Goal: Contribute content: Contribute content

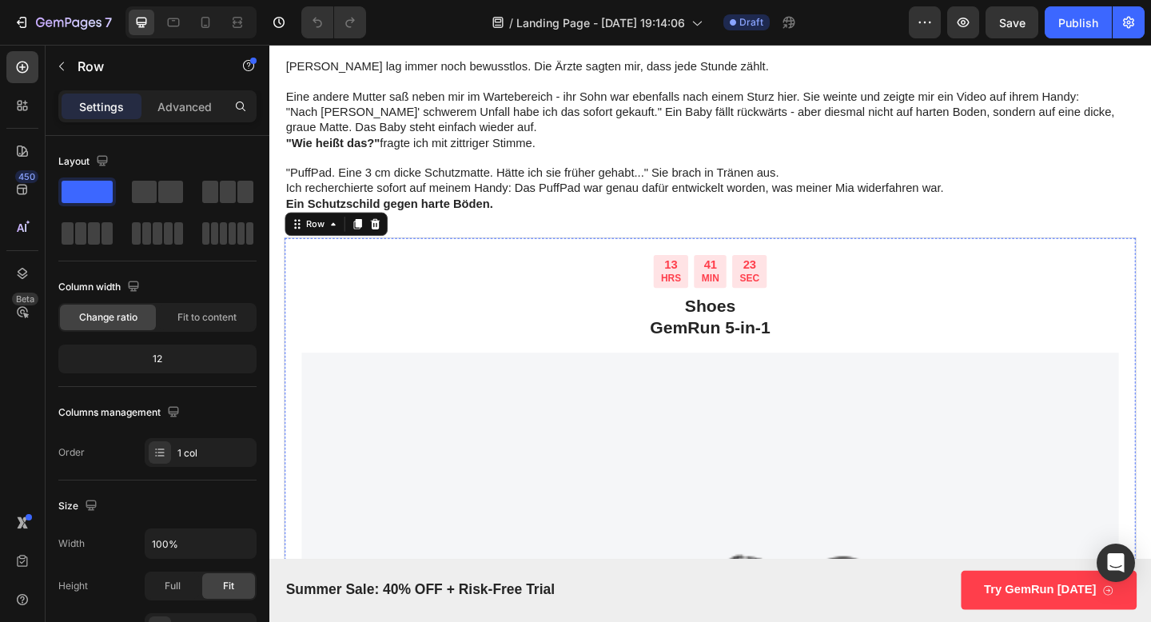
scroll to position [3184, 0]
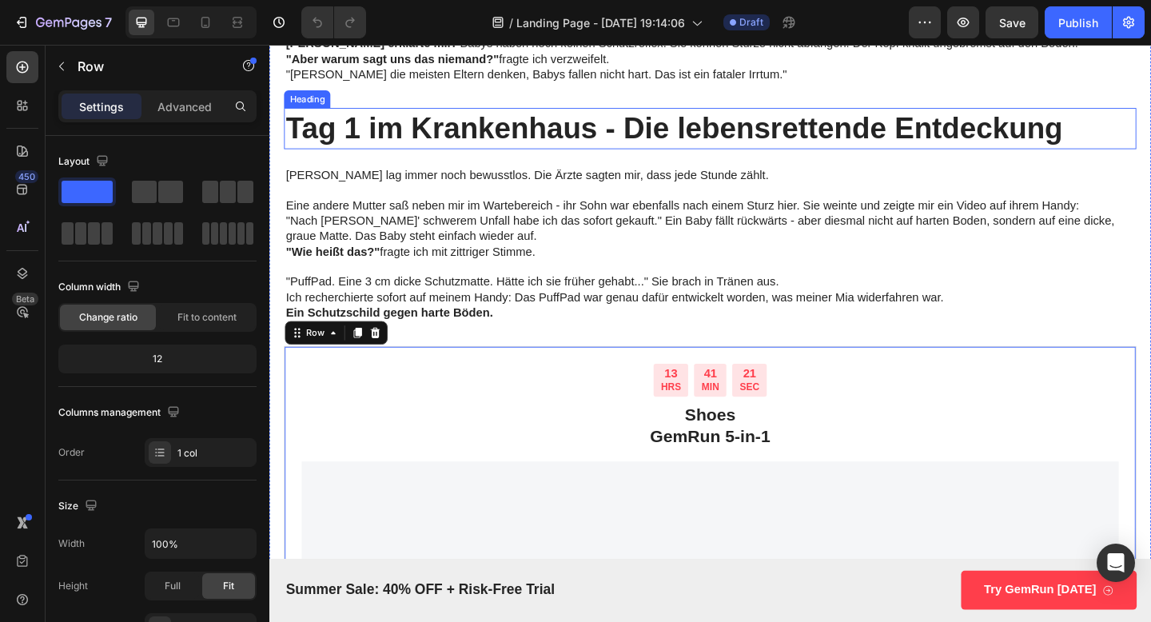
click at [479, 148] on h2 "Tag 1 im Krankenhaus - Die lebensrettende Entdeckung" at bounding box center [748, 136] width 927 height 45
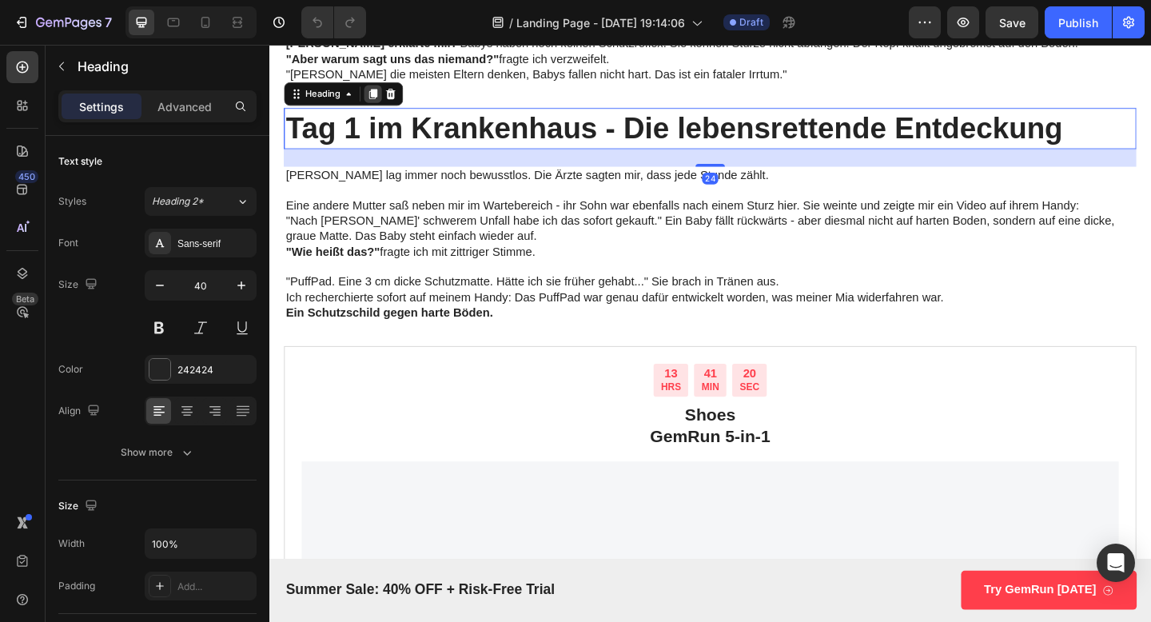
click at [378, 99] on icon at bounding box center [382, 98] width 9 height 11
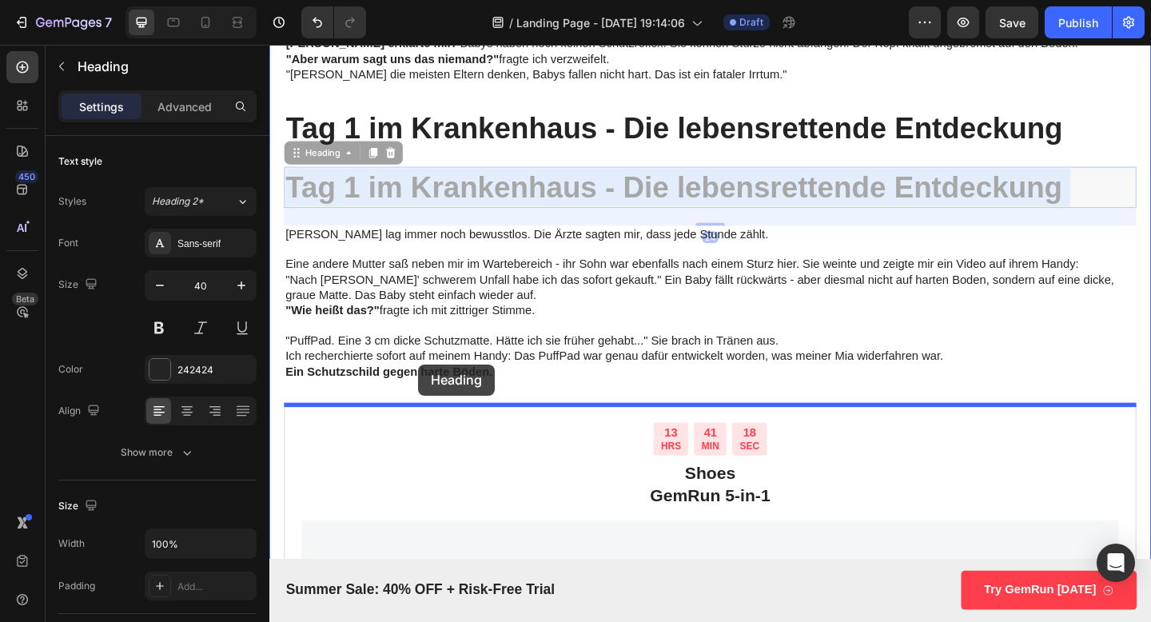
drag, startPoint x: 416, startPoint y: 187, endPoint x: 433, endPoint y: 401, distance: 214.9
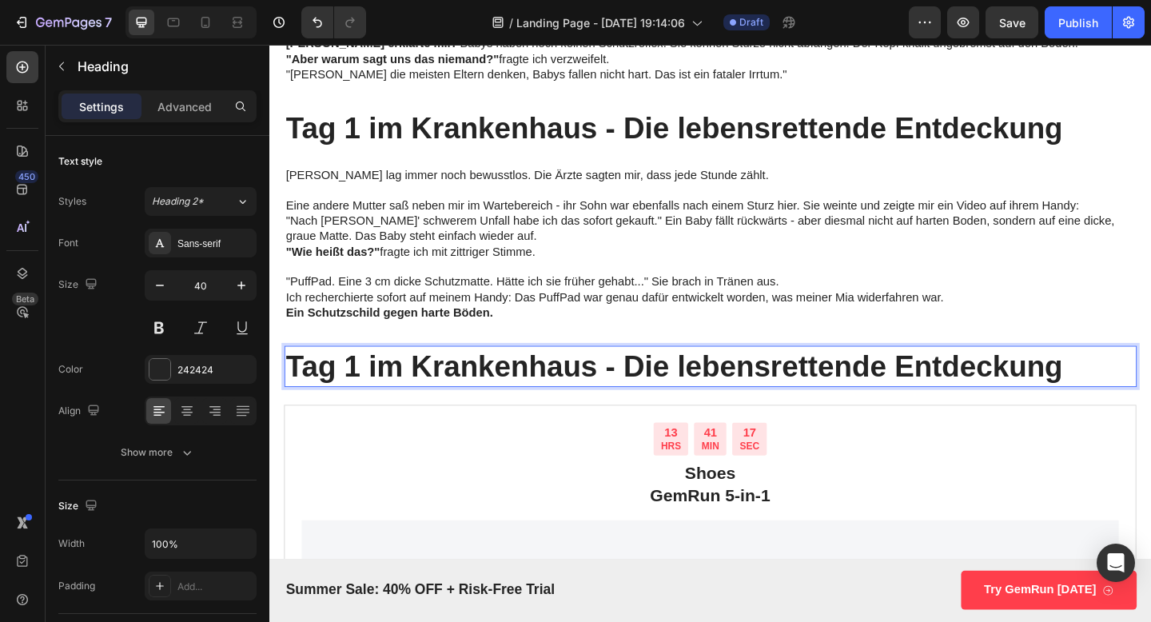
click at [433, 401] on p "Tag 1 im Krankenhaus - Die lebensrettende Entdeckung" at bounding box center [749, 395] width 924 height 42
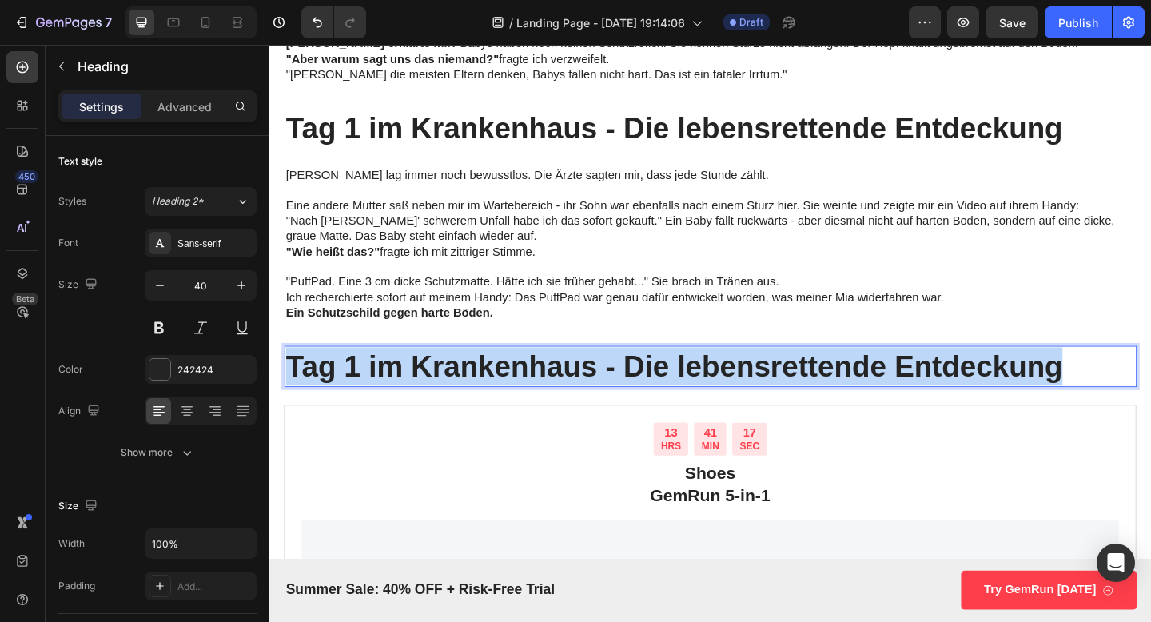
click at [433, 401] on p "Tag 1 im Krankenhaus - Die lebensrettende Entdeckung" at bounding box center [749, 395] width 924 height 42
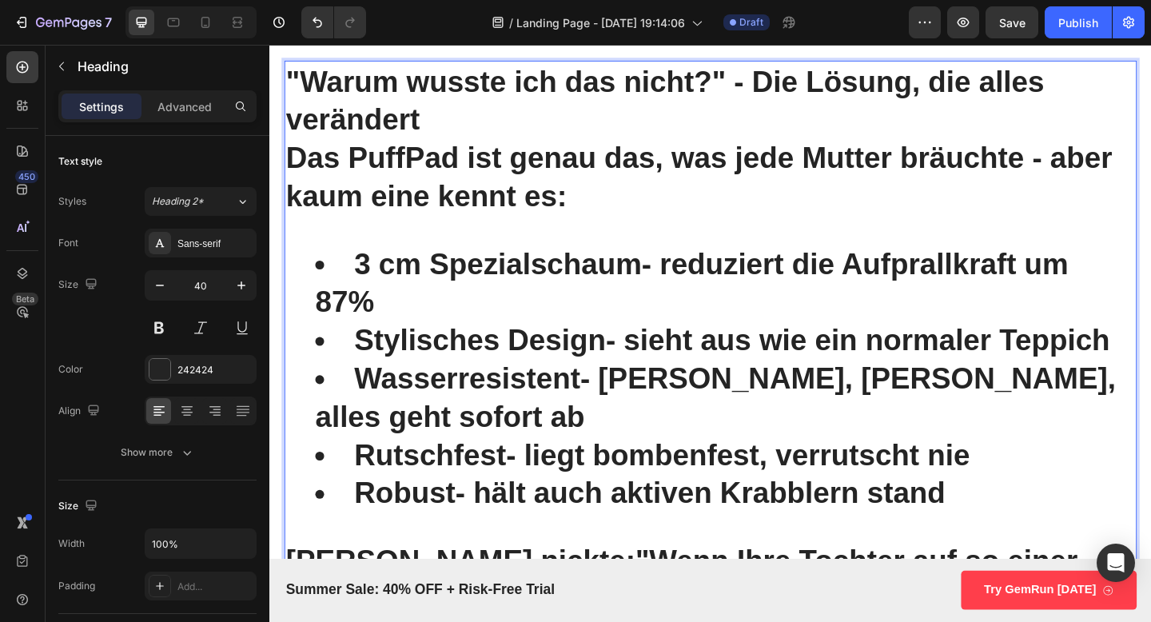
scroll to position [3503, 0]
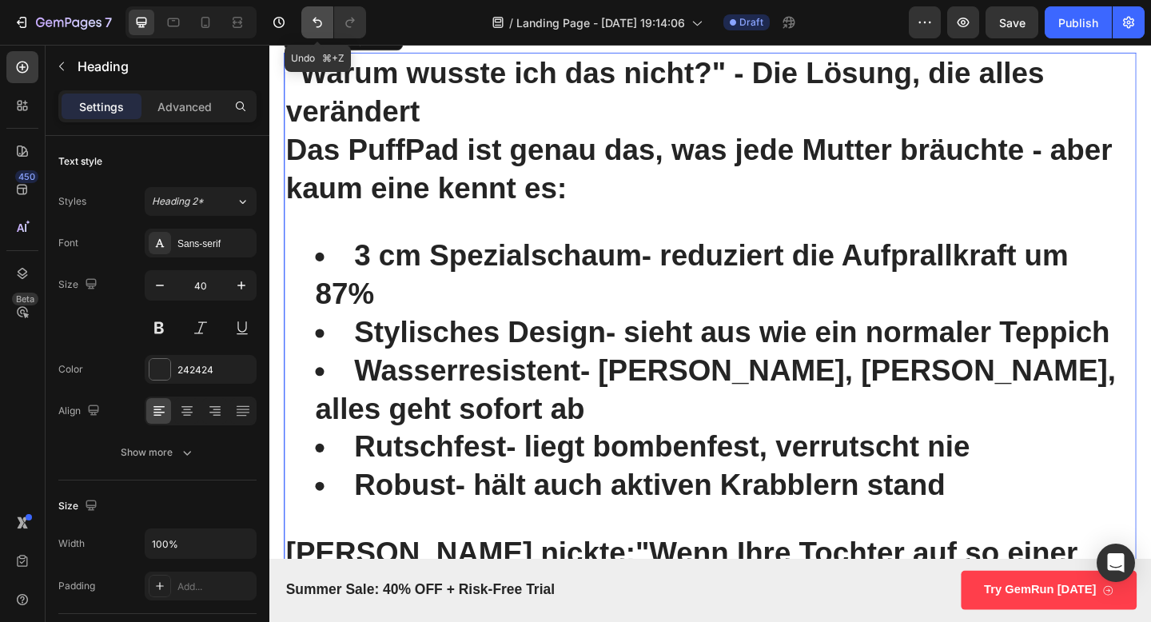
click at [314, 26] on icon "Undo/Redo" at bounding box center [317, 22] width 16 height 16
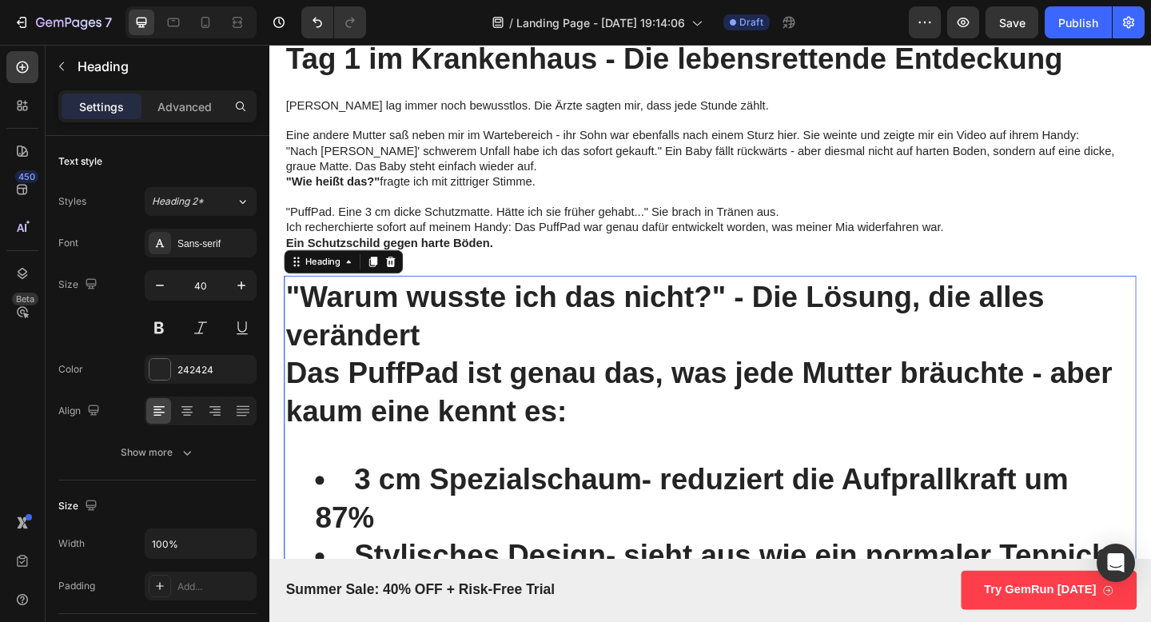
scroll to position [3239, 0]
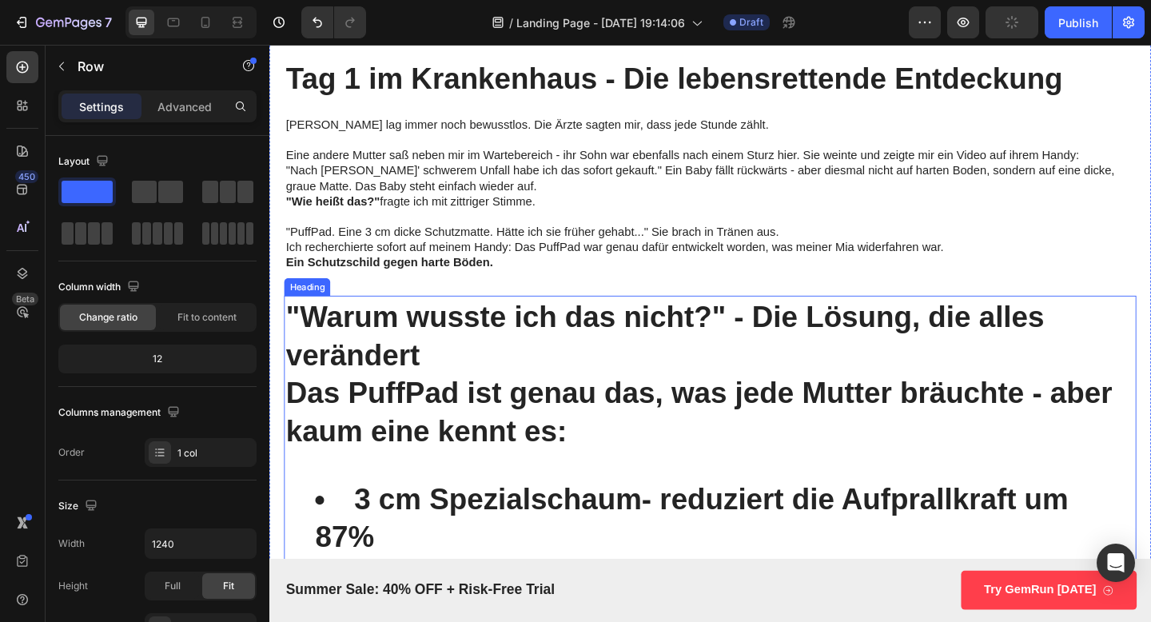
click at [296, 337] on strong ""Warum wusste ich das nicht?" - Die Lösung, die alles verändert" at bounding box center [699, 361] width 825 height 77
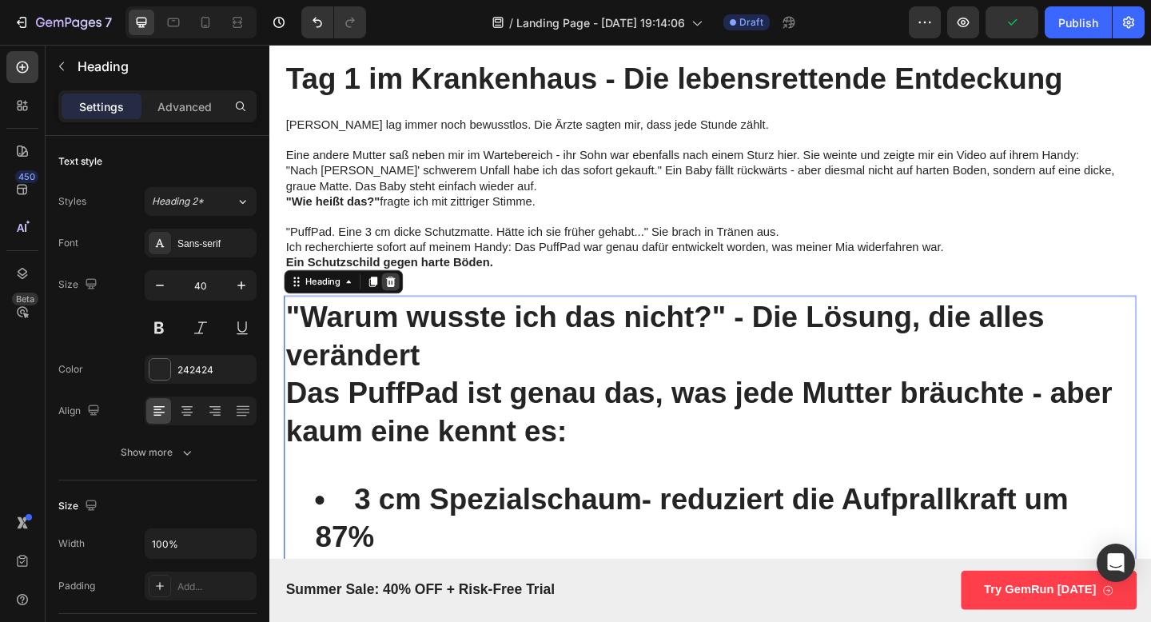
click at [398, 308] on icon at bounding box center [401, 303] width 13 height 13
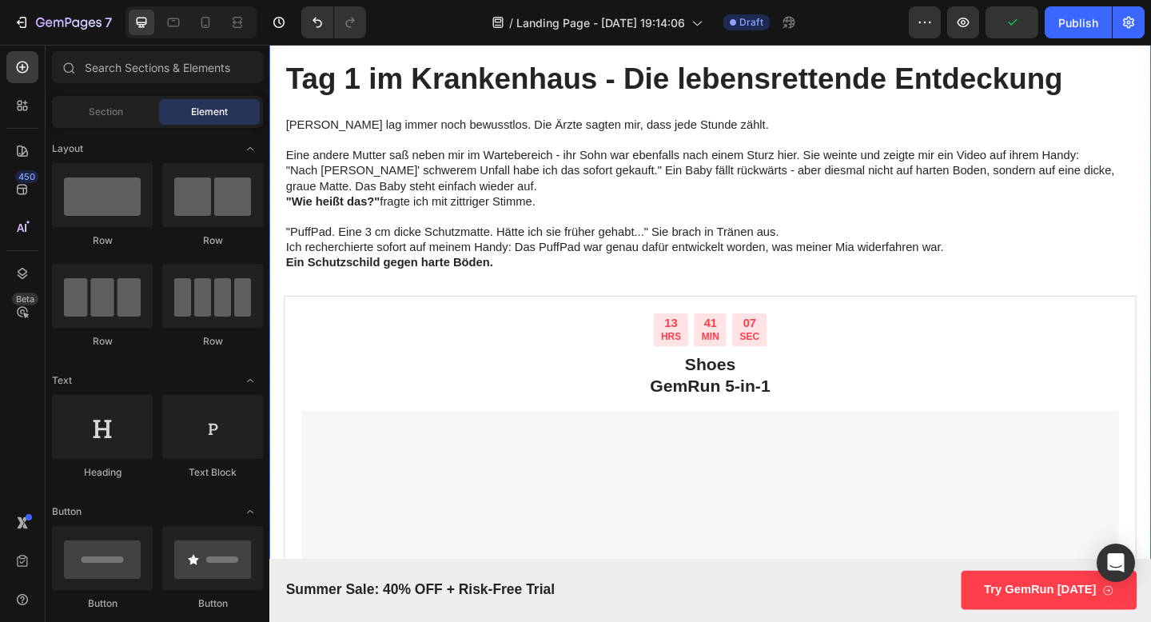
click at [370, 93] on h2 "Tag 1 im Krankenhaus - Die lebensrettende Entdeckung" at bounding box center [748, 81] width 927 height 45
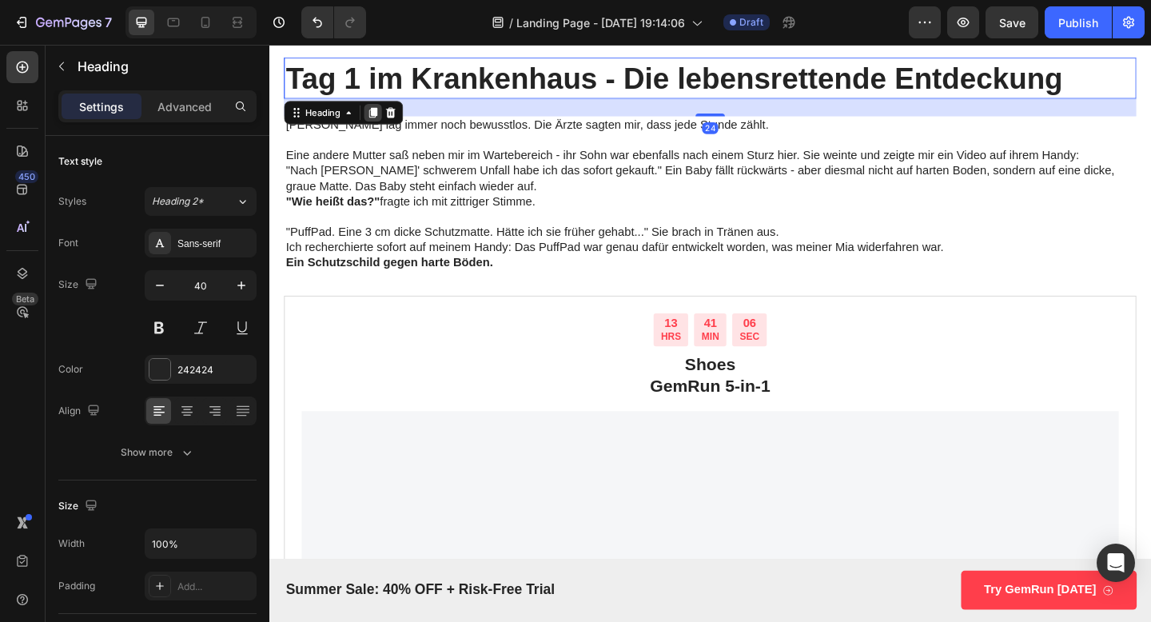
click at [384, 120] on icon at bounding box center [382, 119] width 9 height 11
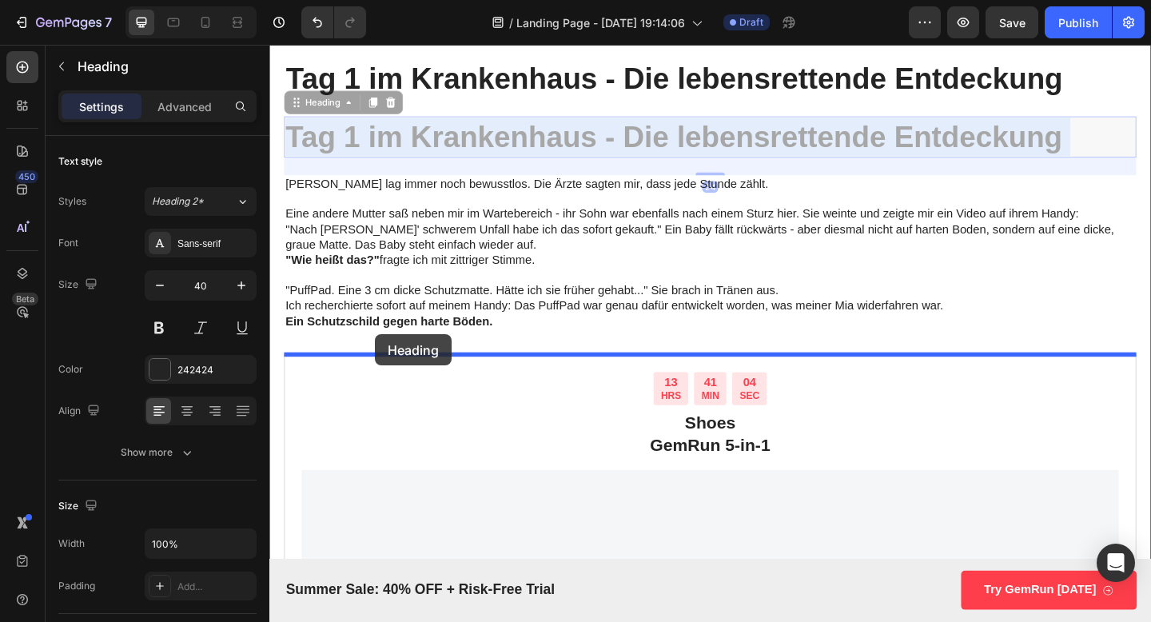
drag, startPoint x: 379, startPoint y: 151, endPoint x: 385, endPoint y: 360, distance: 208.7
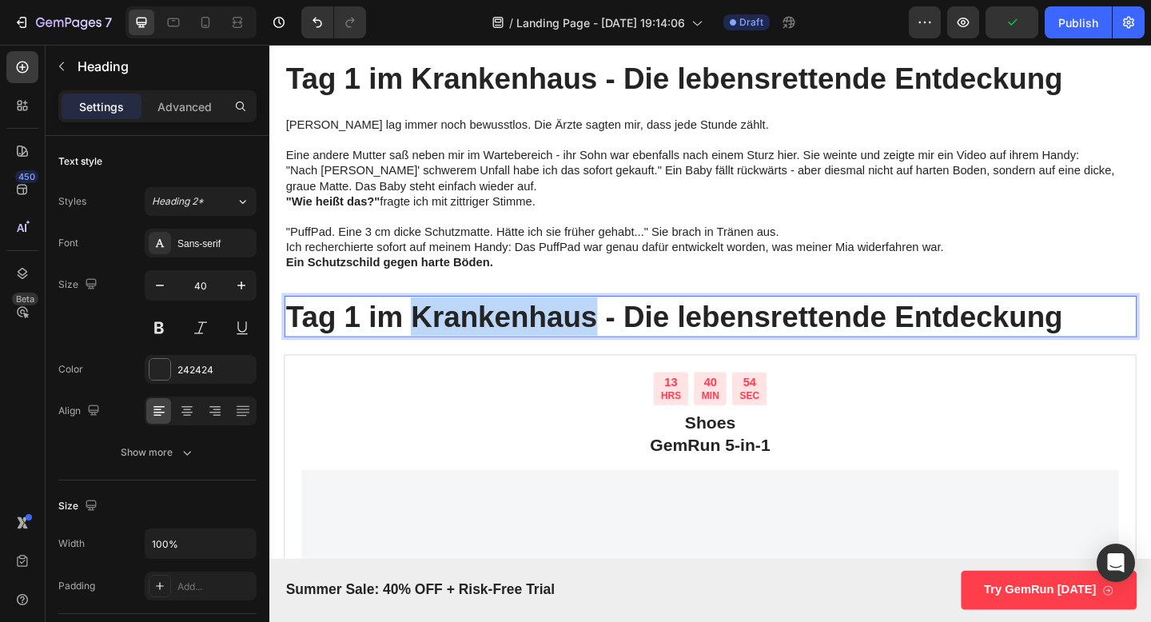
click at [493, 334] on p "Tag 1 im Krankenhaus - Die lebensrettende Entdeckung" at bounding box center [749, 341] width 924 height 42
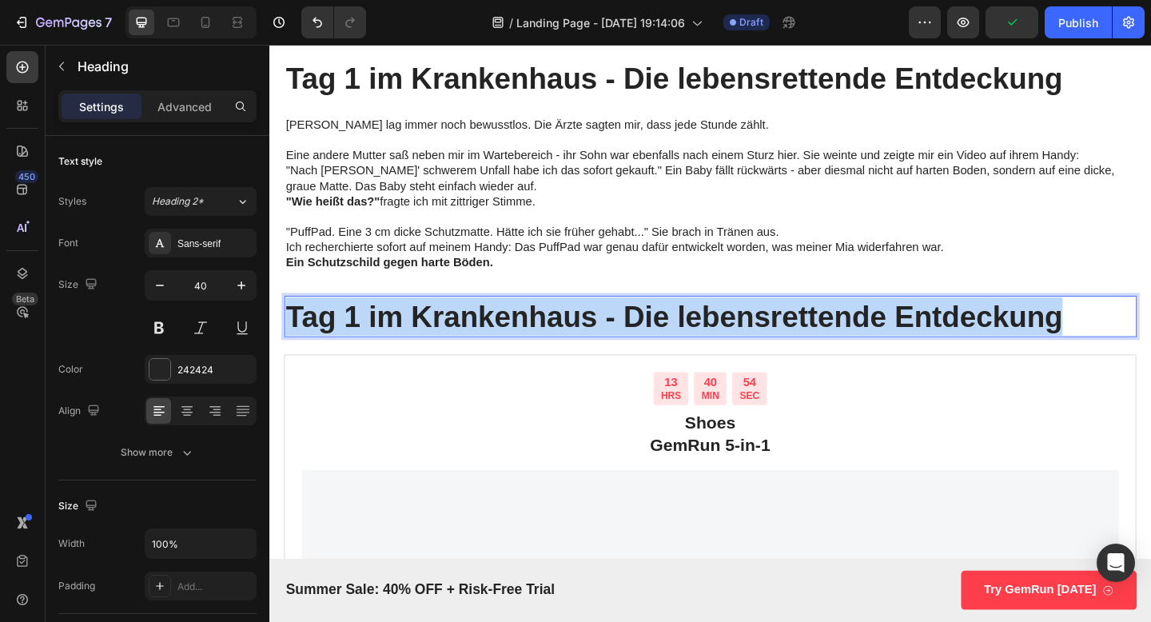
click at [493, 334] on p "Tag 1 im Krankenhaus - Die lebensrettende Entdeckung" at bounding box center [749, 341] width 924 height 42
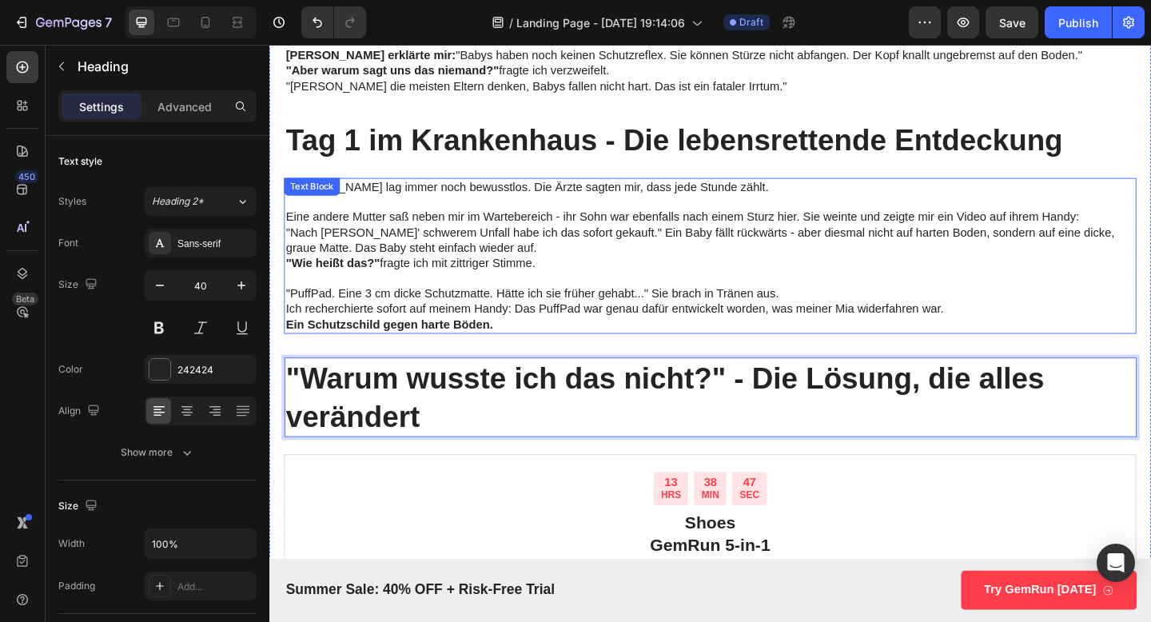
scroll to position [3213, 0]
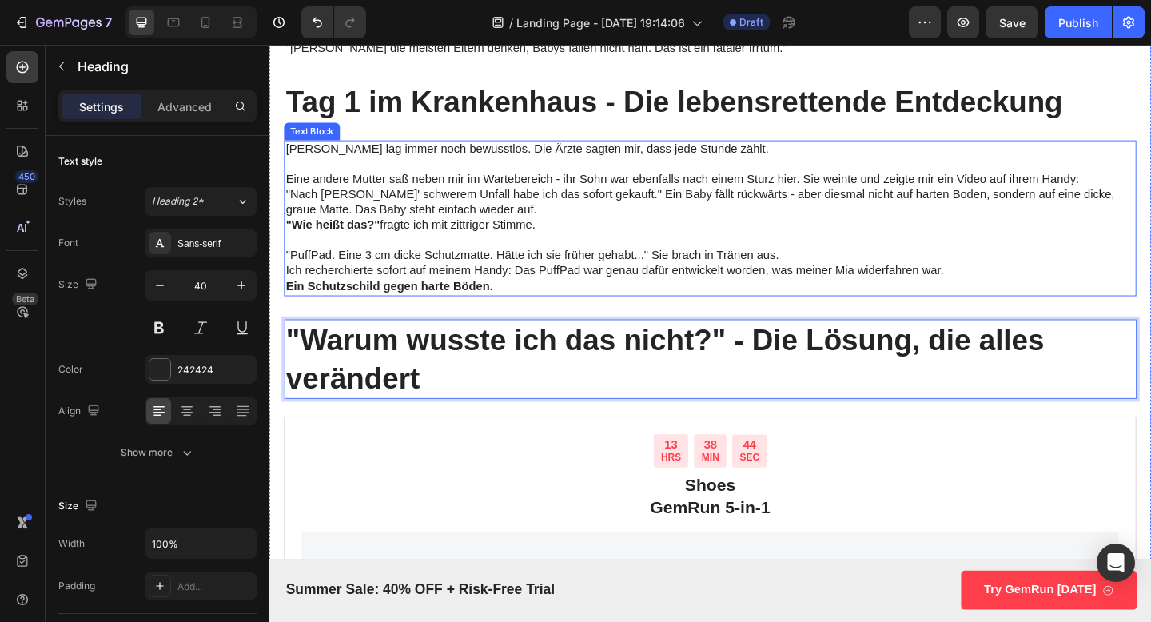
click at [457, 311] on strong "Ein Schutzschild gegen harte Böden." at bounding box center [399, 308] width 225 height 14
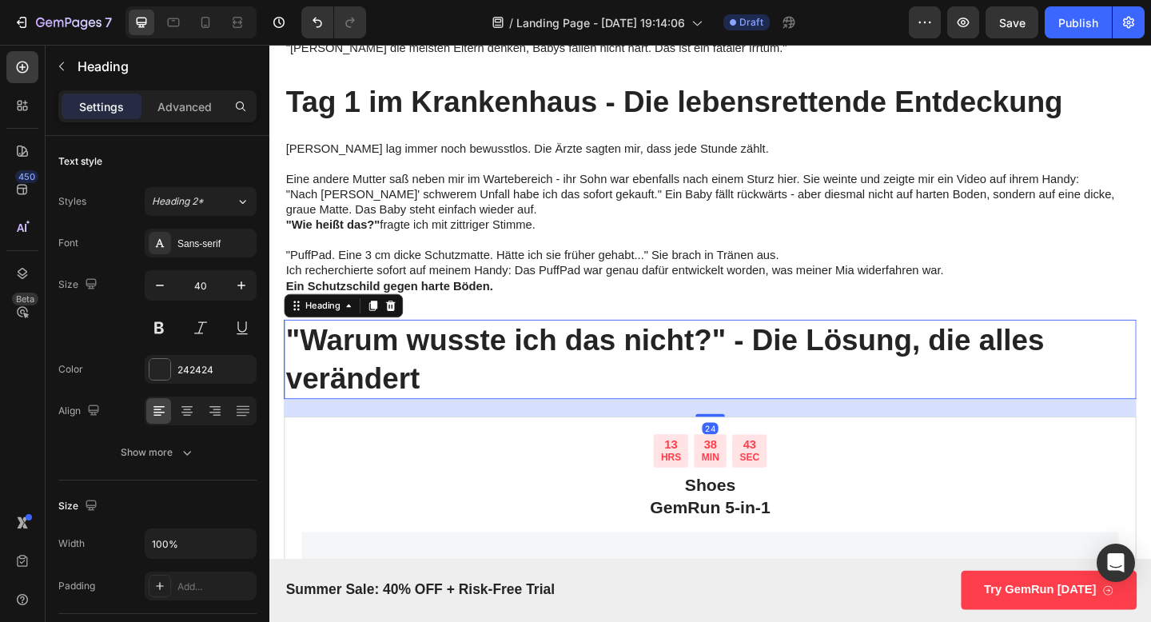
click at [446, 389] on p ""Warum wusste ich das nicht?" - Die Lösung, die alles verändert" at bounding box center [749, 386] width 924 height 83
click at [400, 333] on icon at bounding box center [401, 328] width 13 height 13
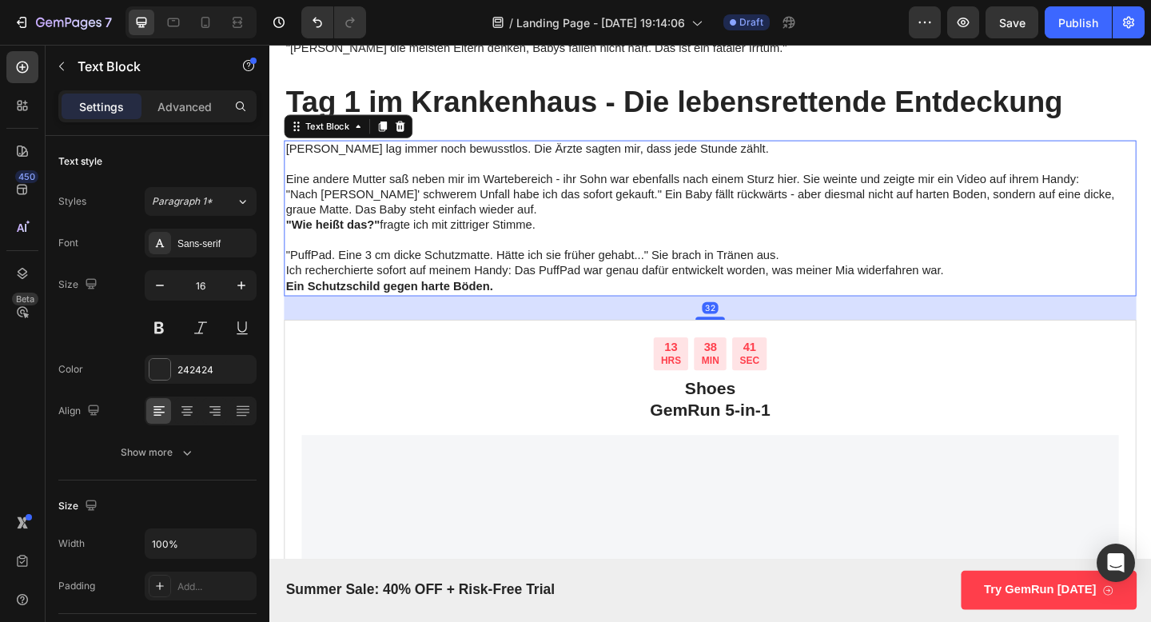
click at [370, 215] on p ""Nach [PERSON_NAME]' schwerem Unfall habe ich das sofort gekauft." Ein Baby fäl…" at bounding box center [749, 217] width 924 height 34
click at [389, 140] on div at bounding box center [392, 133] width 19 height 19
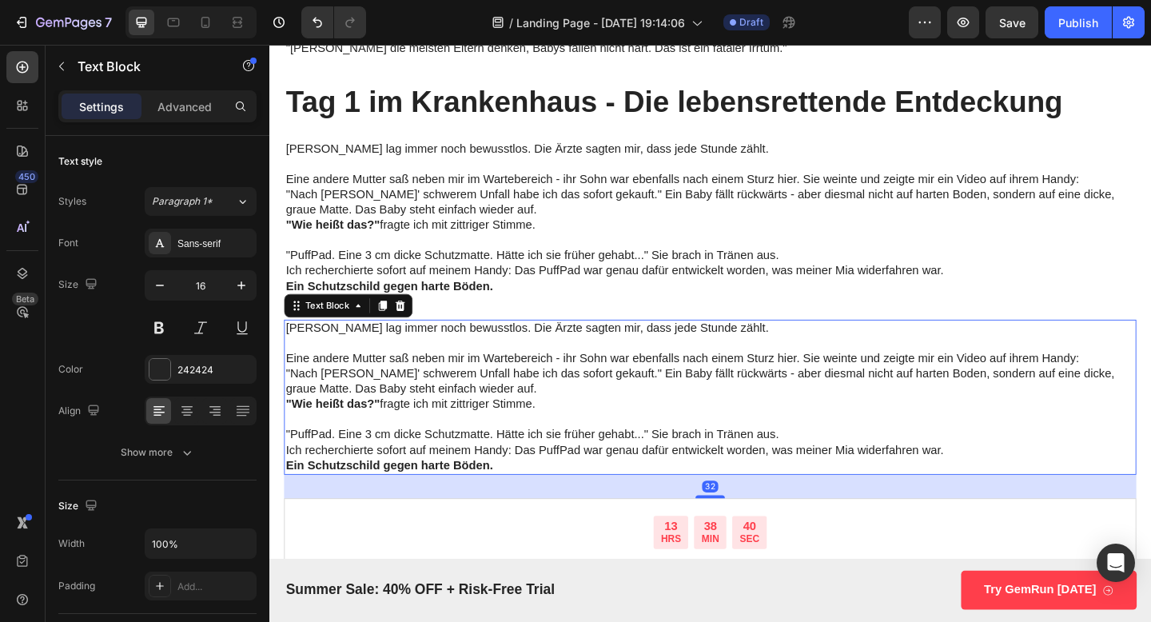
click at [369, 400] on p ""Nach [PERSON_NAME]' schwerem Unfall habe ich das sofort gekauft." Ein Baby fäl…" at bounding box center [749, 412] width 924 height 34
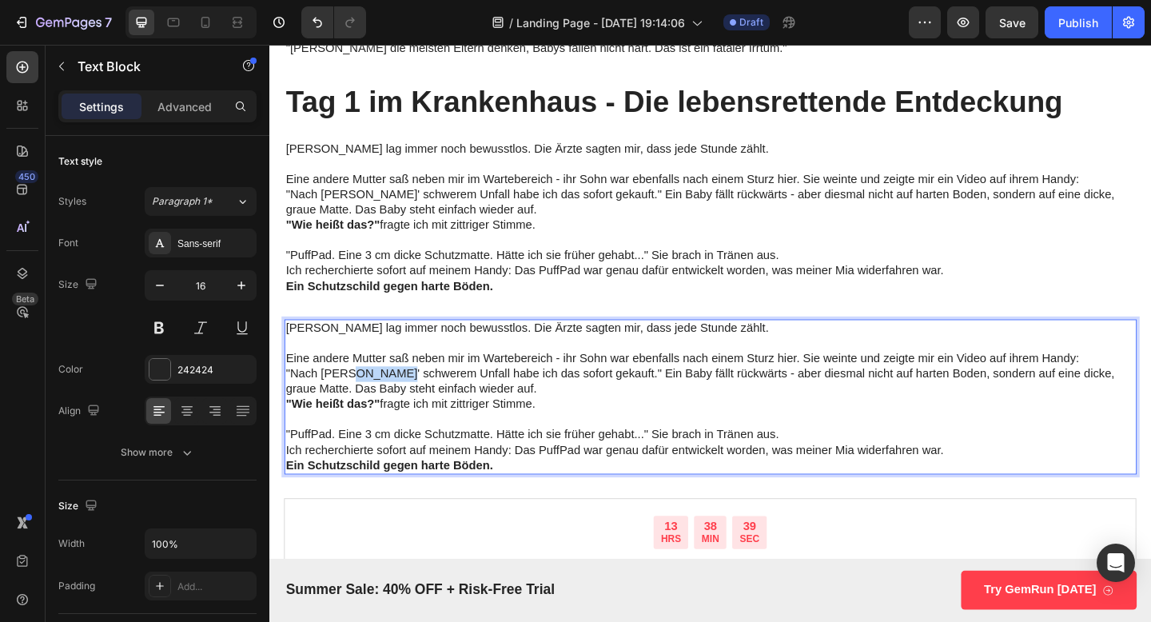
click at [369, 400] on p ""Nach [PERSON_NAME]' schwerem Unfall habe ich das sofort gekauft." Ein Baby fäl…" at bounding box center [749, 412] width 924 height 34
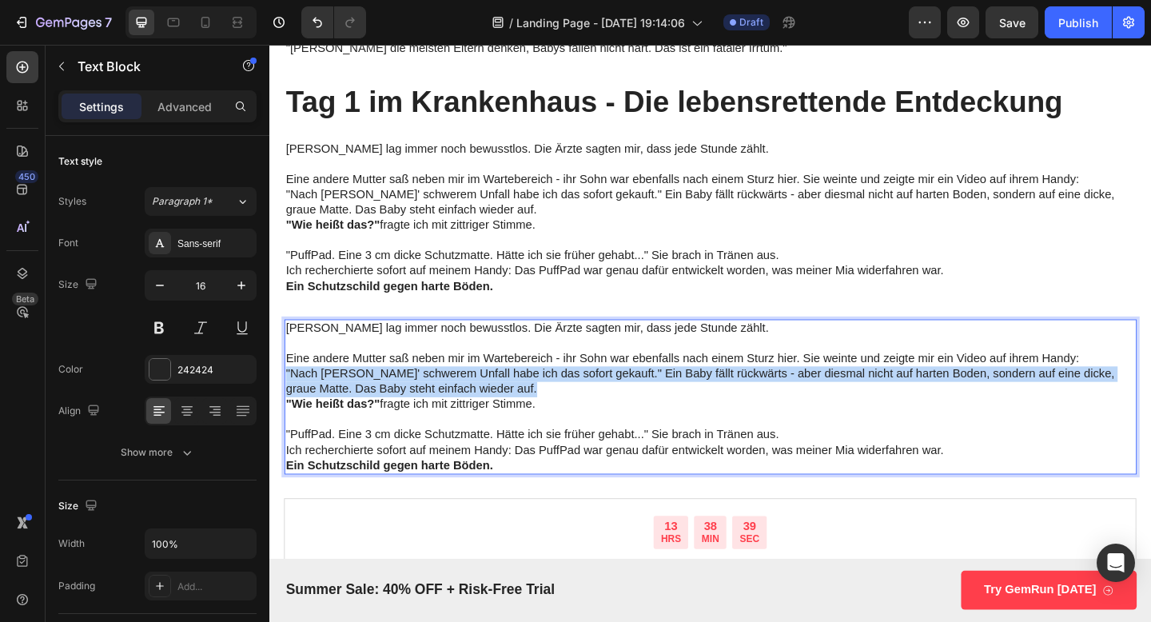
click at [369, 400] on p ""Nach [PERSON_NAME]' schwerem Unfall habe ich das sofort gekauft." Ein Baby fäl…" at bounding box center [749, 412] width 924 height 34
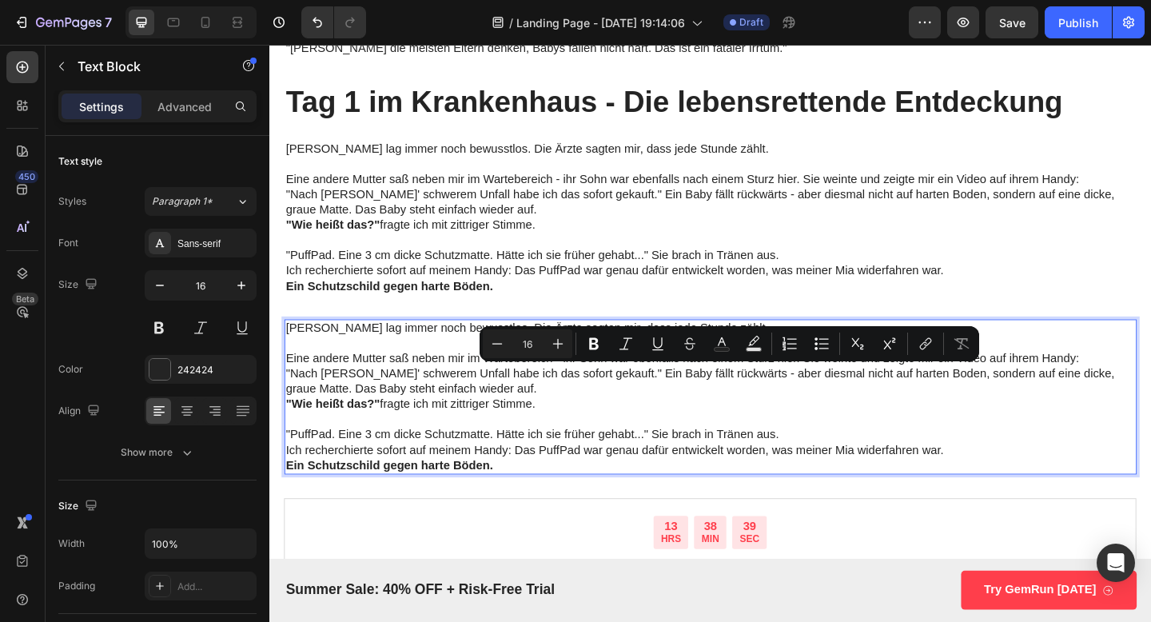
click at [349, 350] on p "[PERSON_NAME] lag immer noch bewusstlos. Die Ärzte sagten mir, dass jede Stunde…" at bounding box center [749, 353] width 924 height 17
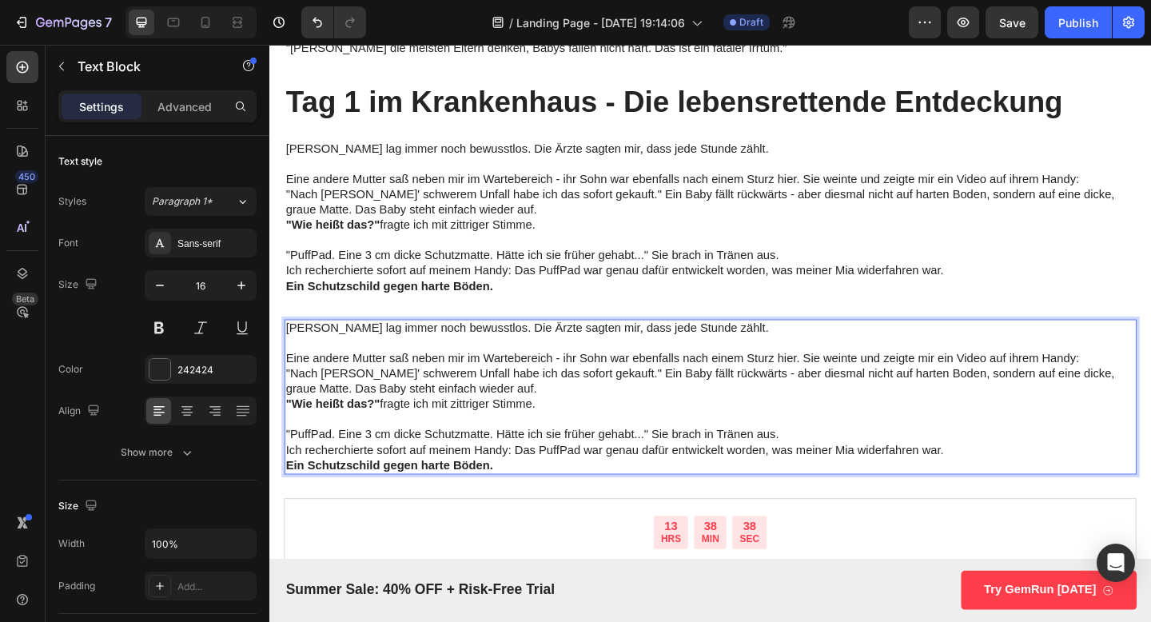
click at [523, 507] on p "Ein Schutzschild gegen harte Böden." at bounding box center [749, 503] width 924 height 17
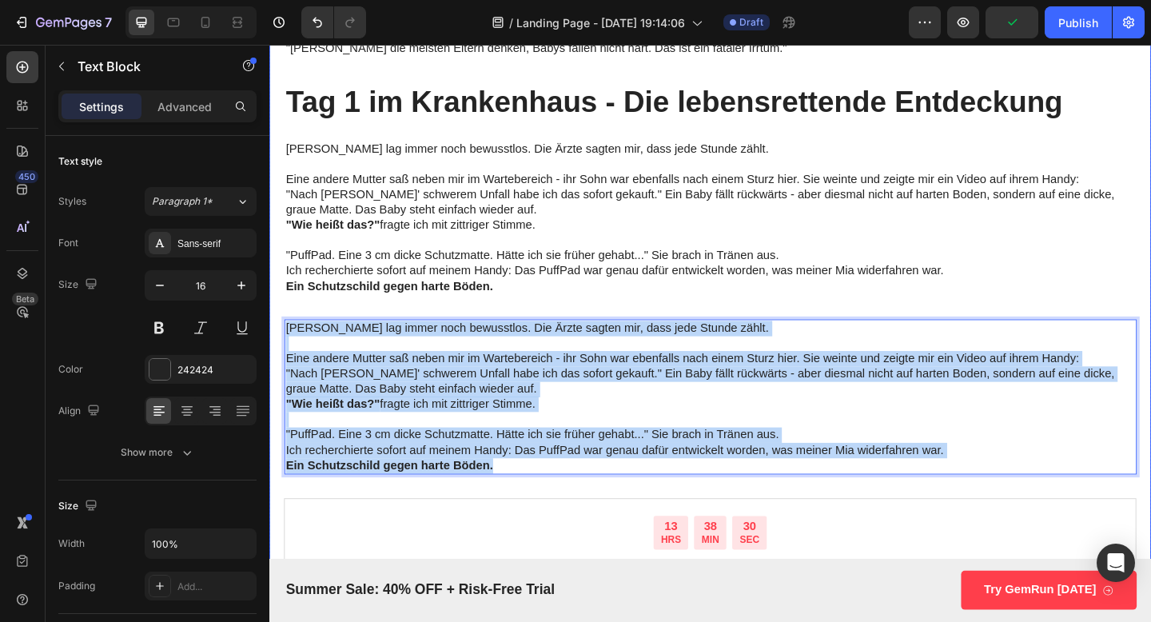
drag, startPoint x: 532, startPoint y: 506, endPoint x: 276, endPoint y: 352, distance: 298.8
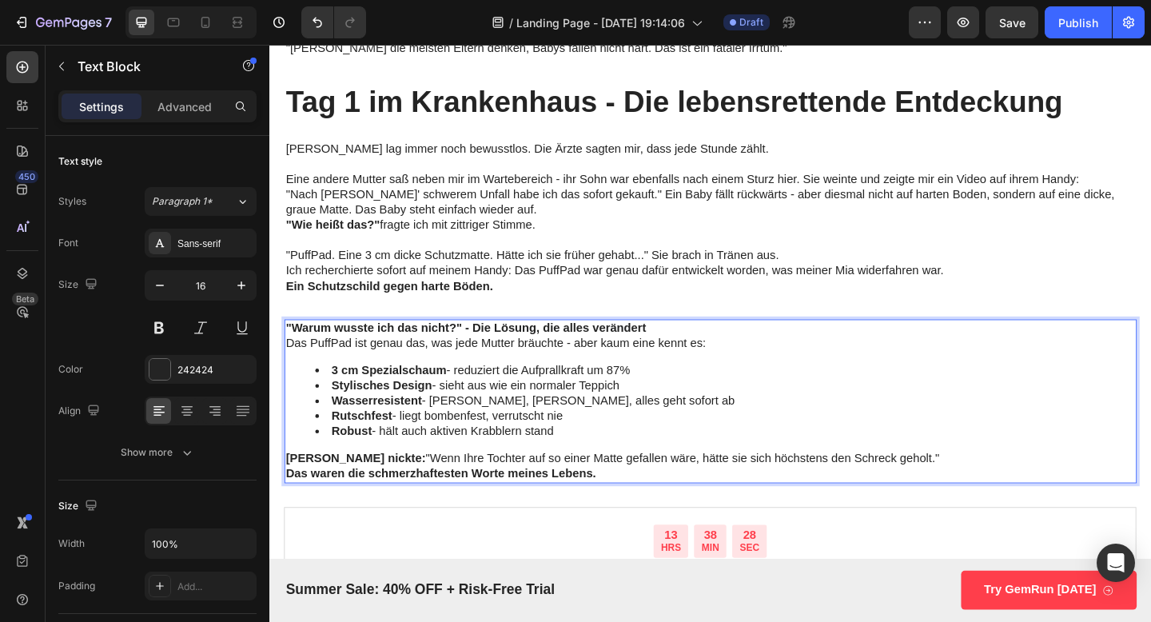
click at [692, 353] on p ""Warum wusste ich das nicht?" - Die Lösung, die alles verändert" at bounding box center [749, 353] width 924 height 17
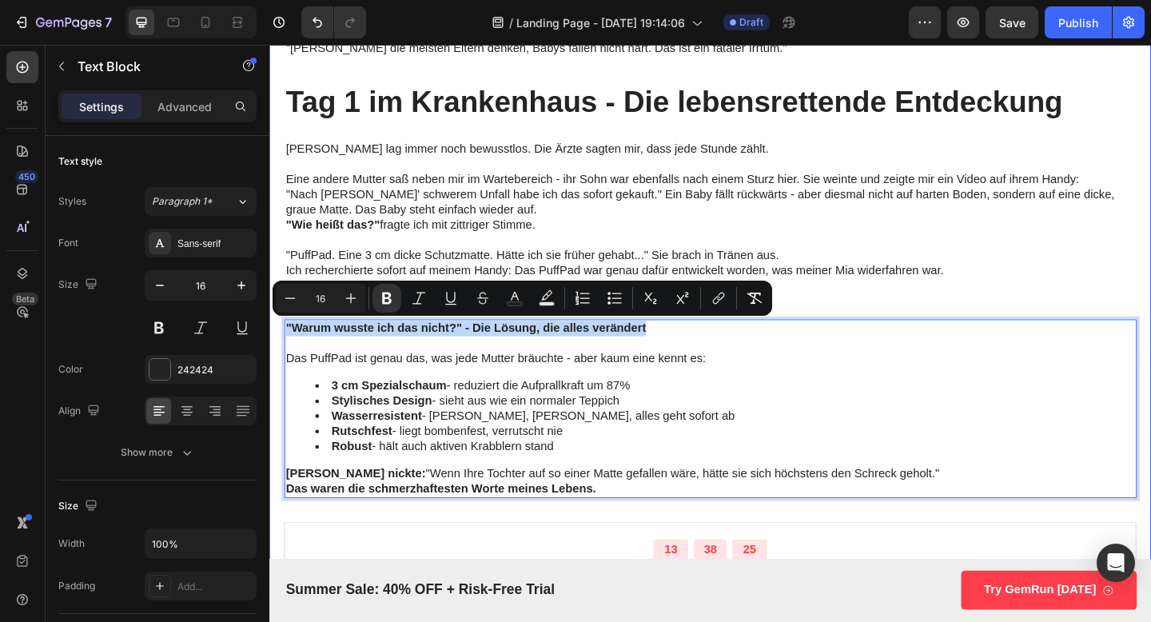
drag, startPoint x: 684, startPoint y: 348, endPoint x: 282, endPoint y: 355, distance: 401.4
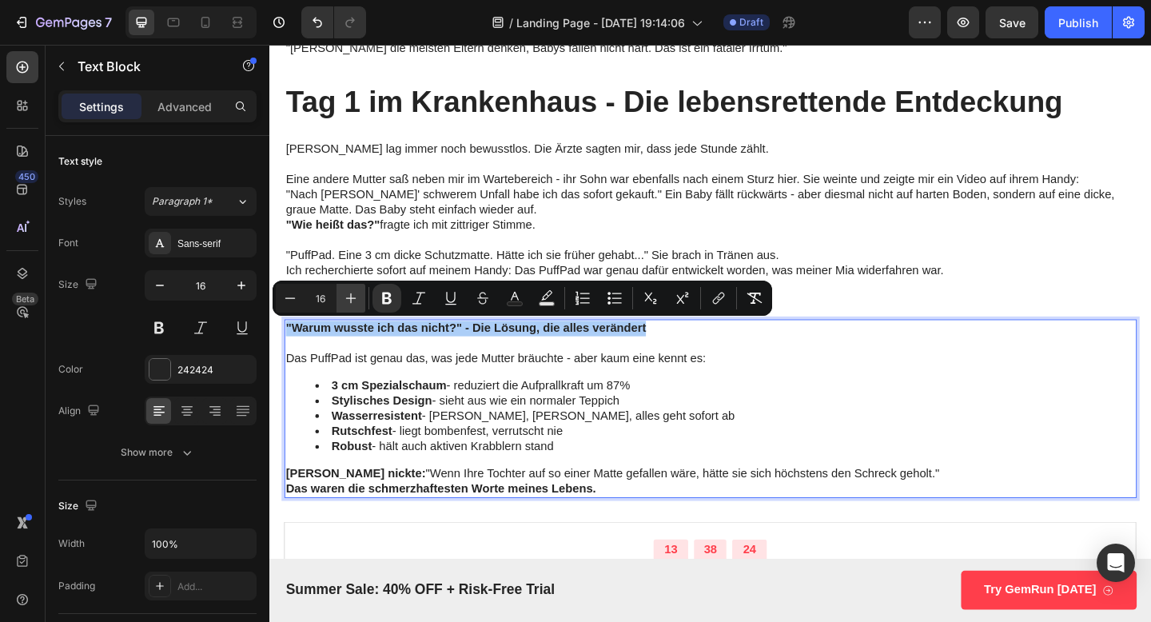
click at [351, 290] on icon "Editor contextual toolbar" at bounding box center [351, 298] width 16 height 16
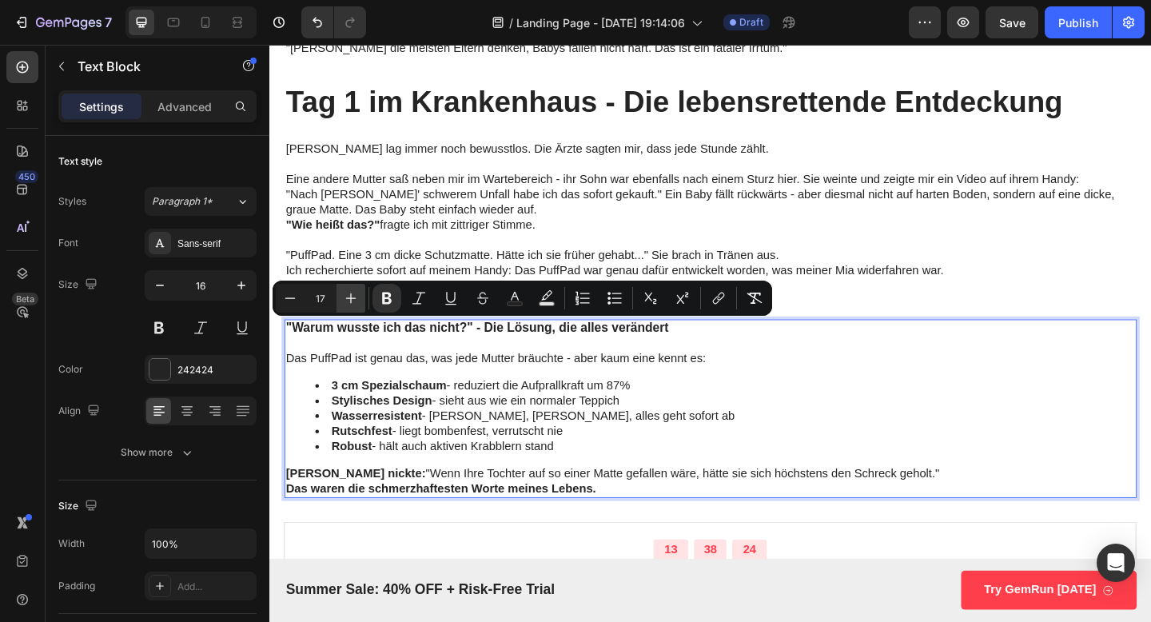
click at [351, 290] on icon "Editor contextual toolbar" at bounding box center [351, 298] width 16 height 16
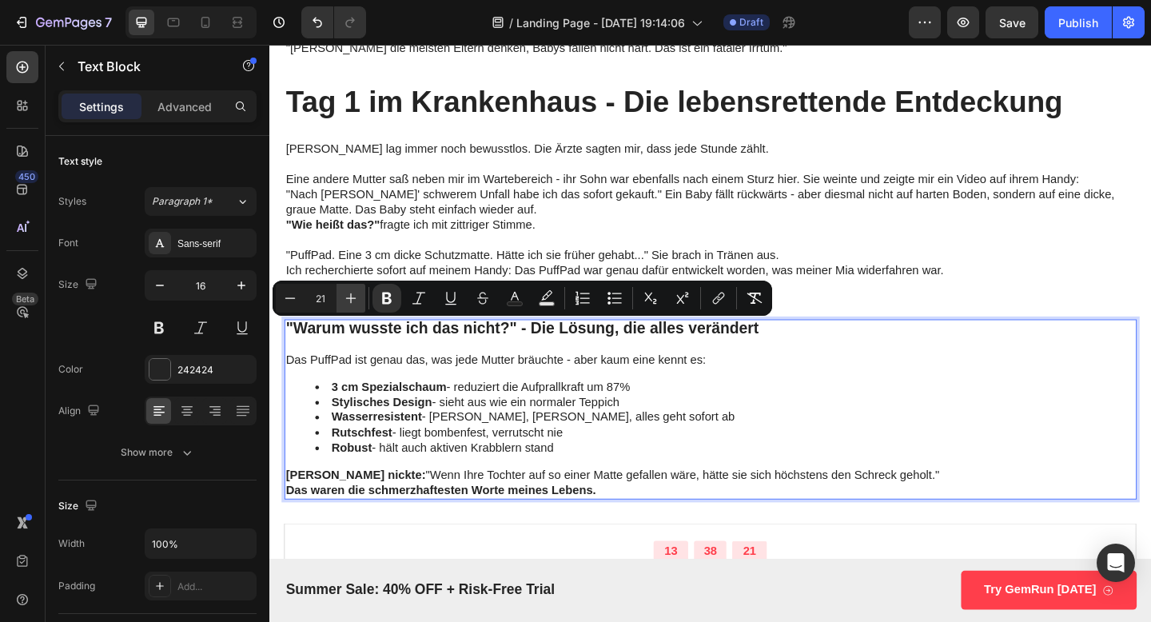
type input "22"
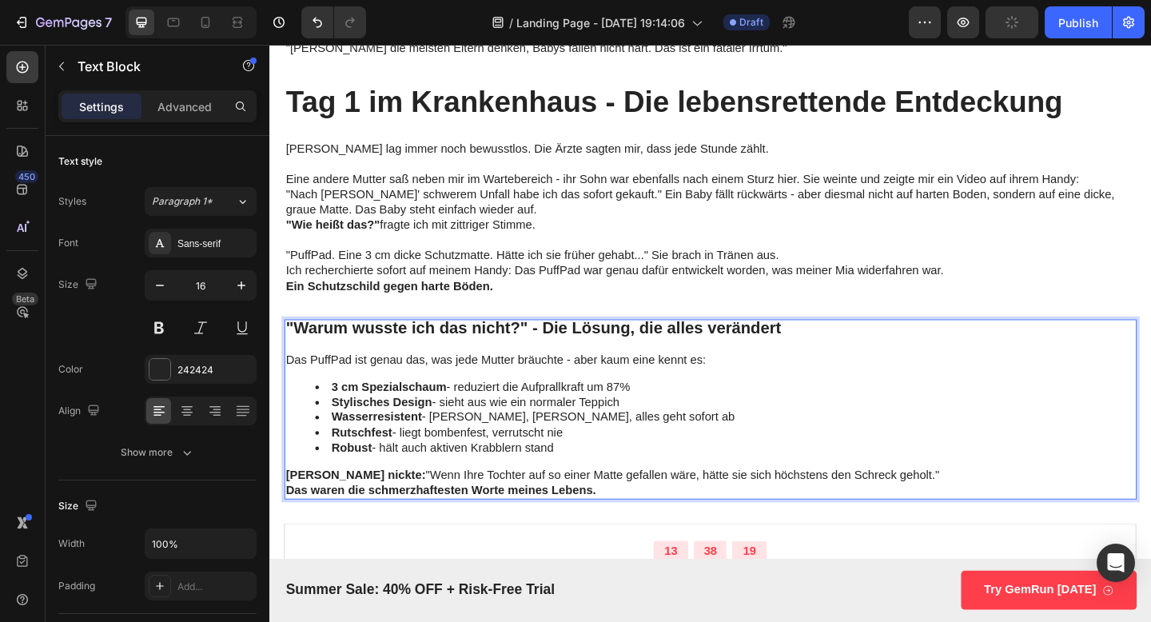
click at [403, 493] on div ""Warum wusste ich das nicht?" - Die Lösung, die alles verändert Das PuffPad ist…" at bounding box center [748, 442] width 927 height 197
click at [652, 417] on li "3 cm Spezialschaum - reduziert die Aufprallkraft um 87%" at bounding box center [765, 417] width 892 height 17
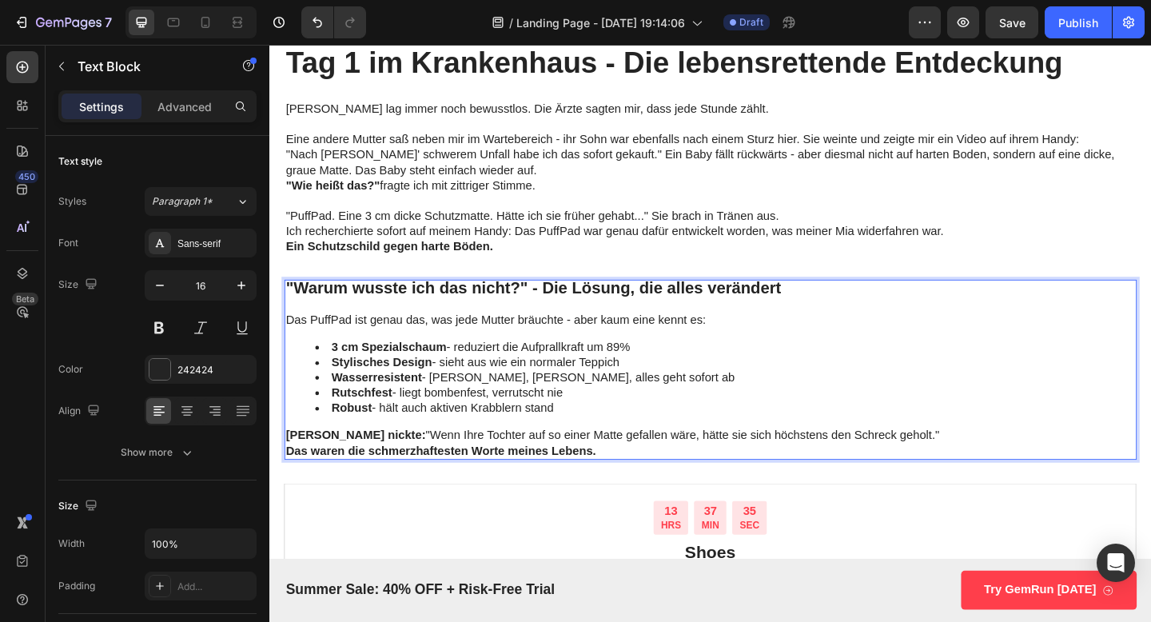
scroll to position [3255, 0]
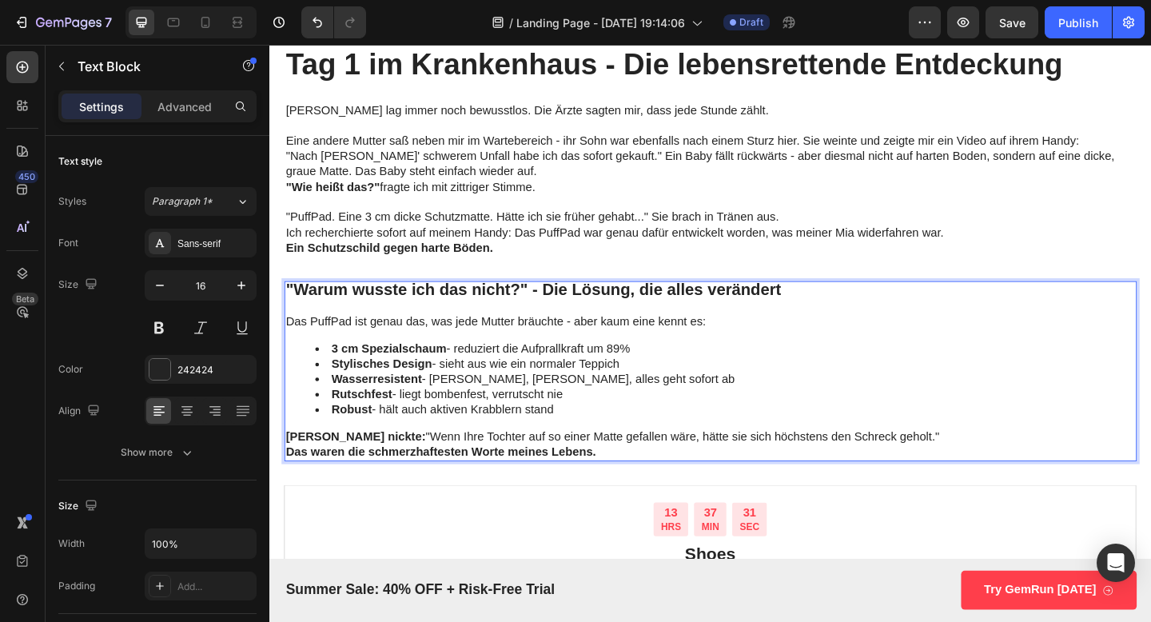
click at [377, 445] on strong "Robust" at bounding box center [359, 442] width 44 height 14
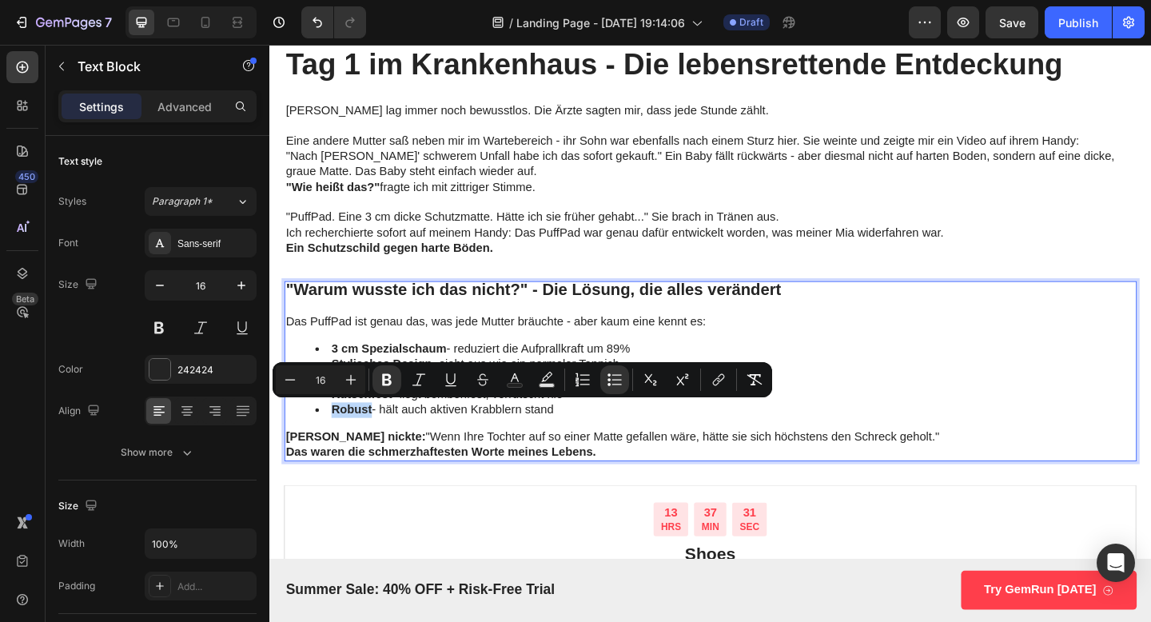
click at [377, 445] on strong "Robust" at bounding box center [359, 442] width 44 height 14
drag, startPoint x: 600, startPoint y: 445, endPoint x: 333, endPoint y: 449, distance: 267.1
click at [333, 449] on li "Robust - hält auch aktiven Krabblern stand" at bounding box center [765, 442] width 892 height 17
copy li "Robust - hält auch aktiven Krabblern stand"
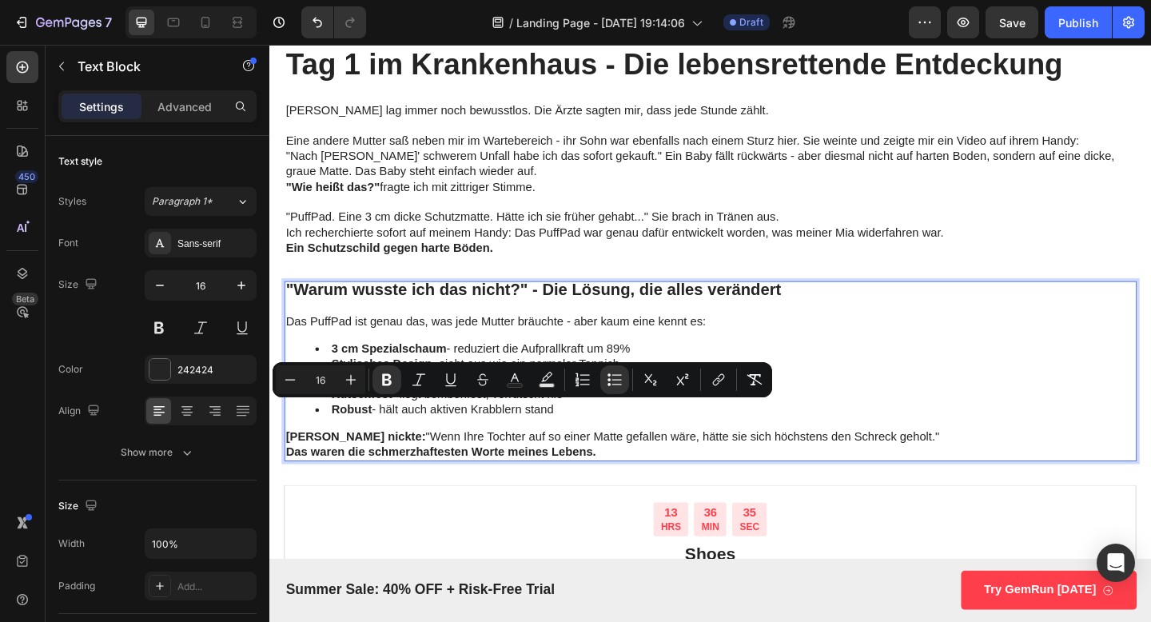
click at [524, 442] on li "Robust - hält auch aktiven Krabblern stand" at bounding box center [765, 442] width 892 height 17
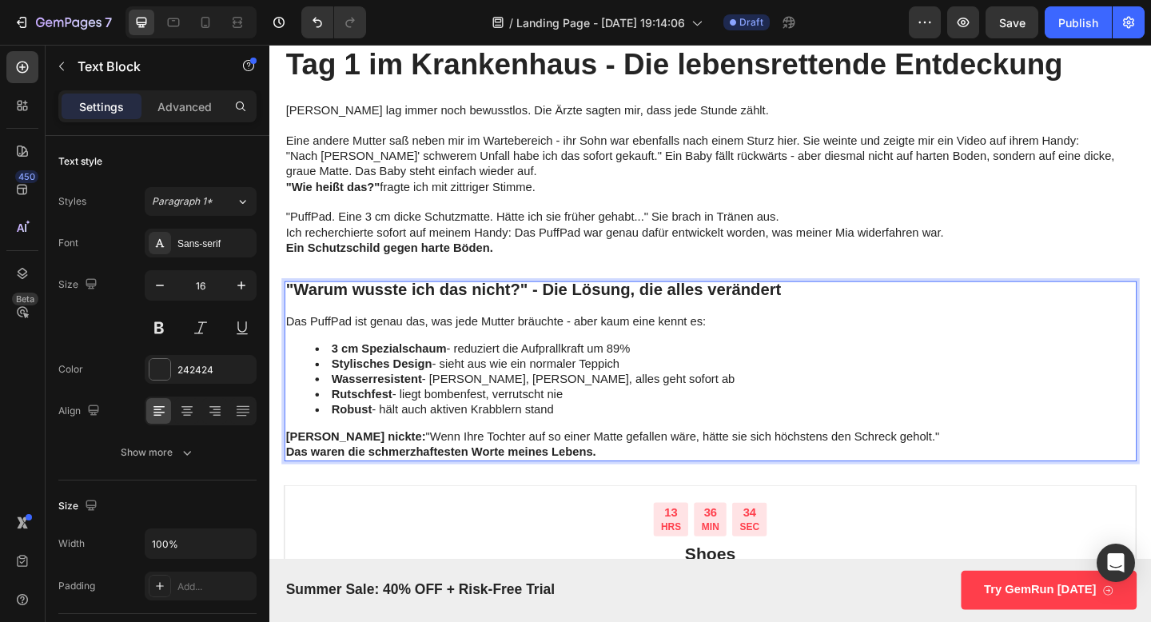
drag, startPoint x: 392, startPoint y: 444, endPoint x: 595, endPoint y: 444, distance: 203.1
click at [595, 444] on li "Robust - hält auch aktiven Krabblern stand" at bounding box center [765, 442] width 892 height 17
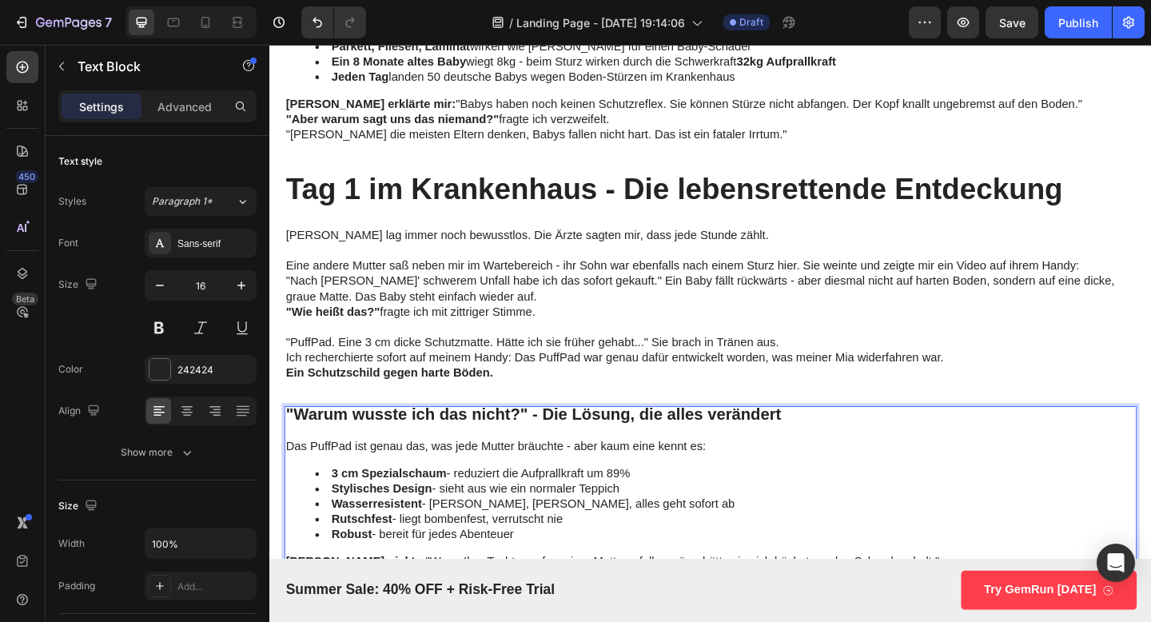
scroll to position [3118, 0]
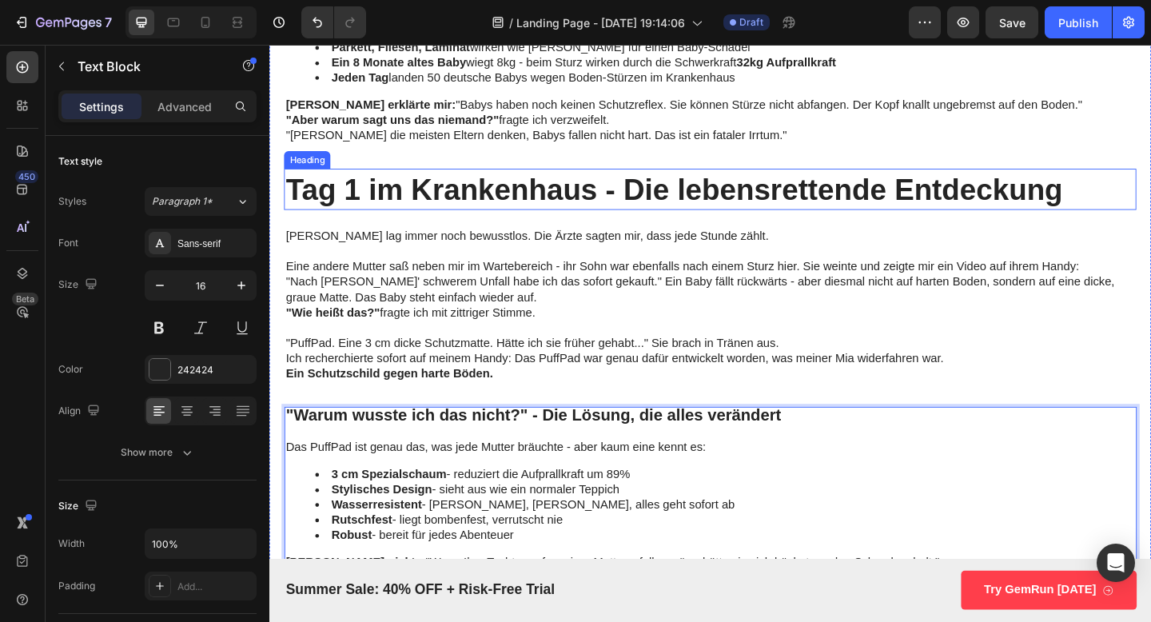
click at [468, 210] on h2 "Tag 1 im Krankenhaus - Die lebensrettende Entdeckung" at bounding box center [748, 202] width 927 height 45
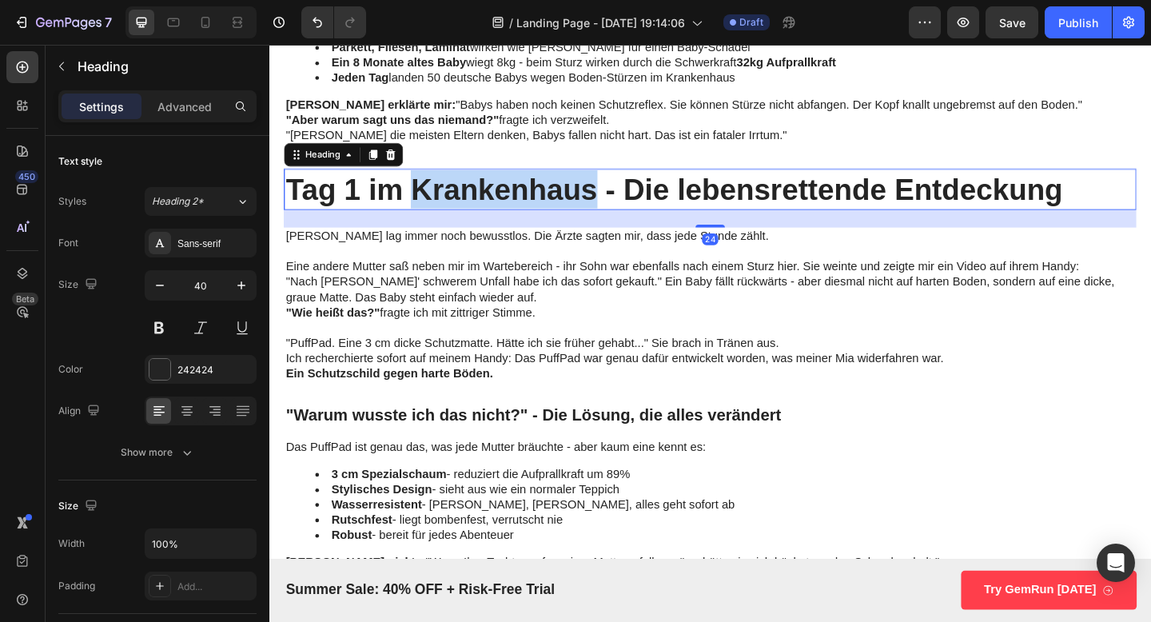
click at [468, 210] on h2 "Tag 1 im Krankenhaus - Die lebensrettende Entdeckung" at bounding box center [748, 202] width 927 height 45
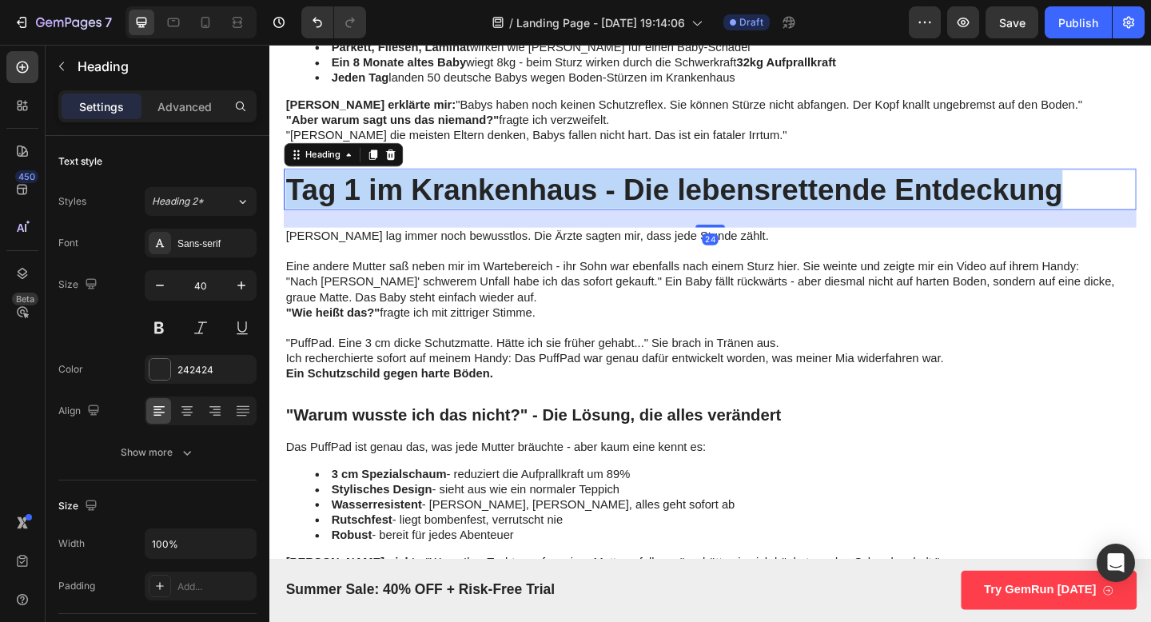
click at [468, 210] on p "Tag 1 im Krankenhaus - Die lebensrettende Entdeckung" at bounding box center [749, 202] width 924 height 42
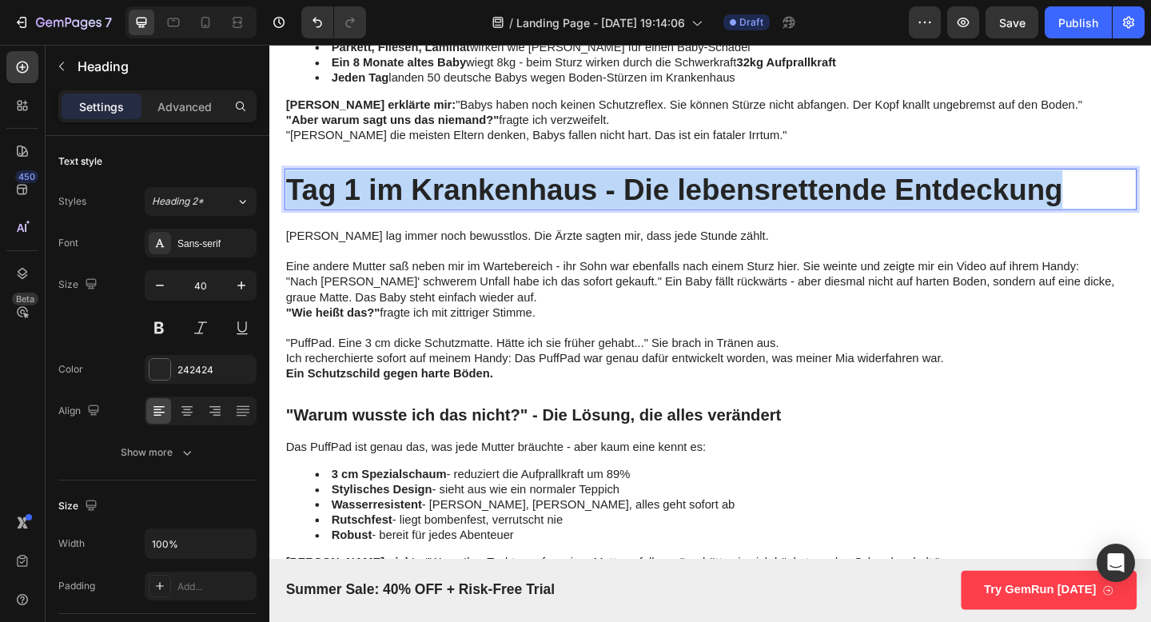
click at [468, 210] on p "Tag 1 im Krankenhaus - Die lebensrettende Entdeckung" at bounding box center [749, 202] width 924 height 42
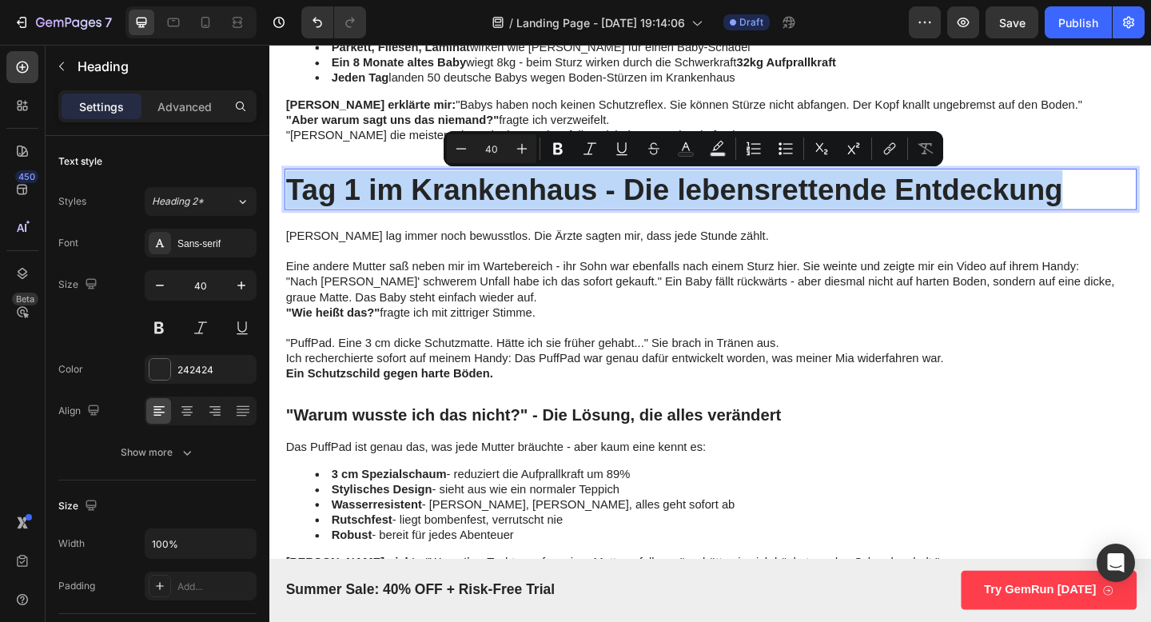
copy p "Tag 1 im Krankenhaus - Die lebensrettende Entdeckung"
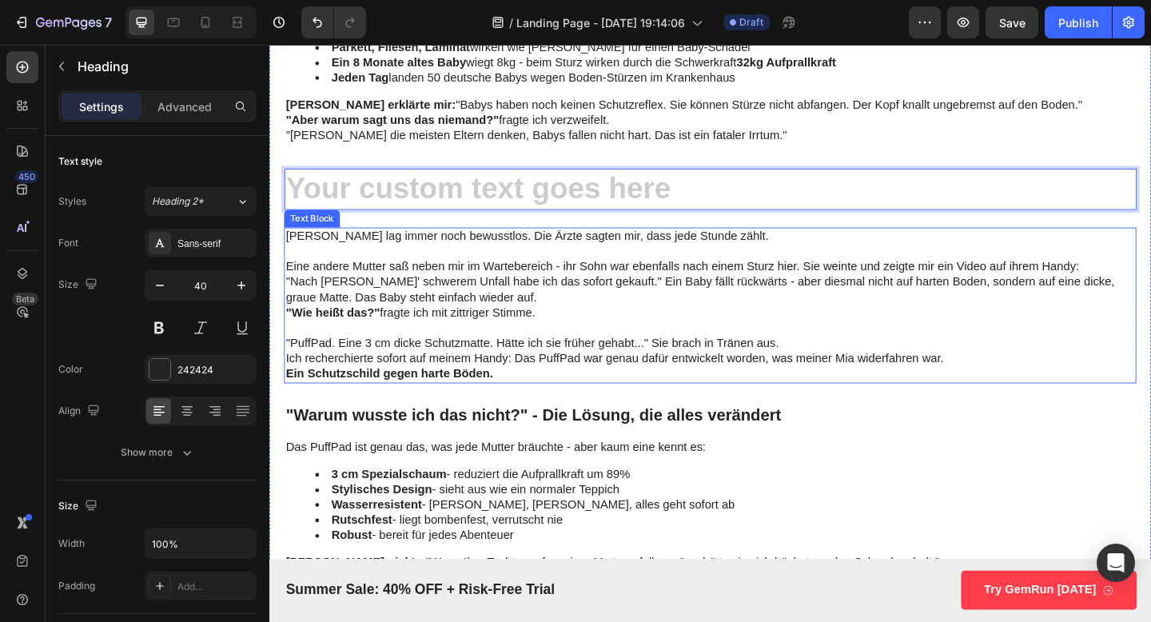
click at [732, 269] on p at bounding box center [749, 269] width 924 height 17
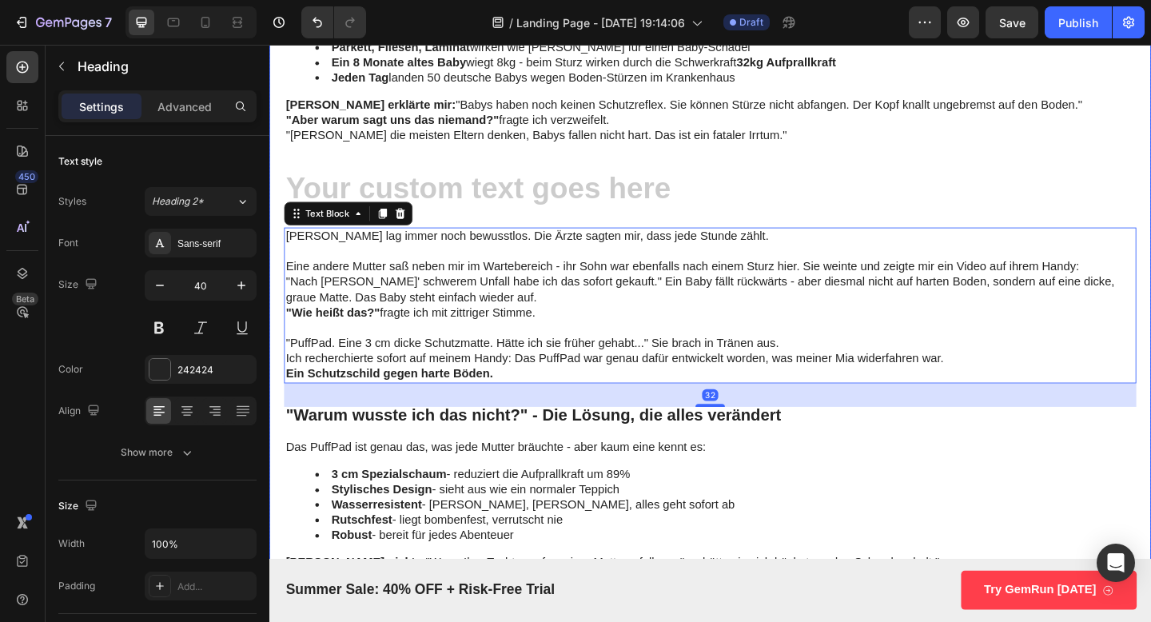
click at [681, 199] on h2 "Rich Text Editor. Editing area: main" at bounding box center [748, 202] width 927 height 45
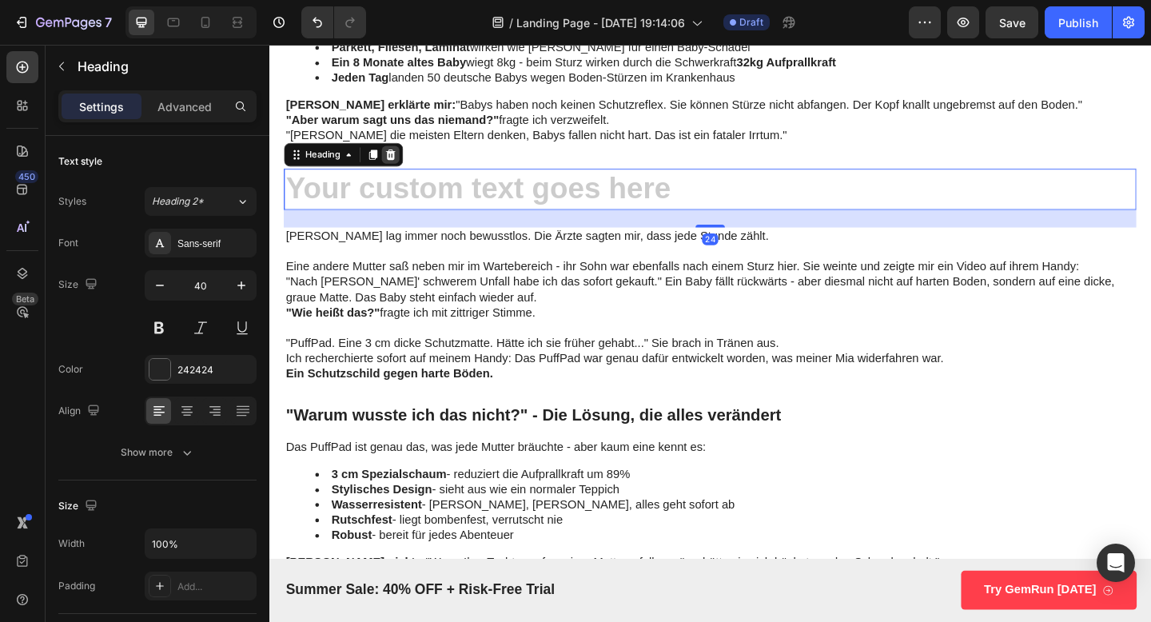
click at [397, 164] on icon at bounding box center [401, 164] width 13 height 13
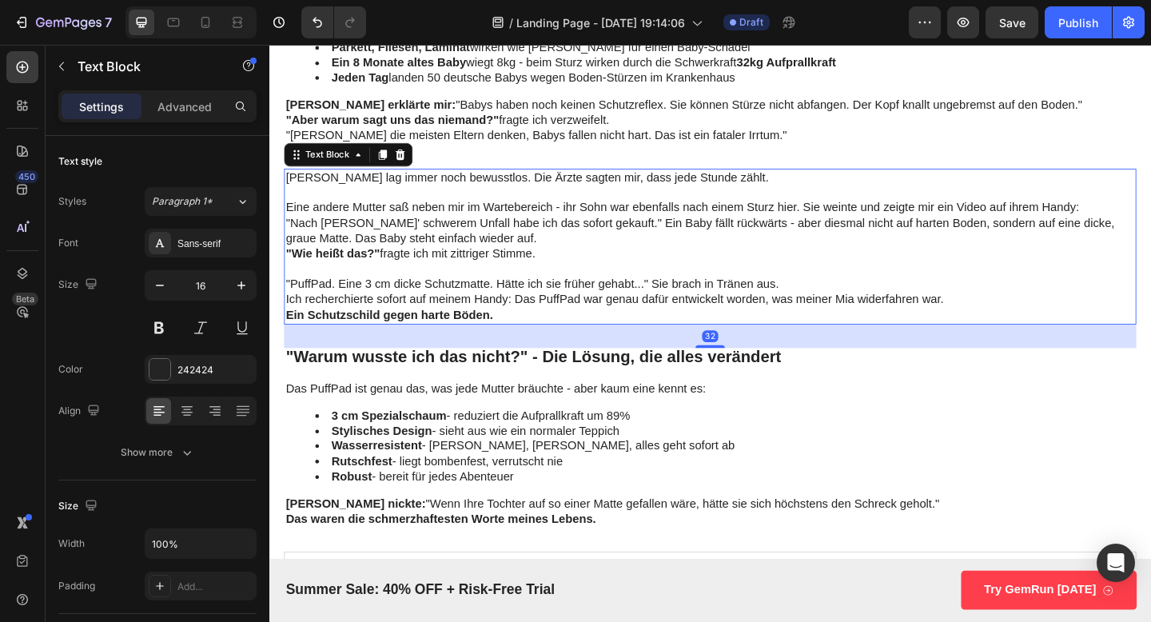
click at [389, 187] on p "[PERSON_NAME] lag immer noch bewusstlos. Die Ärzte sagten mir, dass jede Stunde…" at bounding box center [749, 189] width 924 height 17
click at [291, 189] on p "[PERSON_NAME] lag immer noch bewusstlos. Die Ärzte sagten mir, dass jede Stunde…" at bounding box center [749, 189] width 924 height 17
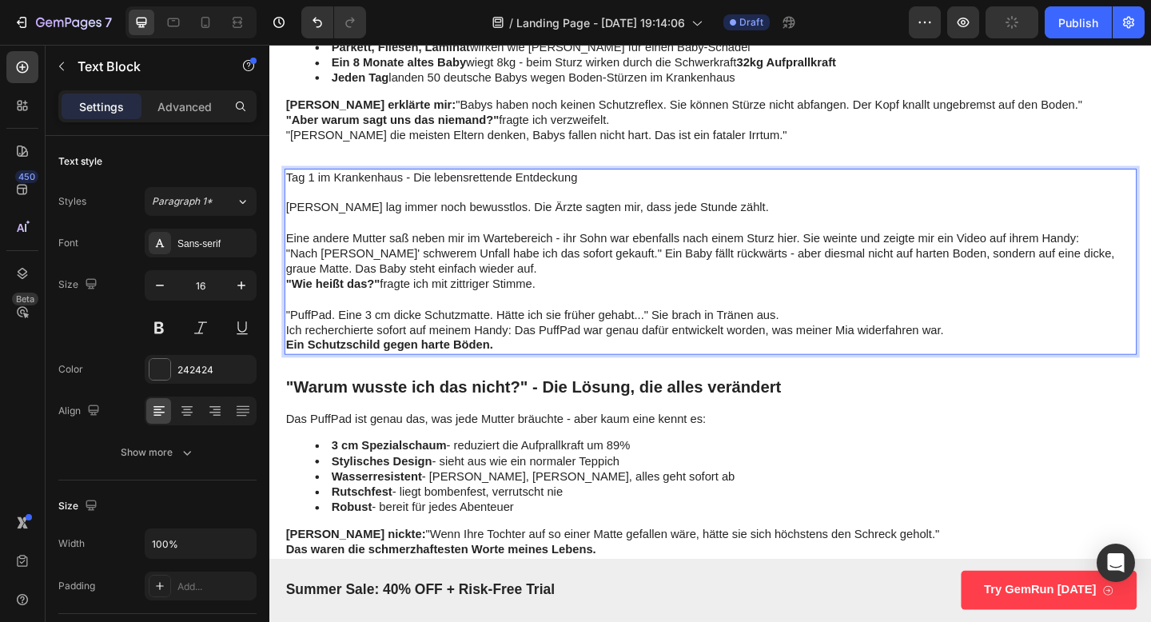
click at [438, 194] on p "Tag 1 im Krankenhaus - Die lebensrettende Entdeckung" at bounding box center [749, 189] width 924 height 17
click at [438, 193] on p "Tag 1 im Krankenhaus - Die lebensrettende Entdeckung" at bounding box center [749, 189] width 924 height 17
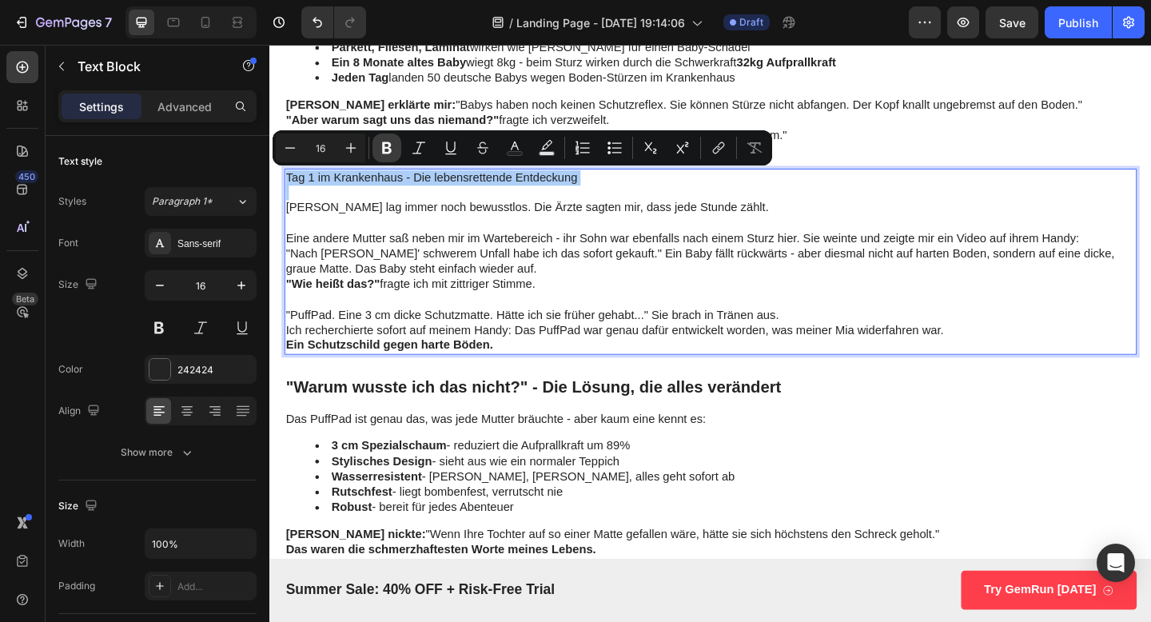
click at [385, 148] on icon "Editor contextual toolbar" at bounding box center [387, 148] width 16 height 16
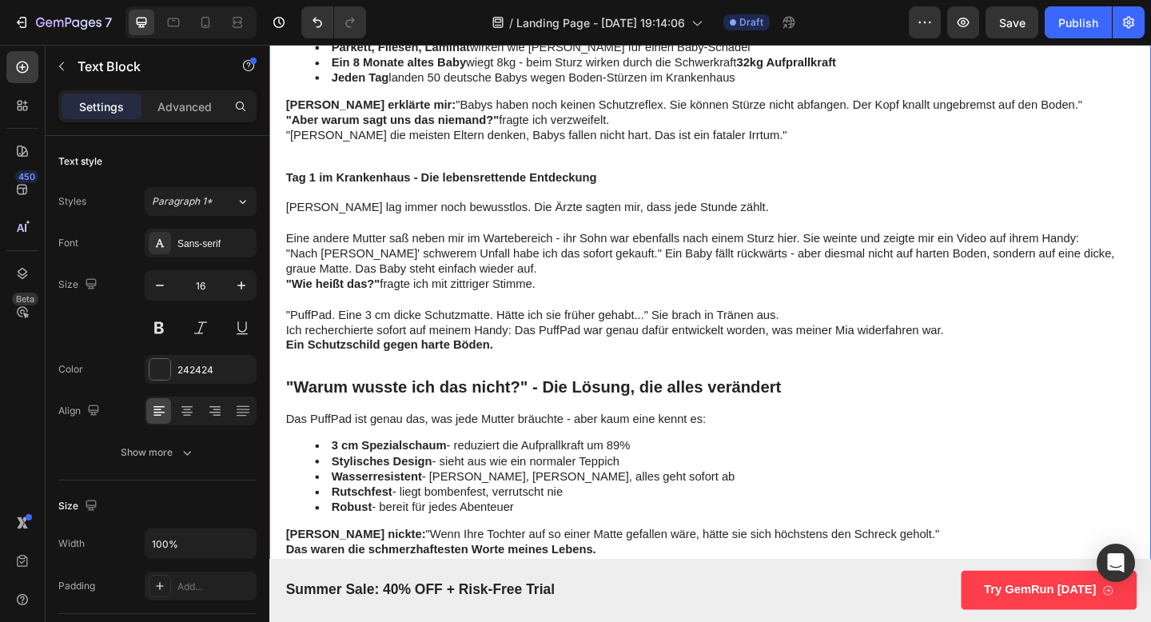
click at [366, 190] on strong "Tag 1 im Krankenhaus - Die lebensrettende Entdeckung" at bounding box center [456, 189] width 338 height 14
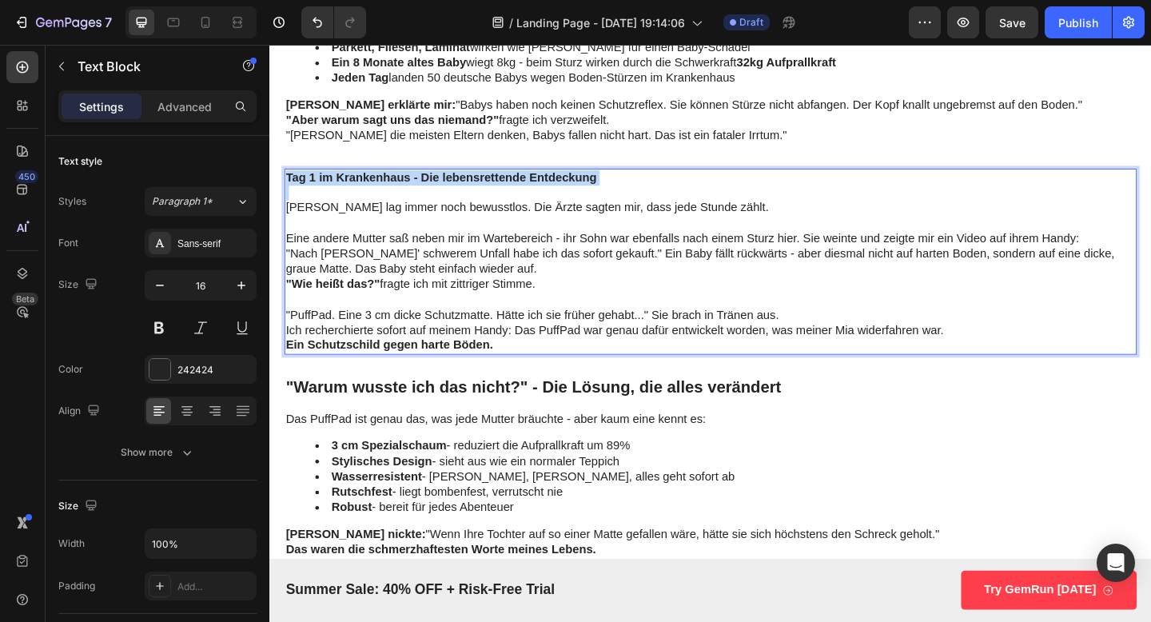
click at [366, 190] on strong "Tag 1 im Krankenhaus - Die lebensrettende Entdeckung" at bounding box center [456, 189] width 338 height 14
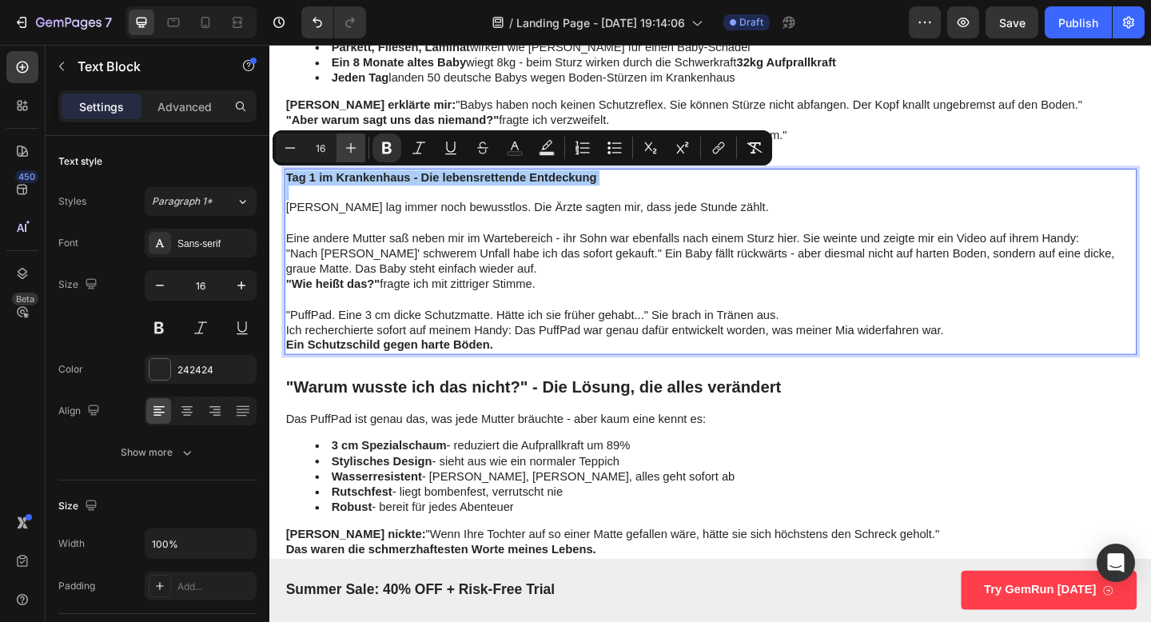
click at [349, 149] on icon "Editor contextual toolbar" at bounding box center [351, 148] width 16 height 16
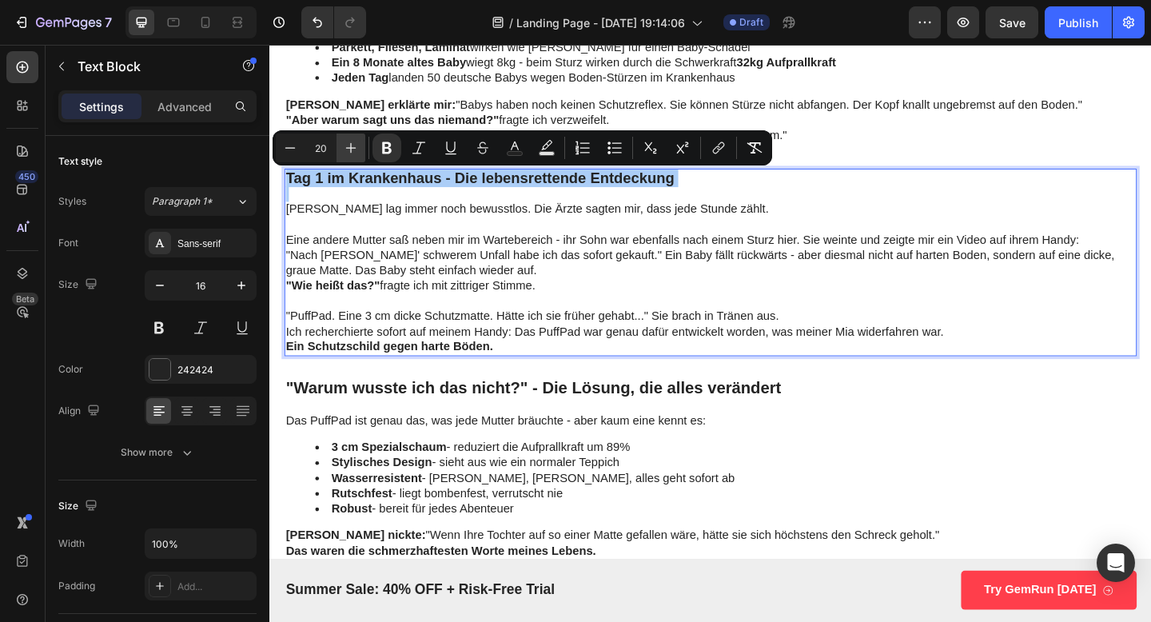
click at [349, 149] on icon "Editor contextual toolbar" at bounding box center [351, 148] width 16 height 16
type input "22"
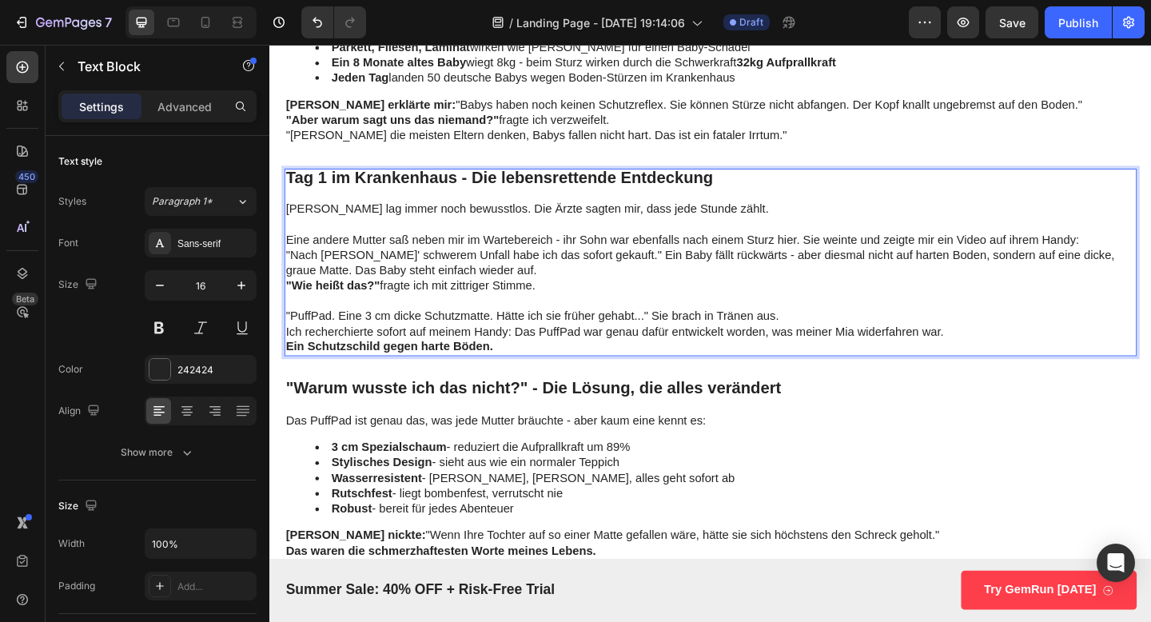
click at [868, 239] on p "Rich Text Editor. Editing area: main" at bounding box center [749, 241] width 924 height 17
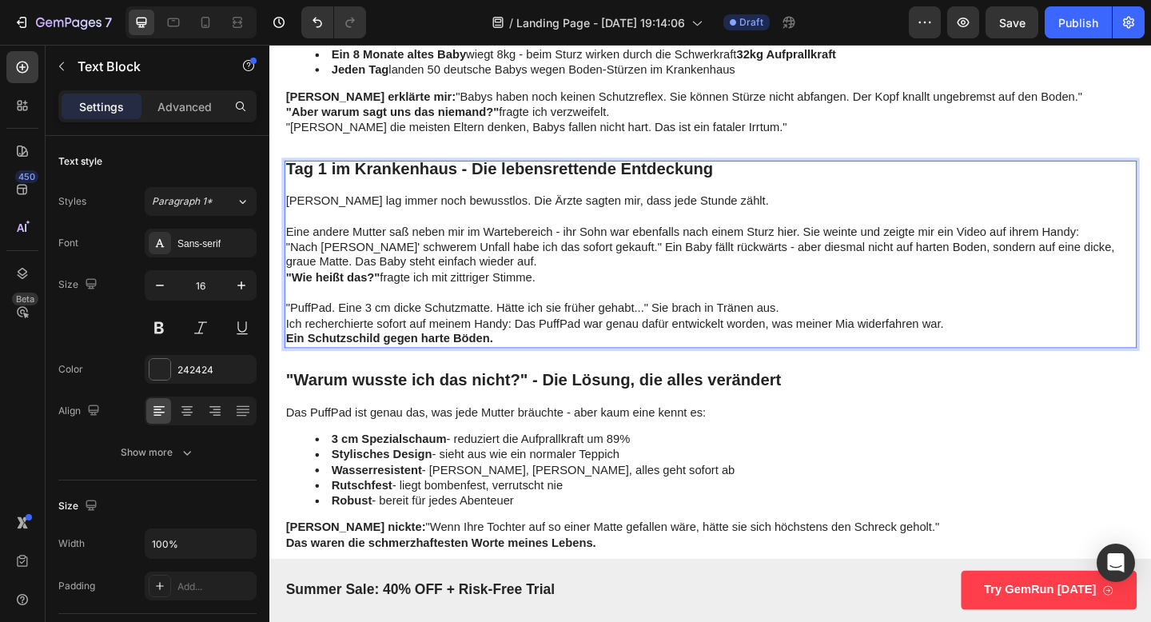
scroll to position [3172, 0]
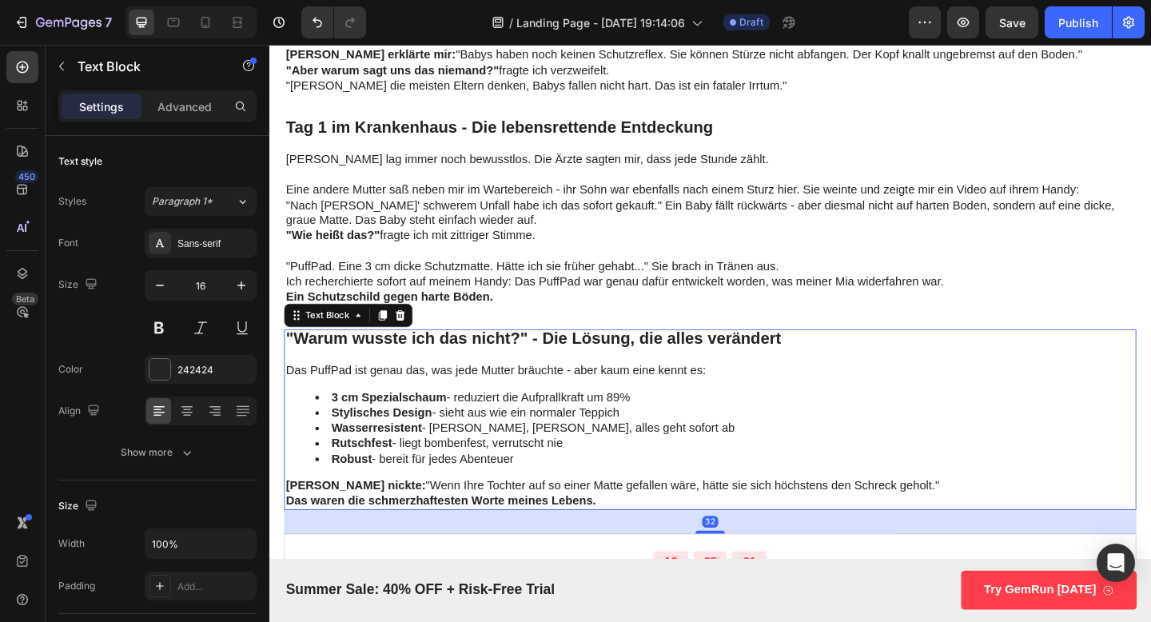
click at [326, 397] on p "Das PuffPad ist genau das, was jede Mutter bräuchte - aber kaum eine kennt es:" at bounding box center [749, 400] width 924 height 17
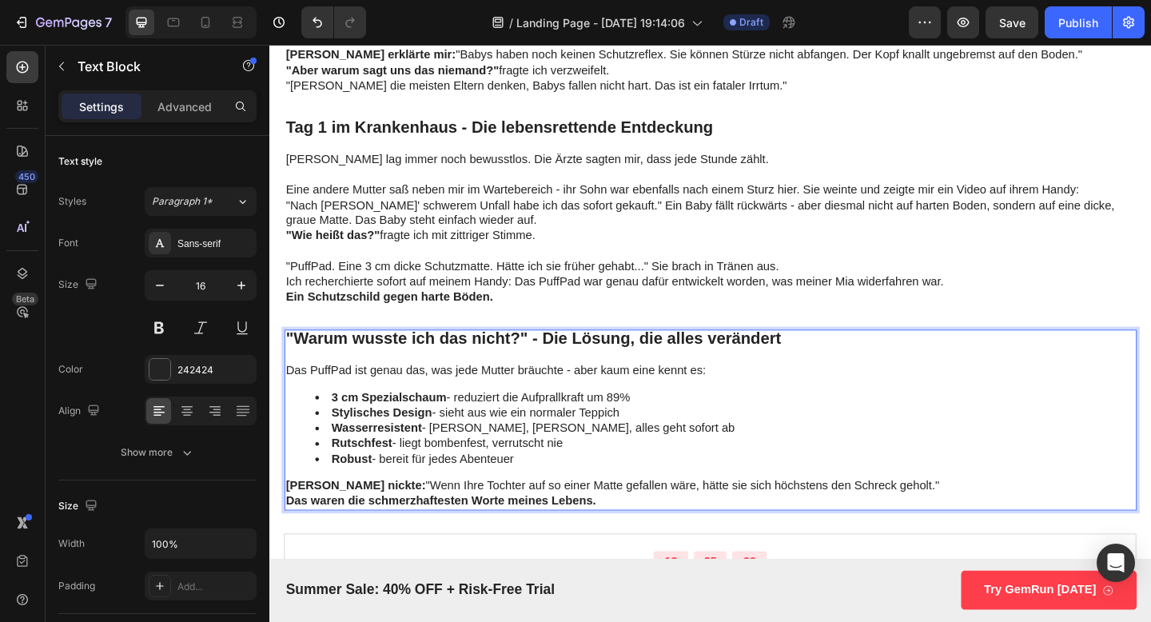
click at [349, 401] on p "Das PuffPad ist genau das, was jede Mutter bräuchte - aber kaum eine kennt es:" at bounding box center [749, 400] width 924 height 17
drag, startPoint x: 359, startPoint y: 401, endPoint x: 313, endPoint y: 400, distance: 45.6
click at [313, 400] on p "Das PuffPad ist genau das, was jede Mutter bräuchte - aber kaum eine kennt es:" at bounding box center [749, 400] width 924 height 17
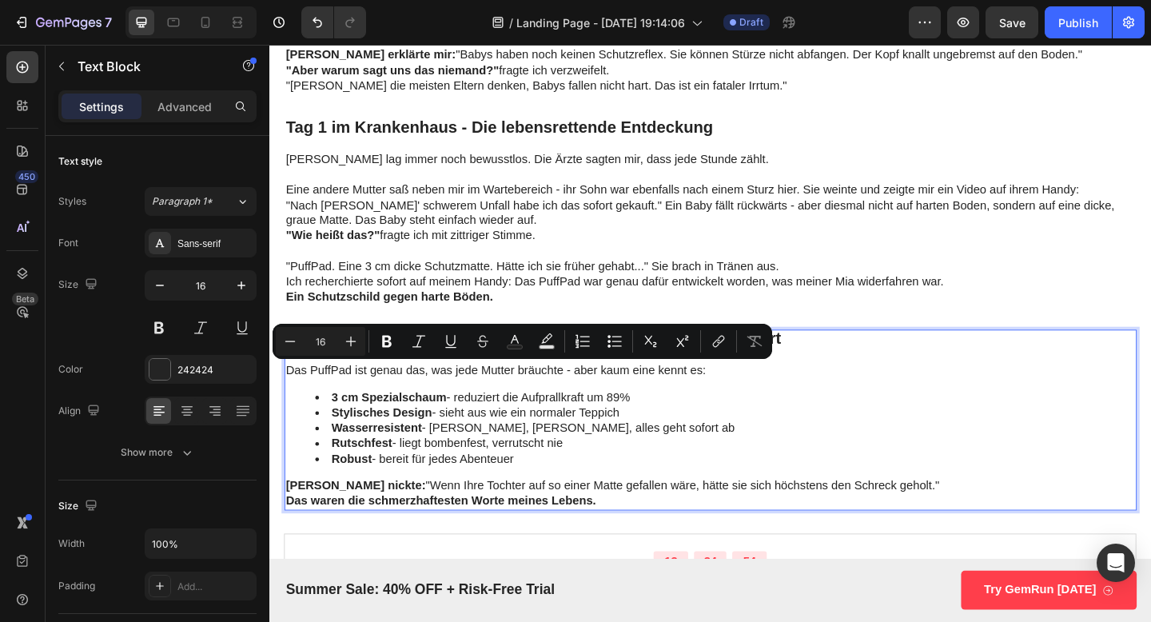
click at [449, 453] on li "Stylisches Design - sieht aus wie ein normaler Teppich" at bounding box center [765, 445] width 892 height 17
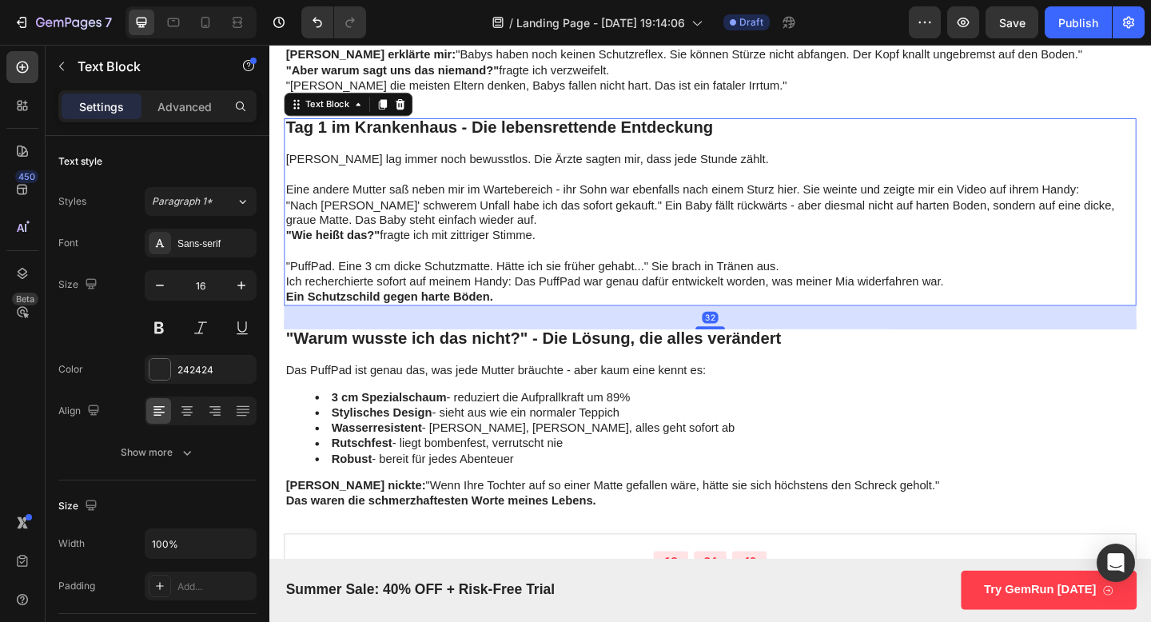
click at [357, 278] on p ""PuffPad. Eine 3 cm dicke Schutzmatte. Hätte ich sie früher gehabt..." Sie brac…" at bounding box center [749, 286] width 924 height 17
click at [305, 283] on p ""PuffPad. Eine 3 cm dicke Schutzmatte. Hätte ich sie früher gehabt..." Sie brac…" at bounding box center [749, 286] width 924 height 17
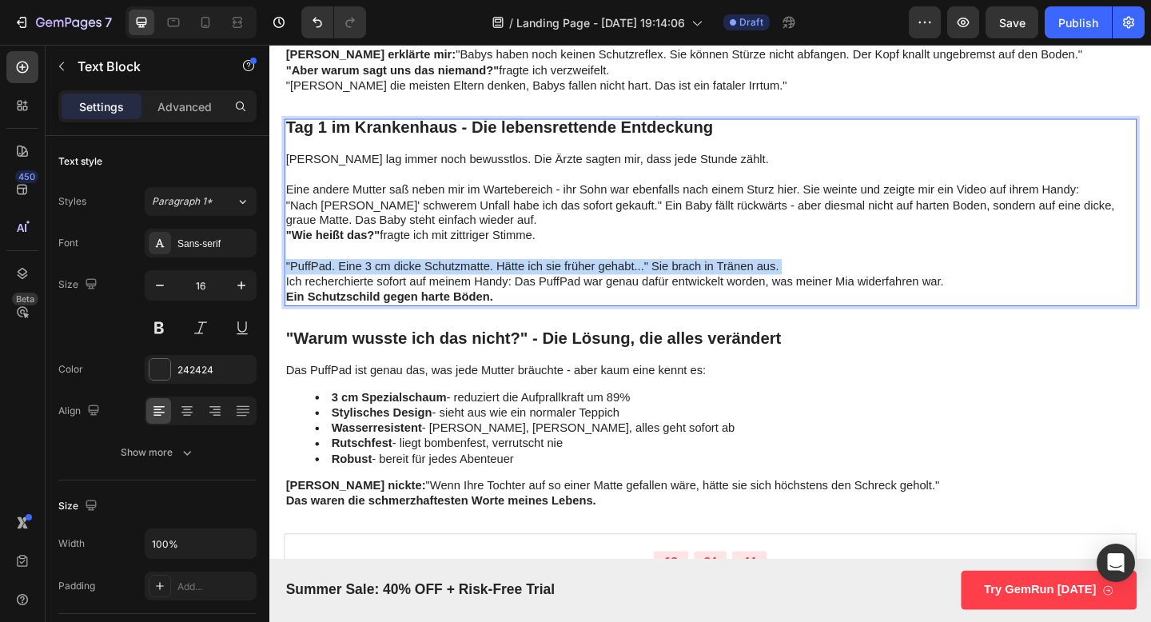
click at [305, 283] on p ""PuffPad. Eine 3 cm dicke Schutzmatte. Hätte ich sie früher gehabt..." Sie brac…" at bounding box center [749, 286] width 924 height 17
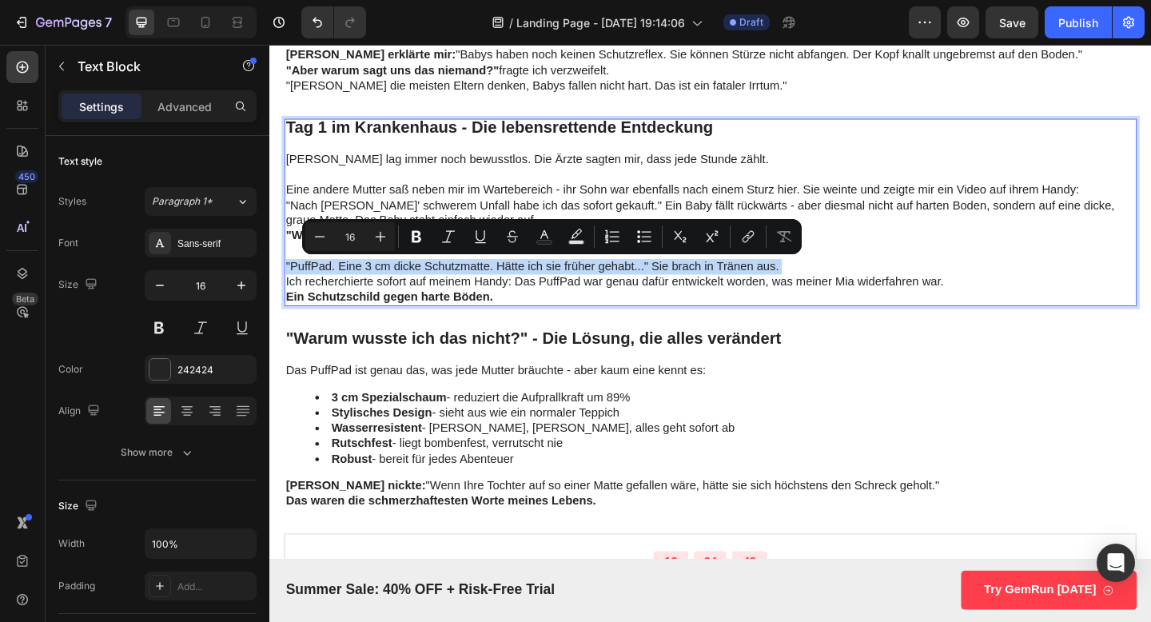
click at [305, 283] on p ""PuffPad. Eine 3 cm dicke Schutzmatte. Hätte ich sie früher gehabt..." Sie brac…" at bounding box center [749, 286] width 924 height 17
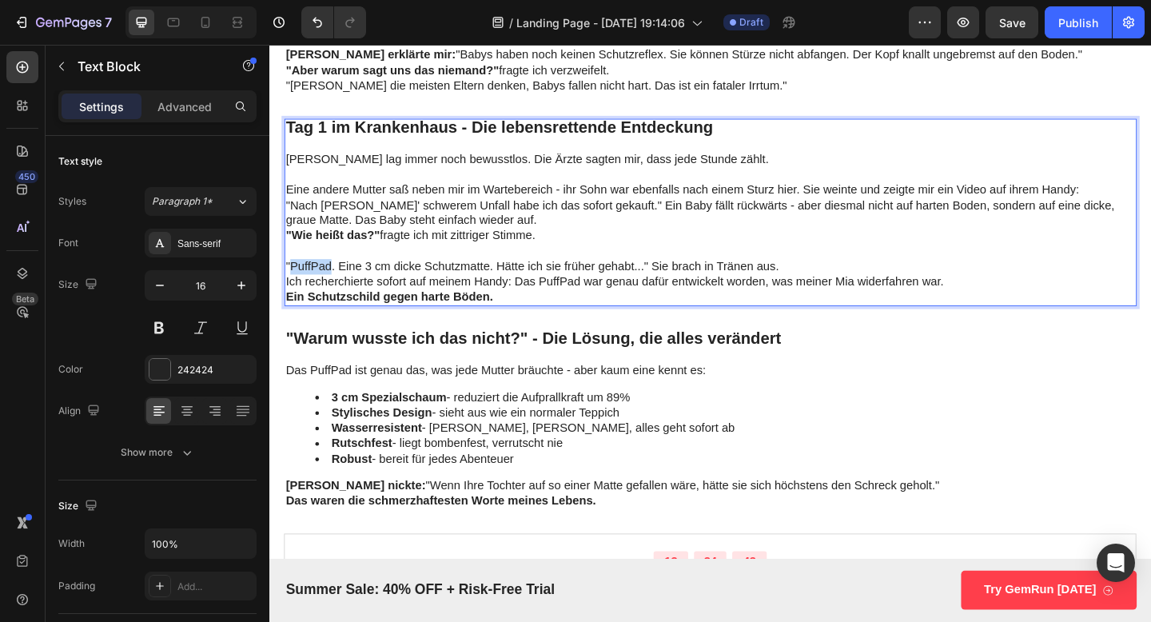
click at [305, 283] on p ""PuffPad. Eine 3 cm dicke Schutzmatte. Hätte ich sie früher gehabt..." Sie brac…" at bounding box center [749, 286] width 924 height 17
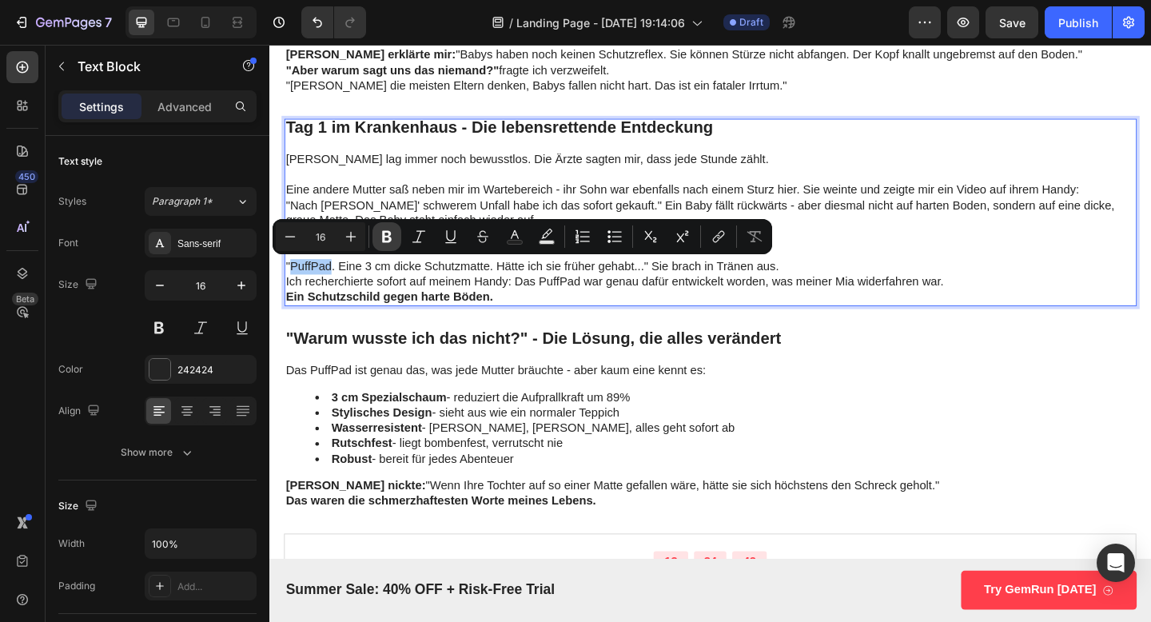
click at [381, 243] on icon "Editor contextual toolbar" at bounding box center [387, 237] width 16 height 16
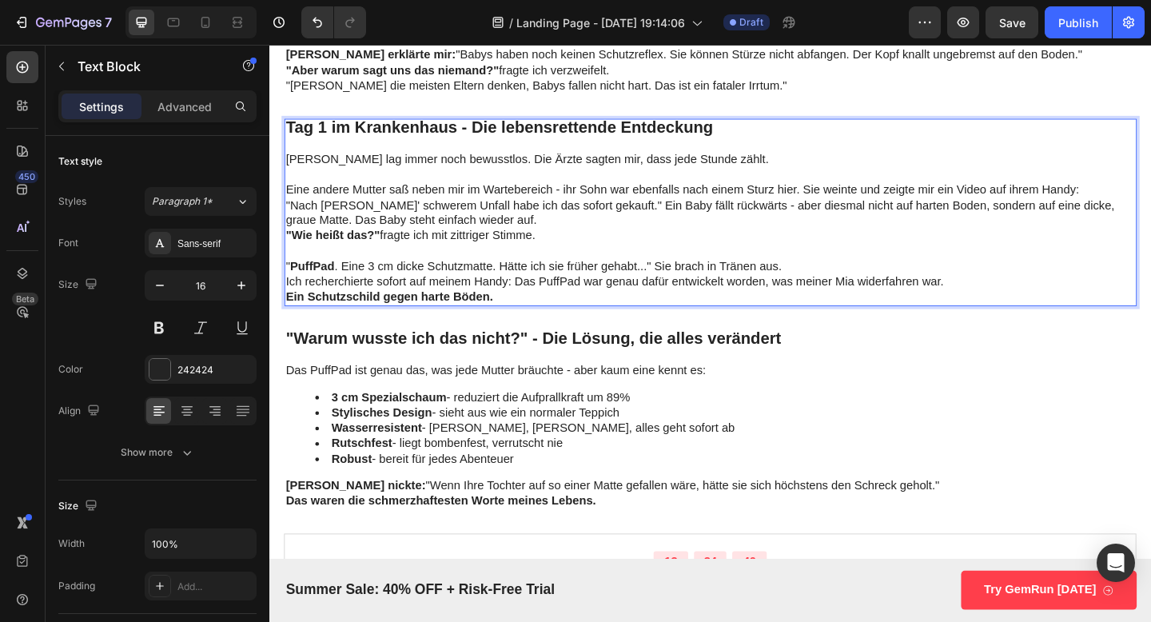
click at [319, 284] on strong "PuffPad" at bounding box center [316, 286] width 48 height 14
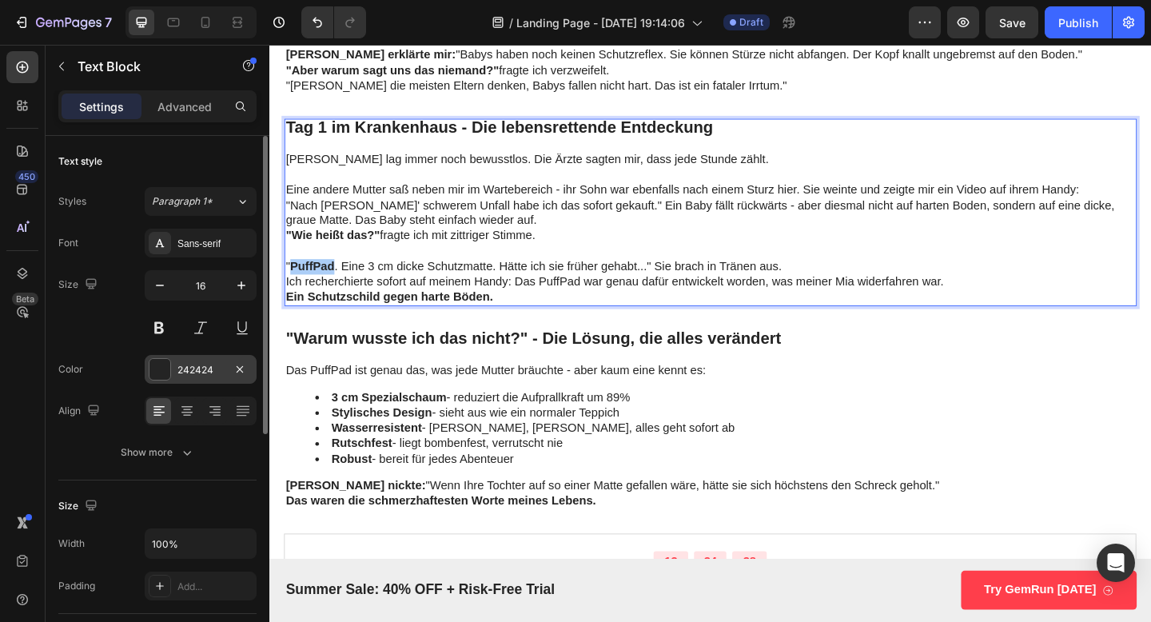
click at [160, 373] on div at bounding box center [160, 369] width 21 height 21
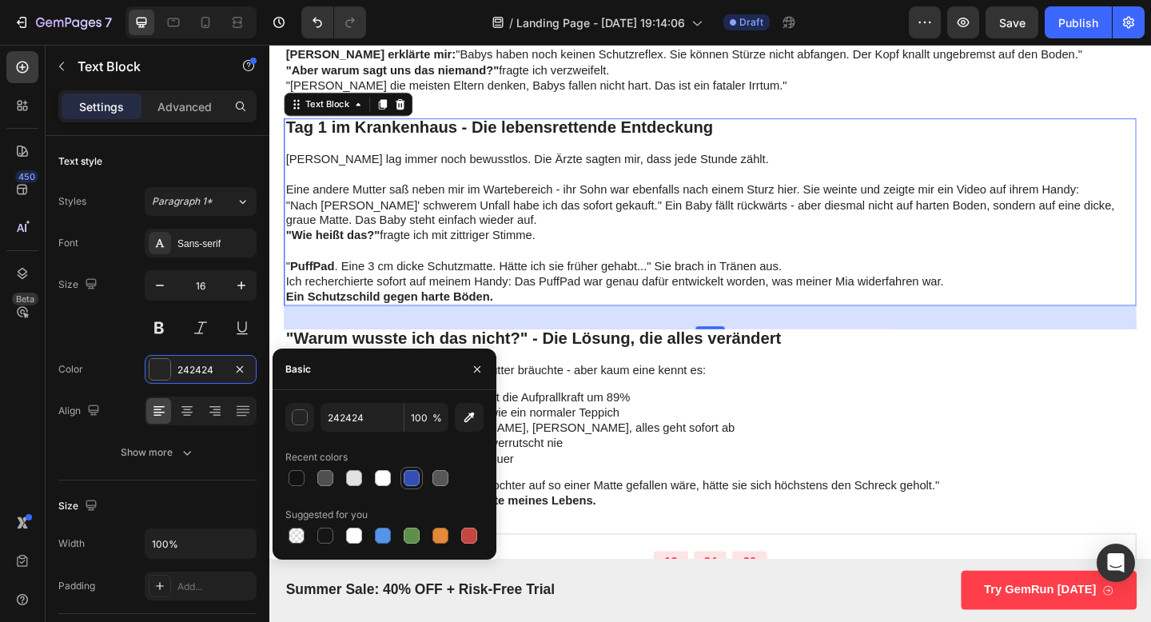
click at [417, 476] on div at bounding box center [412, 478] width 16 height 16
type input "334FB4"
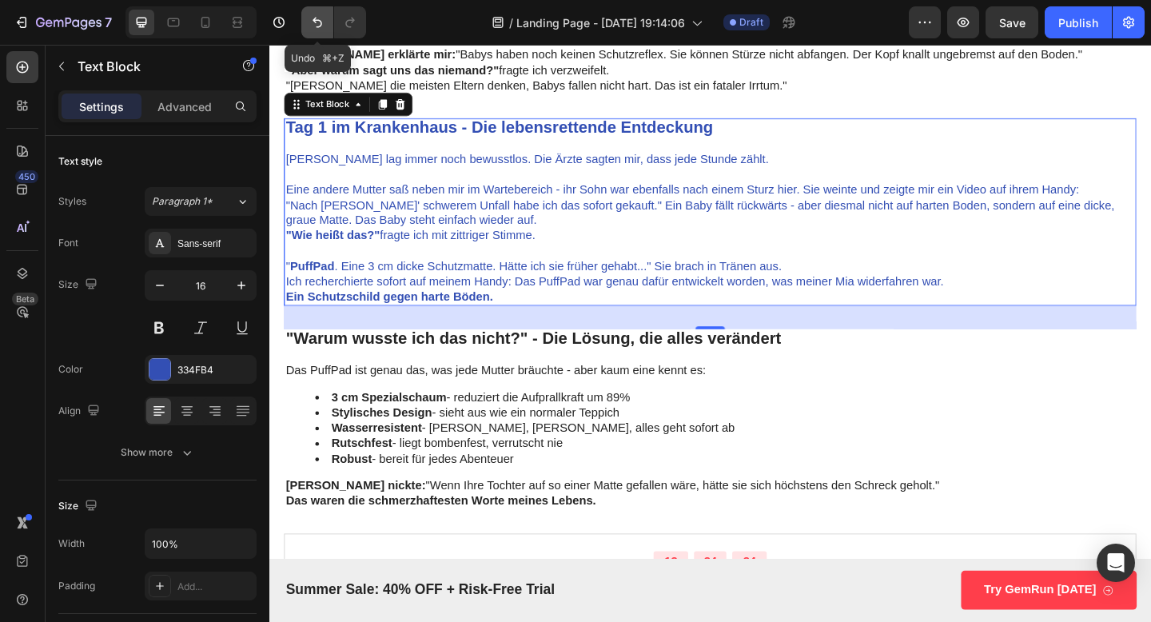
click at [313, 17] on icon "Undo/Redo" at bounding box center [317, 22] width 16 height 16
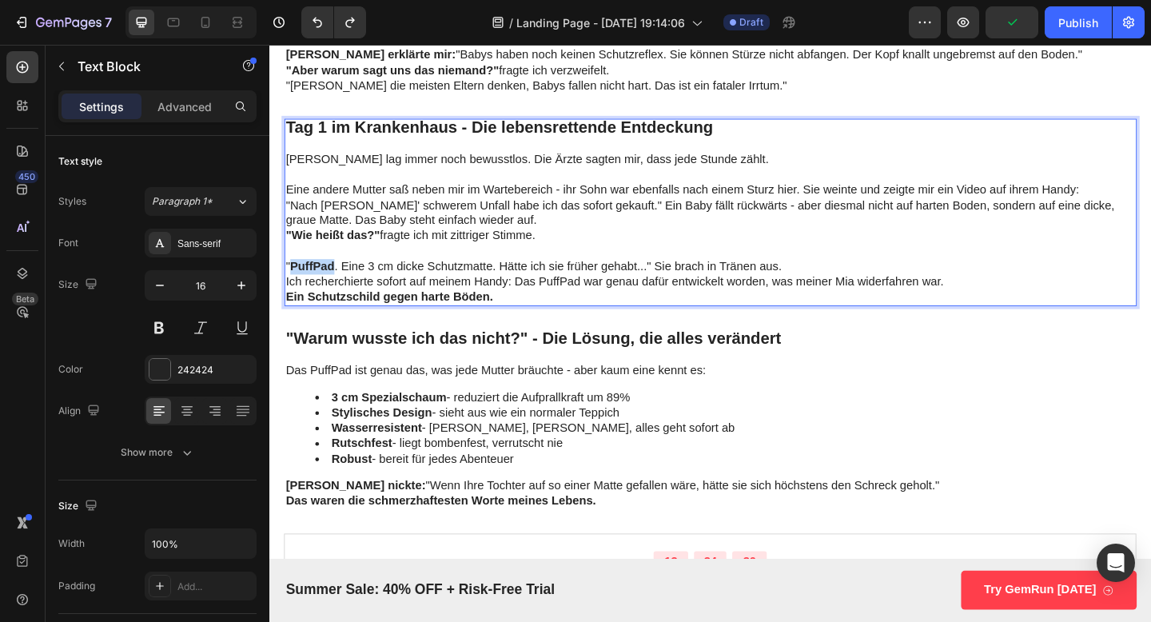
drag, startPoint x: 340, startPoint y: 286, endPoint x: 293, endPoint y: 290, distance: 47.3
click at [293, 290] on p "" PuffPad . Eine 3 cm dicke Schutzmatte. Hätte ich sie früher gehabt..." Sie br…" at bounding box center [749, 286] width 924 height 17
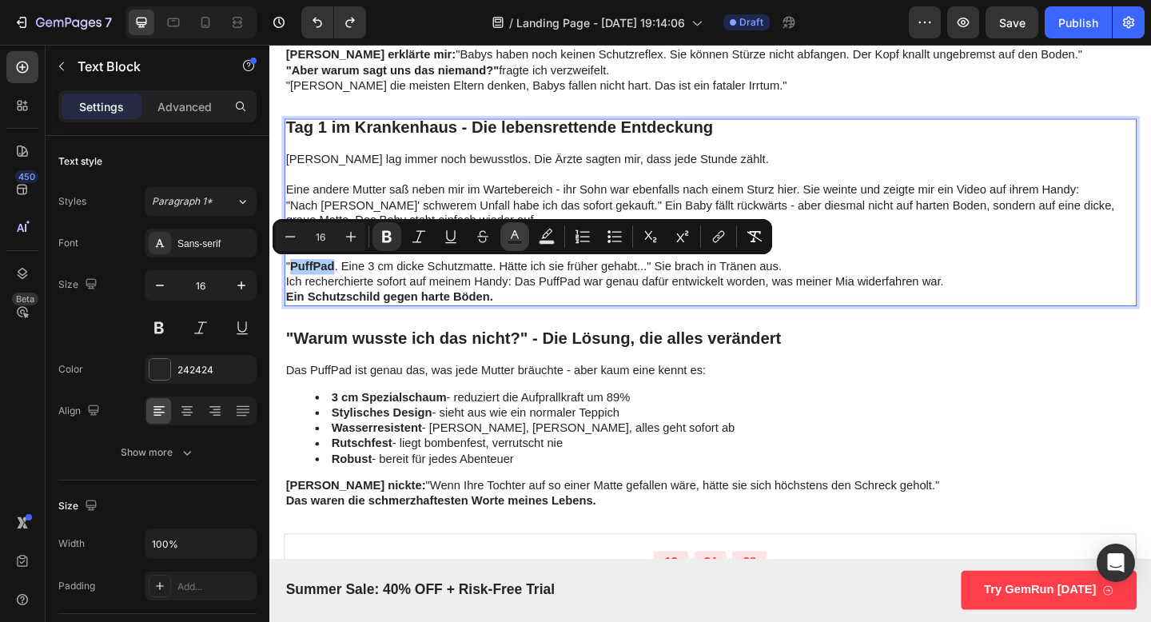
click at [515, 238] on icon "Editor contextual toolbar" at bounding box center [515, 237] width 16 height 16
type input "242424"
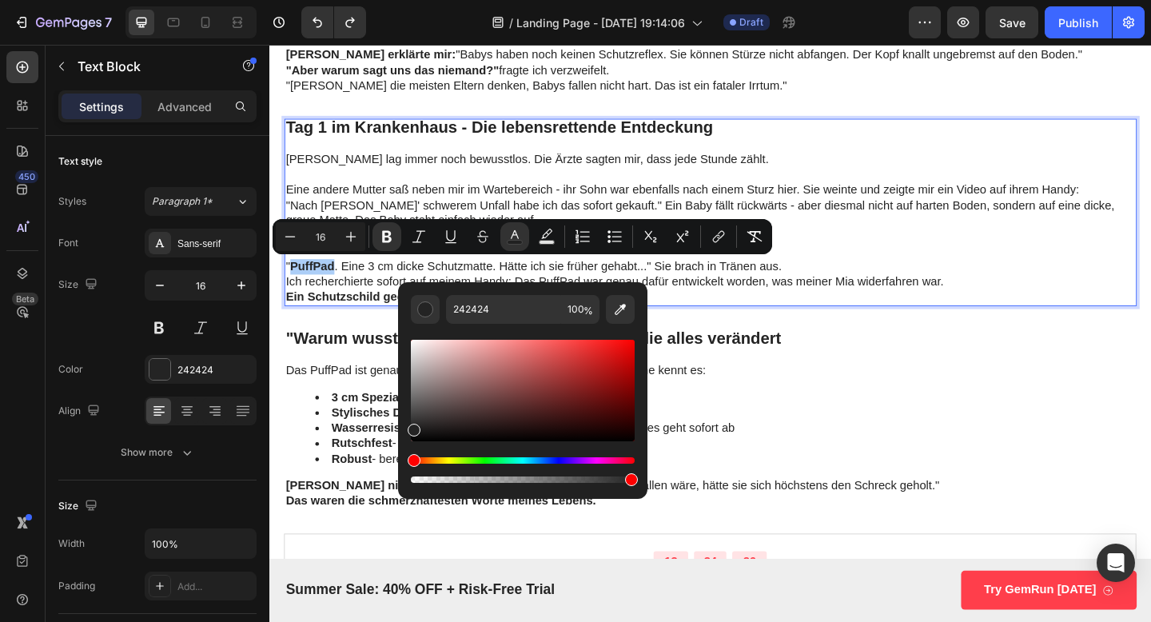
click at [561, 460] on div "Hue" at bounding box center [523, 460] width 224 height 6
click at [563, 462] on div "Hue" at bounding box center [523, 460] width 224 height 6
click at [560, 462] on div "Hue" at bounding box center [523, 460] width 224 height 6
click at [552, 416] on div "Editor contextual toolbar" at bounding box center [523, 391] width 224 height 102
click at [565, 465] on div "Editor contextual toolbar" at bounding box center [523, 470] width 224 height 26
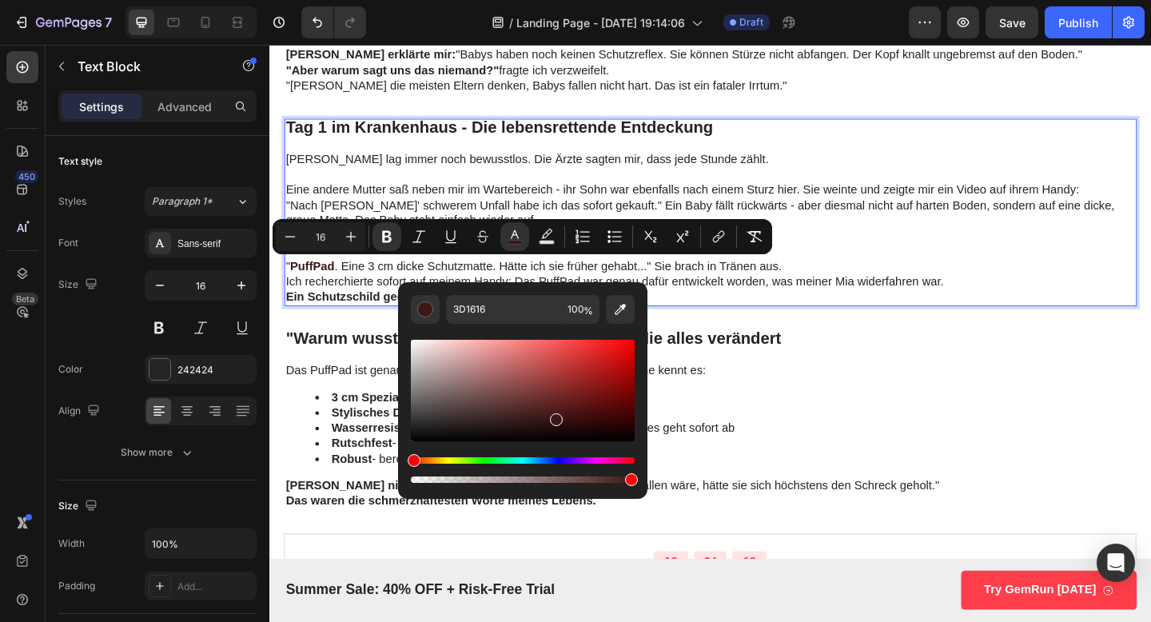
click at [560, 459] on div "Hue" at bounding box center [523, 460] width 224 height 6
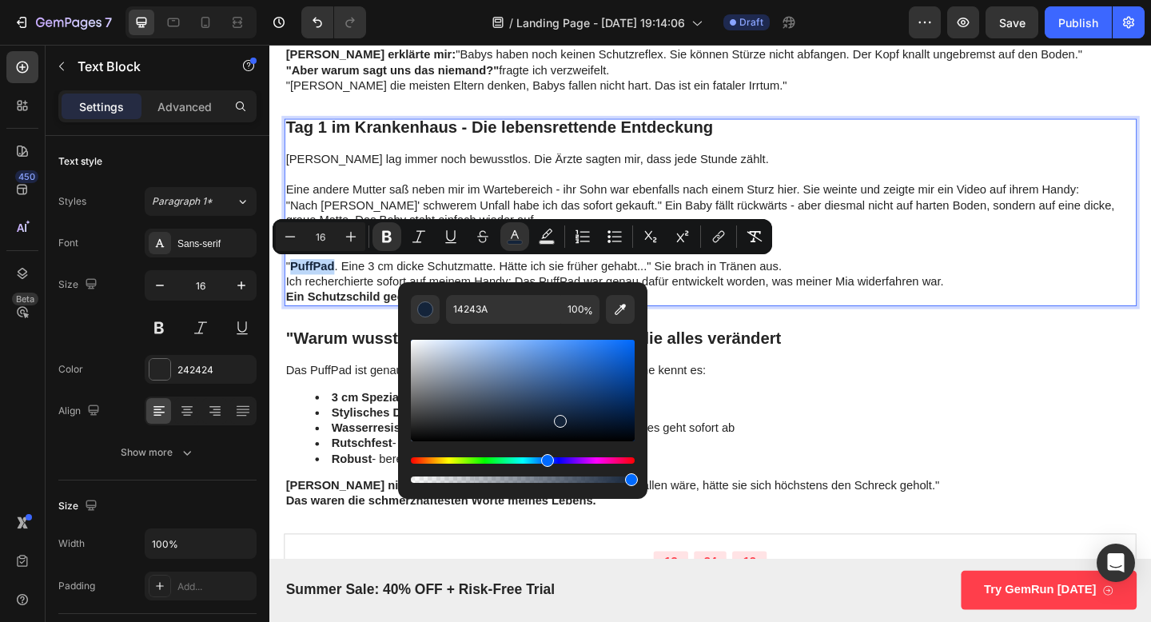
drag, startPoint x: 559, startPoint y: 461, endPoint x: 545, endPoint y: 459, distance: 13.7
click at [545, 459] on div "Hue" at bounding box center [547, 460] width 13 height 13
click at [624, 385] on div "Editor contextual toolbar" at bounding box center [523, 391] width 224 height 102
type input "063D89"
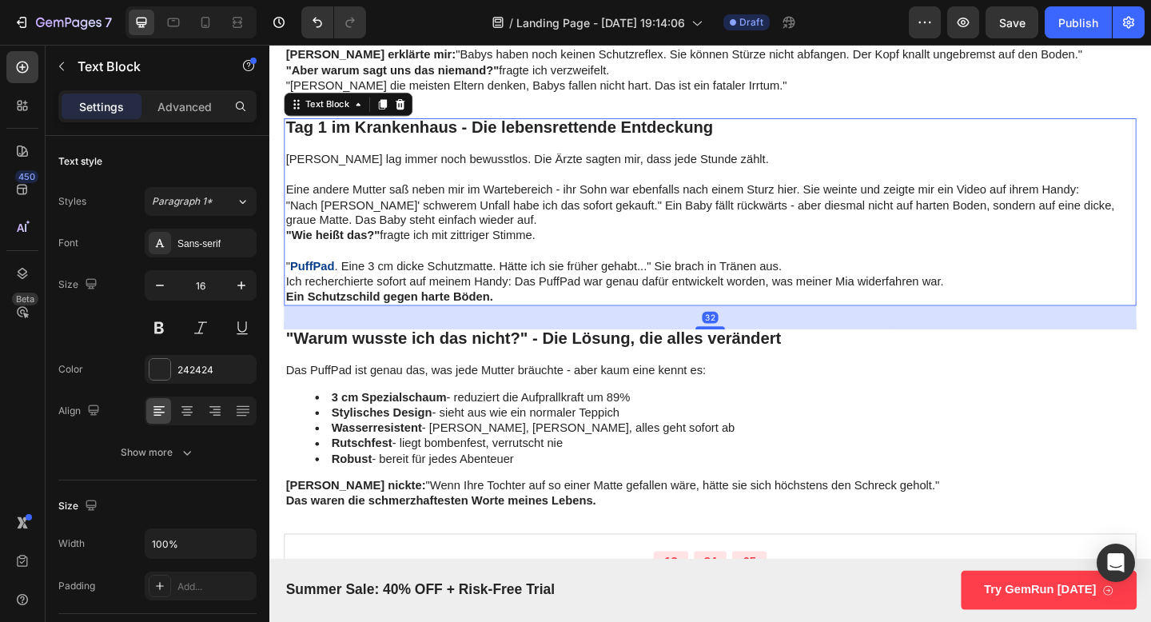
click at [331, 284] on strong "PuffPad" at bounding box center [316, 286] width 48 height 14
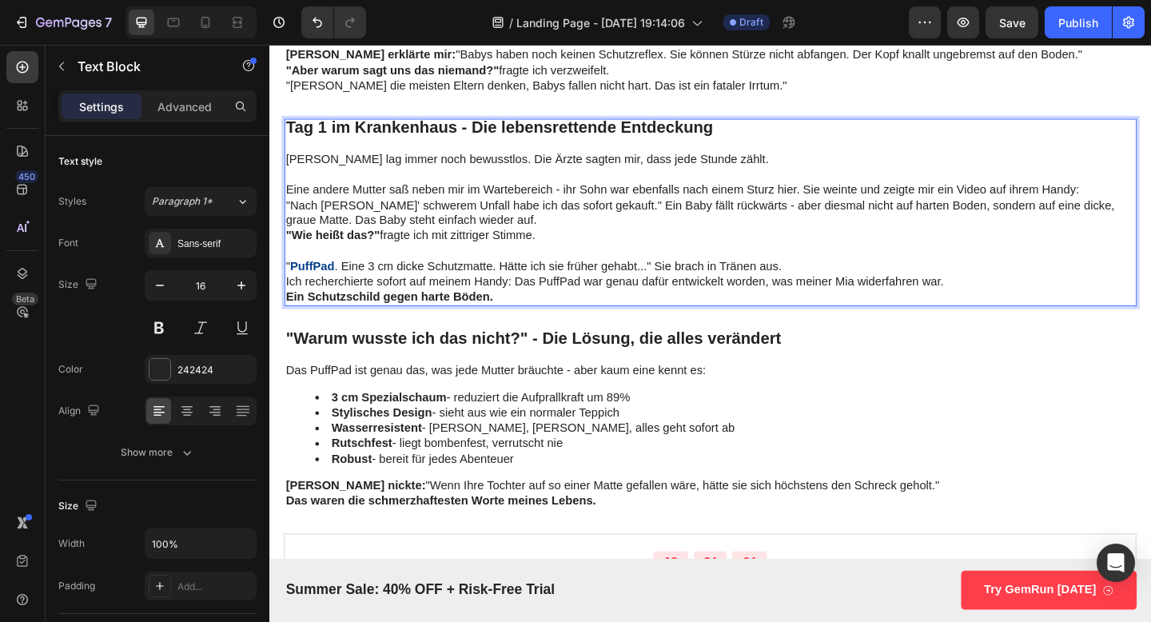
click at [331, 285] on strong "PuffPad" at bounding box center [316, 286] width 48 height 14
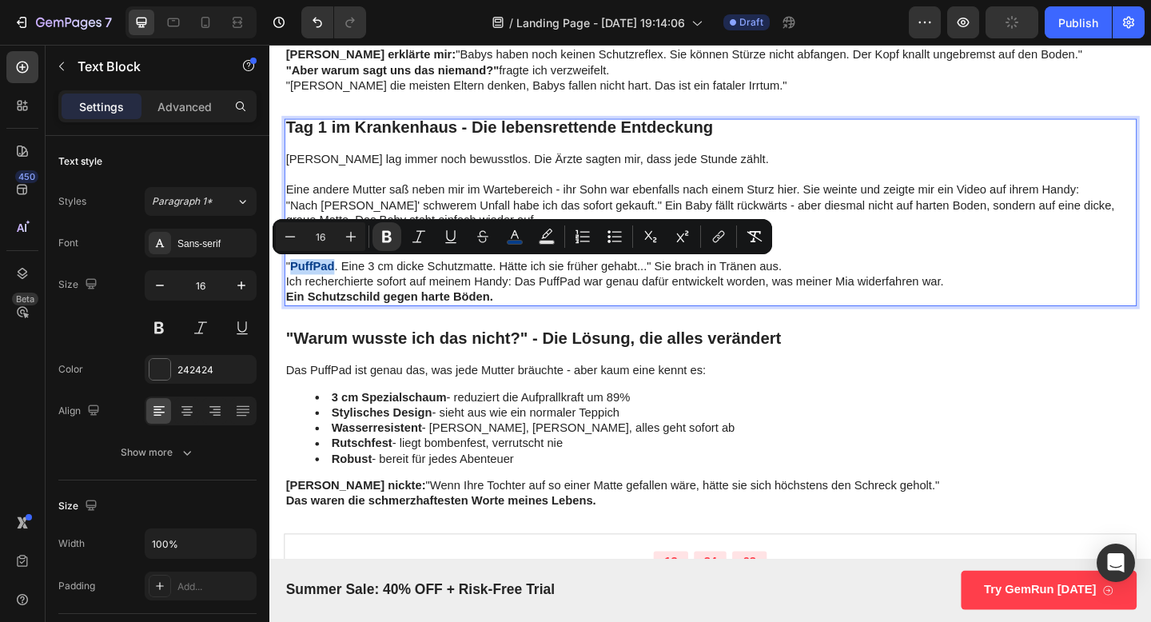
drag, startPoint x: 337, startPoint y: 286, endPoint x: 289, endPoint y: 285, distance: 48.0
click at [289, 285] on p "" PuffPad . Eine 3 cm dicke Schutzmatte. Hätte ich sie früher gehabt..." Sie br…" at bounding box center [749, 286] width 924 height 17
click at [523, 245] on button "color" at bounding box center [514, 236] width 29 height 29
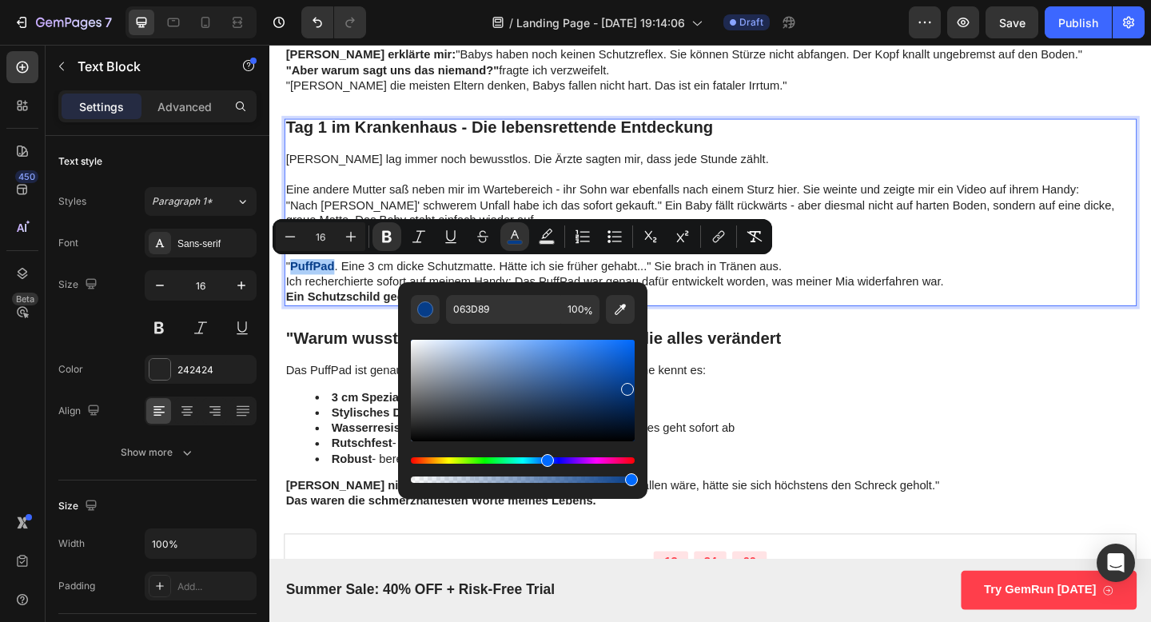
click at [619, 357] on div "Editor contextual toolbar" at bounding box center [523, 391] width 224 height 102
drag, startPoint x: 619, startPoint y: 357, endPoint x: 629, endPoint y: 297, distance: 60.1
click at [629, 297] on div "0E60D3 100 %" at bounding box center [523, 390] width 224 height 191
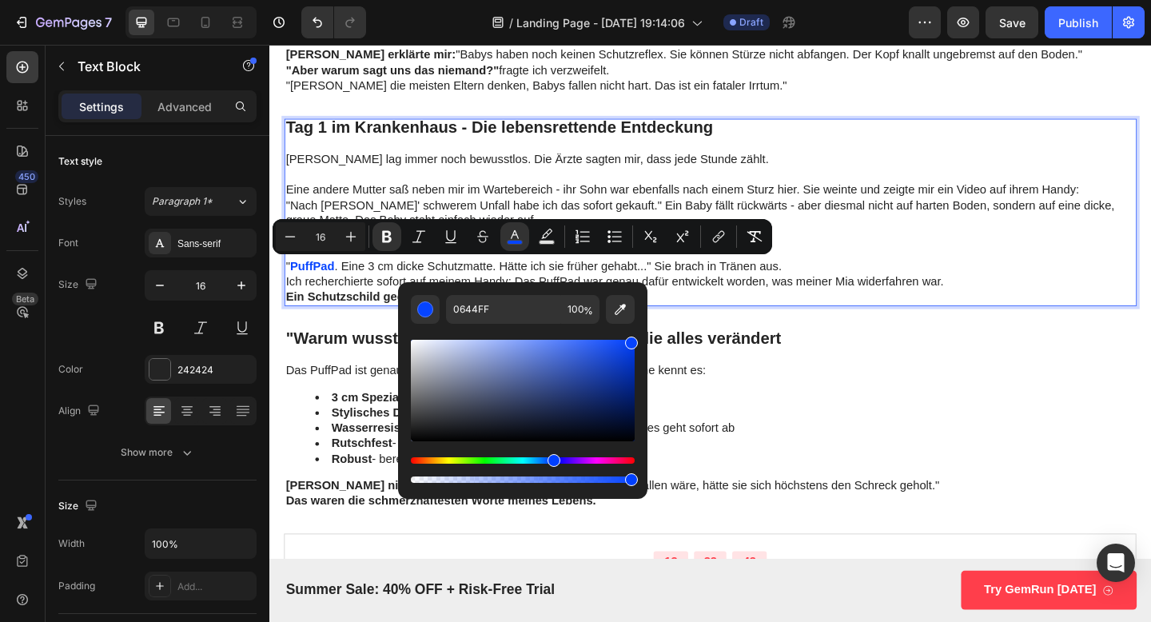
type input "064CFF"
click at [550, 463] on div "Hue" at bounding box center [552, 460] width 13 height 13
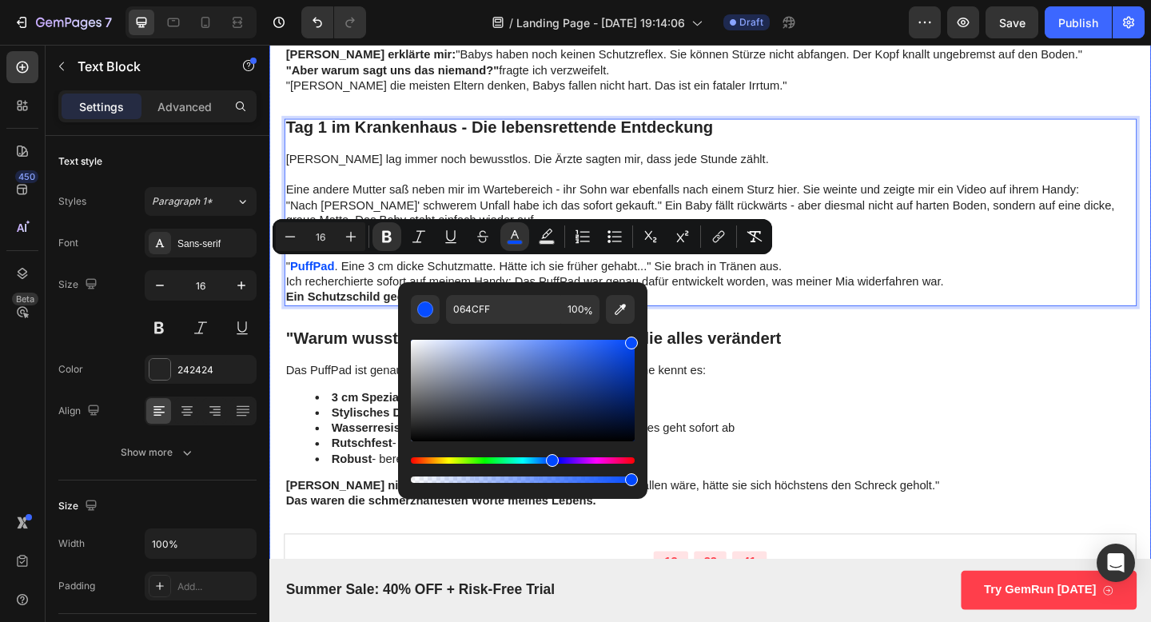
click at [710, 481] on li "Rutschfest - liegt bombenfest, verrutscht nie" at bounding box center [765, 479] width 892 height 17
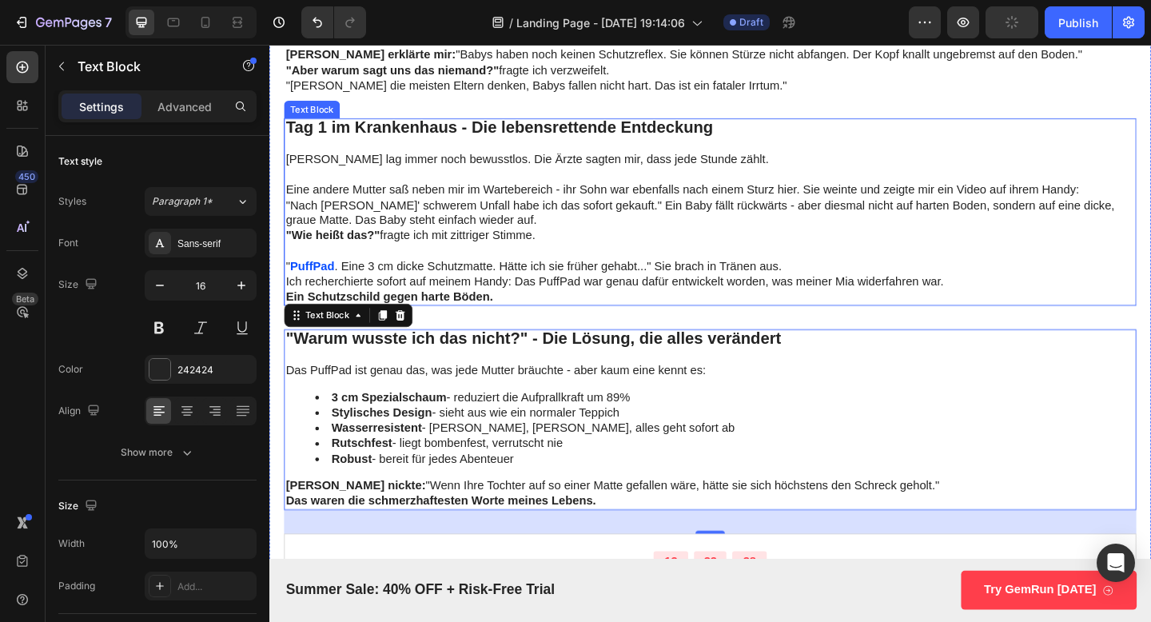
click at [323, 285] on strong "PuffPad" at bounding box center [316, 286] width 48 height 14
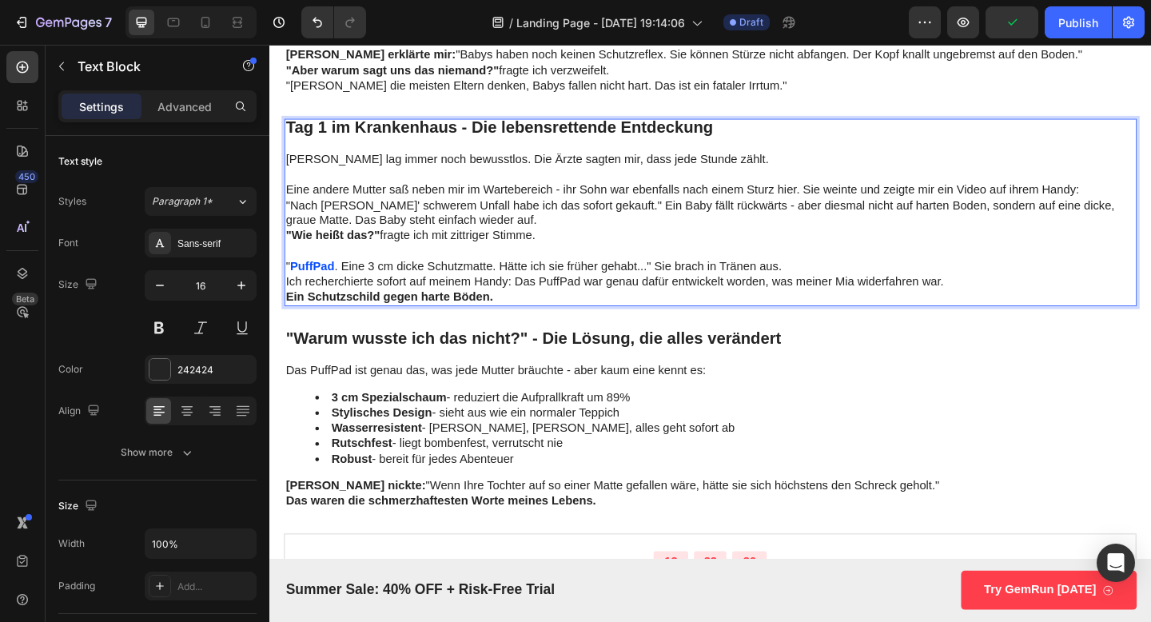
click at [323, 285] on strong "PuffPad" at bounding box center [316, 286] width 48 height 14
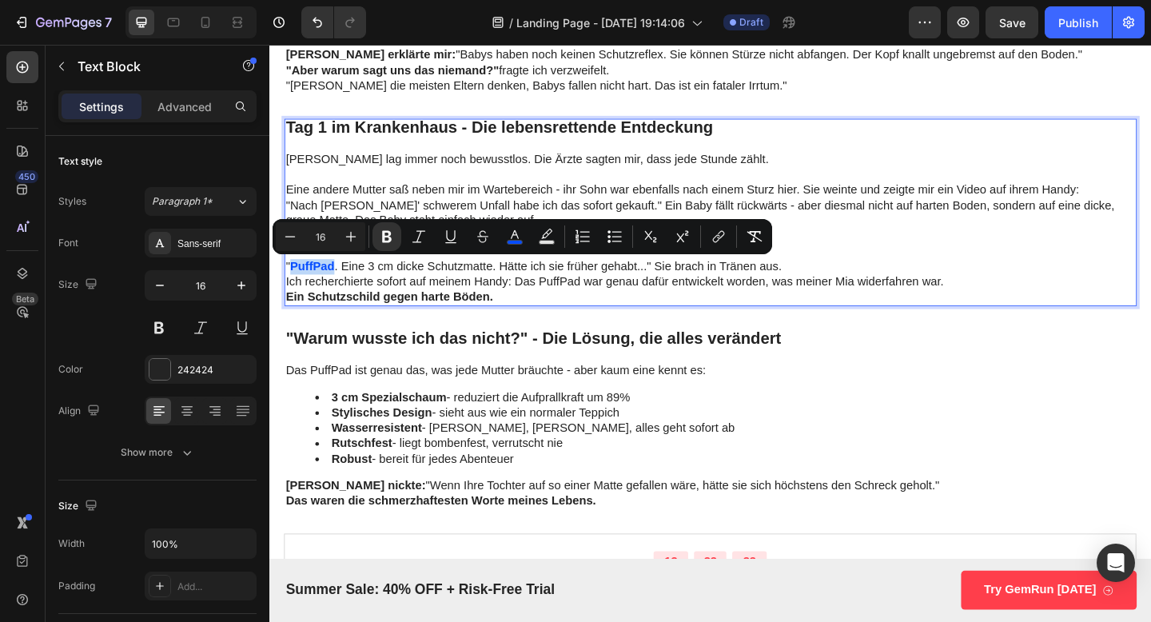
drag, startPoint x: 338, startPoint y: 288, endPoint x: 293, endPoint y: 288, distance: 44.8
click at [293, 288] on strong "PuffPad" at bounding box center [316, 286] width 48 height 14
click at [520, 243] on rect "Editor contextual toolbar" at bounding box center [515, 243] width 15 height 4
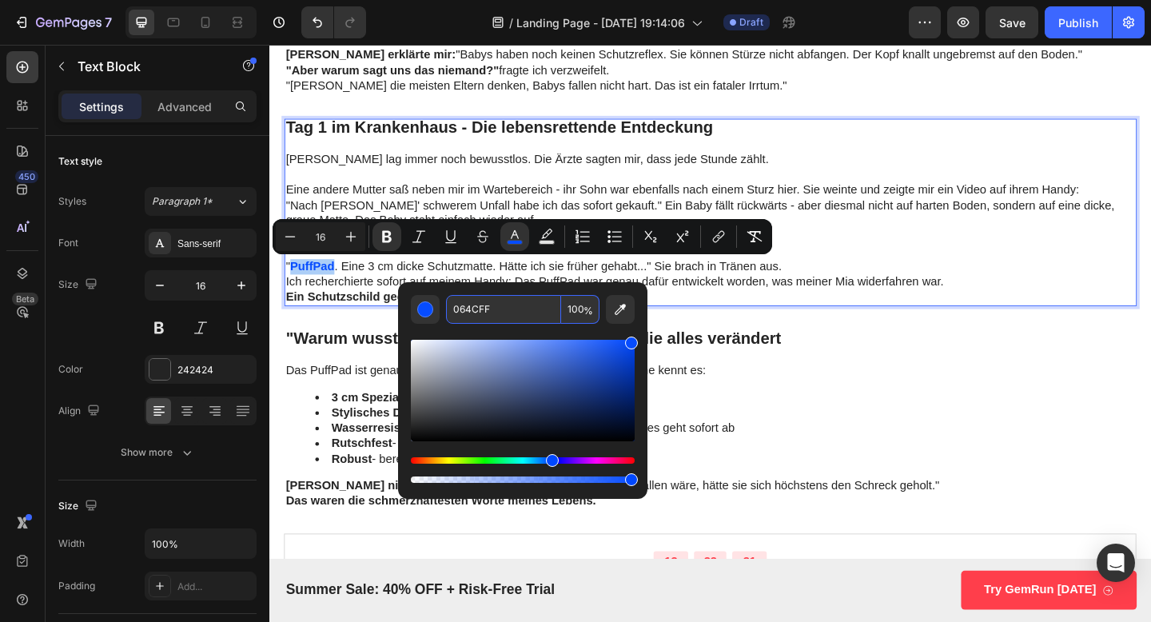
click at [497, 309] on input "064CFF" at bounding box center [503, 309] width 115 height 29
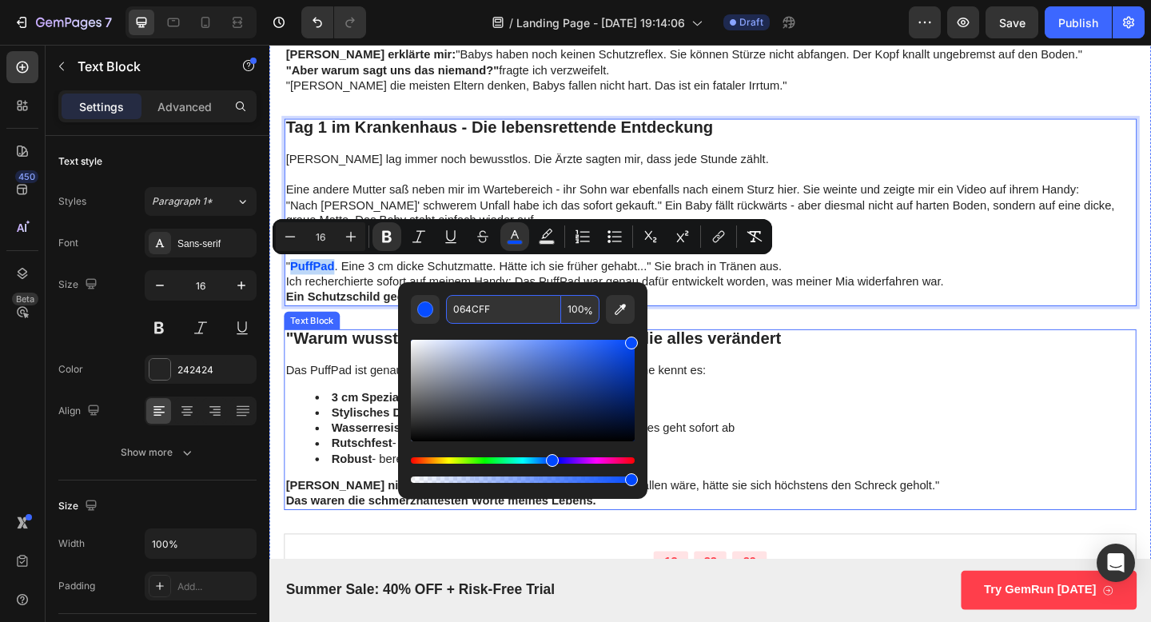
click at [863, 422] on li "3 cm Spezialschaum - reduziert die Aufprallkraft um 89%" at bounding box center [765, 429] width 892 height 17
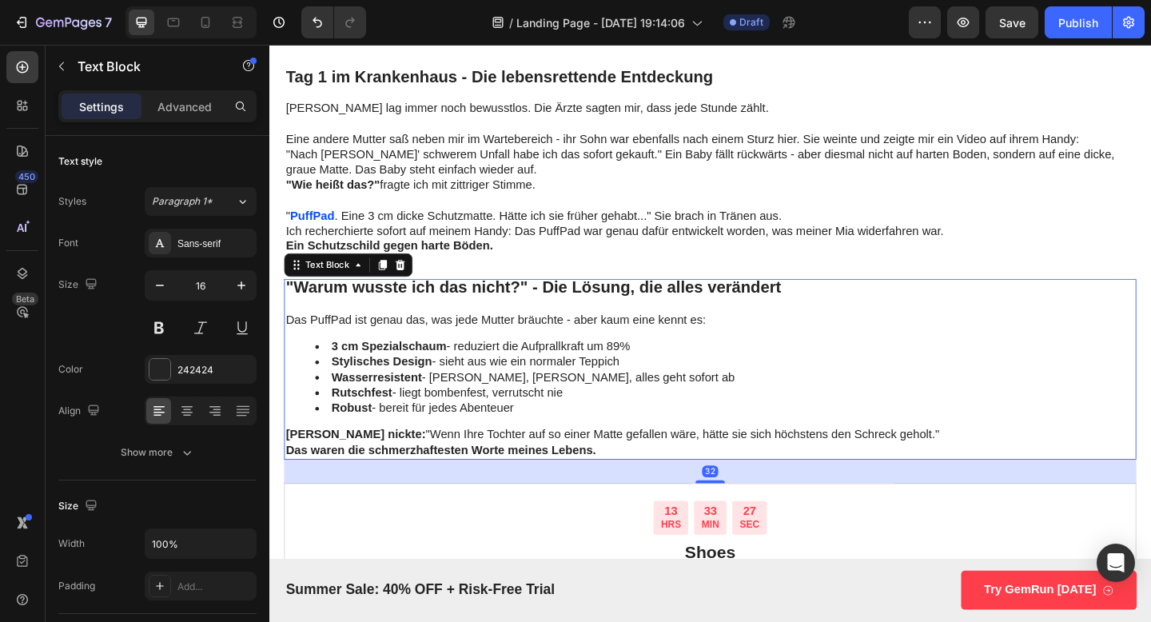
scroll to position [3231, 0]
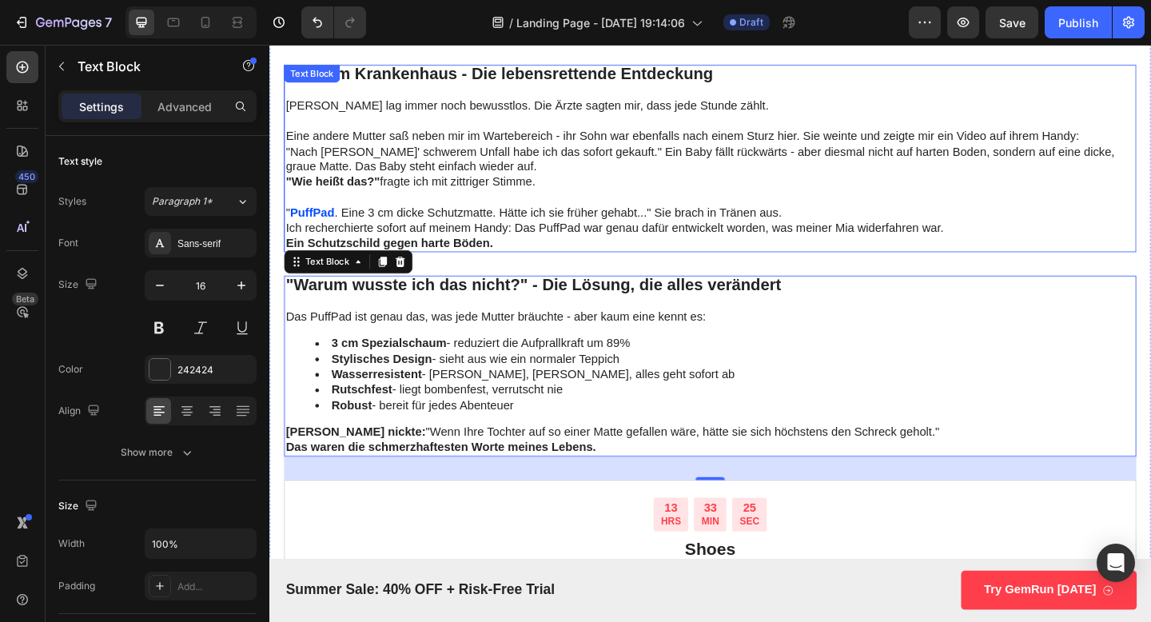
click at [592, 237] on p "Ich recherchierte sofort auf meinem Handy: Das PuffPad war genau dafür entwicke…" at bounding box center [749, 245] width 924 height 17
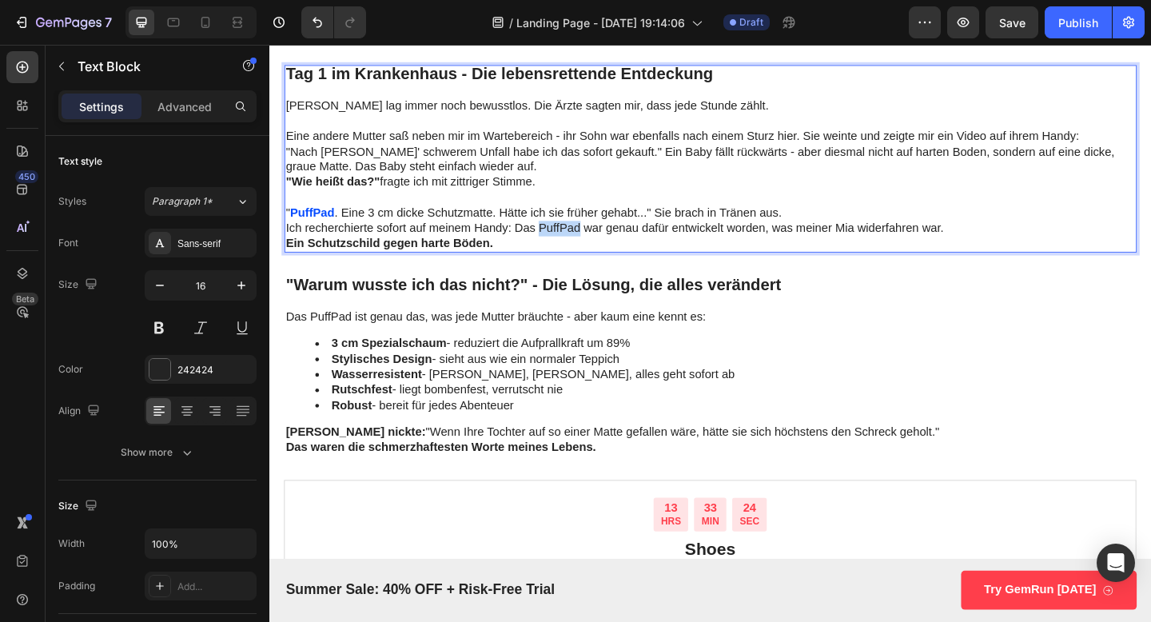
click at [585, 244] on p "Ich recherchierte sofort auf meinem Handy: Das PuffPad war genau dafür entwicke…" at bounding box center [749, 245] width 924 height 17
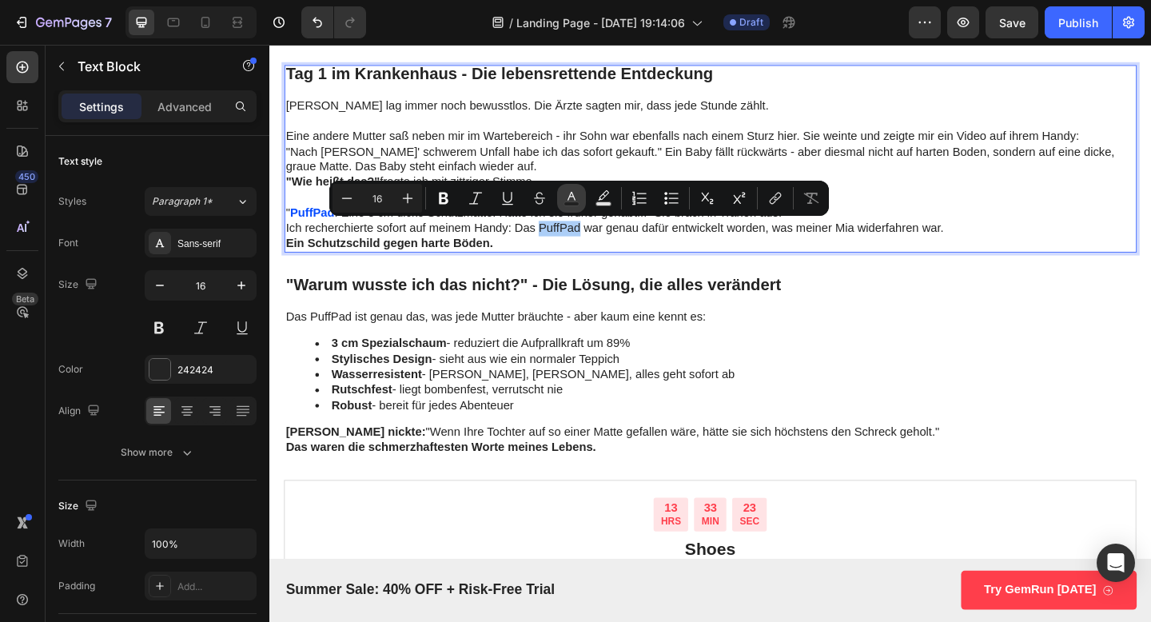
click at [580, 201] on button "Text Color" at bounding box center [571, 198] width 29 height 29
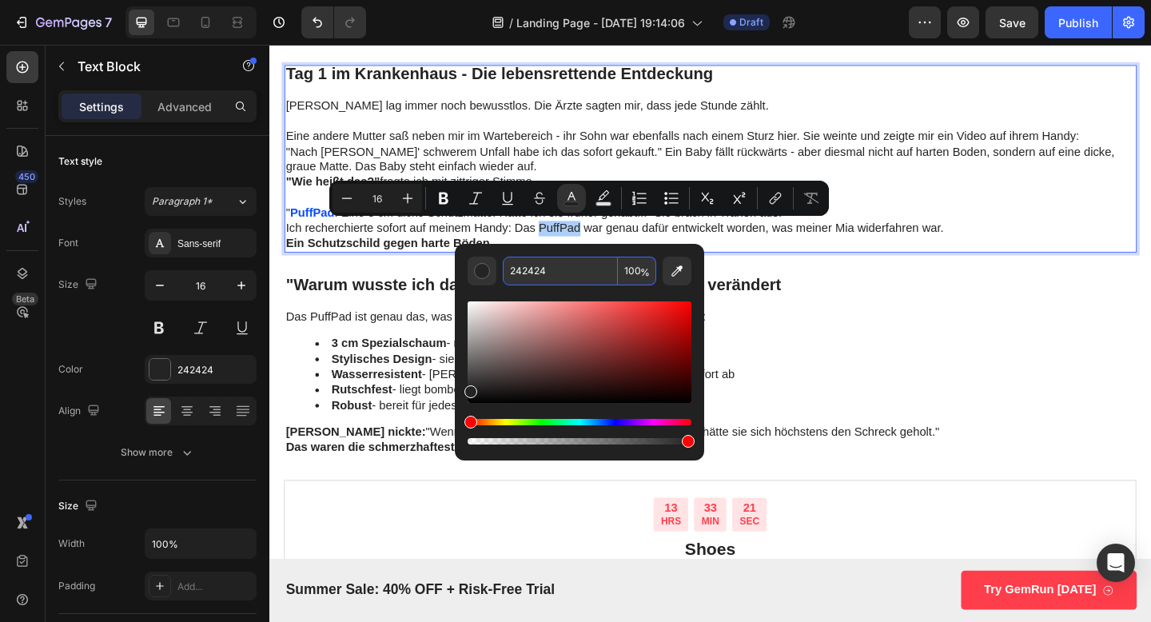
click at [539, 259] on input "242424" at bounding box center [560, 271] width 115 height 29
paste input "064CFF"
type input "064CFF"
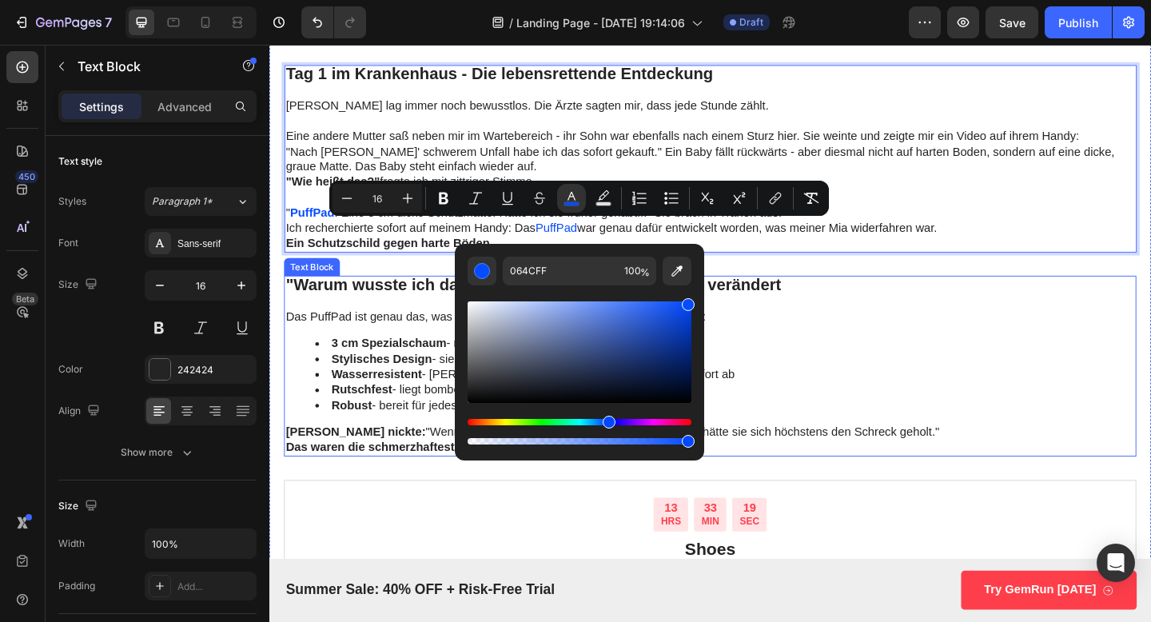
click at [866, 312] on p ""Warum wusste ich das nicht?" - Die Lösung, die alles verändert" at bounding box center [749, 307] width 924 height 18
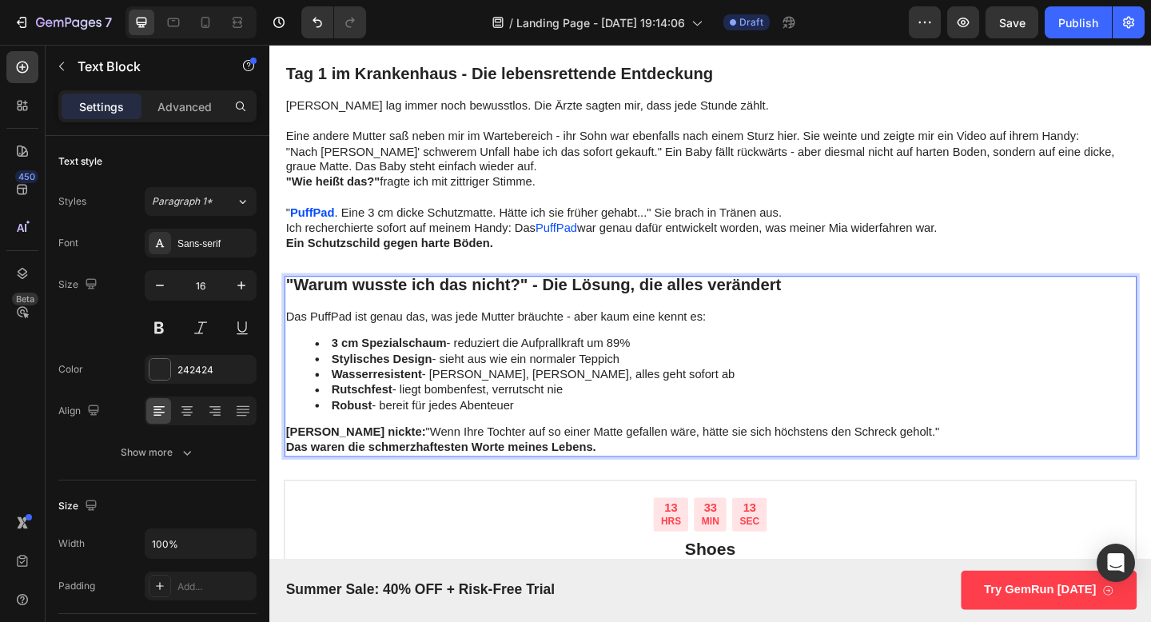
click at [336, 339] on p "Das PuffPad ist genau das, was jede Mutter bräuchte - aber kaum eine kennt es:" at bounding box center [749, 341] width 924 height 17
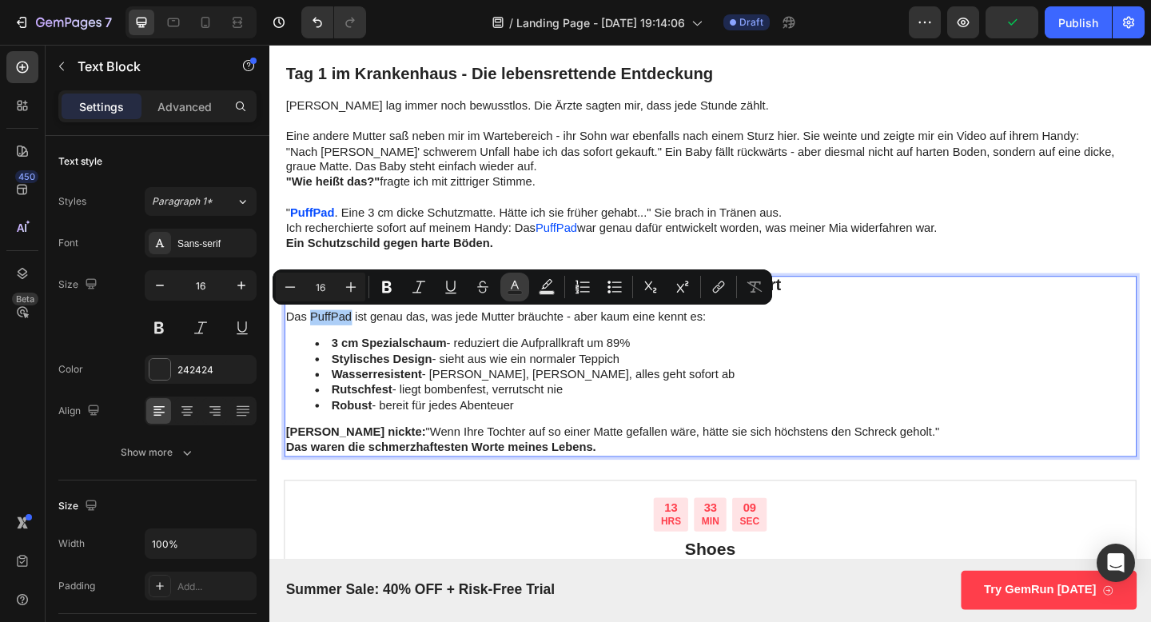
click at [512, 291] on rect "Editor contextual toolbar" at bounding box center [515, 293] width 15 height 4
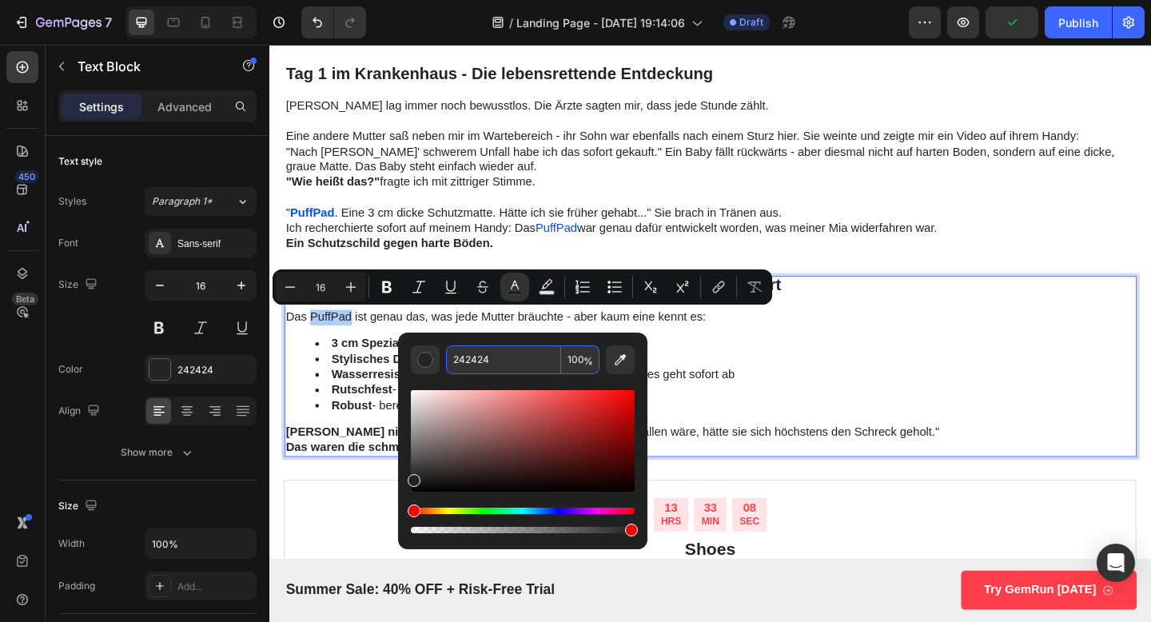
click at [489, 362] on input "242424" at bounding box center [503, 359] width 115 height 29
paste input "064CFF"
type input "064CFF"
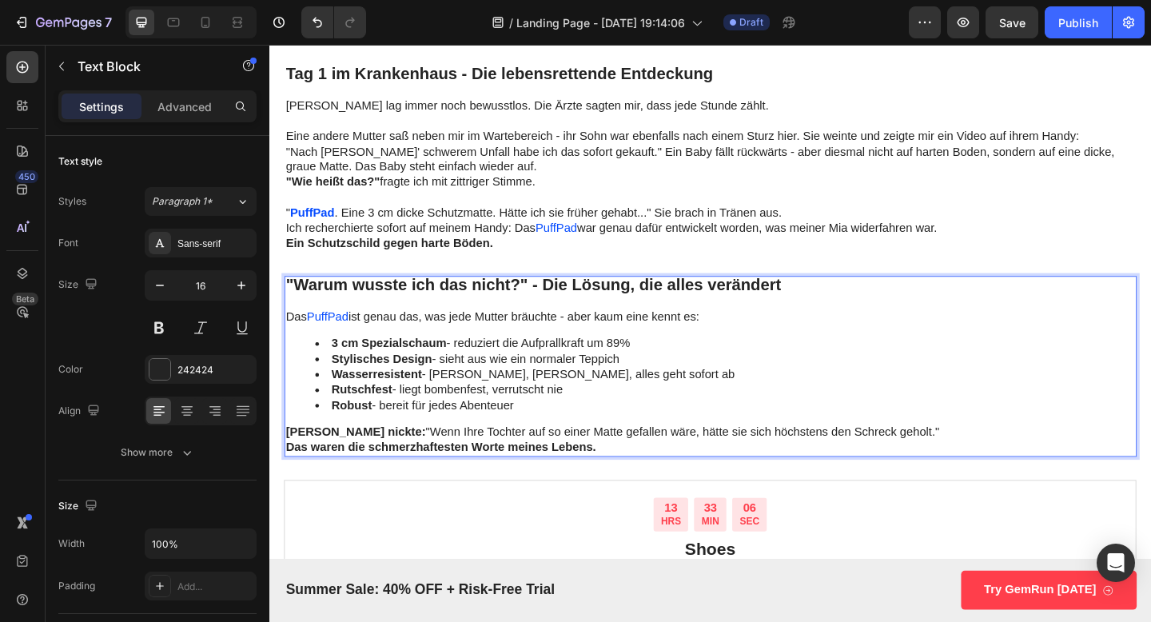
click at [750, 412] on li "Wasserresistent - Milch, [PERSON_NAME], alles geht sofort ab" at bounding box center [765, 404] width 892 height 17
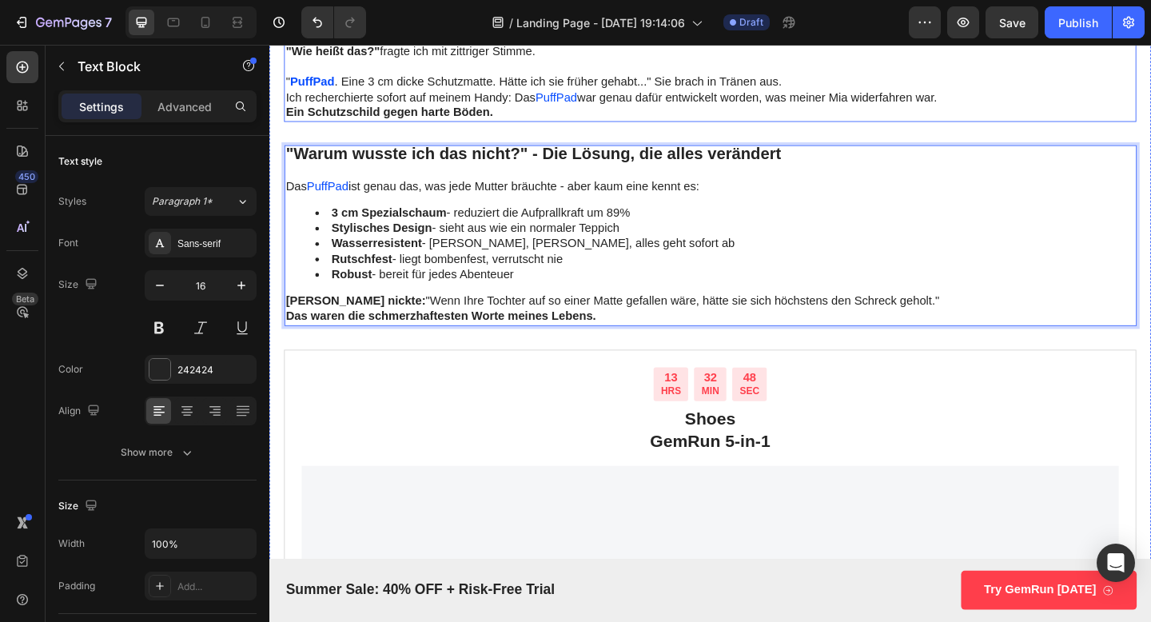
scroll to position [3375, 0]
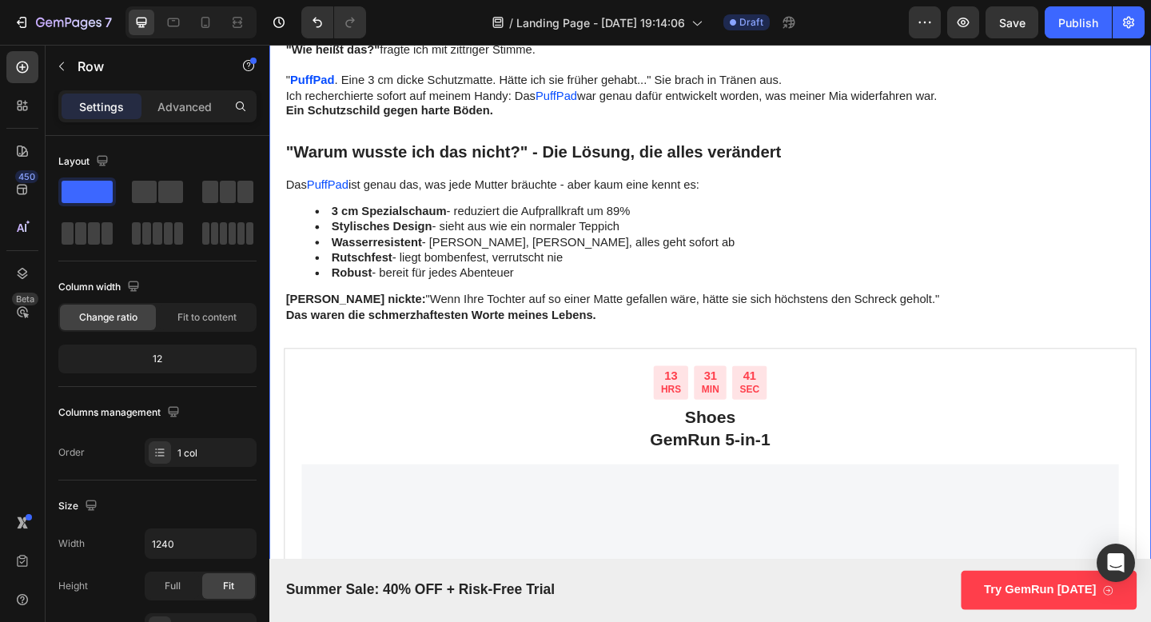
click at [527, 268] on li "Wasserresistent - Milch, [PERSON_NAME], alles geht sofort ab" at bounding box center [765, 260] width 892 height 17
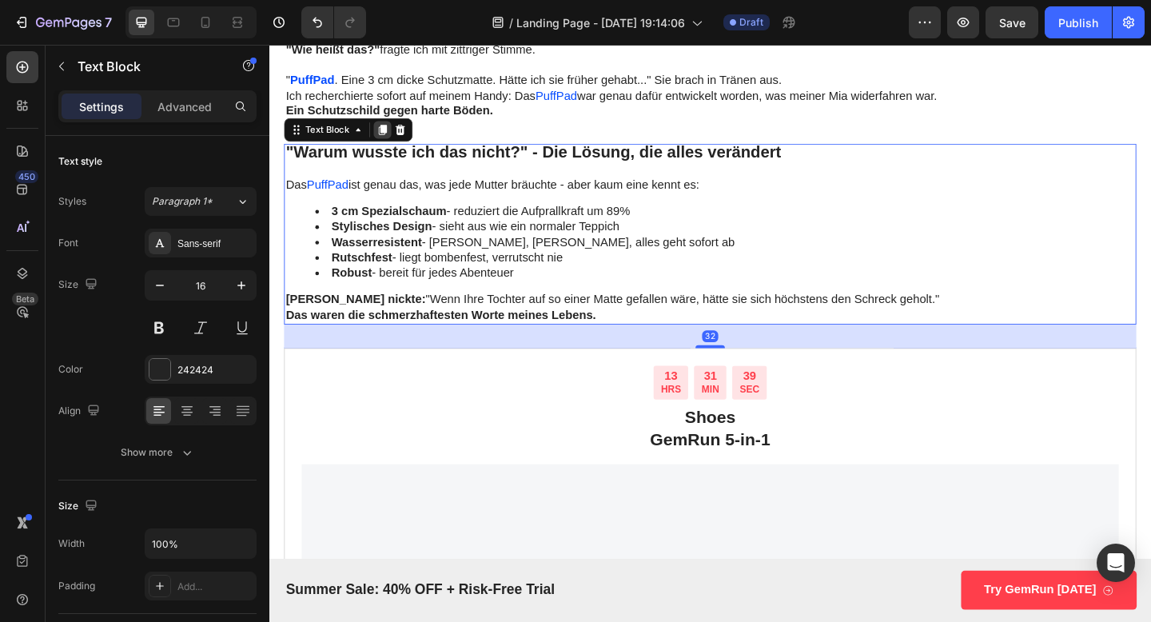
click at [392, 138] on icon at bounding box center [393, 137] width 9 height 11
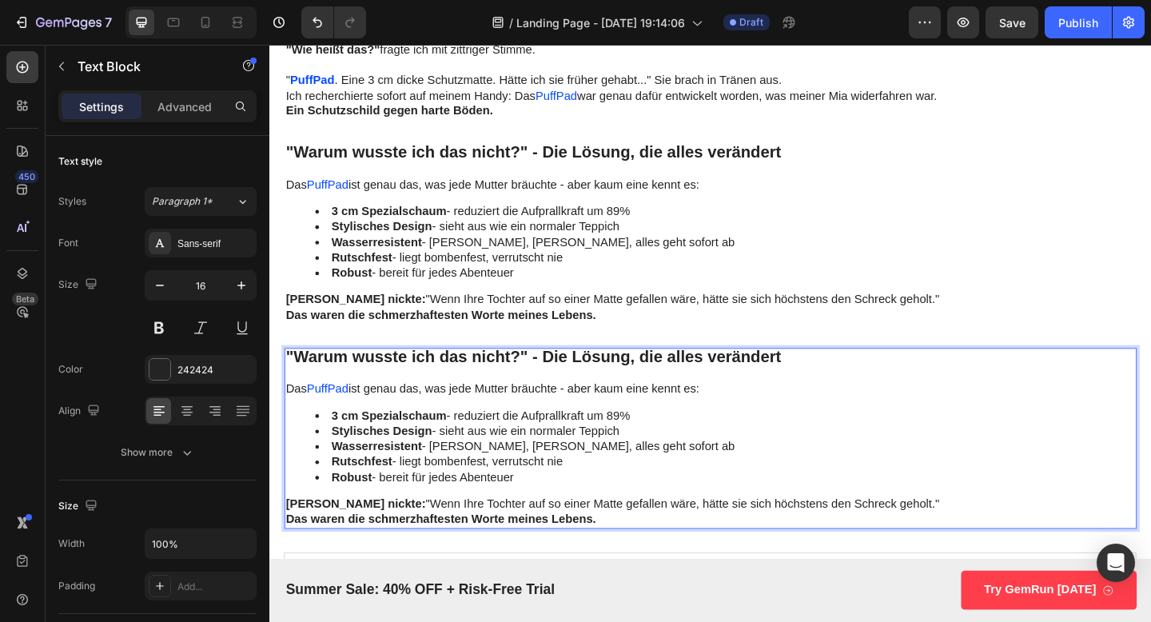
click at [530, 420] on p "Das PuffPad ist genau das, was jede Mutter bräuchte - aber kaum eine kennt es:" at bounding box center [749, 420] width 924 height 17
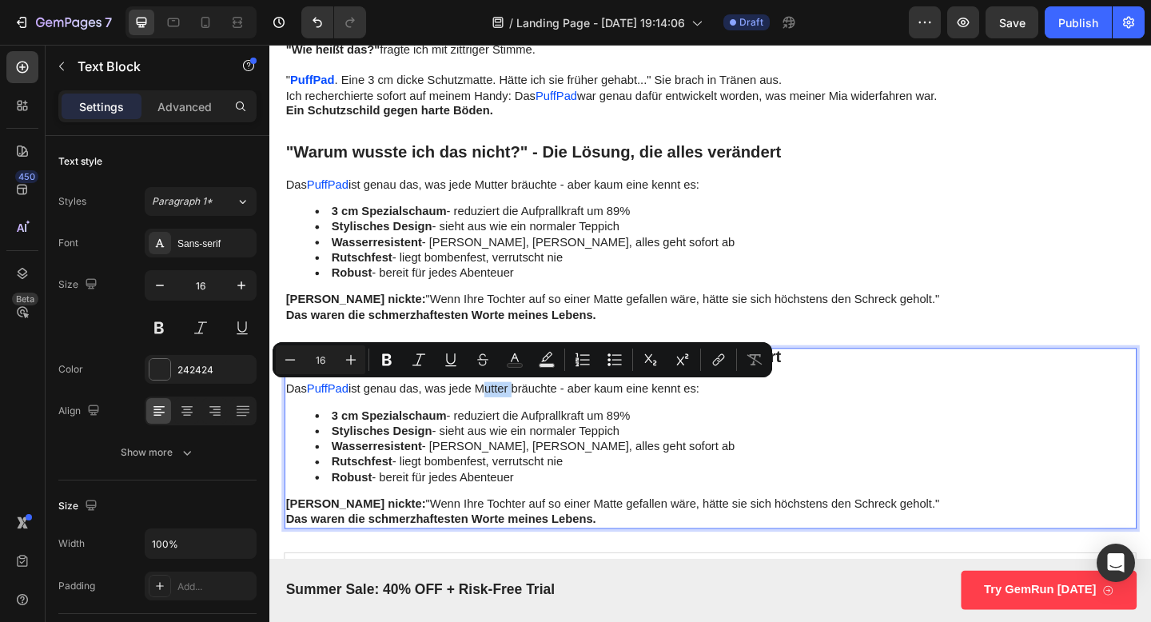
click at [530, 420] on p "Das PuffPad ist genau das, was jede Mutter bräuchte - aber kaum eine kennt es:" at bounding box center [749, 420] width 924 height 17
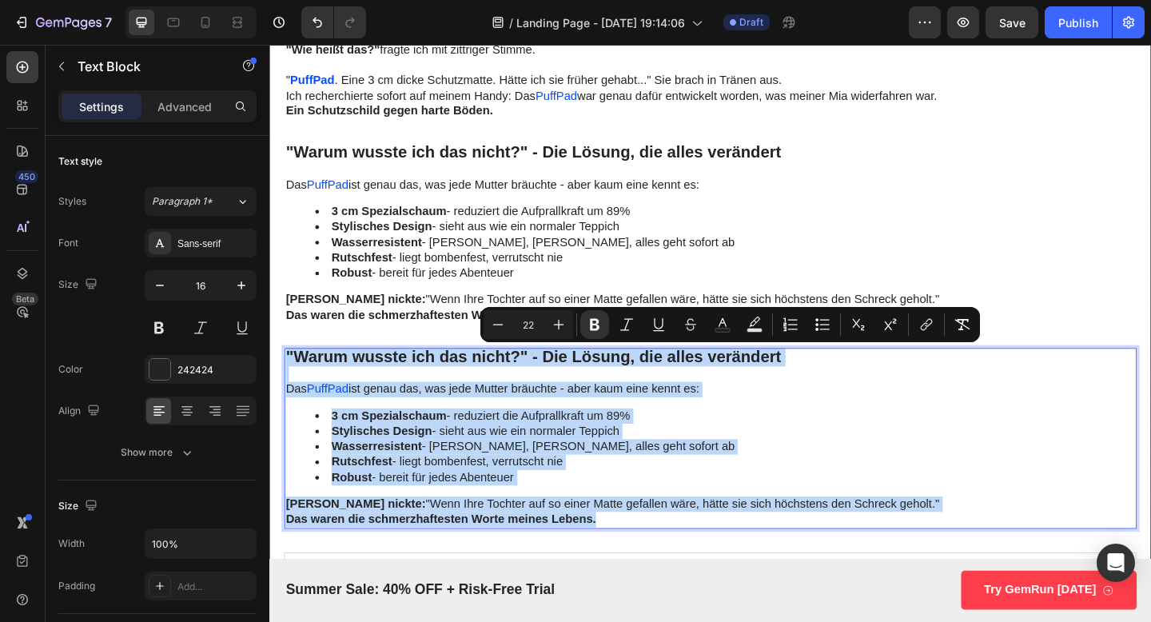
drag, startPoint x: 638, startPoint y: 560, endPoint x: 314, endPoint y: 366, distance: 377.6
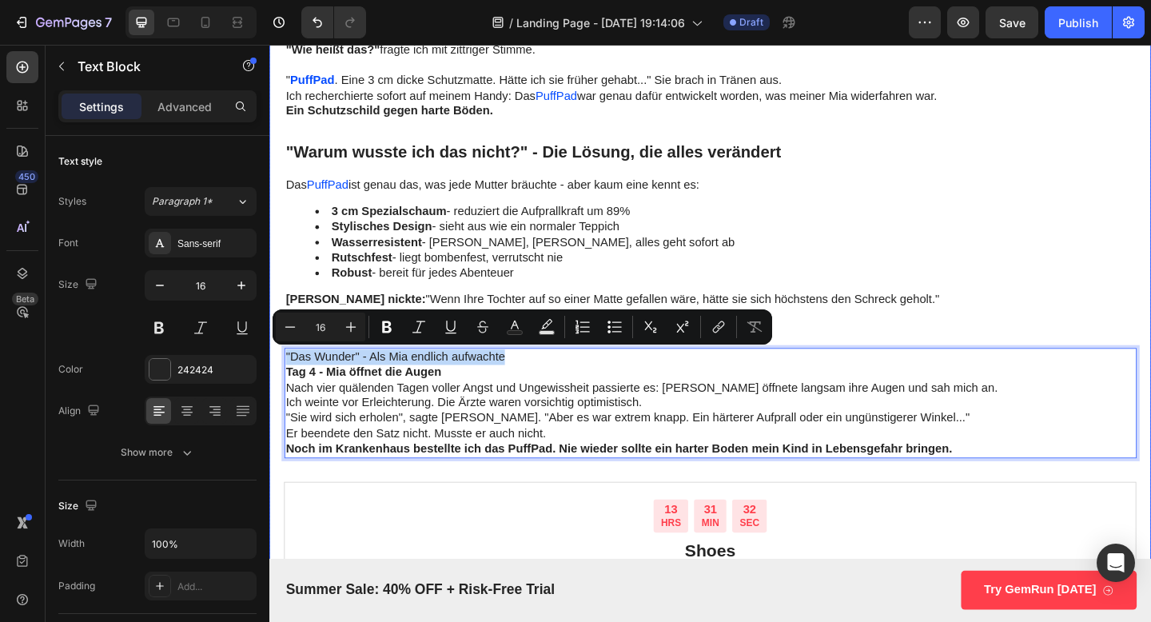
drag, startPoint x: 532, startPoint y: 387, endPoint x: 282, endPoint y: 379, distance: 249.6
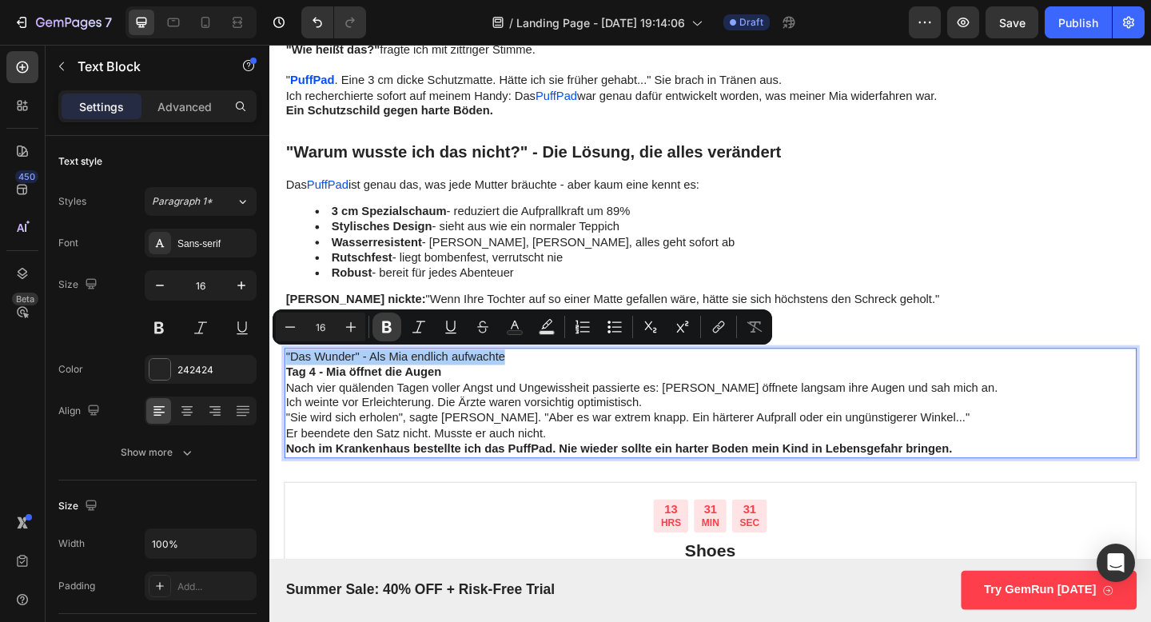
click at [387, 325] on icon "Editor contextual toolbar" at bounding box center [387, 327] width 16 height 16
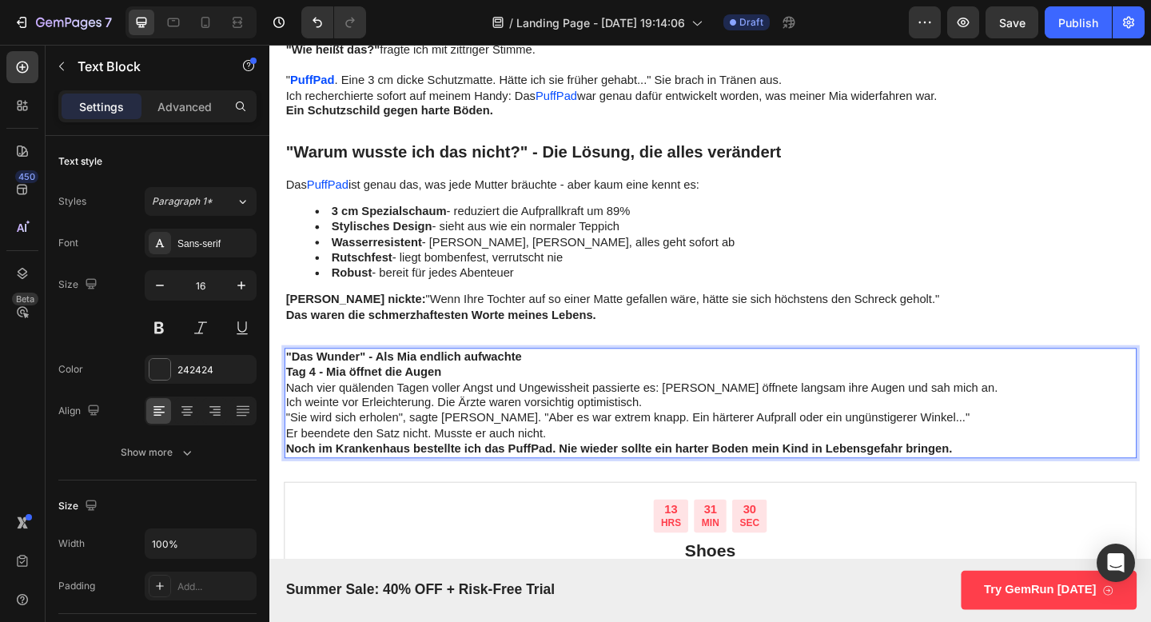
click at [427, 388] on strong ""Das Wunder" - Als Mia endlich aufwachte" at bounding box center [415, 384] width 257 height 14
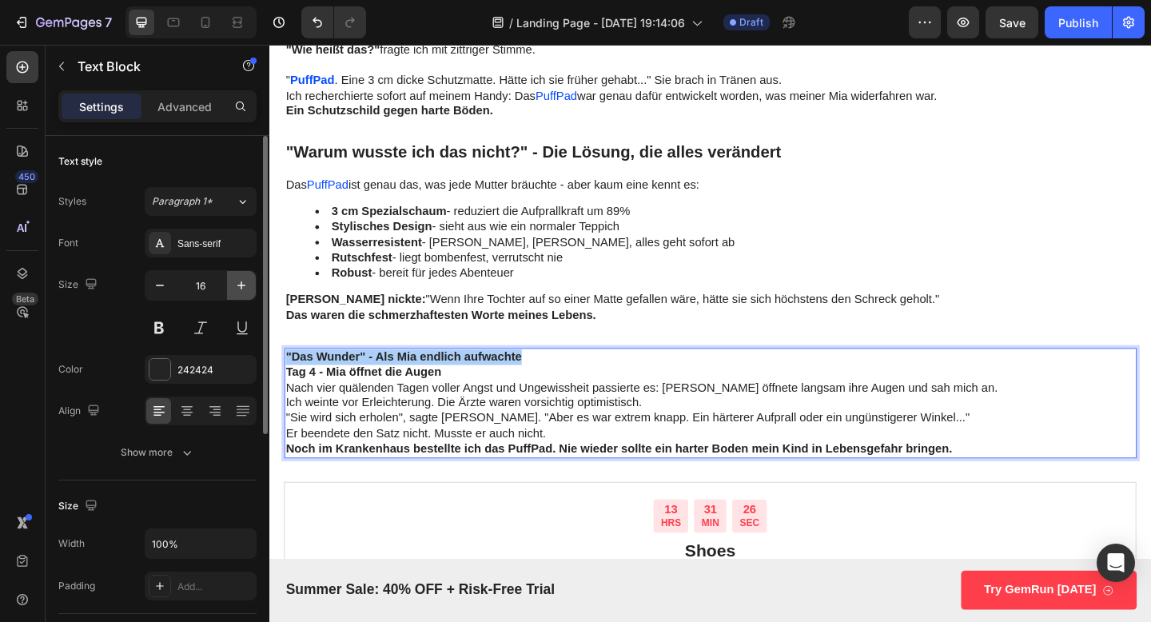
click at [237, 283] on icon "button" at bounding box center [241, 285] width 16 height 16
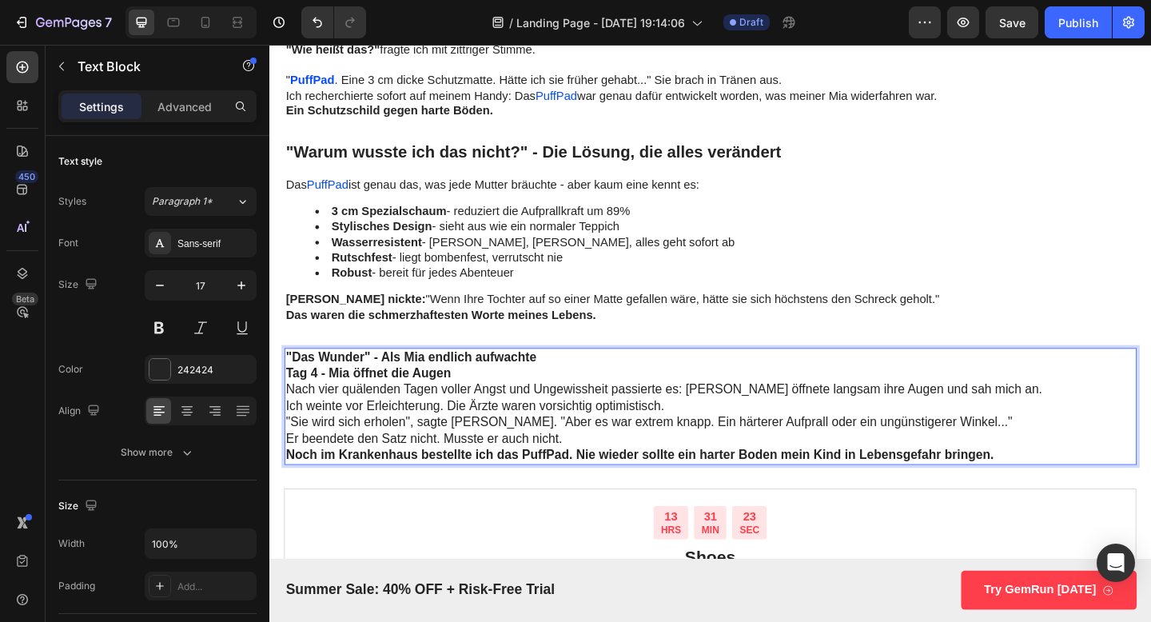
click at [532, 385] on strong ""Das Wunder" - Als Mia endlich aufwachte" at bounding box center [423, 384] width 273 height 15
click at [318, 24] on icon "Undo/Redo" at bounding box center [317, 22] width 16 height 16
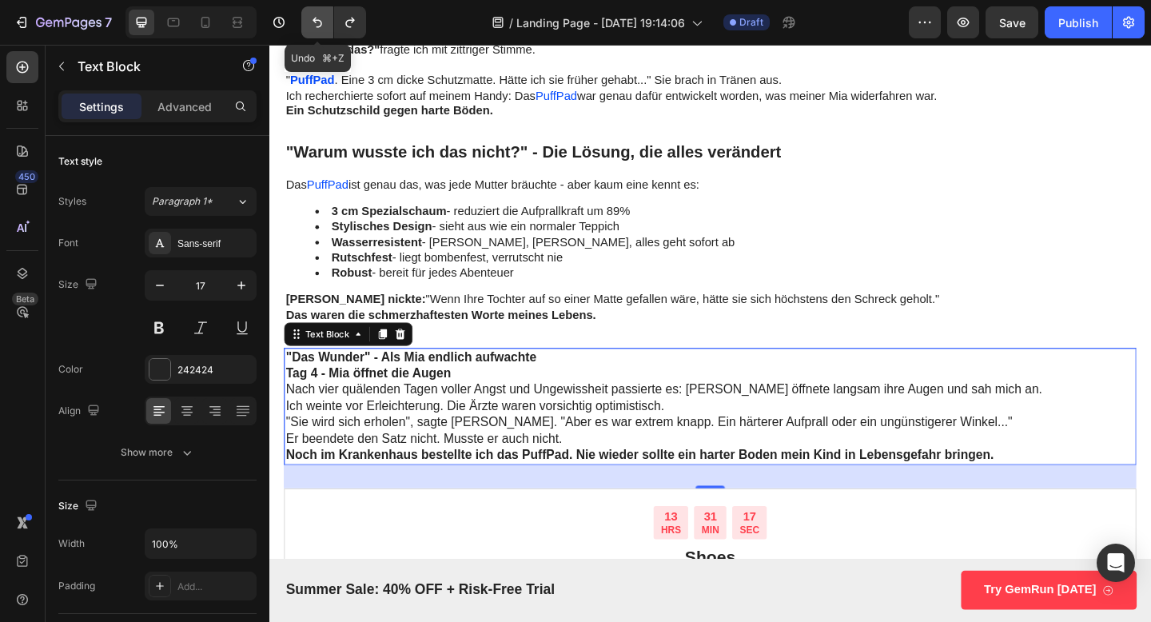
click at [313, 25] on icon "Undo/Redo" at bounding box center [317, 22] width 16 height 16
type input "16"
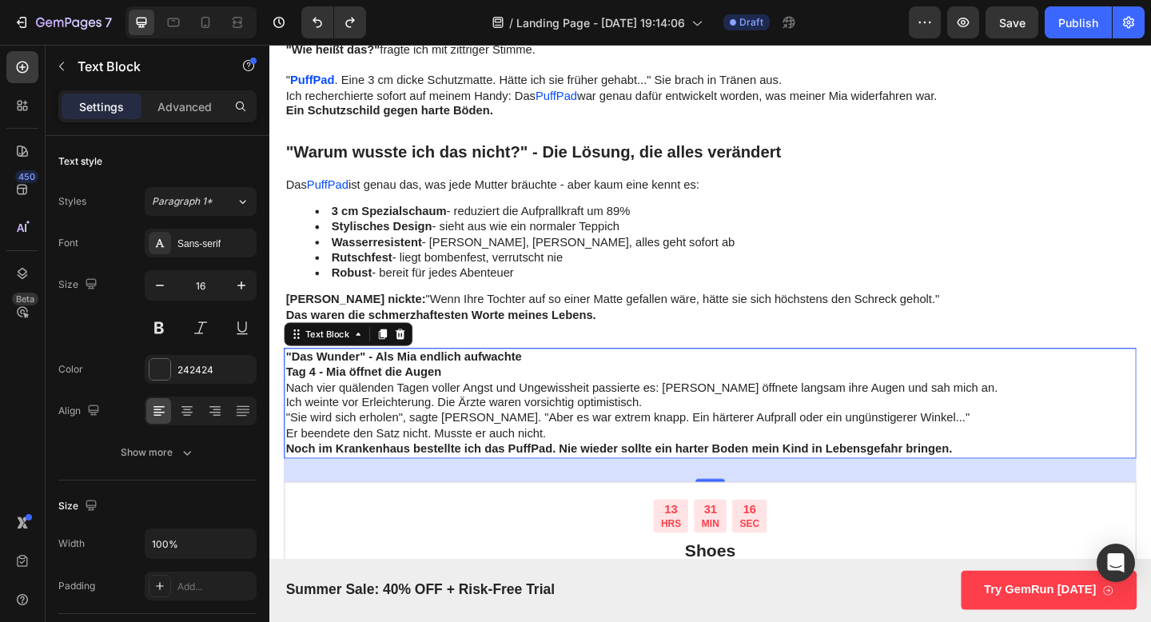
click at [541, 416] on p "Nach vier quälenden Tagen voller Angst und Ungewissheit passierte es: [PERSON_N…" at bounding box center [749, 418] width 924 height 17
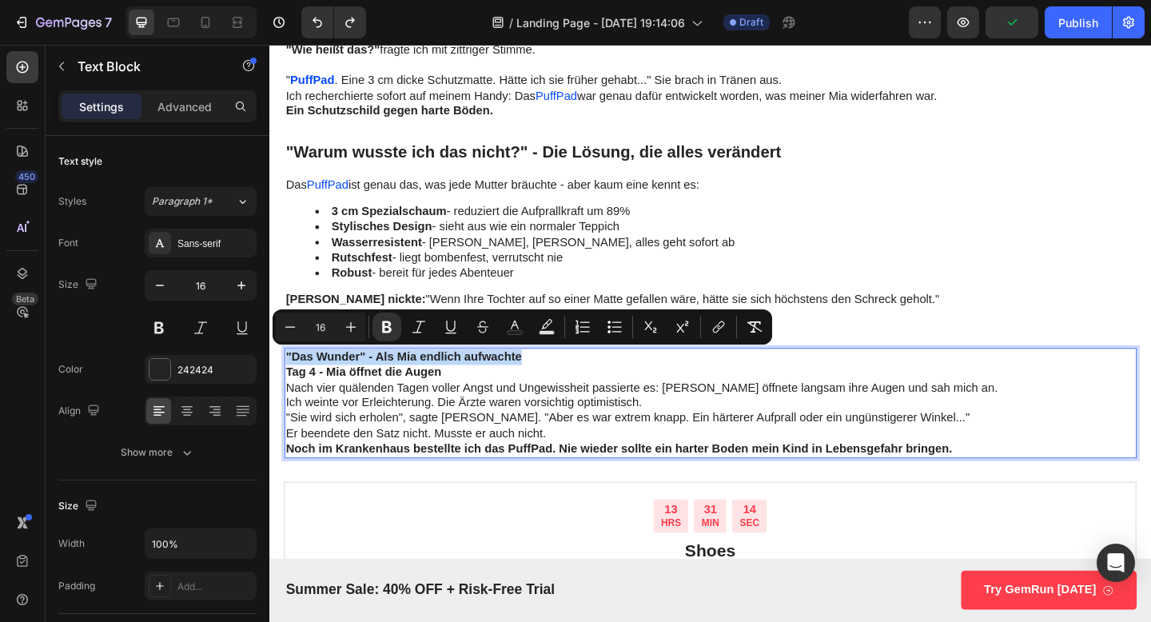
drag, startPoint x: 542, startPoint y: 379, endPoint x: 289, endPoint y: 385, distance: 252.7
click at [289, 385] on strong ""Das Wunder" - Als Mia endlich aufwachte" at bounding box center [415, 384] width 257 height 14
click at [352, 325] on icon "Editor contextual toolbar" at bounding box center [351, 327] width 16 height 16
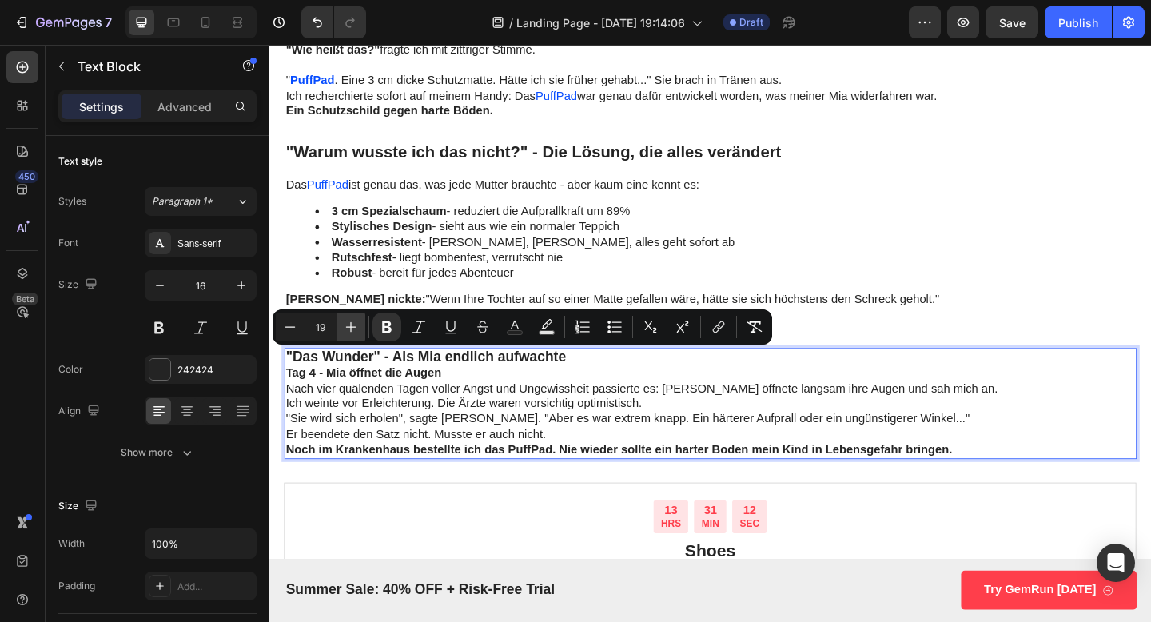
click at [352, 325] on icon "Editor contextual toolbar" at bounding box center [351, 327] width 16 height 16
type input "22"
click at [659, 389] on p ""Das Wunder" - Als Mia endlich aufwachte" at bounding box center [749, 386] width 924 height 18
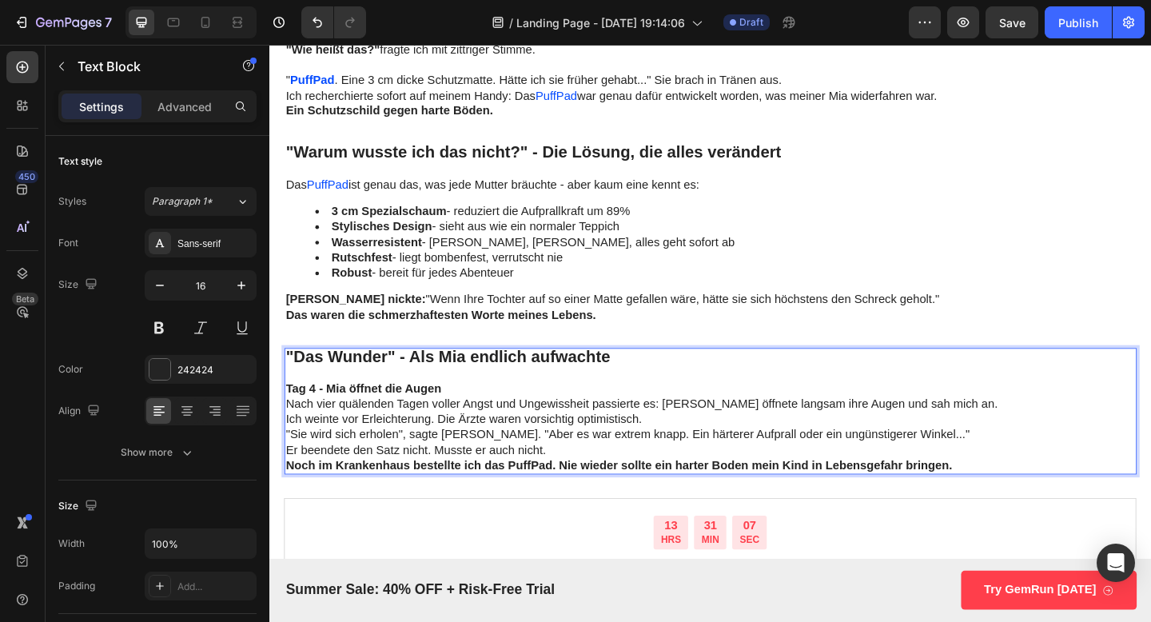
click at [469, 419] on p "Tag 4 - Mia öffnet die Augen" at bounding box center [749, 420] width 924 height 17
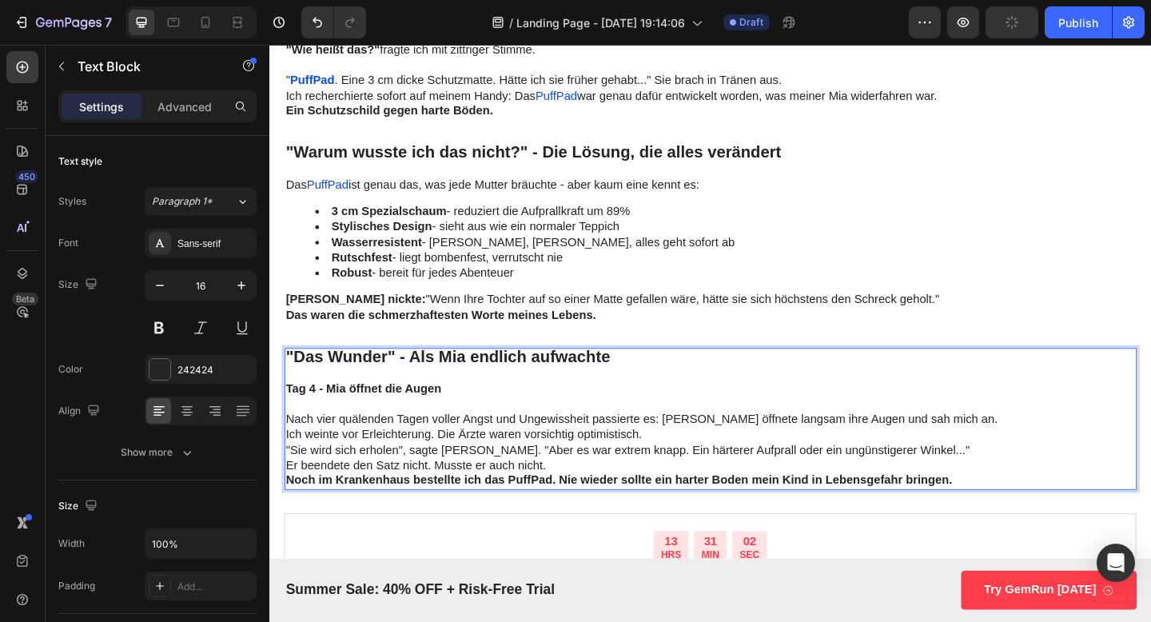
click at [584, 507] on p "Er beendete den Satz nicht. Musste er auch nicht." at bounding box center [749, 503] width 924 height 17
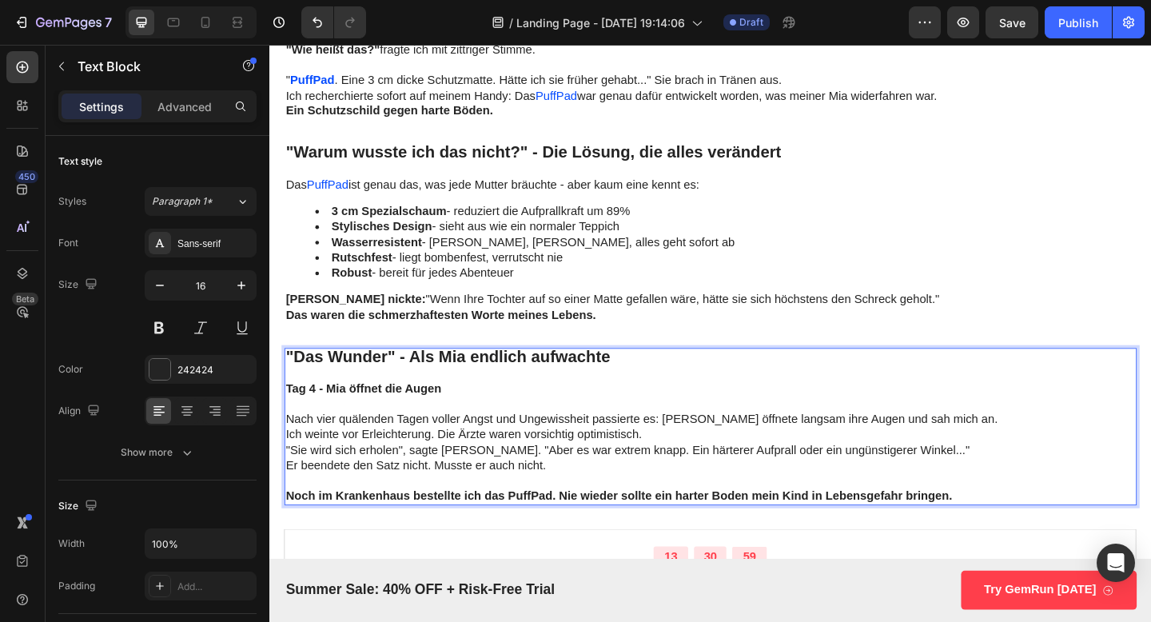
click at [621, 529] on strong "Noch im Krankenhaus bestellte ich das PuffPad. Nie wieder sollte ein harter Bod…" at bounding box center [649, 535] width 725 height 14
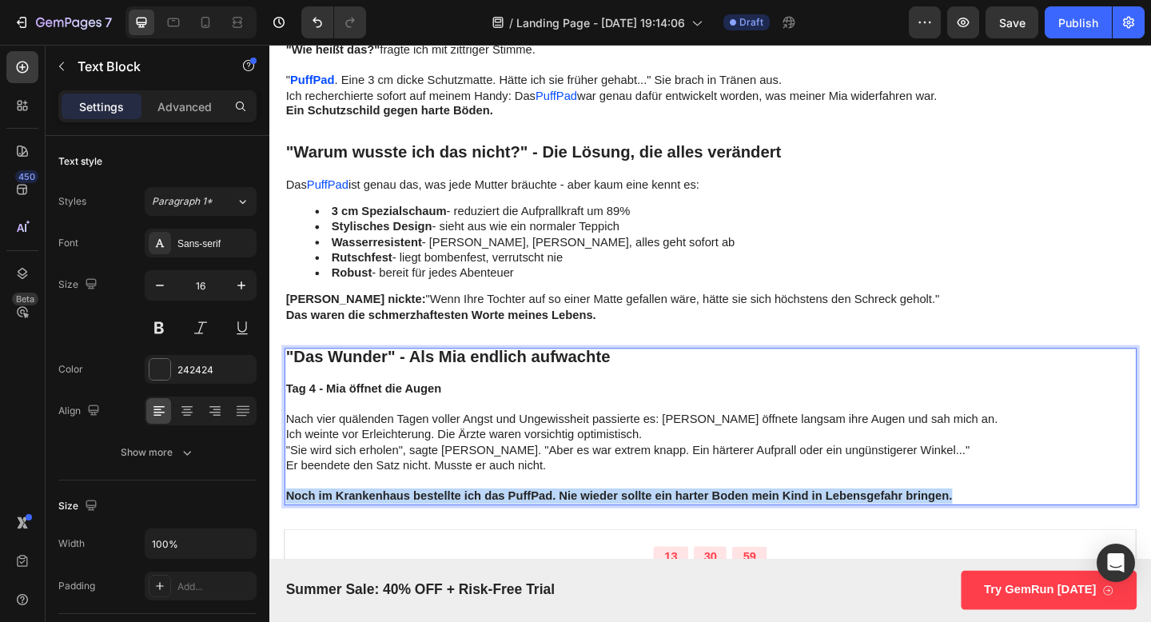
click at [621, 529] on strong "Noch im Krankenhaus bestellte ich das PuffPad. Nie wieder sollte ein harter Bod…" at bounding box center [649, 535] width 725 height 14
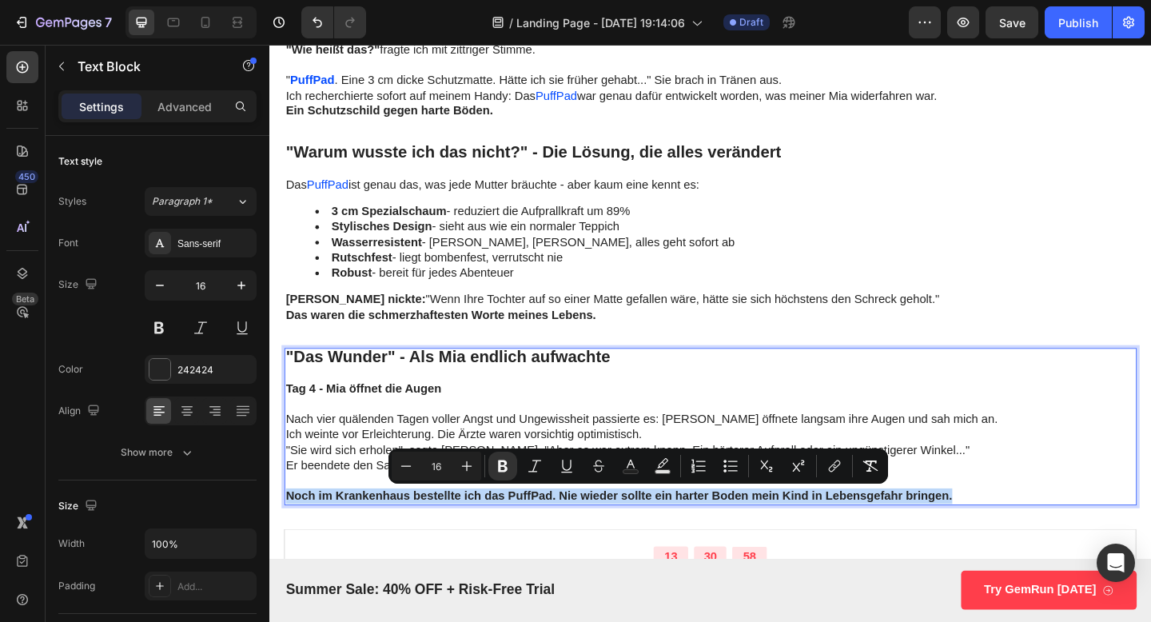
click at [564, 531] on strong "Noch im Krankenhaus bestellte ich das PuffPad. Nie wieder sollte ein harter Bod…" at bounding box center [649, 535] width 725 height 14
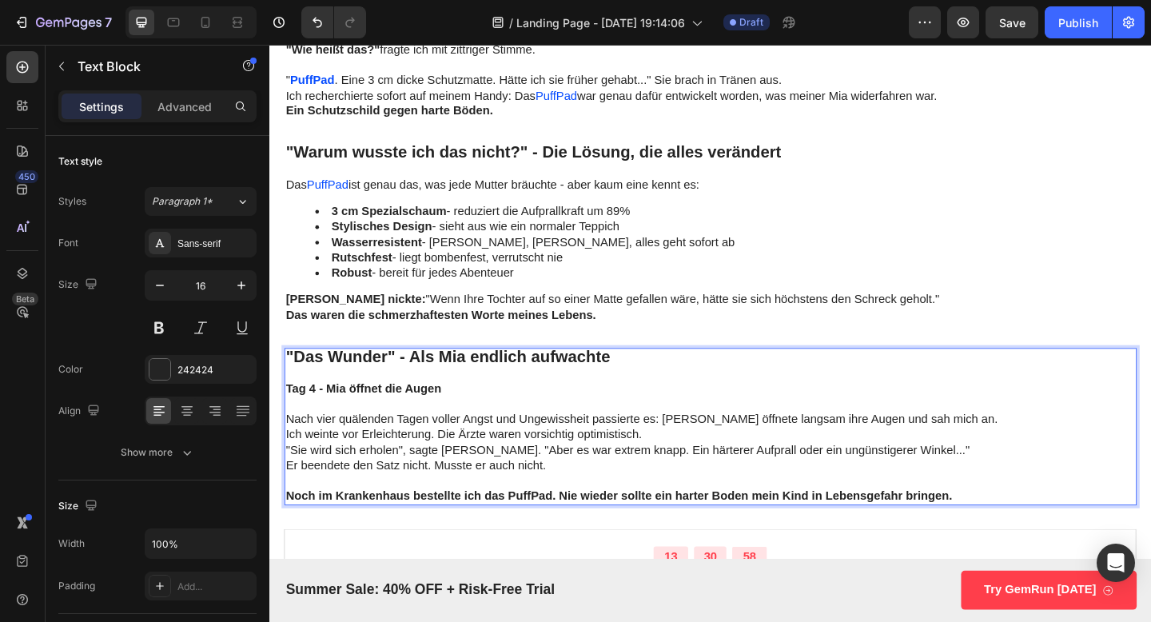
click at [560, 531] on strong "Noch im Krankenhaus bestellte ich das PuffPad. Nie wieder sollte ein harter Bod…" at bounding box center [649, 535] width 725 height 14
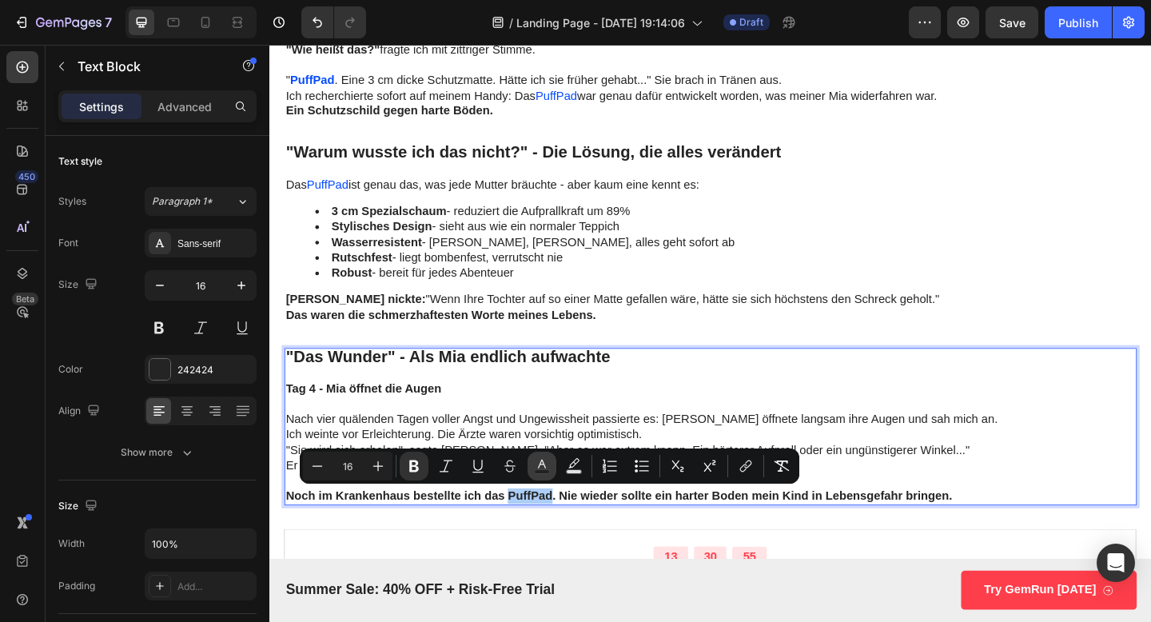
click at [537, 470] on rect "Editor contextual toolbar" at bounding box center [542, 472] width 15 height 4
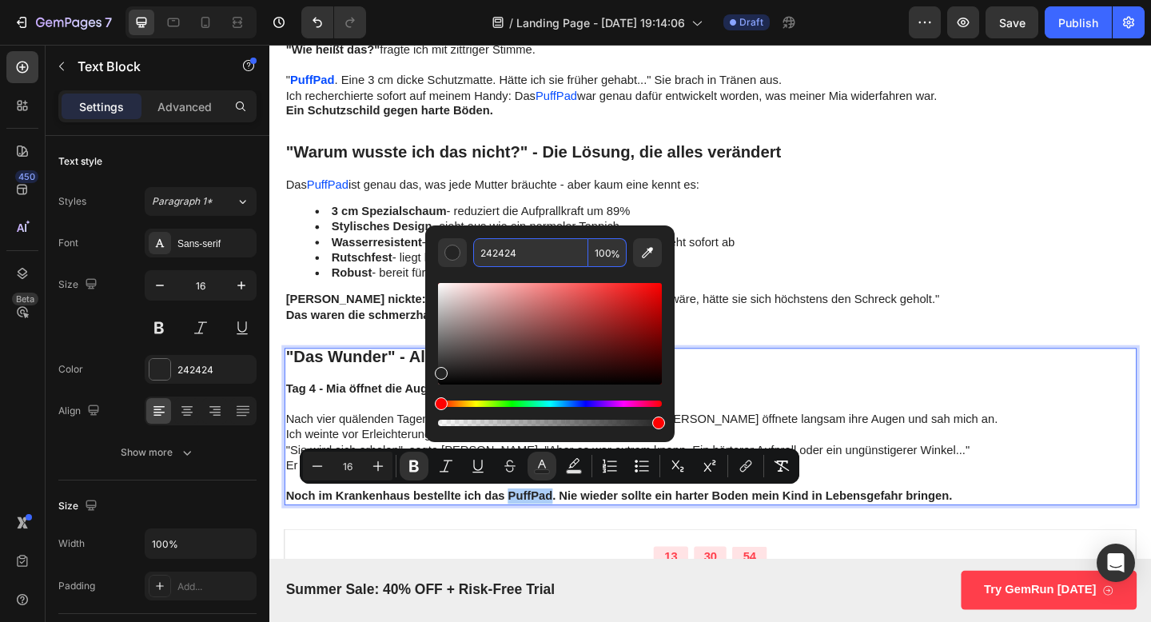
click at [525, 248] on input "242424" at bounding box center [530, 252] width 115 height 29
click at [770, 267] on li "Wasserresistent - Milch, [PERSON_NAME], alles geht sofort ab" at bounding box center [765, 260] width 892 height 17
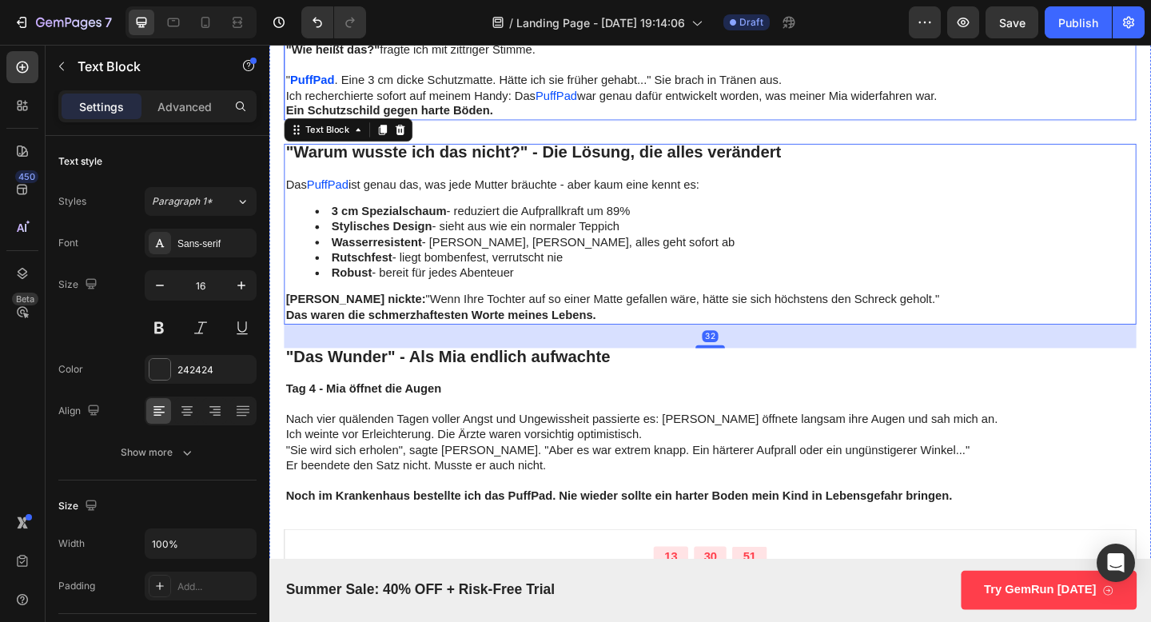
click at [575, 97] on span "PuffPad" at bounding box center [582, 101] width 46 height 14
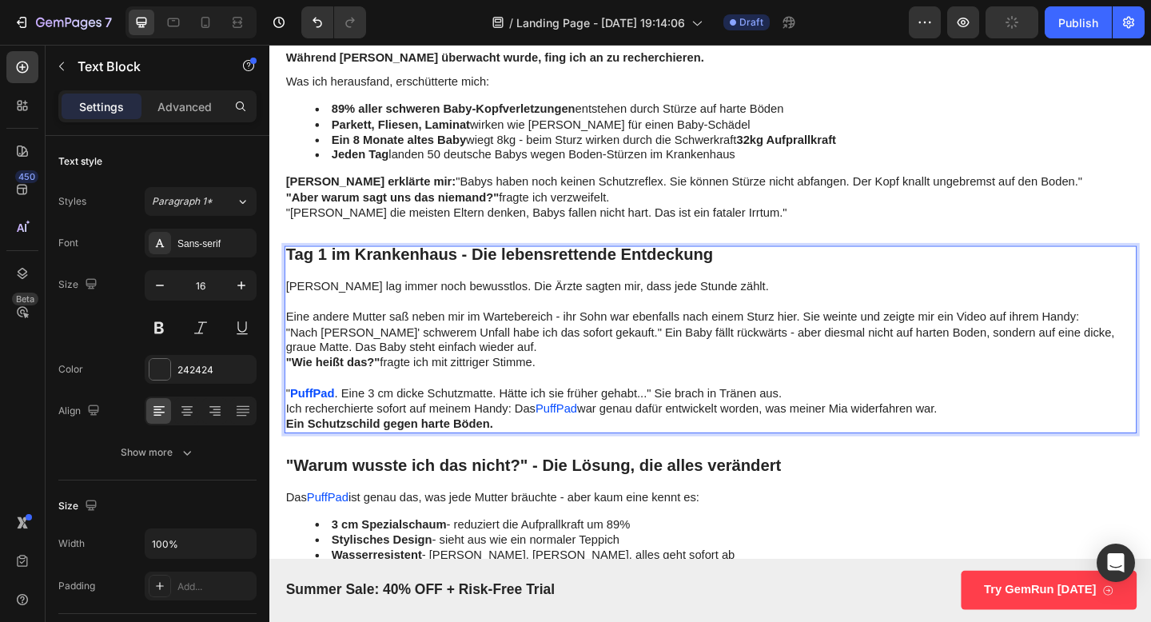
scroll to position [3109, 0]
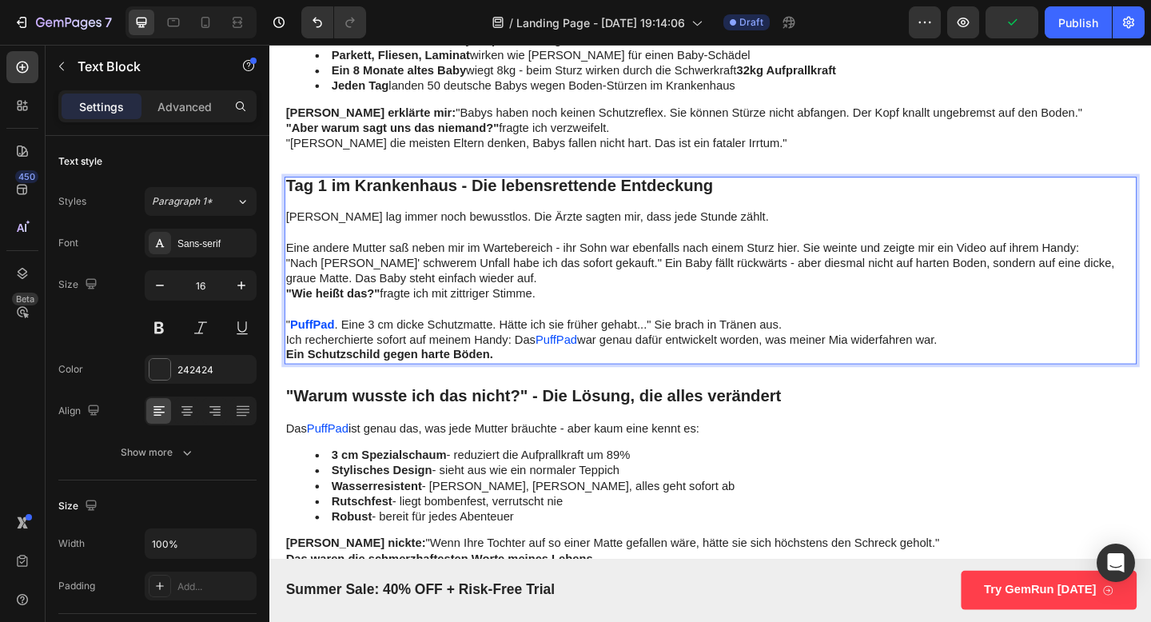
click at [321, 349] on strong "PuffPad" at bounding box center [316, 349] width 48 height 14
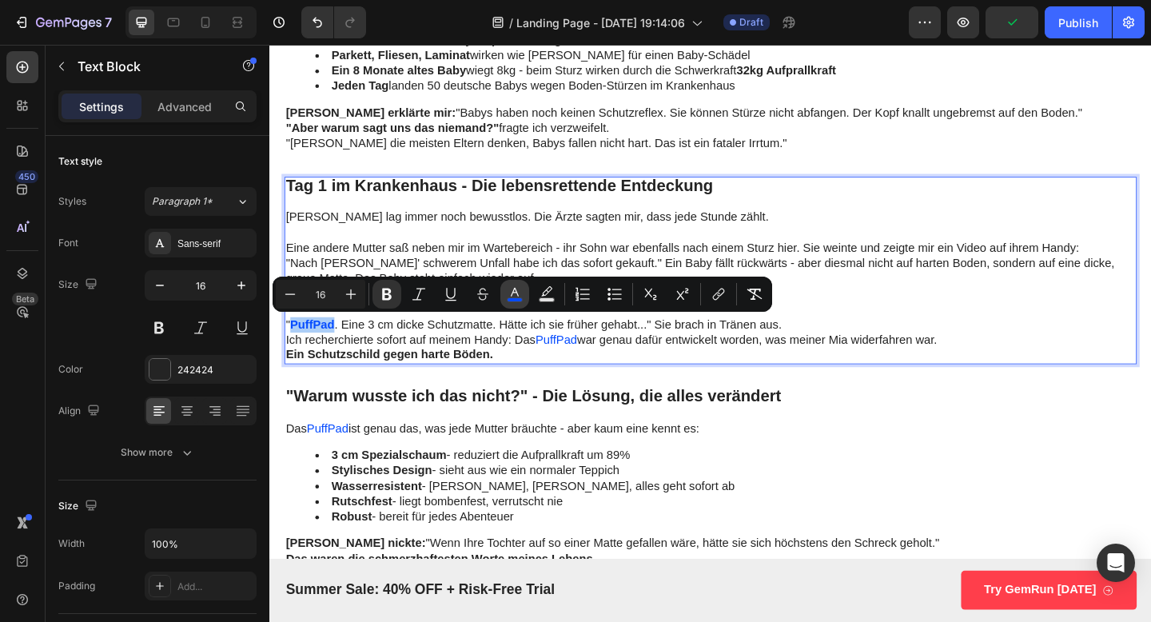
click at [508, 292] on icon "Editor contextual toolbar" at bounding box center [515, 294] width 16 height 16
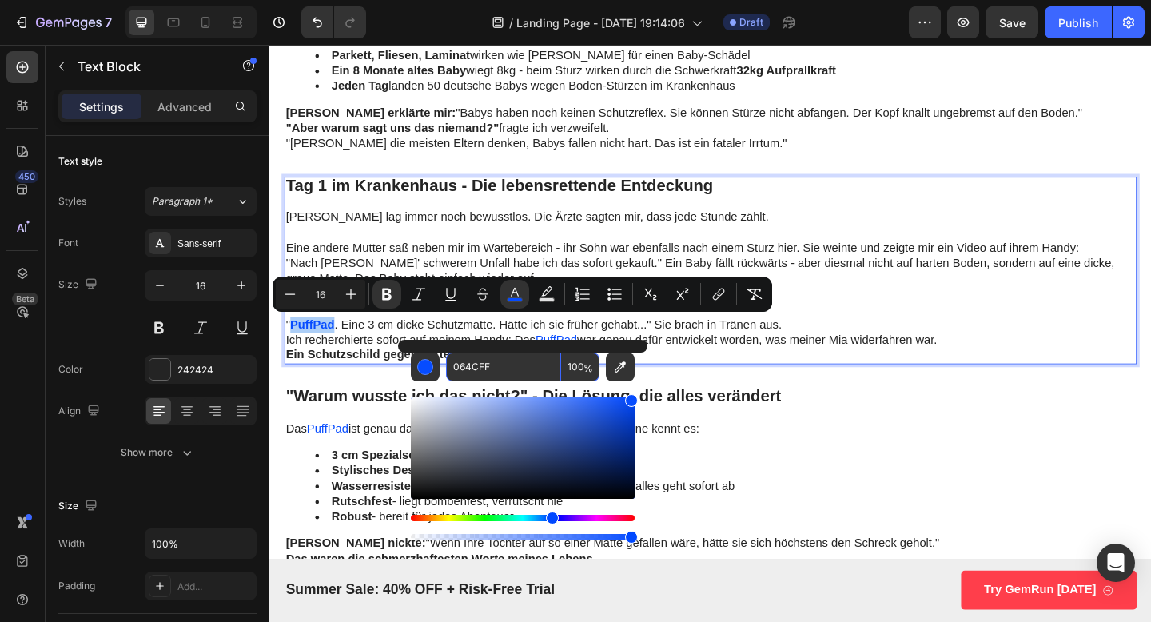
click at [485, 364] on input "064CFF" at bounding box center [503, 367] width 115 height 29
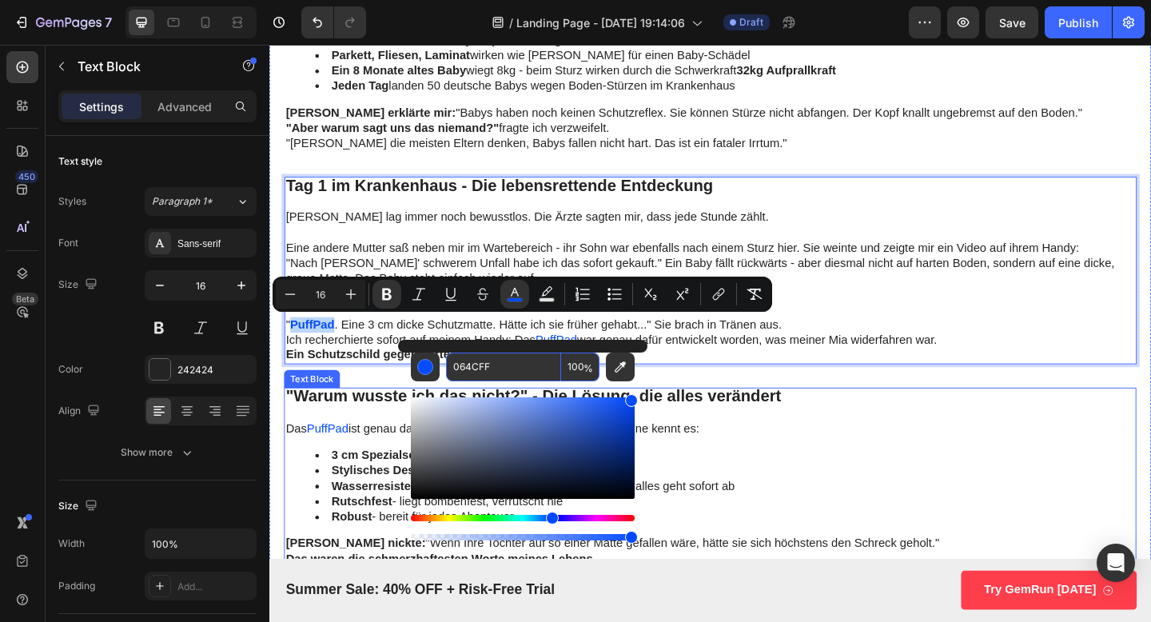
click at [905, 460] on p "Das PuffPad ist genau das, was jede Mutter bräuchte - aber kaum eine kennt es:" at bounding box center [749, 463] width 924 height 17
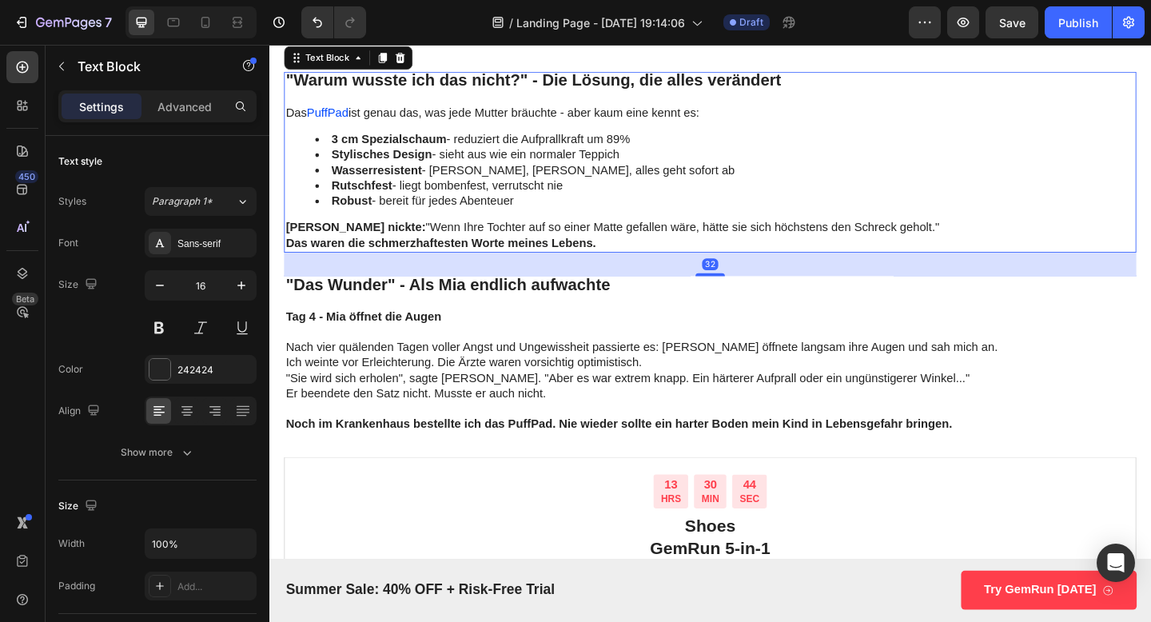
scroll to position [3484, 0]
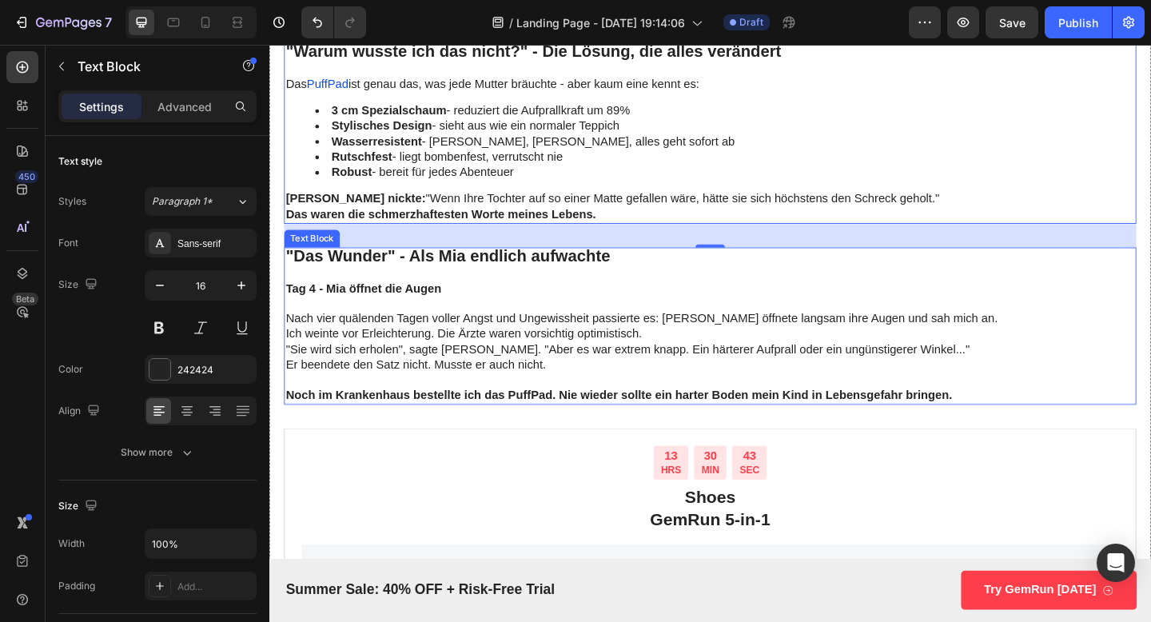
click at [554, 427] on strong "Noch im Krankenhaus bestellte ich das PuffPad. Nie wieder sollte ein harter Bod…" at bounding box center [649, 426] width 725 height 14
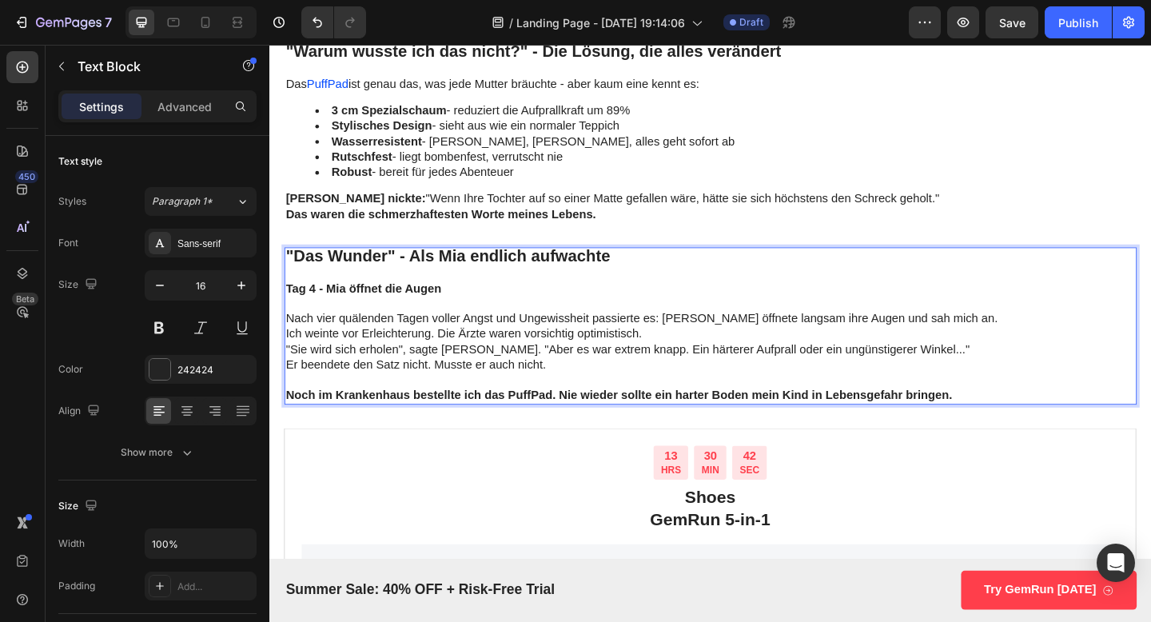
click at [552, 425] on strong "Noch im Krankenhaus bestellte ich das PuffPad. Nie wieder sollte ein harter Bod…" at bounding box center [649, 426] width 725 height 14
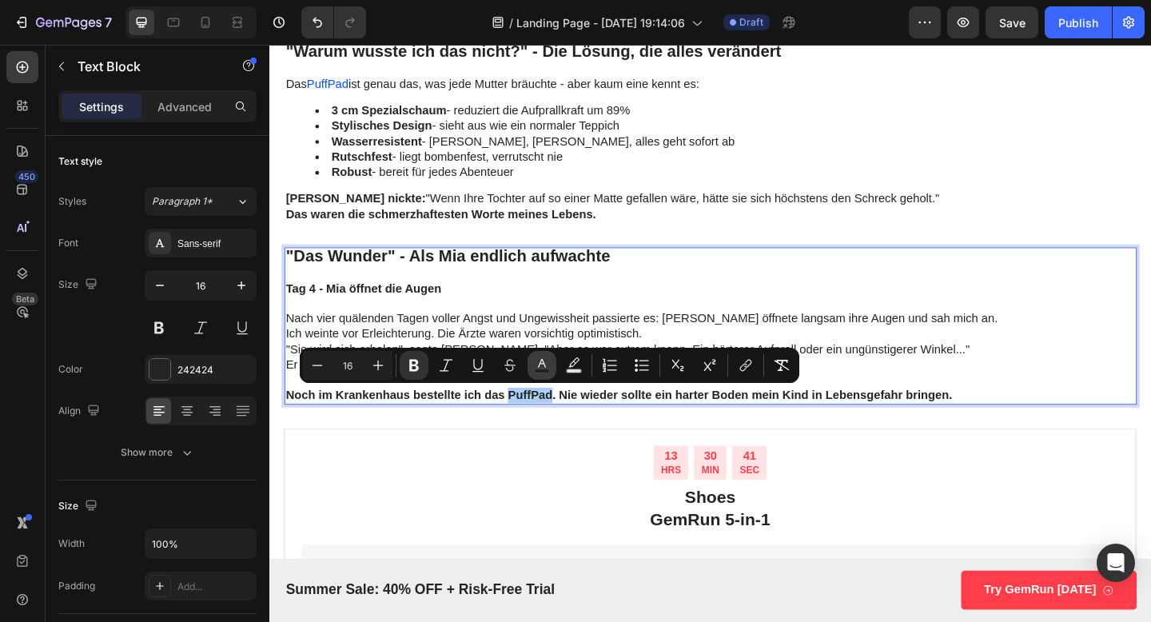
click at [540, 365] on icon "Editor contextual toolbar" at bounding box center [542, 365] width 16 height 16
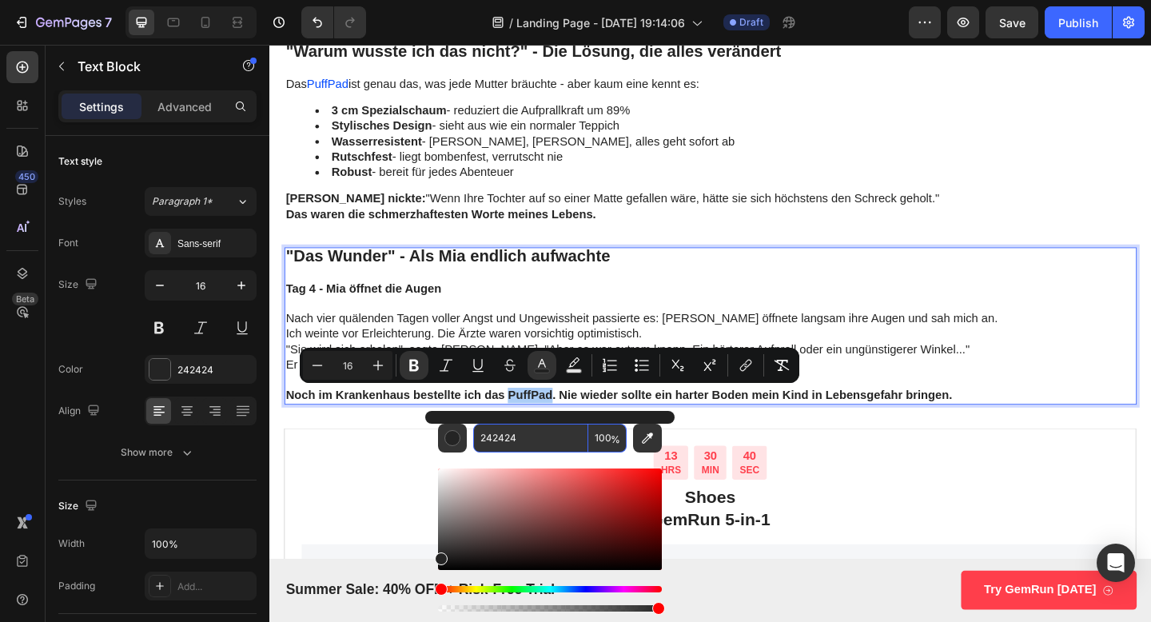
click at [512, 447] on input "242424" at bounding box center [530, 438] width 115 height 29
paste input "064CF"
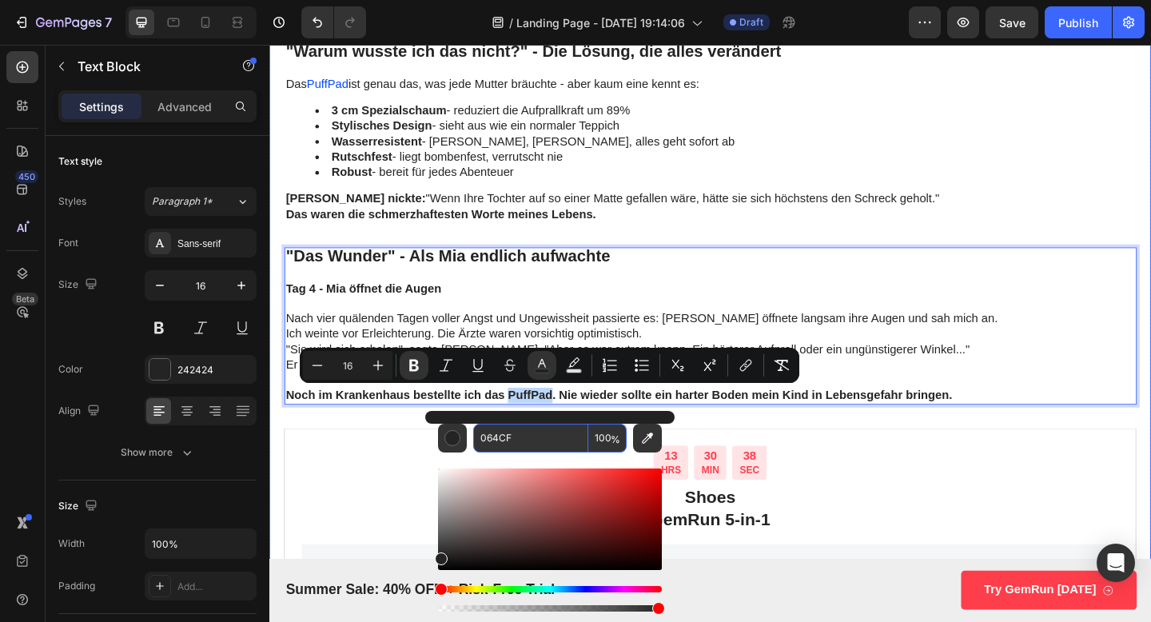
type input "242424"
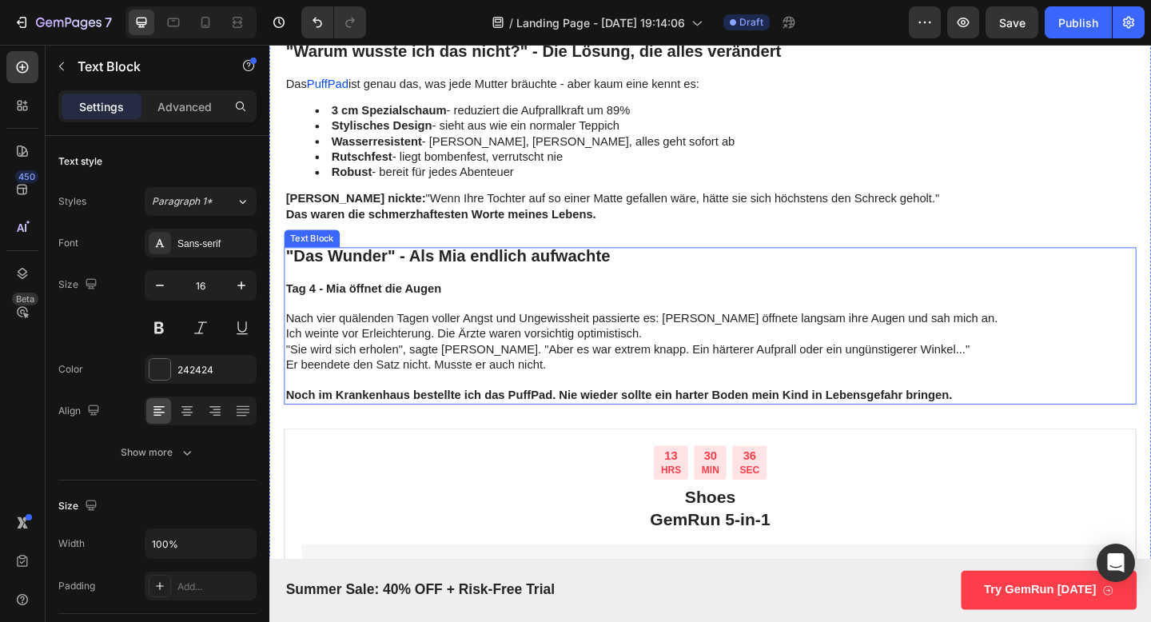
click at [548, 435] on div ""Das Wunder" - Als Mia endlich aufwachte Tag 4 - Mia öffnet die Augen Nach vier…" at bounding box center [748, 350] width 927 height 171
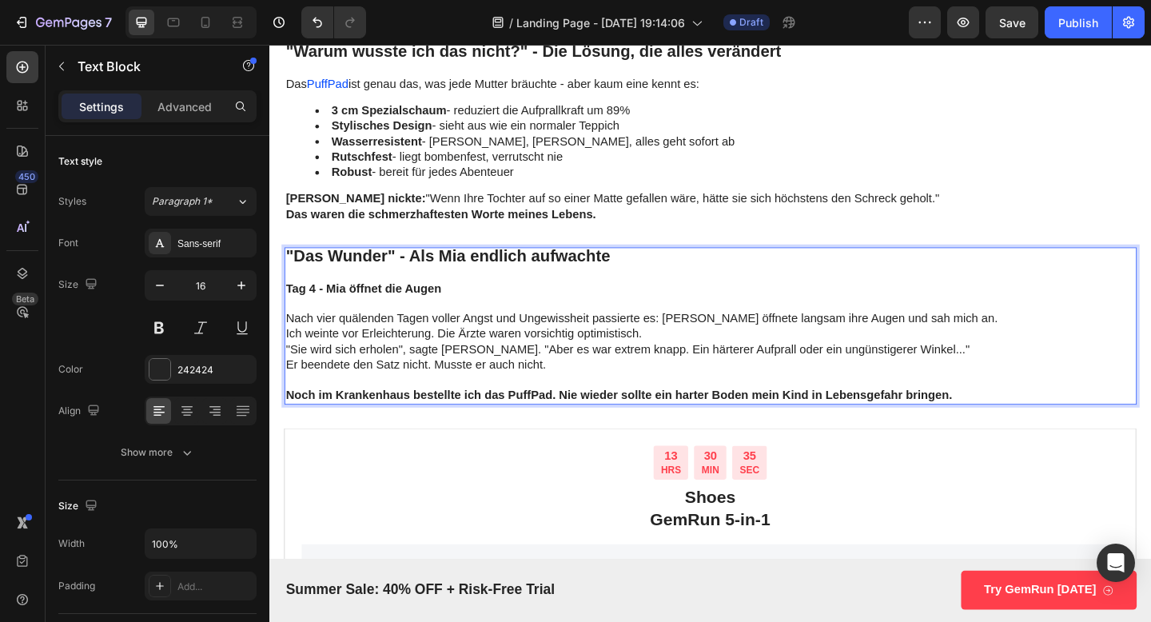
click at [548, 425] on strong "Noch im Krankenhaus bestellte ich das PuffPad. Nie wieder sollte ein harter Bod…" at bounding box center [649, 426] width 725 height 14
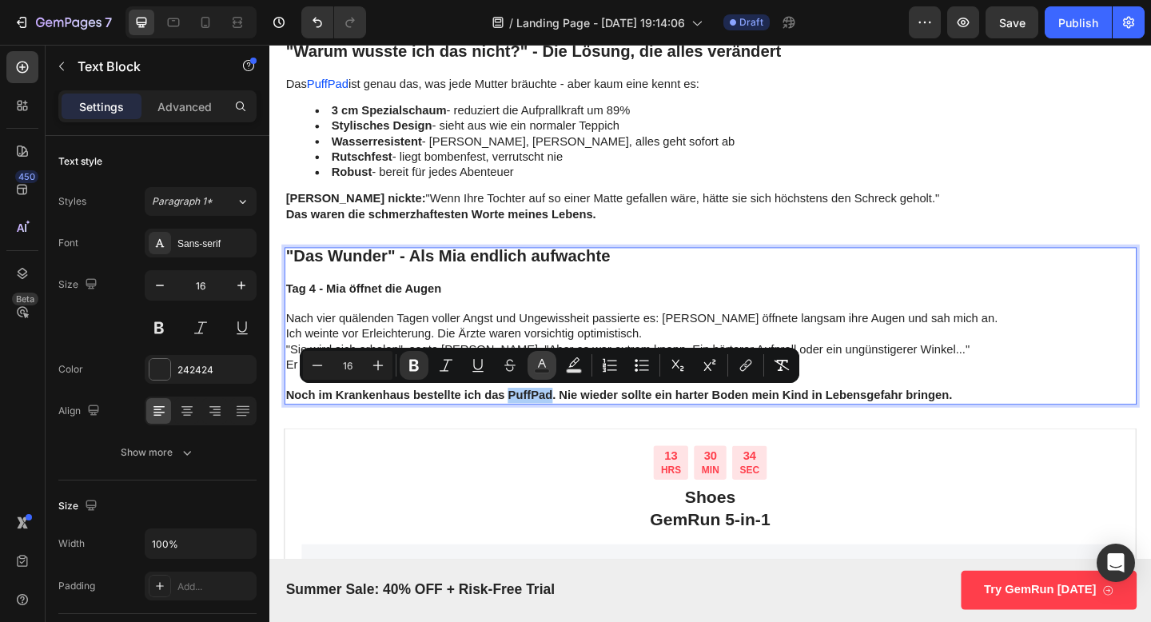
click at [543, 357] on icon "Editor contextual toolbar" at bounding box center [542, 365] width 16 height 16
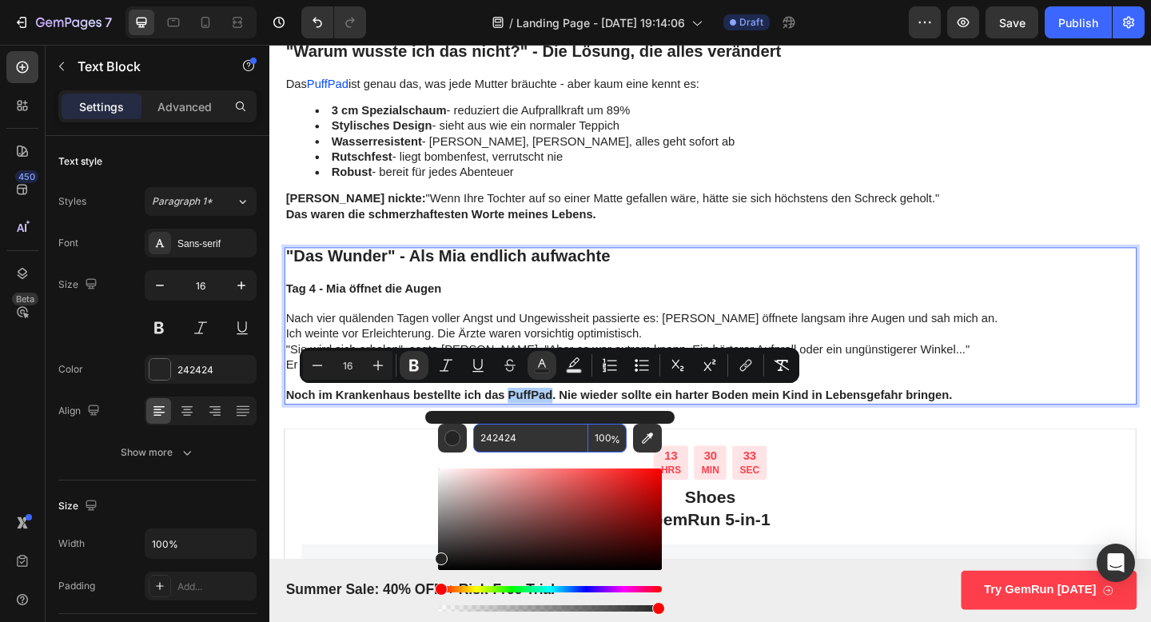
click at [508, 442] on input "242424" at bounding box center [530, 438] width 115 height 29
click at [544, 442] on input "242424" at bounding box center [530, 438] width 115 height 29
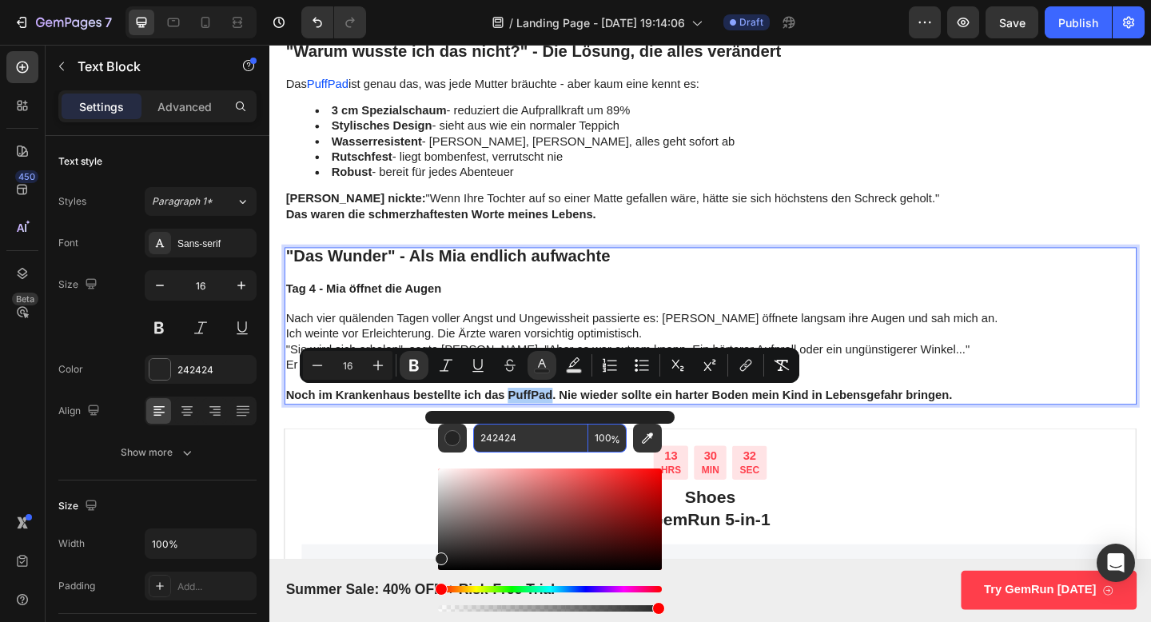
paste input "064CF"
type input "064CF"
click at [704, 318] on p "Rich Text Editor. Editing area: main" at bounding box center [749, 326] width 924 height 17
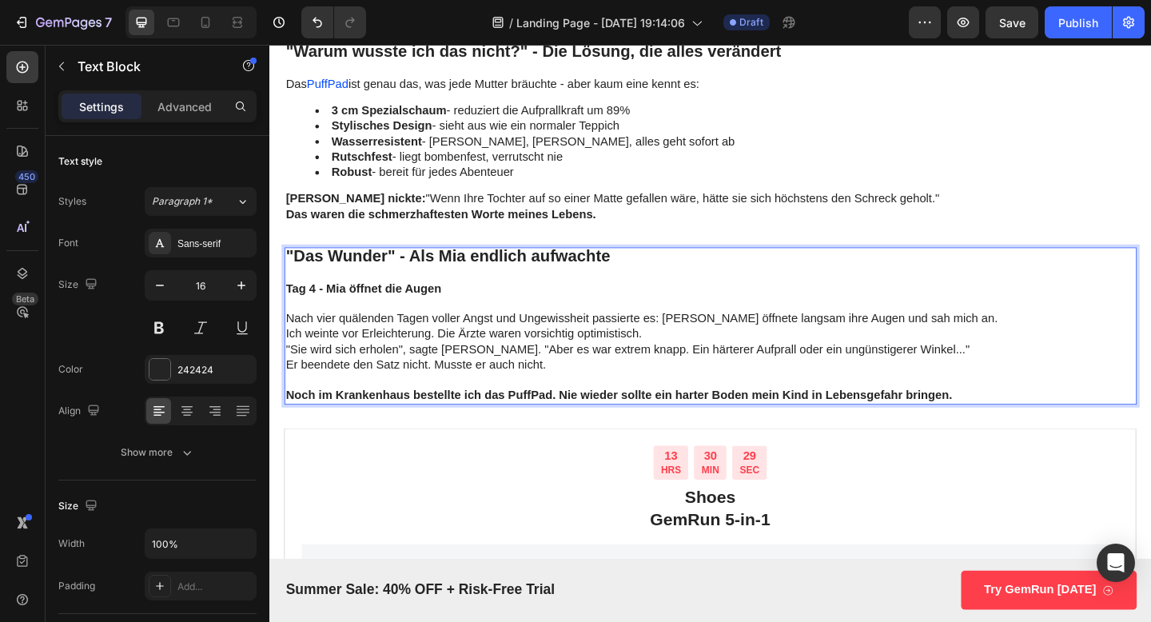
scroll to position [3623, 0]
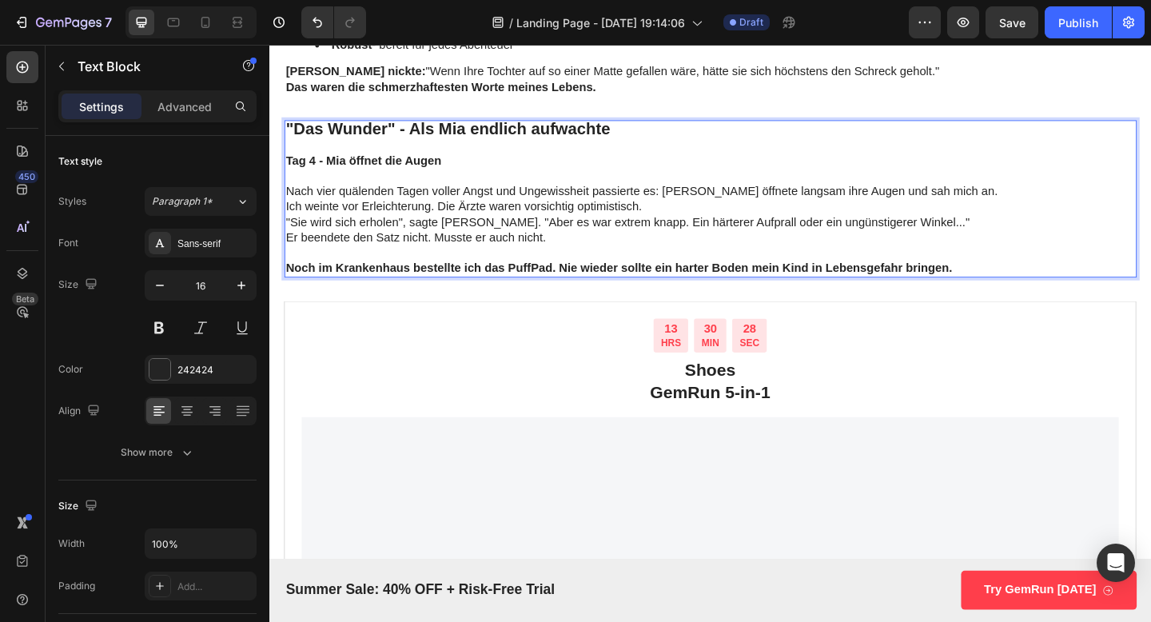
click at [548, 285] on strong "Noch im Krankenhaus bestellte ich das PuffPad. Nie wieder sollte ein harter Bod…" at bounding box center [649, 288] width 725 height 14
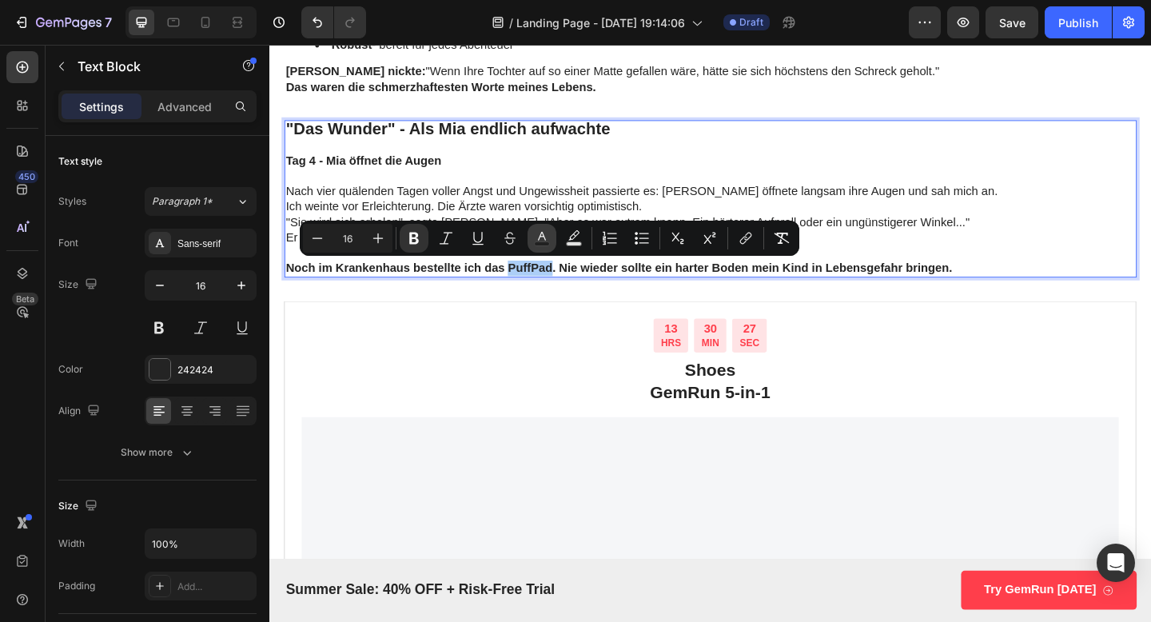
click at [546, 240] on icon "Editor contextual toolbar" at bounding box center [542, 238] width 16 height 16
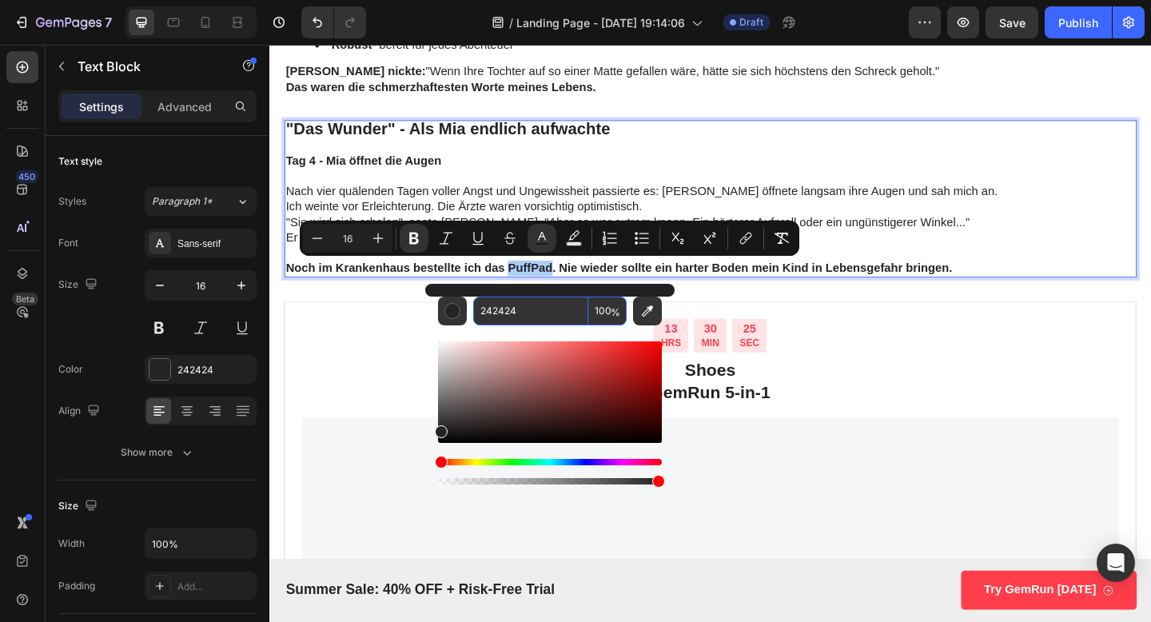
click at [516, 310] on input "242424" at bounding box center [530, 311] width 115 height 29
paste input "064CF"
click at [568, 319] on input "064CF" at bounding box center [530, 311] width 115 height 29
click at [575, 462] on div "Hue" at bounding box center [550, 462] width 224 height 6
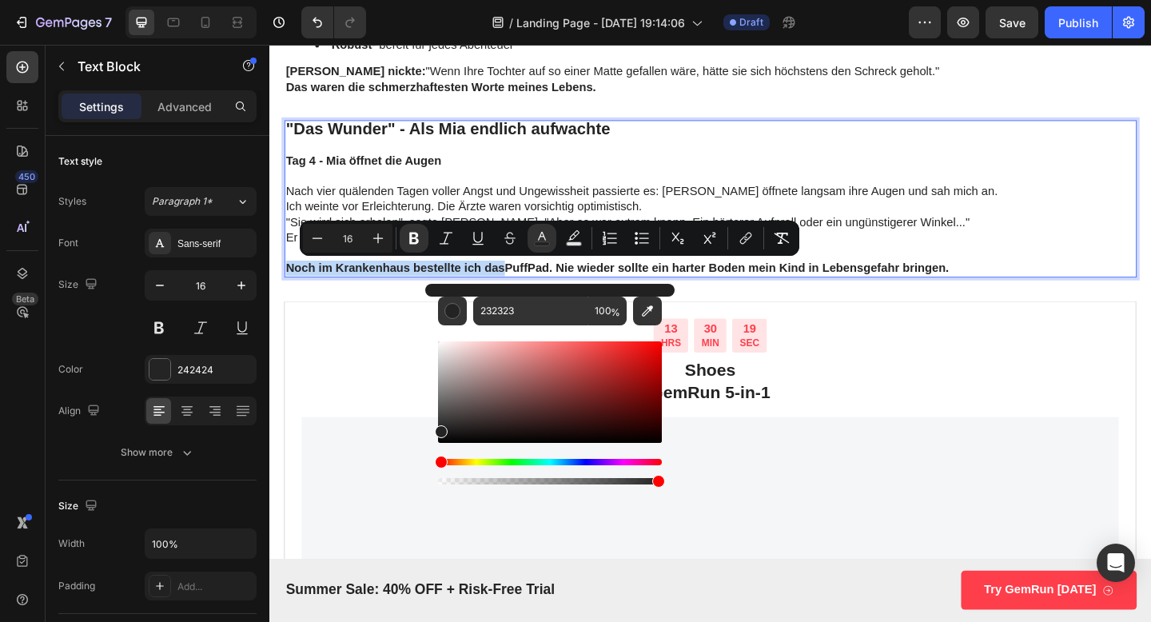
click at [569, 459] on div "Hue" at bounding box center [550, 462] width 224 height 6
click at [561, 381] on div "Editor contextual toolbar" at bounding box center [550, 392] width 224 height 102
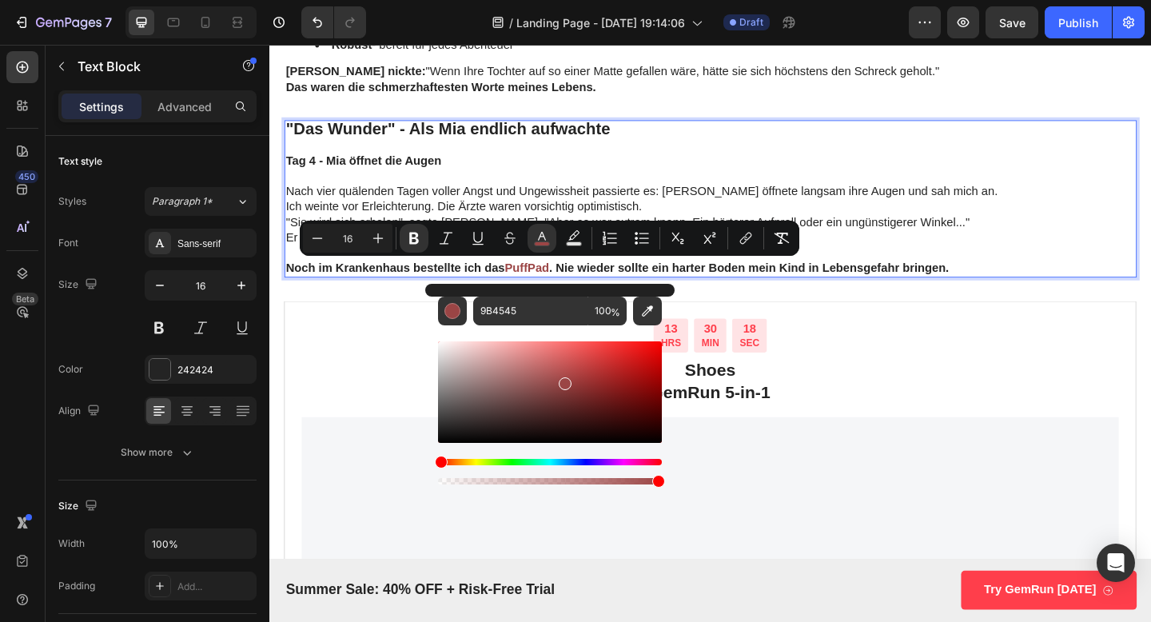
click at [573, 463] on div "Hue" at bounding box center [550, 462] width 224 height 6
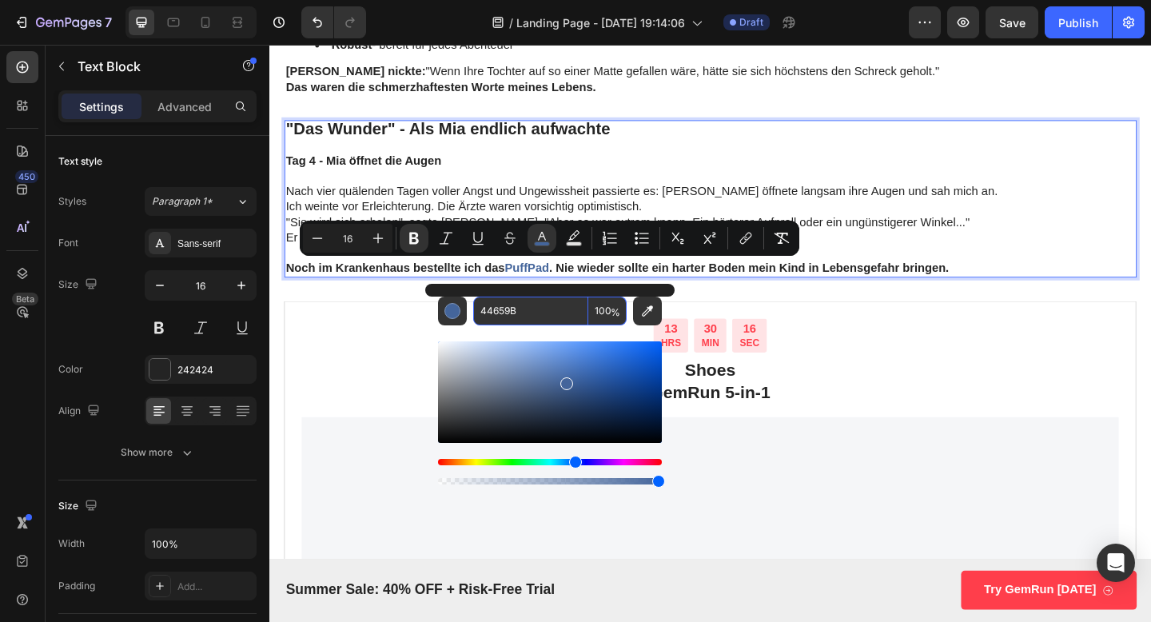
click at [512, 308] on input "44659B" at bounding box center [530, 311] width 115 height 29
click at [463, 320] on button "Editor contextual toolbar" at bounding box center [452, 311] width 29 height 29
click at [543, 306] on input "44659B" at bounding box center [530, 311] width 115 height 29
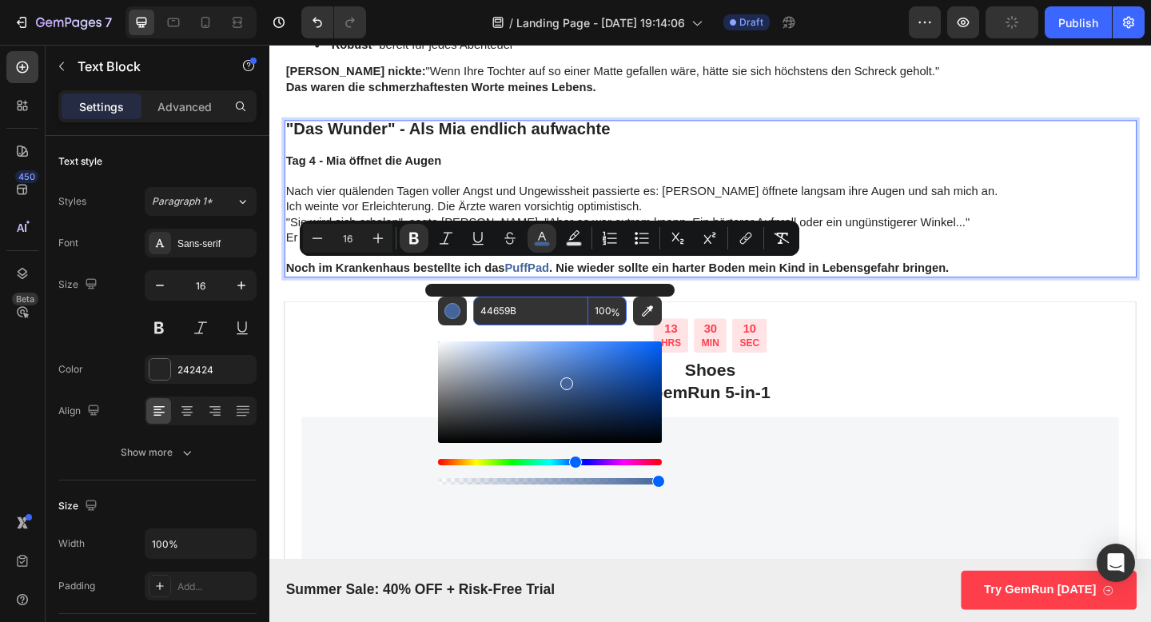
click at [543, 306] on input "44659B" at bounding box center [530, 311] width 115 height 29
paste input "064CF"
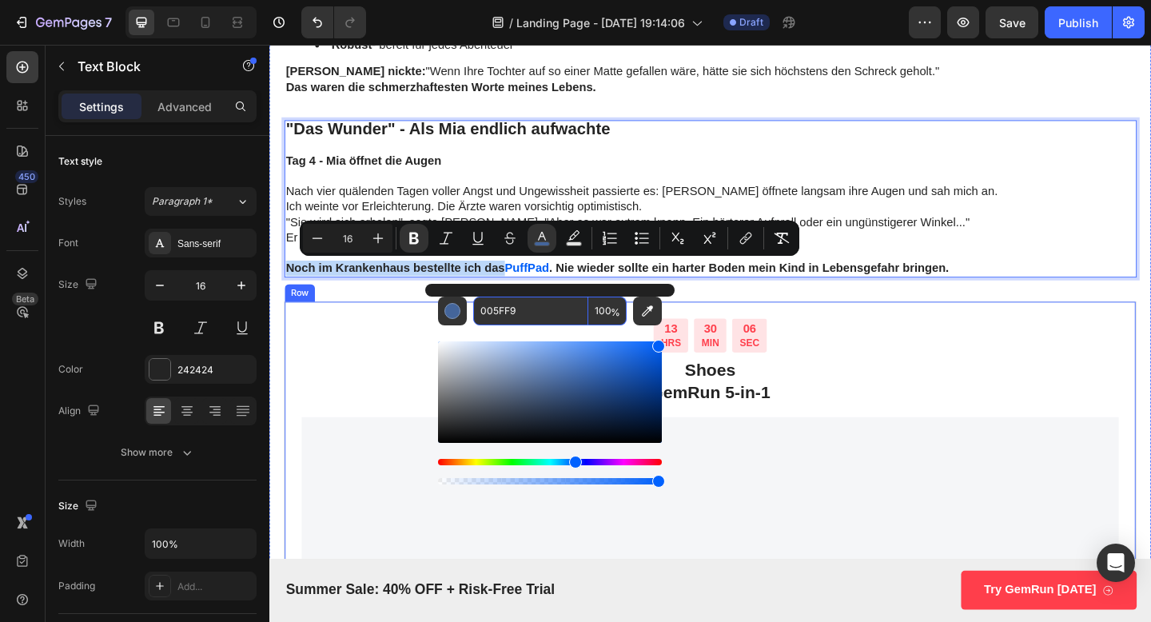
drag, startPoint x: 838, startPoint y: 428, endPoint x: 752, endPoint y: 300, distance: 153.9
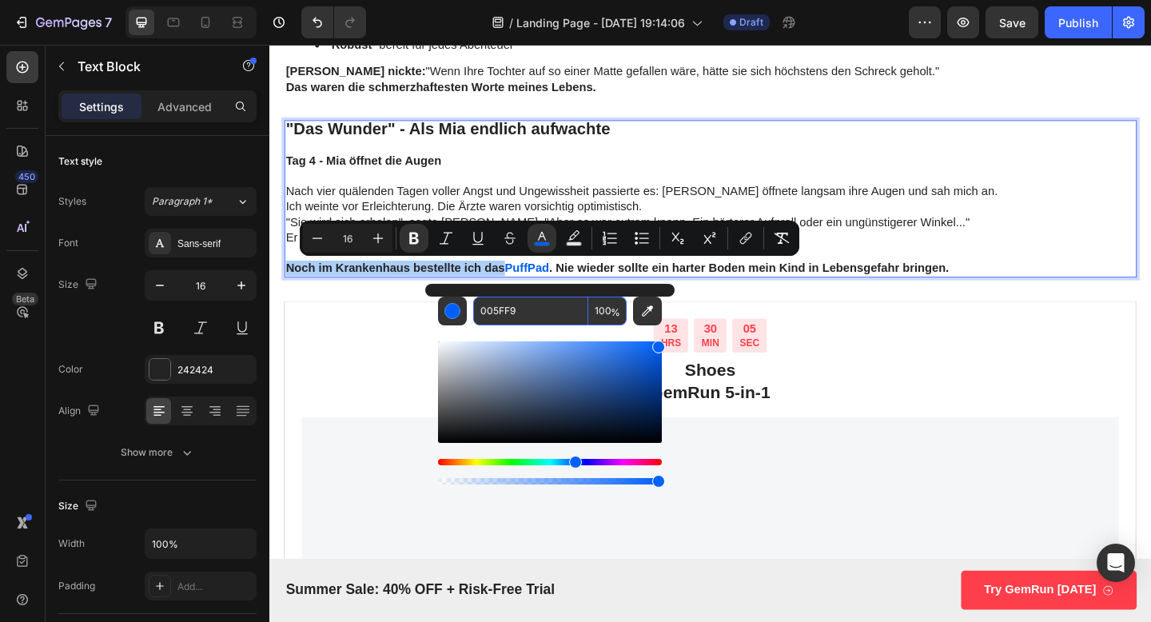
click at [512, 316] on input "005FF9" at bounding box center [530, 311] width 115 height 29
type input "064CF"
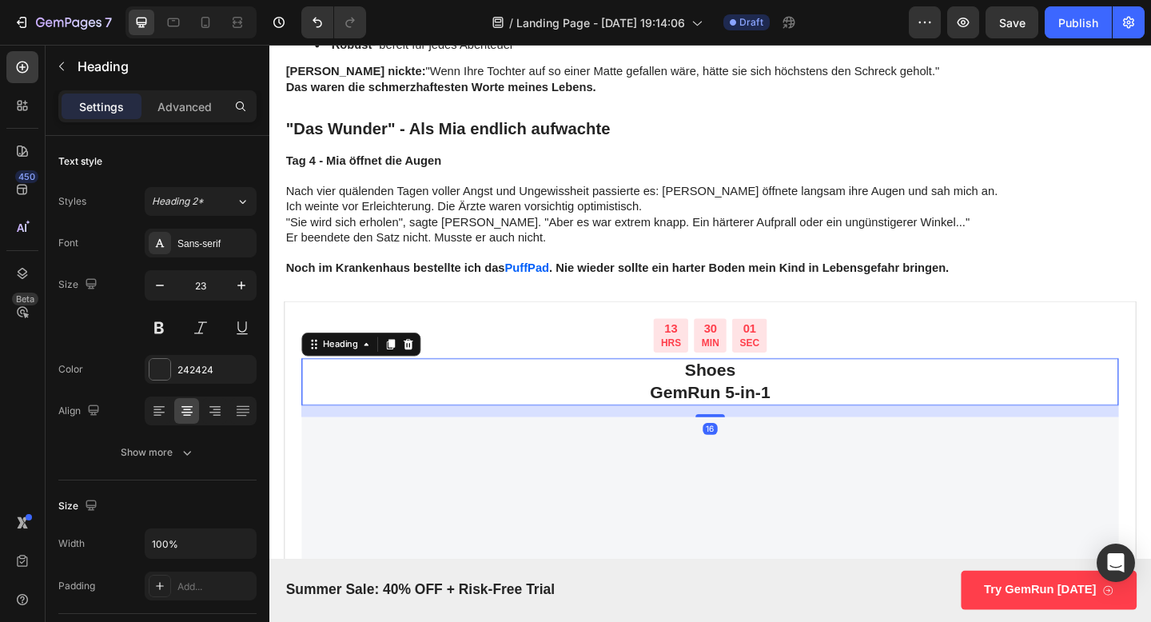
click at [397, 387] on h2 "Shoes GemRun 5-in-1" at bounding box center [749, 411] width 889 height 51
click at [544, 293] on strong "PuffPad" at bounding box center [549, 288] width 48 height 14
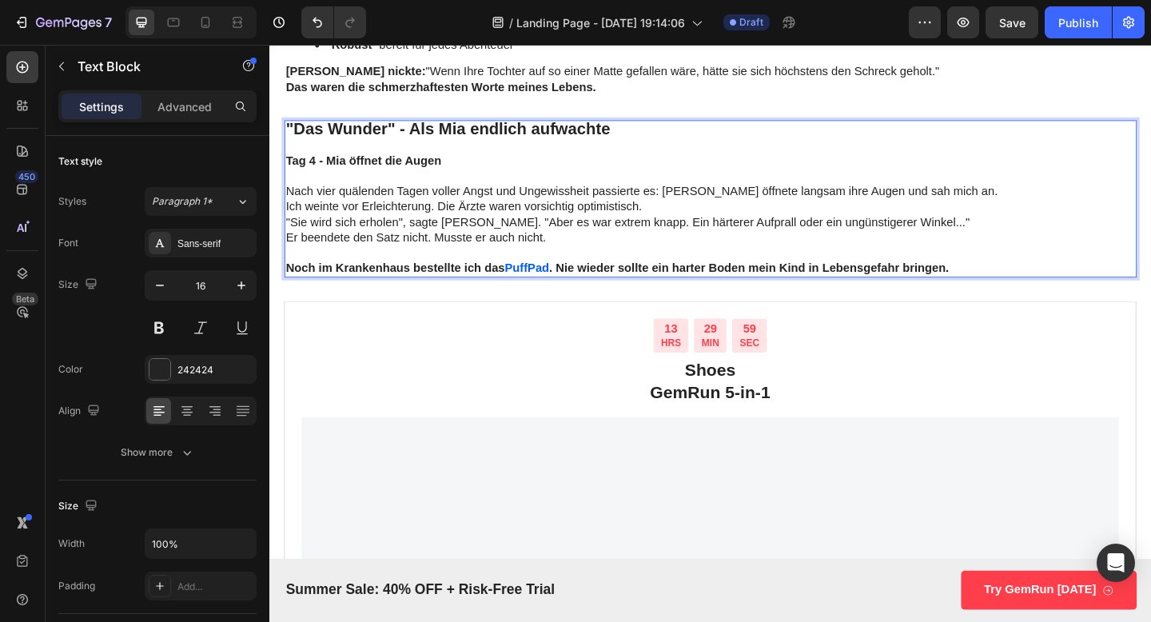
click at [544, 291] on strong "PuffPad" at bounding box center [549, 288] width 48 height 14
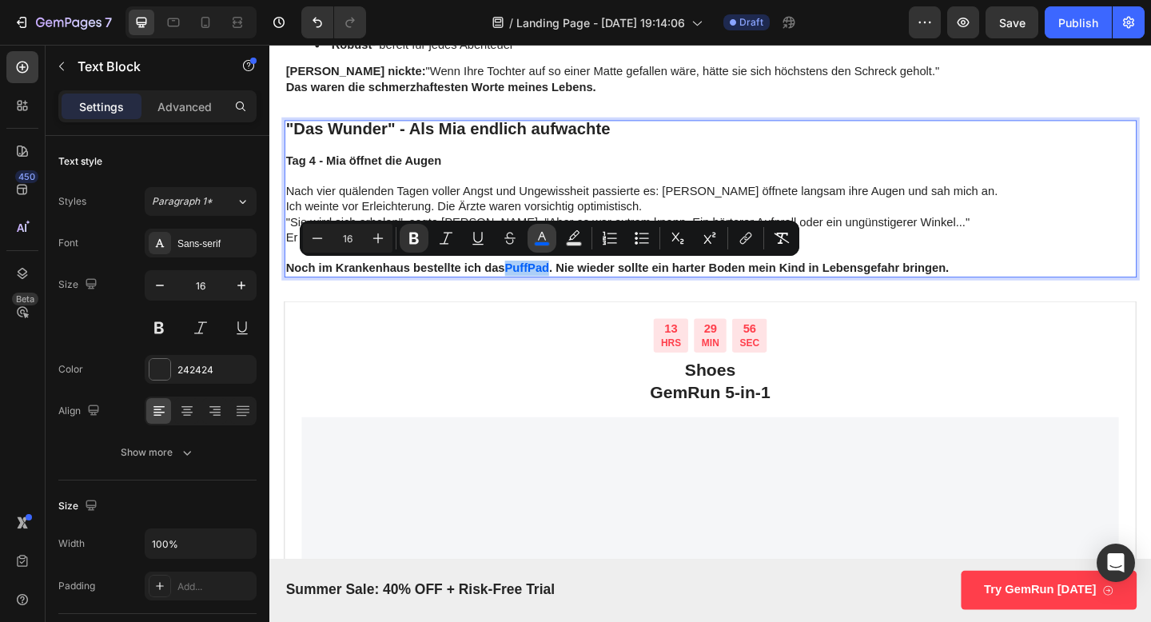
click at [532, 246] on button "color" at bounding box center [542, 238] width 29 height 29
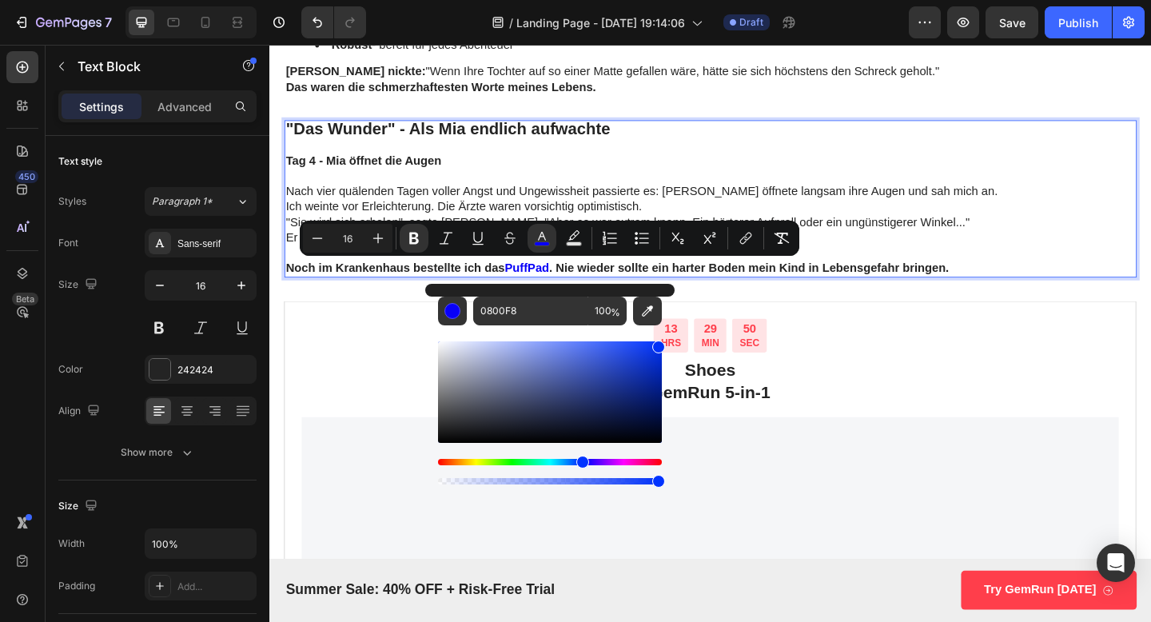
click at [578, 459] on div "Hue" at bounding box center [582, 462] width 13 height 13
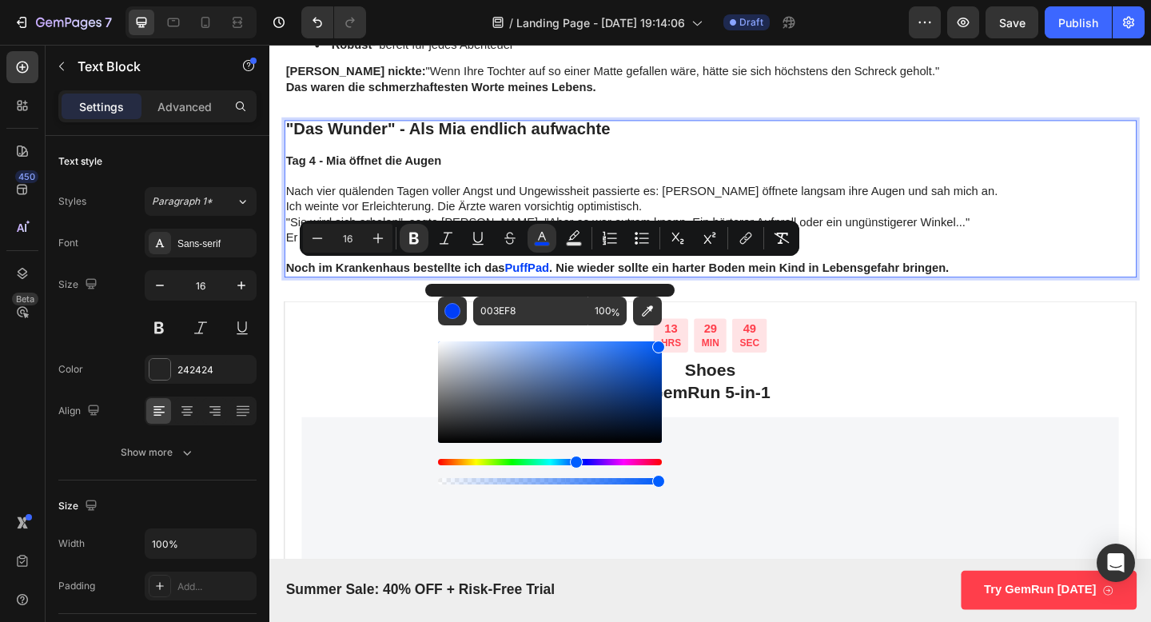
click at [572, 459] on div "Hue" at bounding box center [576, 462] width 13 height 13
type input "0063F8"
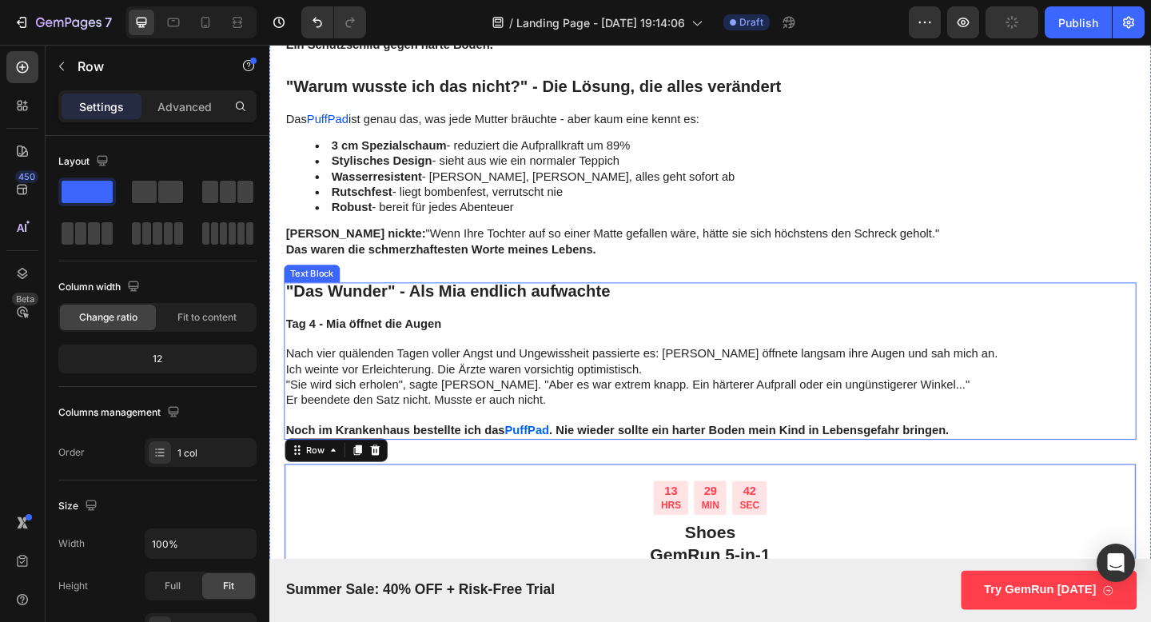
scroll to position [3488, 0]
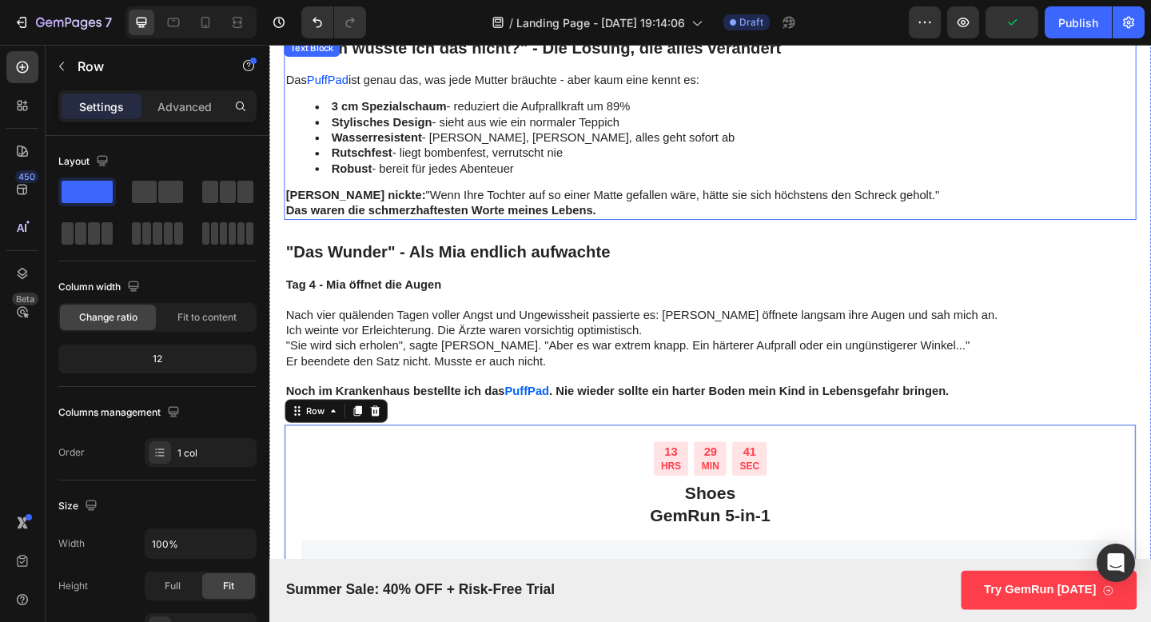
click at [959, 131] on li "Stylisches Design - sieht aus wie ein normaler Teppich" at bounding box center [765, 130] width 892 height 17
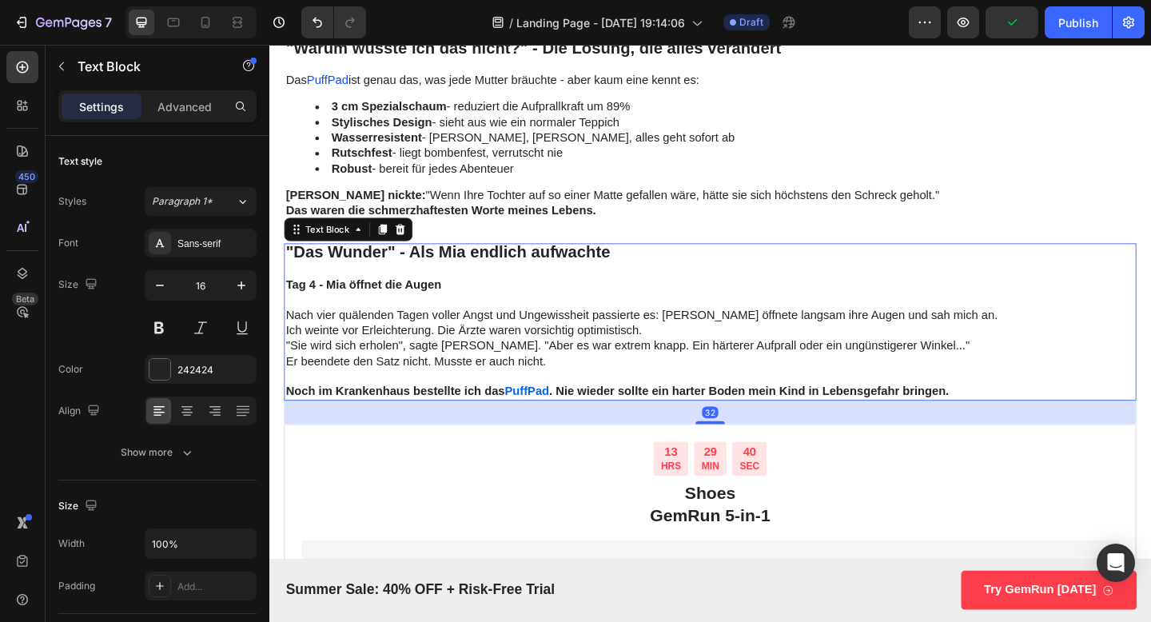
click at [543, 429] on strong "PuffPad" at bounding box center [549, 422] width 48 height 14
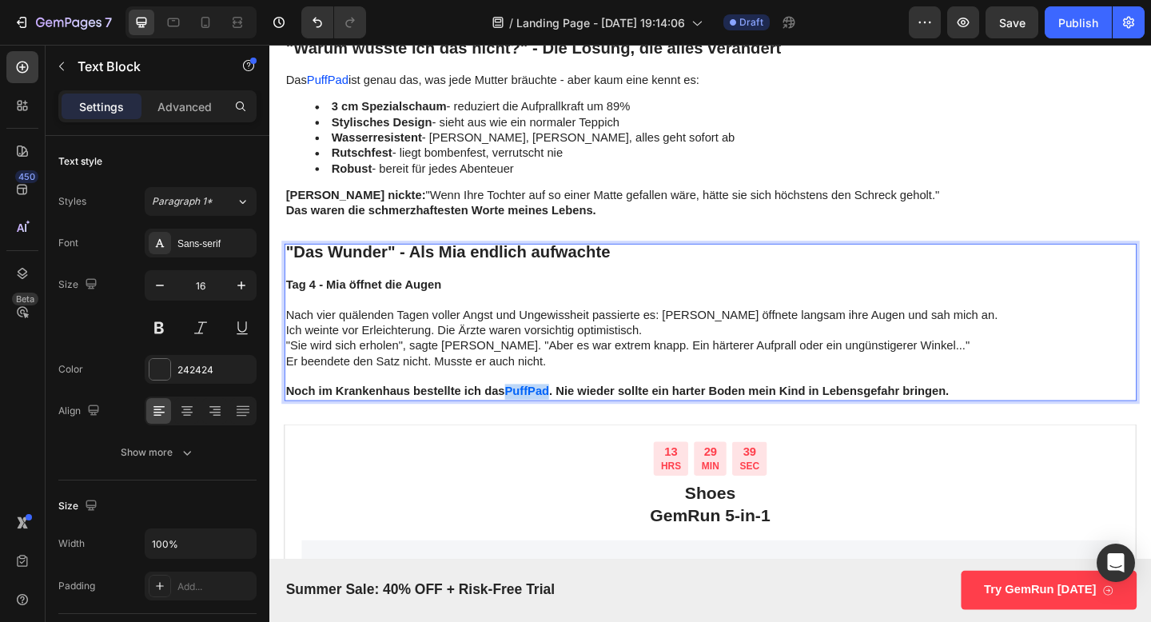
click at [543, 416] on strong "PuffPad" at bounding box center [549, 422] width 48 height 14
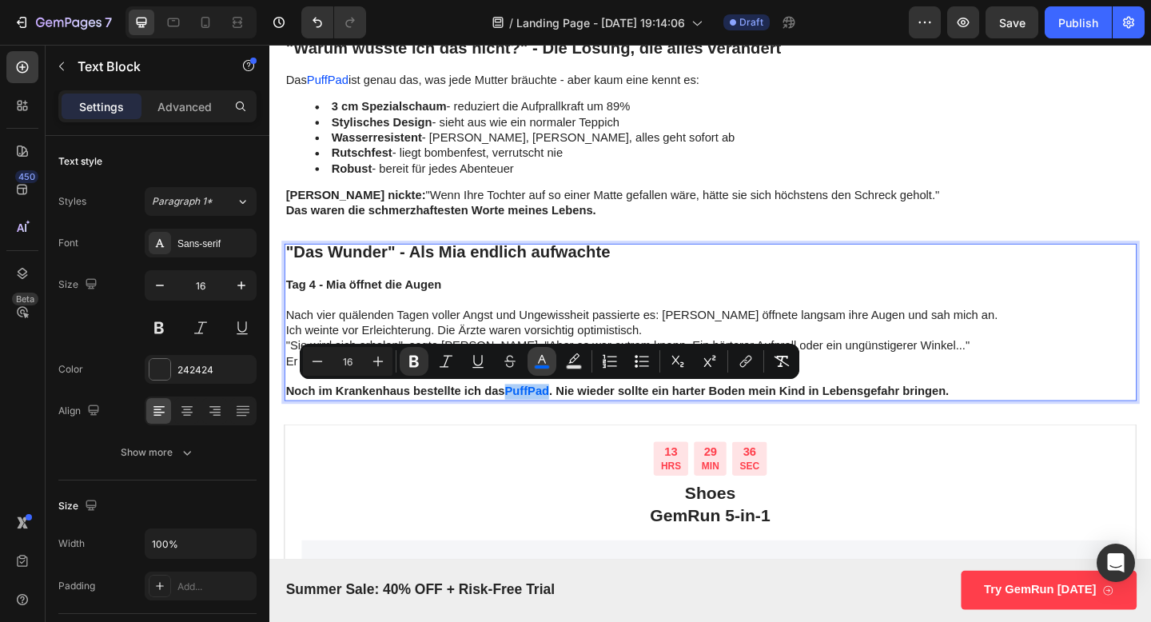
click at [544, 361] on icon "Editor contextual toolbar" at bounding box center [542, 361] width 16 height 16
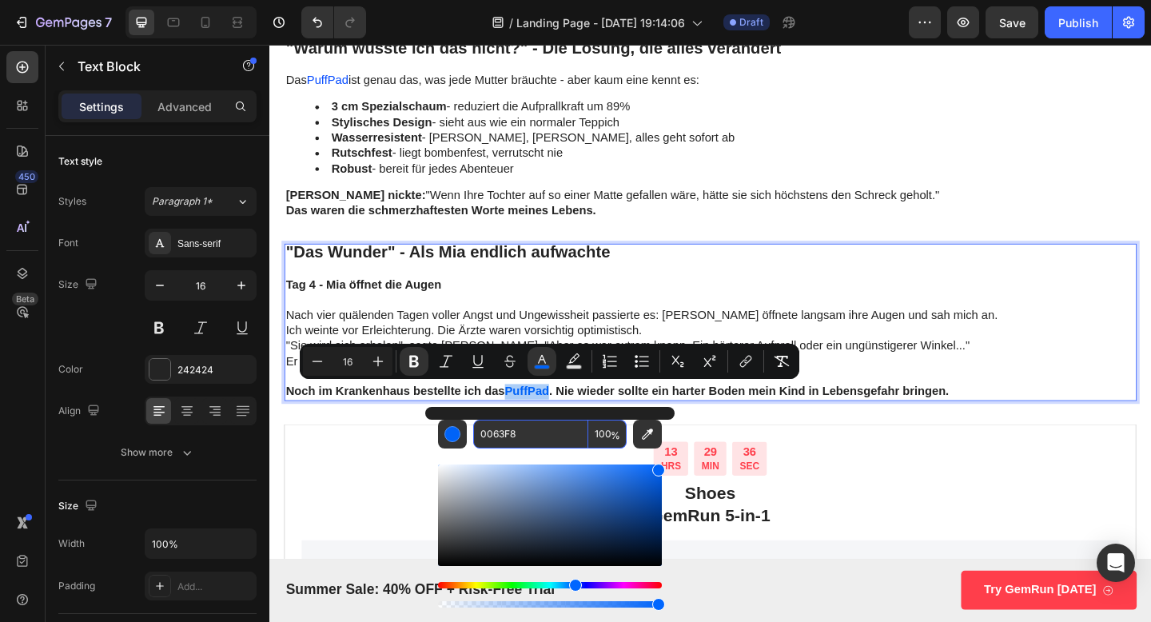
click at [531, 435] on input "0063F8" at bounding box center [530, 434] width 115 height 29
paste input "64CF"
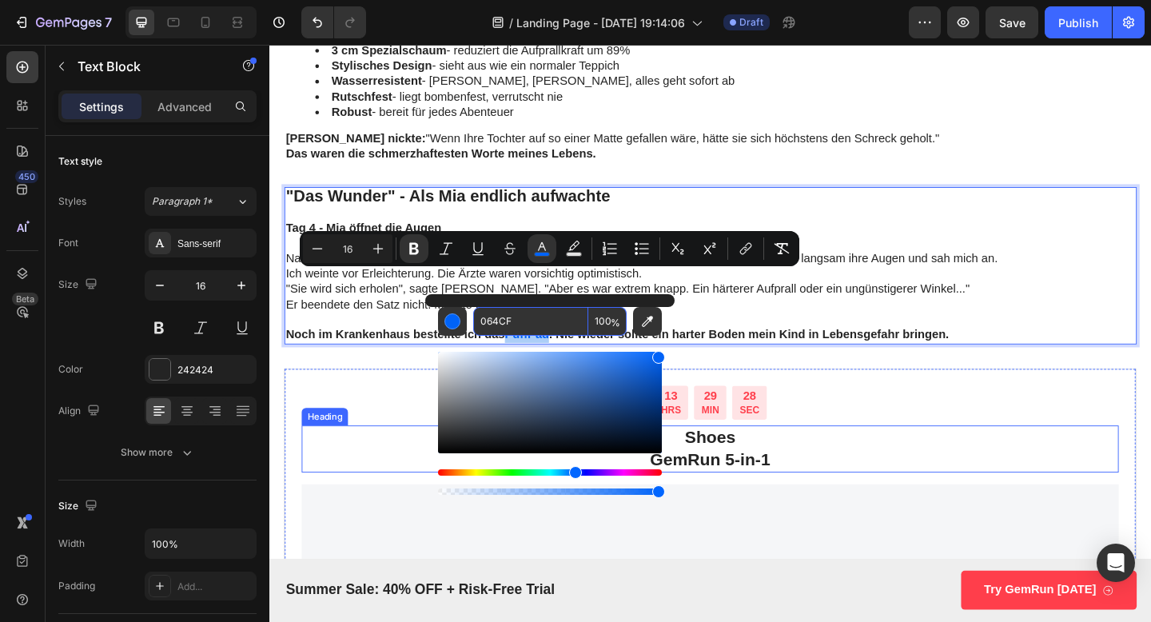
scroll to position [3673, 0]
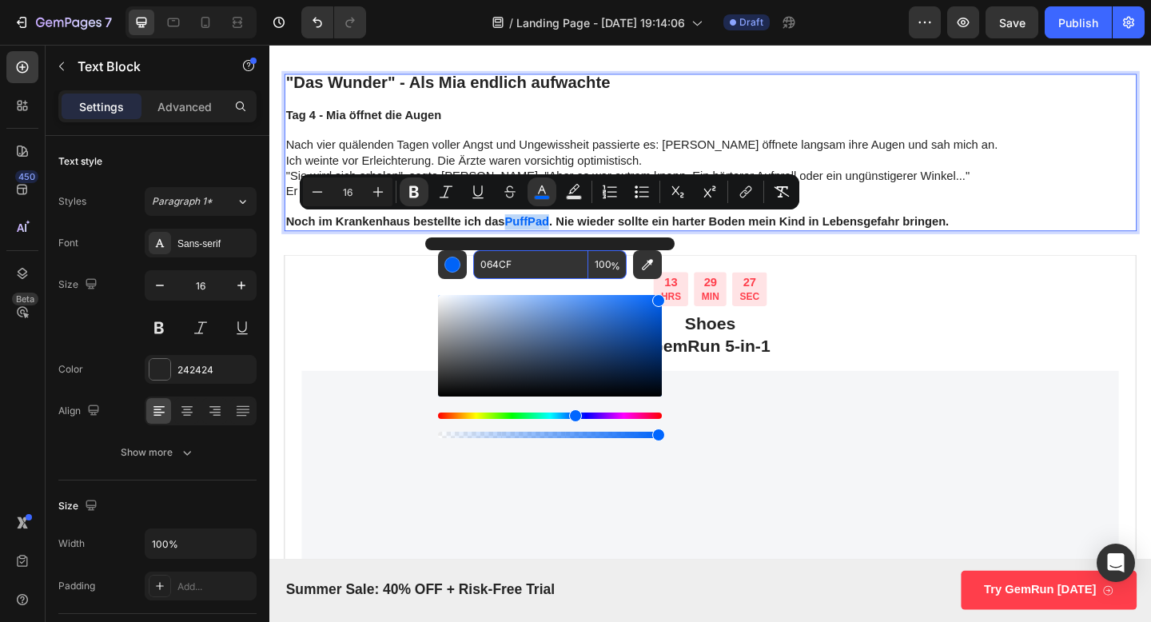
type input "0063F8"
click at [996, 98] on p "Rich Text Editor. Editing area: main" at bounding box center [749, 105] width 924 height 17
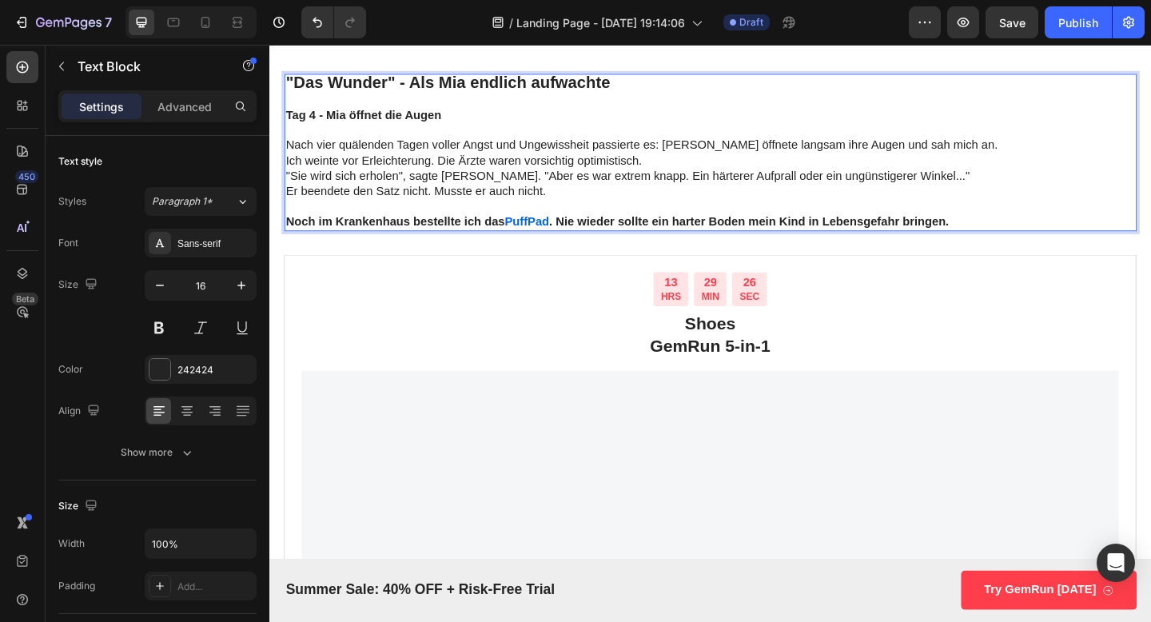
click at [547, 244] on strong "PuffPad" at bounding box center [549, 237] width 48 height 14
click at [547, 242] on strong "PuffPad" at bounding box center [549, 237] width 48 height 14
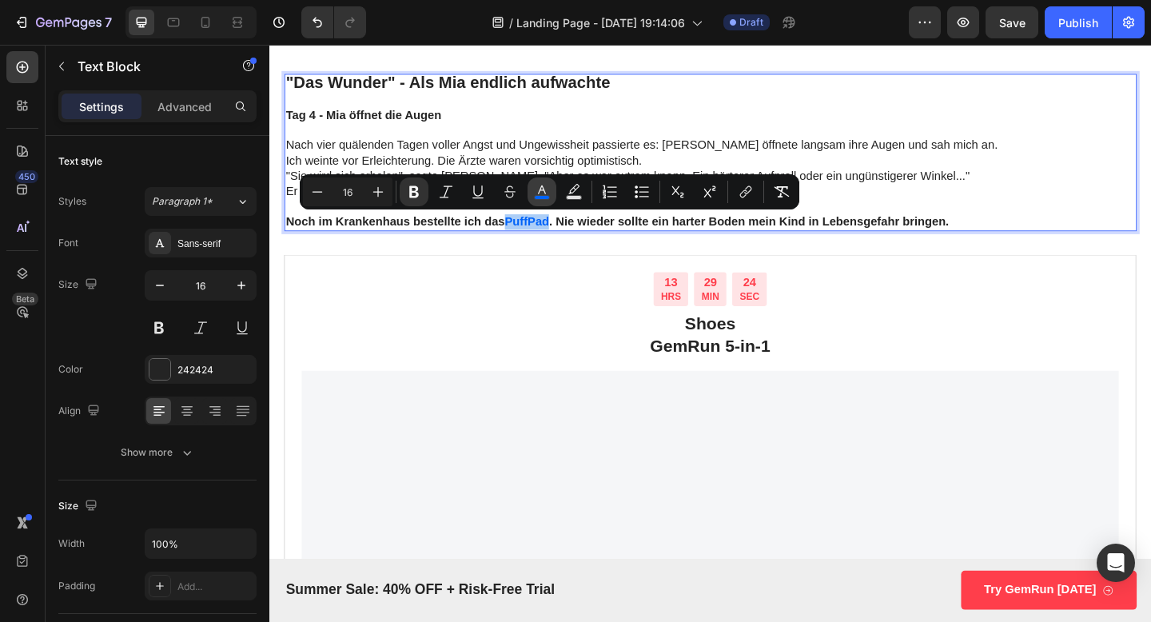
click at [535, 190] on icon "Editor contextual toolbar" at bounding box center [542, 192] width 16 height 16
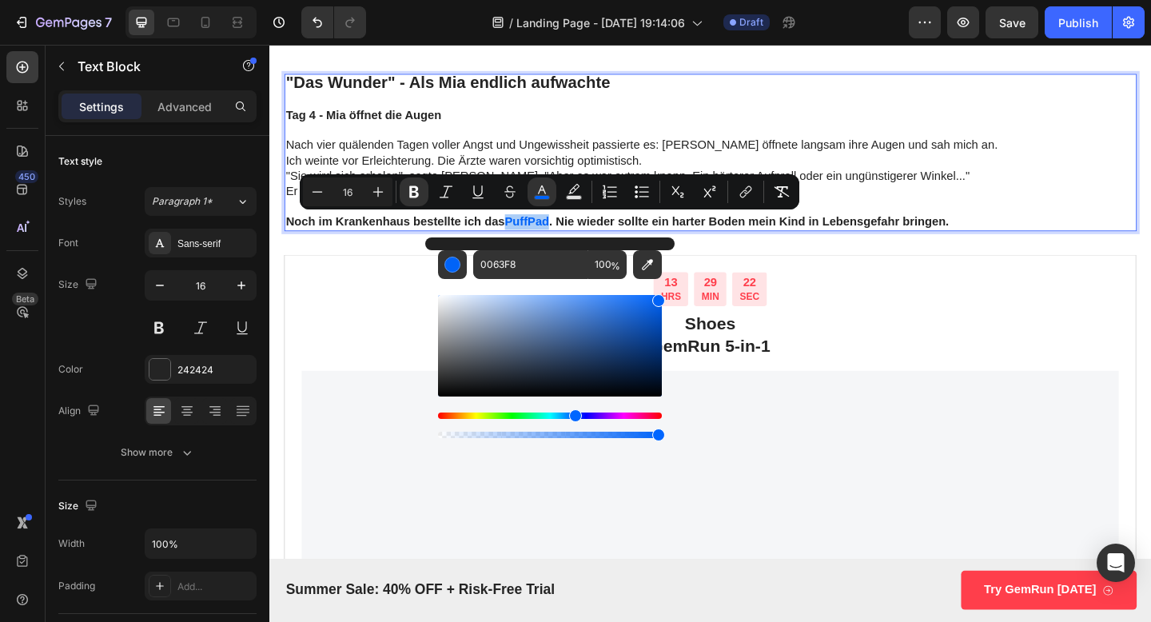
click at [460, 326] on div "Editor contextual toolbar" at bounding box center [550, 346] width 224 height 102
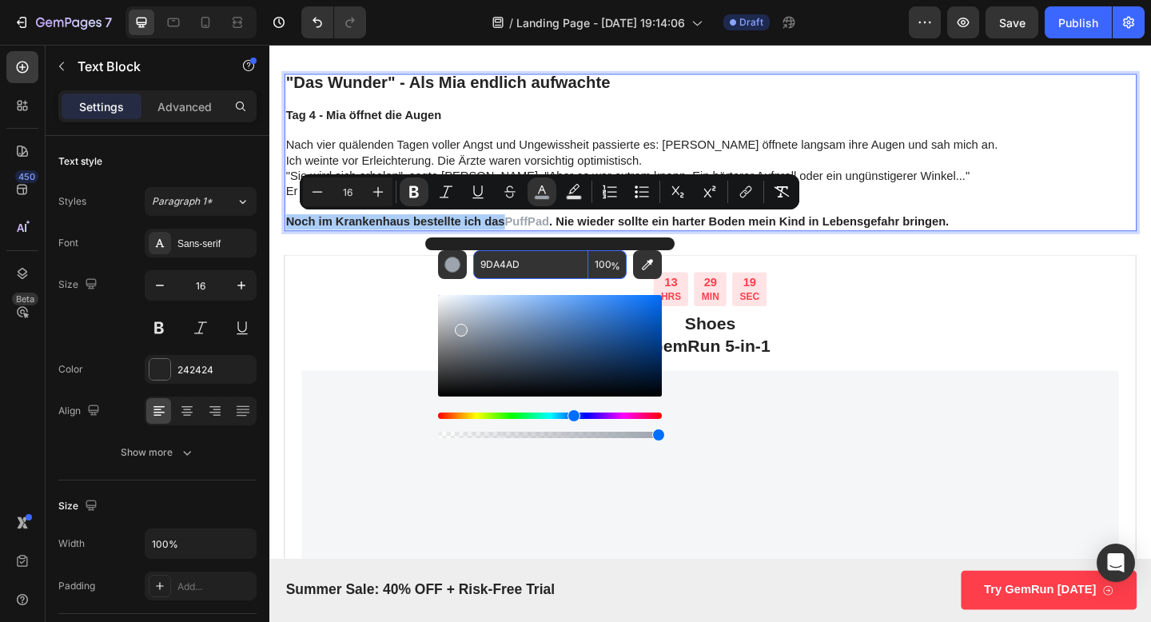
click at [522, 268] on input "9DA4AD" at bounding box center [530, 264] width 115 height 29
click at [450, 268] on div "Editor contextual toolbar" at bounding box center [453, 265] width 16 height 16
click at [450, 267] on div "Editor contextual toolbar" at bounding box center [453, 265] width 16 height 16
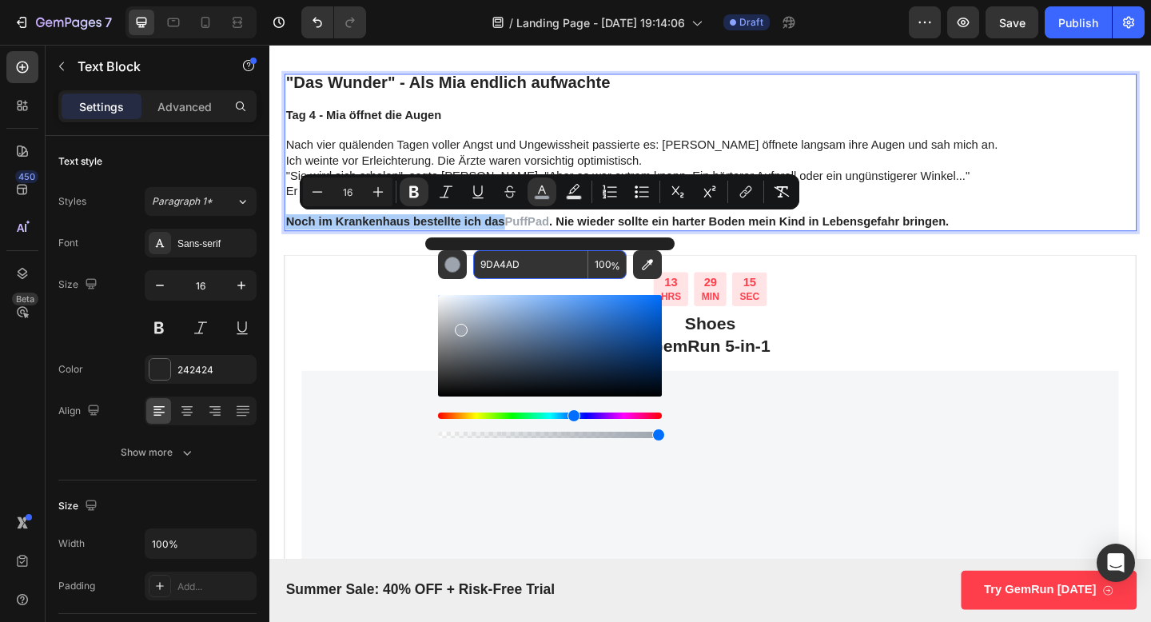
click at [510, 264] on input "9DA4AD" at bounding box center [530, 264] width 115 height 29
paste input "064CF"
click at [536, 268] on input "064CF" at bounding box center [530, 264] width 115 height 29
click at [640, 312] on div "Editor contextual toolbar" at bounding box center [550, 346] width 224 height 102
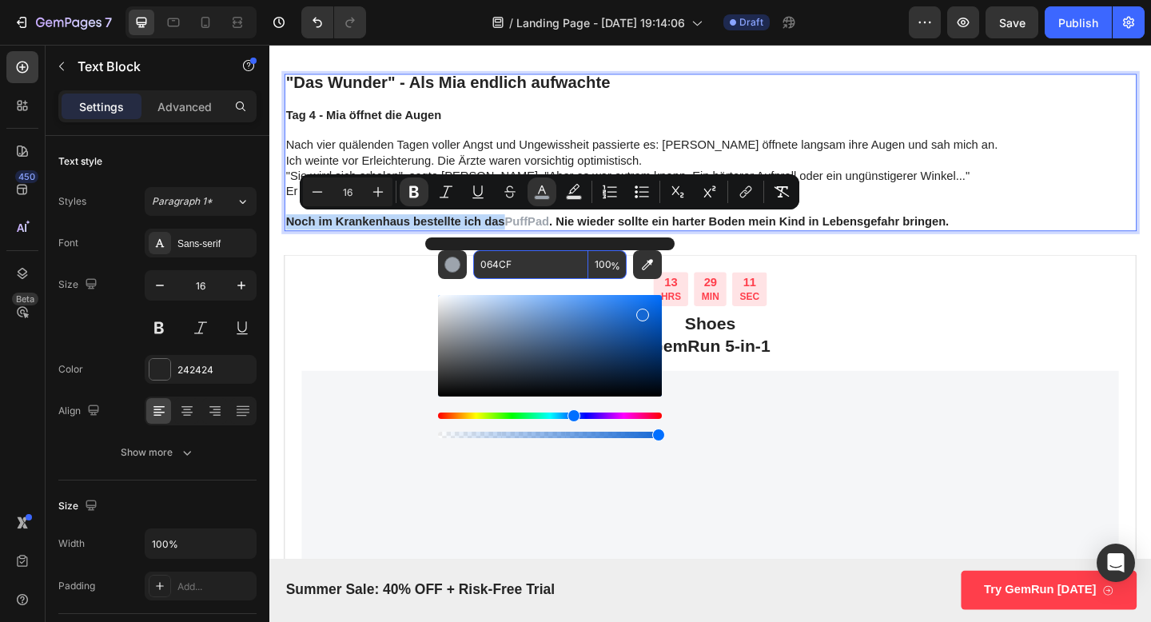
type input "1567D3"
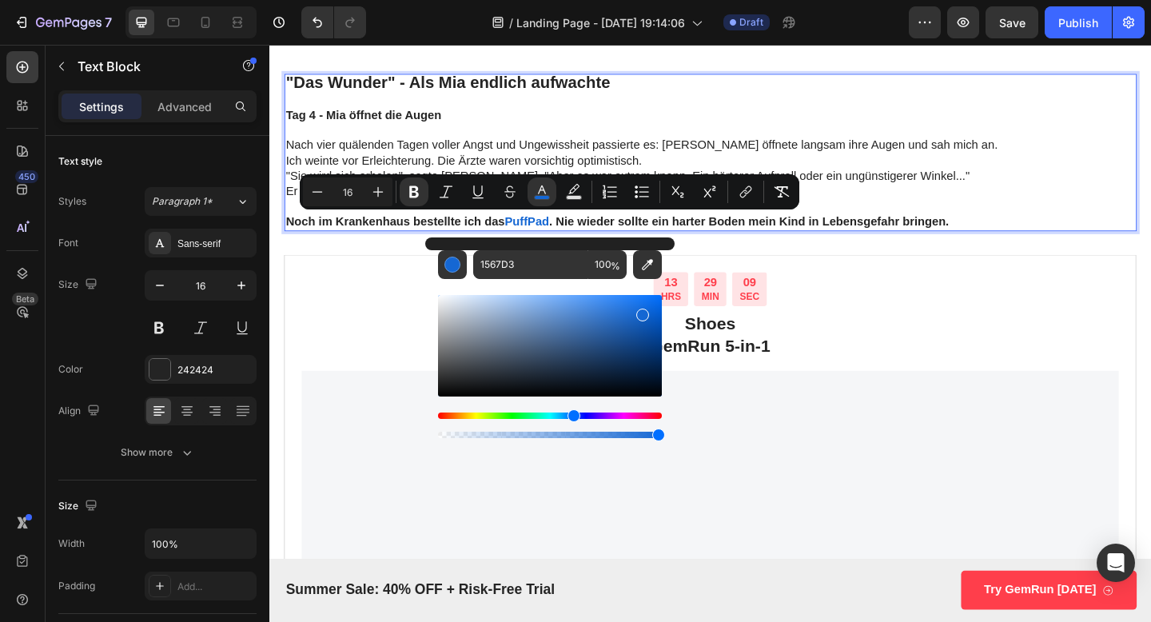
click at [645, 137] on p "Rich Text Editor. Editing area: main" at bounding box center [749, 138] width 924 height 17
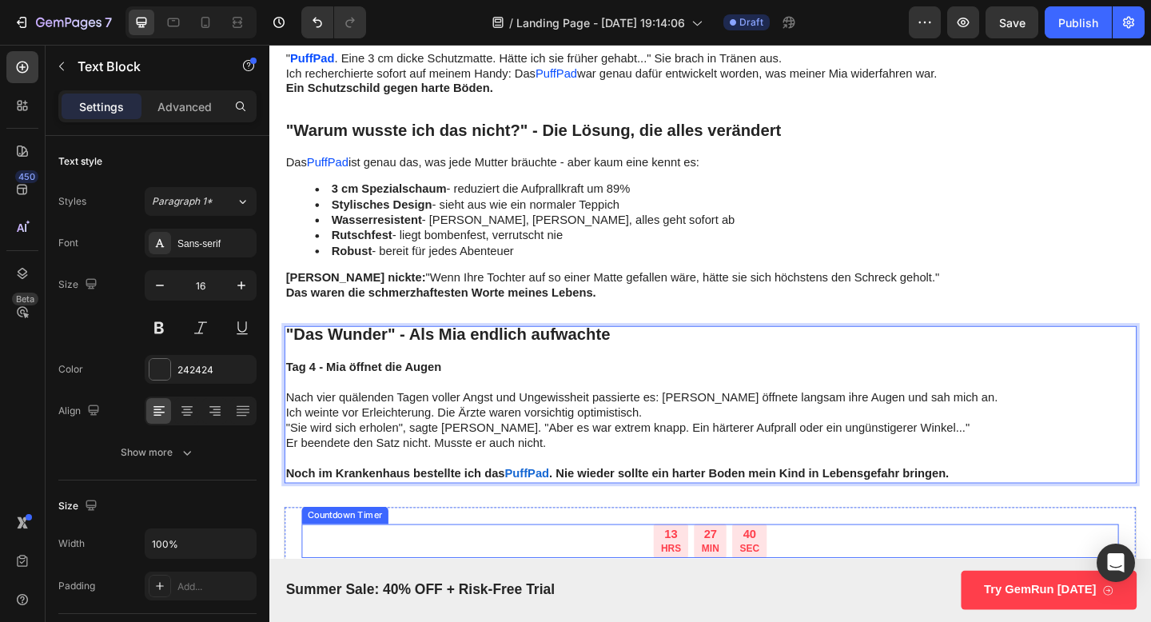
scroll to position [3408, 0]
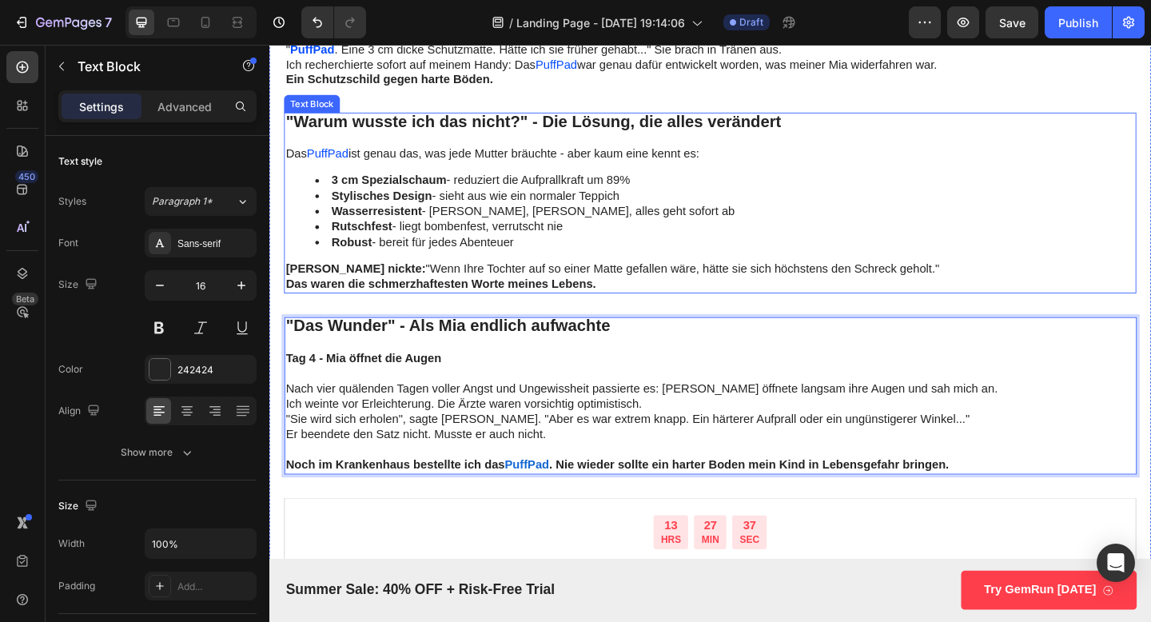
click at [1119, 147] on p "Rich Text Editor. Editing area: main" at bounding box center [749, 147] width 924 height 17
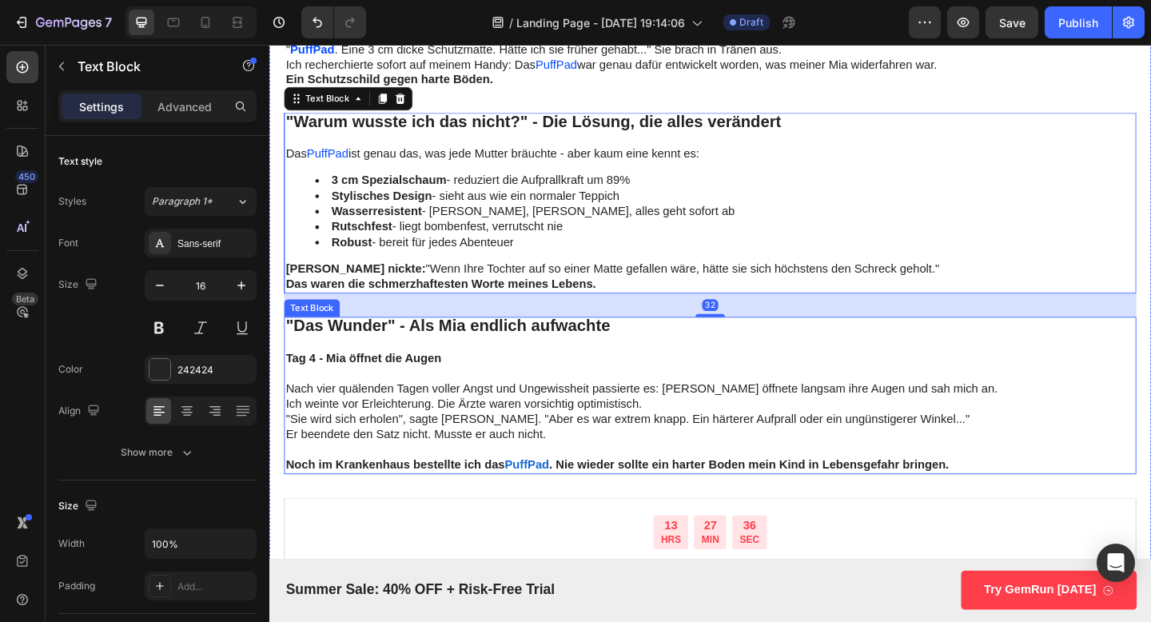
scroll to position [3577, 0]
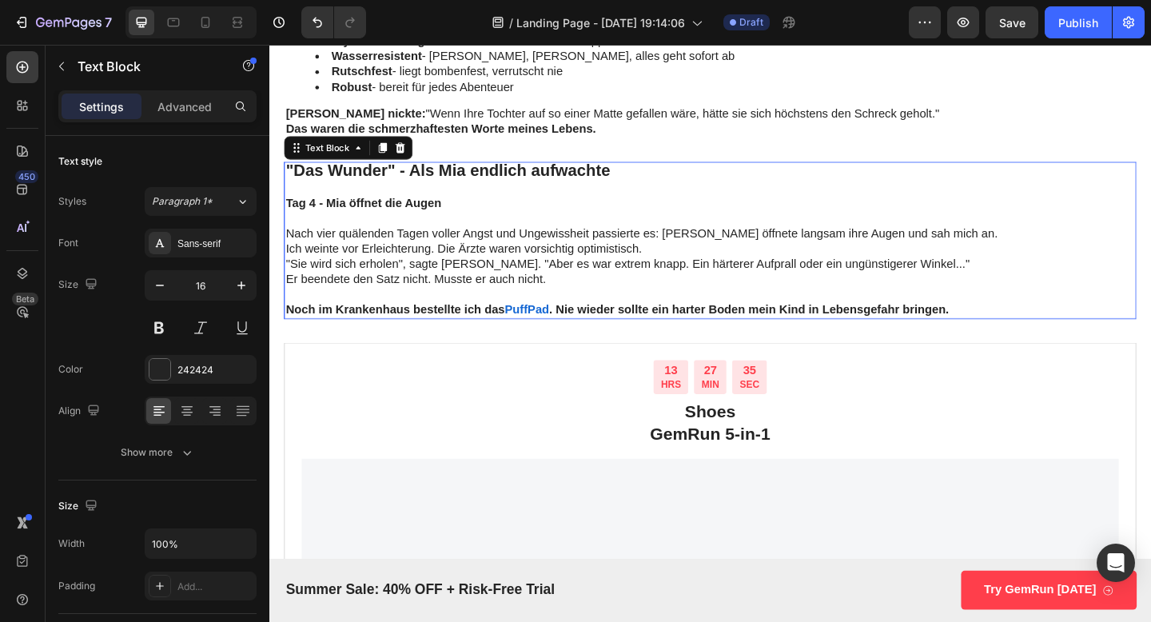
click at [644, 203] on p "Rich Text Editor. Editing area: main" at bounding box center [749, 201] width 924 height 17
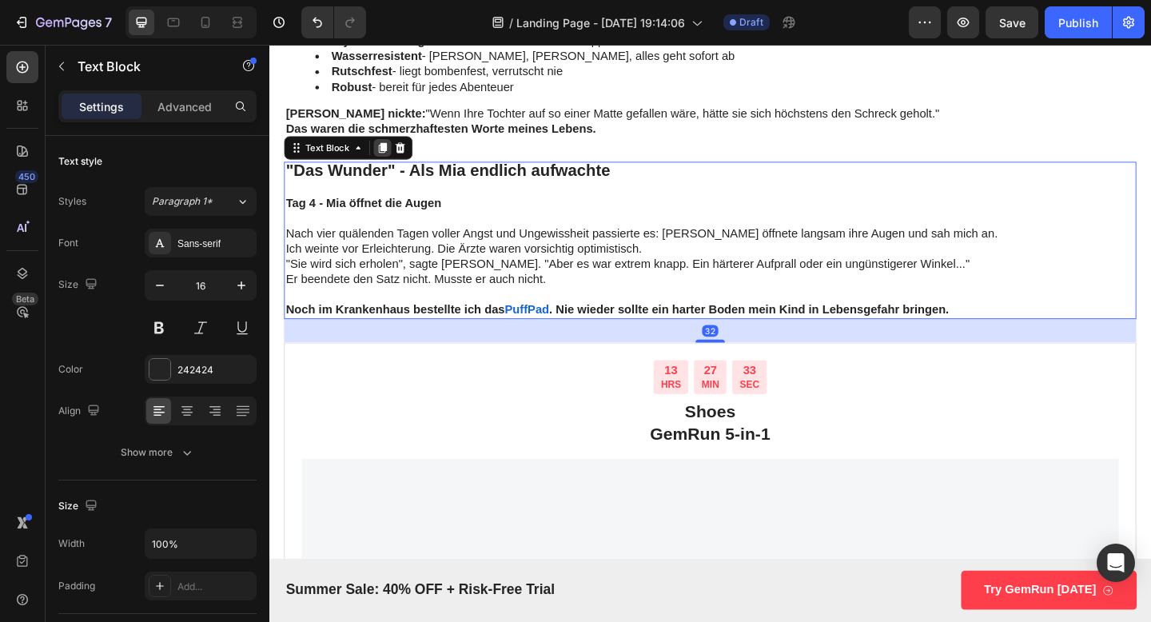
click at [389, 154] on icon at bounding box center [393, 157] width 9 height 11
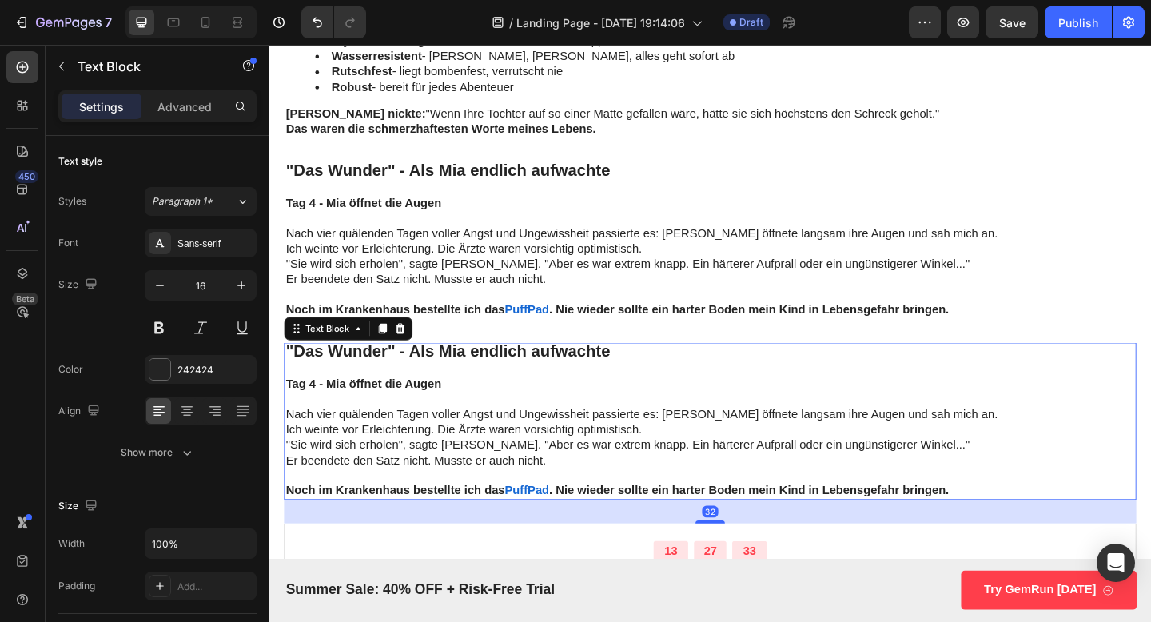
click at [455, 402] on p at bounding box center [749, 397] width 924 height 17
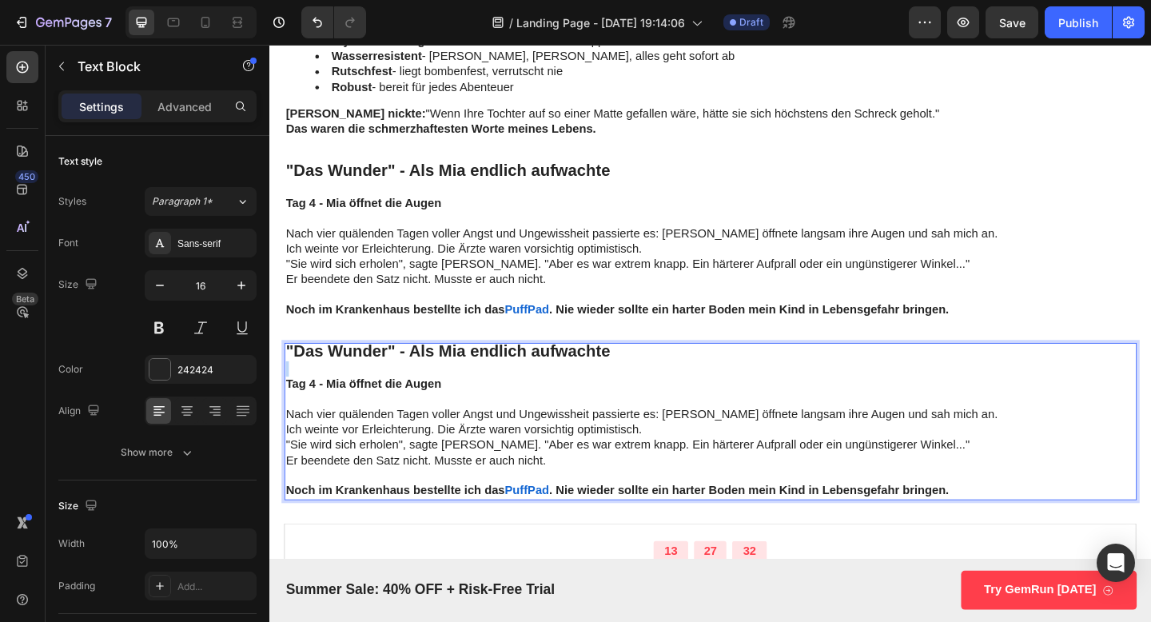
click at [455, 402] on p "Rich Text Editor. Editing area: main" at bounding box center [749, 397] width 924 height 17
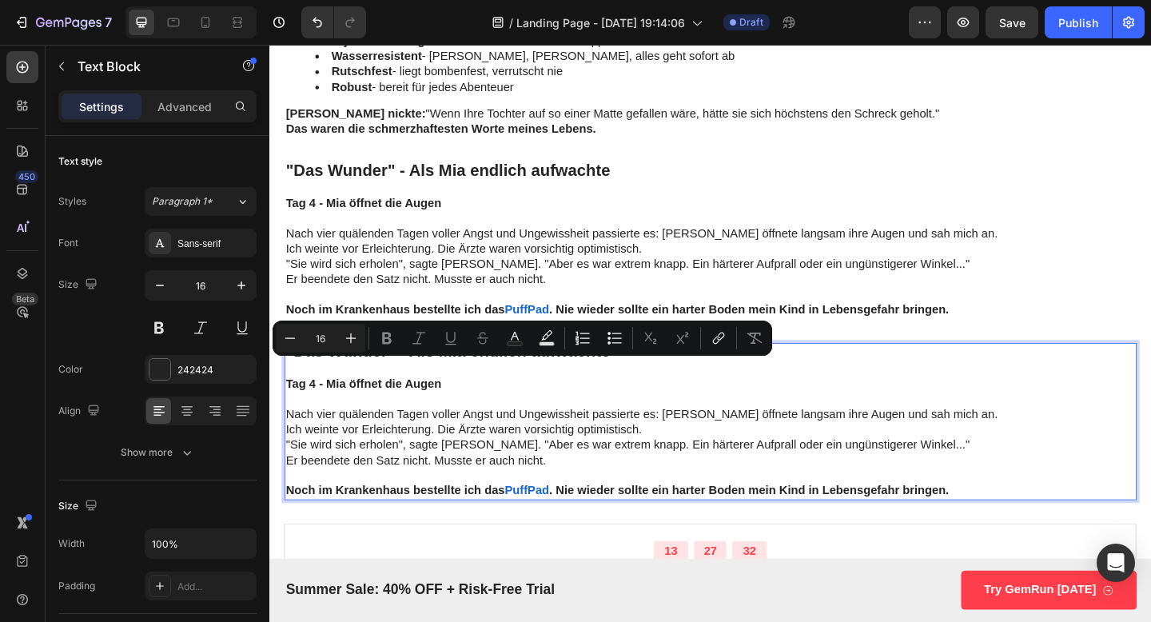
click at [765, 502] on p "Er beendete den Satz nicht. Musste er auch nicht." at bounding box center [749, 497] width 924 height 17
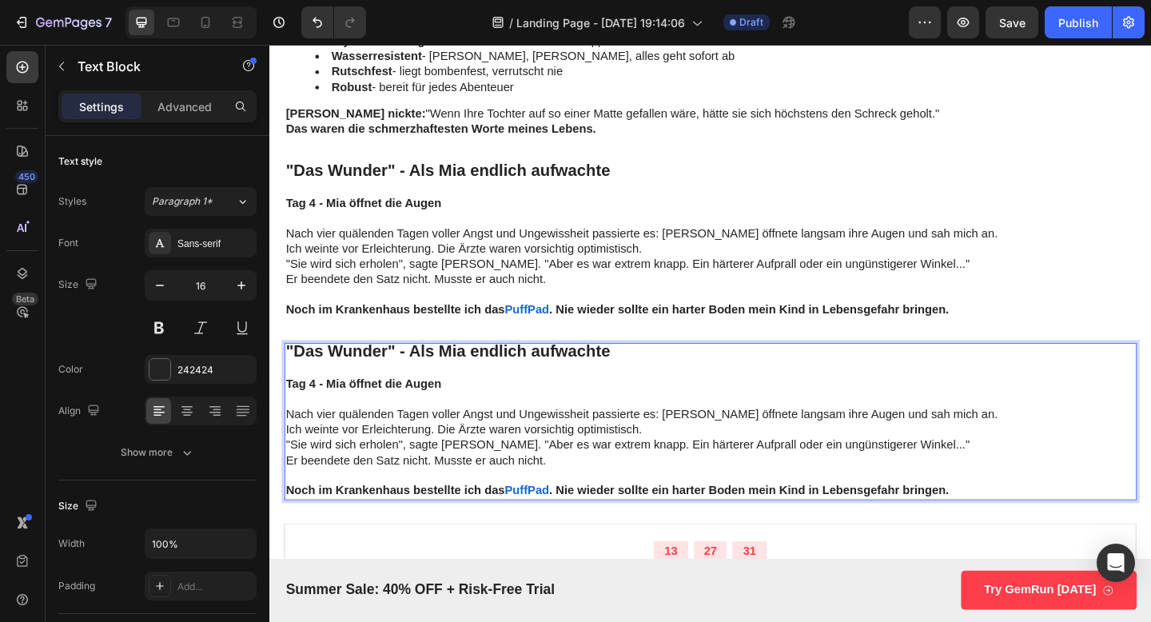
click at [1023, 525] on p "Noch im Krankenhaus bestellte ich das PuffPad . Nie wieder sollte ein harter Bo…" at bounding box center [749, 530] width 924 height 17
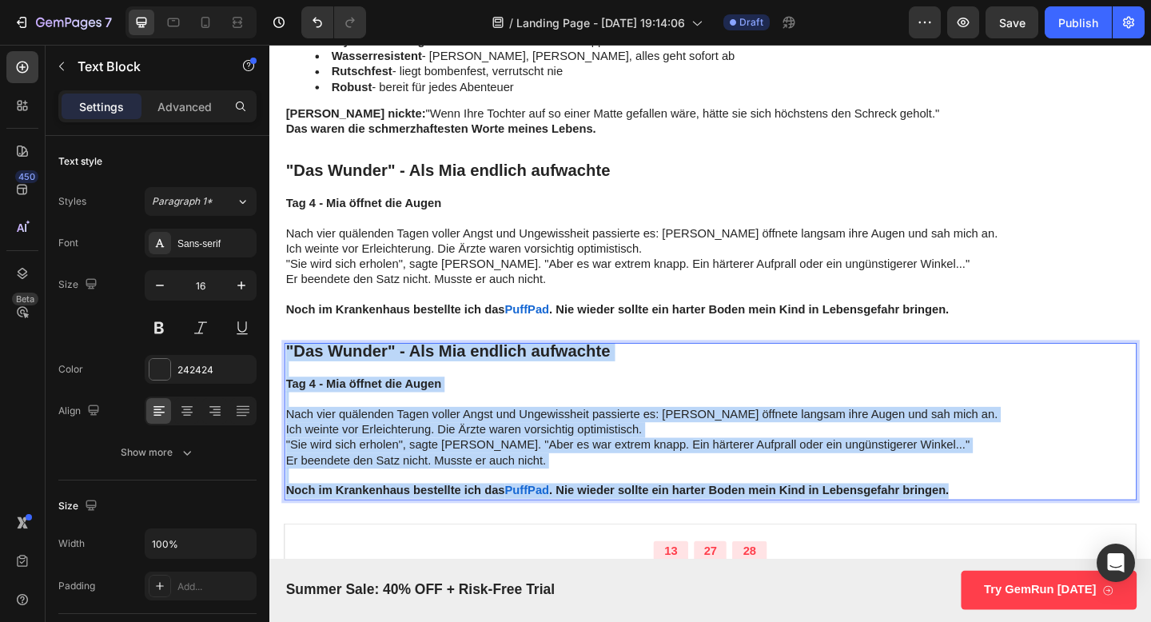
drag, startPoint x: 1018, startPoint y: 533, endPoint x: 285, endPoint y: 373, distance: 750.6
click at [285, 372] on div ""Das Wunder" - Als Mia endlich aufwachte Tag 4 - Mia öffnet die Augen Nach vier…" at bounding box center [748, 454] width 927 height 171
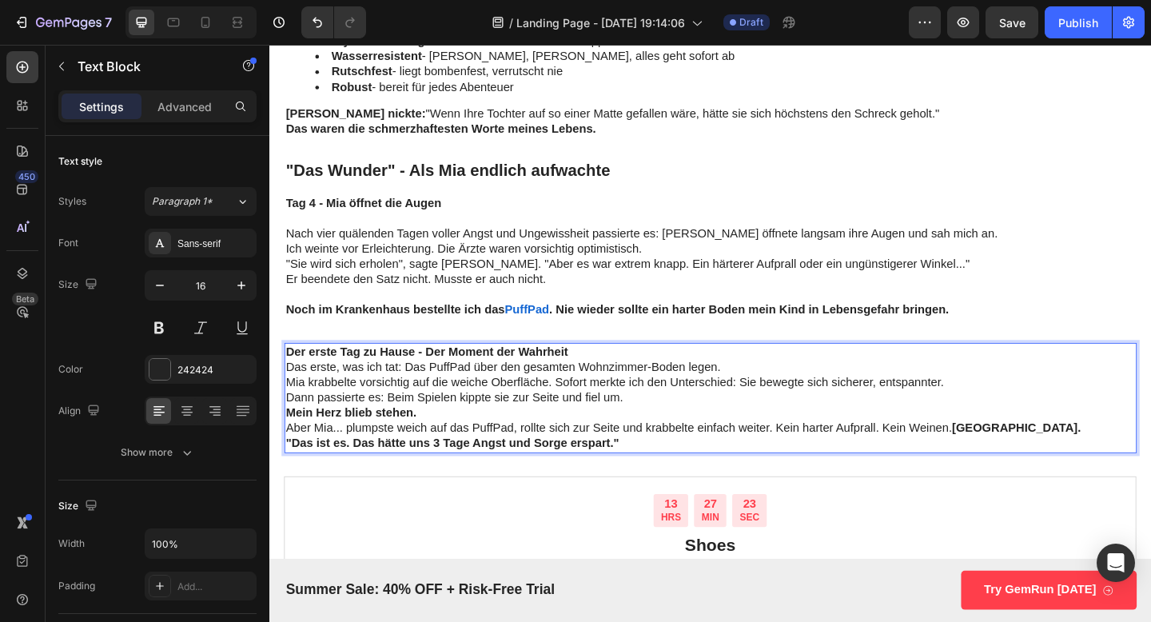
click at [610, 374] on p "Der erste Tag zu Hause - Der Moment der Wahrheit" at bounding box center [749, 379] width 924 height 17
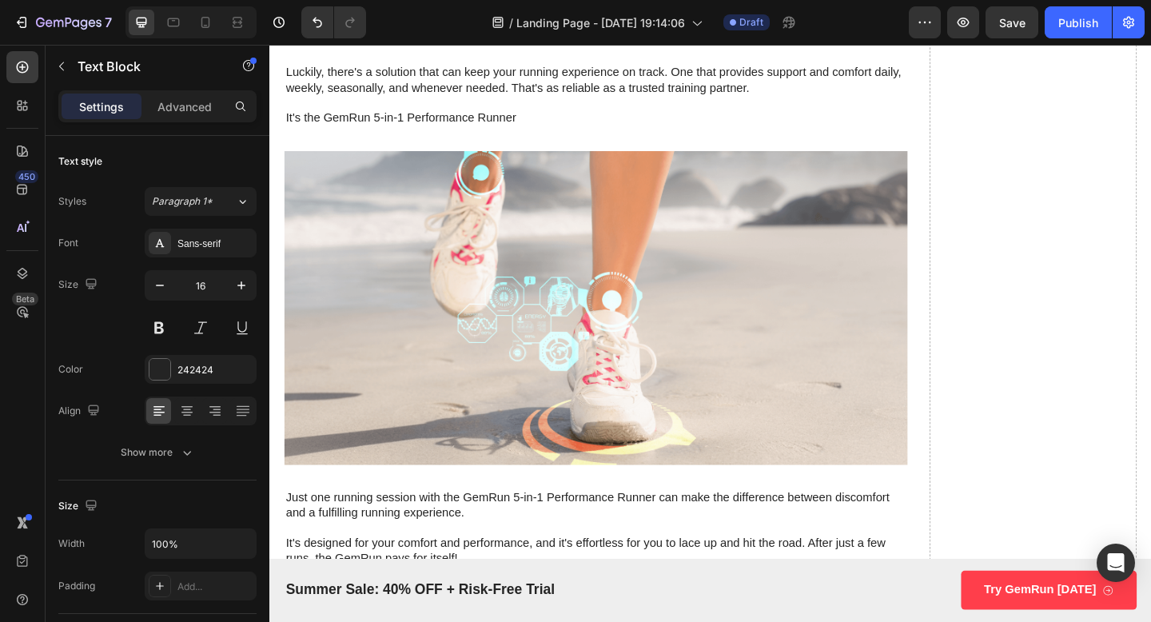
scroll to position [4750, 0]
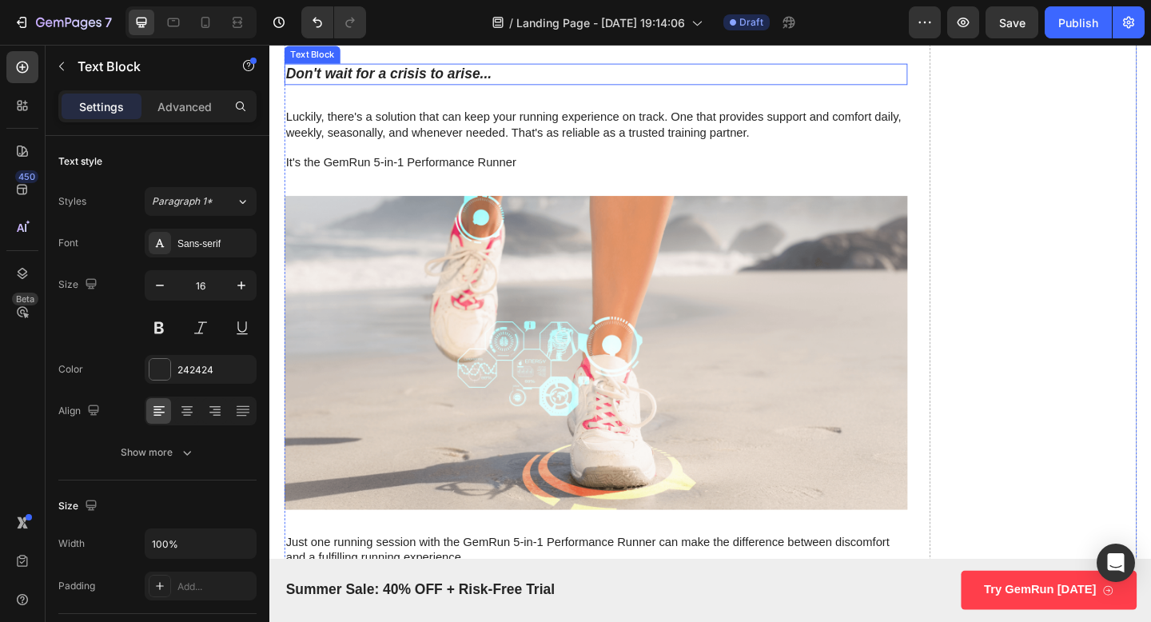
click at [900, 87] on p "Don't wait for a crisis to arise..." at bounding box center [624, 77] width 675 height 20
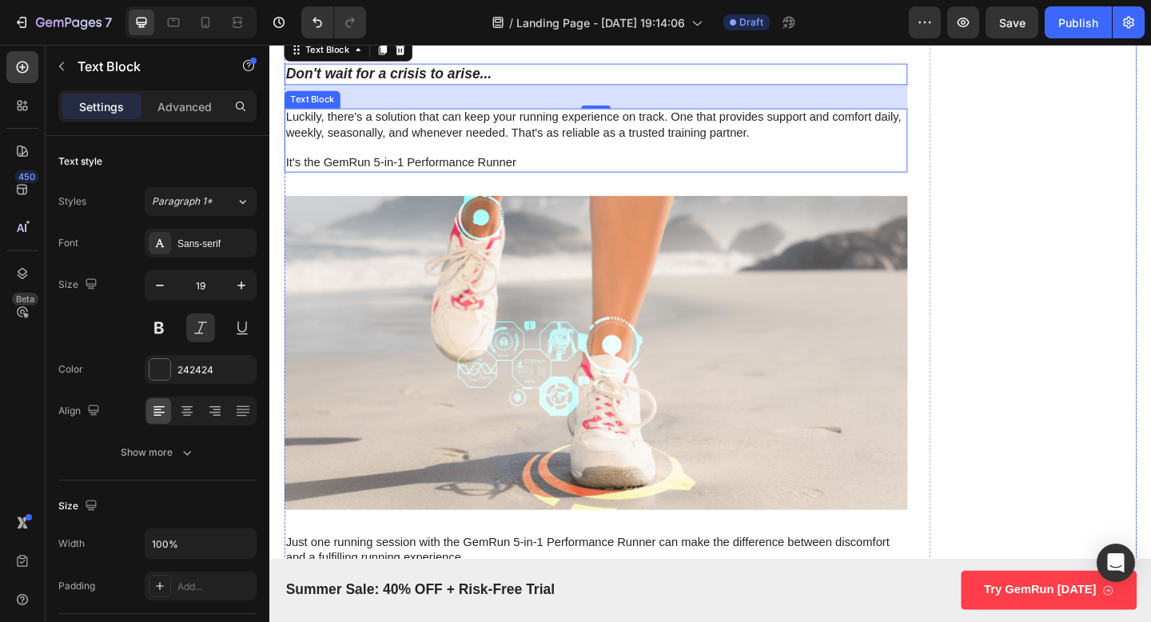
click at [580, 182] on p "Luckily, there's a solution that can keep your running experience on track. One…" at bounding box center [624, 149] width 675 height 66
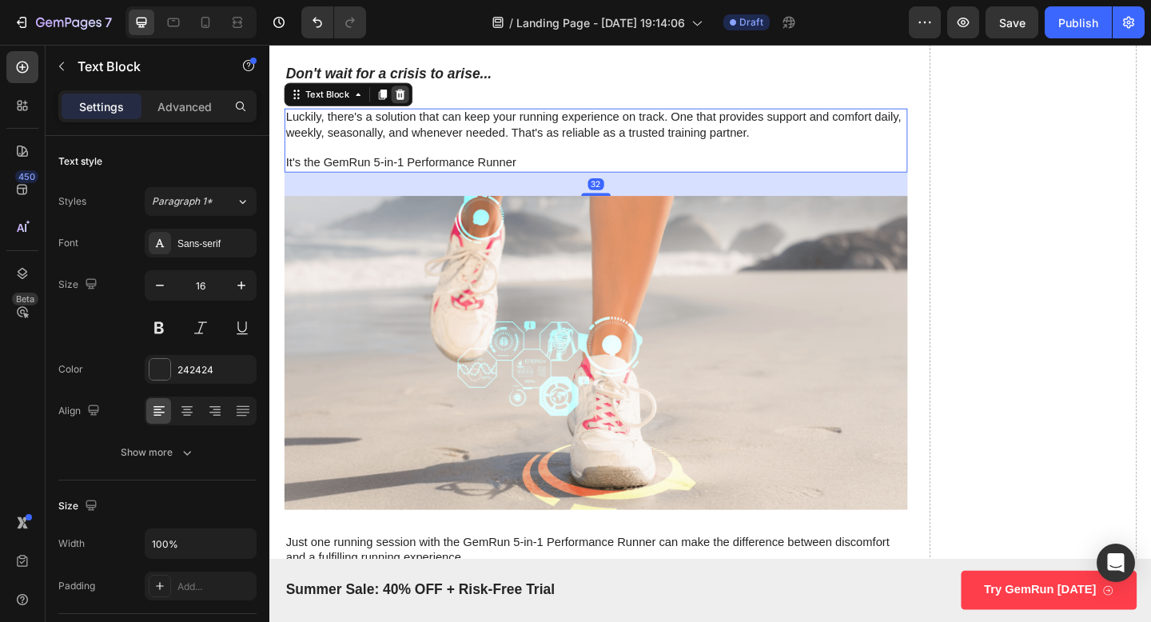
click at [410, 105] on icon at bounding box center [412, 99] width 10 height 11
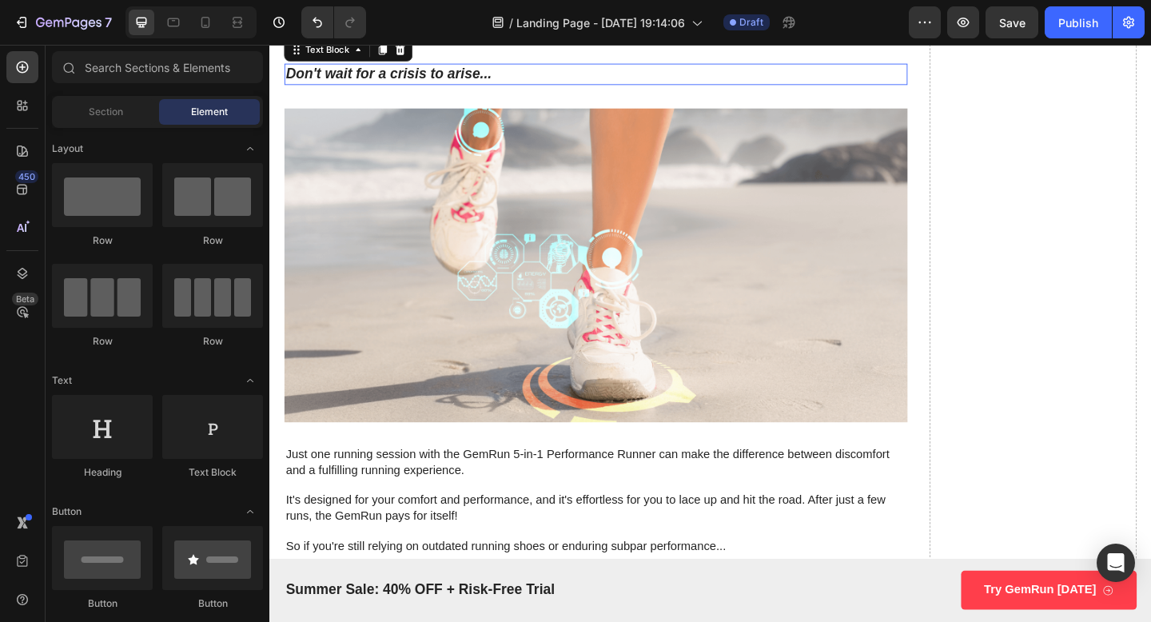
click at [440, 87] on p "Don't wait for a crisis to arise..." at bounding box center [624, 77] width 675 height 20
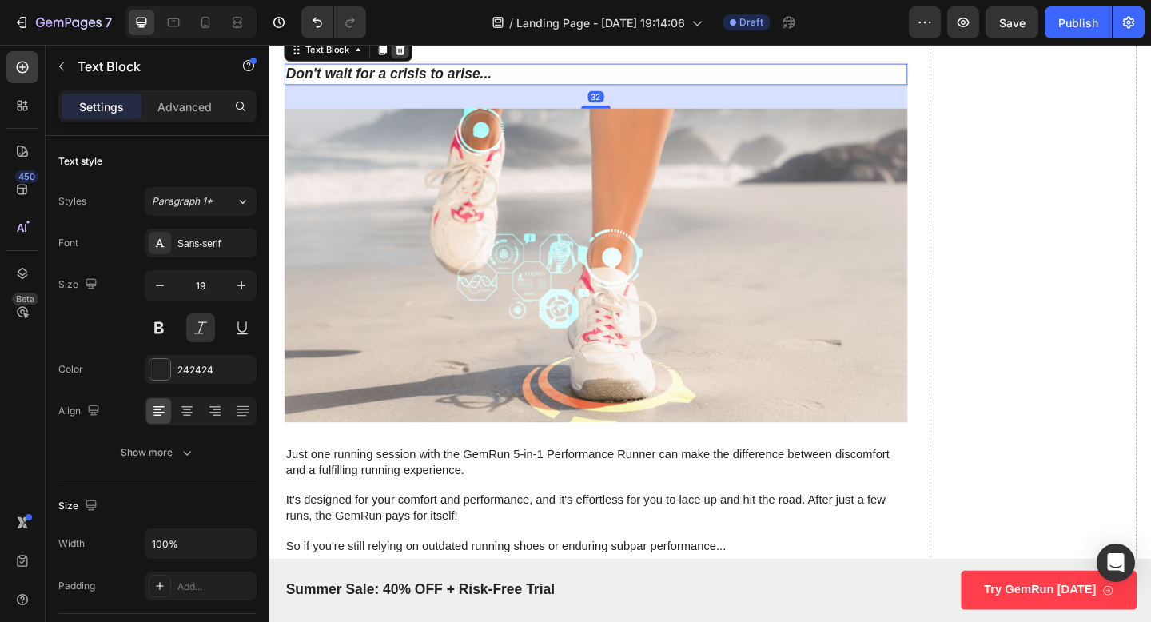
click at [417, 57] on icon at bounding box center [411, 50] width 13 height 13
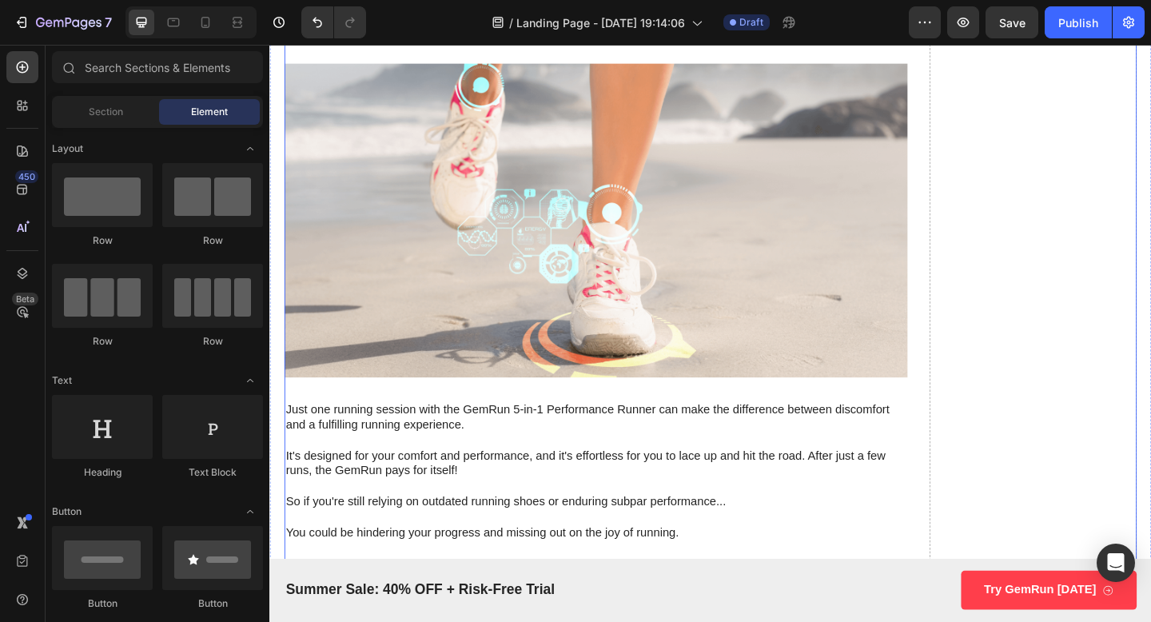
click at [452, 40] on img at bounding box center [624, 40] width 678 height 0
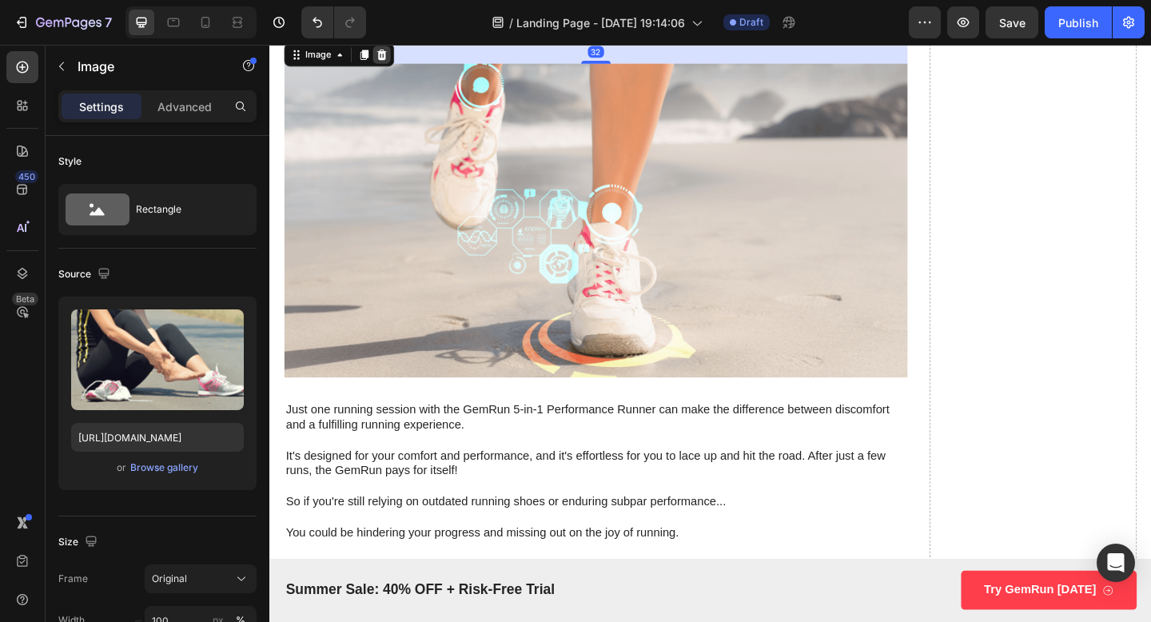
click at [392, 53] on icon at bounding box center [392, 55] width 10 height 11
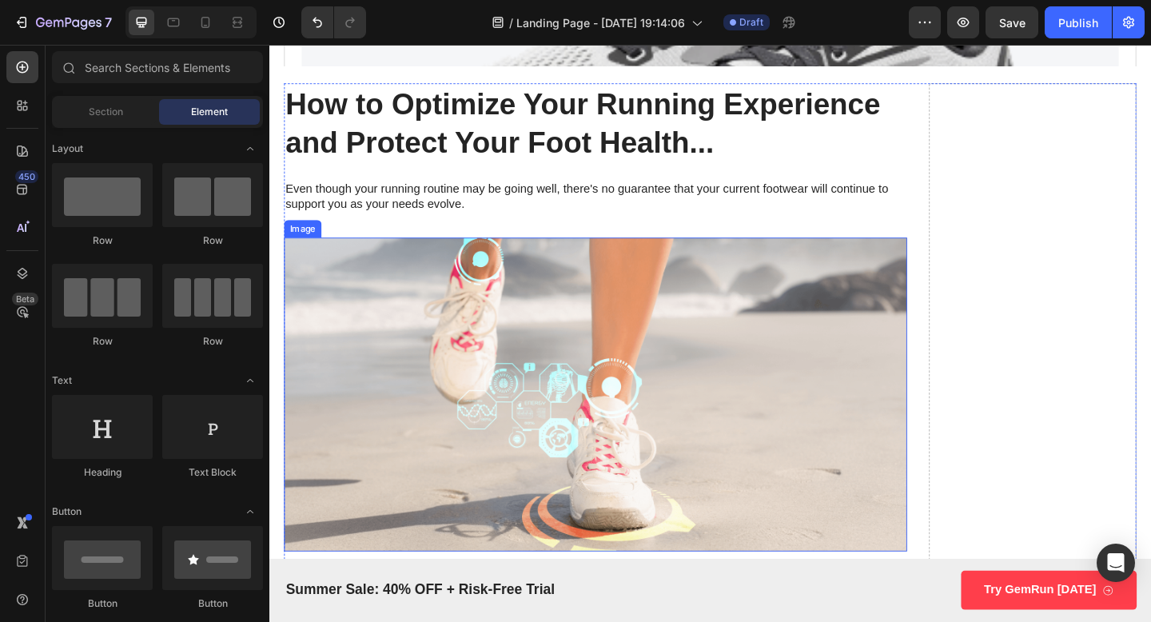
scroll to position [4482, 0]
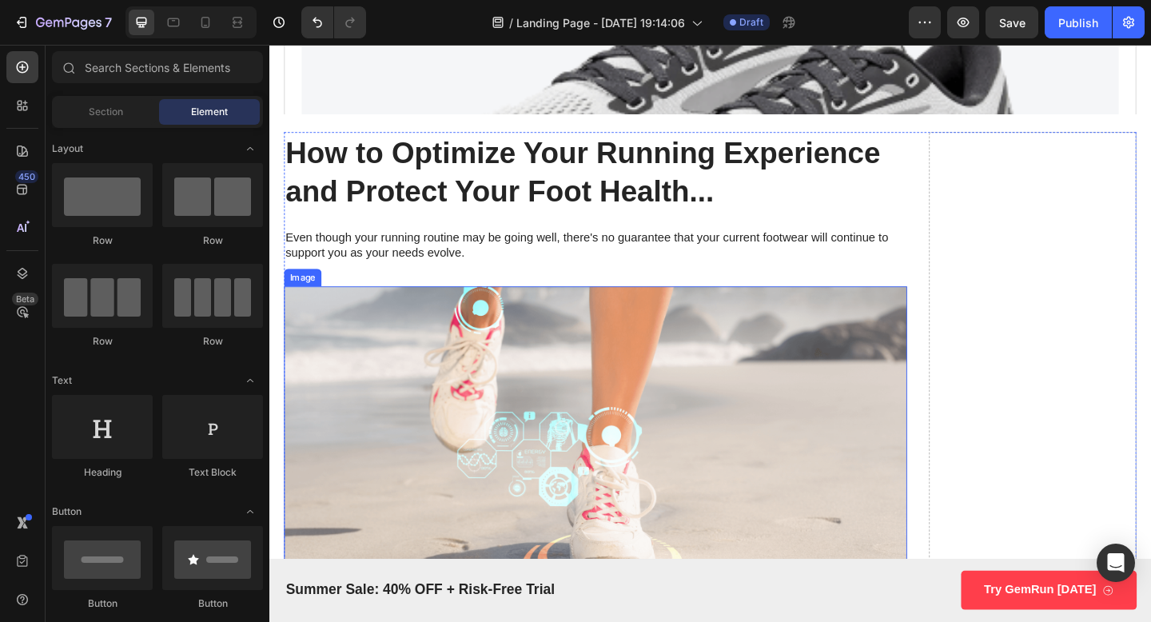
click at [475, 477] on img at bounding box center [624, 478] width 678 height 341
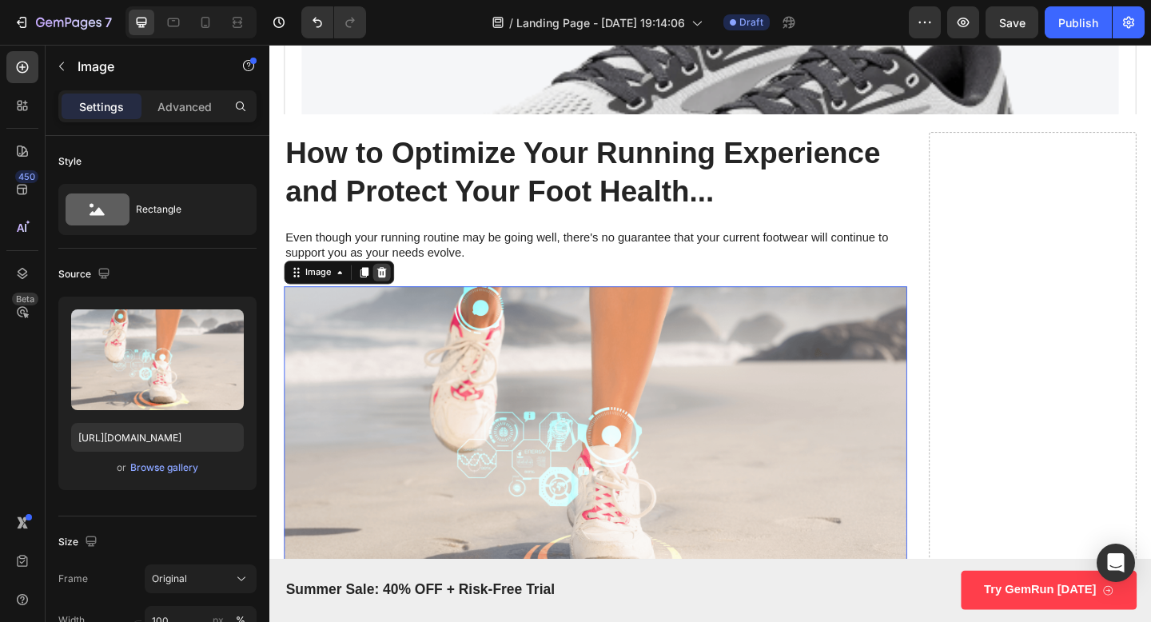
click at [390, 289] on icon at bounding box center [392, 292] width 10 height 11
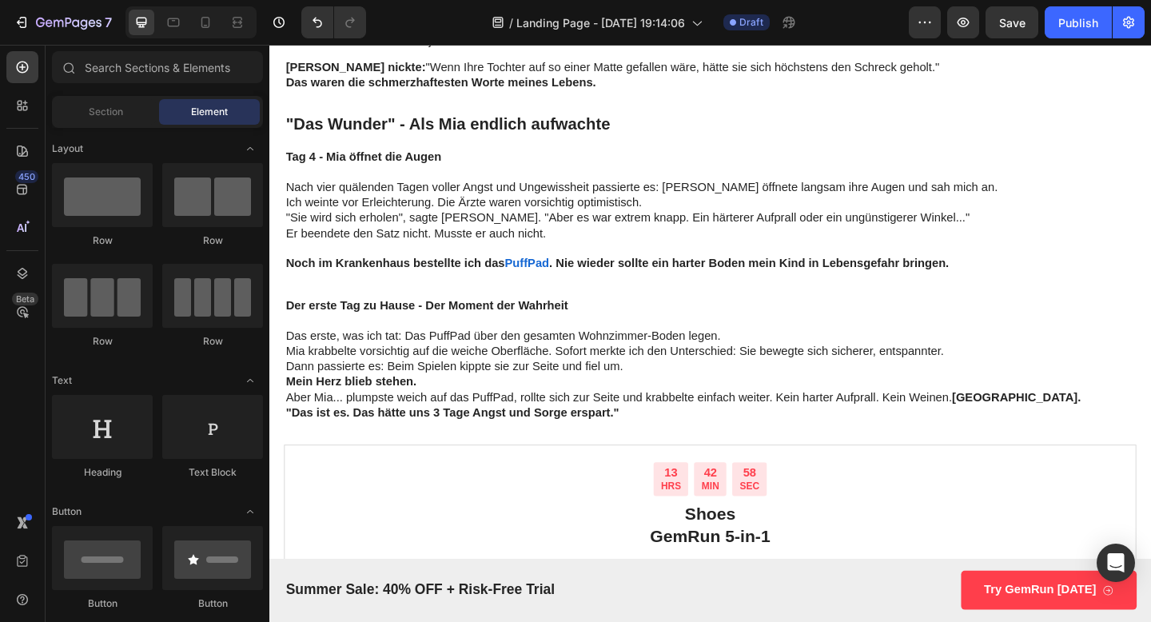
scroll to position [3482, 0]
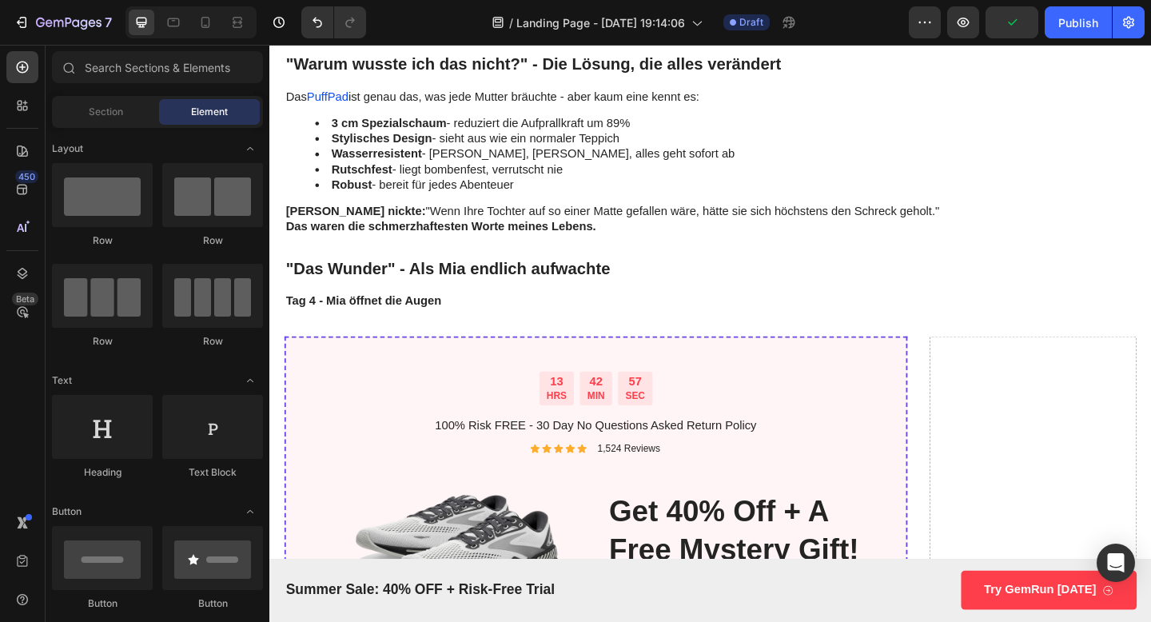
scroll to position [3336, 0]
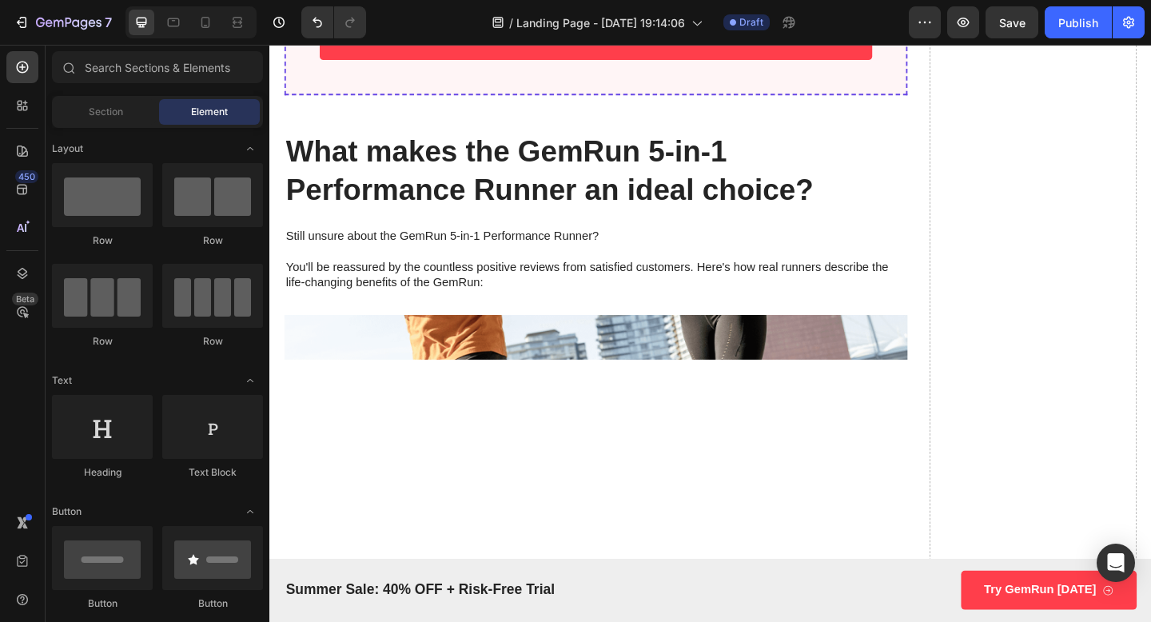
scroll to position [4043, 0]
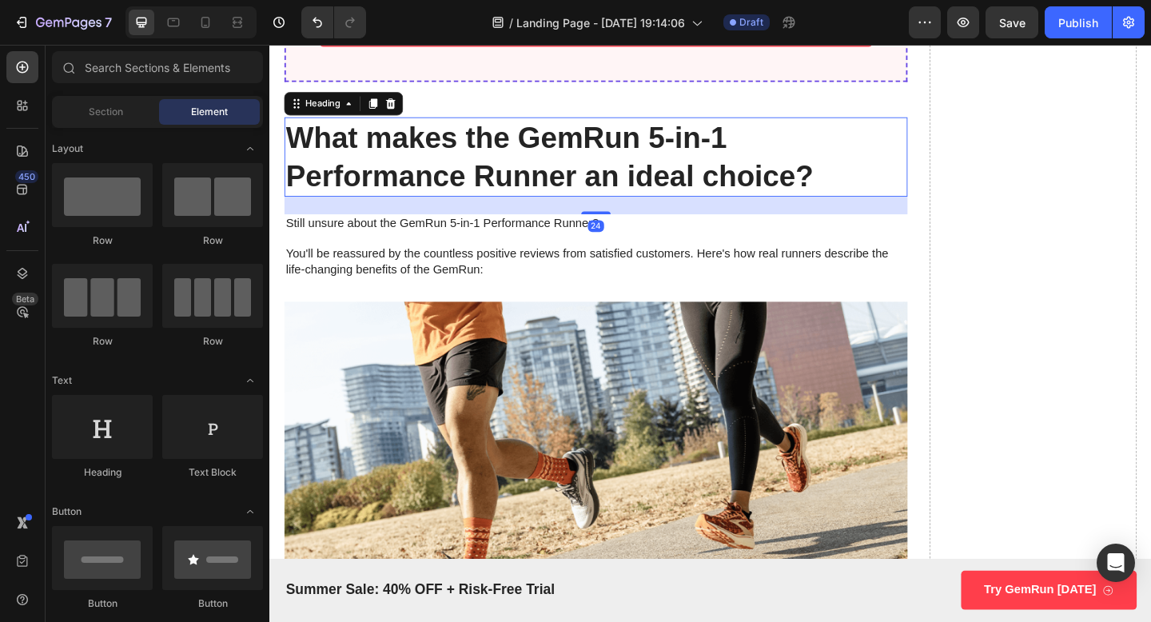
click at [690, 191] on h2 "What makes the GemRun 5-in-1 Performance Runner an ideal choice?" at bounding box center [624, 167] width 678 height 86
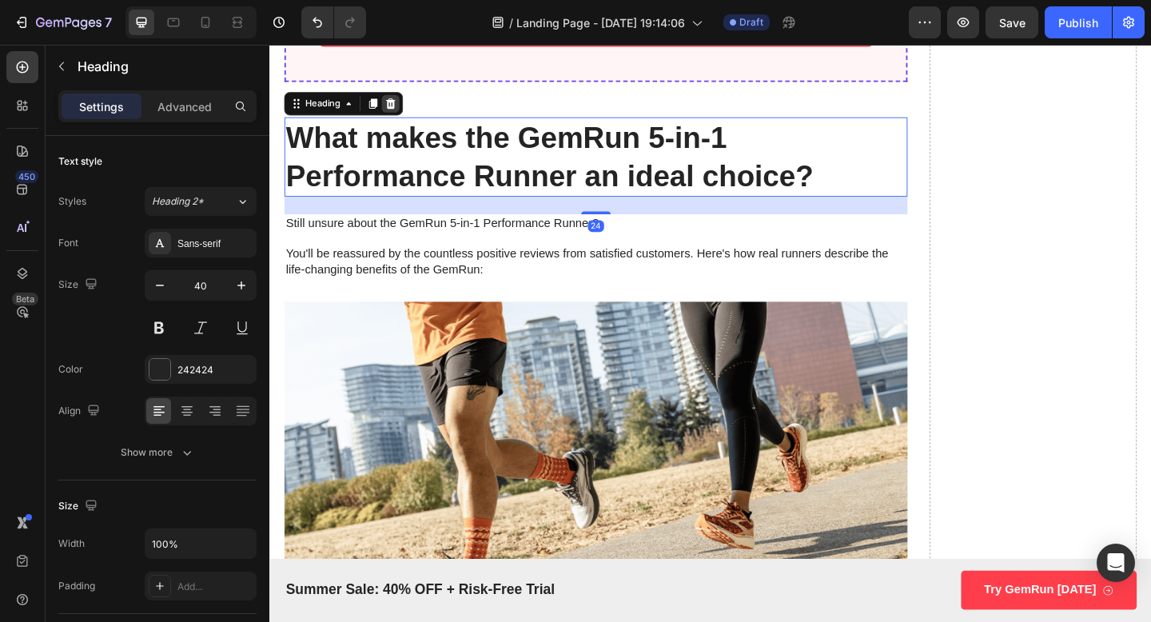
click at [405, 113] on icon at bounding box center [402, 108] width 10 height 11
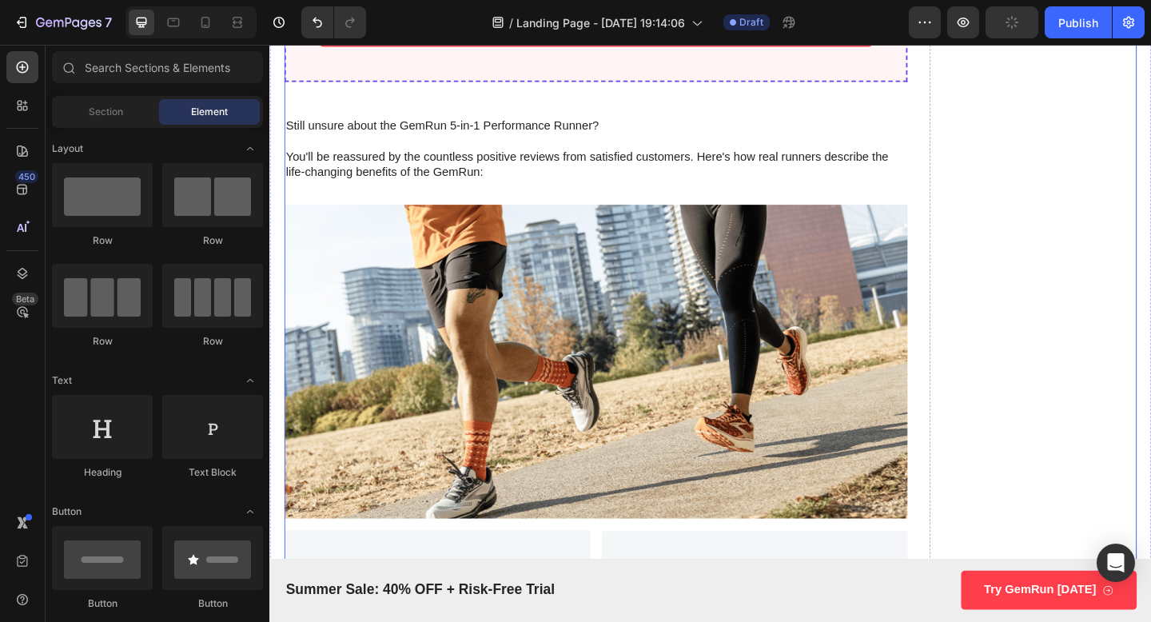
click at [389, 134] on p "Still unsure about the GemRun 5-in-1 Performance Runner? You'll be reassured by…" at bounding box center [624, 159] width 675 height 66
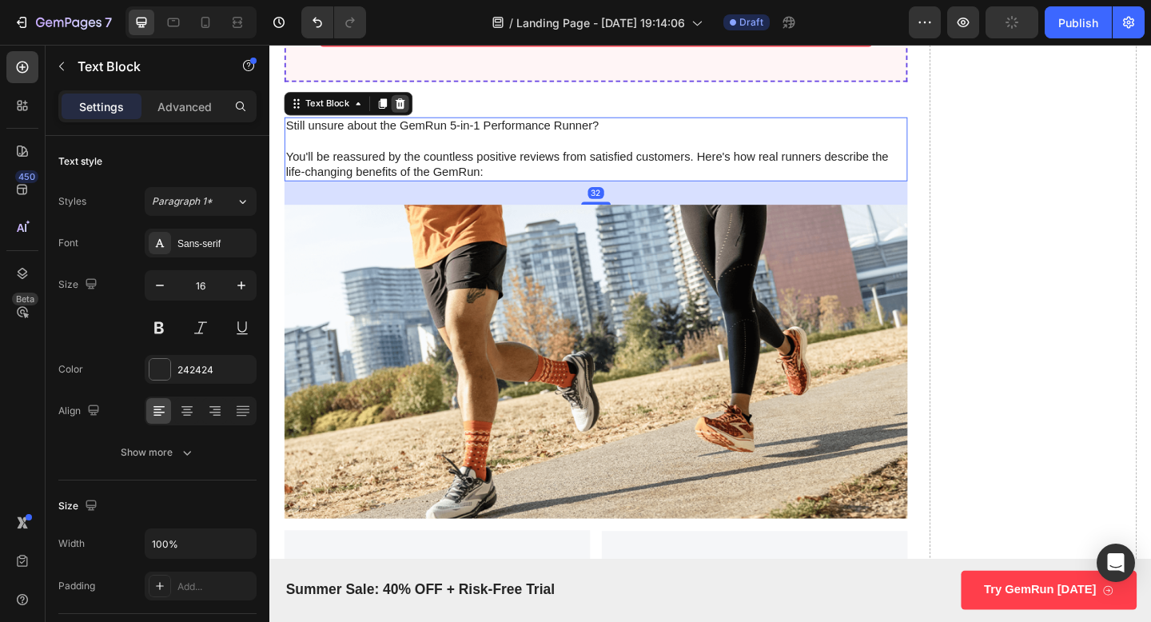
click at [408, 106] on icon at bounding box center [412, 108] width 10 height 11
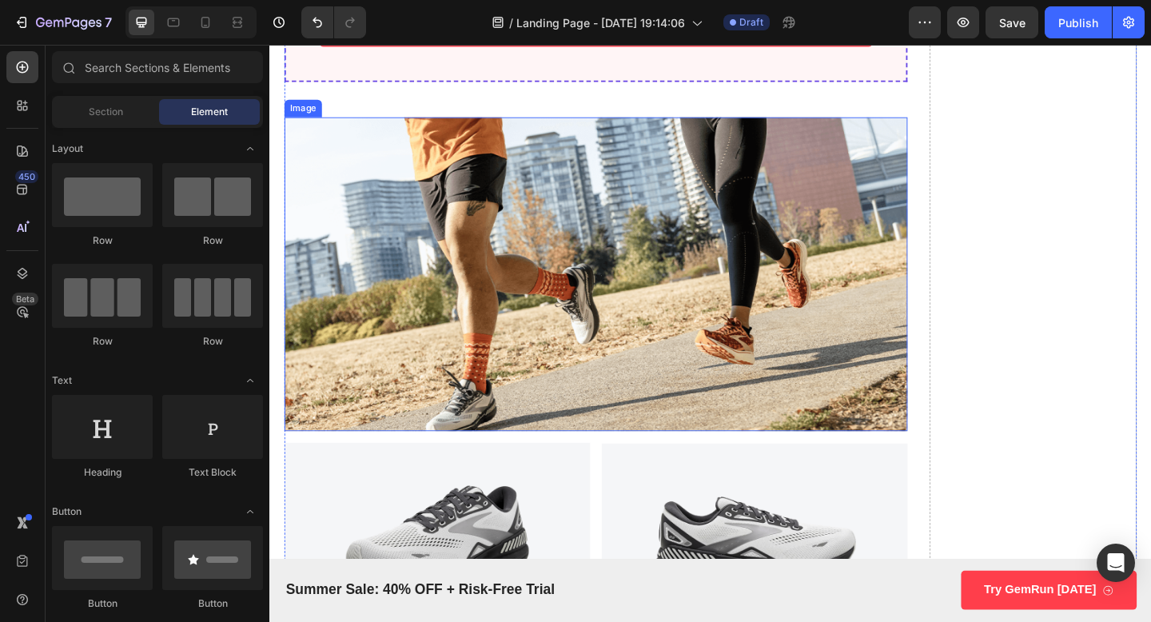
click at [424, 199] on img at bounding box center [624, 294] width 678 height 341
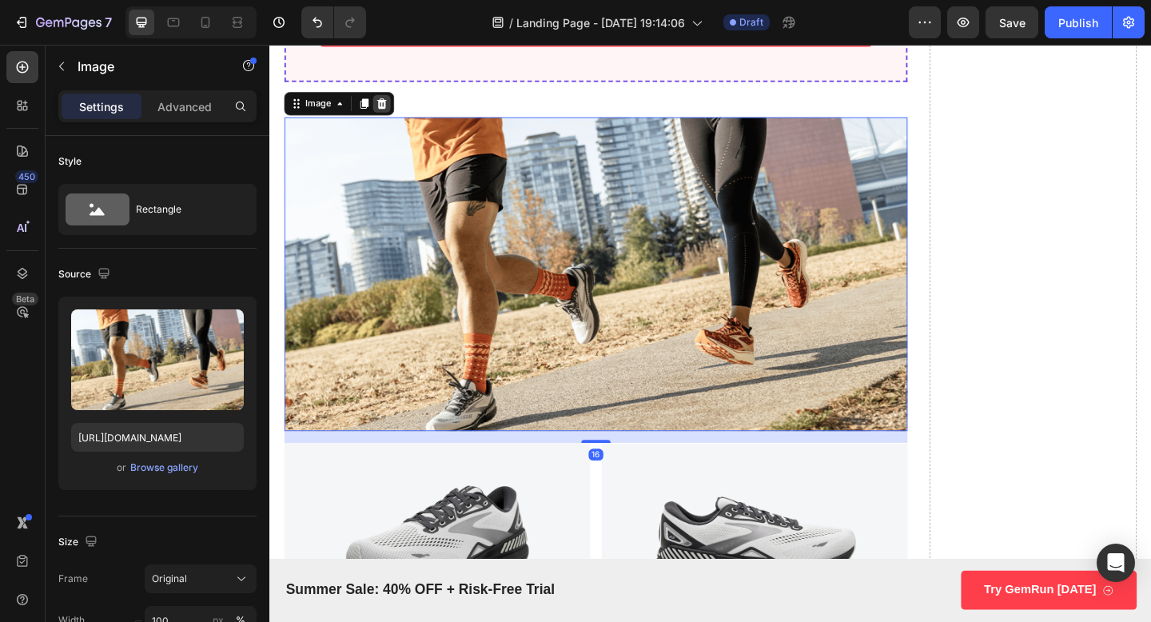
click at [394, 110] on icon at bounding box center [392, 108] width 10 height 11
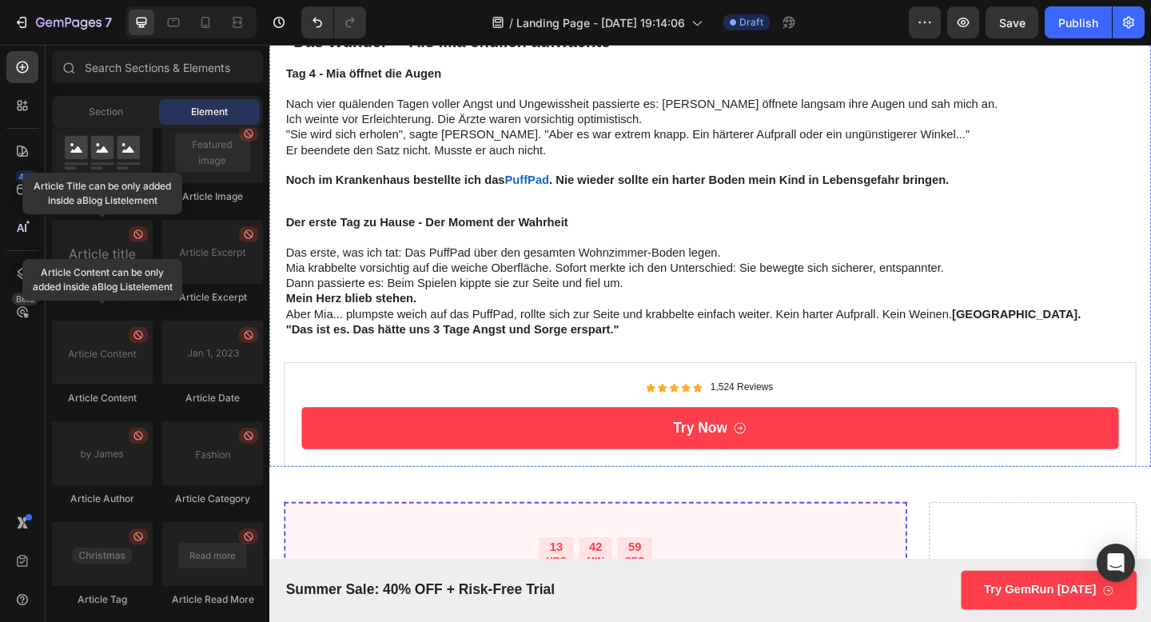
scroll to position [3695, 0]
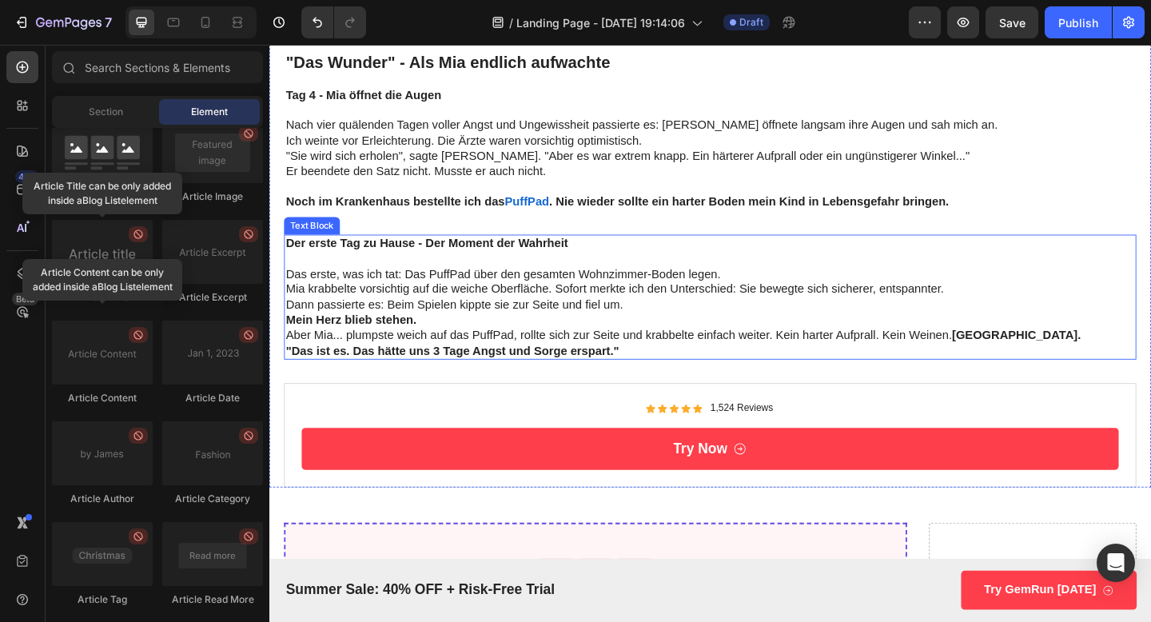
click at [453, 341] on p "Mein Herz blieb stehen." at bounding box center [749, 345] width 924 height 17
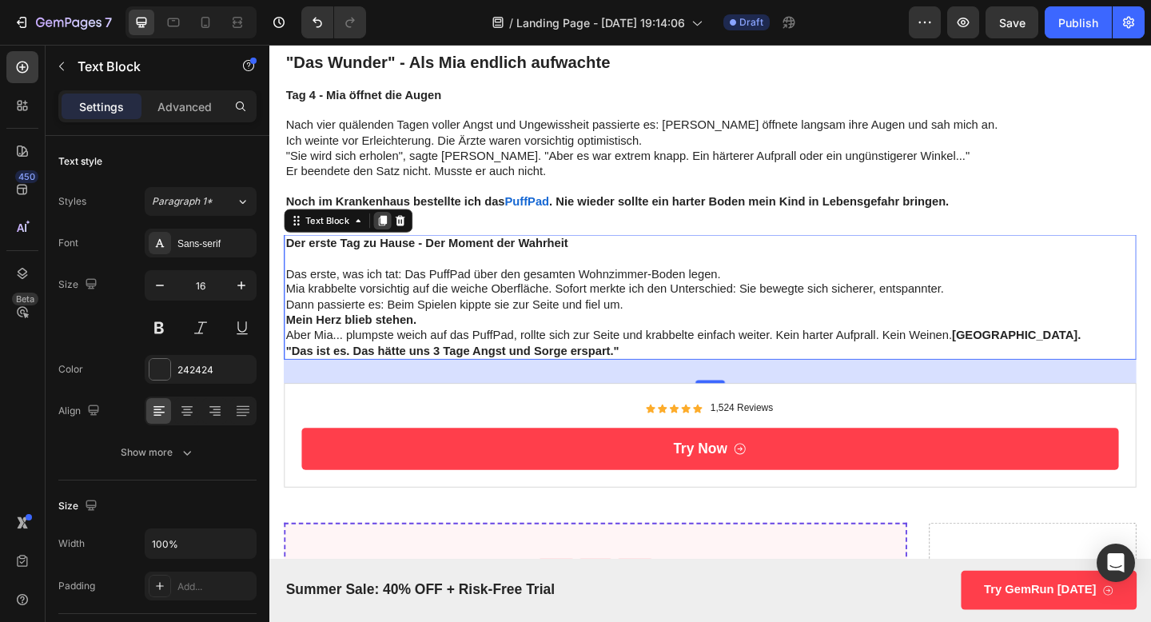
click at [392, 241] on icon at bounding box center [392, 236] width 13 height 13
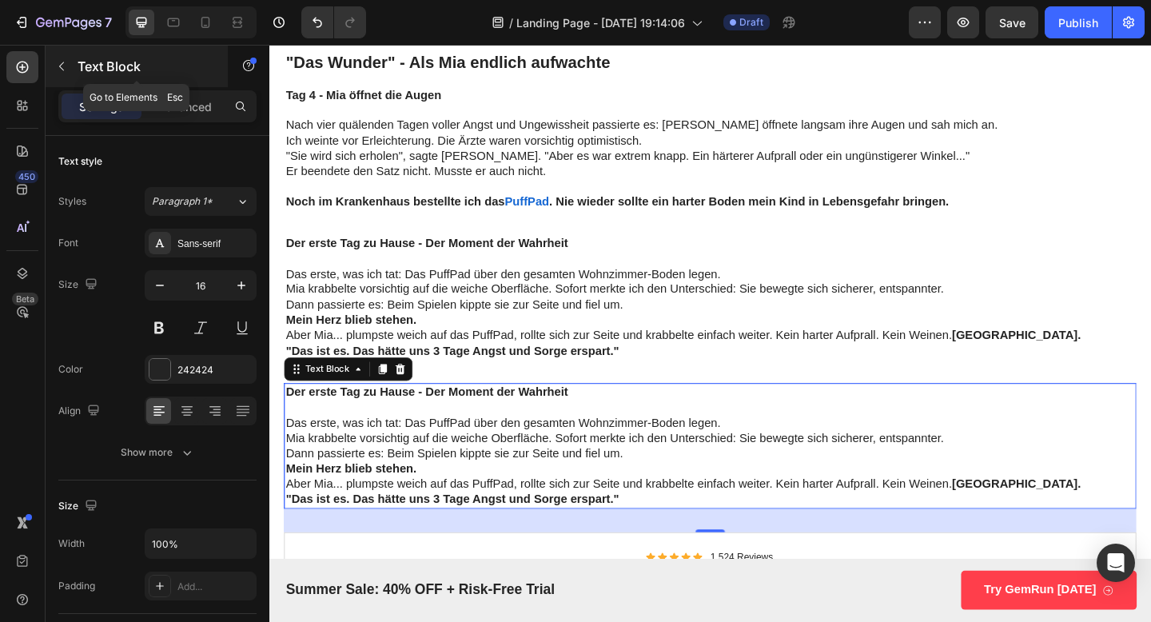
click at [59, 58] on button "button" at bounding box center [62, 67] width 26 height 26
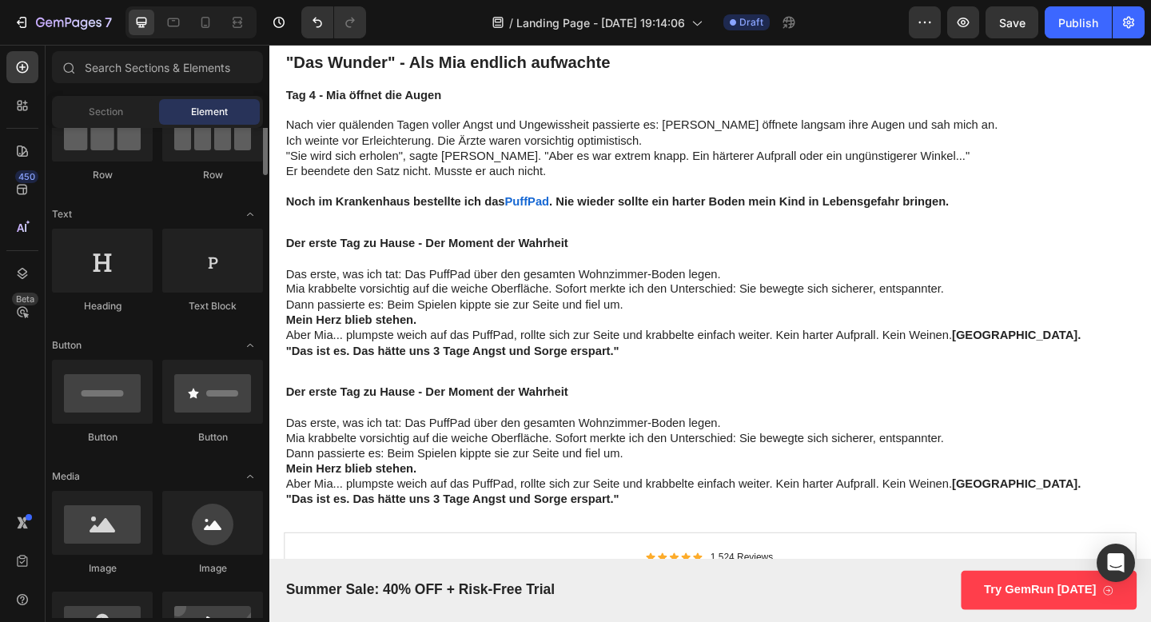
scroll to position [309, 0]
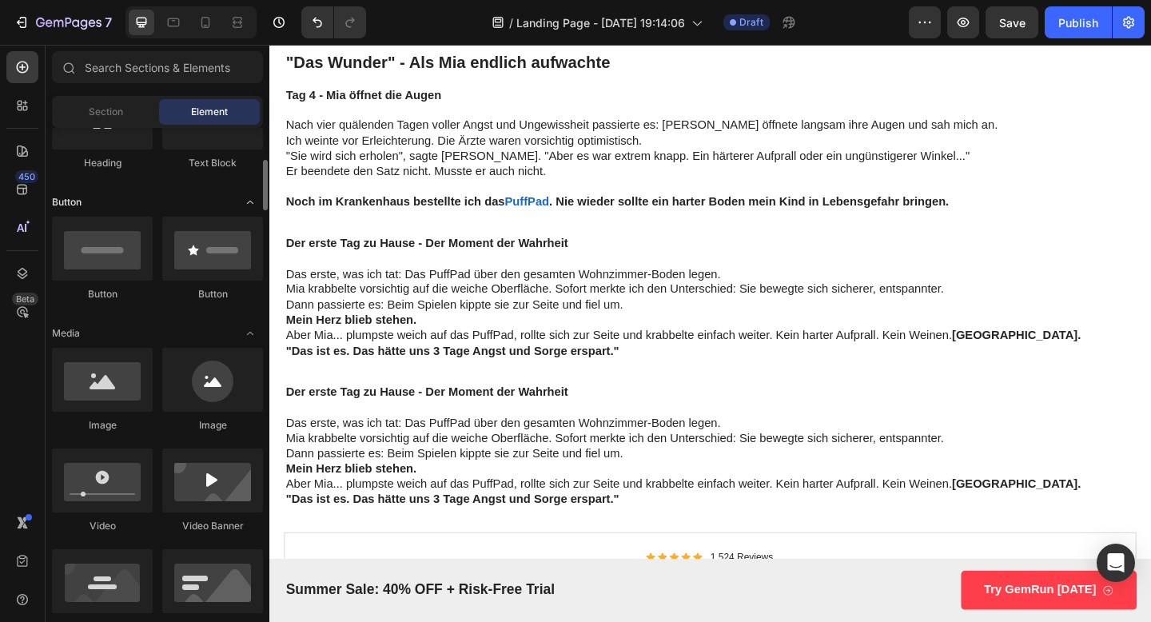
click at [249, 199] on icon "Toggle open" at bounding box center [250, 202] width 13 height 13
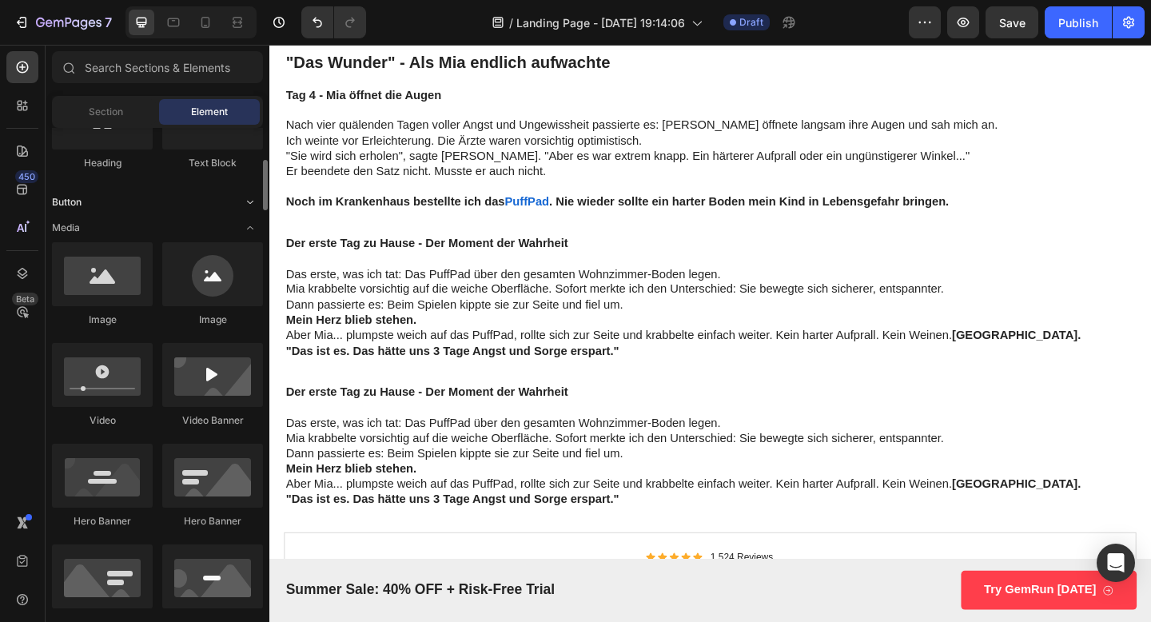
click at [249, 199] on icon "Toggle open" at bounding box center [250, 202] width 13 height 13
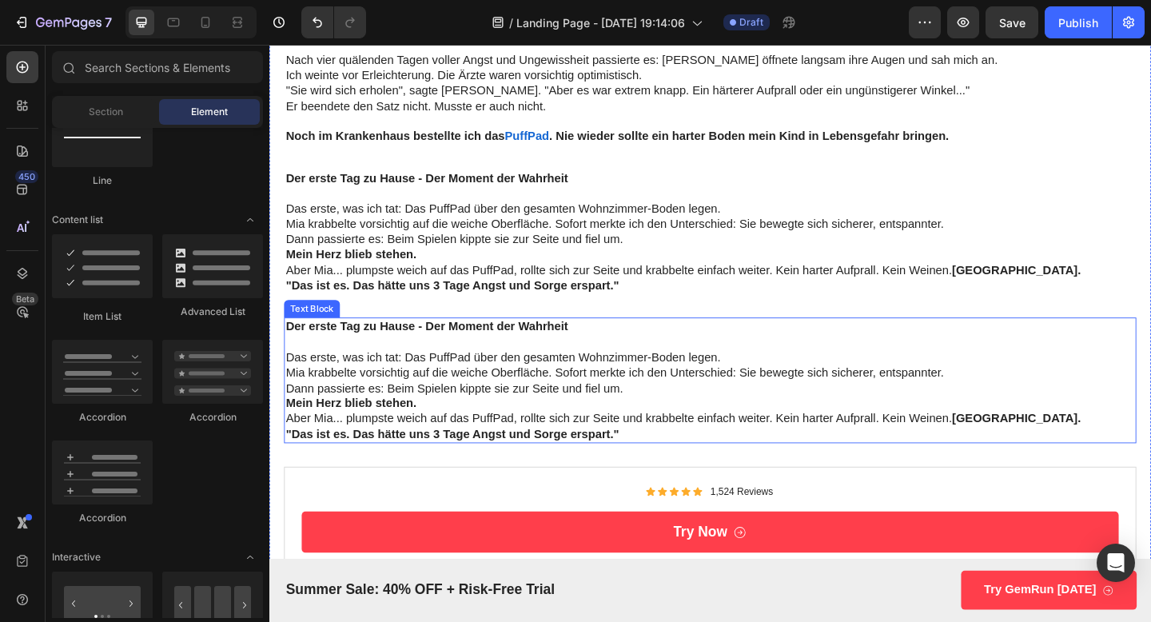
scroll to position [3768, 0]
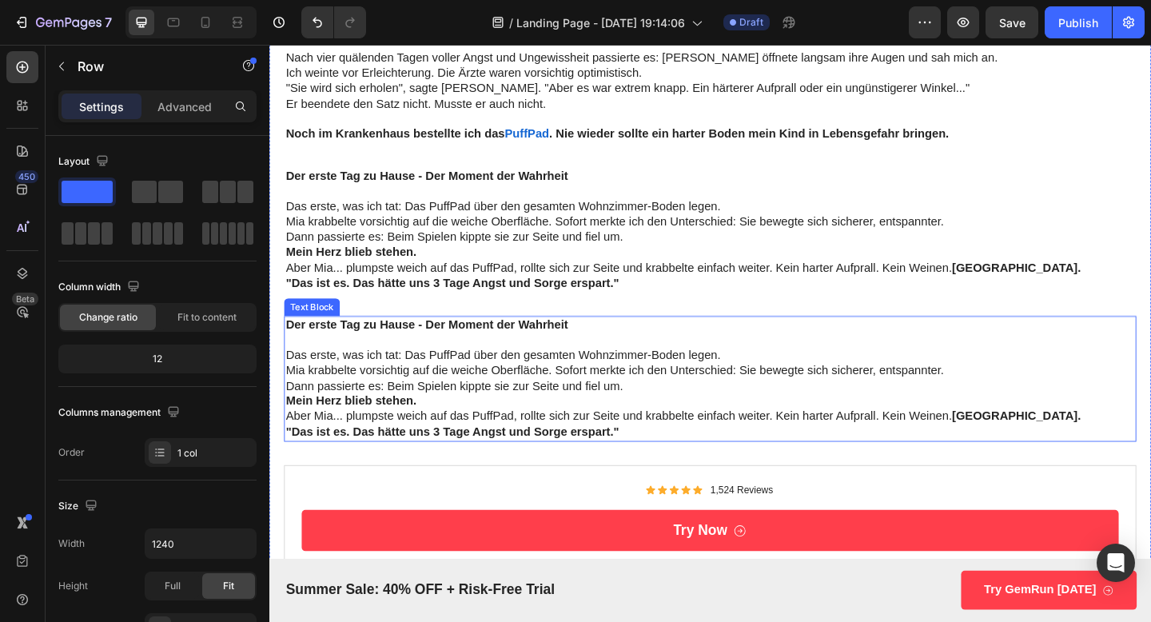
click at [449, 475] on div "Der erste Tag zu Hause - Der Moment der Wahrheit Das erste, was ich tat: Das Pu…" at bounding box center [748, 408] width 927 height 136
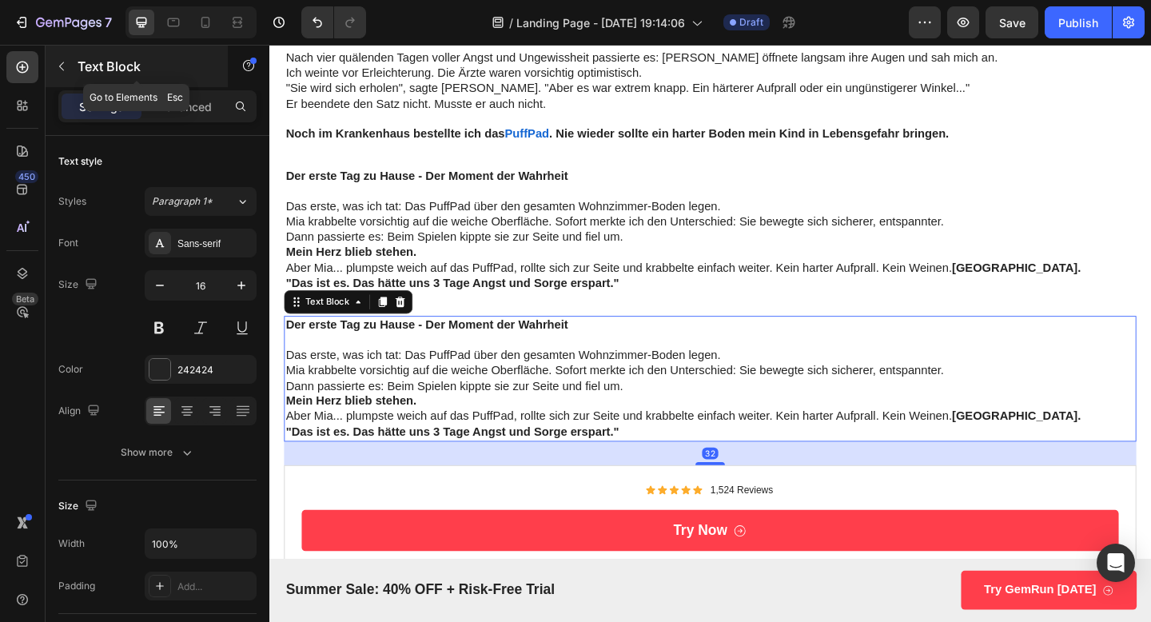
click at [65, 66] on icon "button" at bounding box center [61, 66] width 13 height 13
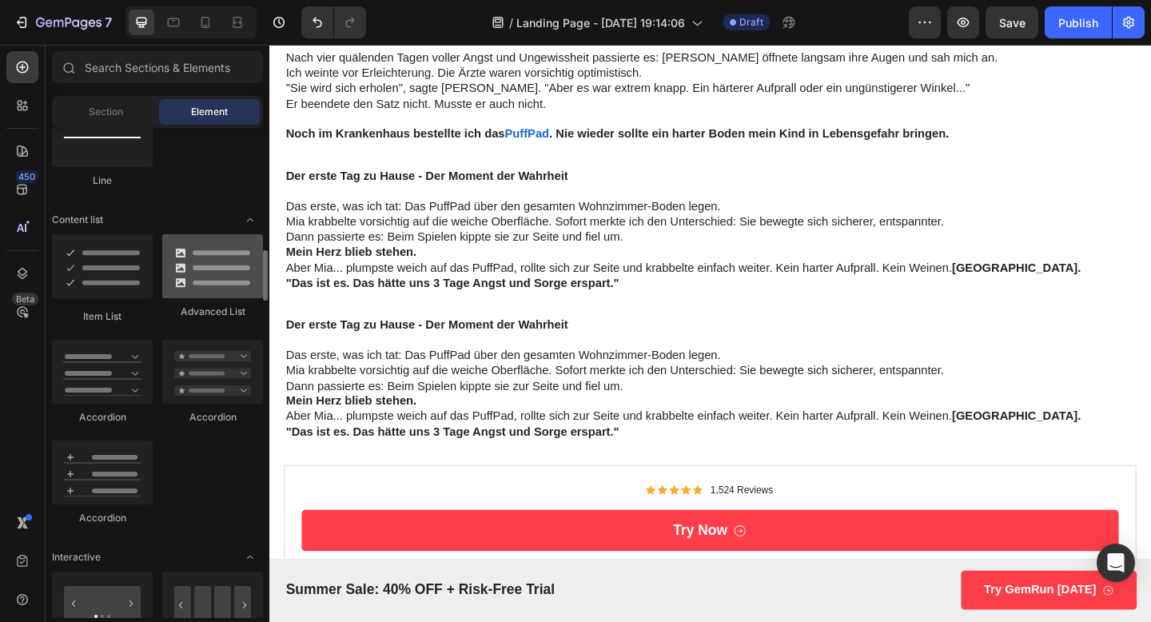
click at [189, 288] on div at bounding box center [212, 266] width 101 height 64
click at [199, 270] on div at bounding box center [212, 266] width 101 height 64
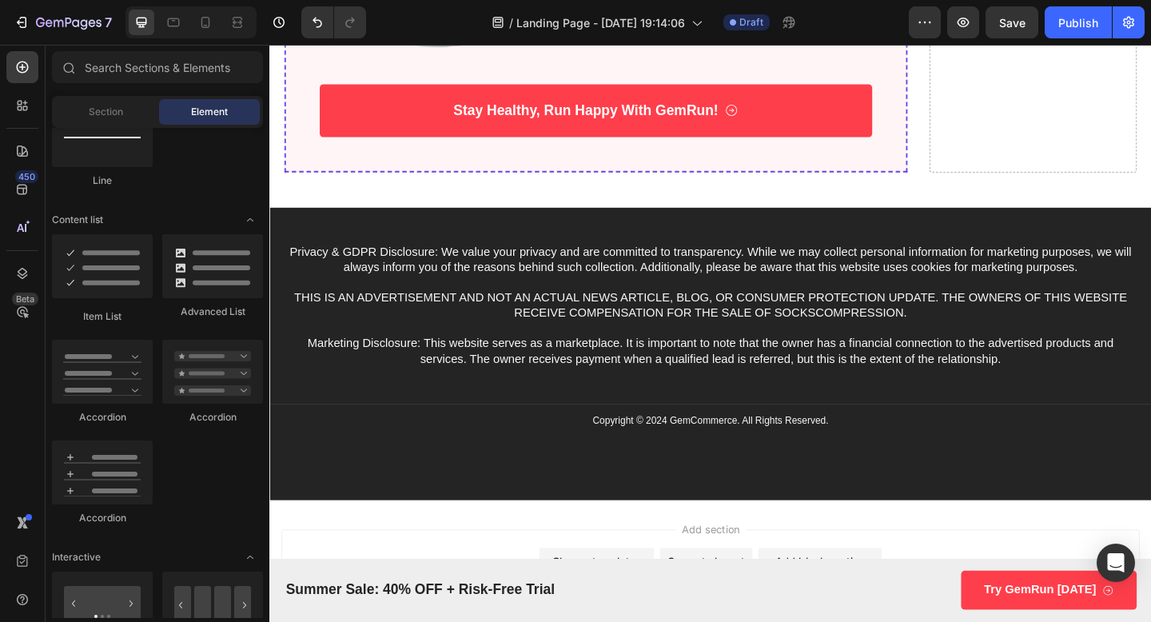
scroll to position [5956, 0]
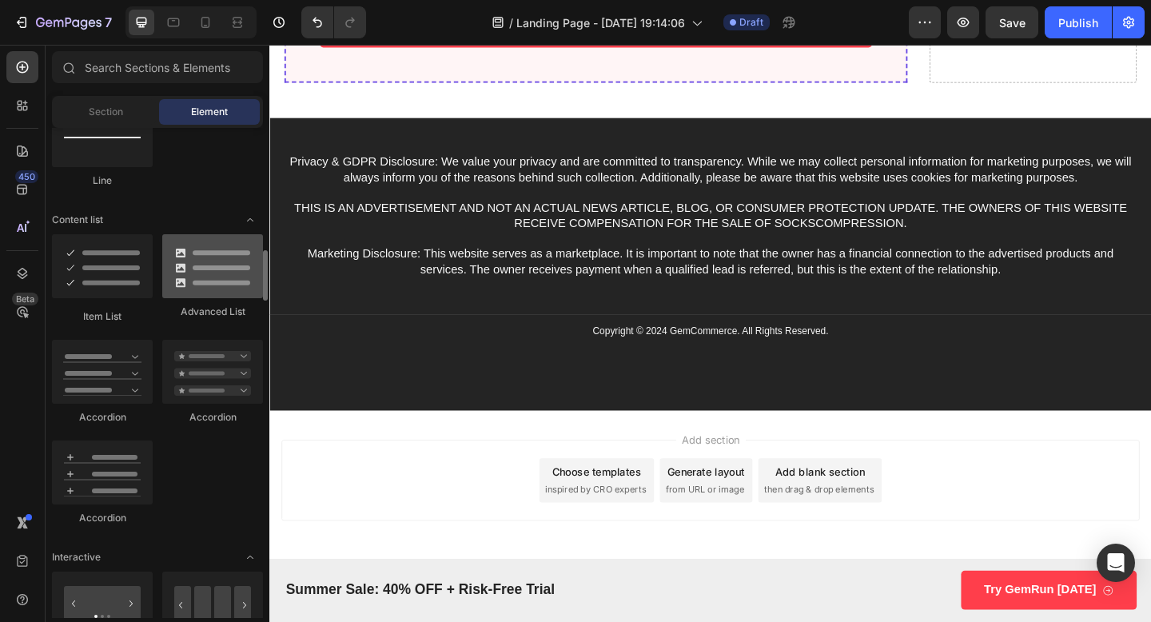
click at [237, 256] on div at bounding box center [212, 266] width 101 height 64
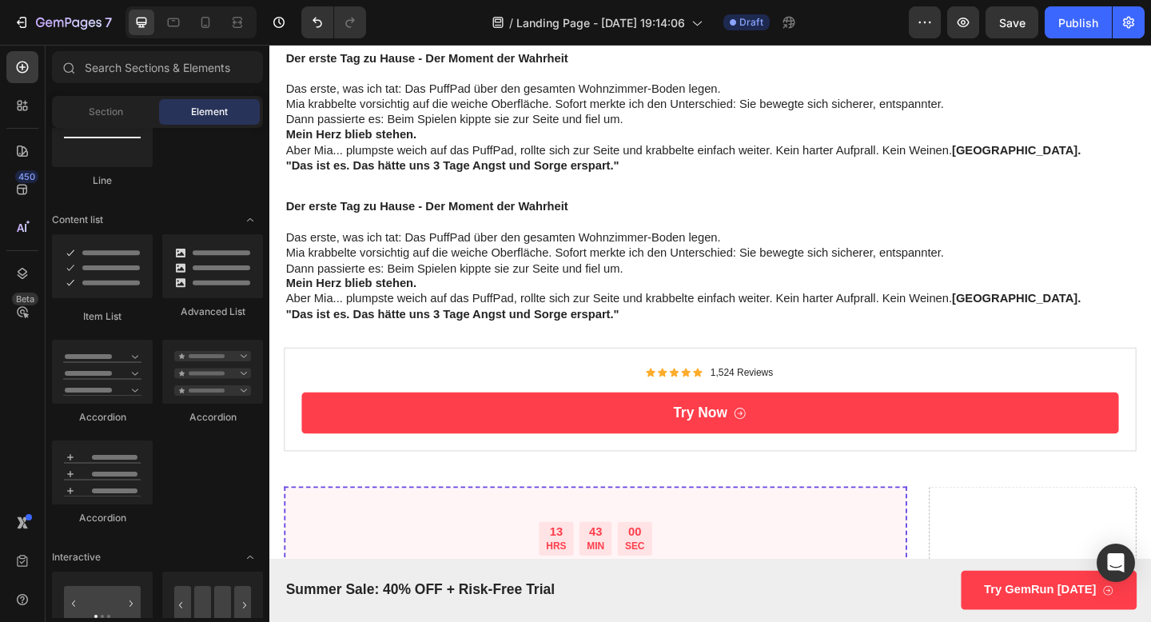
scroll to position [3914, 0]
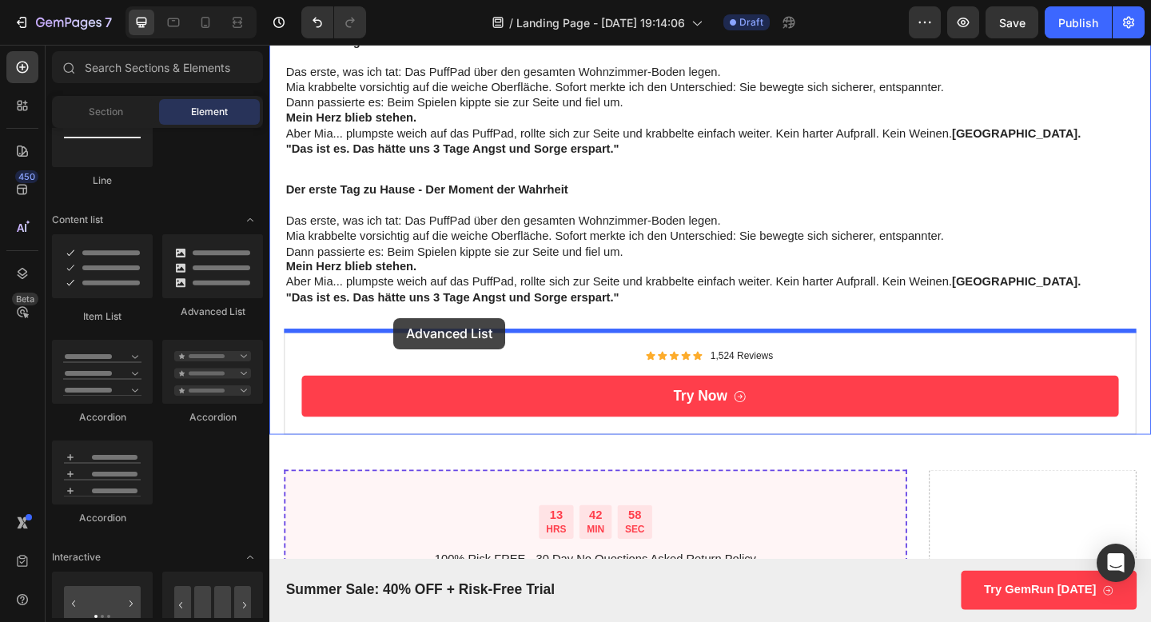
drag, startPoint x: 487, startPoint y: 305, endPoint x: 405, endPoint y: 341, distance: 89.9
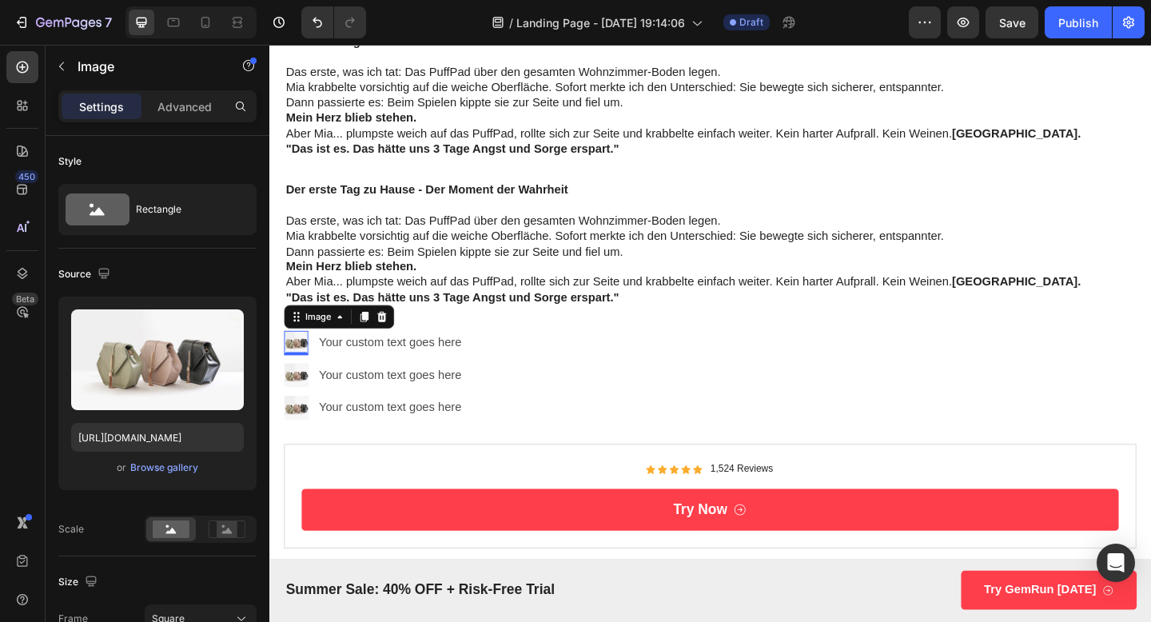
click at [293, 373] on img at bounding box center [298, 369] width 26 height 26
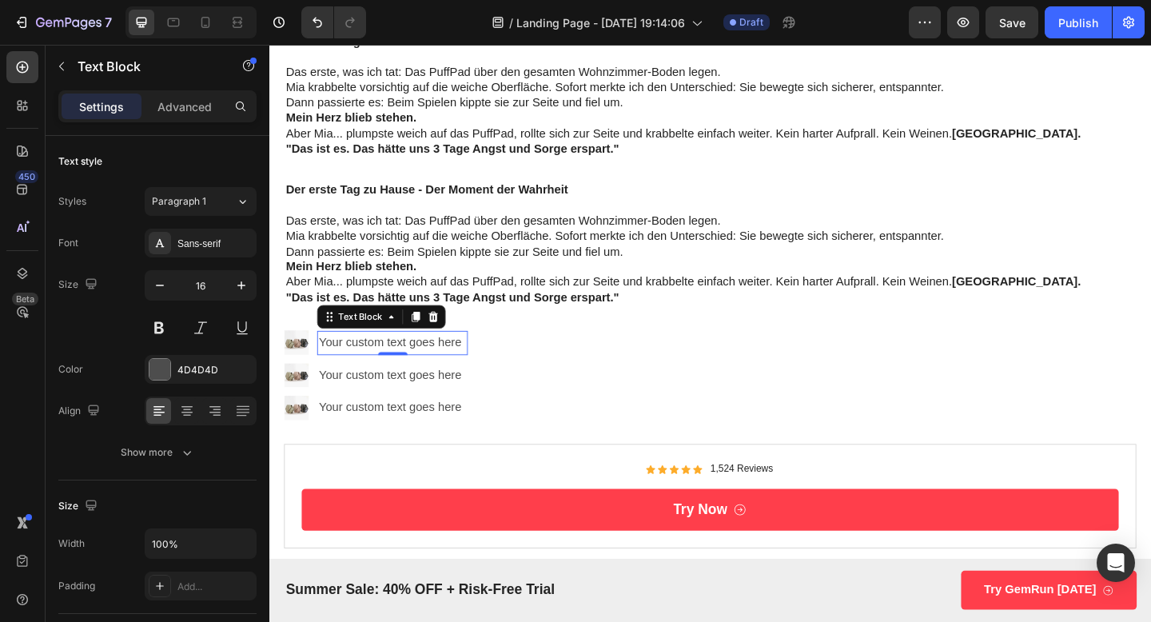
click at [373, 368] on div "Your custom text goes here" at bounding box center [403, 369] width 164 height 26
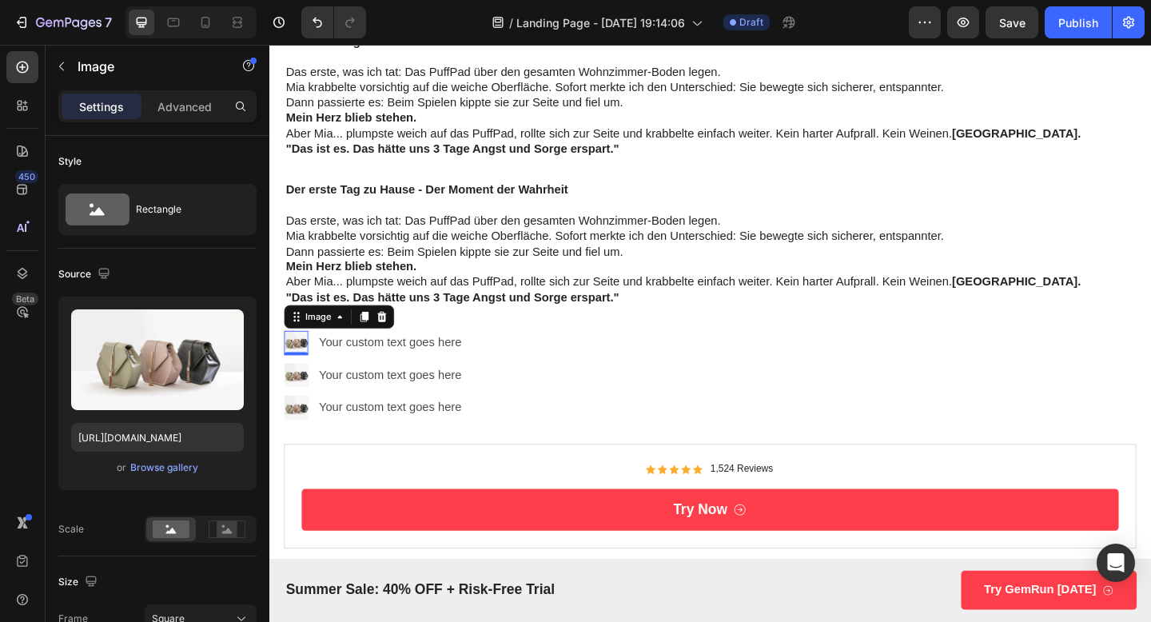
click at [305, 371] on img at bounding box center [298, 369] width 26 height 26
click at [377, 370] on div "Your custom text goes here" at bounding box center [403, 369] width 164 height 26
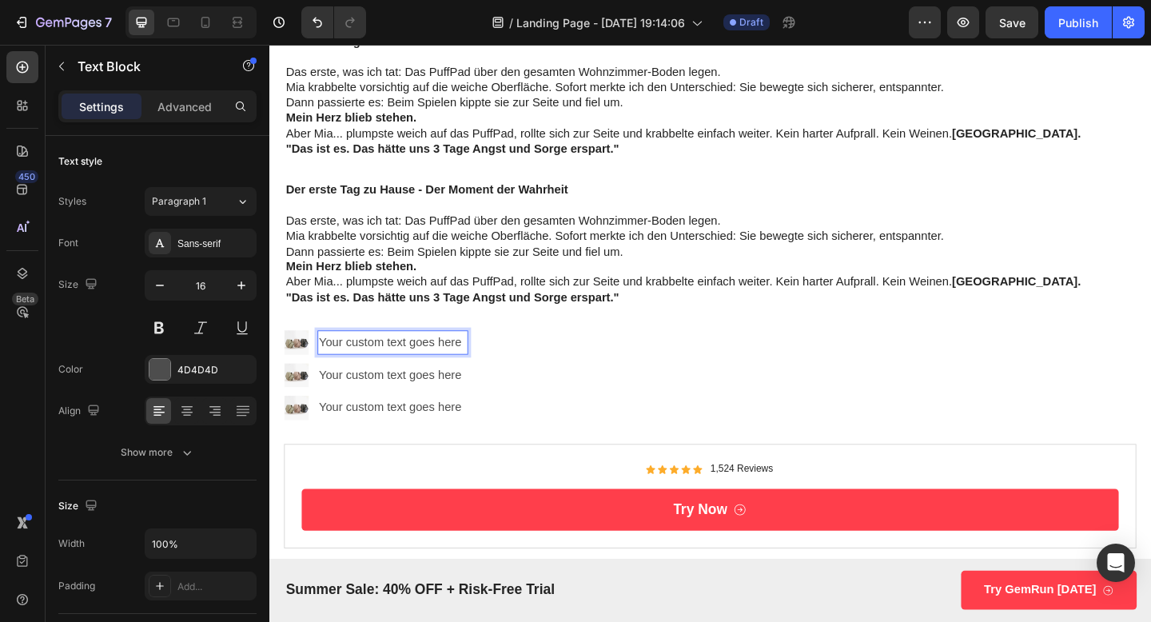
click at [377, 370] on div "Your custom text goes here" at bounding box center [403, 369] width 164 height 26
click at [377, 370] on p "Your custom text goes here" at bounding box center [403, 368] width 161 height 23
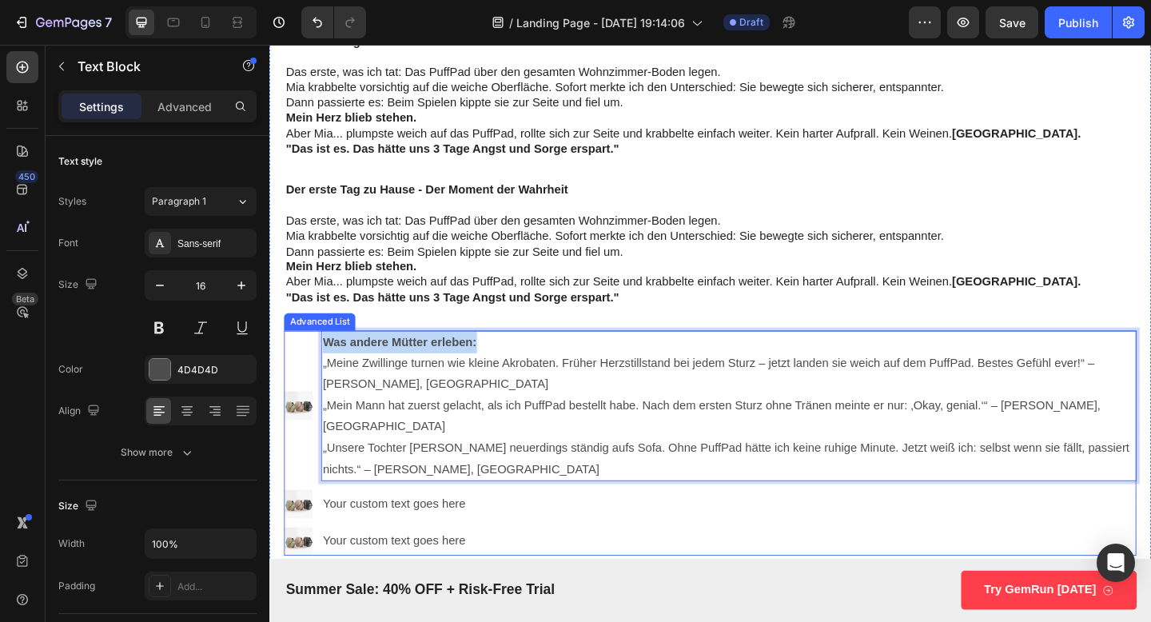
drag, startPoint x: 515, startPoint y: 367, endPoint x: 325, endPoint y: 365, distance: 190.3
click at [325, 365] on li "Image Was andere Mütter erleben: „Meine Zwillinge turnen wie kleine Akrobaten. …" at bounding box center [748, 438] width 927 height 165
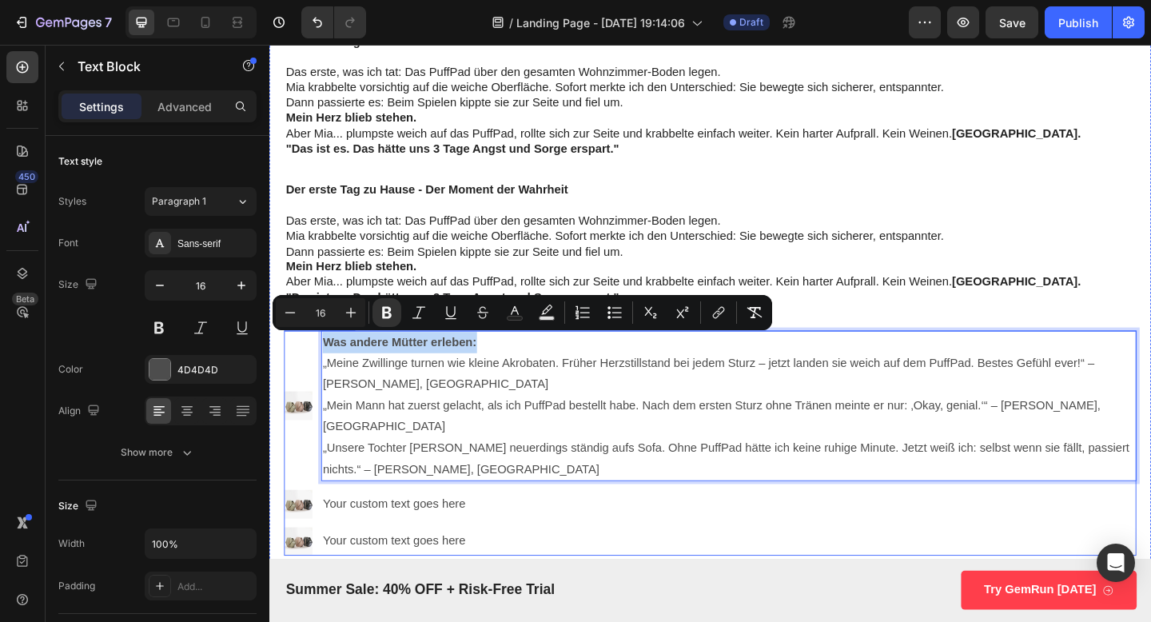
copy strong "Was andere Mütter erleben:"
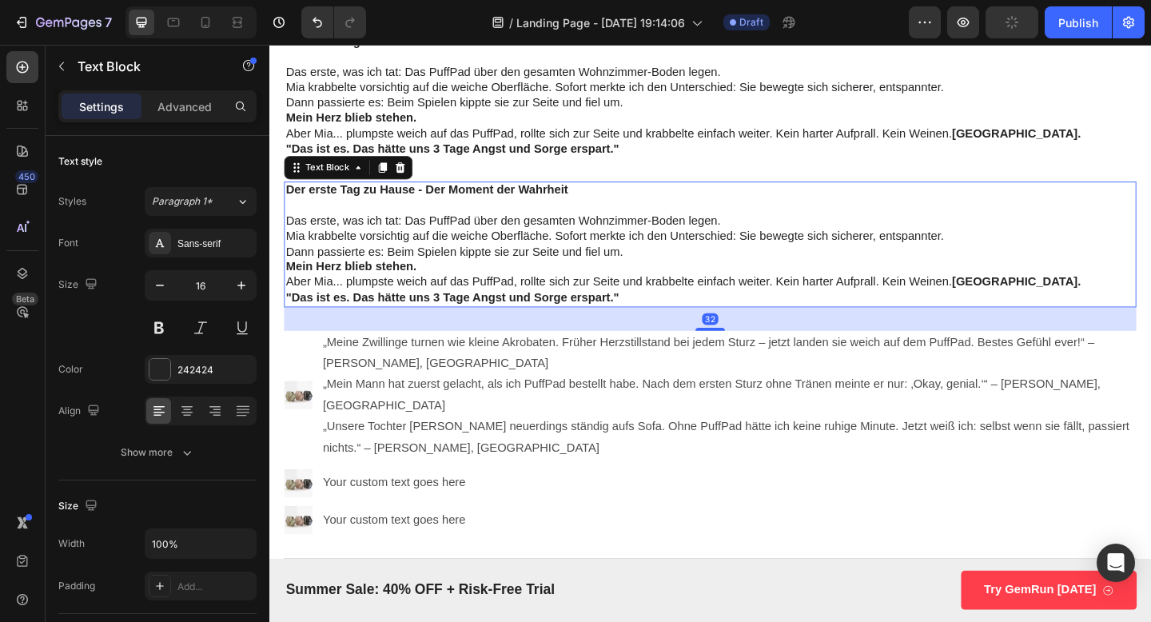
click at [465, 285] on p "Mein Herz blieb stehen." at bounding box center [749, 286] width 924 height 17
click at [387, 178] on icon at bounding box center [392, 178] width 13 height 13
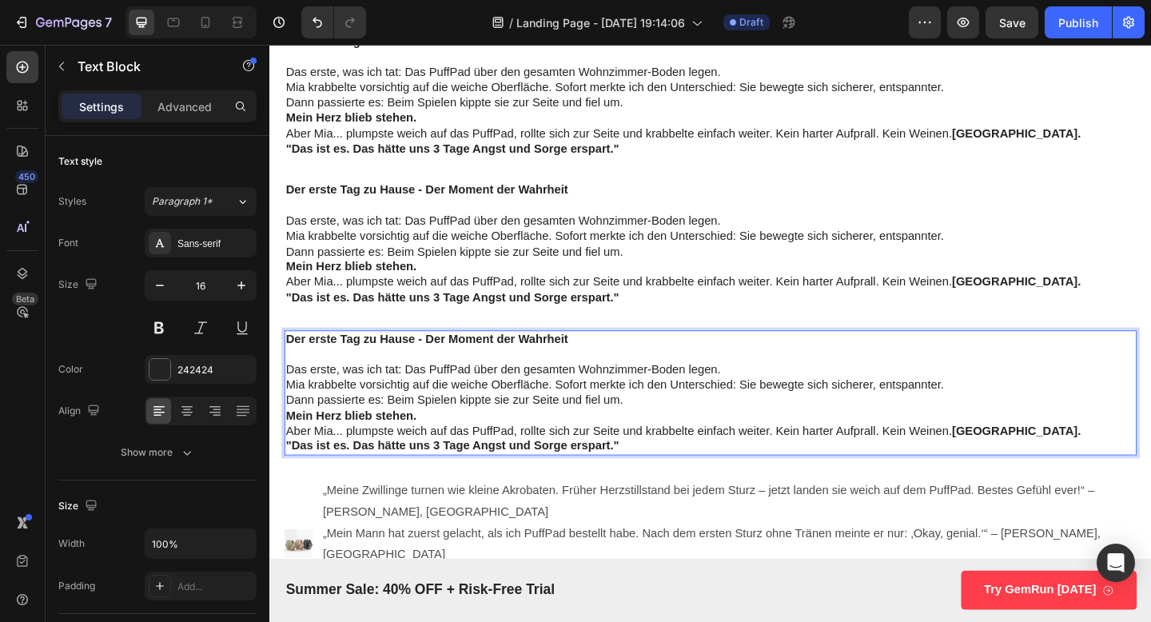
click at [683, 491] on div "Der erste Tag zu Hause - Der Moment der Wahrheit Das erste, was ich tat: Das Pu…" at bounding box center [748, 424] width 927 height 136
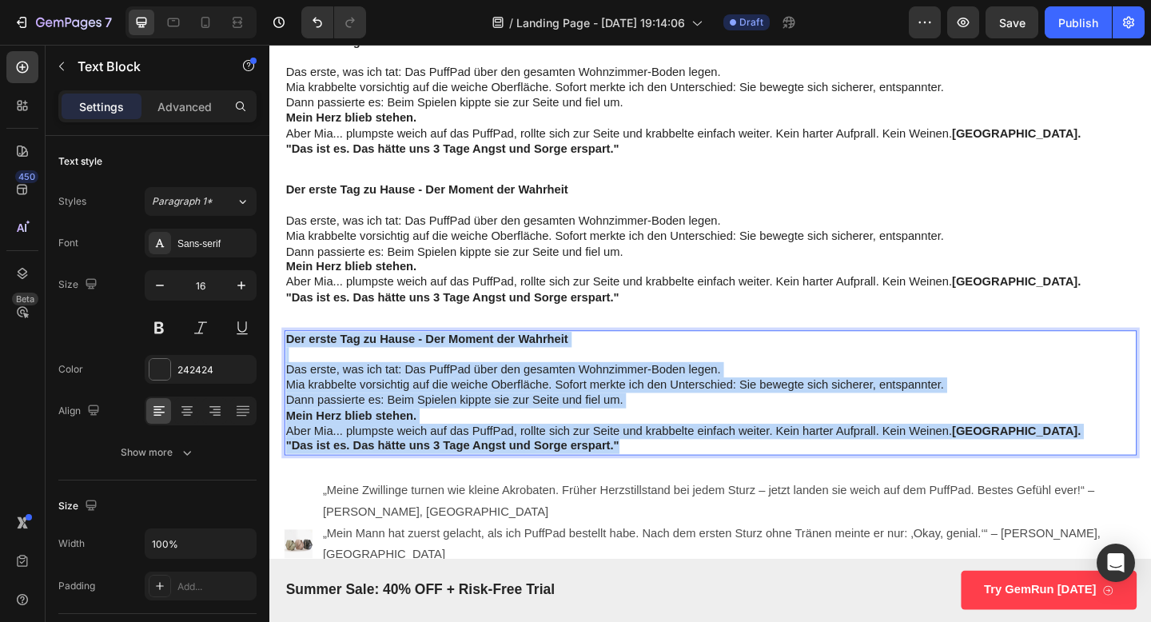
drag, startPoint x: 660, startPoint y: 477, endPoint x: 286, endPoint y: 373, distance: 388.1
click at [286, 373] on div "Der erste Tag zu Hause - Der Moment der Wahrheit Das erste, was ich tat: Das Pu…" at bounding box center [748, 424] width 927 height 136
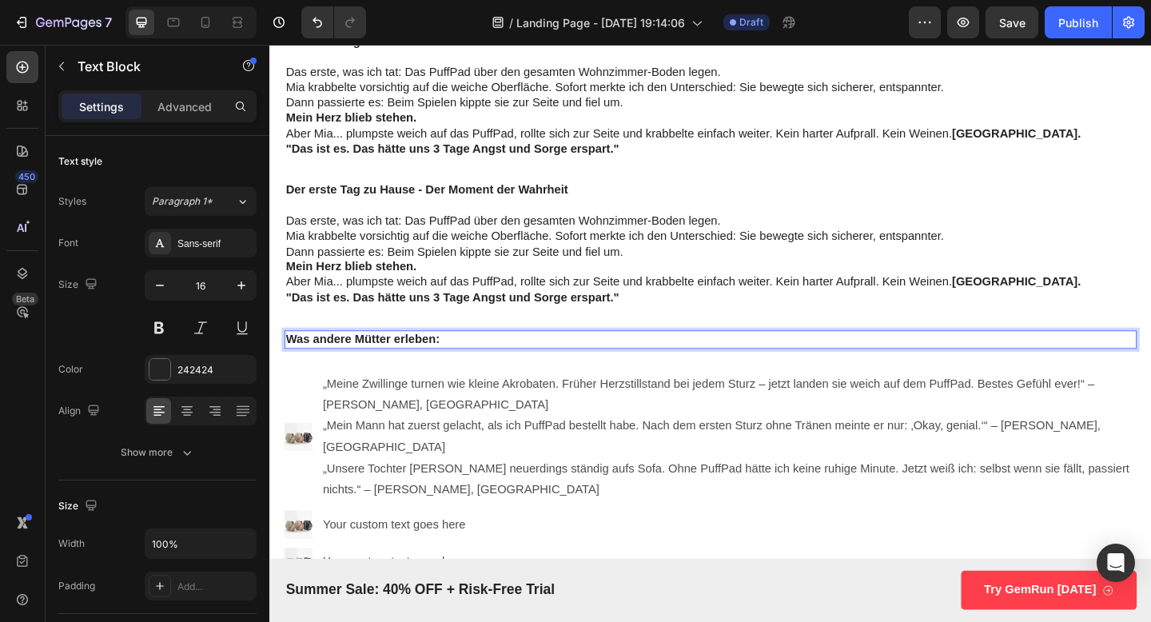
click at [752, 363] on p "Was andere Mütter erleben:" at bounding box center [749, 365] width 924 height 17
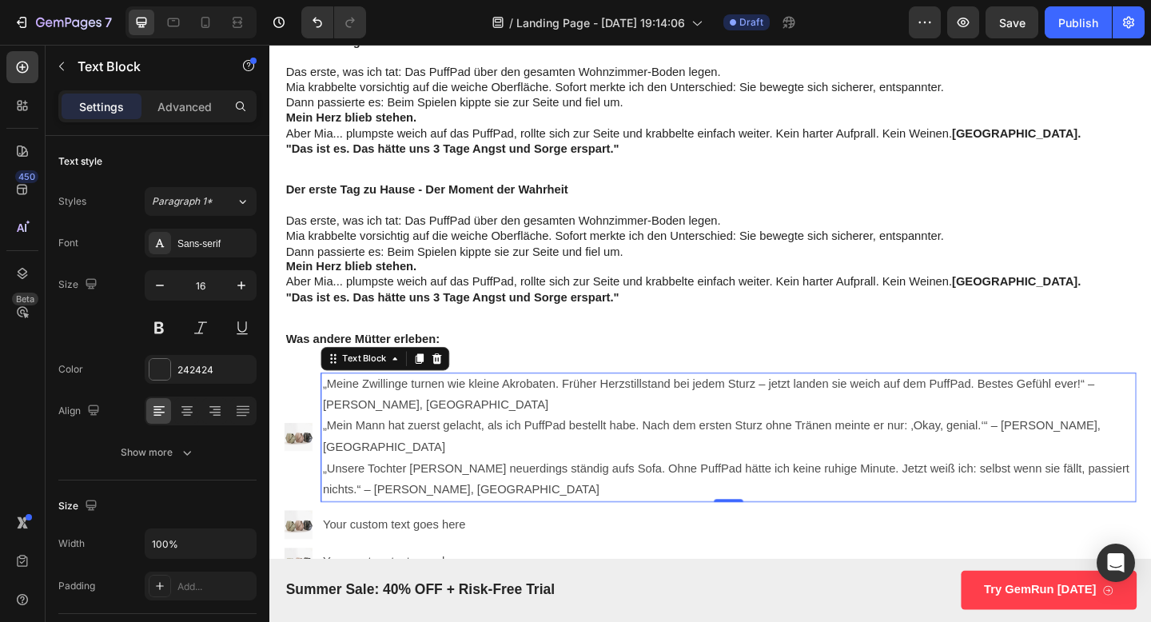
click at [750, 411] on p "„Meine Zwillinge turnen wie kleine Akrobaten. Früher Herzstillstand bei jedem S…" at bounding box center [769, 426] width 884 height 46
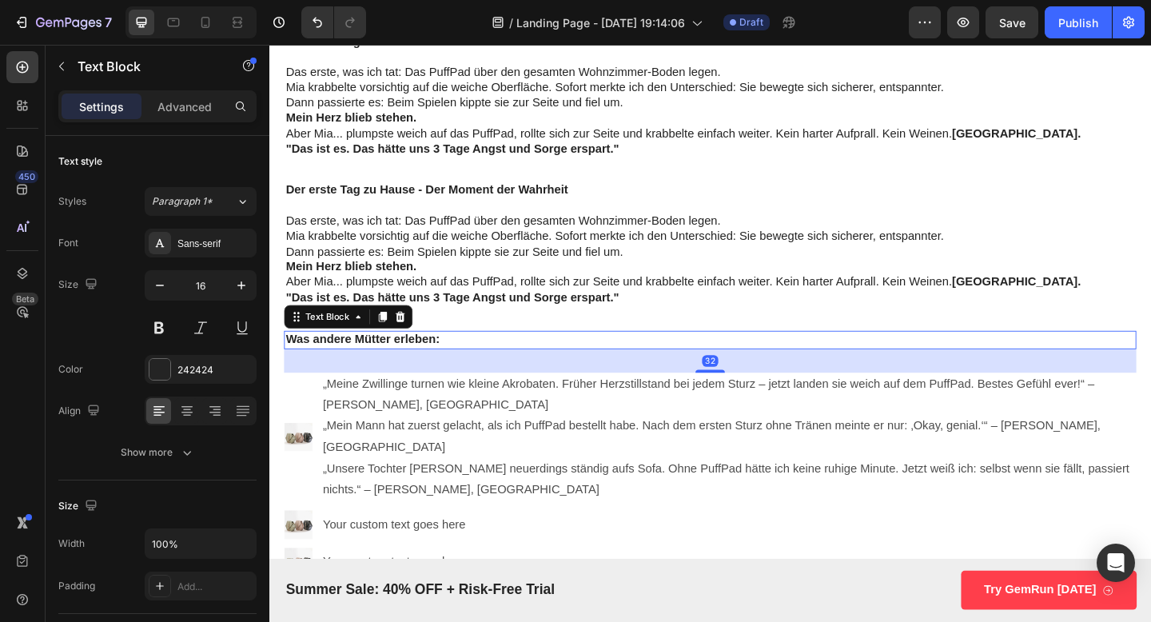
click at [751, 373] on p "Was andere Mütter erleben:" at bounding box center [749, 365] width 924 height 17
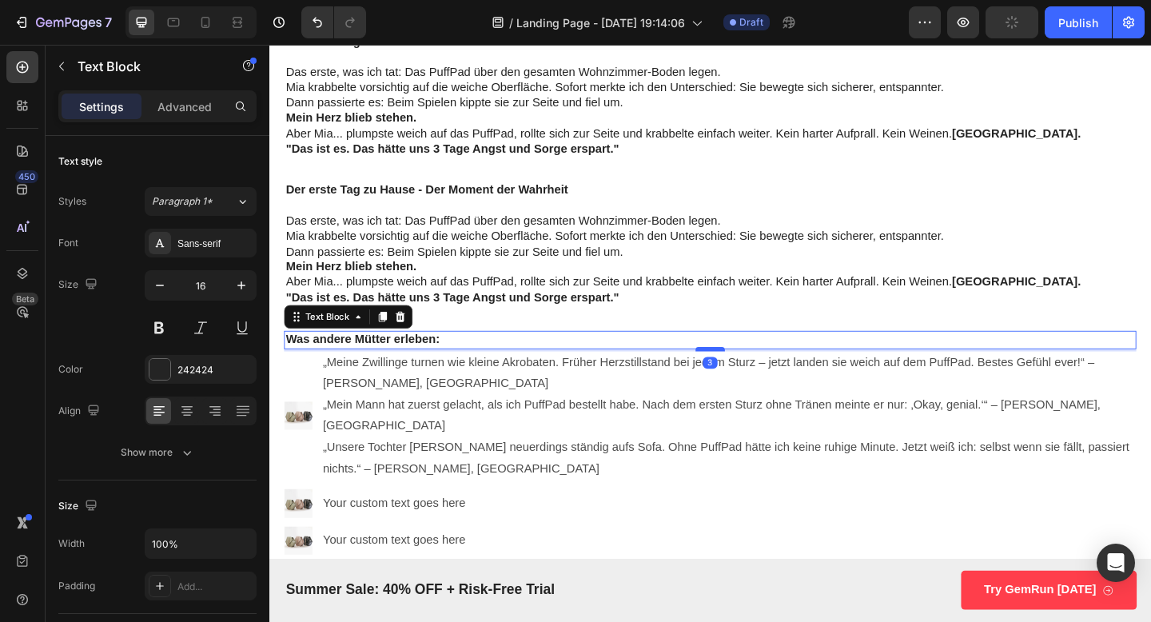
drag, startPoint x: 750, startPoint y: 399, endPoint x: 752, endPoint y: 376, distance: 23.2
click at [752, 376] on div at bounding box center [749, 375] width 32 height 5
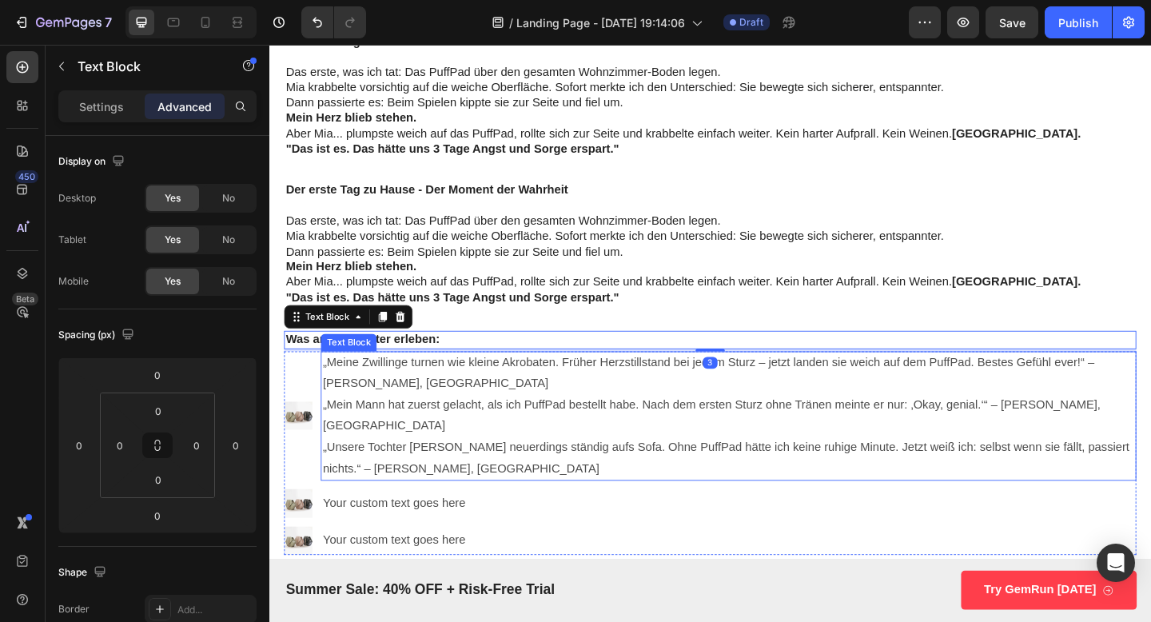
click at [353, 445] on p "„Mein Mann hat zuerst gelacht, als ich PuffPad bestellt habe. Nach dem ersten S…" at bounding box center [769, 448] width 884 height 46
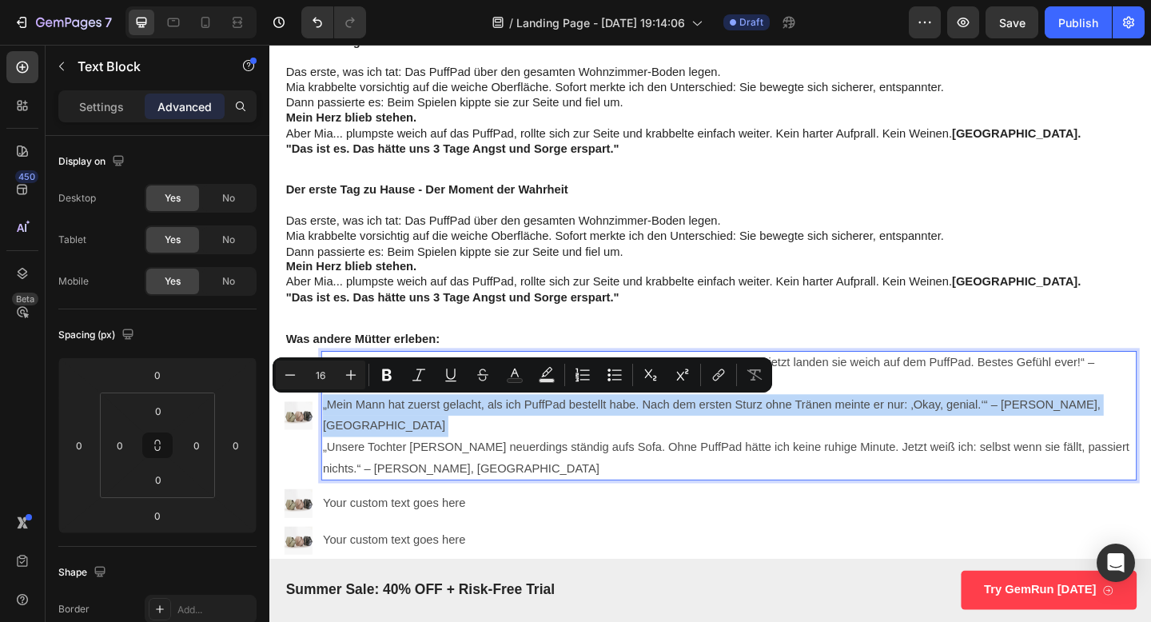
click at [353, 445] on p "„Mein Mann hat zuerst gelacht, als ich PuffPad bestellt habe. Nach dem ersten S…" at bounding box center [769, 448] width 884 height 46
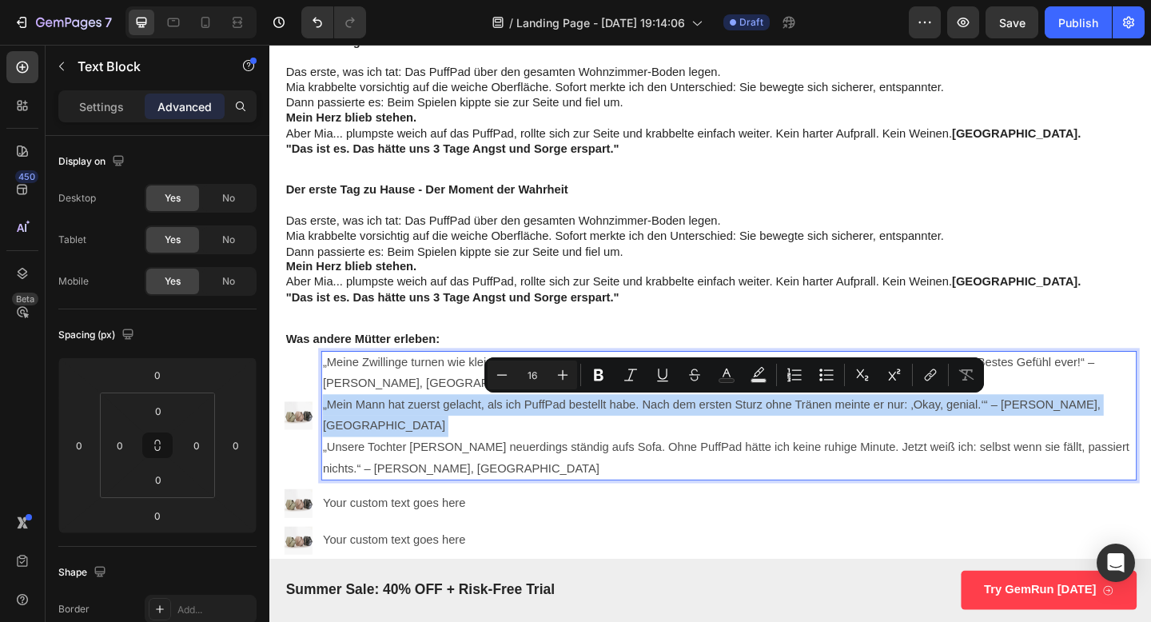
click at [473, 494] on div "„Meine Zwillinge turnen wie kleine Akrobaten. Früher Herzstillstand bei jedem S…" at bounding box center [768, 449] width 887 height 142
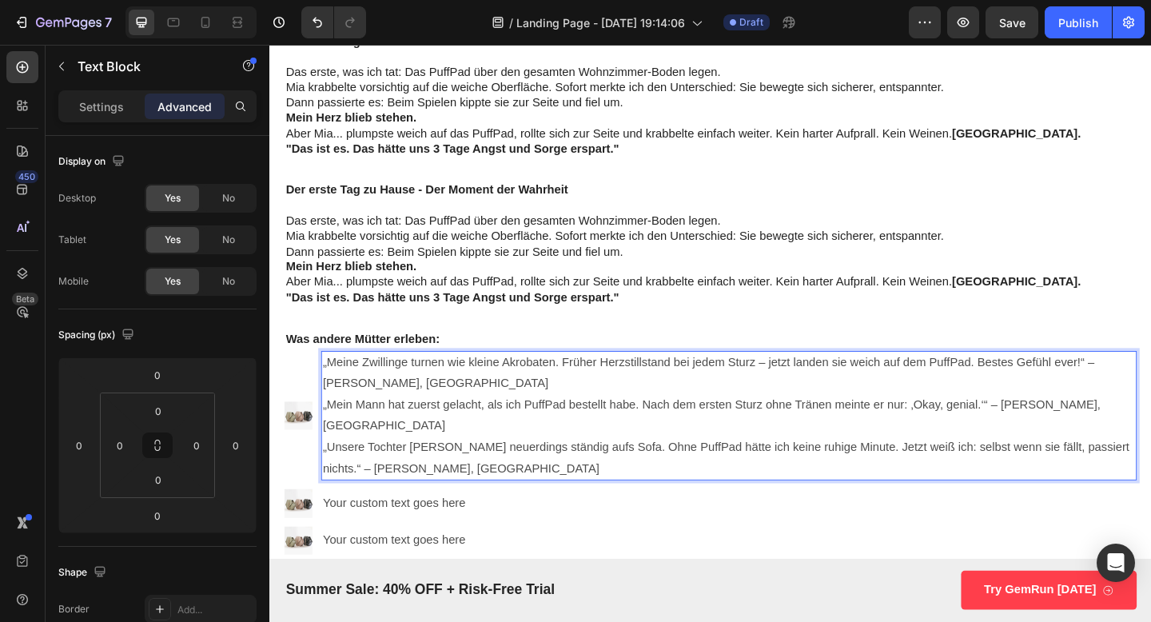
click at [464, 480] on p "„Unsere Tochter [PERSON_NAME] neuerdings ständig aufs Sofa. Ohne PuffPad hätte …" at bounding box center [769, 495] width 884 height 46
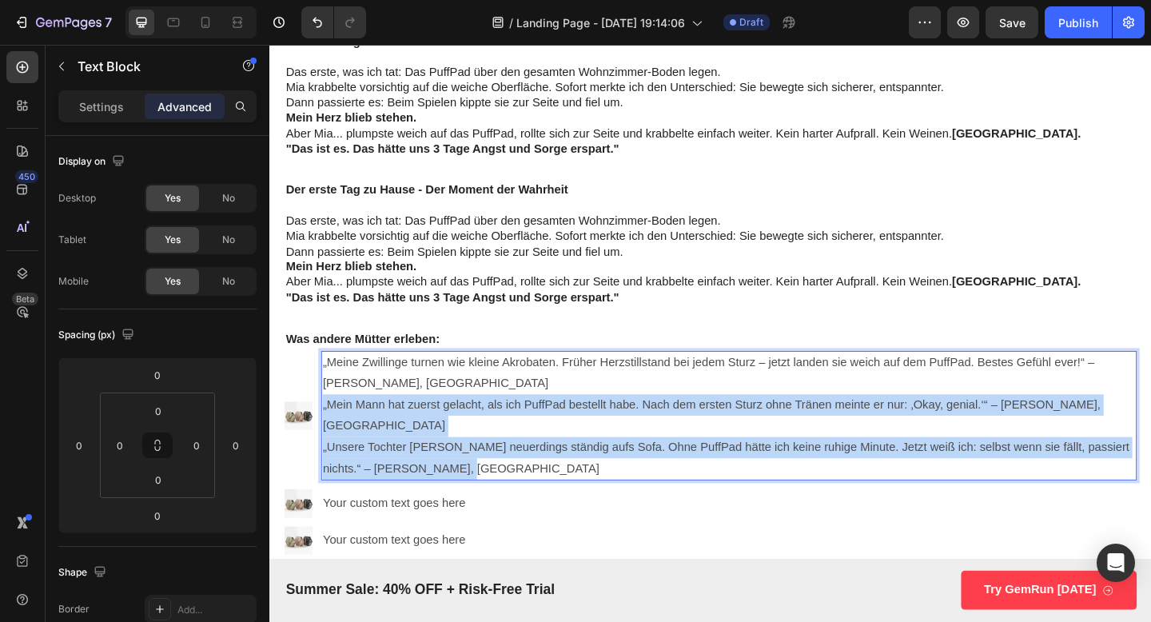
drag, startPoint x: 464, startPoint y: 489, endPoint x: 328, endPoint y: 441, distance: 144.1
click at [328, 441] on div "„Meine Zwillinge turnen wie kleine Akrobaten. Früher Herzstillstand bei jedem S…" at bounding box center [768, 449] width 887 height 142
copy div "„Mein Mann hat zuerst gelacht, als ich PuffPad bestellt habe. Nach dem ersten S…"
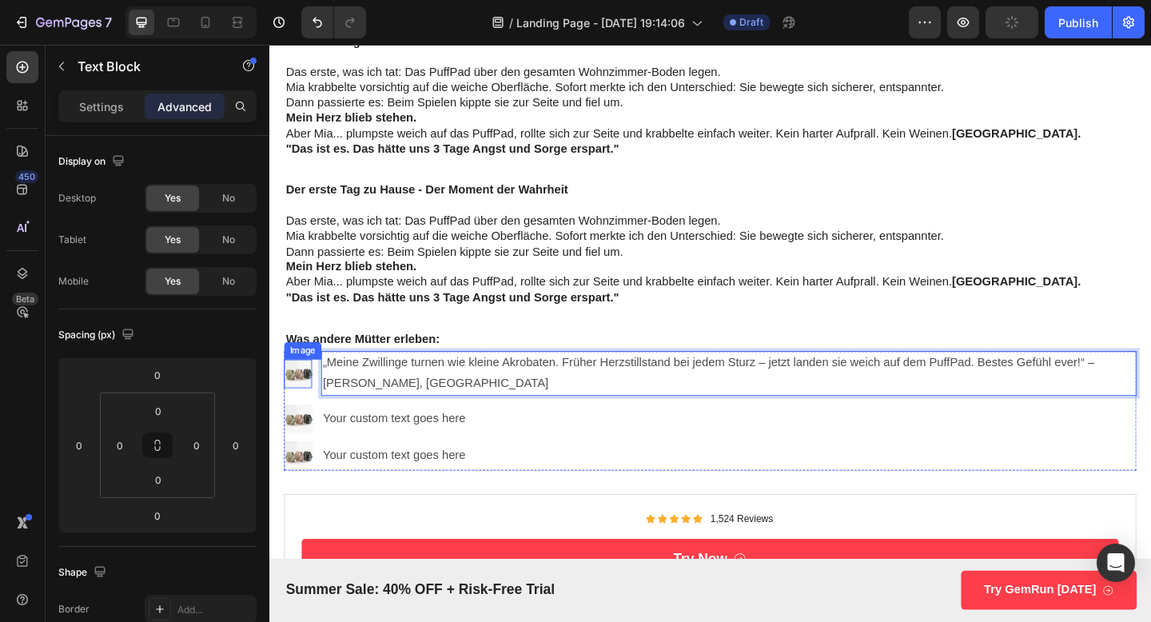
click at [297, 402] on img at bounding box center [300, 402] width 30 height 30
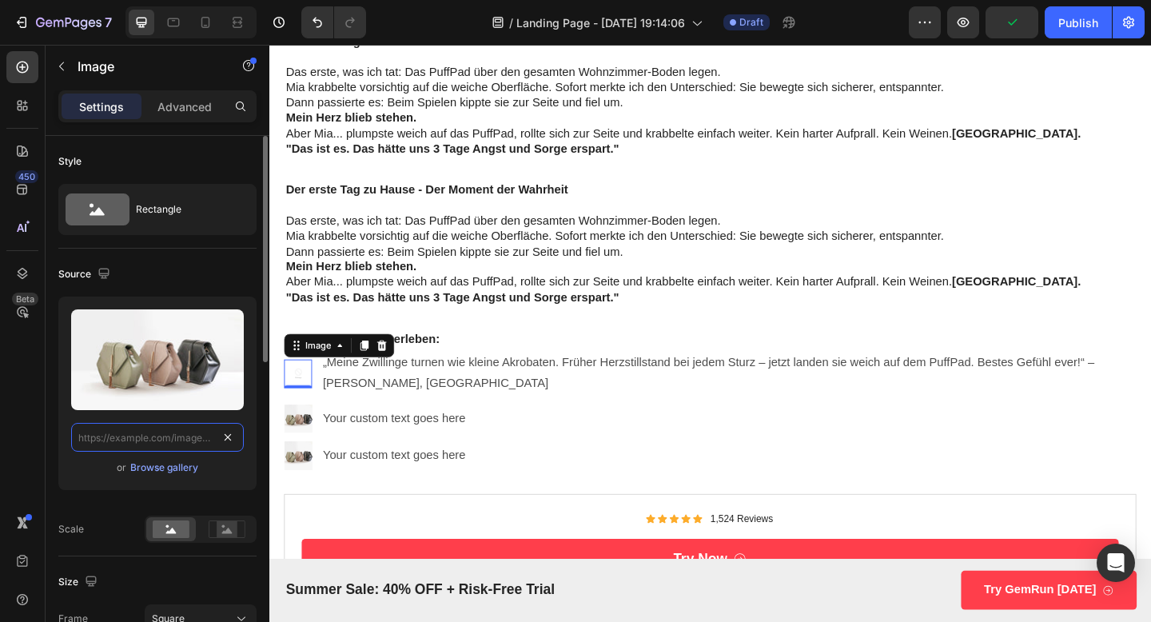
scroll to position [0, 0]
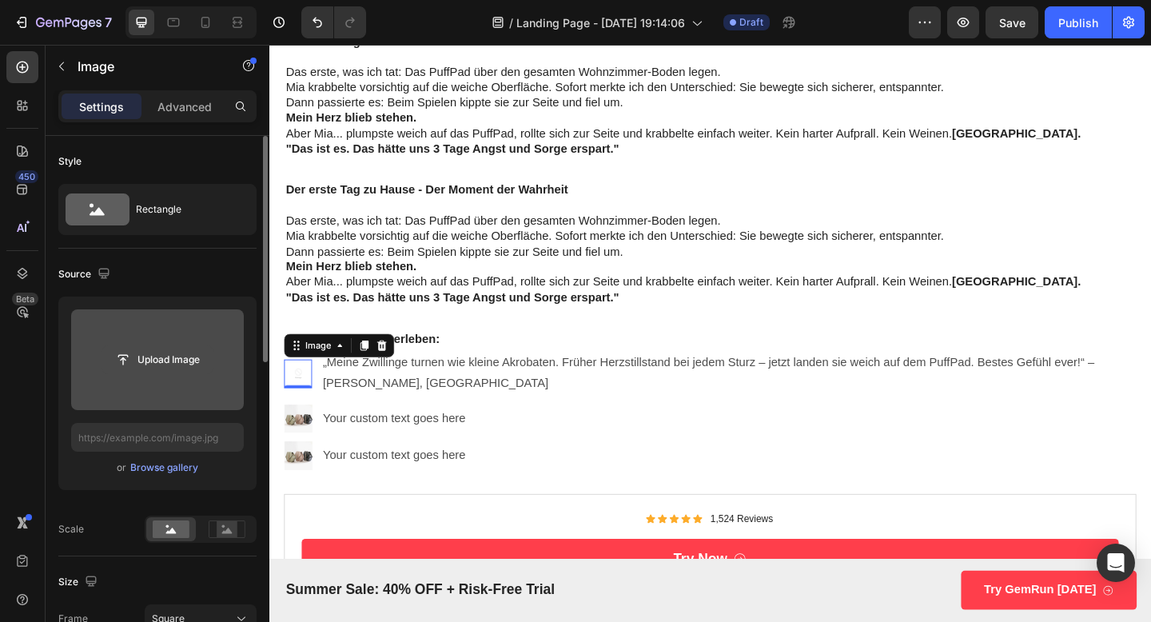
click at [166, 361] on input "file" at bounding box center [157, 359] width 110 height 27
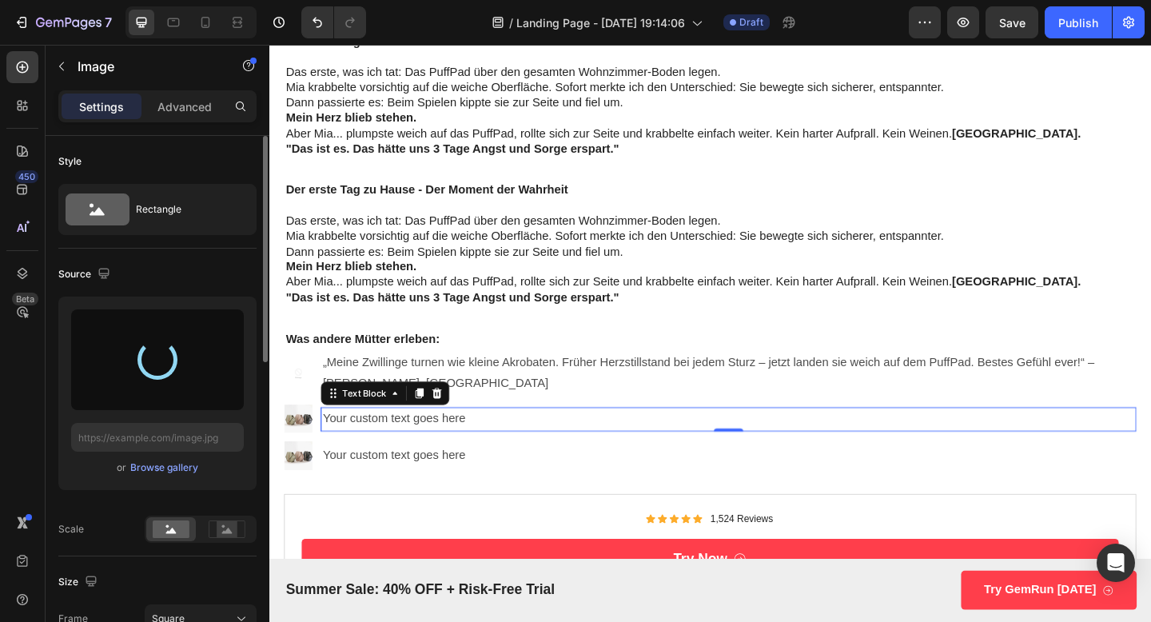
click at [374, 451] on div "Your custom text goes here" at bounding box center [768, 452] width 887 height 26
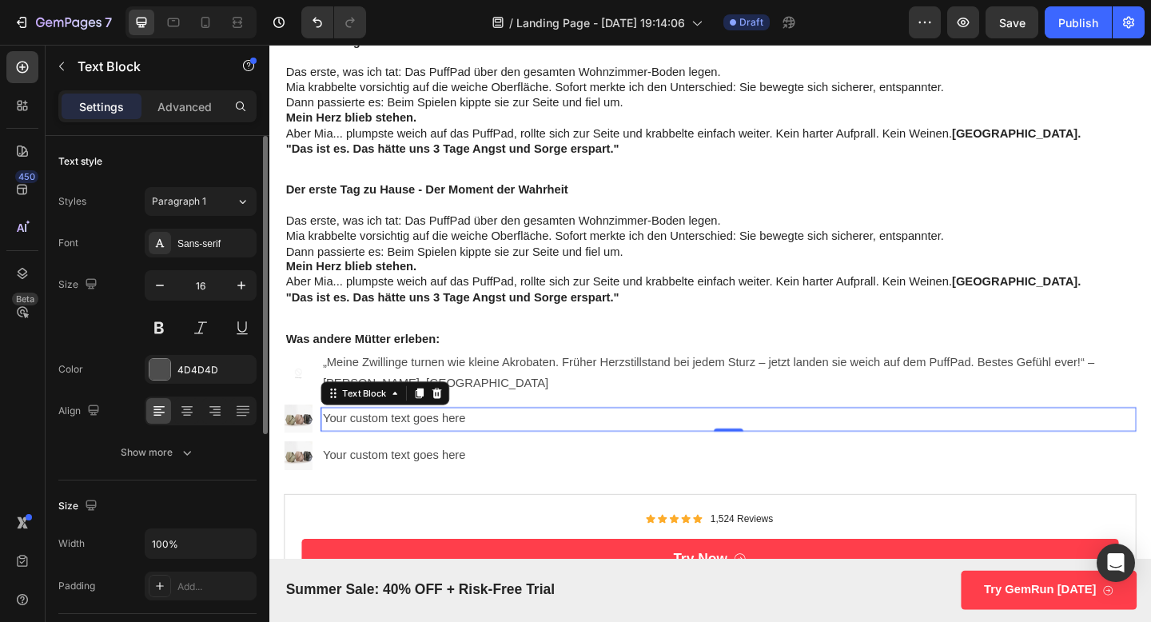
click at [374, 451] on div "Your custom text goes here" at bounding box center [768, 452] width 887 height 26
click at [374, 451] on p "Your custom text goes here" at bounding box center [769, 452] width 884 height 23
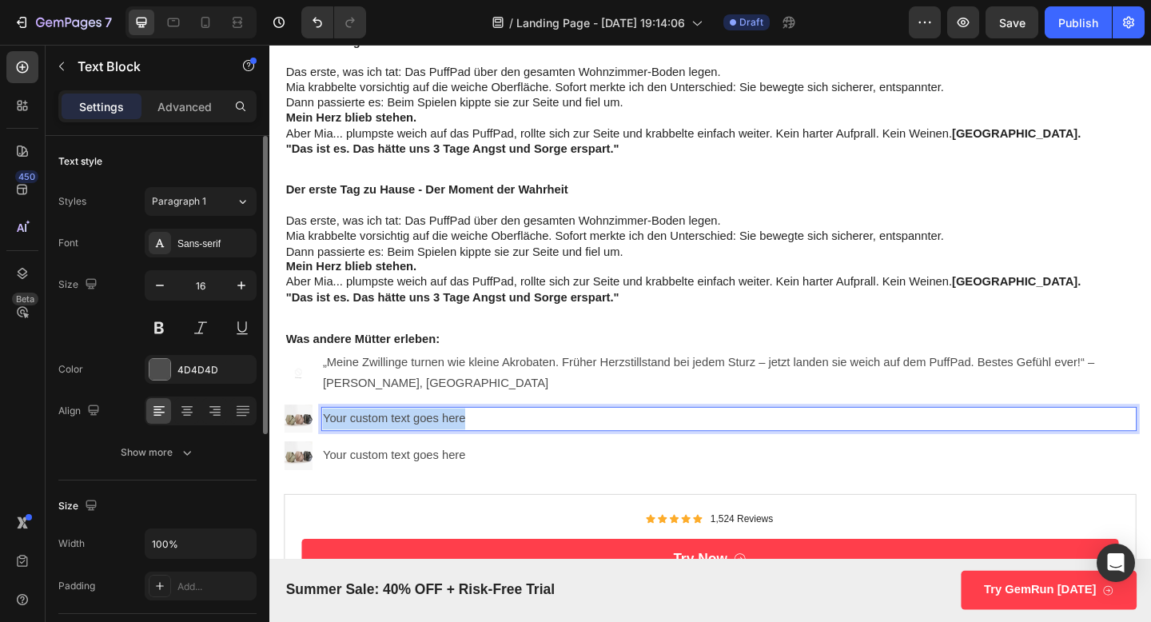
click at [374, 451] on p "Your custom text goes here" at bounding box center [769, 452] width 884 height 23
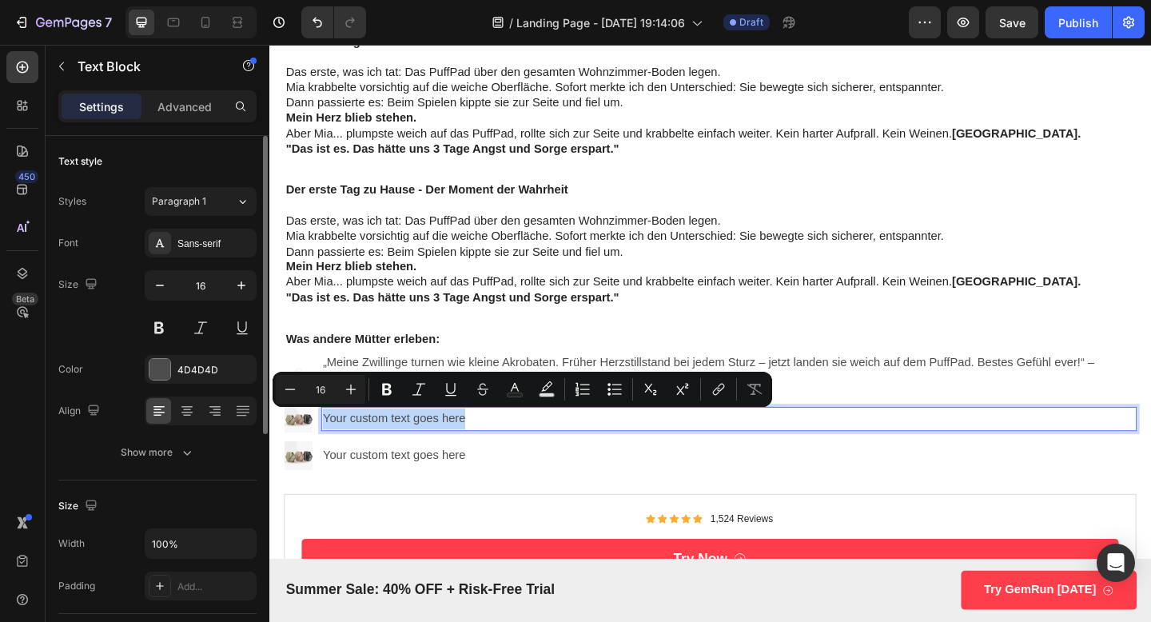
click at [353, 454] on p "Your custom text goes here" at bounding box center [769, 452] width 884 height 23
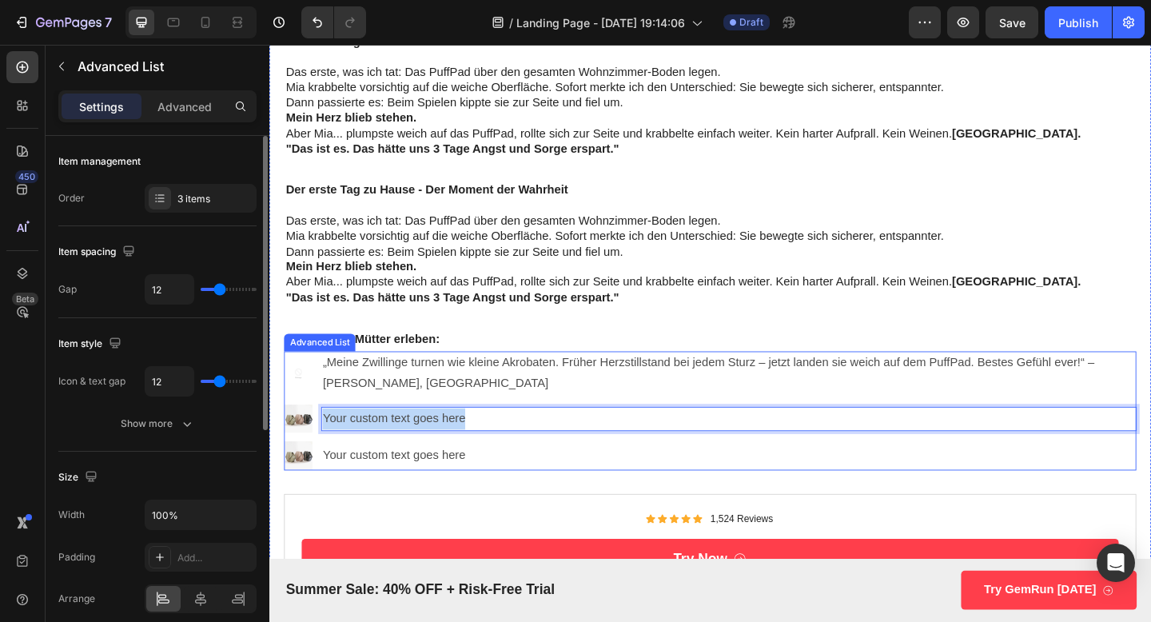
click at [608, 470] on ul "Image „Meine Zwillinge turnen wie kleine Akrobaten. Früher Herzstillstand bei j…" at bounding box center [748, 443] width 927 height 130
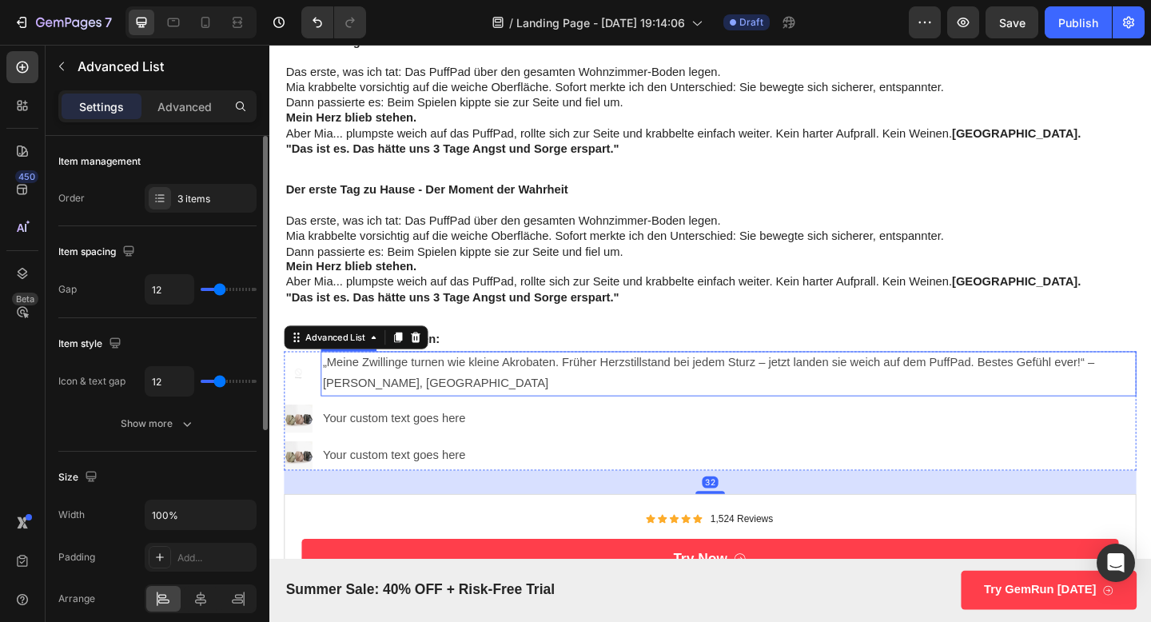
click at [550, 401] on p "„Meine Zwillinge turnen wie kleine Akrobaten. Früher Herzstillstand bei jedem S…" at bounding box center [769, 403] width 884 height 46
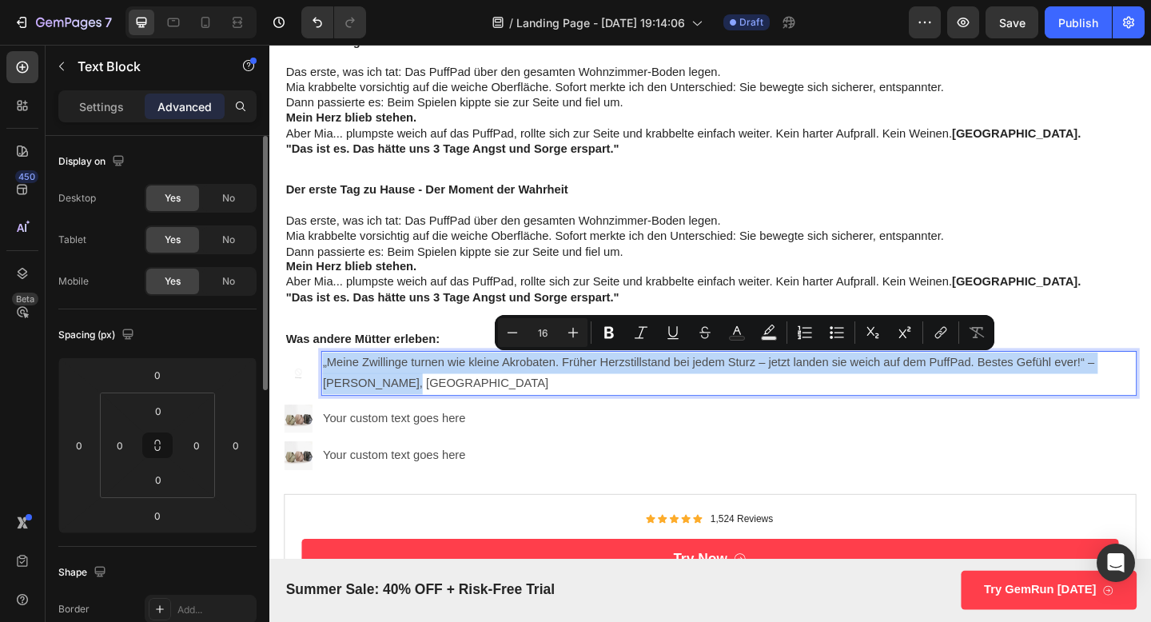
drag, startPoint x: 389, startPoint y: 409, endPoint x: 325, endPoint y: 383, distance: 69.2
click at [325, 383] on div "„Meine Zwillinge turnen wie kleine Akrobaten. Früher Herzstillstand bei jedem S…" at bounding box center [768, 403] width 887 height 50
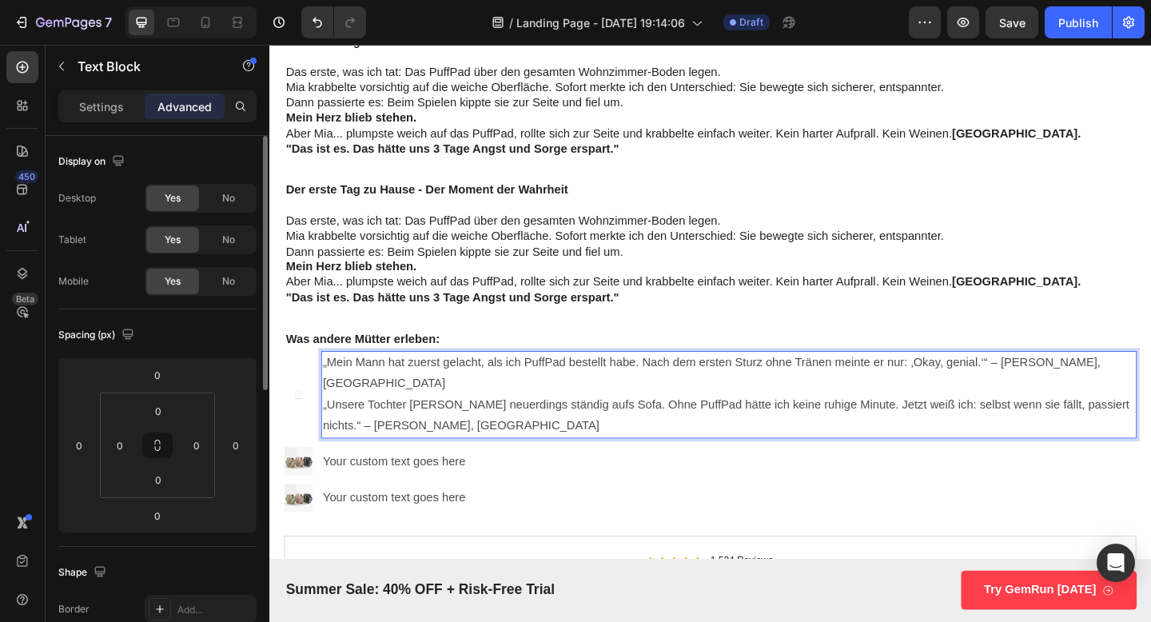
click at [525, 388] on p "„Mein Mann hat zuerst gelacht, als ich PuffPad bestellt habe. Nach dem ersten S…" at bounding box center [769, 403] width 884 height 46
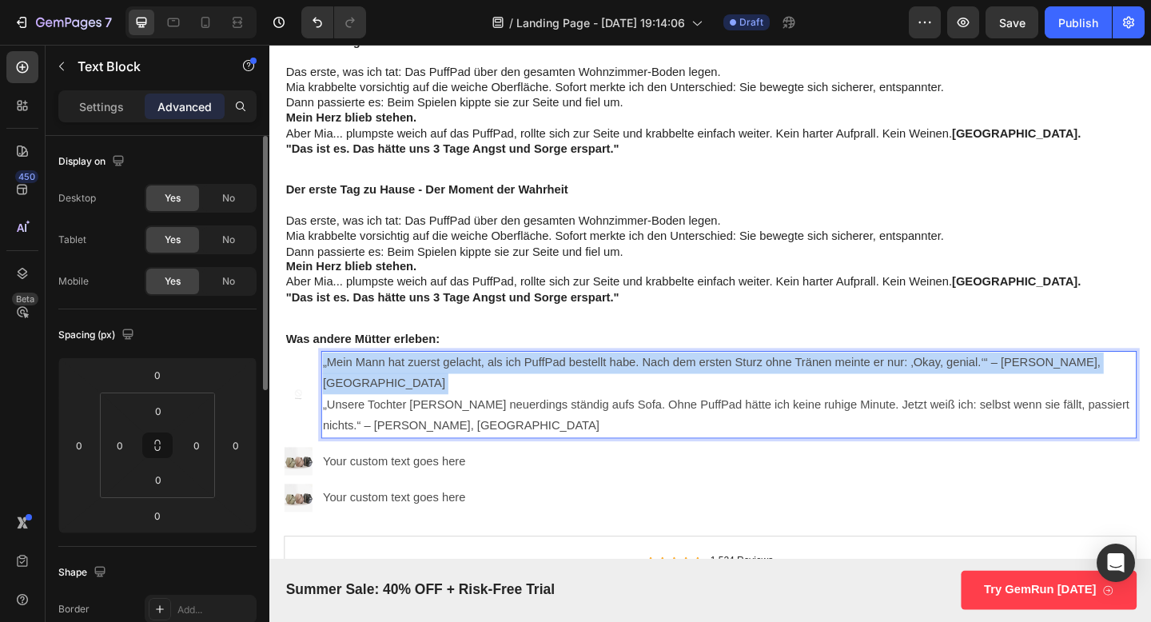
click at [525, 388] on p "„Mein Mann hat zuerst gelacht, als ich PuffPad bestellt habe. Nach dem ersten S…" at bounding box center [769, 403] width 884 height 46
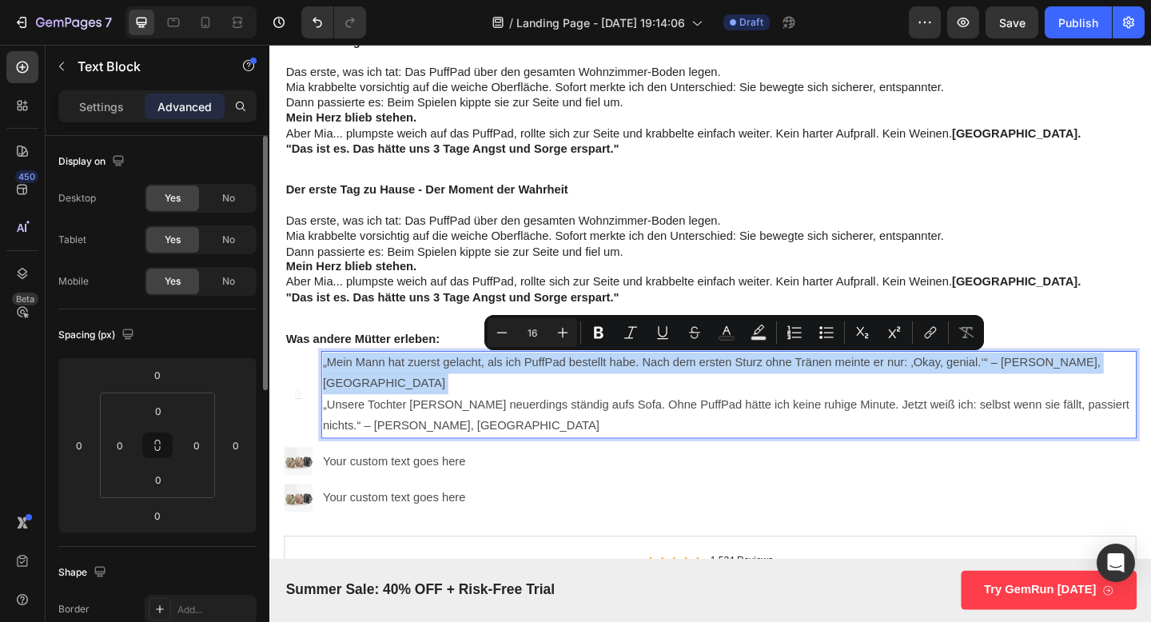
copy p "„Mein Mann hat zuerst gelacht, als ich PuffPad bestellt habe. Nach dem ersten S…"
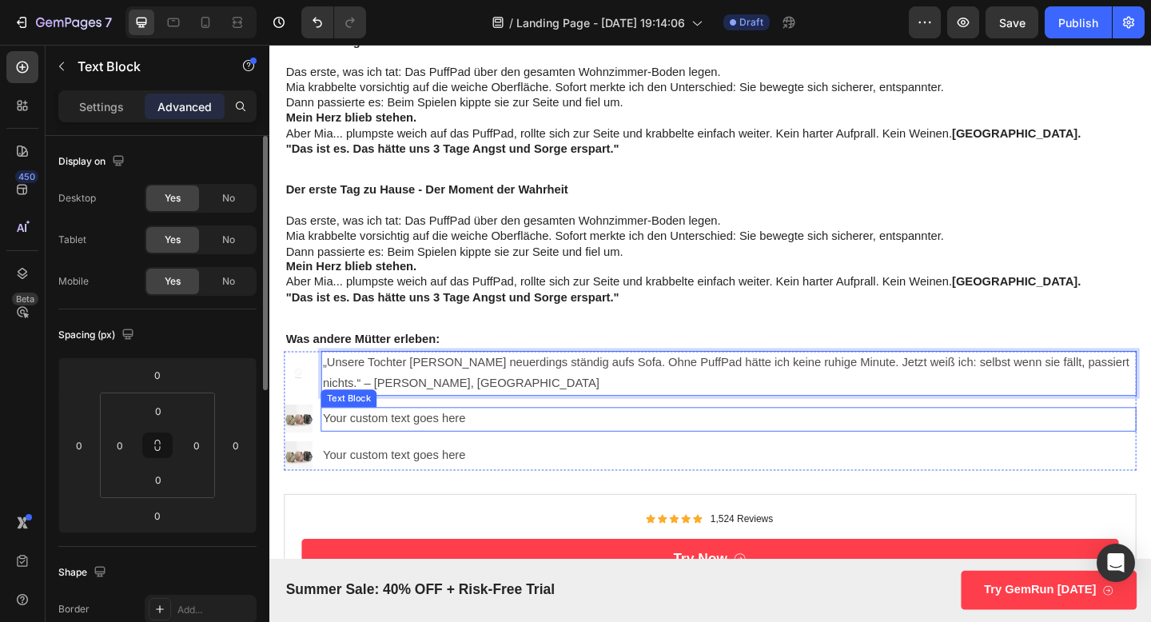
click at [356, 447] on p "Your custom text goes here" at bounding box center [769, 452] width 884 height 23
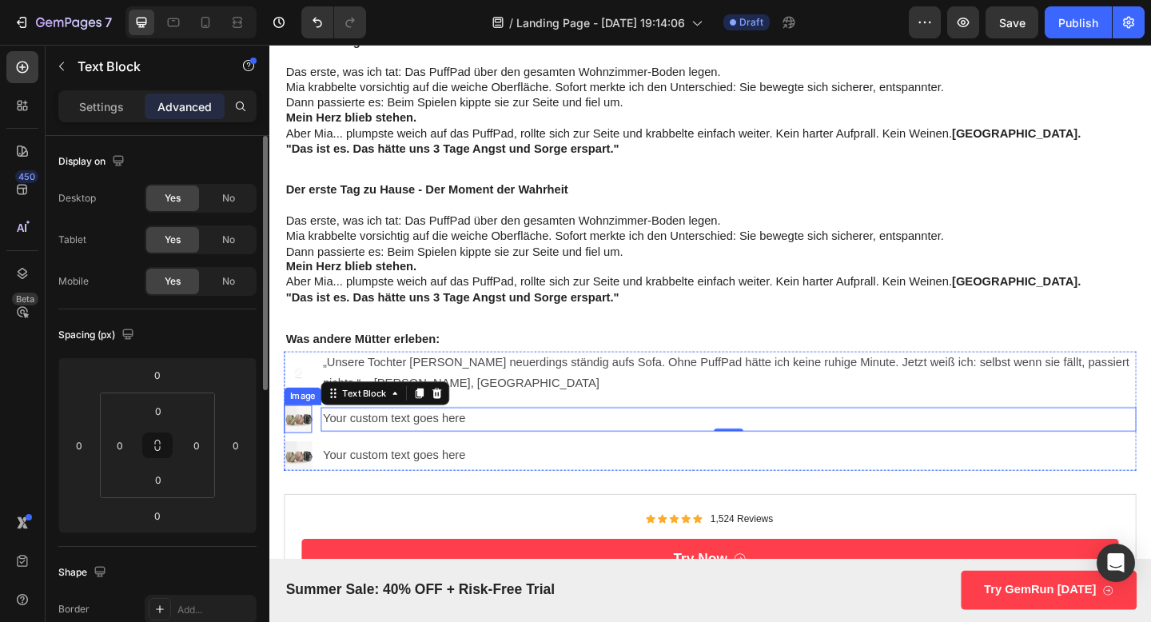
click at [292, 461] on img at bounding box center [300, 452] width 30 height 30
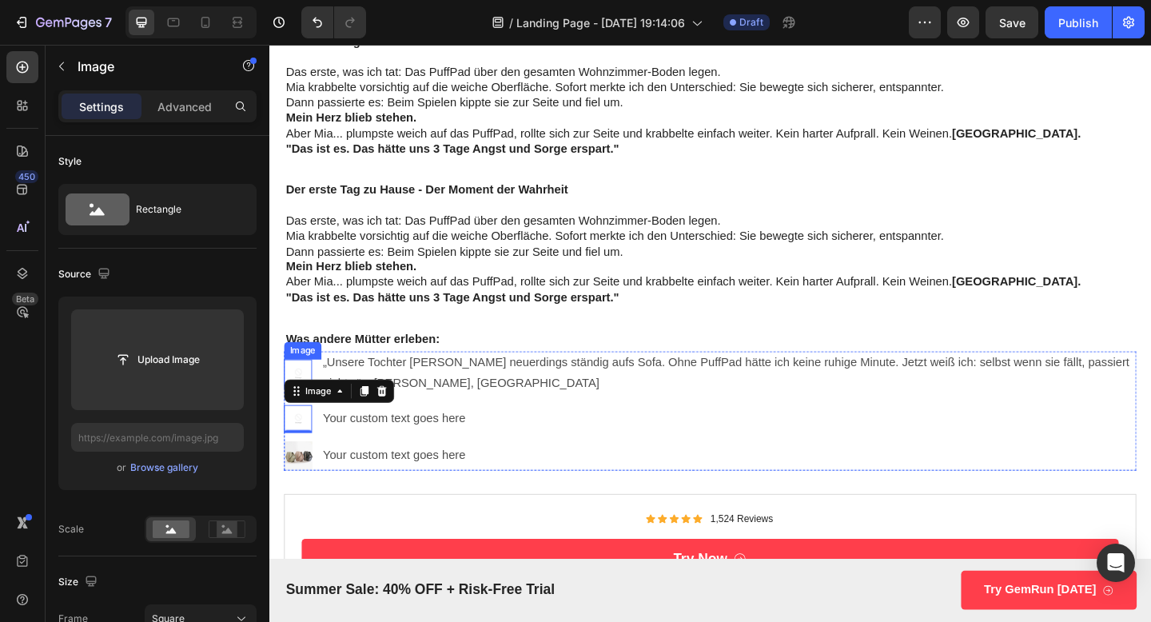
click at [298, 390] on img at bounding box center [300, 402] width 30 height 30
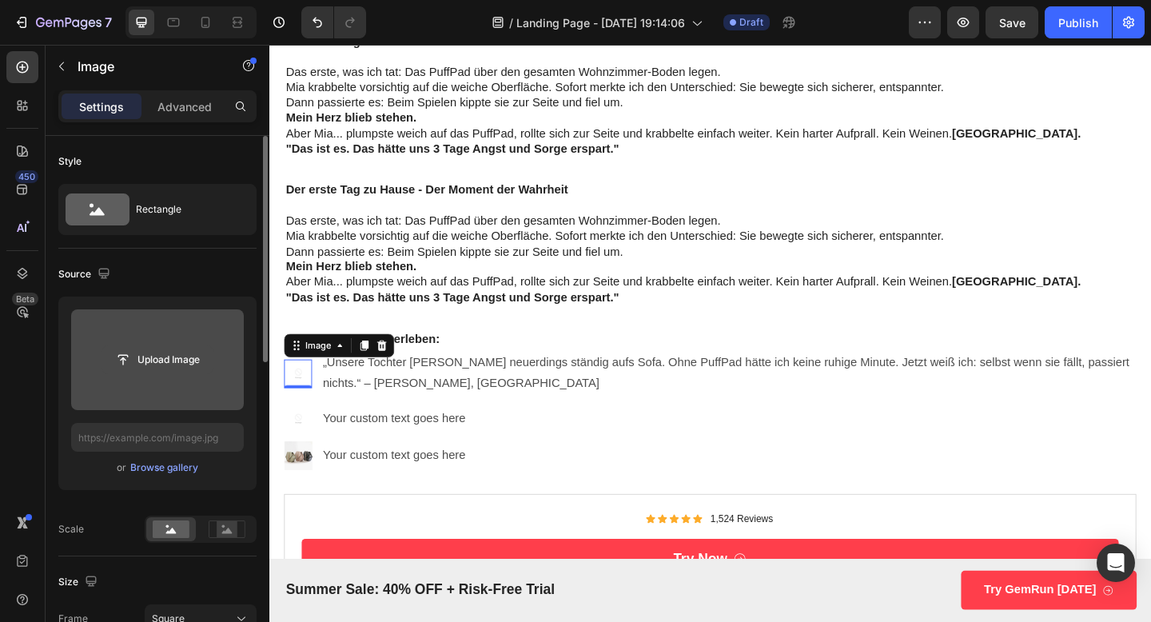
click at [158, 372] on input "file" at bounding box center [157, 359] width 110 height 27
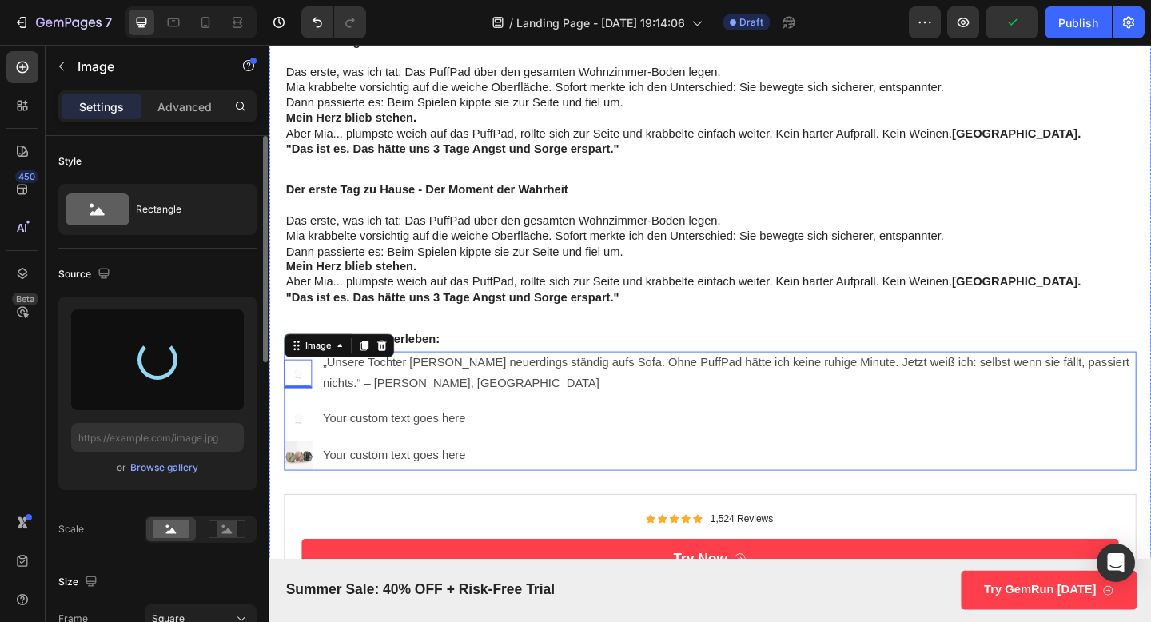
type input "https://cdn.shopify.com/s/files/1/0809/5901/3213/files/gempages_586135857325408…"
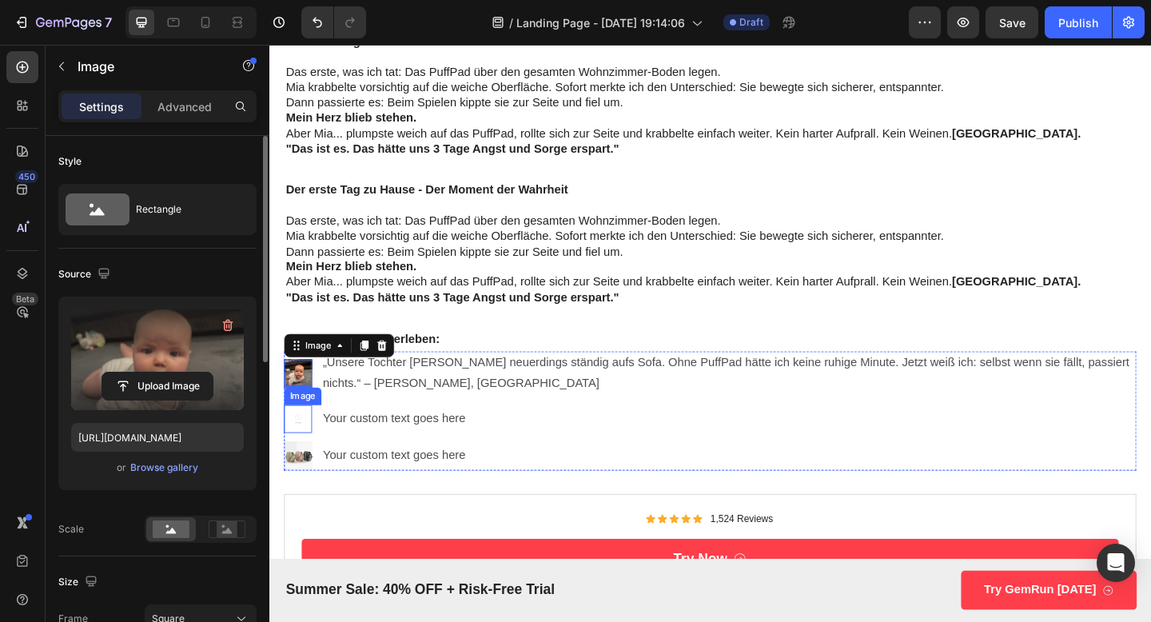
click at [292, 453] on img at bounding box center [300, 452] width 30 height 30
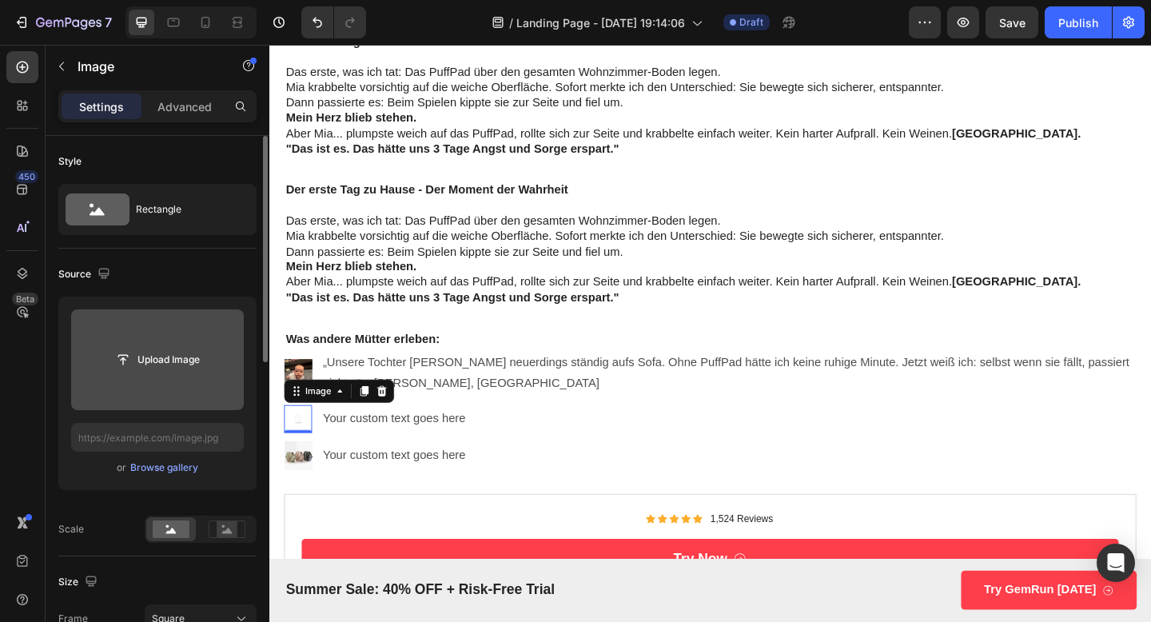
click at [147, 355] on input "file" at bounding box center [157, 359] width 110 height 27
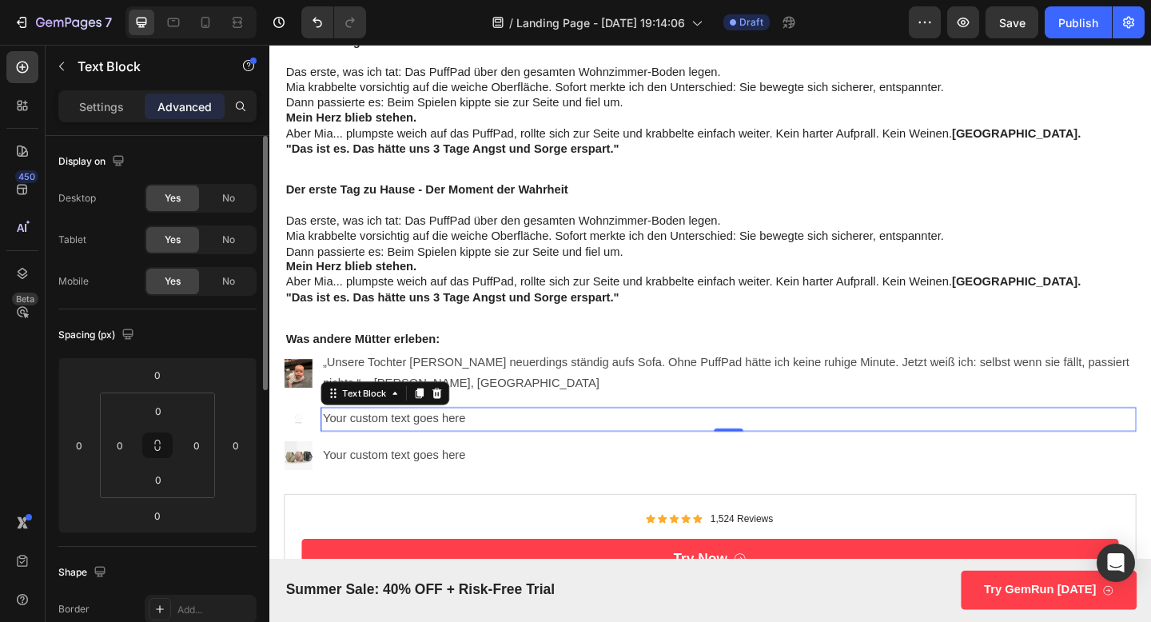
click at [406, 456] on p "Your custom text goes here" at bounding box center [769, 452] width 884 height 23
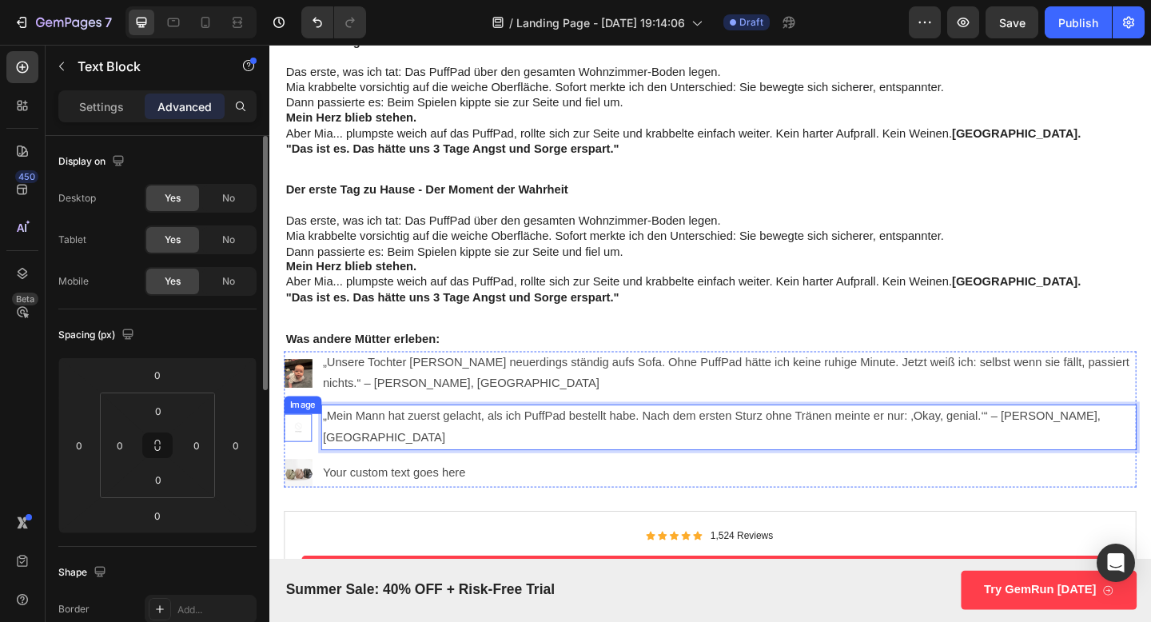
click at [301, 453] on img at bounding box center [300, 461] width 30 height 30
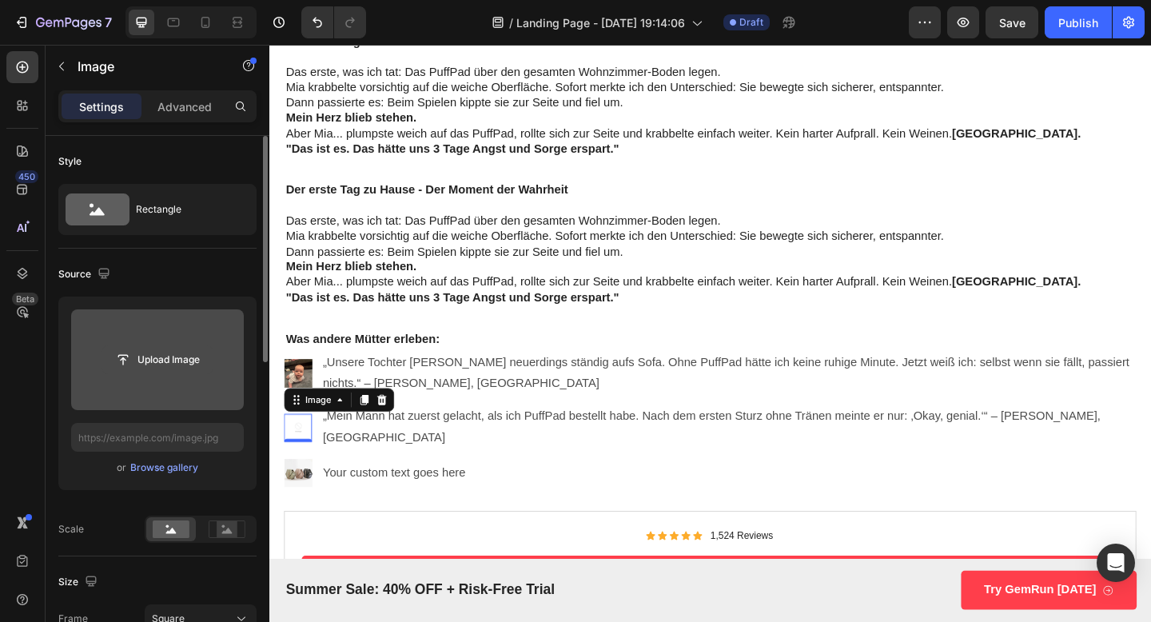
click at [156, 369] on input "file" at bounding box center [157, 359] width 110 height 27
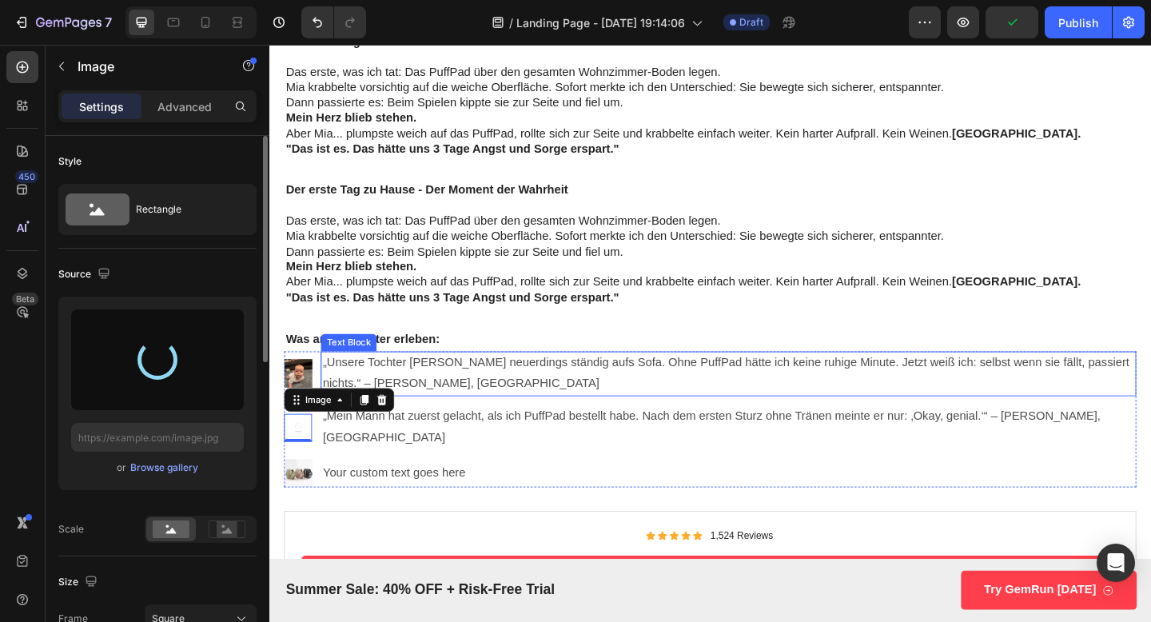
type input "[URL][DOMAIN_NAME]"
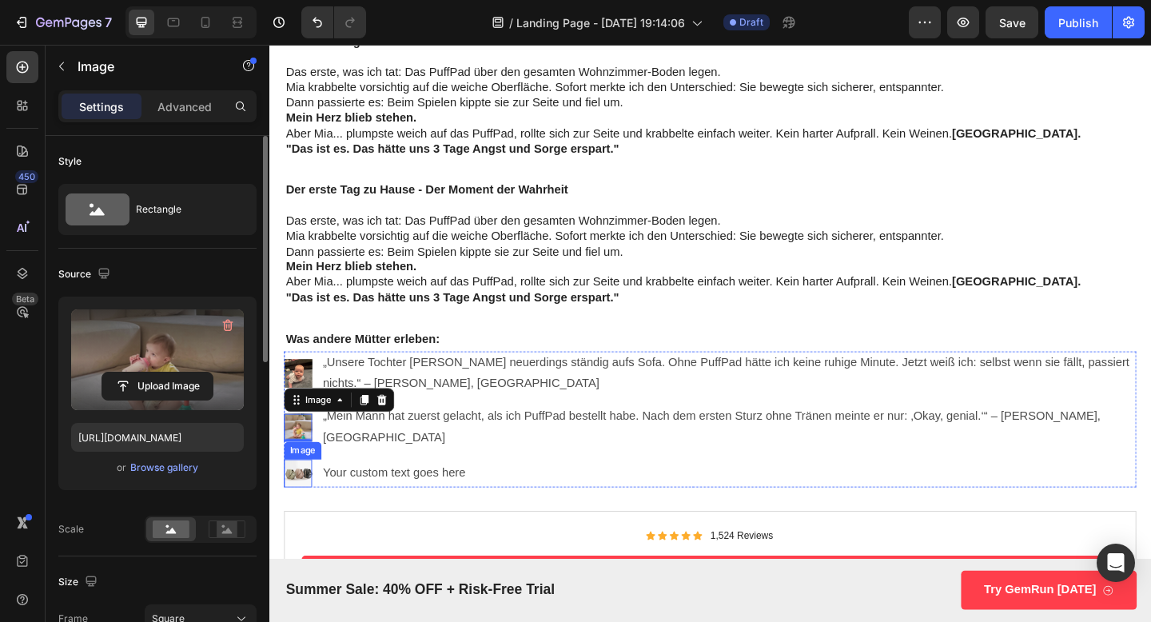
click at [308, 496] on img at bounding box center [300, 511] width 30 height 30
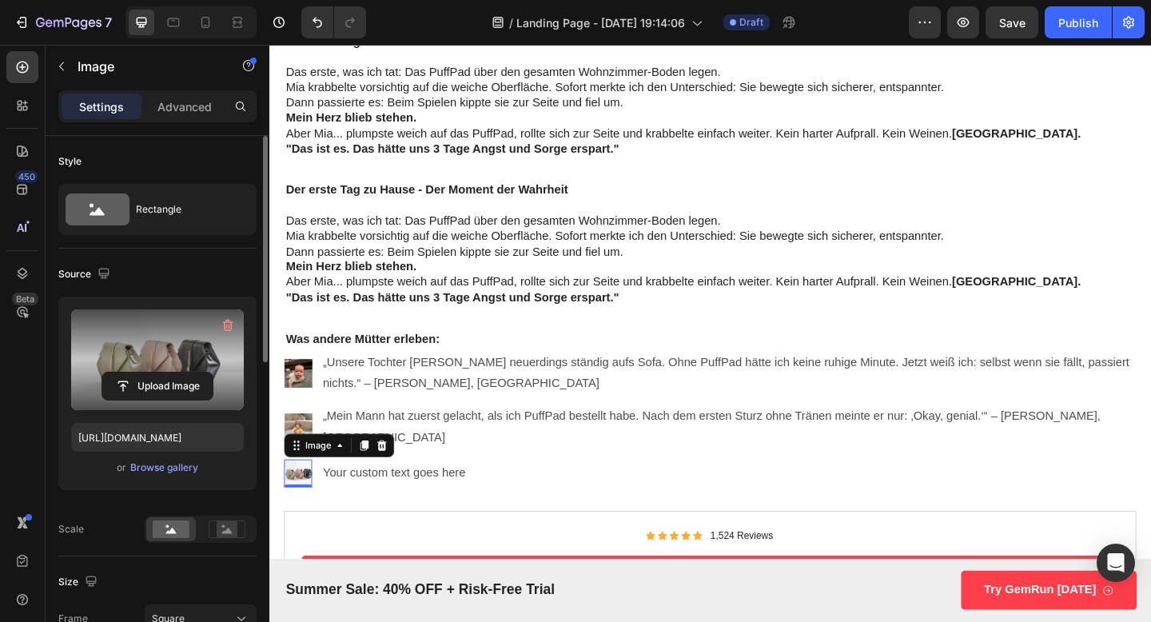
click at [229, 312] on label at bounding box center [157, 359] width 173 height 101
click at [213, 373] on input "file" at bounding box center [157, 386] width 110 height 27
click at [229, 325] on icon "button" at bounding box center [230, 326] width 2 height 5
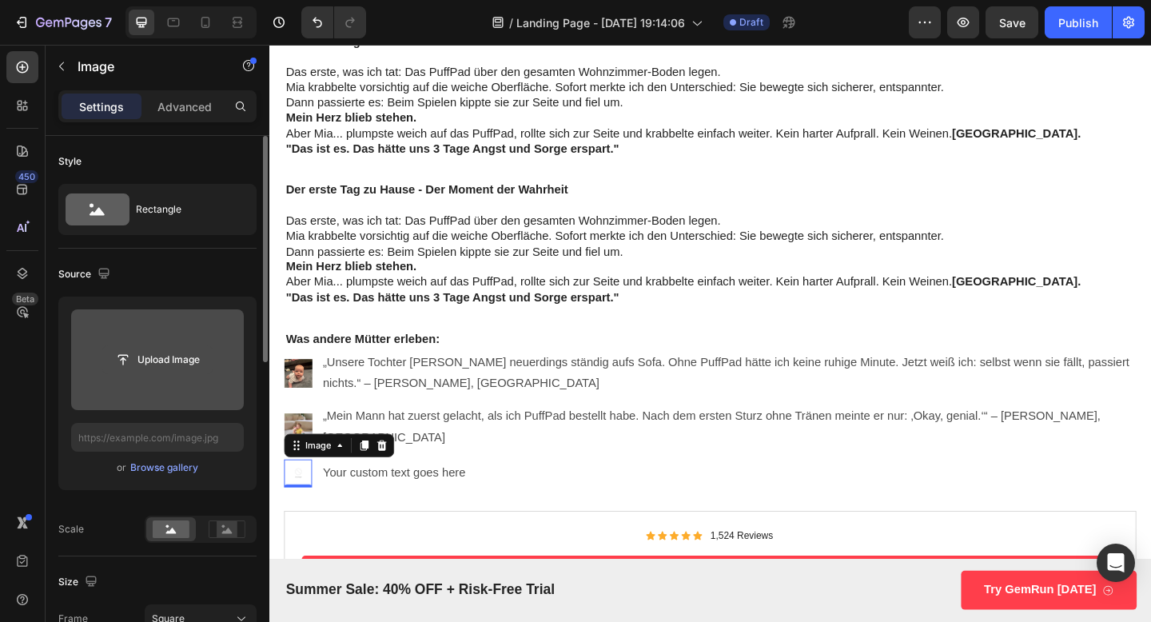
click at [149, 351] on input "file" at bounding box center [157, 359] width 110 height 27
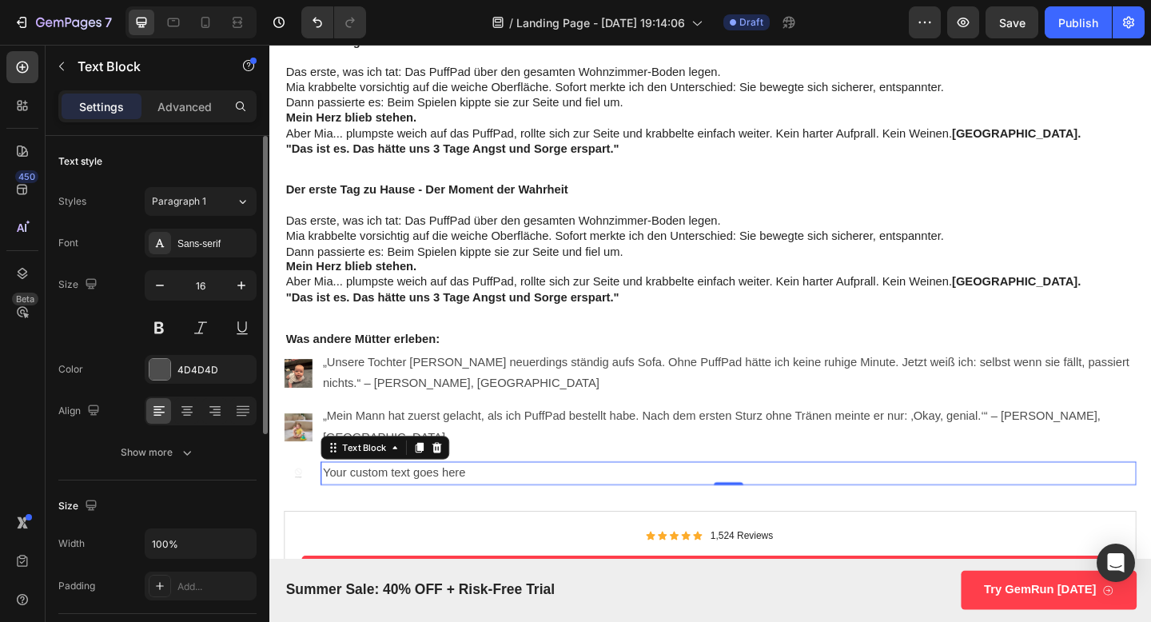
click at [428, 498] on div "Your custom text goes here" at bounding box center [768, 511] width 887 height 26
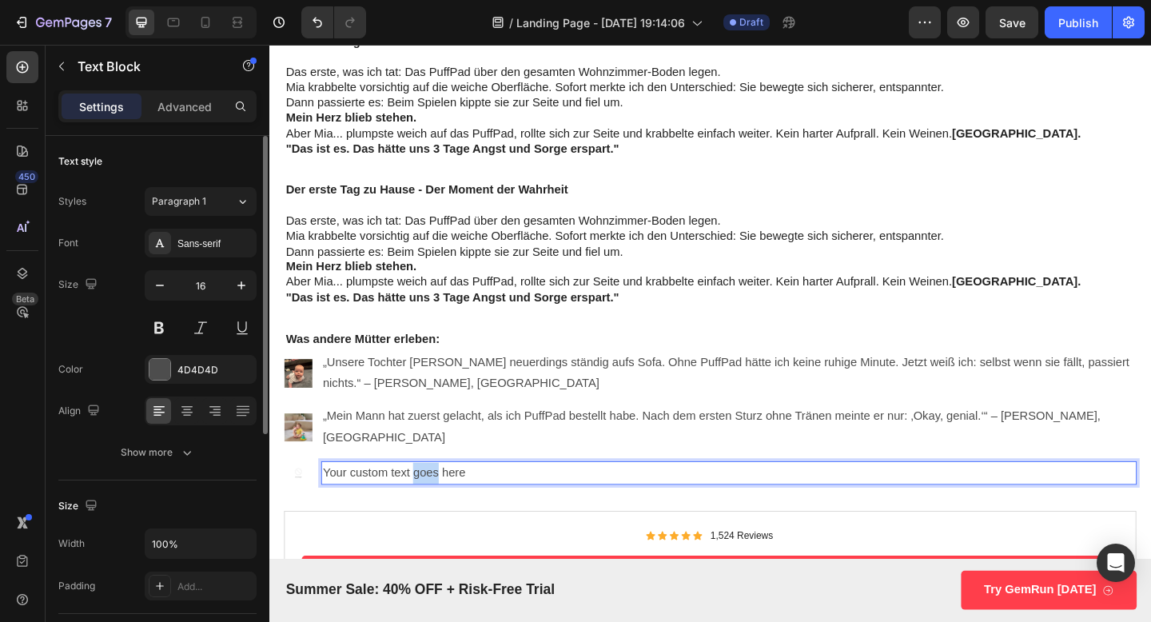
click at [428, 500] on p "Your custom text goes here" at bounding box center [769, 511] width 884 height 23
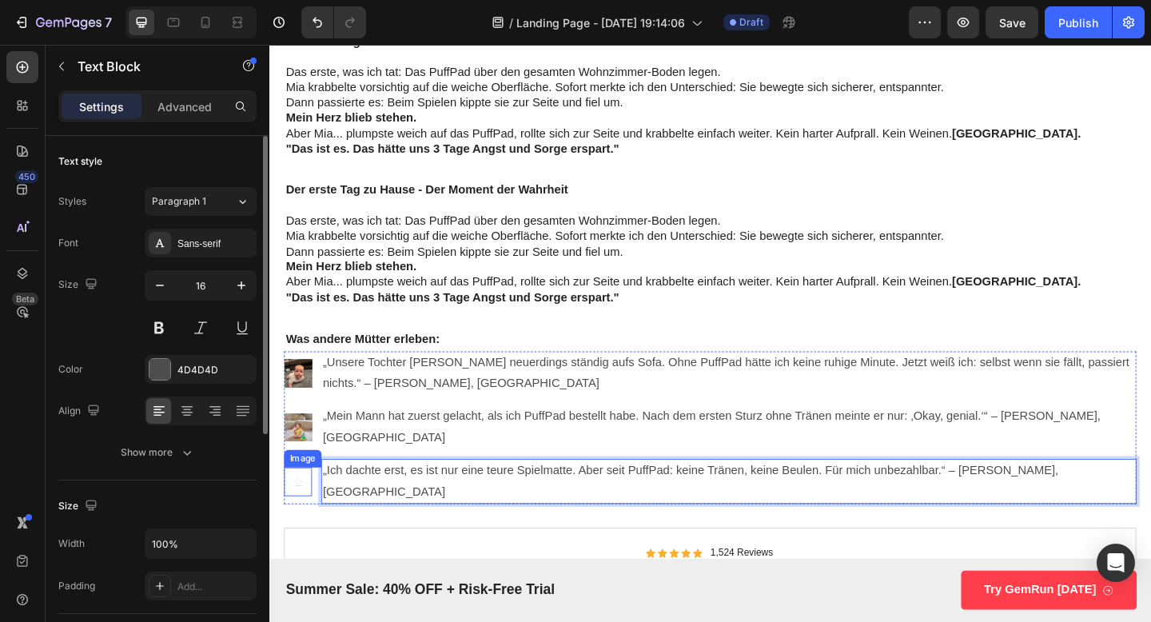
click at [297, 504] on img at bounding box center [300, 519] width 30 height 30
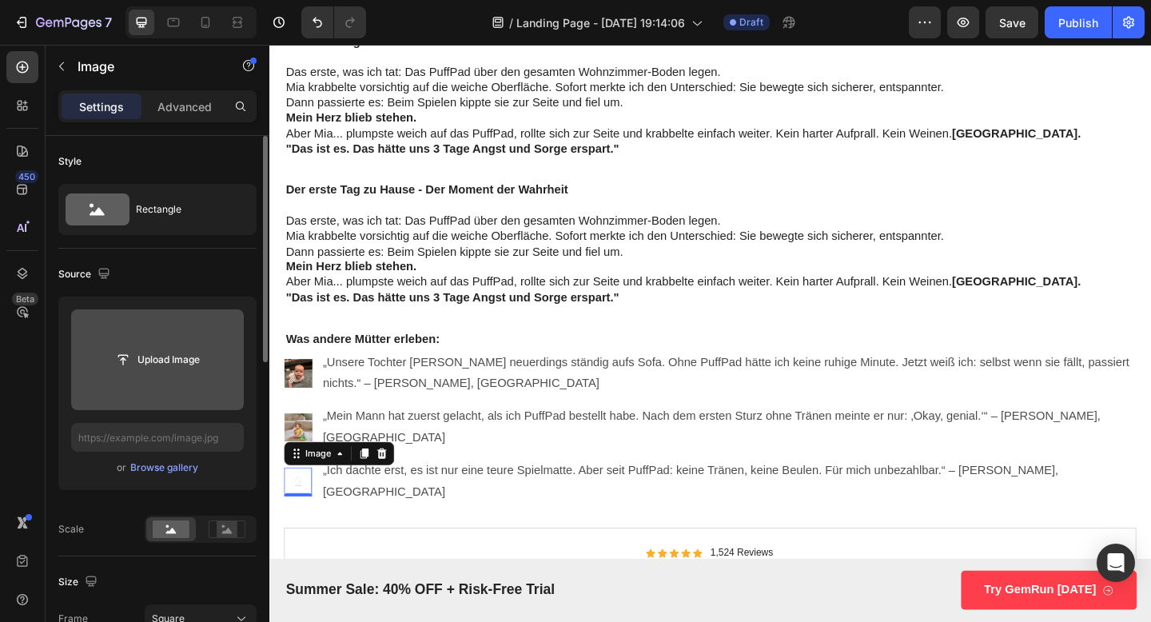
click at [162, 372] on input "file" at bounding box center [157, 359] width 110 height 27
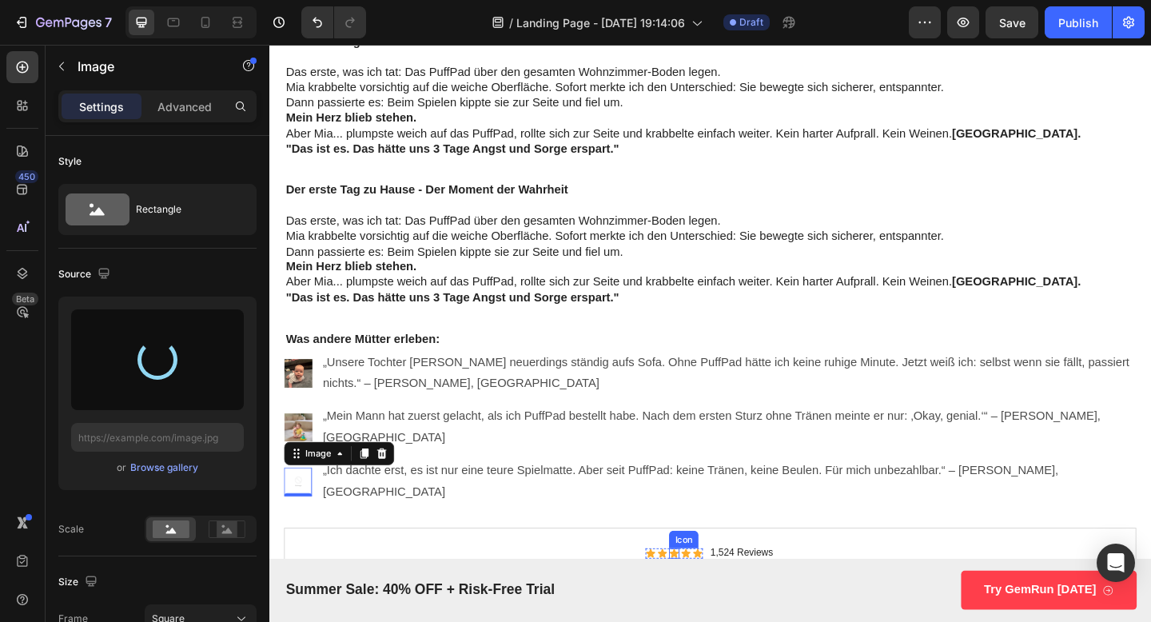
type input "https://cdn.shopify.com/s/files/1/0809/5901/3213/files/gempages_586135857325408…"
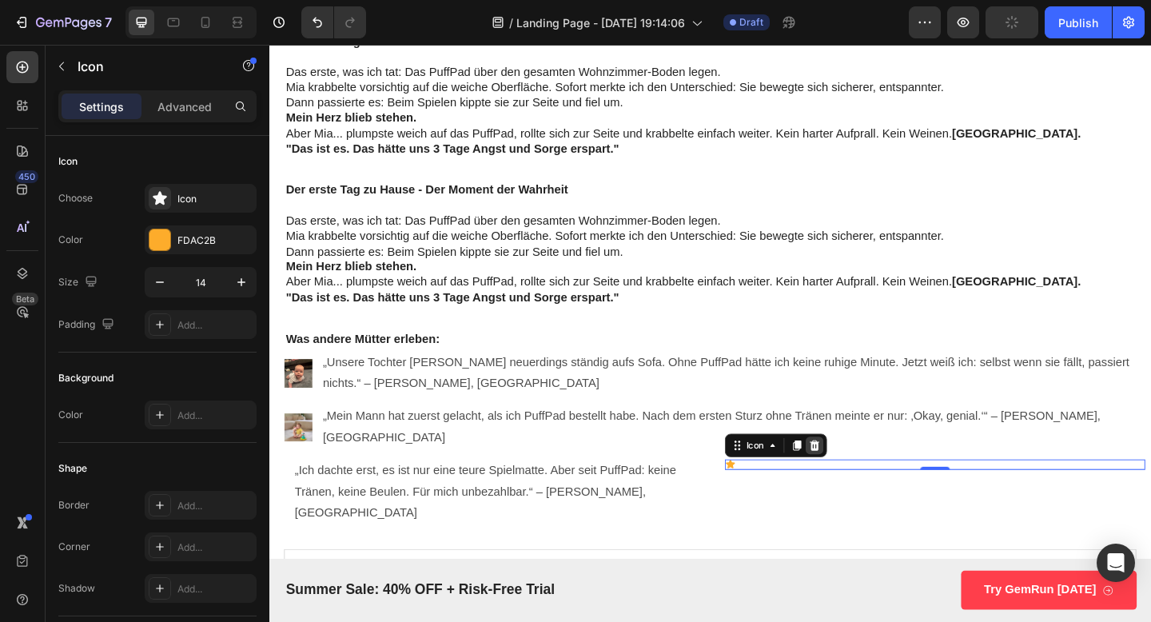
click at [863, 475] on icon at bounding box center [863, 480] width 10 height 11
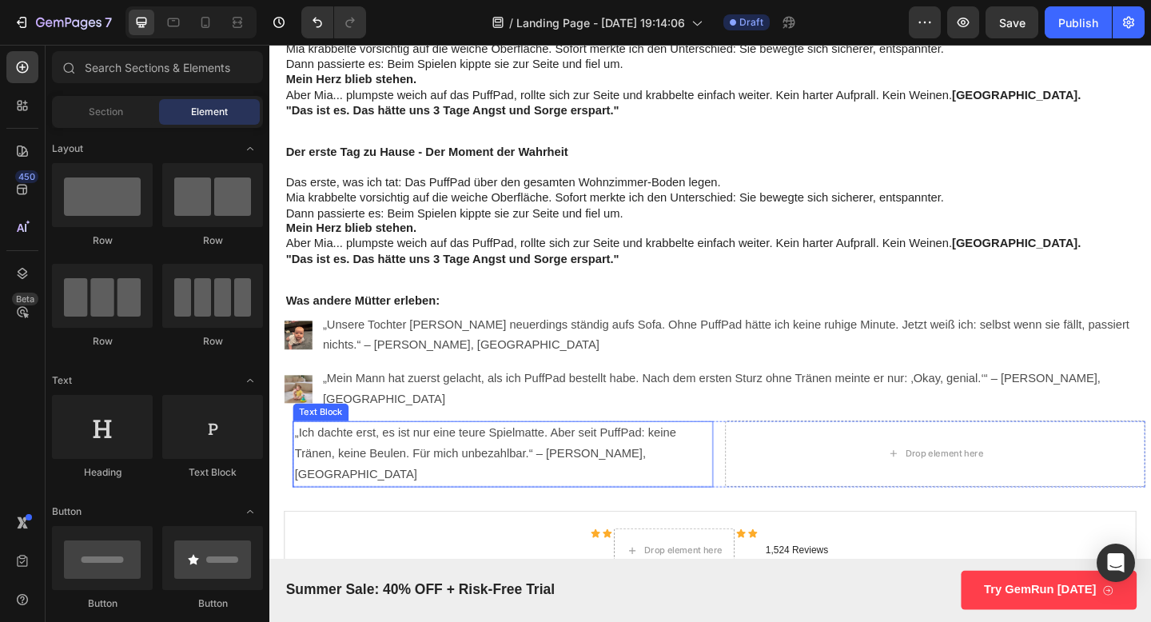
scroll to position [3959, 0]
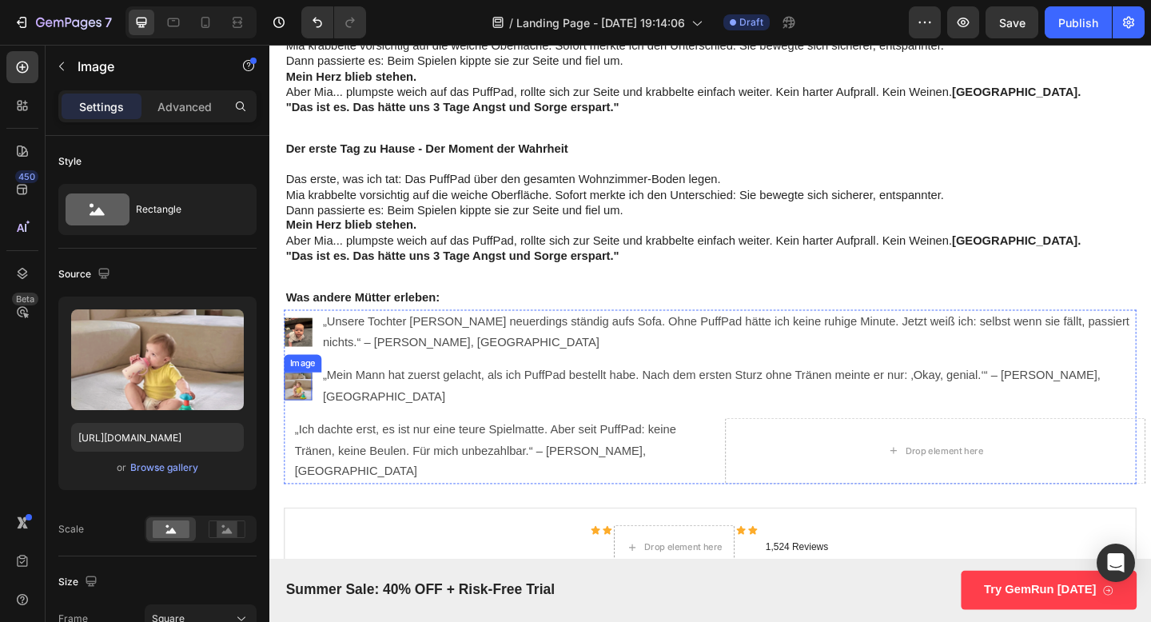
click at [300, 412] on img at bounding box center [300, 416] width 30 height 30
click at [351, 453] on p "„Ich dachte erst, es ist nur eine teure Spielmatte. Aber seit PuffPad: keine Tr…" at bounding box center [524, 487] width 454 height 69
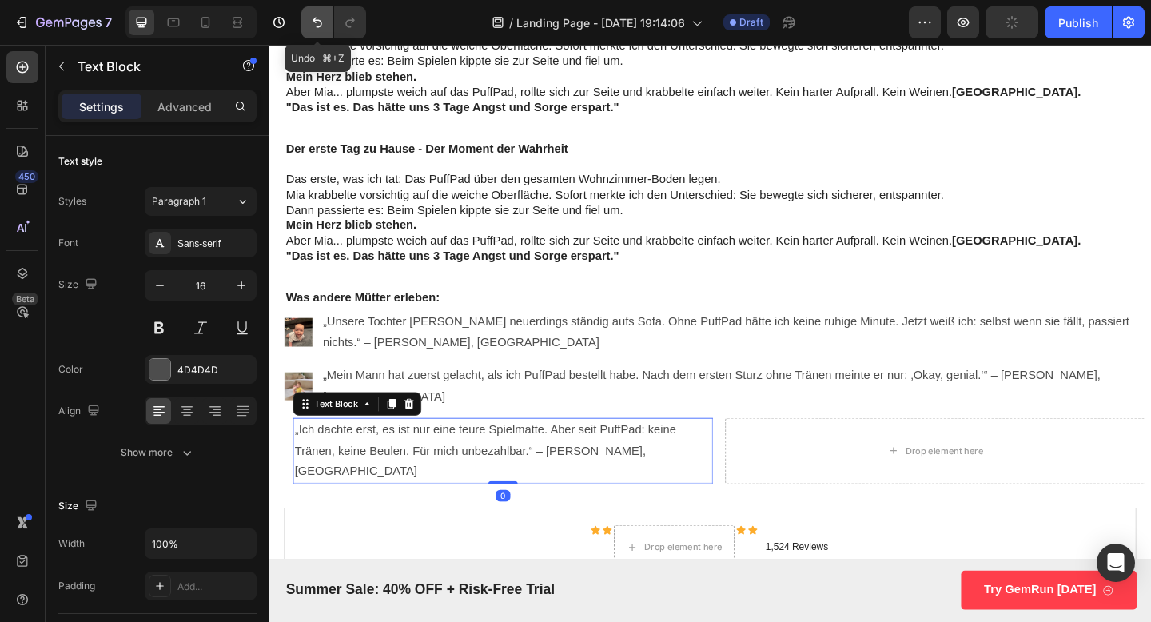
click at [312, 27] on icon "Undo/Redo" at bounding box center [317, 22] width 16 height 16
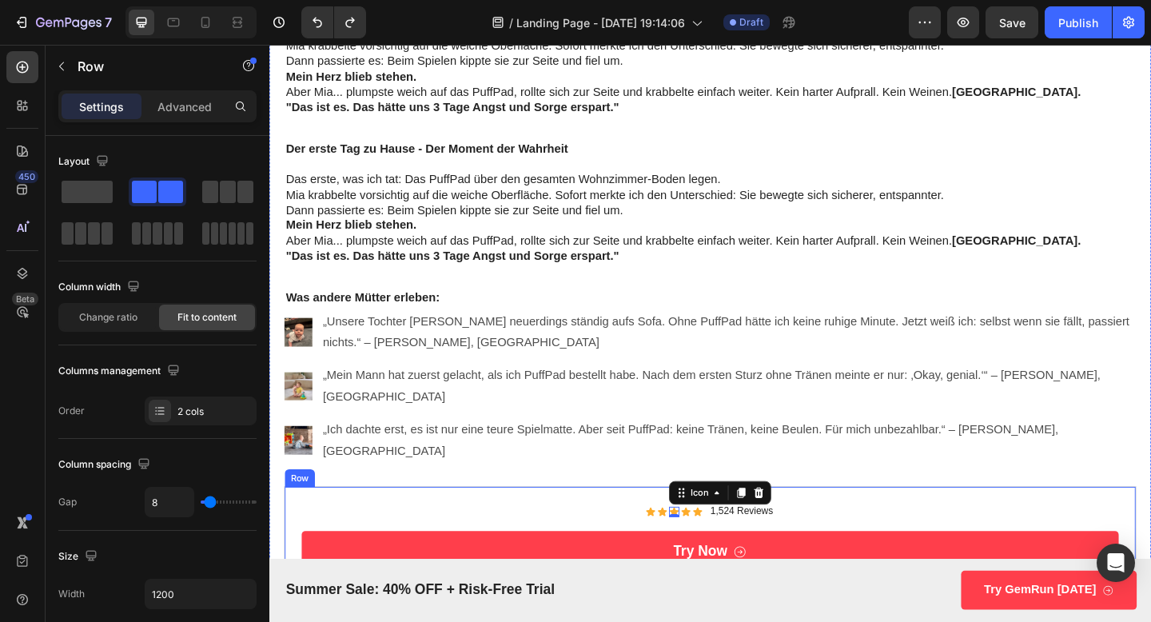
click at [649, 544] on div "Icon Icon Icon 0 Icon Icon Icon List 1,524 Reviews Text Block Row" at bounding box center [749, 552] width 889 height 17
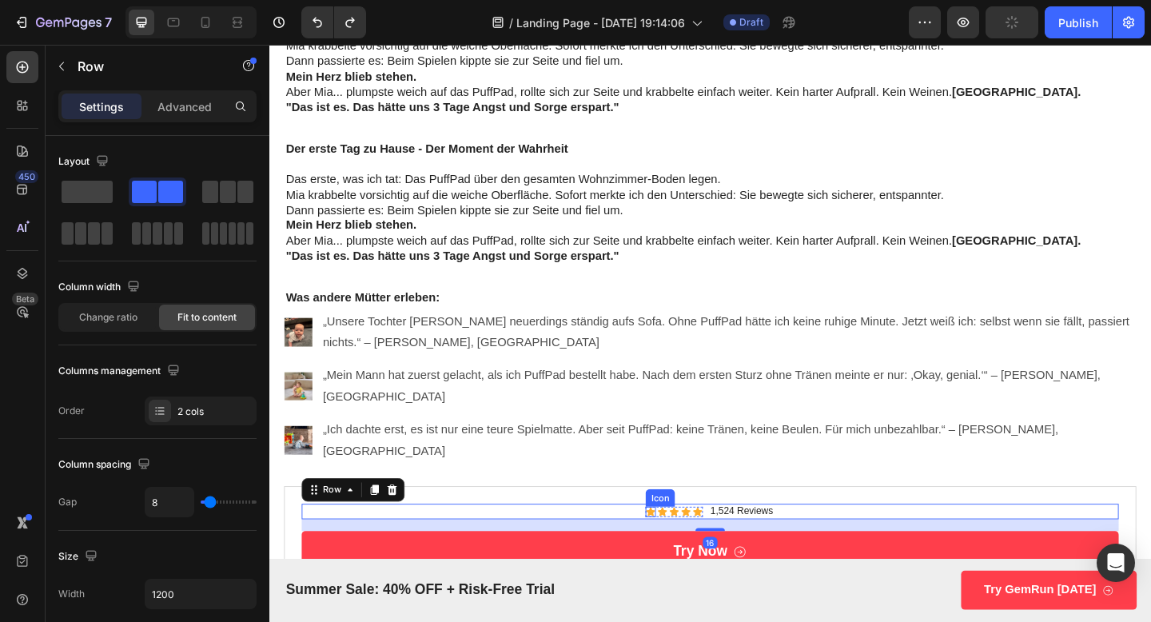
click at [676, 544] on div "Icon Icon Icon Icon Icon Icon List 1,524 Reviews Text Block Row 16" at bounding box center [749, 552] width 889 height 17
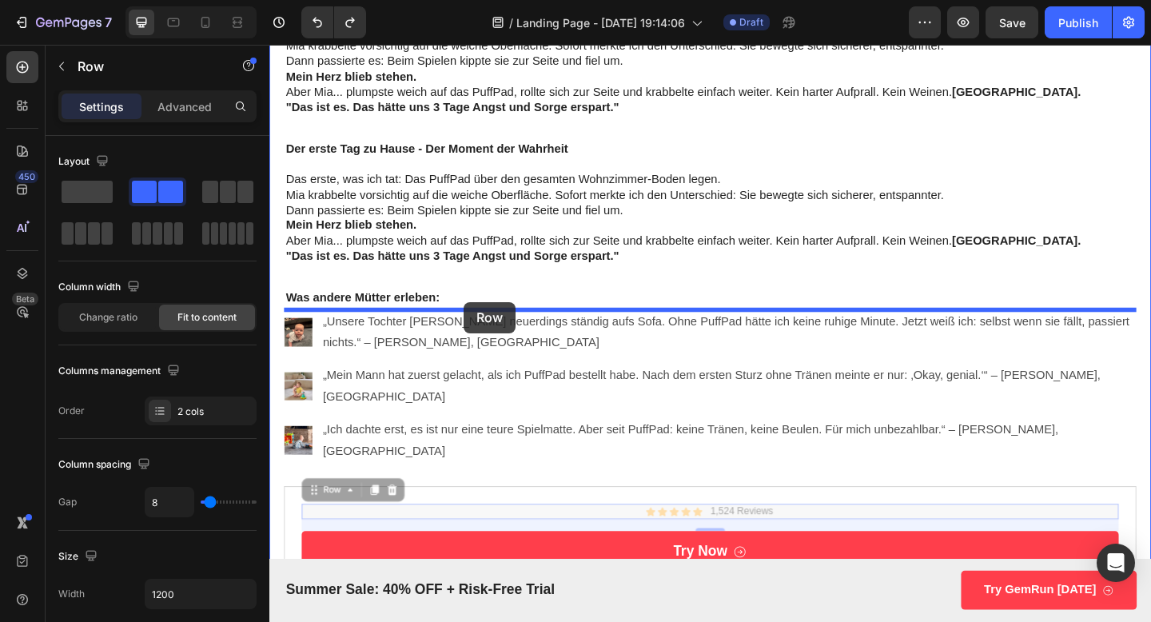
drag, startPoint x: 652, startPoint y: 516, endPoint x: 481, endPoint y: 325, distance: 257.0
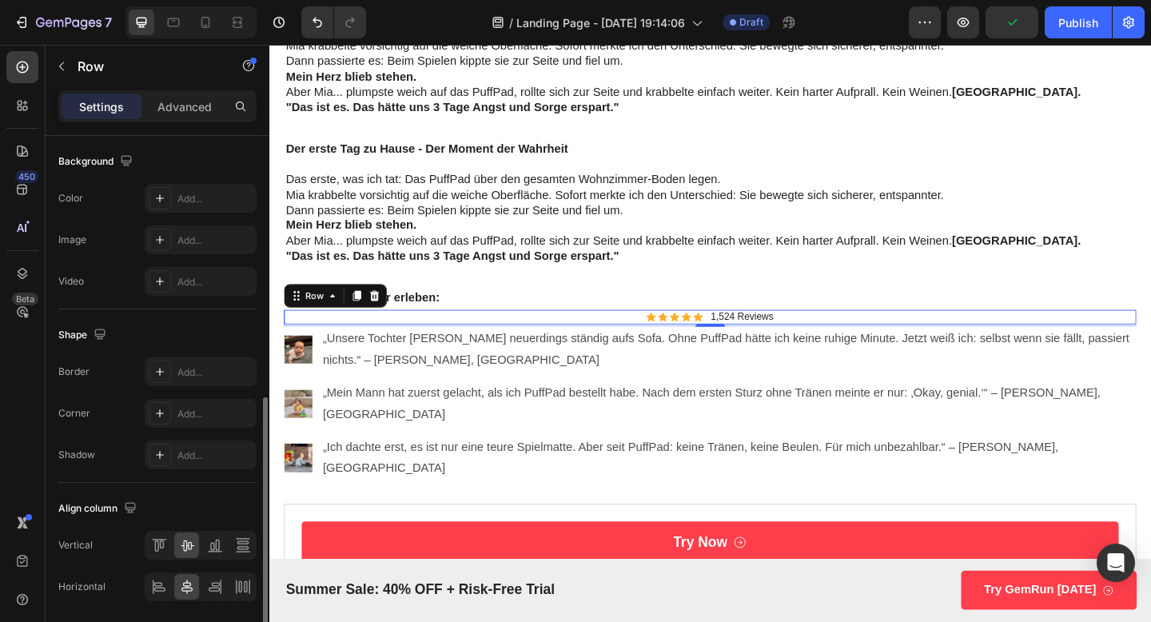
scroll to position [626, 0]
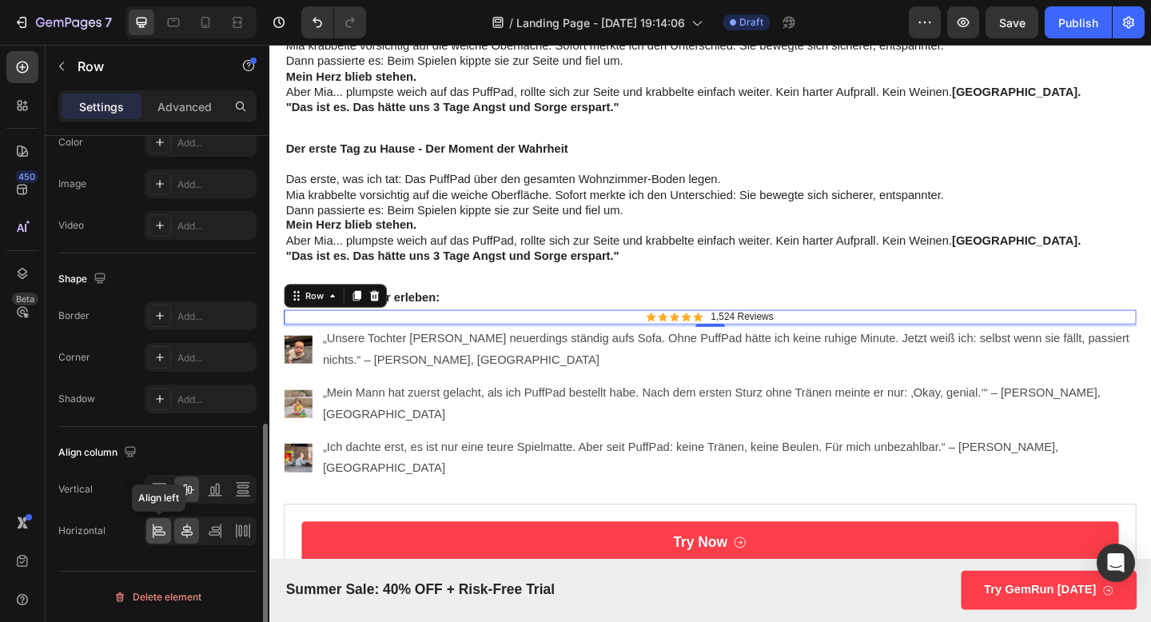
click at [159, 533] on icon at bounding box center [159, 531] width 16 height 16
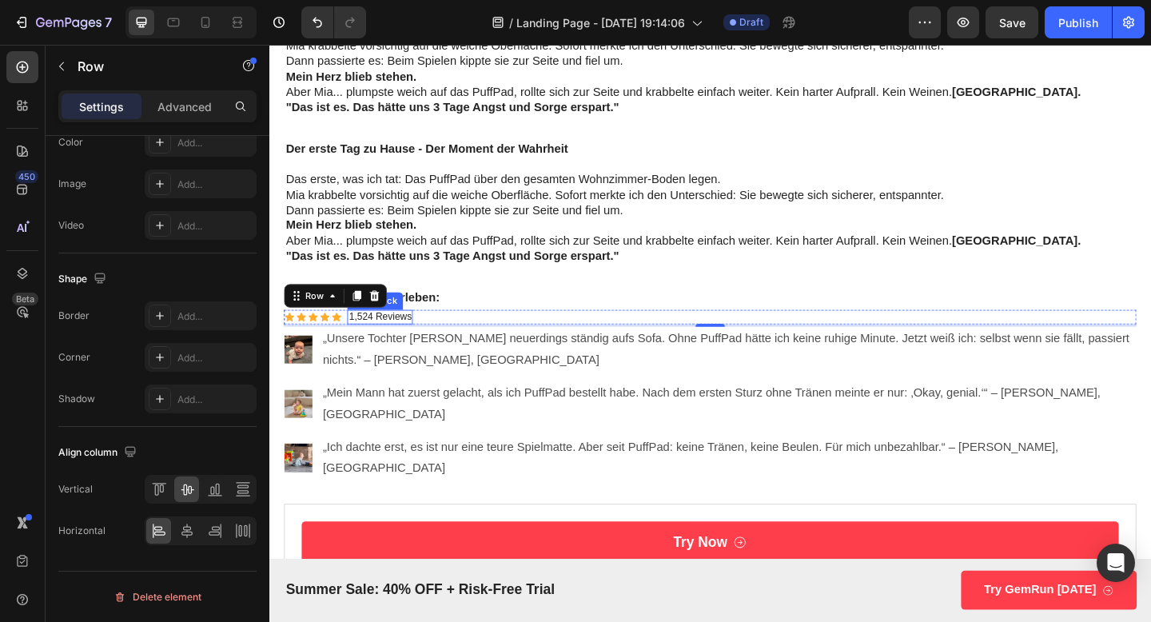
click at [397, 345] on p "1,524 Reviews" at bounding box center [390, 342] width 68 height 14
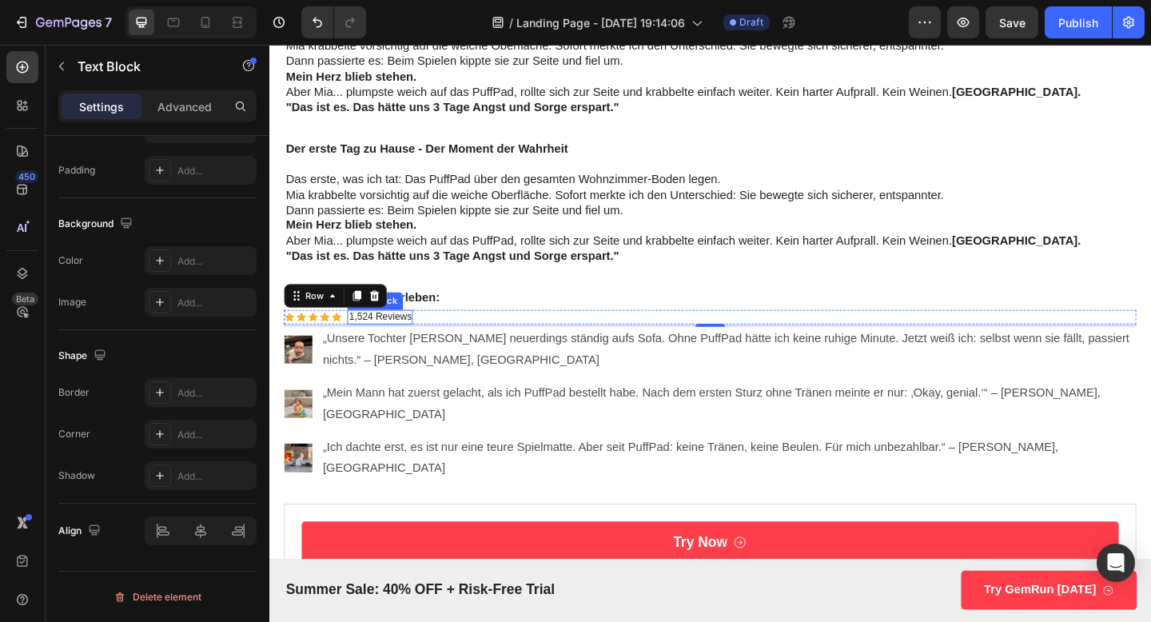
scroll to position [0, 0]
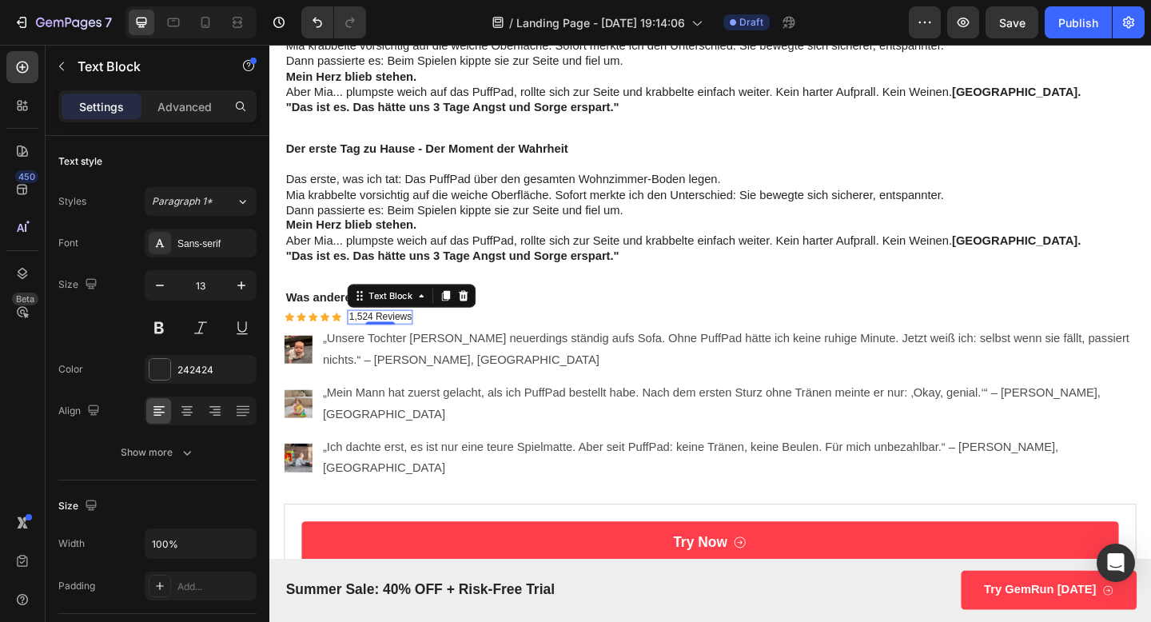
click at [397, 345] on p "1,524 Reviews" at bounding box center [390, 342] width 68 height 14
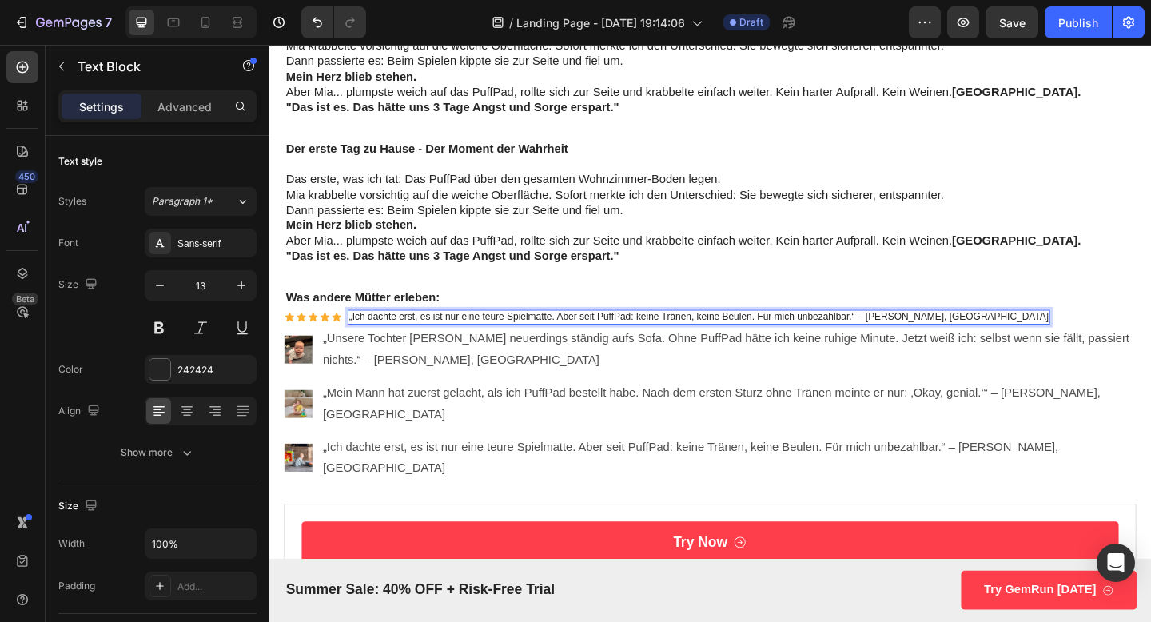
click at [407, 339] on p "„Ich dachte erst, es ist nur eine teure Spielmatte. Aber seit PuffPad: keine Tr…" at bounding box center [736, 342] width 761 height 14
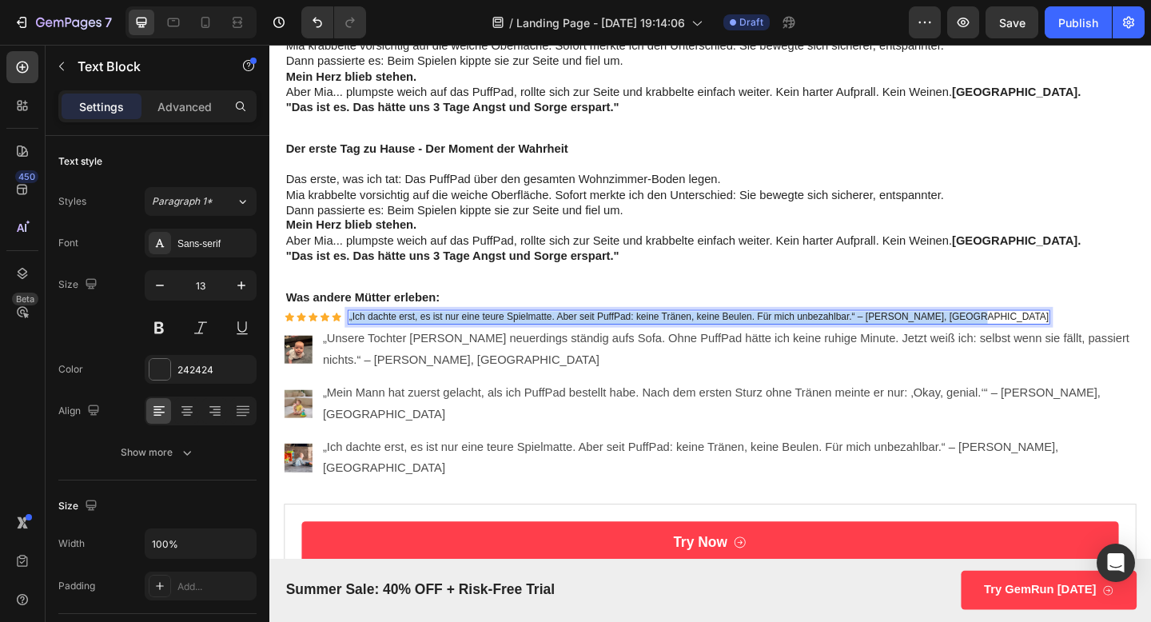
click at [407, 339] on p "„Ich dachte erst, es ist nur eine teure Spielmatte. Aber seit PuffPad: keine Tr…" at bounding box center [736, 342] width 761 height 14
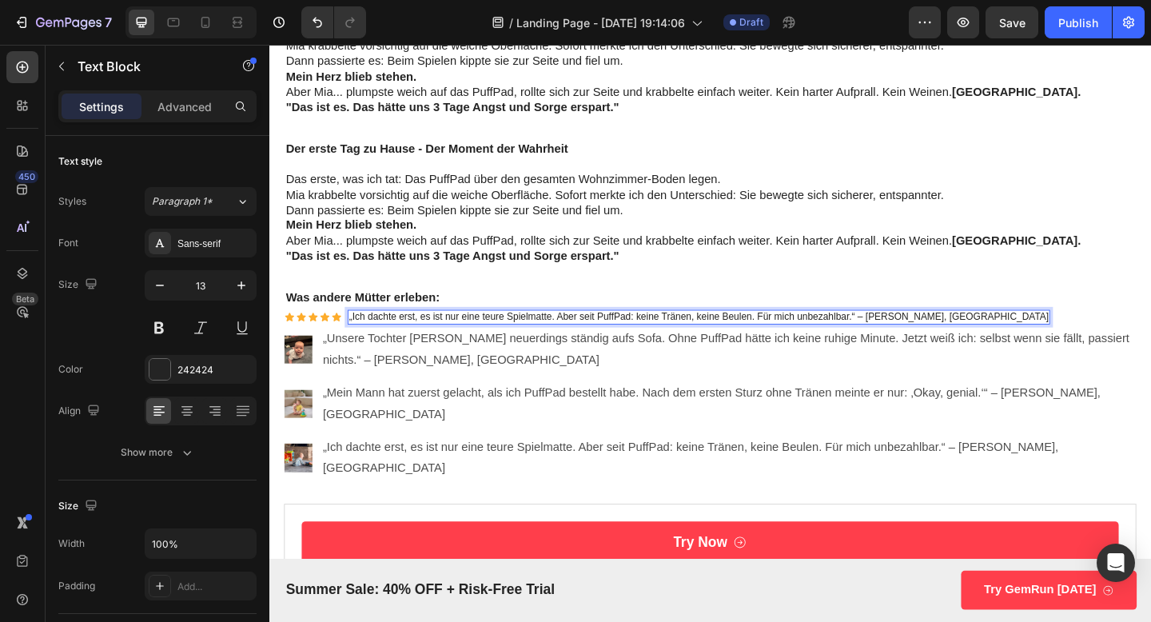
click at [407, 339] on p "„Ich dachte erst, es ist nur eine teure Spielmatte. Aber seit PuffPad: keine Tr…" at bounding box center [736, 342] width 761 height 14
click at [454, 338] on p "„Ich dachte erst, es ist nur eine teure Spielmatte. Aber seit PuffPad: keine Tr…" at bounding box center [736, 342] width 761 height 14
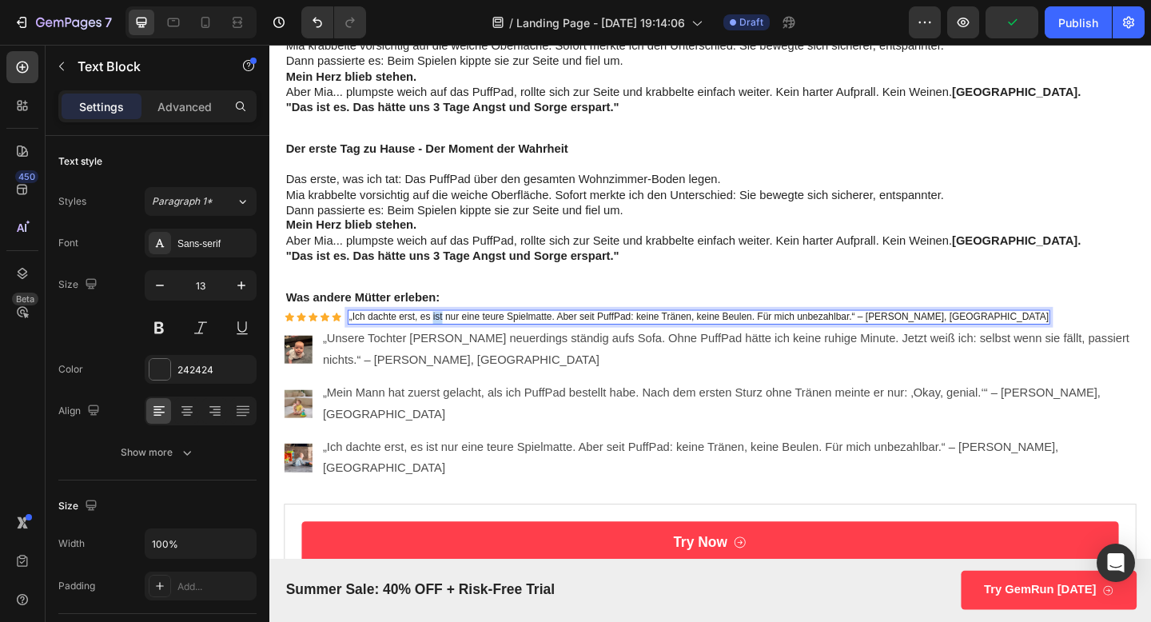
click at [454, 338] on p "„Ich dachte erst, es ist nur eine teure Spielmatte. Aber seit PuffPad: keine Tr…" at bounding box center [736, 342] width 761 height 14
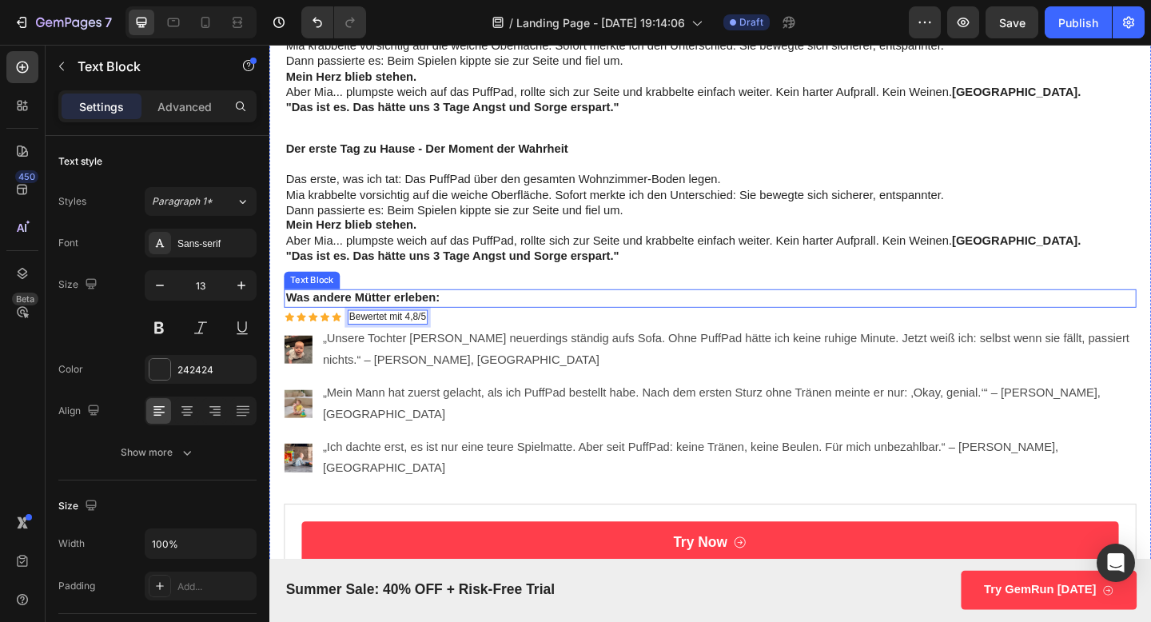
click at [636, 312] on div "Was andere Mütter erleben:" at bounding box center [748, 321] width 927 height 20
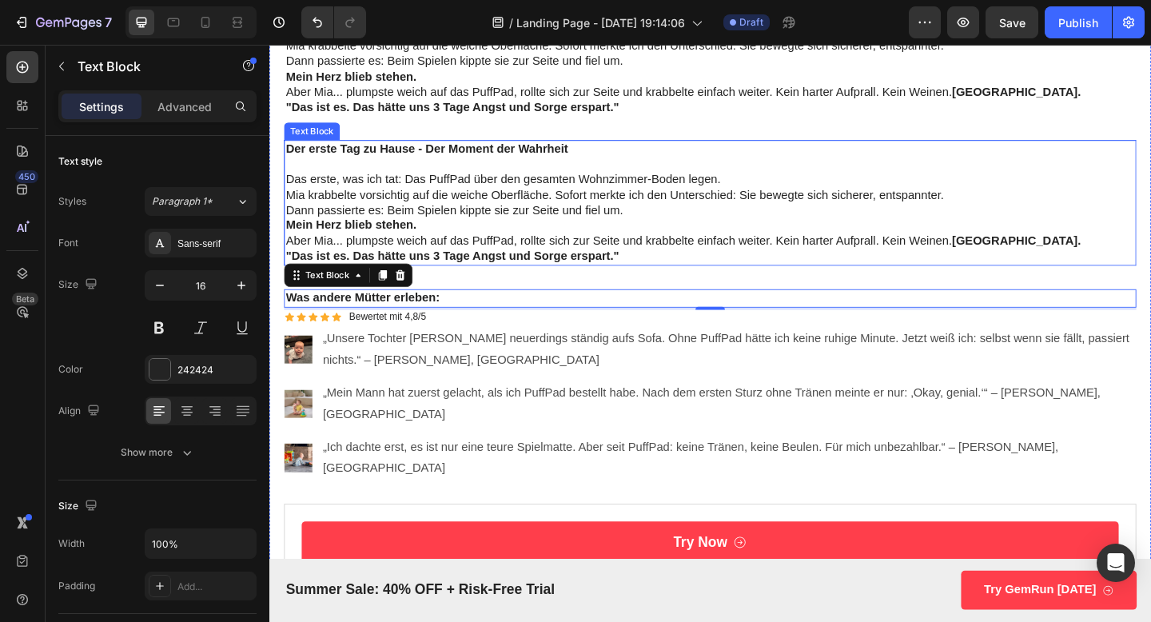
click at [824, 170] on p at bounding box center [749, 175] width 924 height 17
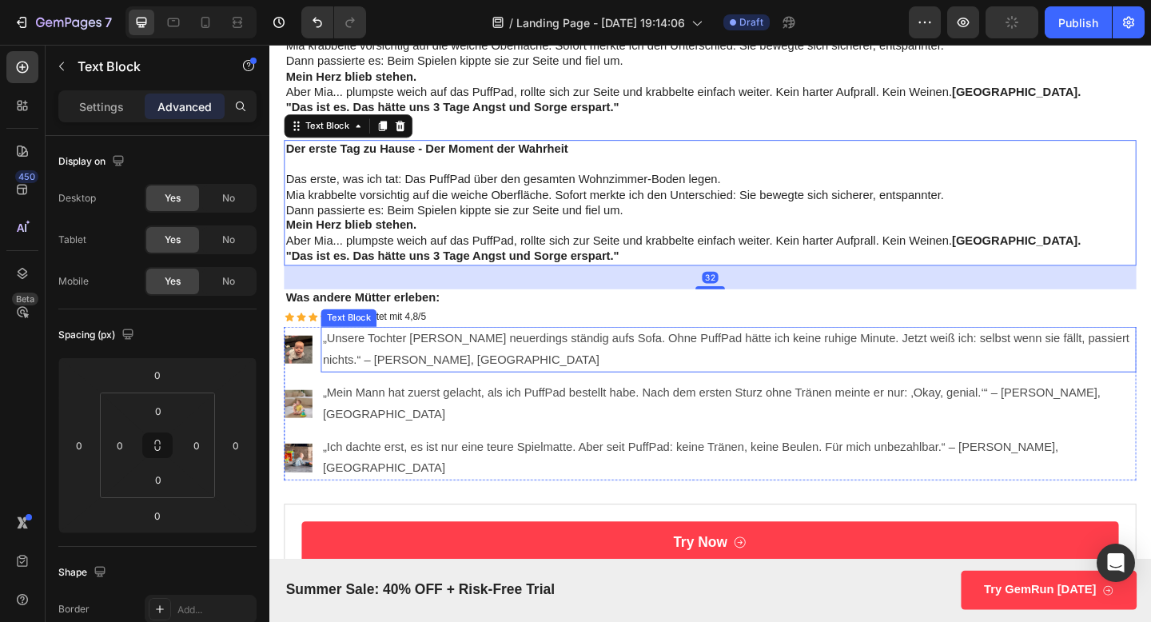
click at [370, 343] on div "Text Block" at bounding box center [356, 342] width 54 height 14
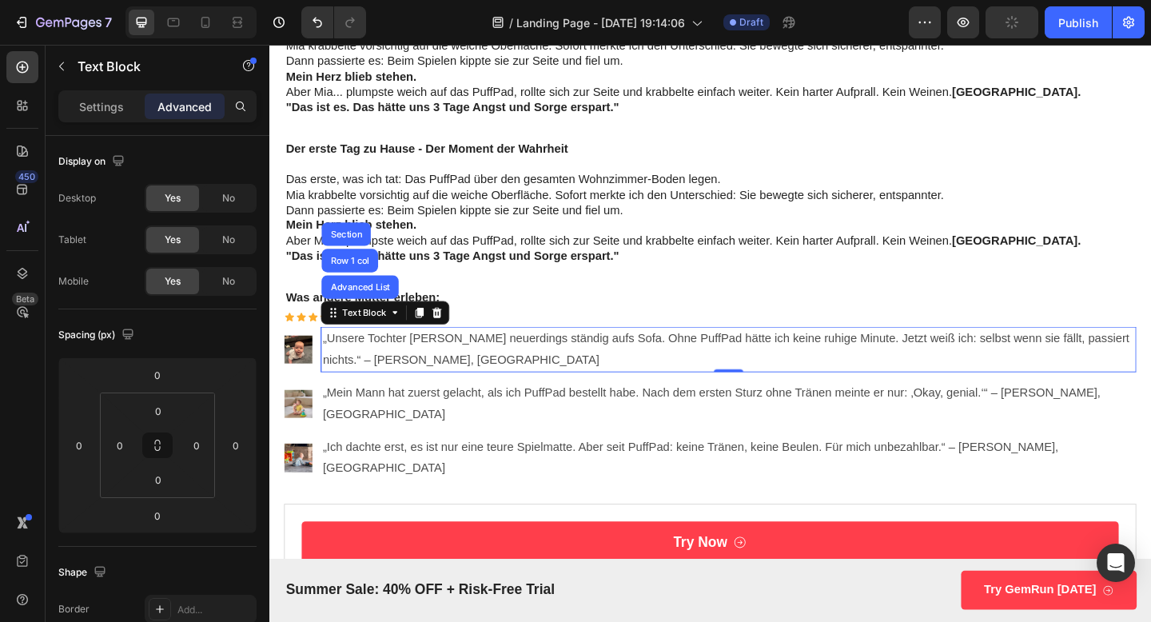
click at [466, 343] on div "Icon Icon Icon Icon Icon Icon List Bewertet mit 4,8/5 Text Block Row" at bounding box center [748, 341] width 927 height 17
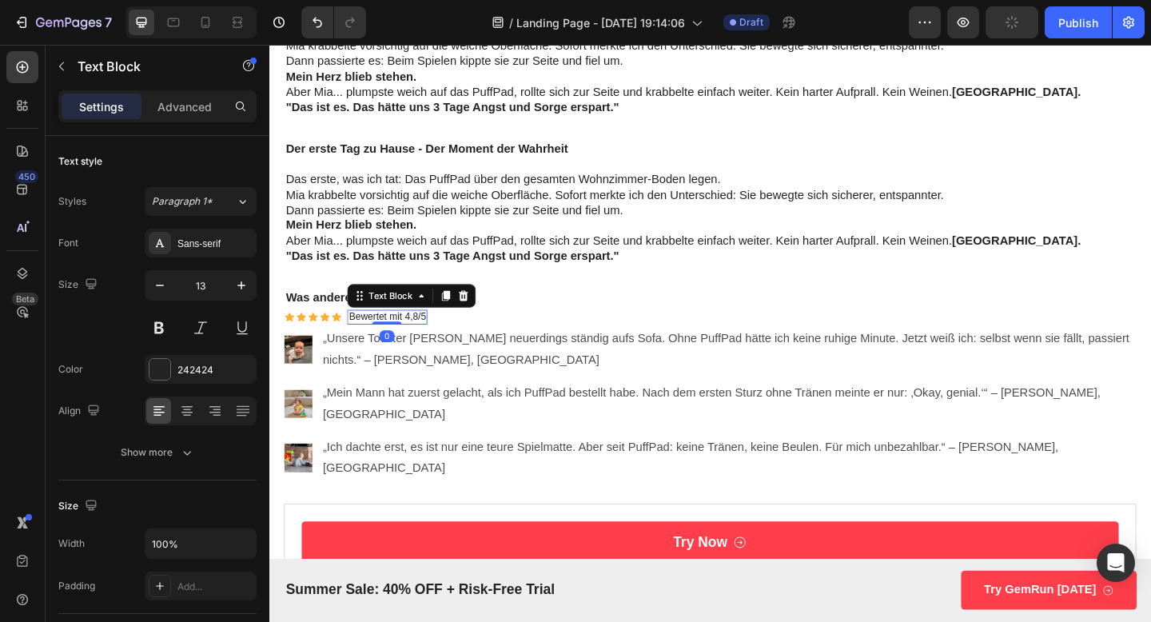
click at [412, 337] on p "Bewertet mit 4,8/5" at bounding box center [398, 342] width 84 height 14
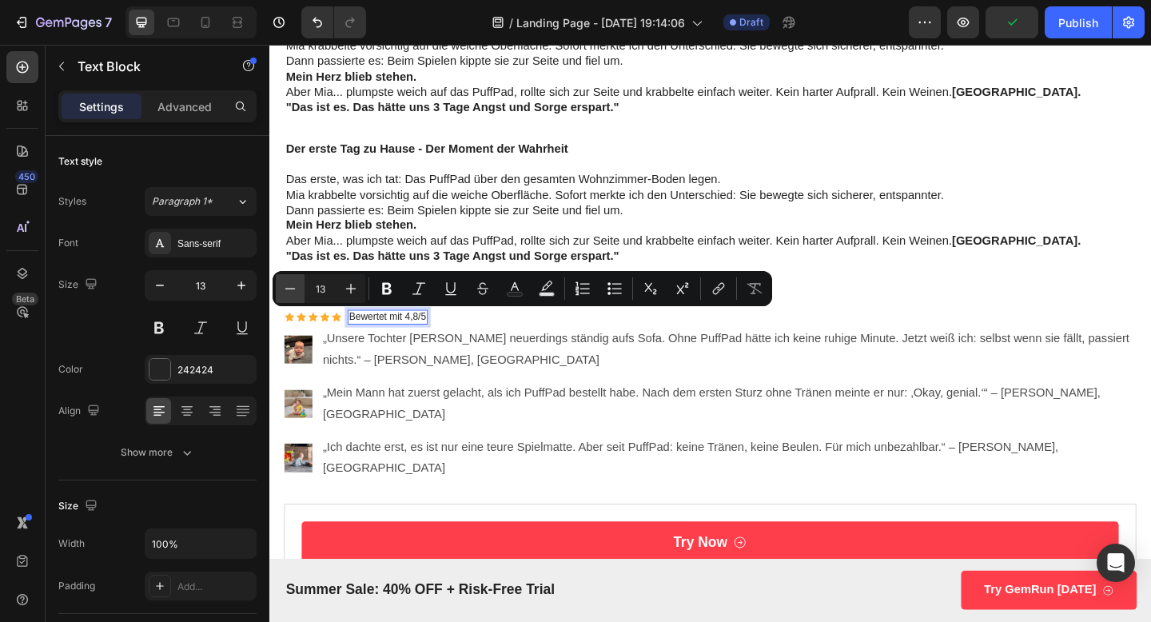
click at [288, 289] on icon "Editor contextual toolbar" at bounding box center [290, 289] width 16 height 16
type input "11"
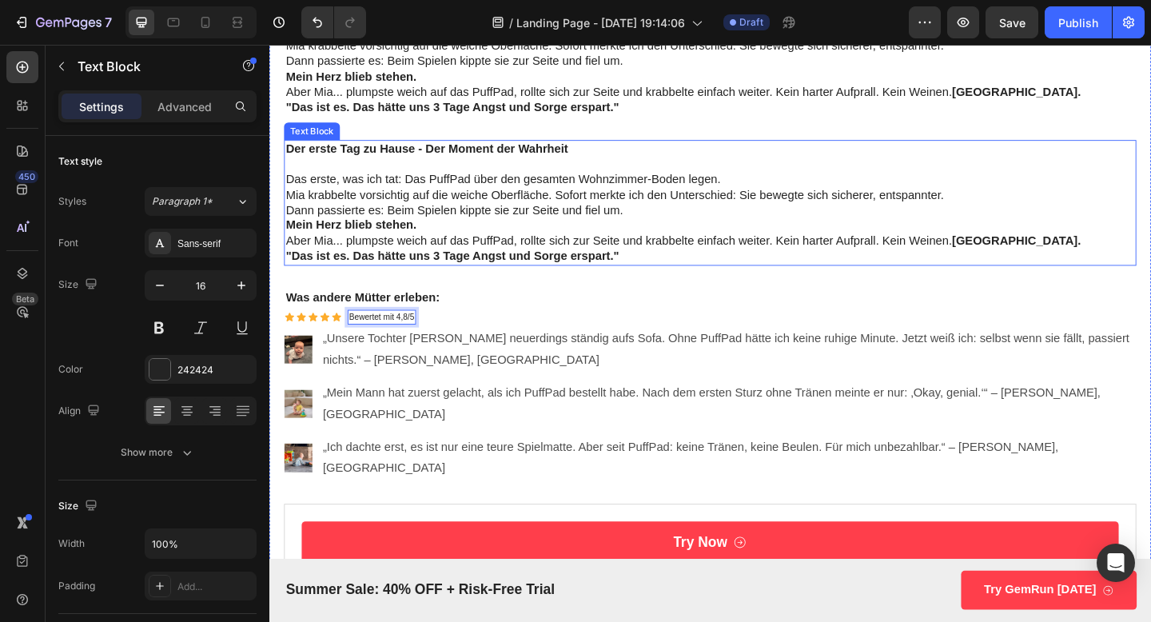
click at [1056, 153] on p "Der erste Tag zu Hause - Der Moment der Wahrheit" at bounding box center [749, 158] width 924 height 17
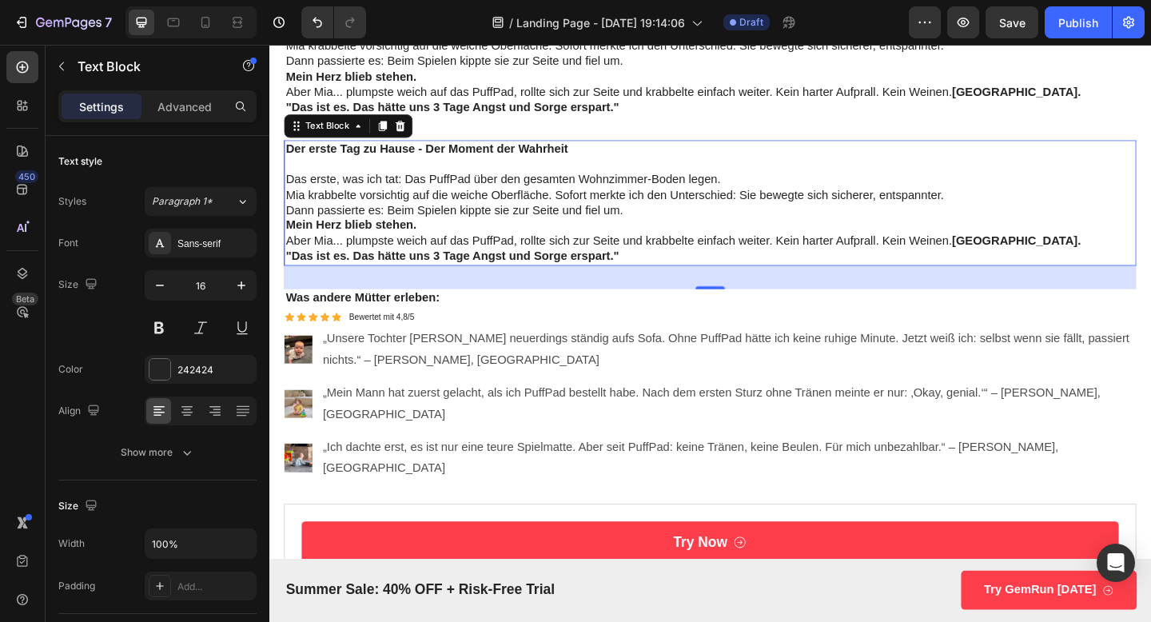
click at [830, 15] on div "/ Landing Page - [DATE] 19:14:06 Draft" at bounding box center [644, 22] width 530 height 32
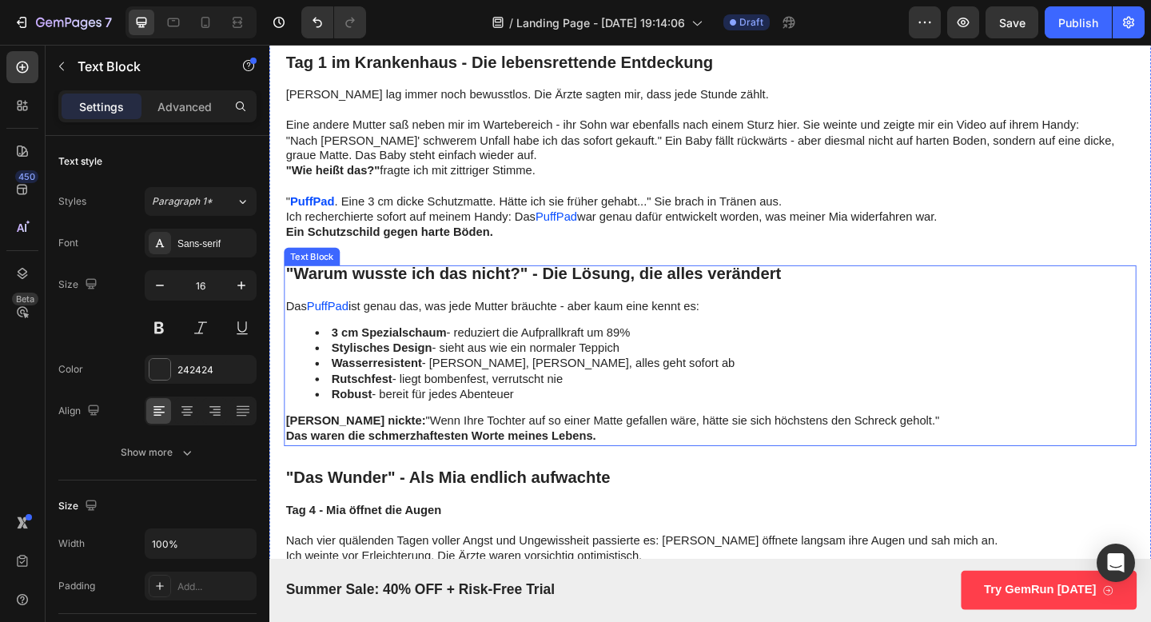
scroll to position [3244, 0]
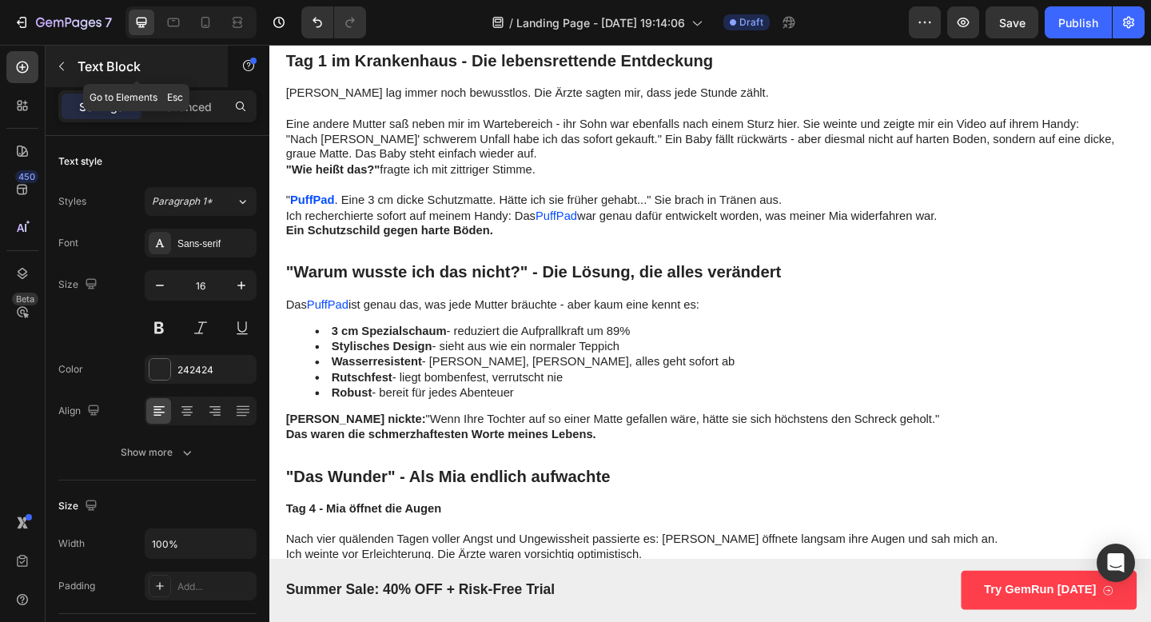
click at [70, 64] on button "button" at bounding box center [62, 67] width 26 height 26
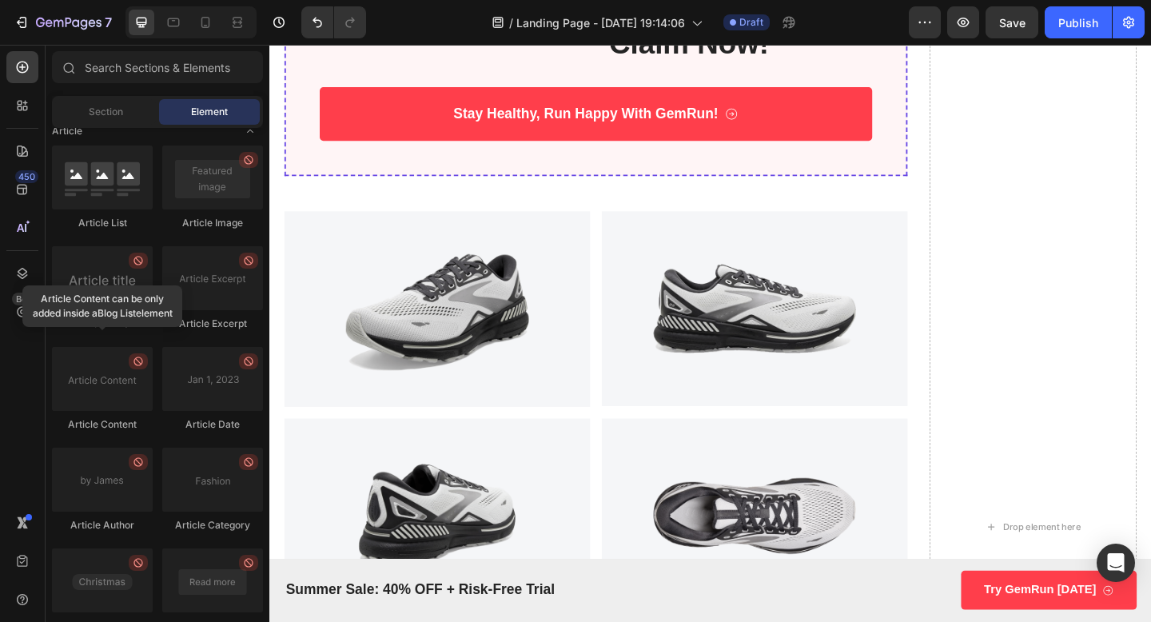
scroll to position [4923, 0]
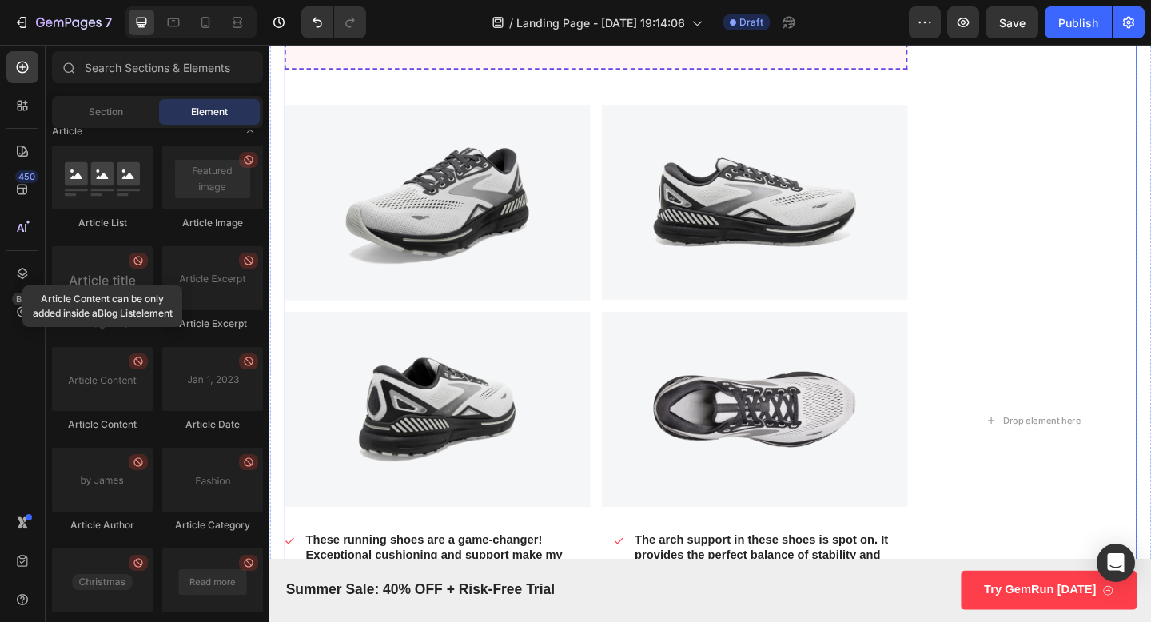
click at [359, 114] on div "13 HRS 42 MIN 58 SEC Countdown Timer 100% Risk FREE - 30 Day No Questions Asked…" at bounding box center [624, 454] width 678 height 1577
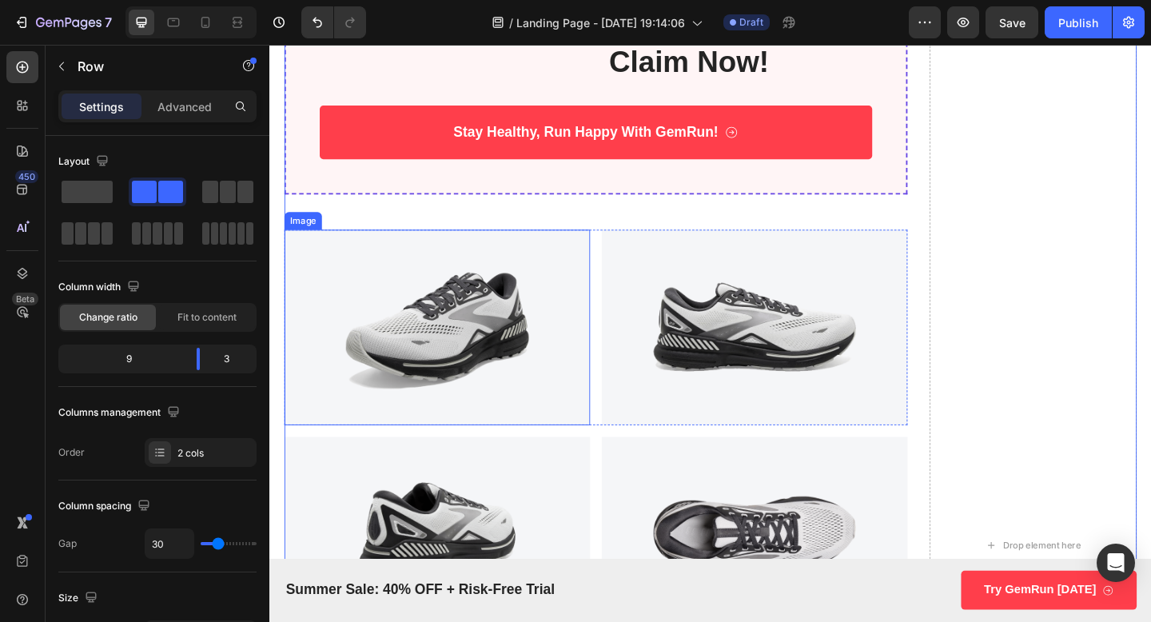
scroll to position [4740, 0]
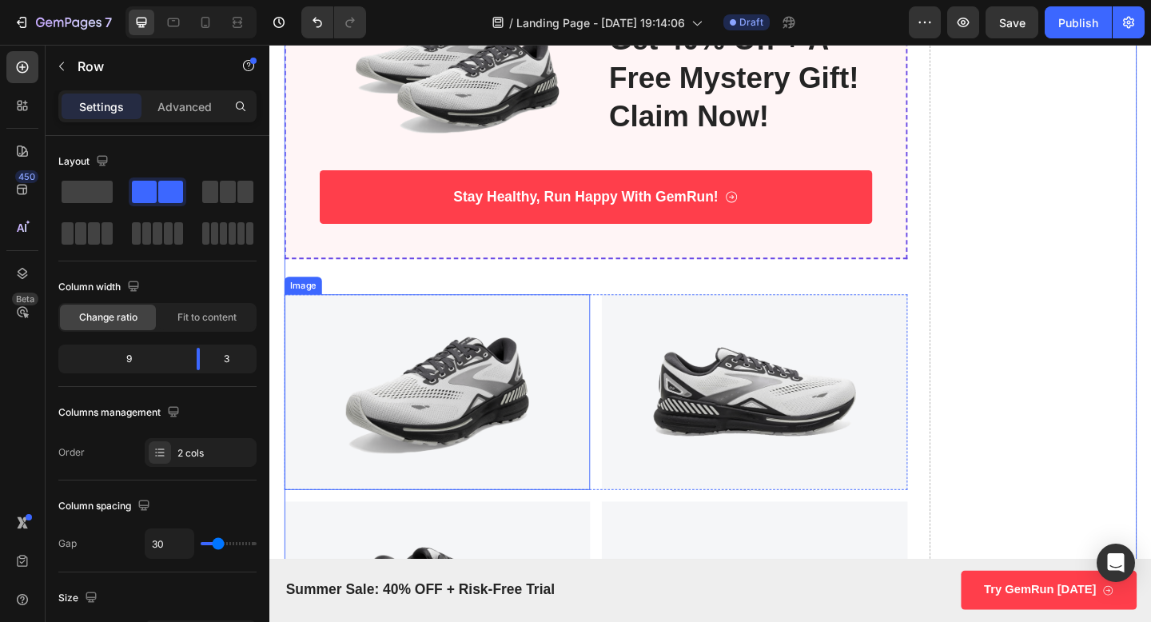
click at [369, 343] on img at bounding box center [451, 423] width 333 height 213
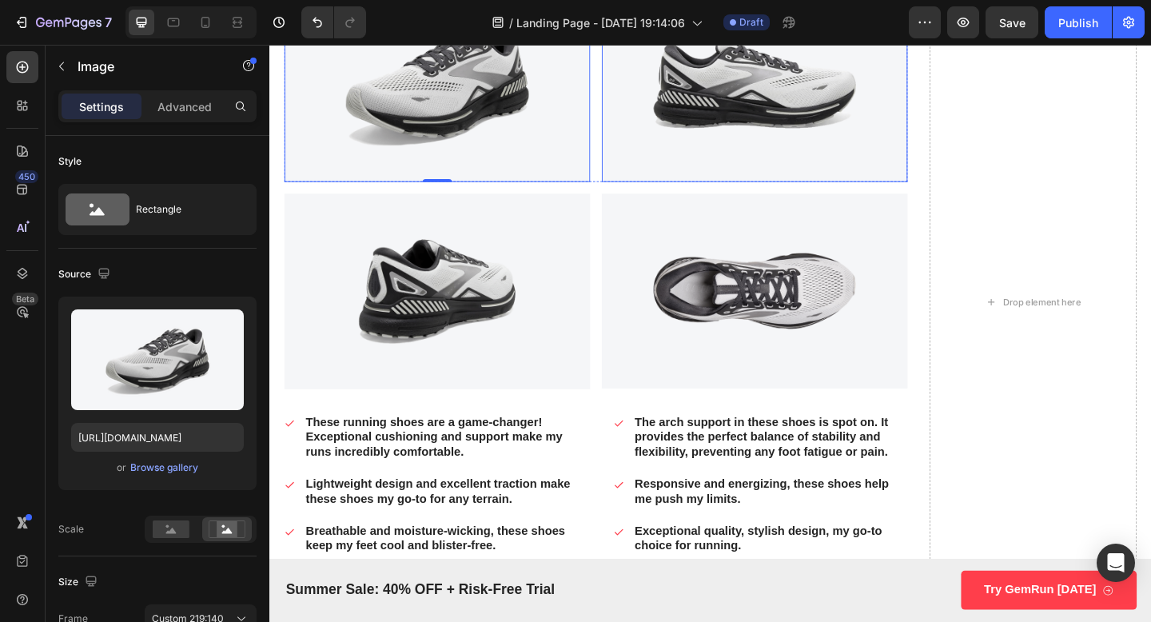
scroll to position [5000, 0]
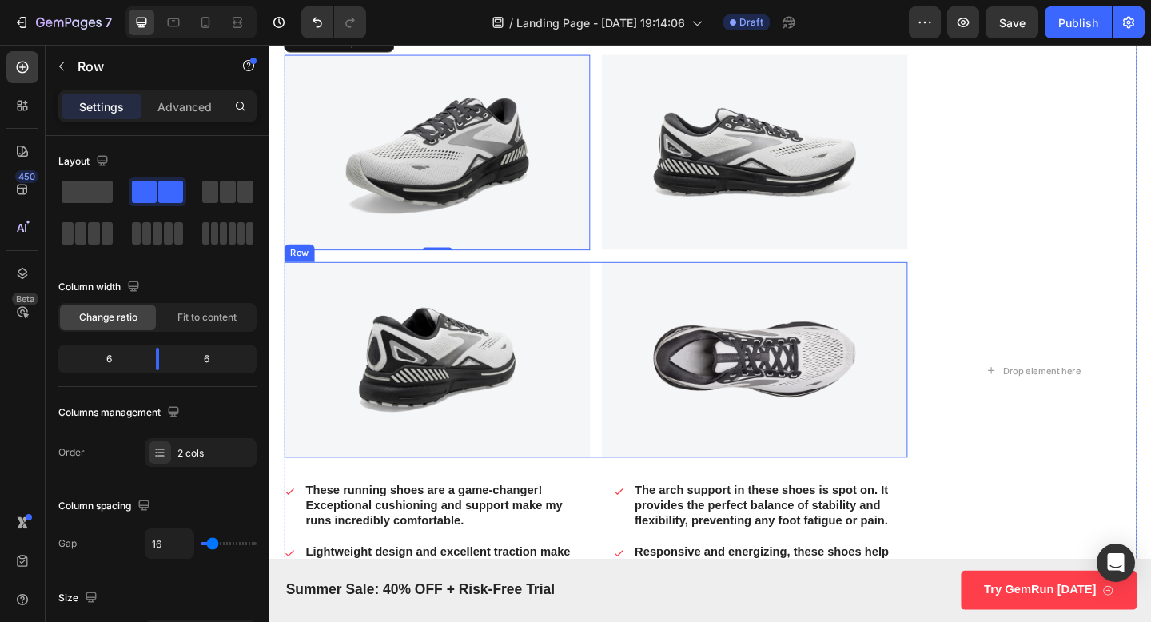
click at [628, 480] on div "Image Image Row" at bounding box center [624, 387] width 678 height 213
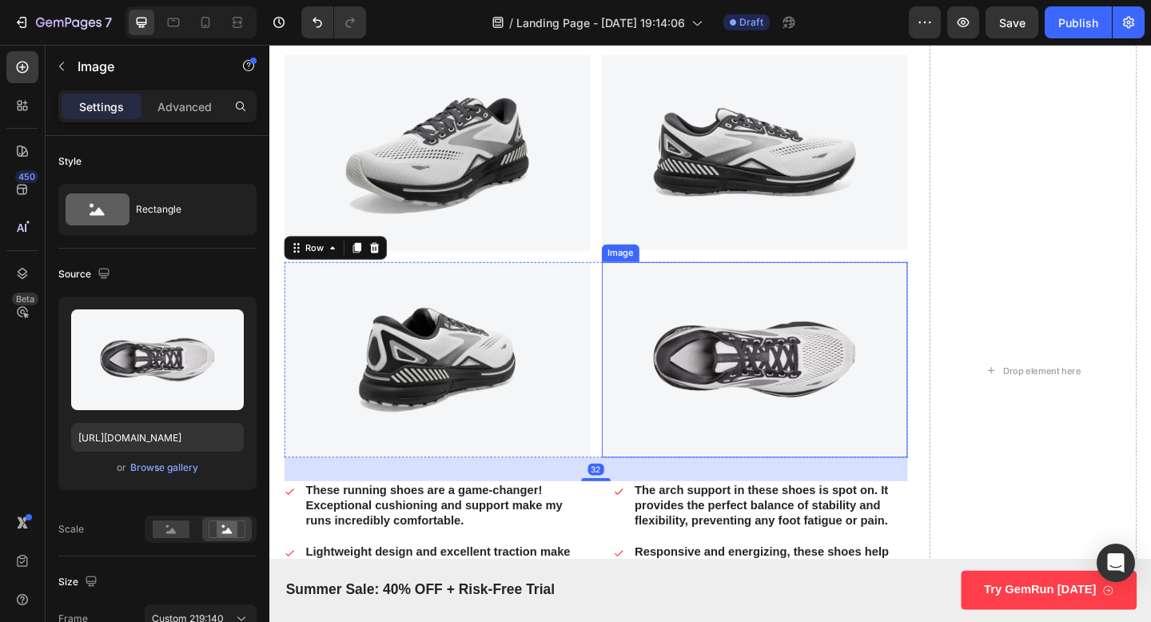
click at [632, 409] on img at bounding box center [797, 387] width 333 height 213
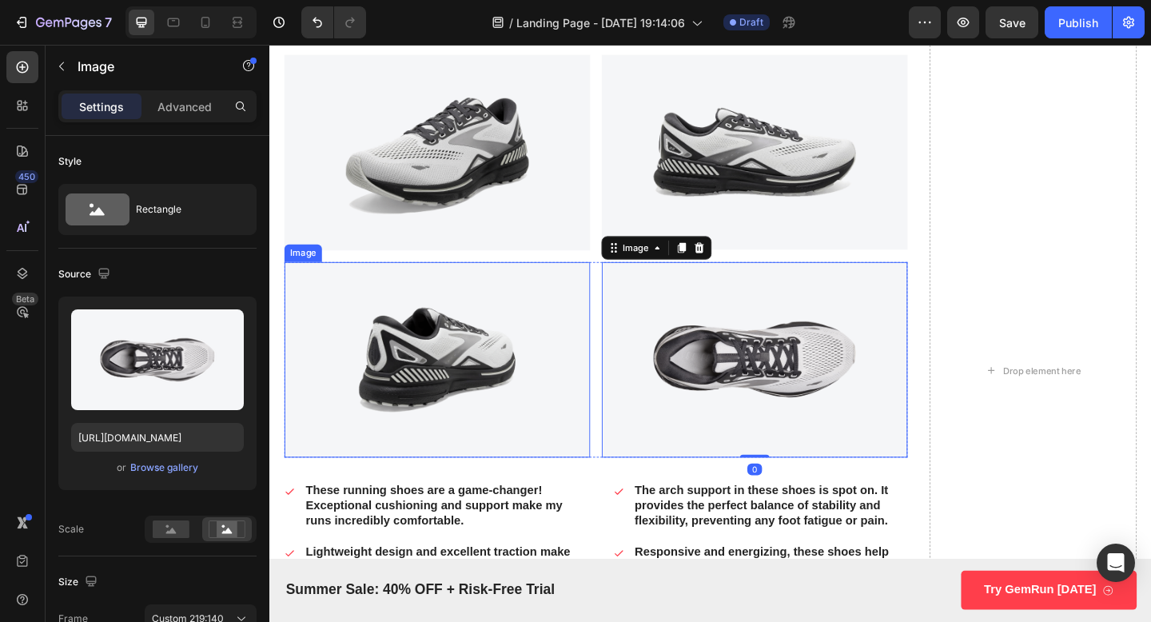
click at [602, 416] on img at bounding box center [451, 387] width 333 height 213
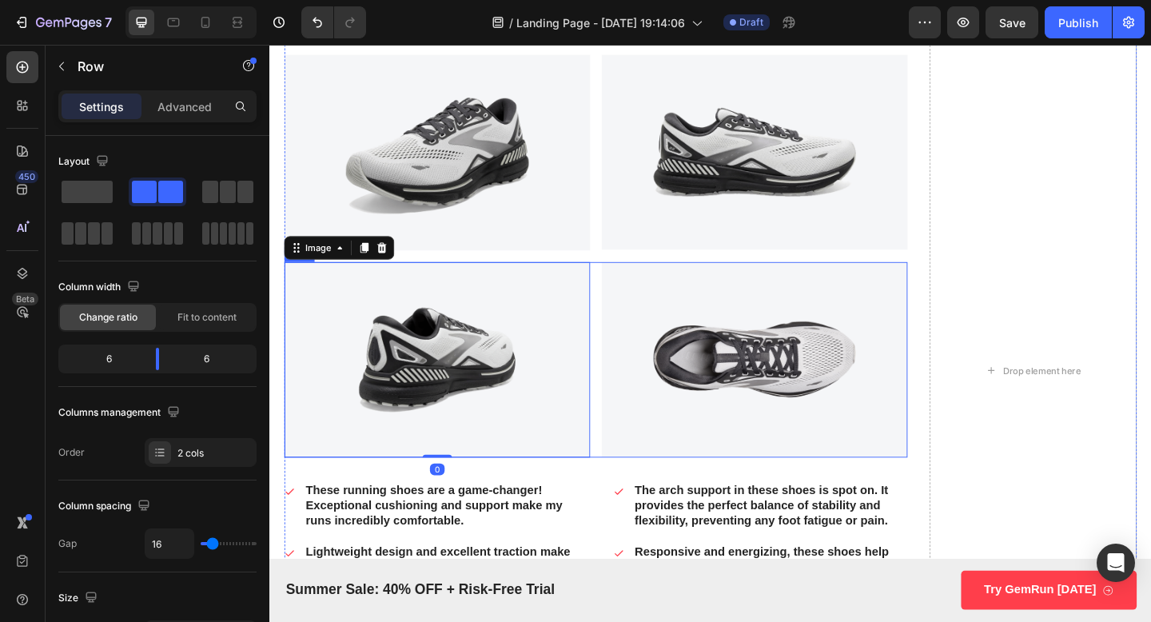
click at [624, 493] on div "Image 0 Image Row" at bounding box center [624, 387] width 678 height 213
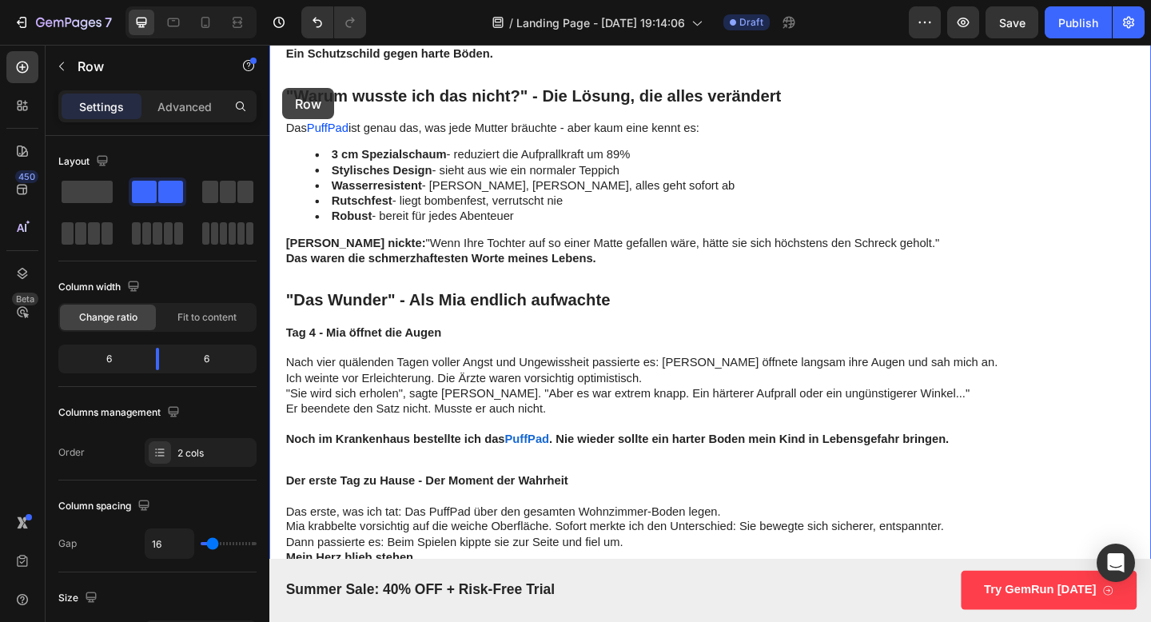
scroll to position [3407, 0]
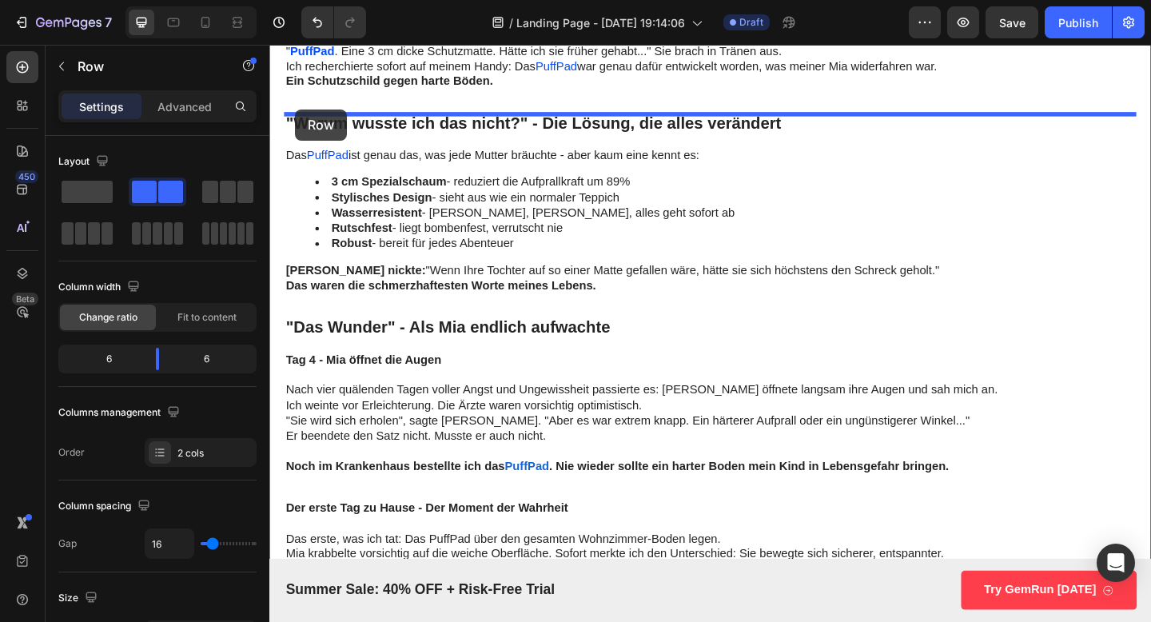
drag, startPoint x: 309, startPoint y: 271, endPoint x: 297, endPoint y: 115, distance: 156.3
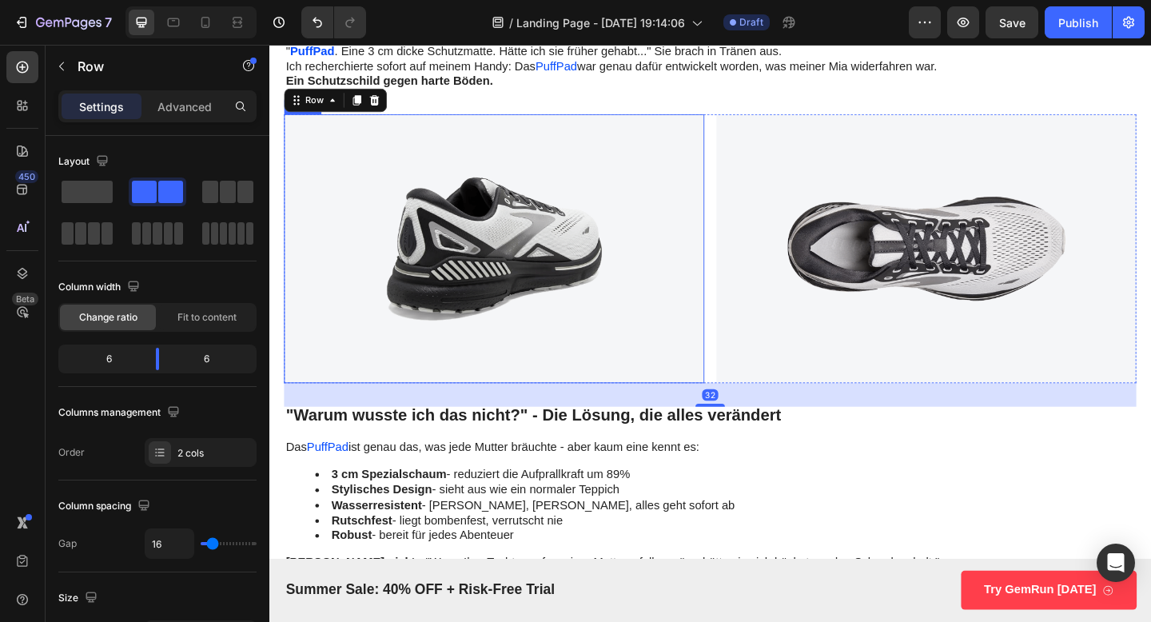
click at [721, 361] on img at bounding box center [513, 267] width 457 height 293
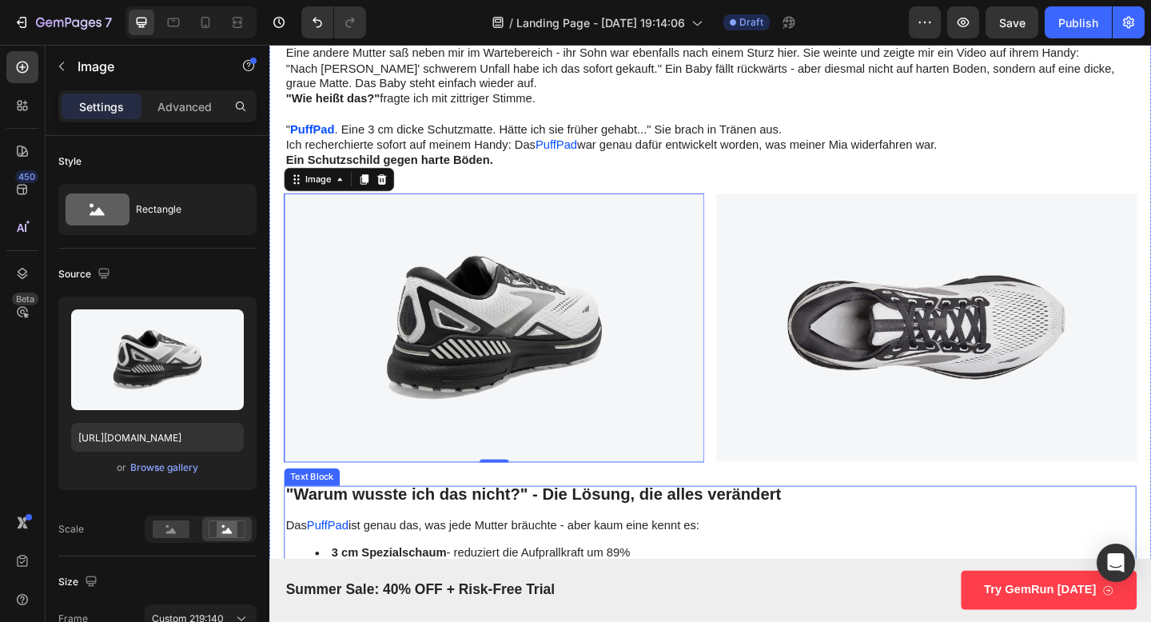
scroll to position [3379, 0]
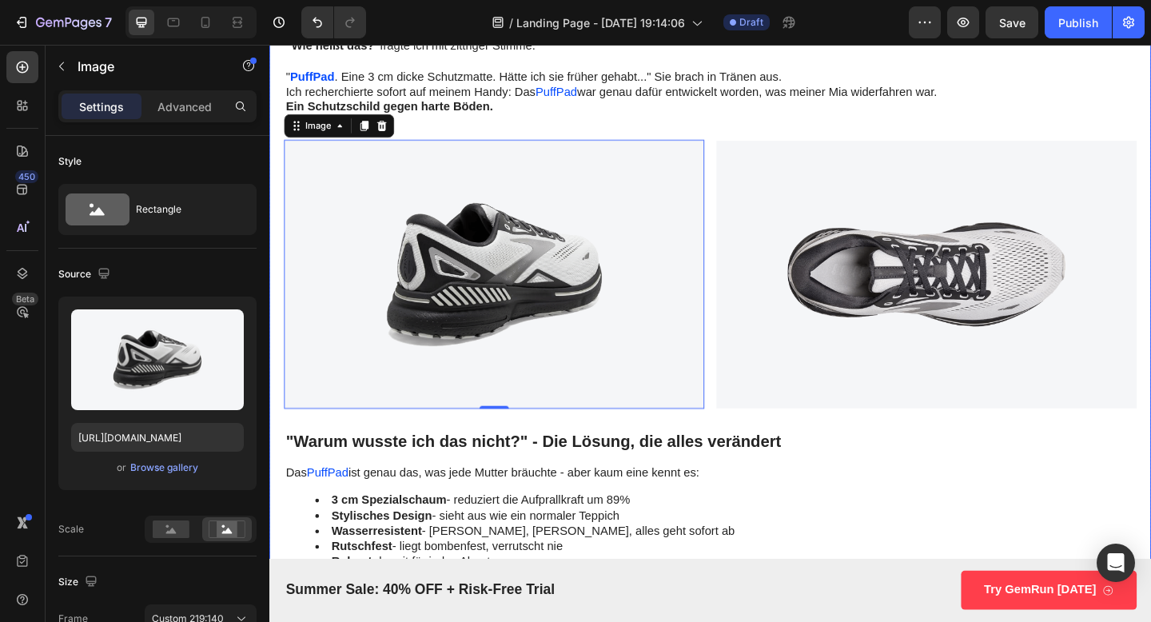
click at [624, 349] on img at bounding box center [513, 295] width 457 height 293
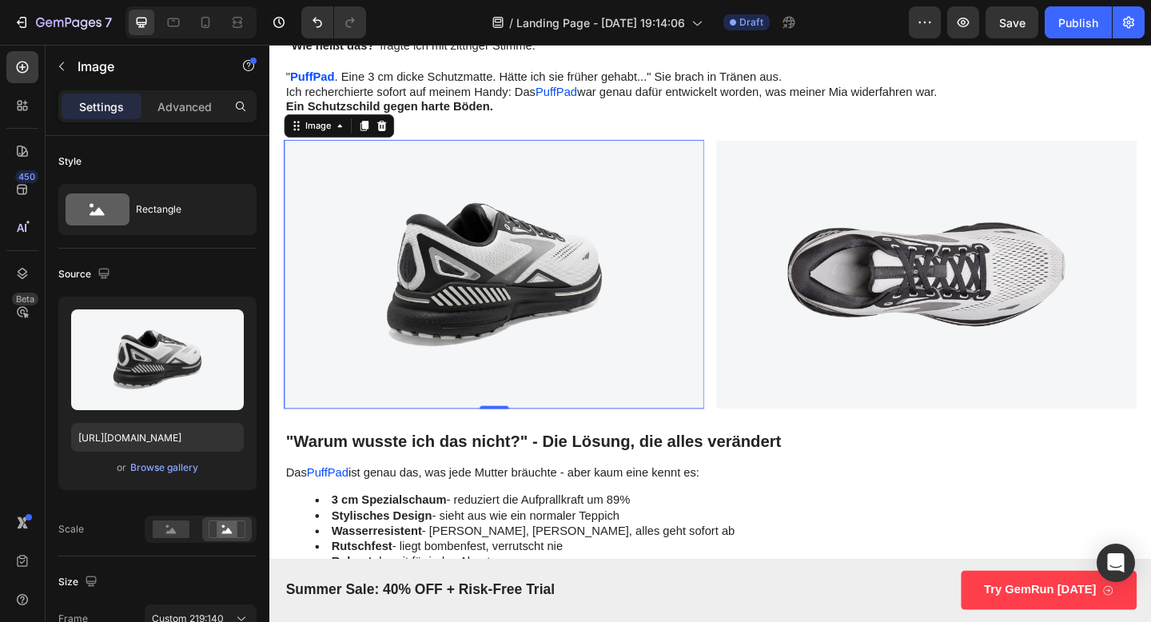
click at [501, 280] on img at bounding box center [513, 295] width 457 height 293
click at [370, 135] on icon at bounding box center [373, 133] width 9 height 11
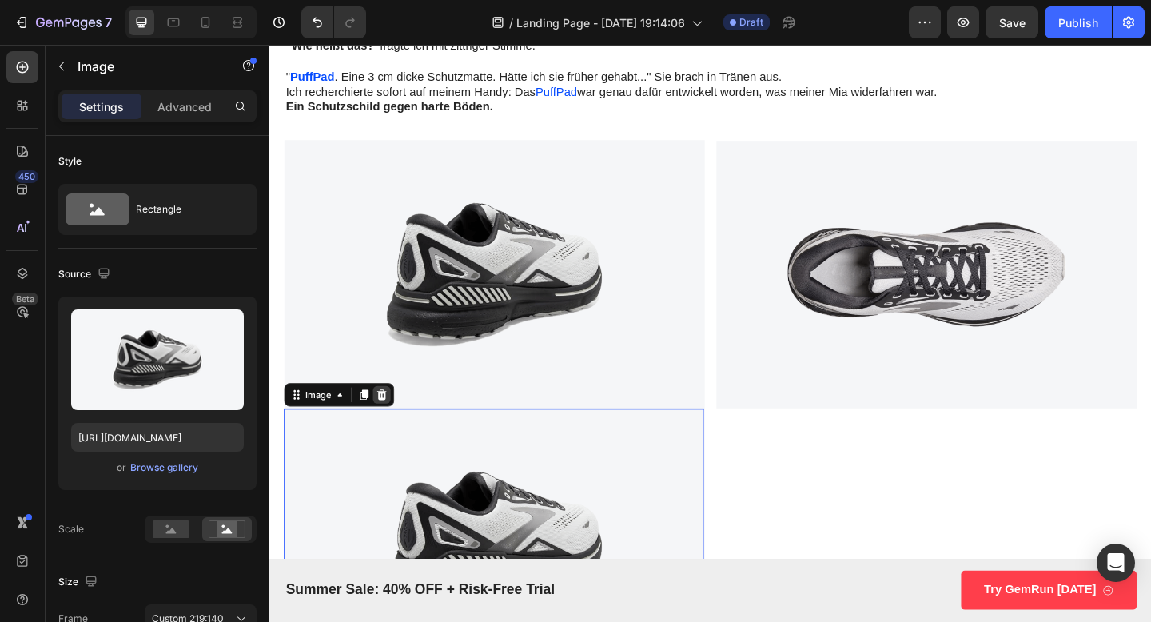
click at [390, 426] on icon at bounding box center [391, 426] width 13 height 13
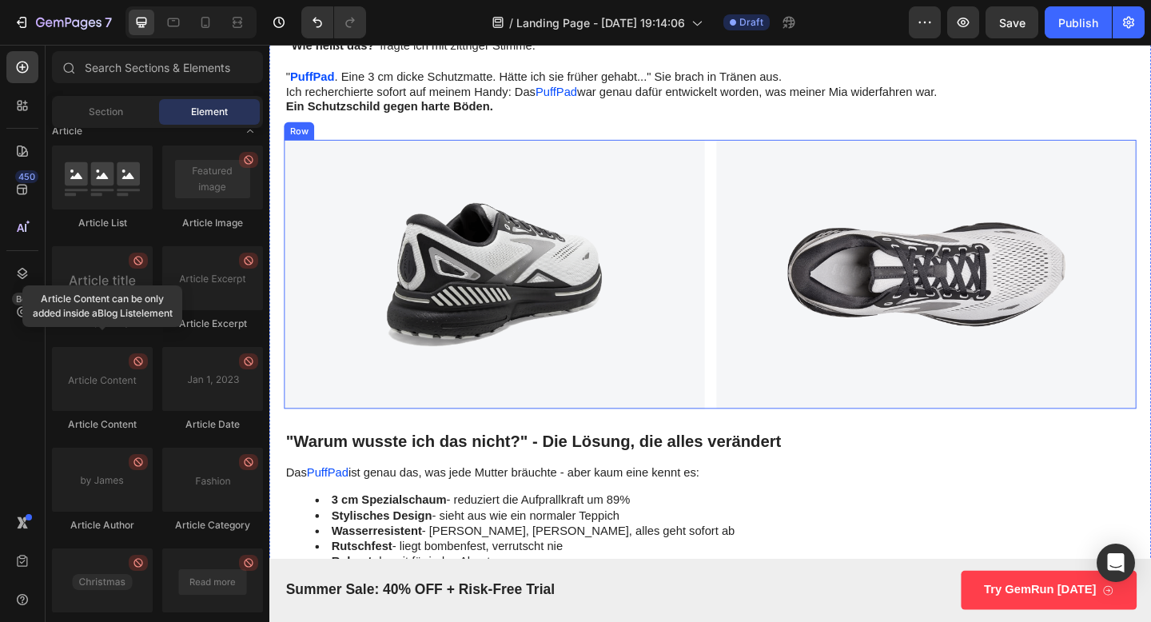
click at [750, 152] on div "Image Image Row" at bounding box center [748, 295] width 927 height 293
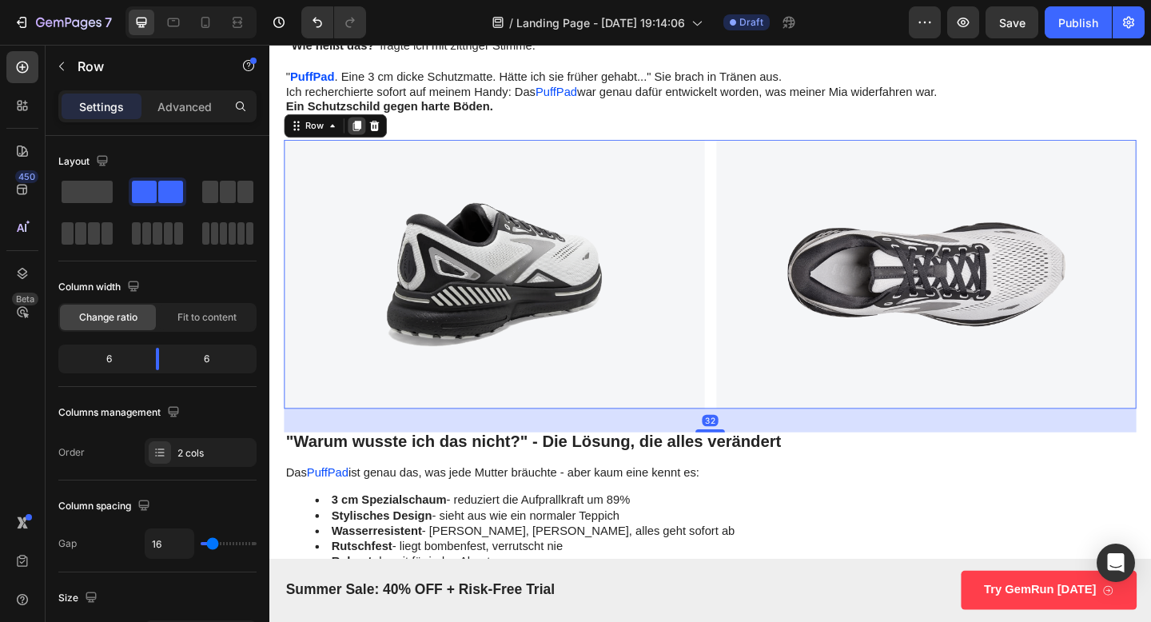
click at [365, 136] on icon at bounding box center [365, 133] width 9 height 11
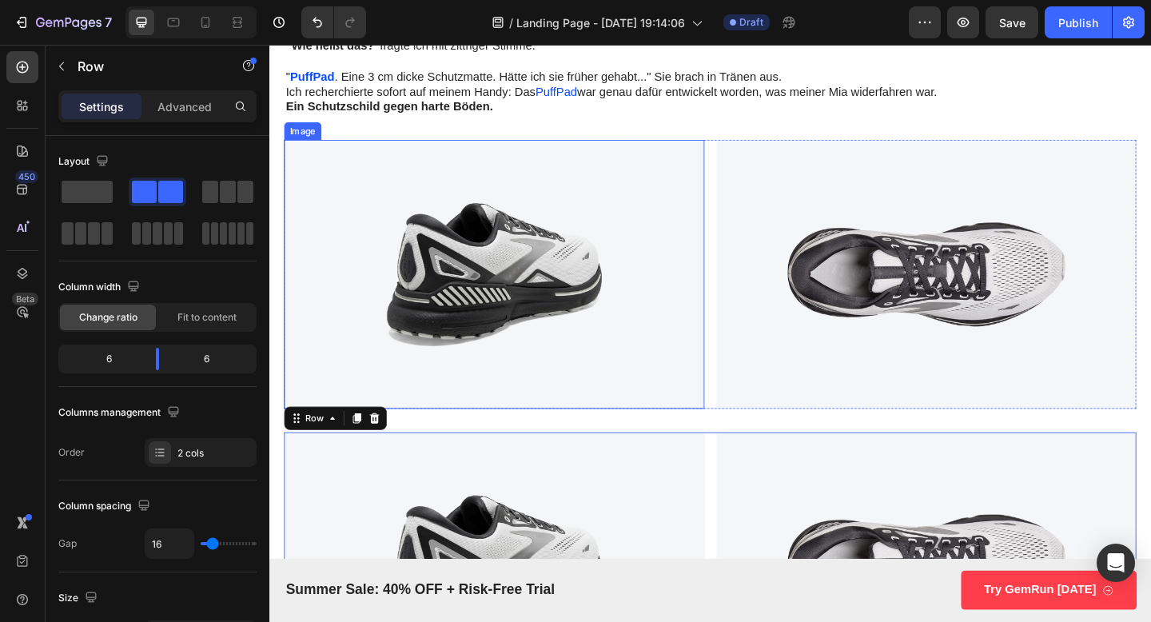
click at [503, 341] on img at bounding box center [513, 295] width 457 height 293
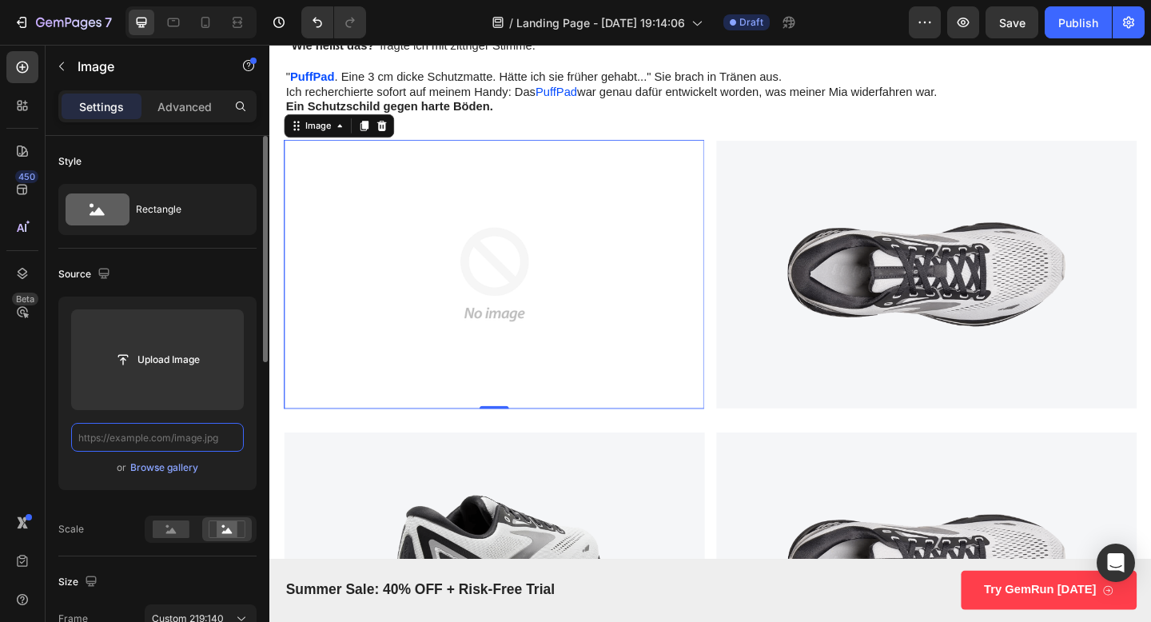
scroll to position [0, 0]
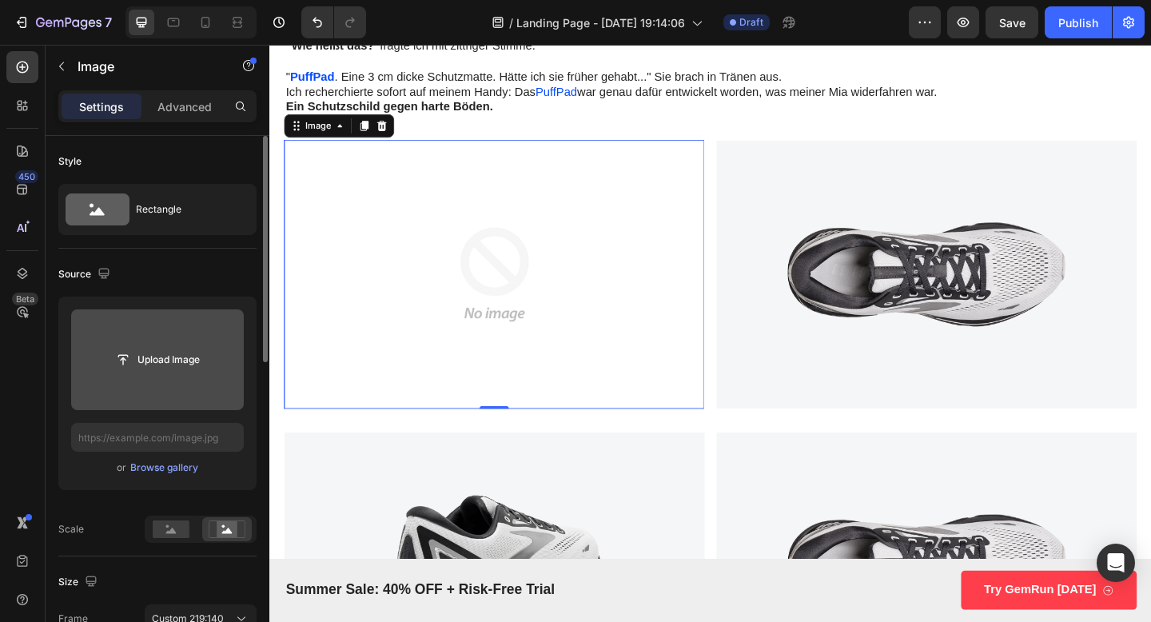
click at [166, 363] on input "file" at bounding box center [157, 359] width 110 height 27
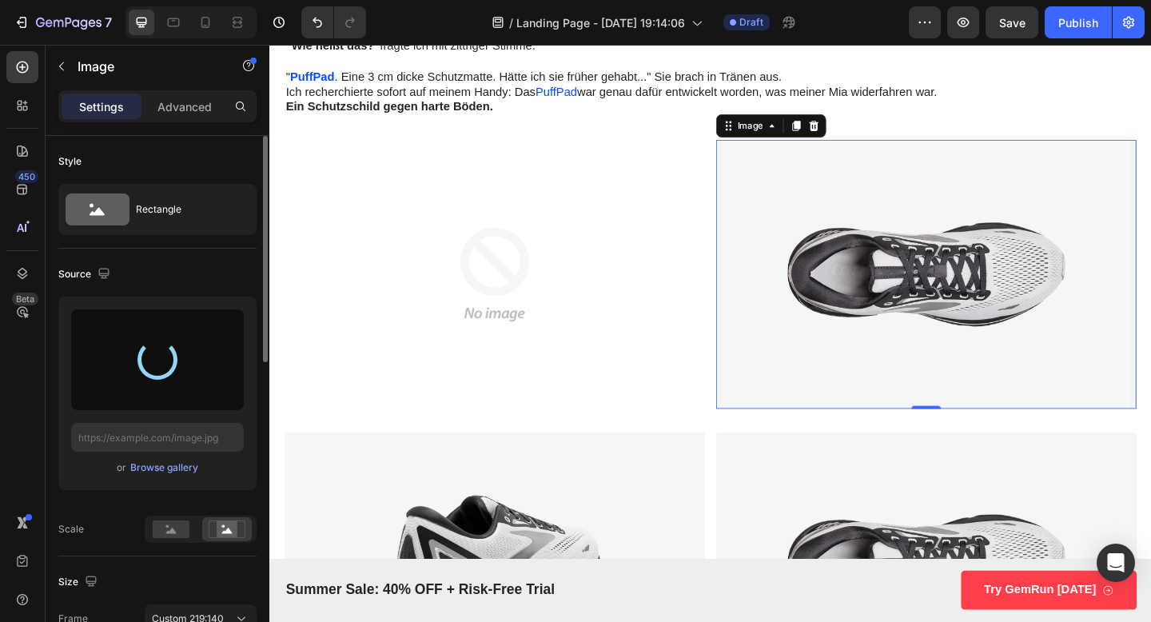
click at [808, 341] on img at bounding box center [984, 295] width 457 height 293
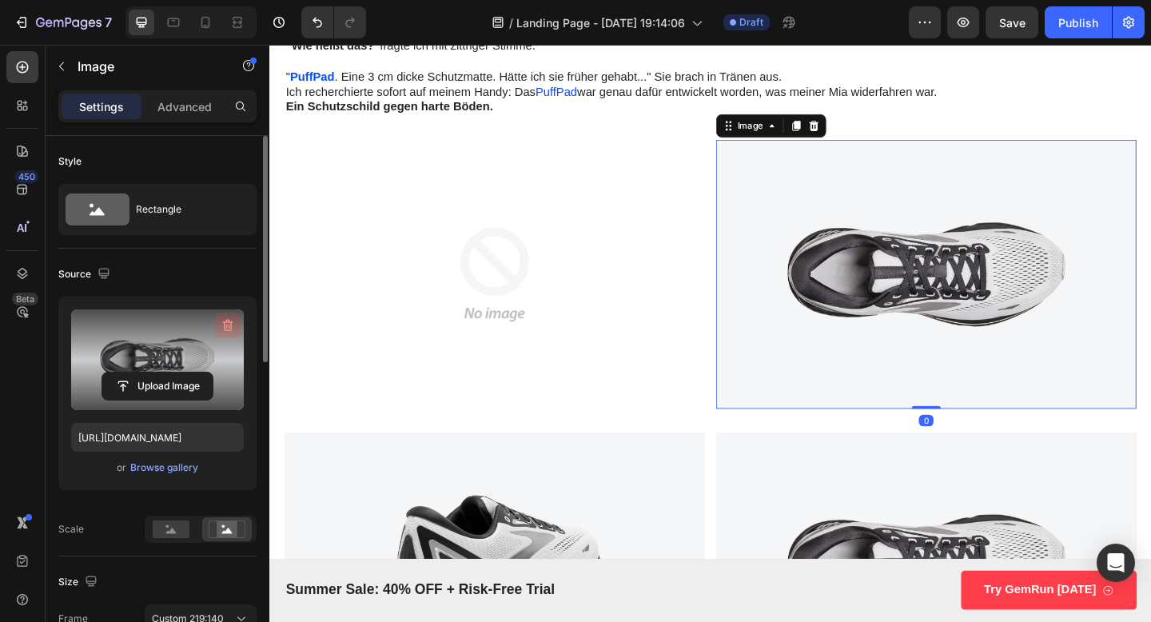
click at [235, 321] on icon "button" at bounding box center [228, 325] width 16 height 16
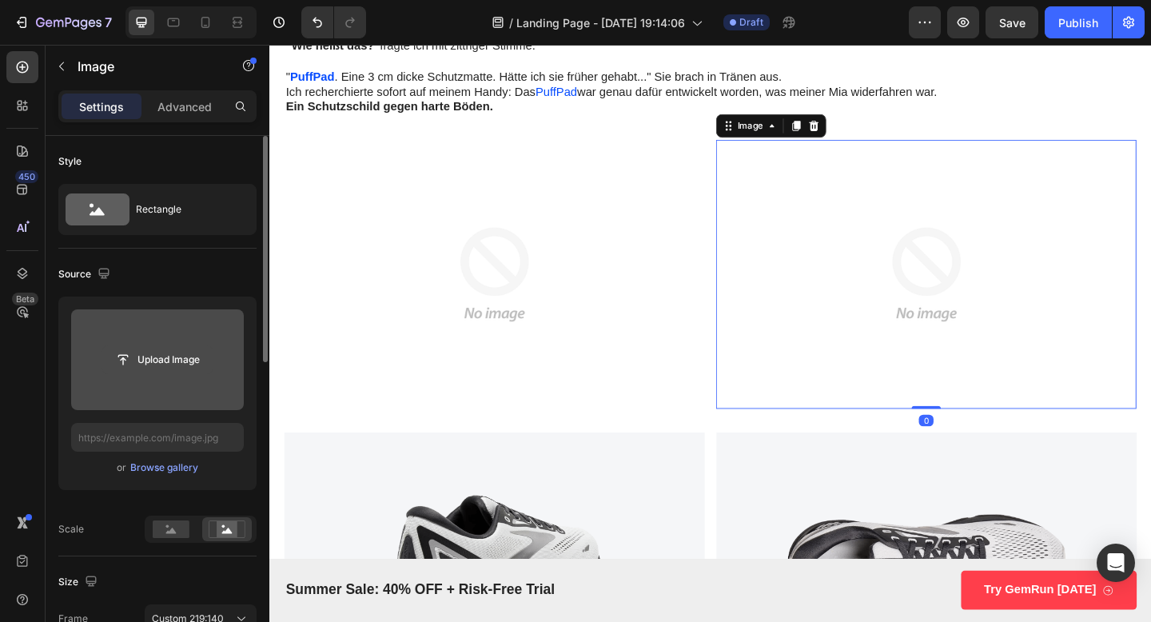
click at [165, 357] on input "file" at bounding box center [157, 359] width 110 height 27
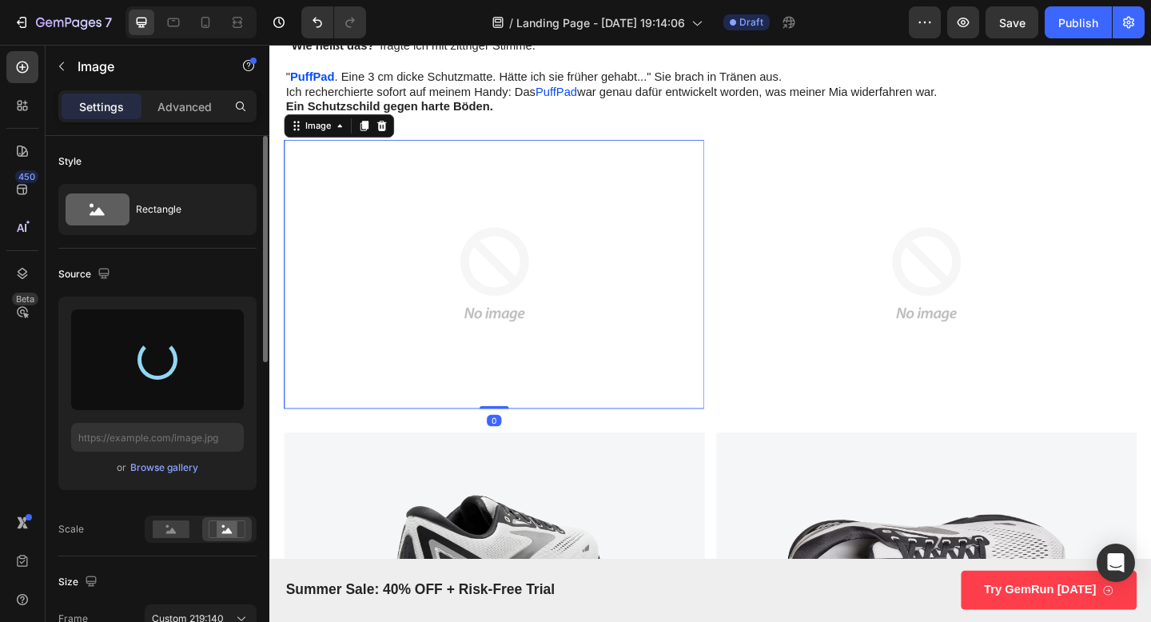
click at [489, 333] on img at bounding box center [513, 295] width 457 height 293
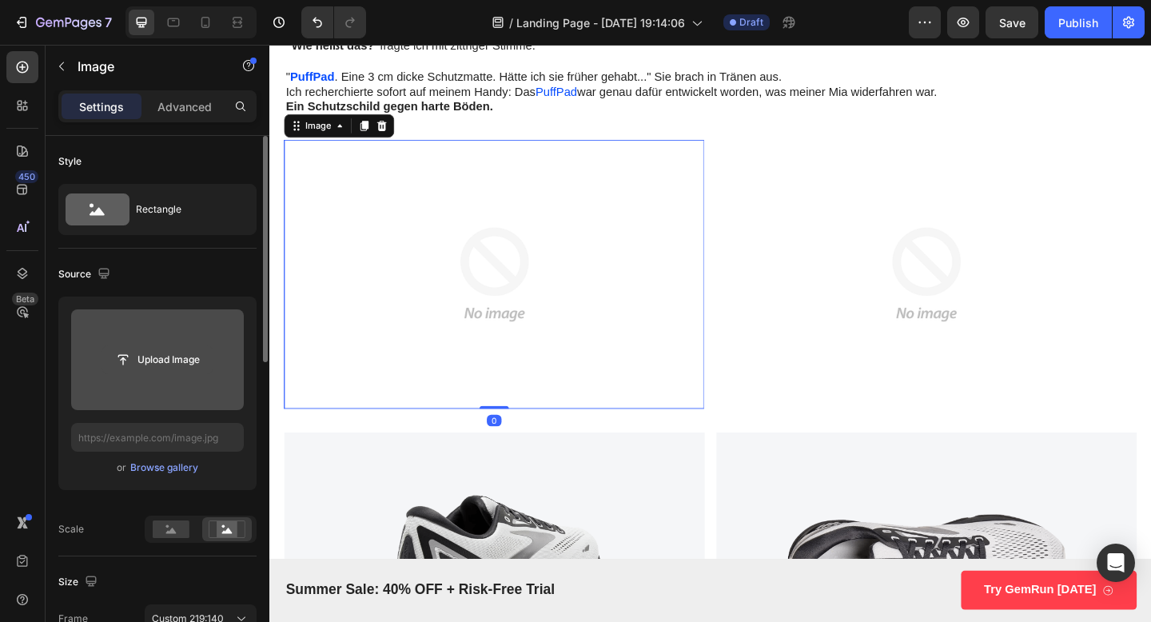
click at [169, 353] on input "file" at bounding box center [157, 359] width 110 height 27
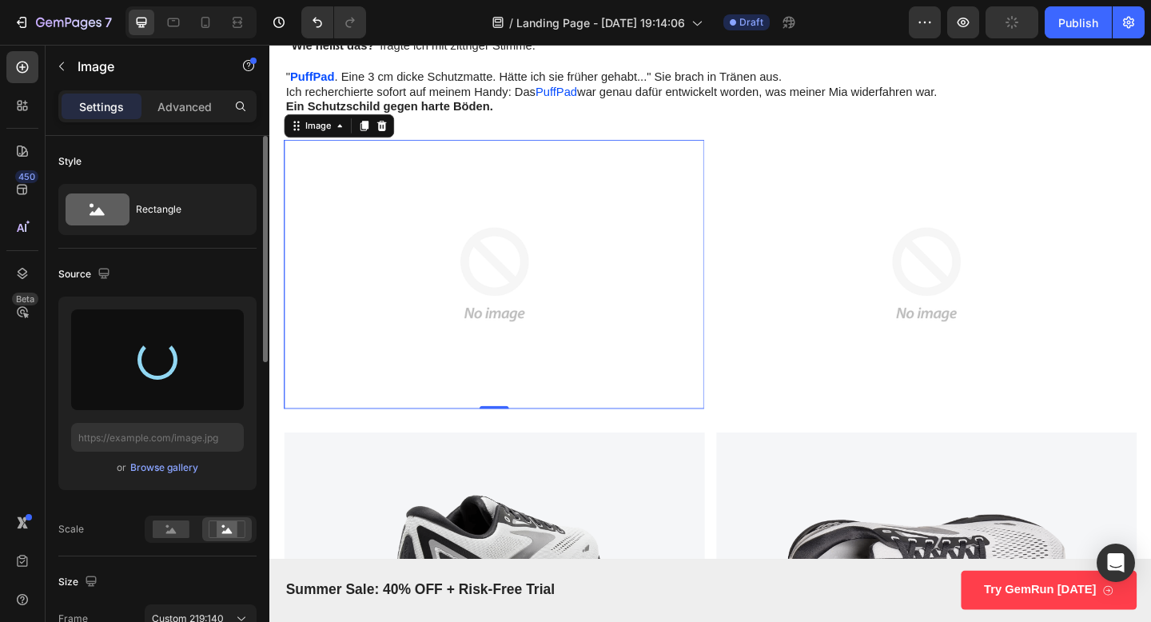
type input "[URL][DOMAIN_NAME]"
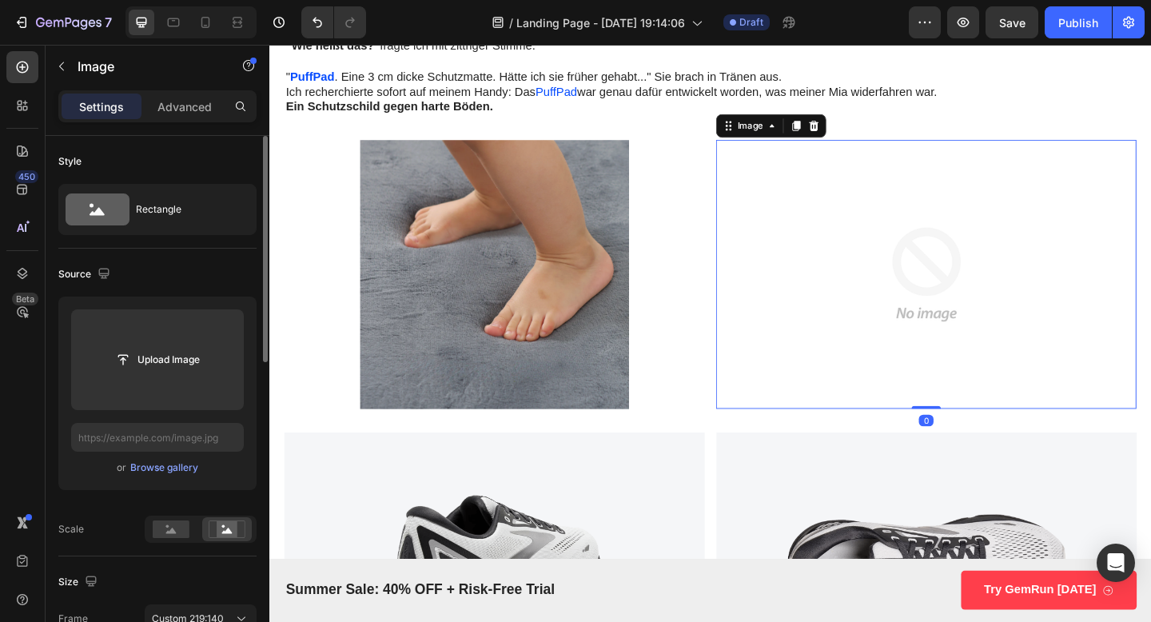
click at [887, 321] on img at bounding box center [984, 295] width 457 height 293
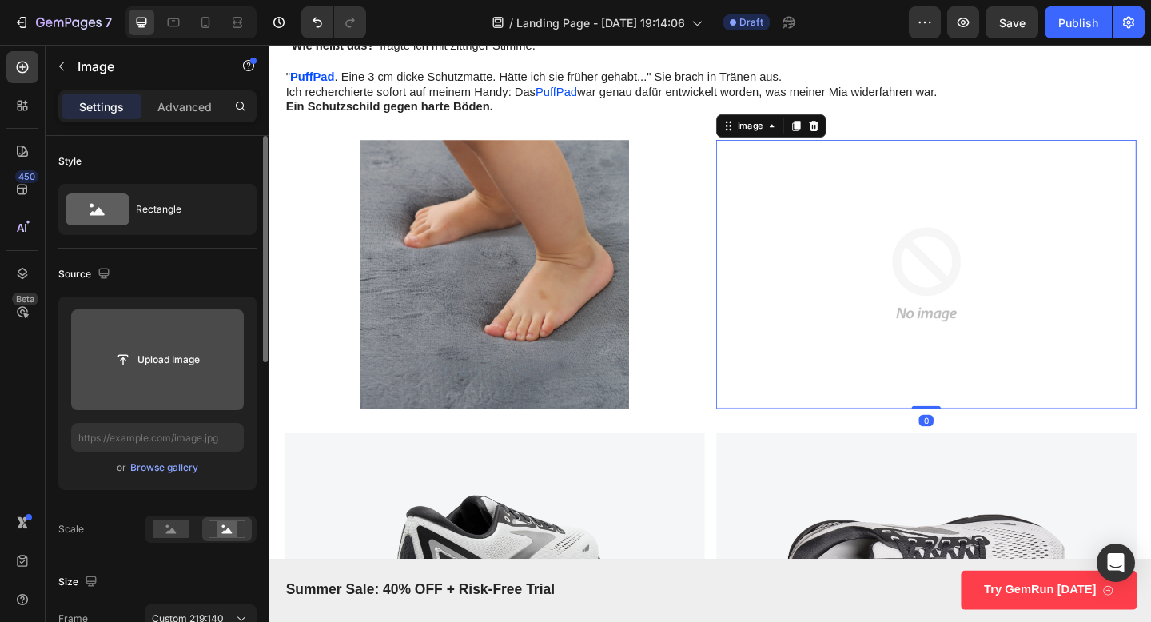
click at [171, 360] on input "file" at bounding box center [157, 359] width 110 height 27
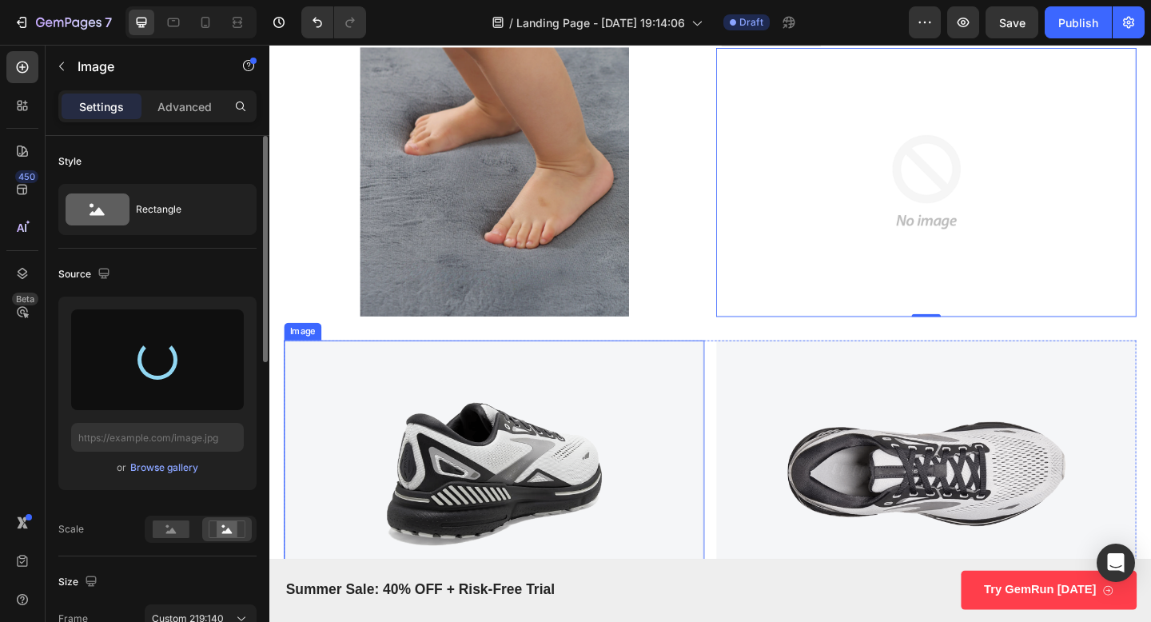
scroll to position [3520, 0]
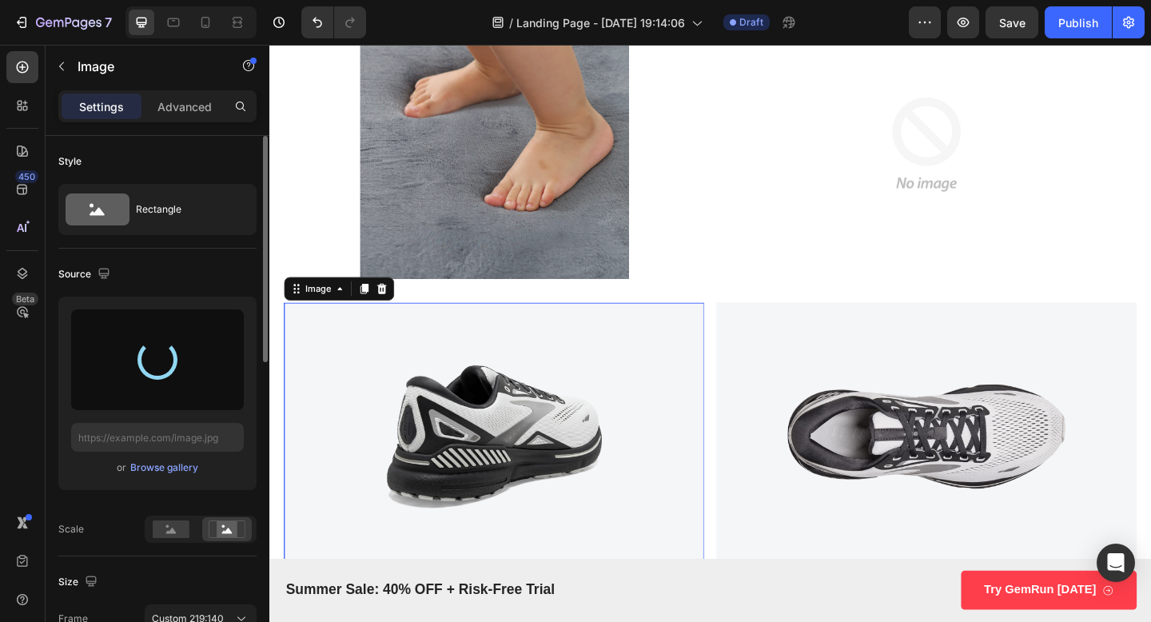
click at [572, 463] on img at bounding box center [513, 471] width 457 height 293
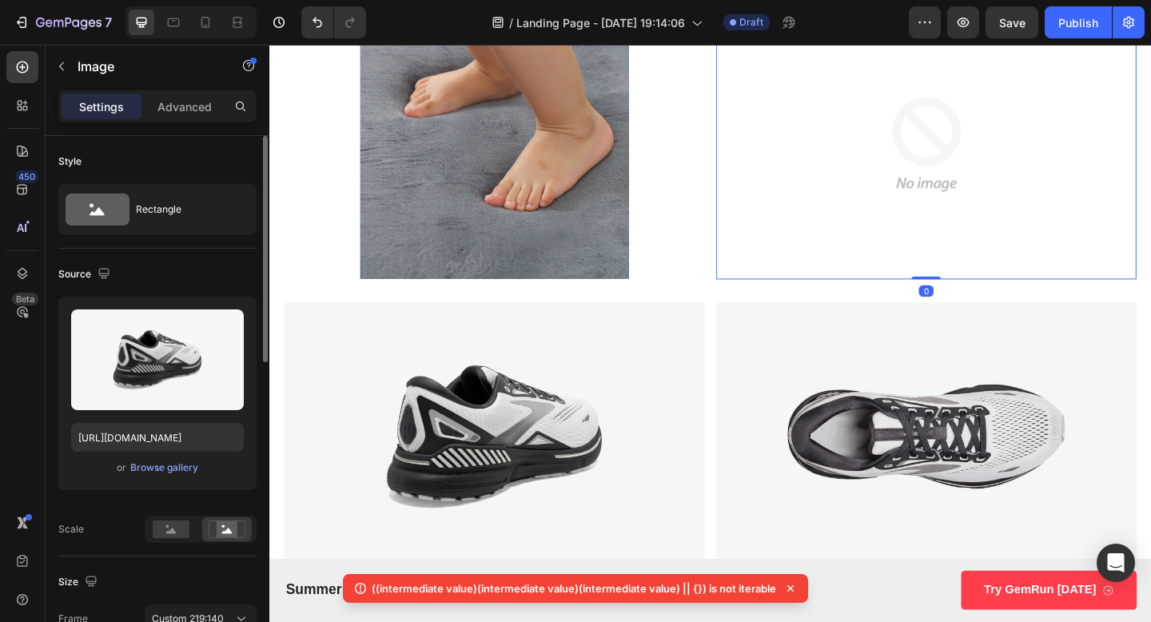
click at [909, 130] on img at bounding box center [984, 153] width 457 height 293
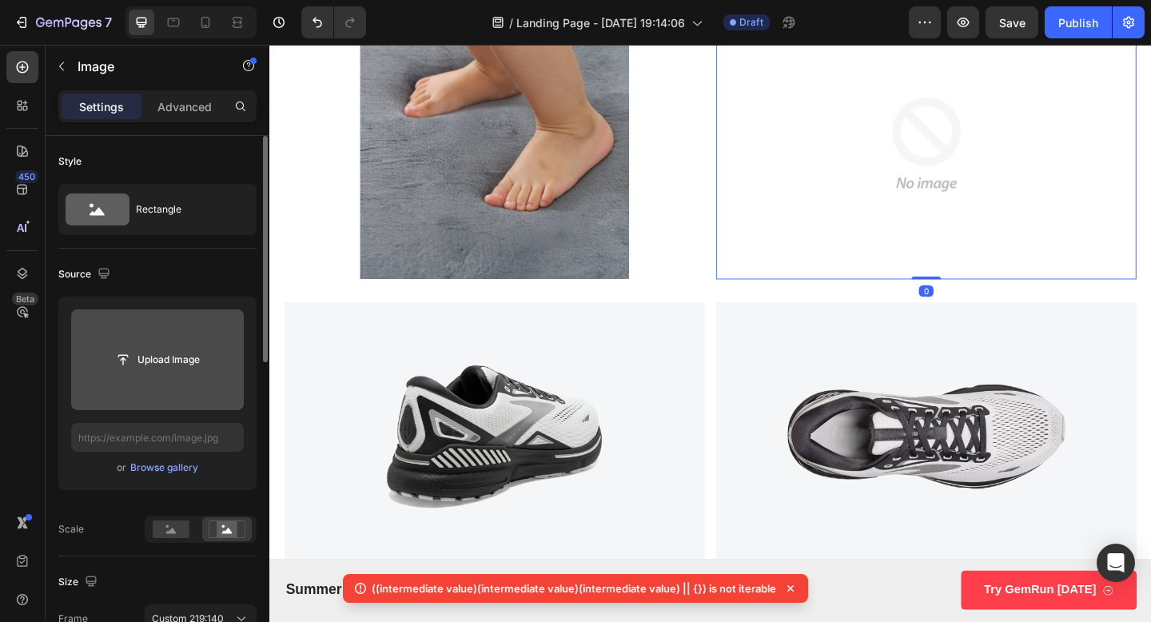
click at [171, 357] on input "file" at bounding box center [157, 359] width 110 height 27
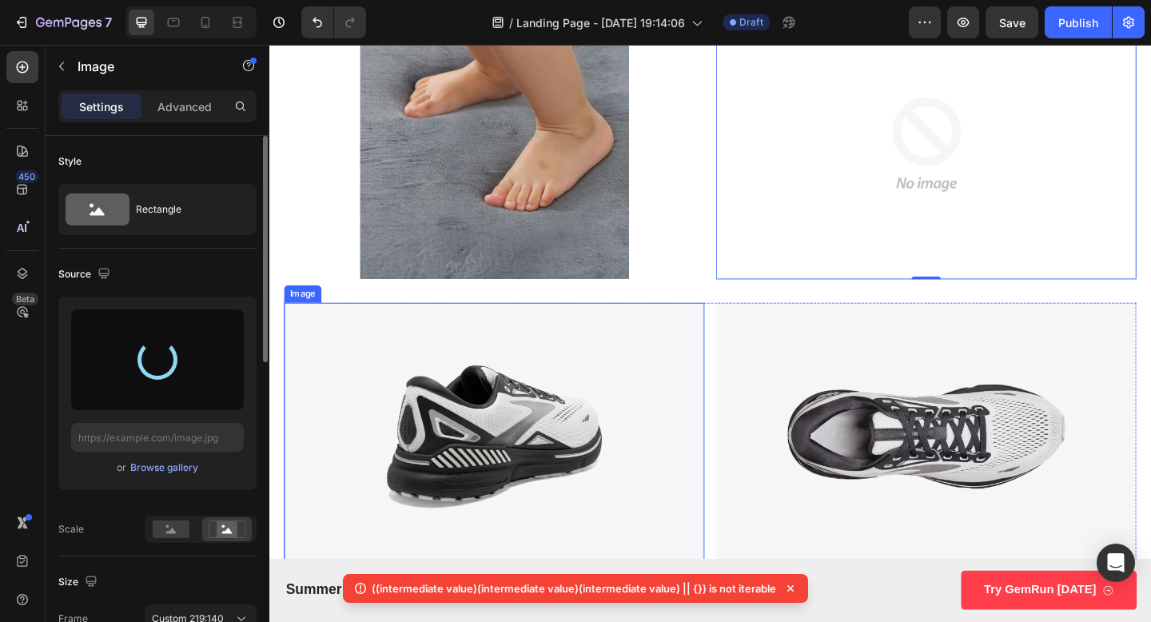
type input "[URL][DOMAIN_NAME]"
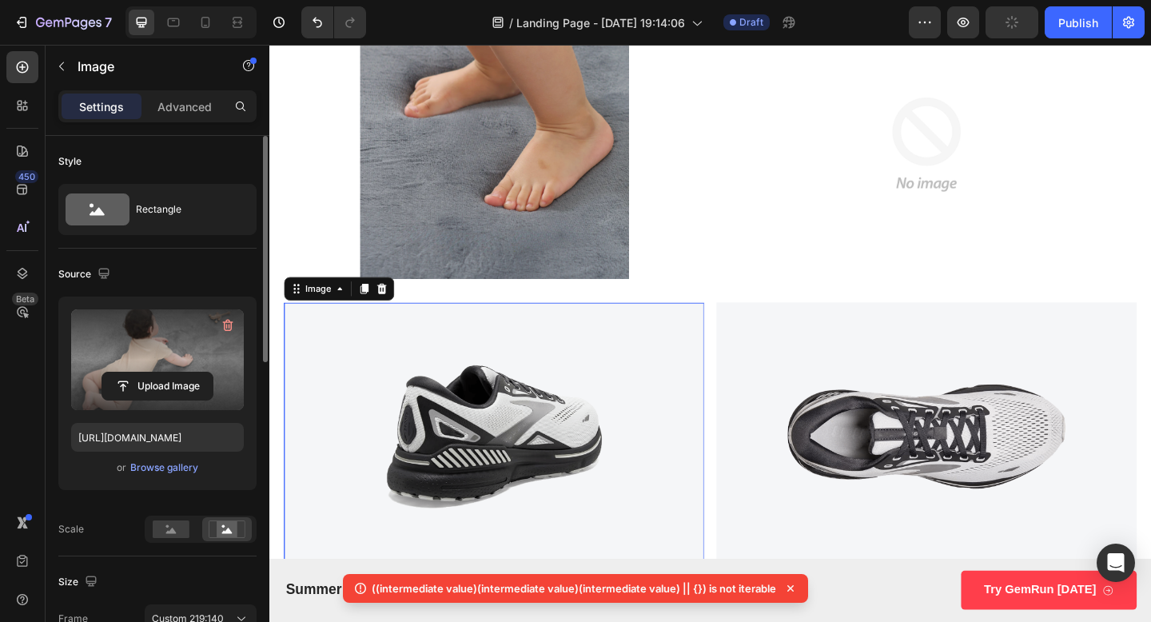
click at [500, 477] on img at bounding box center [513, 471] width 457 height 293
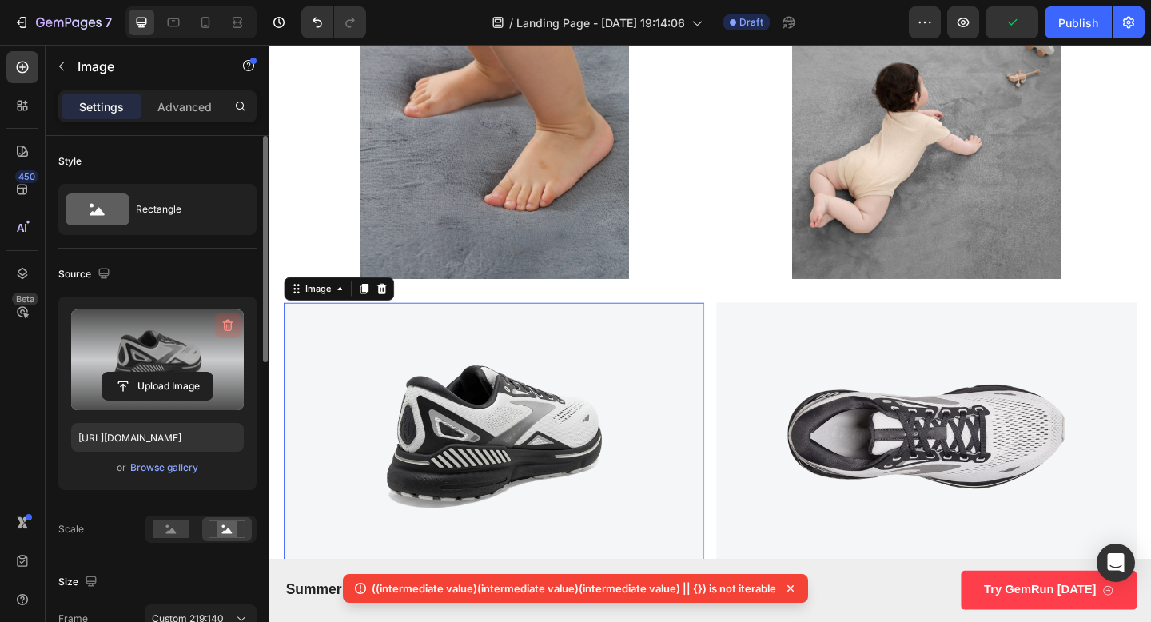
click at [228, 317] on icon "button" at bounding box center [228, 325] width 16 height 16
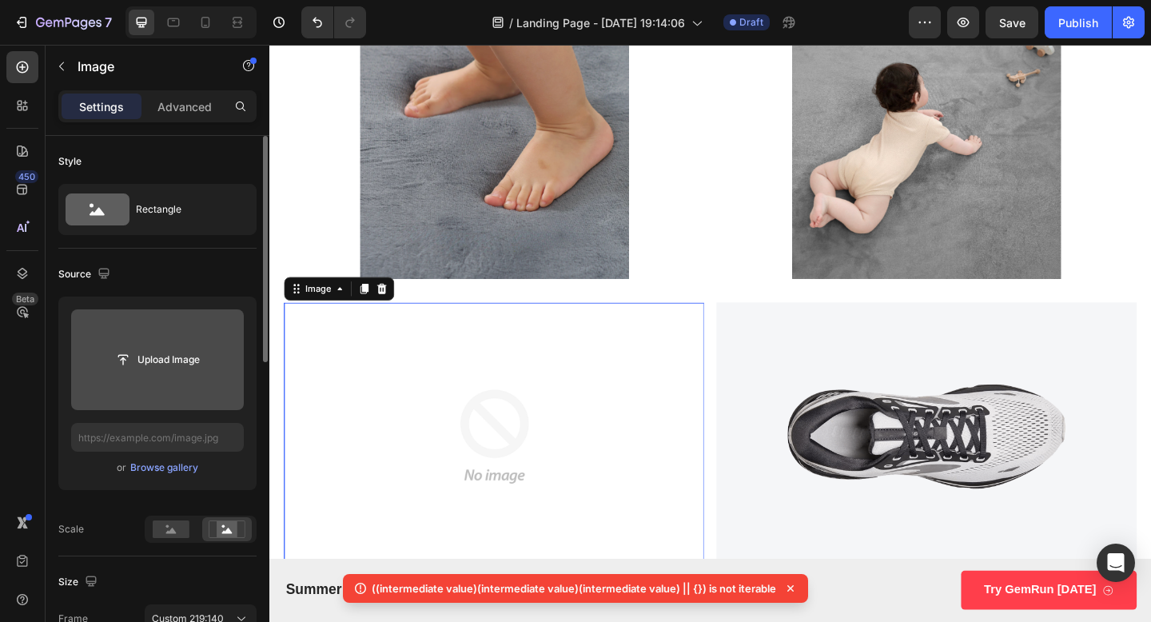
click at [177, 393] on input "file" at bounding box center [157, 359] width 173 height 101
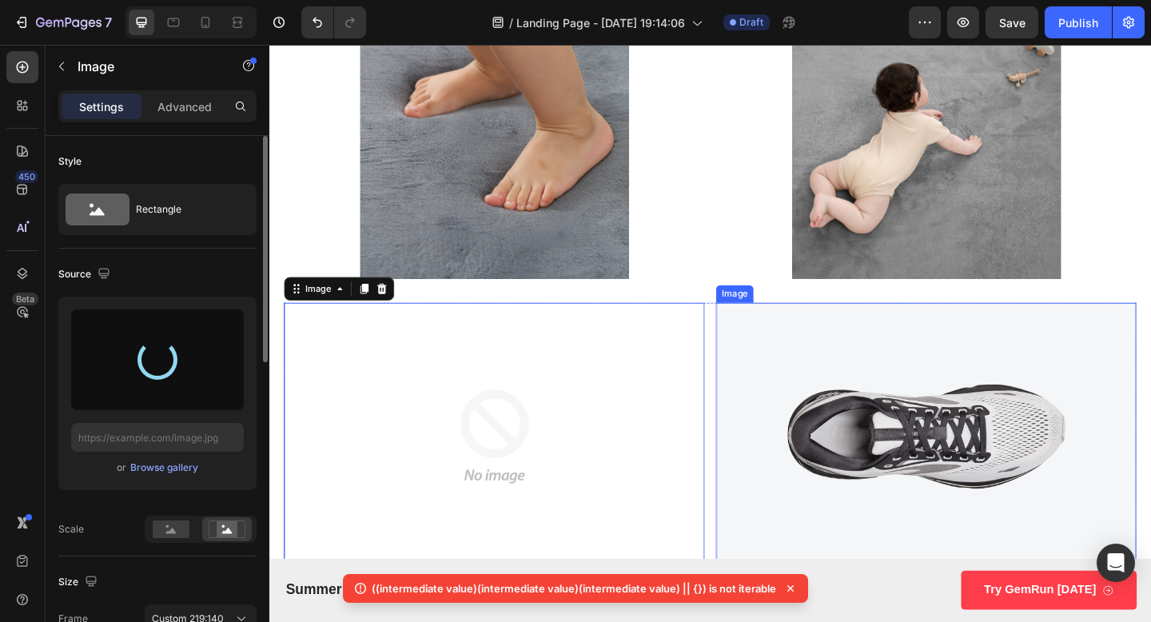
click at [983, 416] on img at bounding box center [984, 471] width 457 height 293
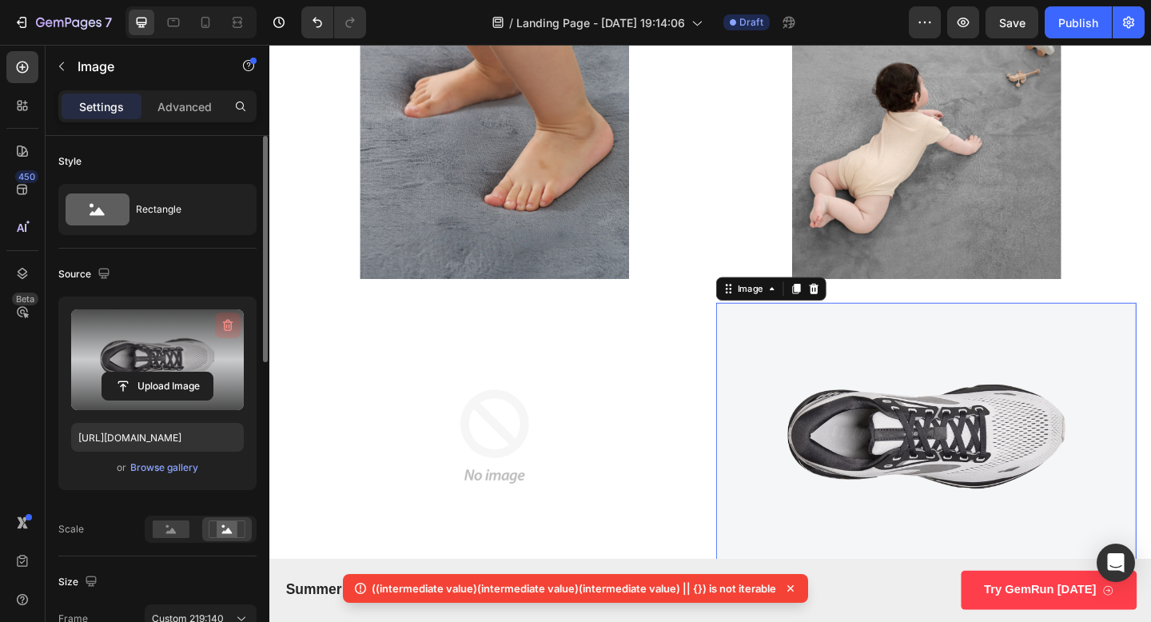
click at [226, 320] on icon "button" at bounding box center [228, 326] width 10 height 12
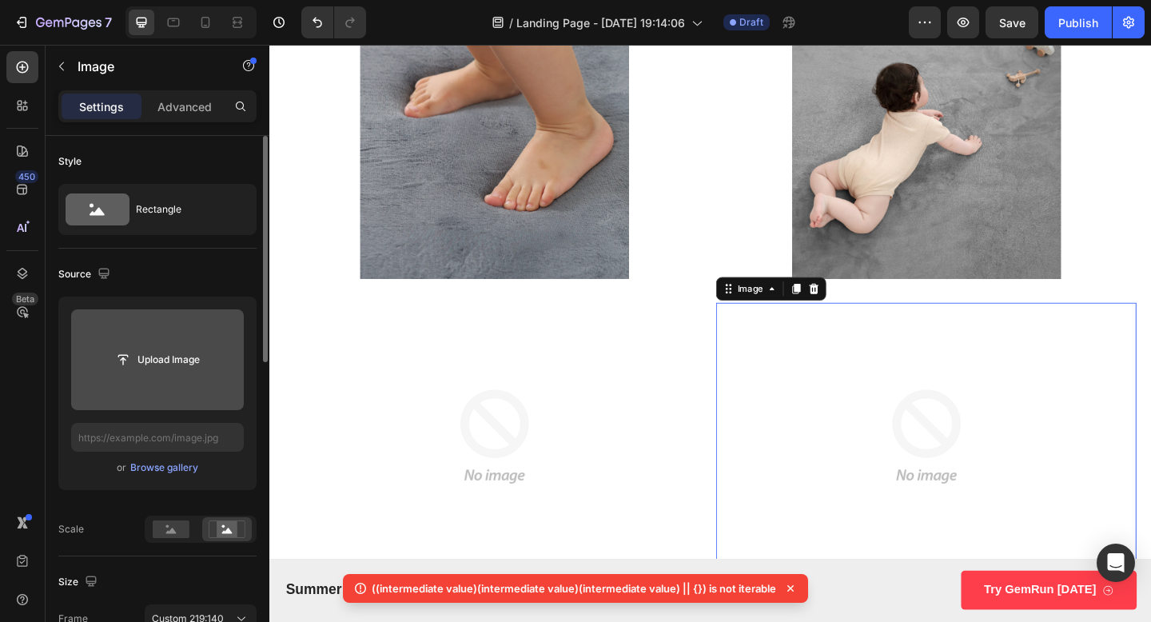
click at [142, 365] on input "file" at bounding box center [157, 359] width 110 height 27
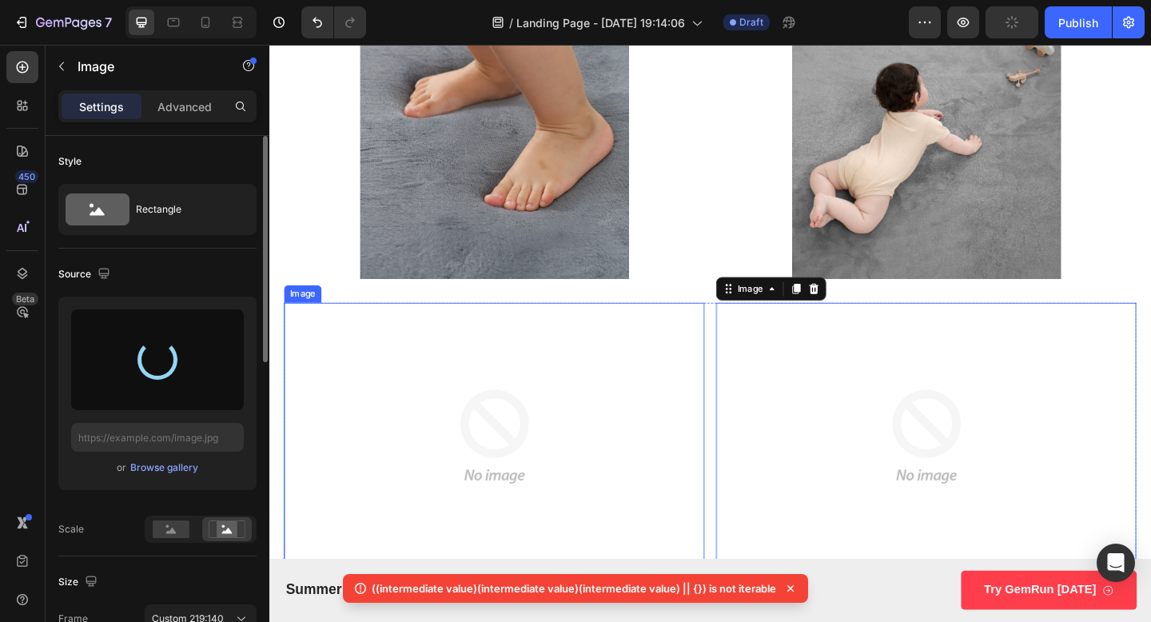
click at [645, 385] on img at bounding box center [513, 471] width 457 height 293
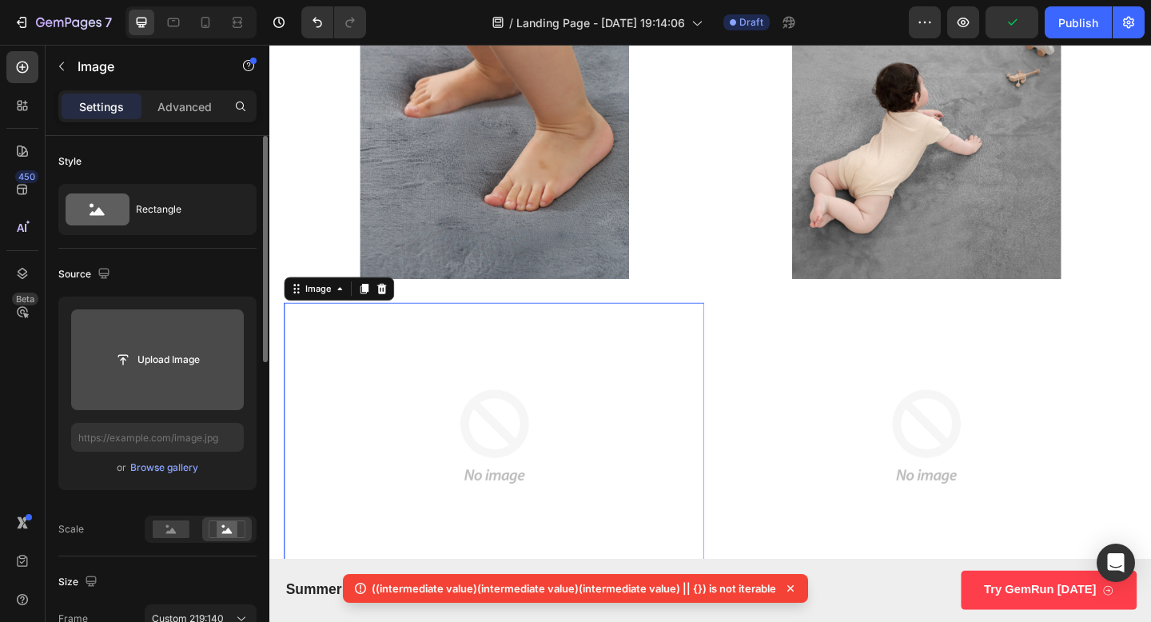
click at [146, 353] on input "file" at bounding box center [157, 359] width 110 height 27
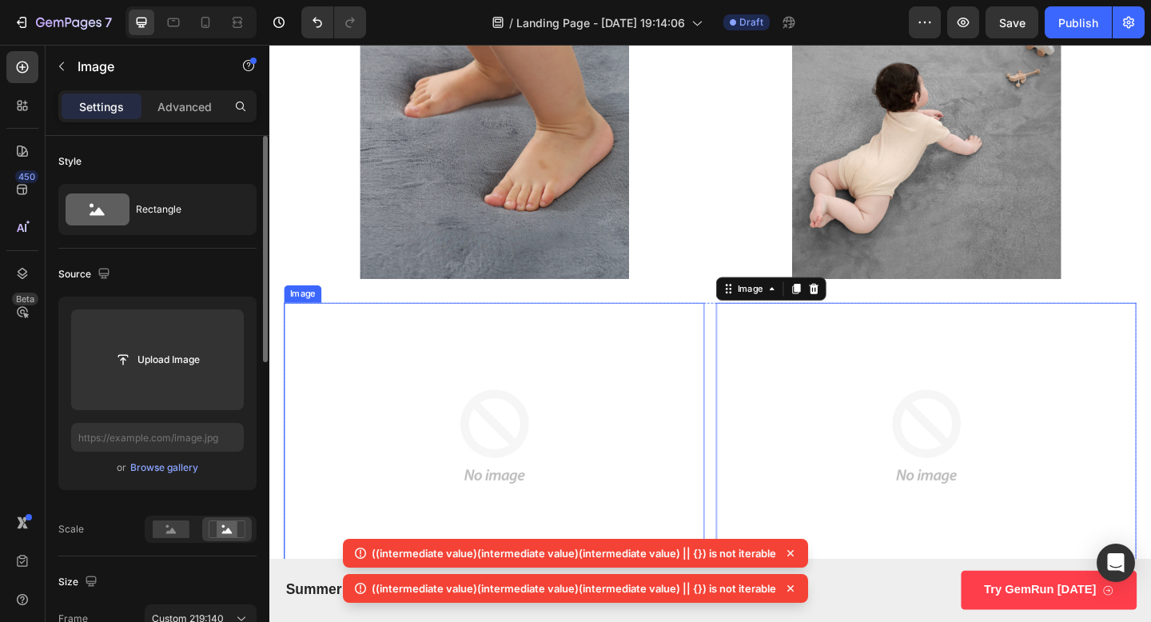
click at [433, 495] on img at bounding box center [513, 471] width 457 height 293
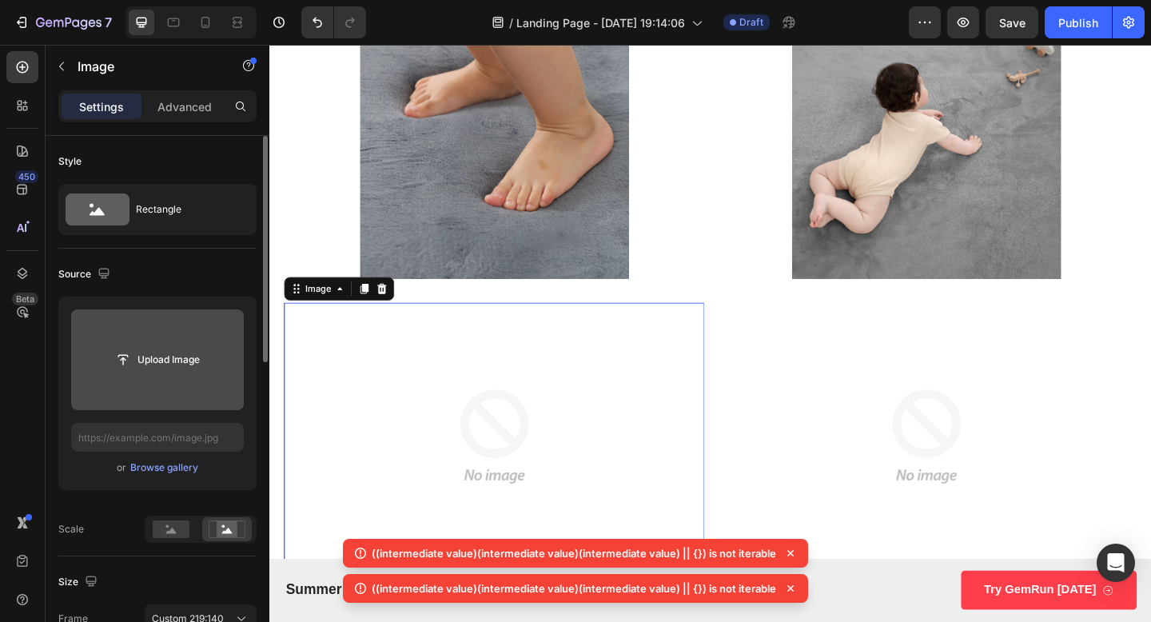
click at [177, 382] on input "file" at bounding box center [157, 359] width 173 height 101
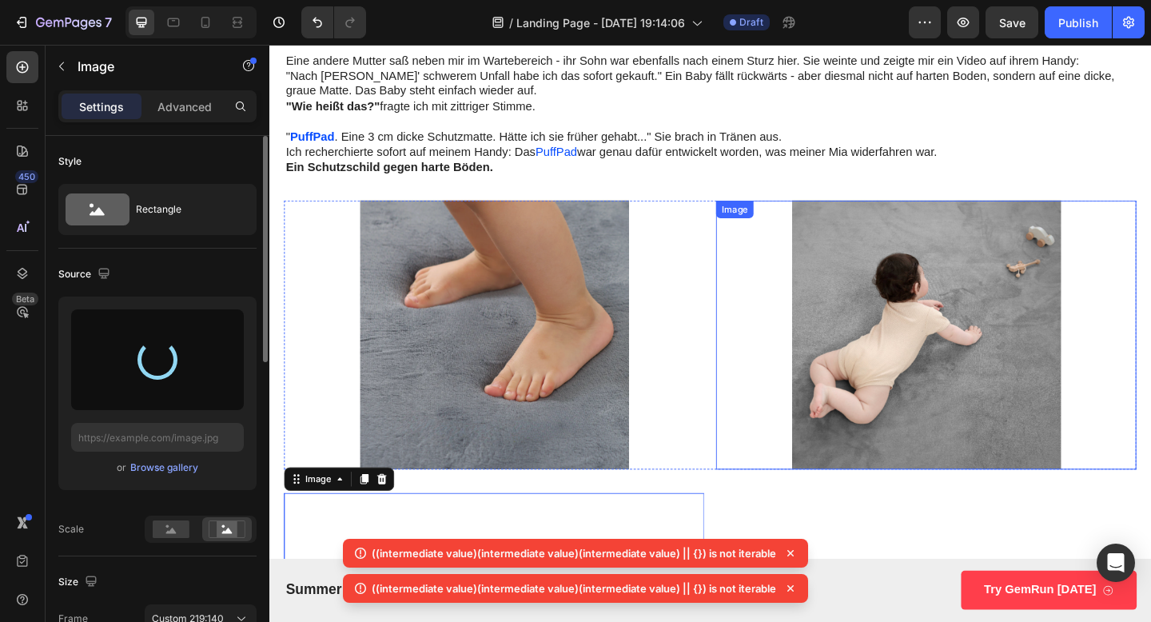
scroll to position [3175, 0]
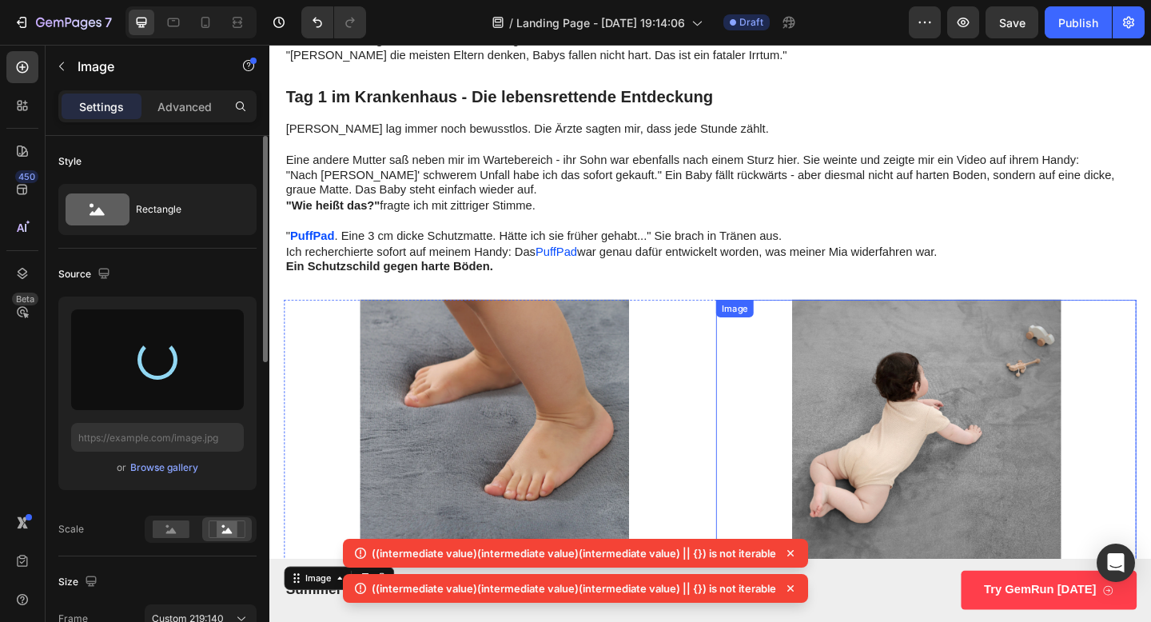
type input "[URL][DOMAIN_NAME]"
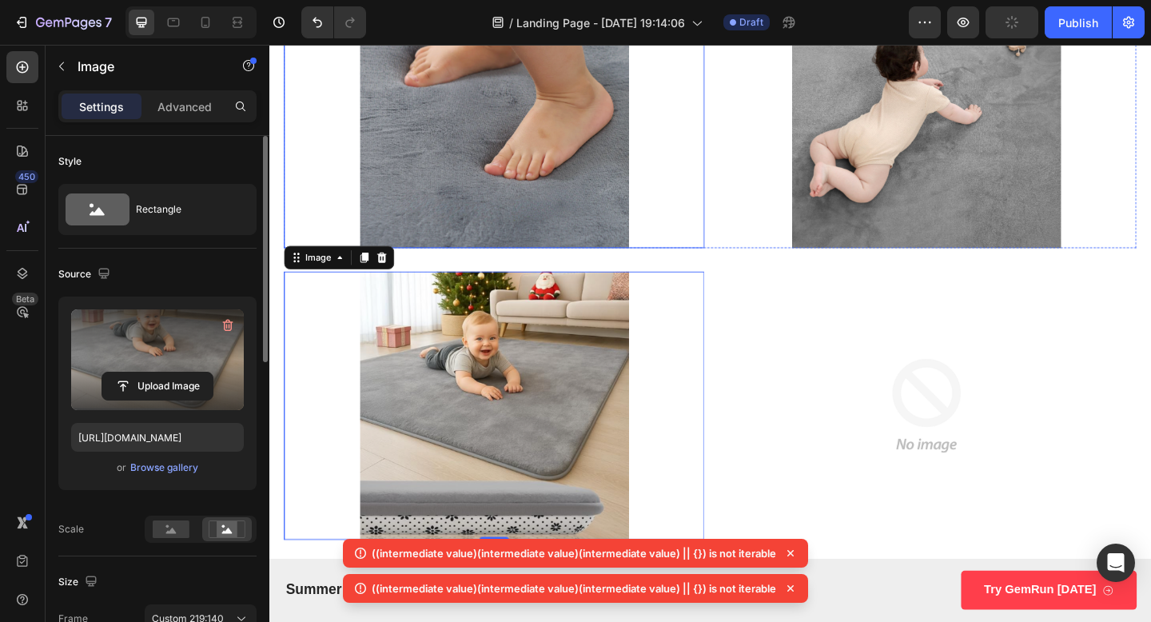
scroll to position [3575, 0]
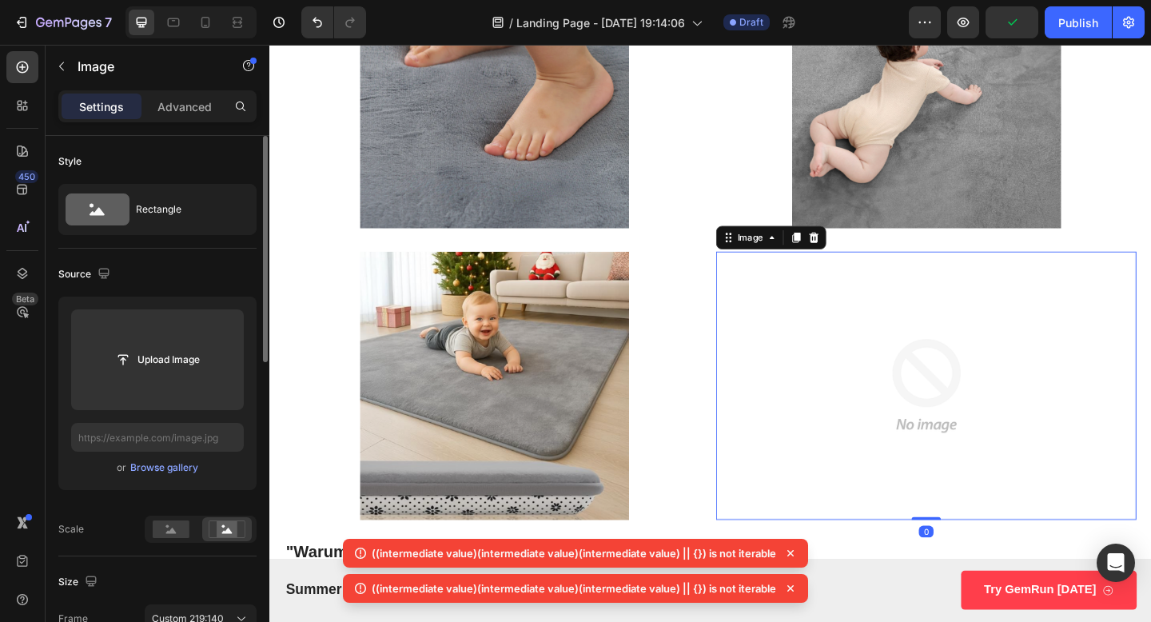
click at [937, 462] on img at bounding box center [984, 416] width 457 height 293
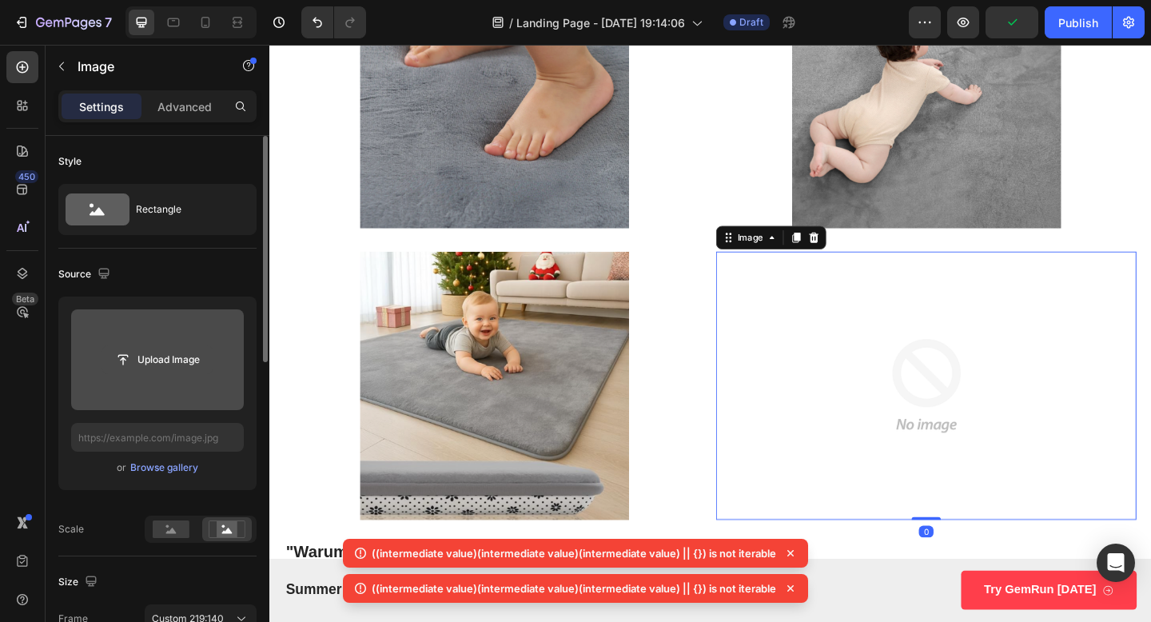
click at [157, 372] on input "file" at bounding box center [157, 359] width 110 height 27
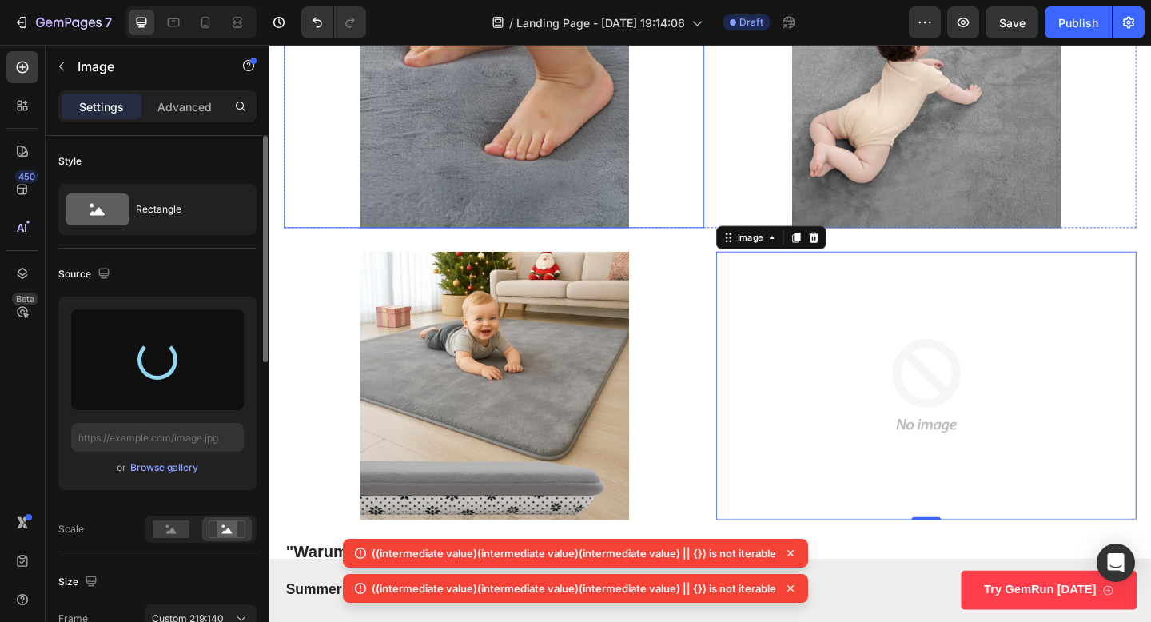
type input "[URL][DOMAIN_NAME]"
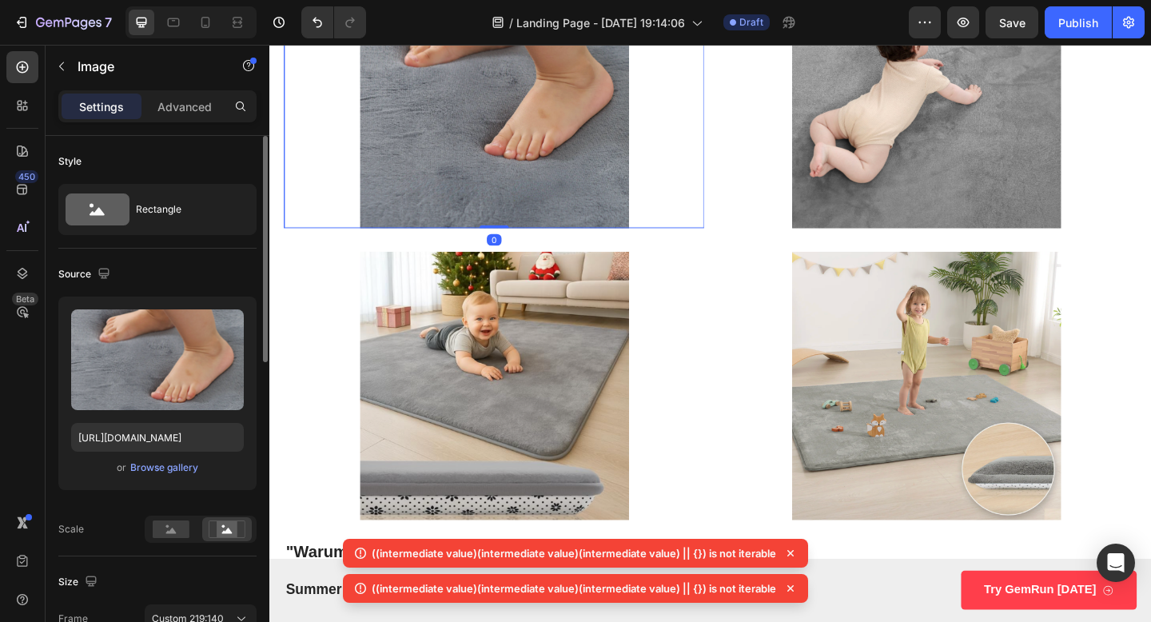
click at [729, 213] on img at bounding box center [513, 98] width 457 height 293
click at [773, 225] on img at bounding box center [984, 98] width 457 height 293
click at [716, 225] on img at bounding box center [513, 98] width 457 height 293
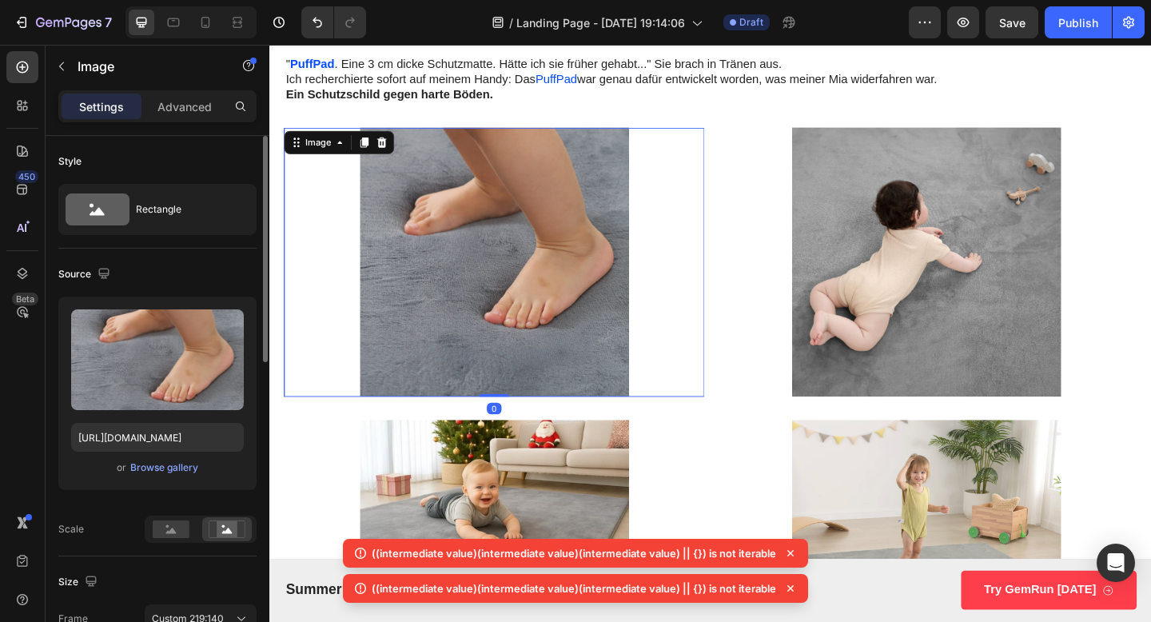
scroll to position [3311, 0]
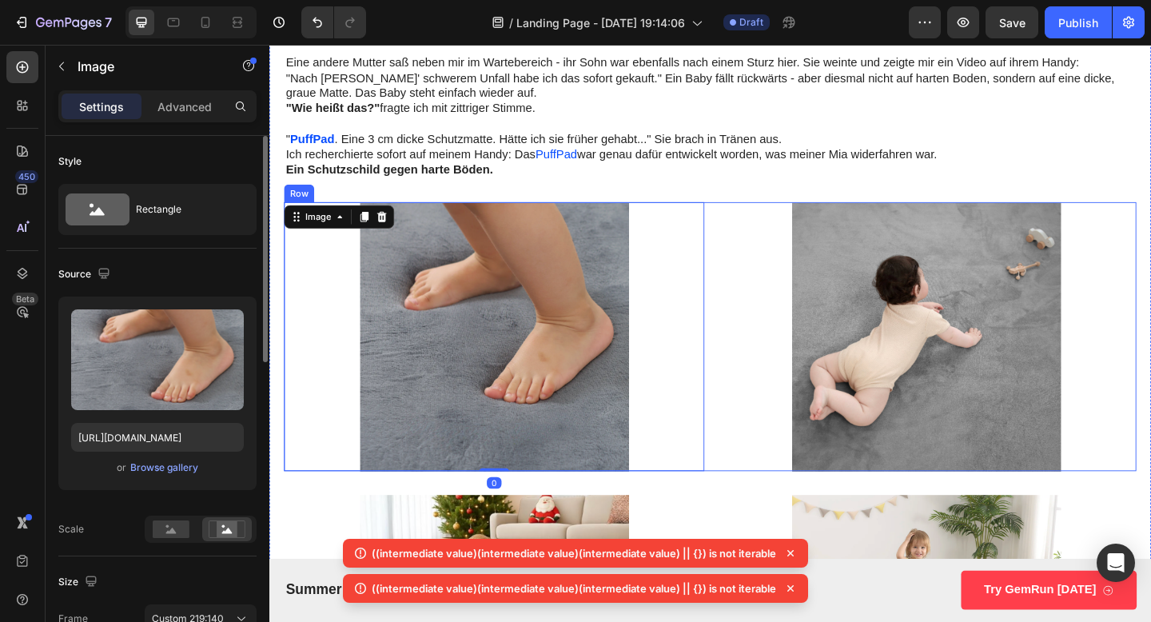
click at [744, 223] on div "Image 0 Image Row" at bounding box center [748, 363] width 927 height 293
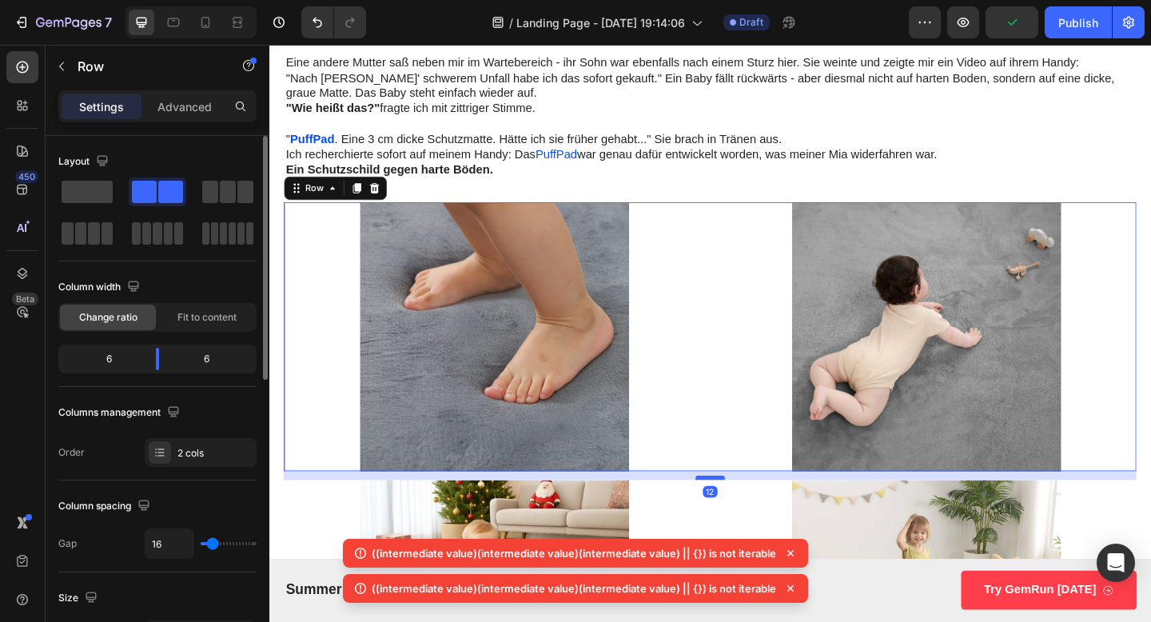
drag, startPoint x: 748, startPoint y: 531, endPoint x: 750, endPoint y: 515, distance: 16.1
click at [750, 515] on div at bounding box center [749, 516] width 32 height 5
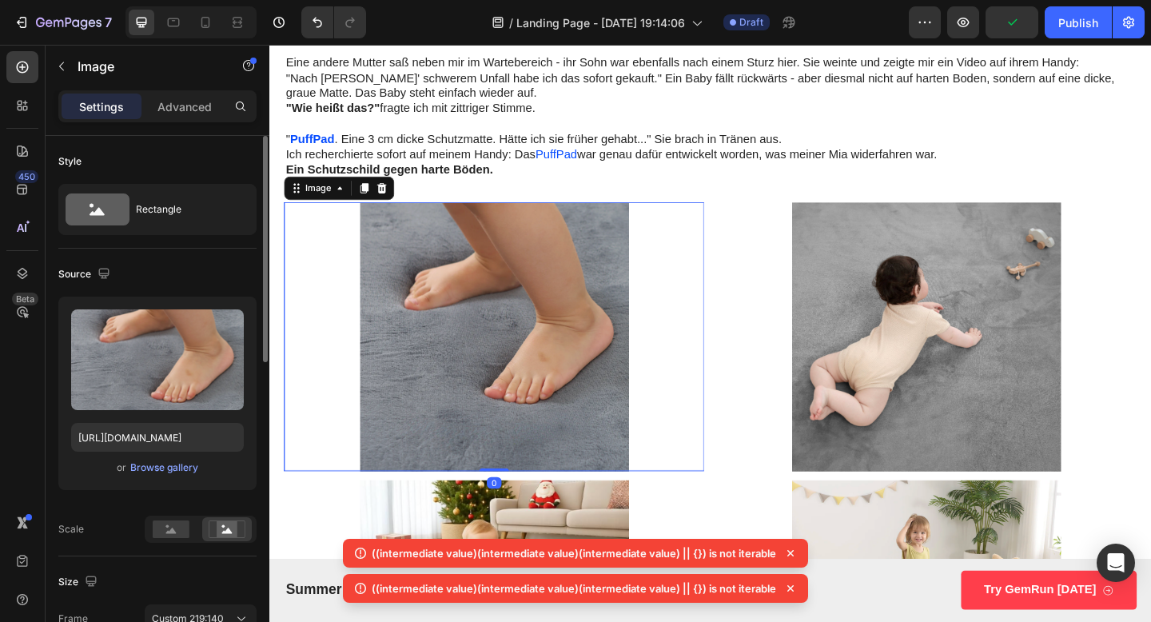
click at [730, 257] on img at bounding box center [513, 363] width 457 height 293
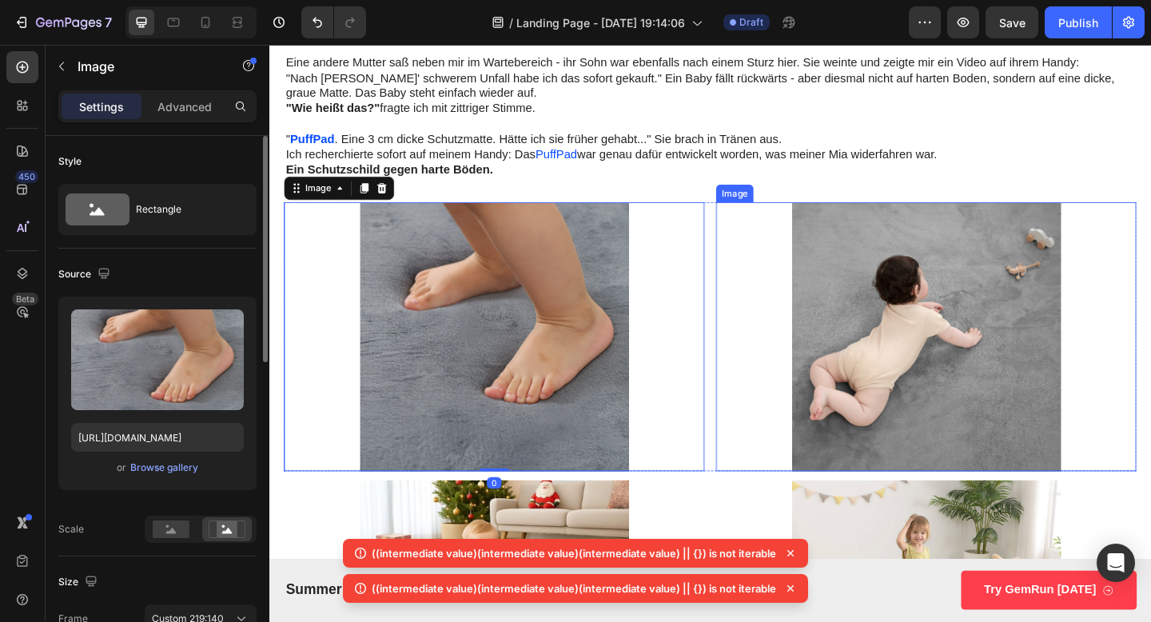
click at [757, 278] on img at bounding box center [984, 363] width 457 height 293
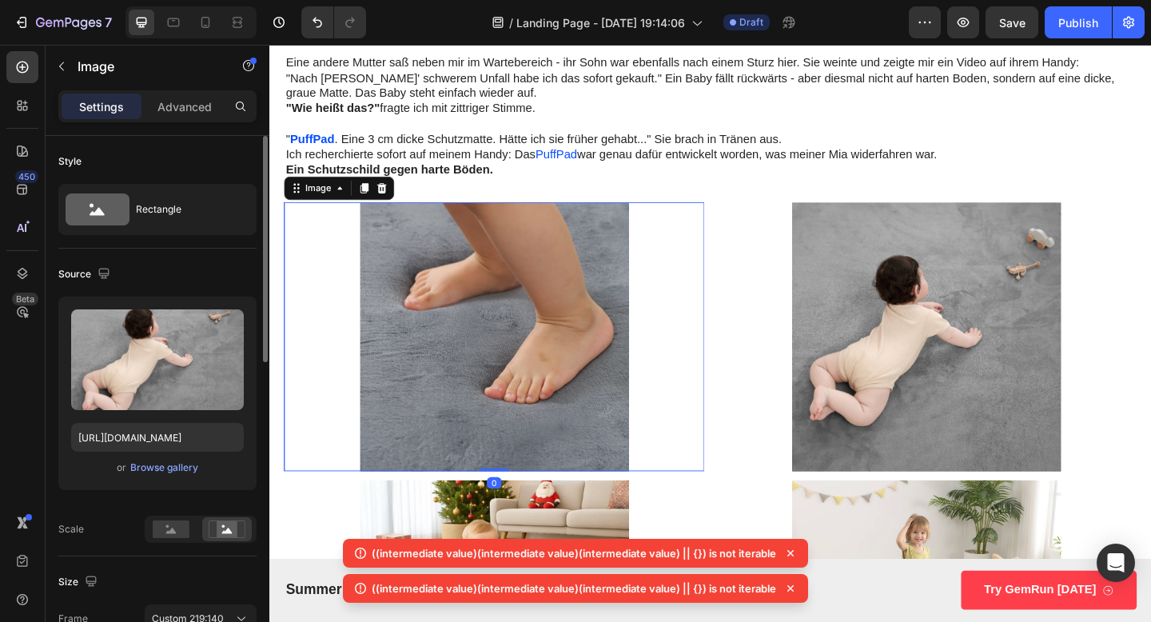
click at [715, 321] on img at bounding box center [513, 363] width 457 height 293
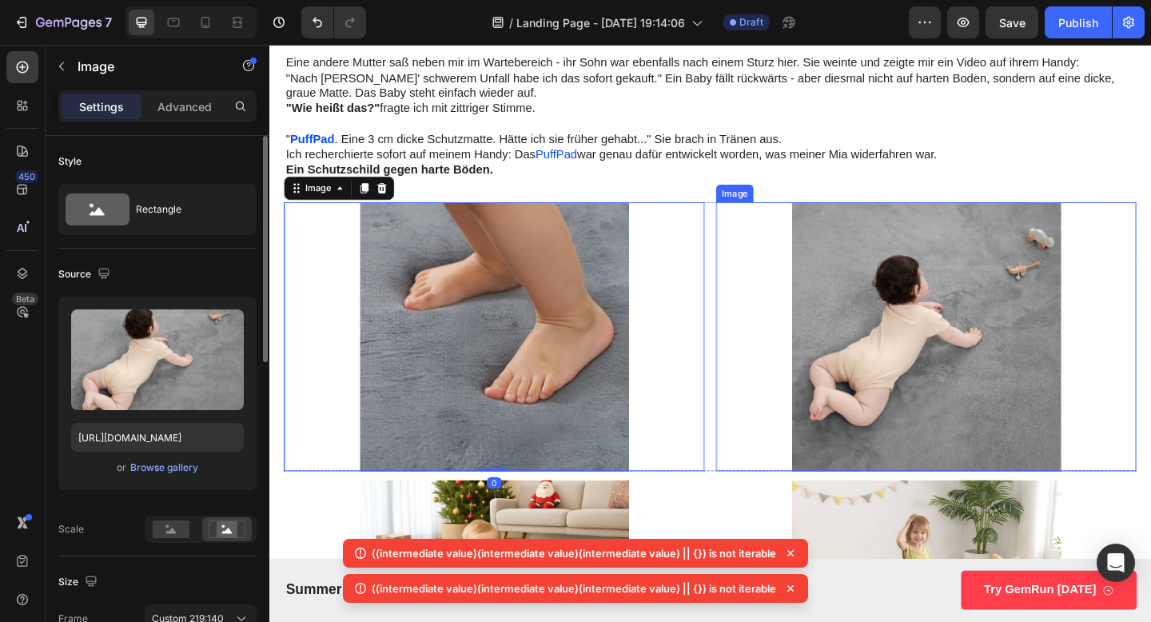
click at [758, 357] on img at bounding box center [984, 363] width 457 height 293
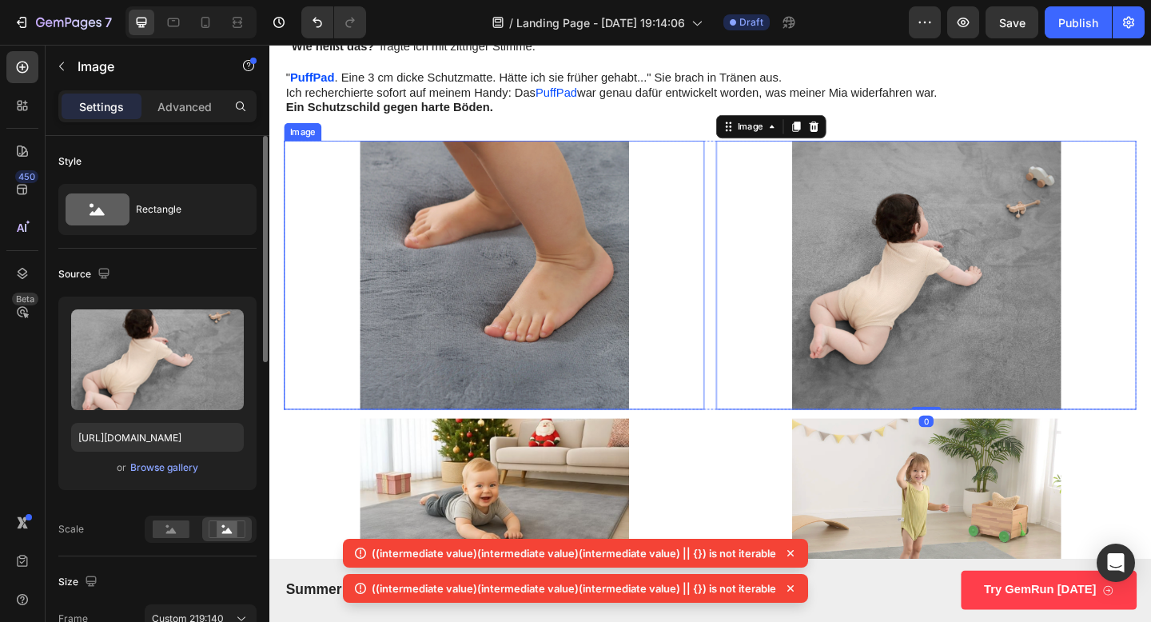
scroll to position [3472, 0]
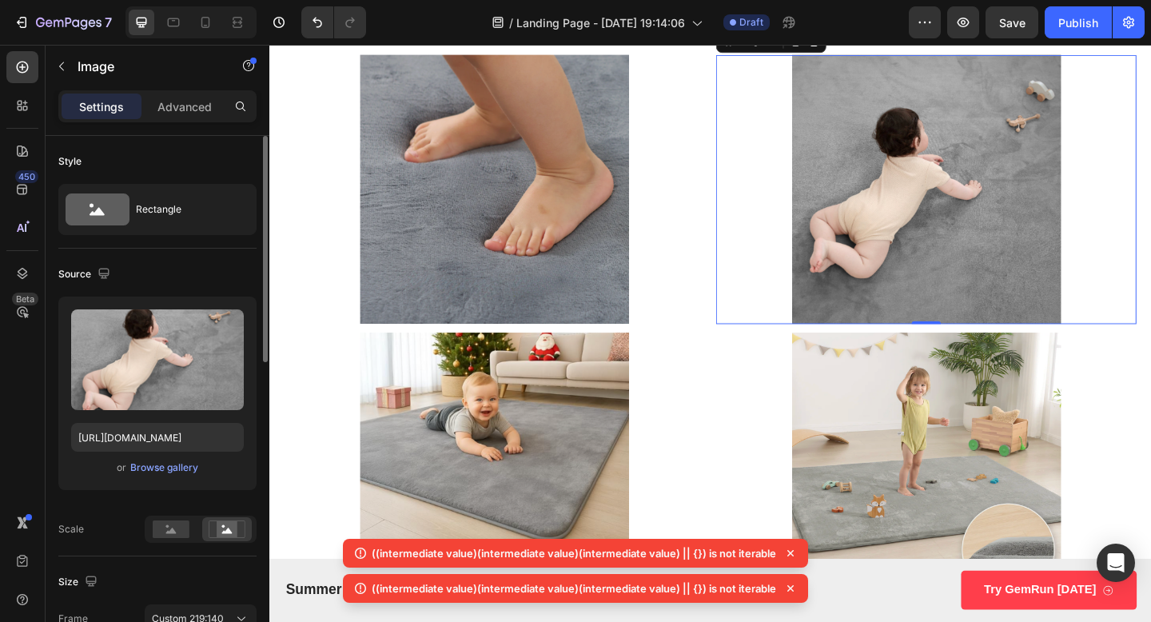
click at [793, 552] on icon at bounding box center [791, 553] width 16 height 16
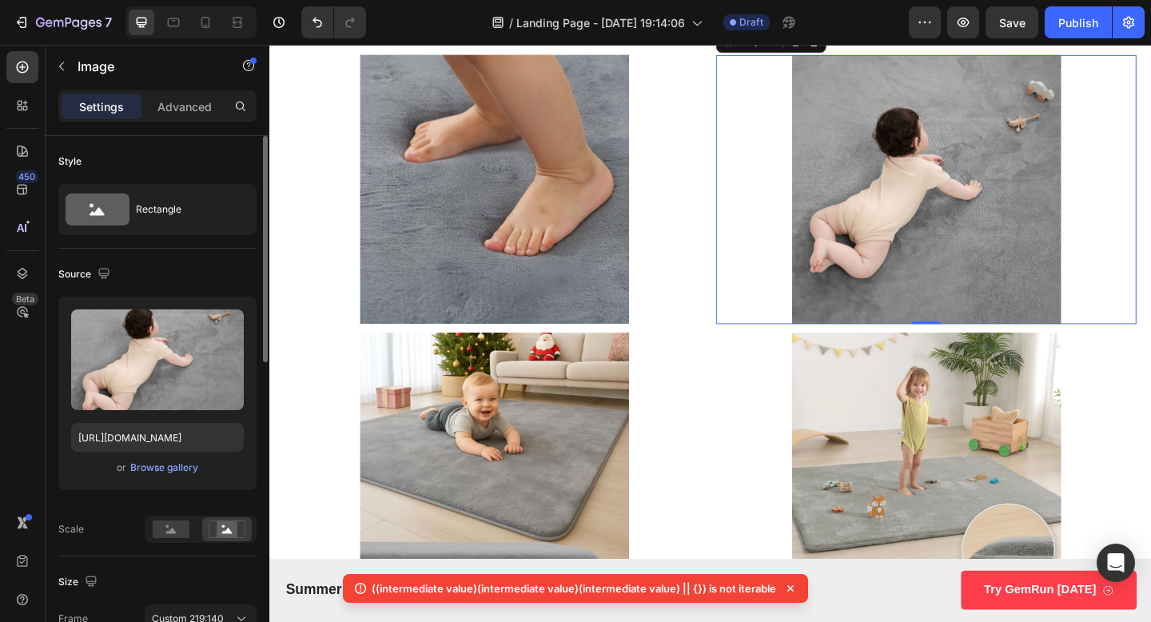
click at [793, 584] on icon at bounding box center [791, 588] width 16 height 16
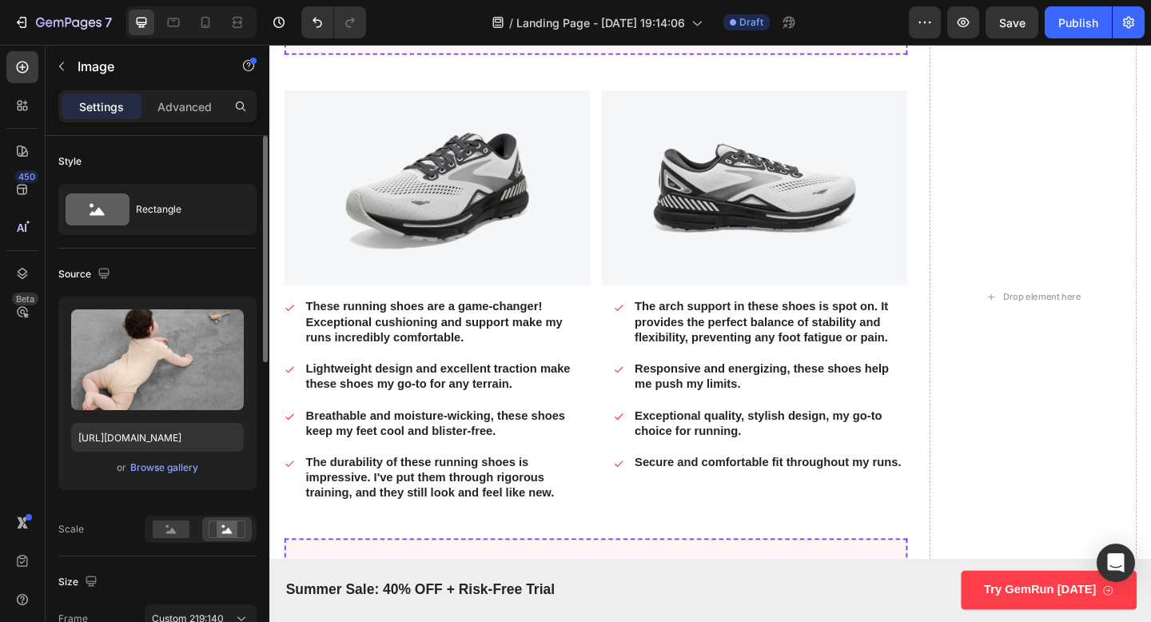
scroll to position [5524, 0]
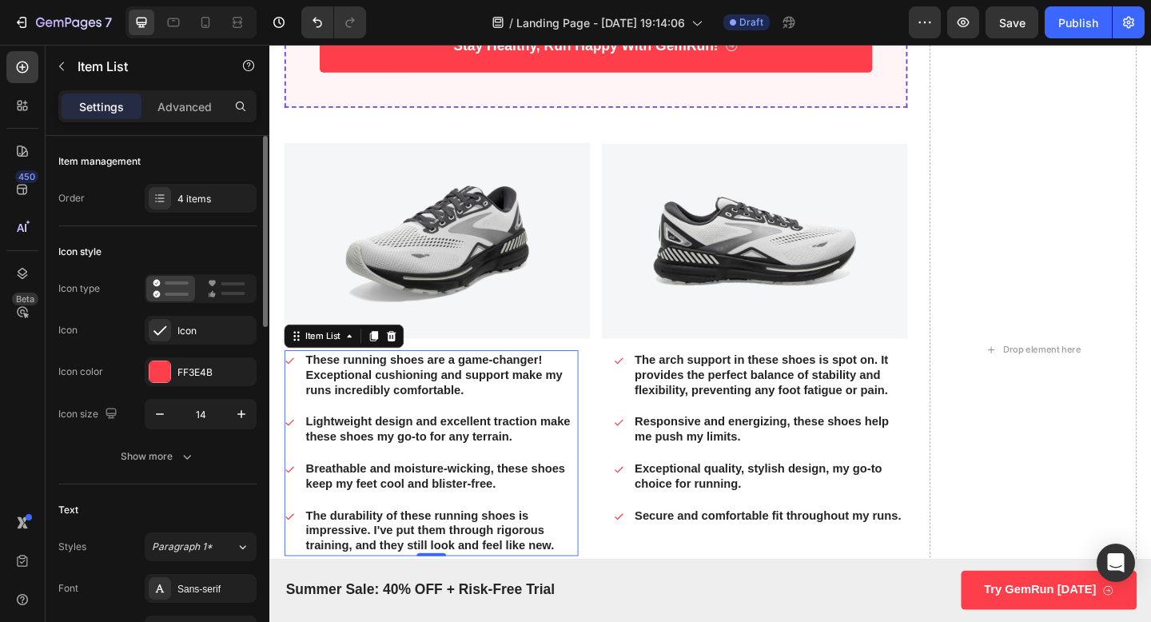
click at [453, 413] on p "These running shoes are a game-changer! Exceptional cushioning and support make…" at bounding box center [456, 405] width 294 height 50
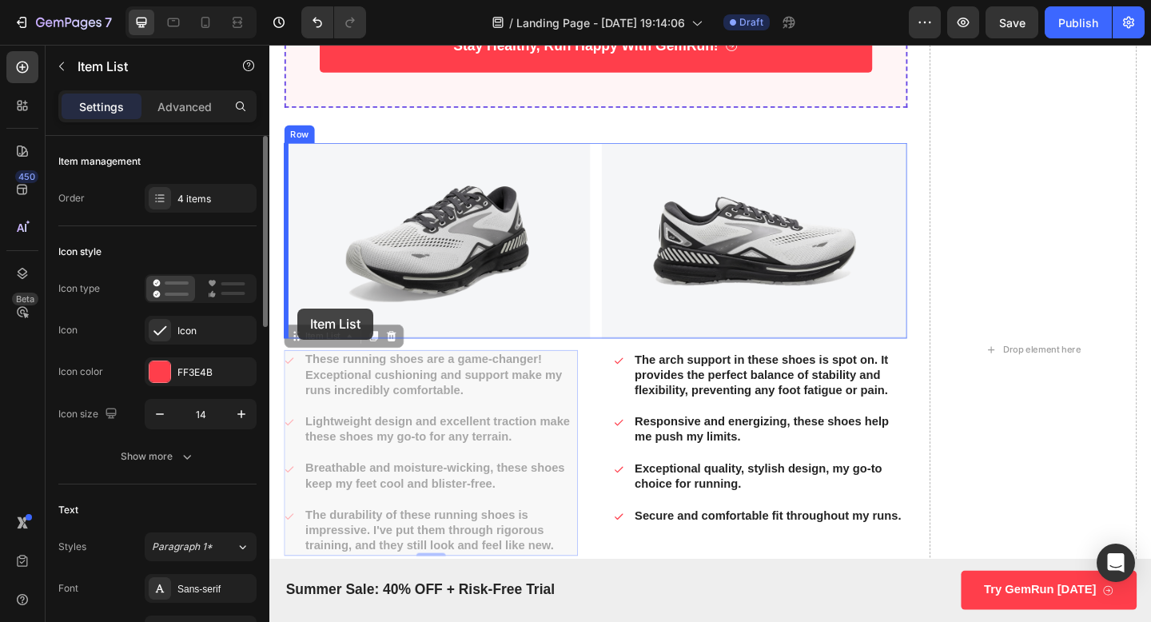
drag, startPoint x: 293, startPoint y: 365, endPoint x: 300, endPoint y: 335, distance: 31.2
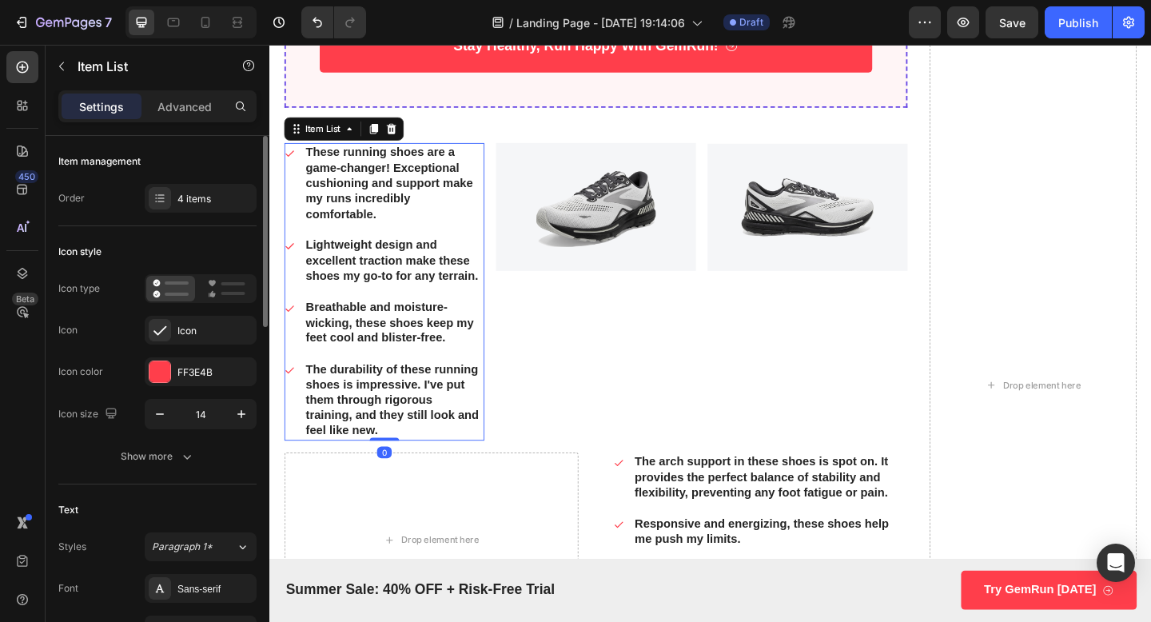
click at [384, 353] on p "Breathable and moisture-wicking, these shoes keep my feet cool and blister-free." at bounding box center [405, 348] width 192 height 50
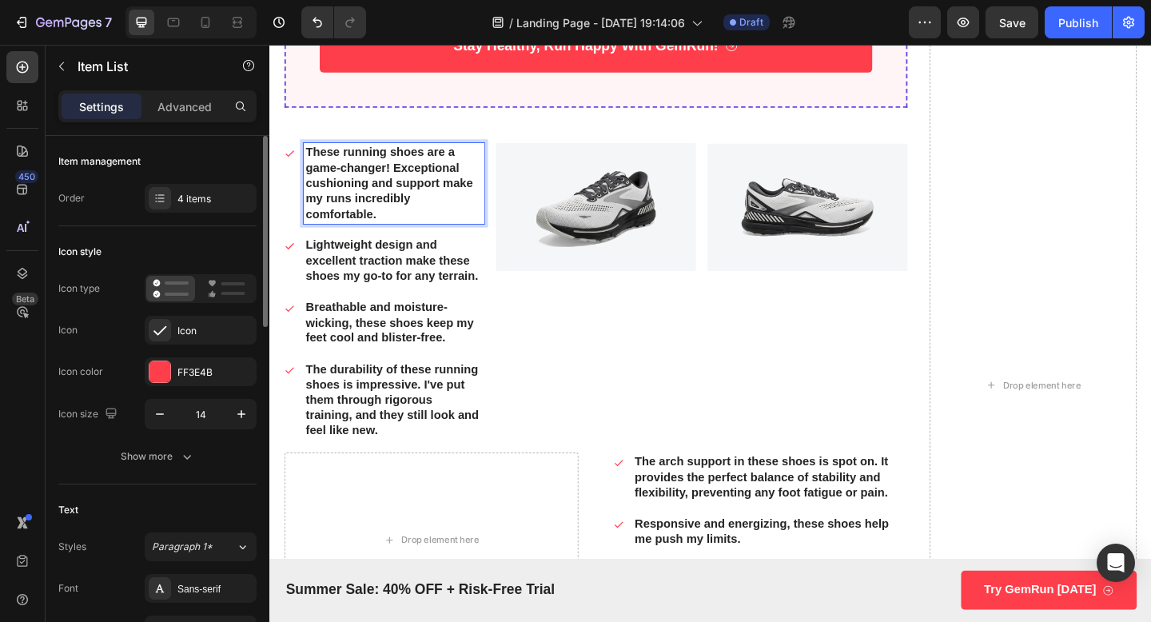
click at [365, 156] on p "These running shoes are a game-changer! Exceptional cushioning and support make…" at bounding box center [405, 195] width 192 height 83
click at [361, 143] on div "13 HRS 42 MIN 42 SEC Countdown Timer 100% Risk FREE - 30 Day No Questions Asked…" at bounding box center [624, 416] width 678 height 1462
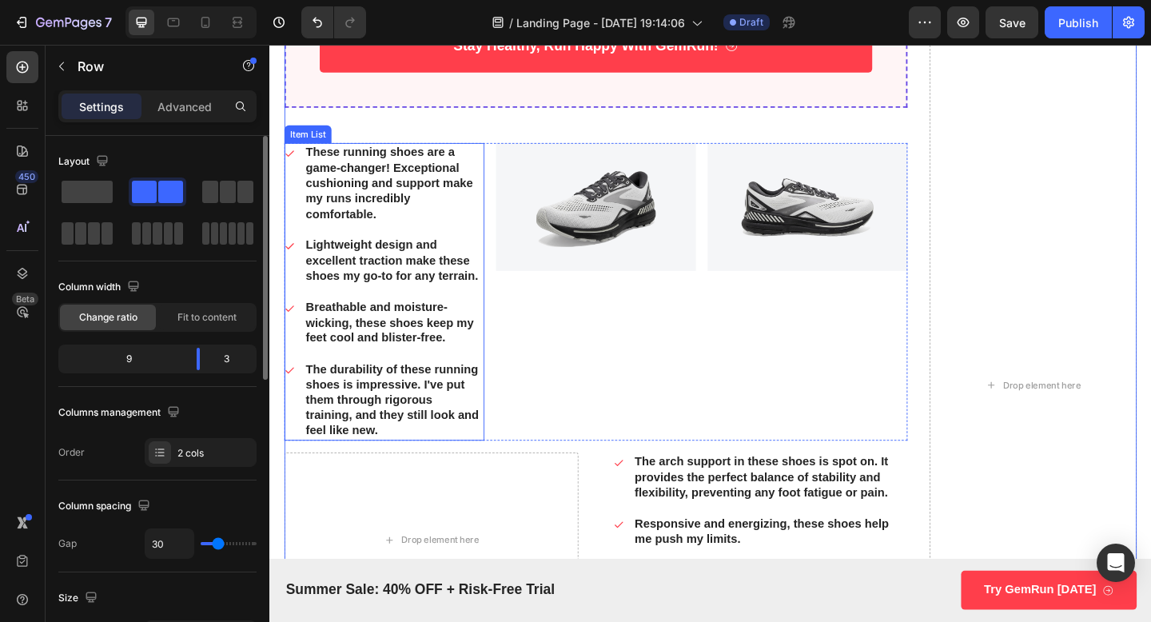
click at [297, 461] on div "The durability of these running shoes is impressive. I've put them through rigo…" at bounding box center [393, 432] width 217 height 88
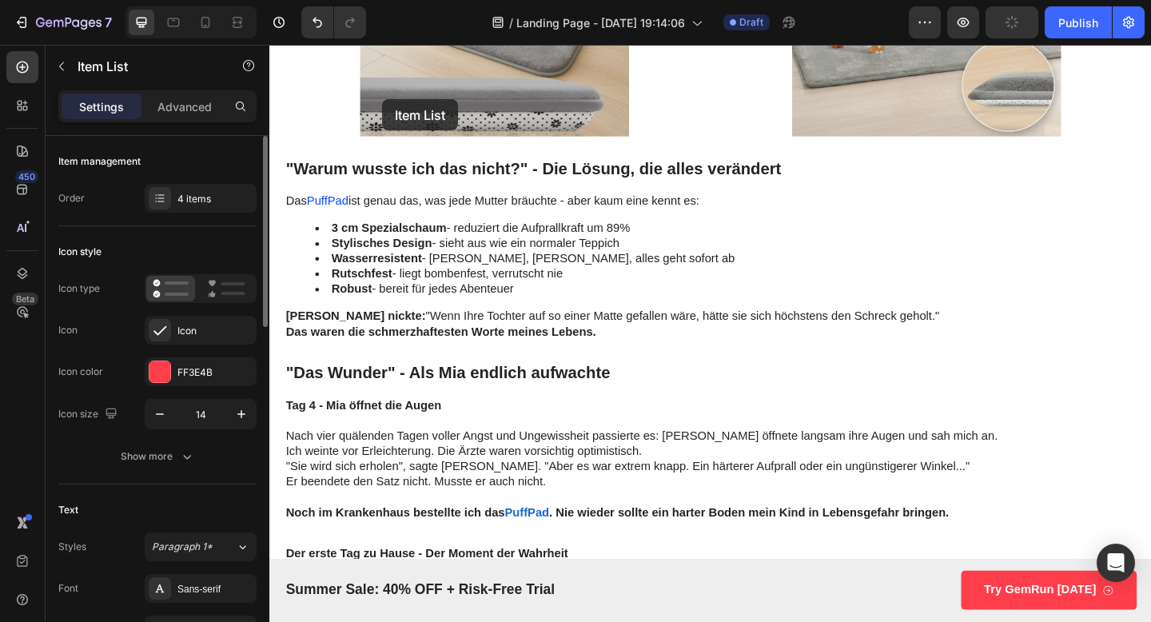
scroll to position [3969, 0]
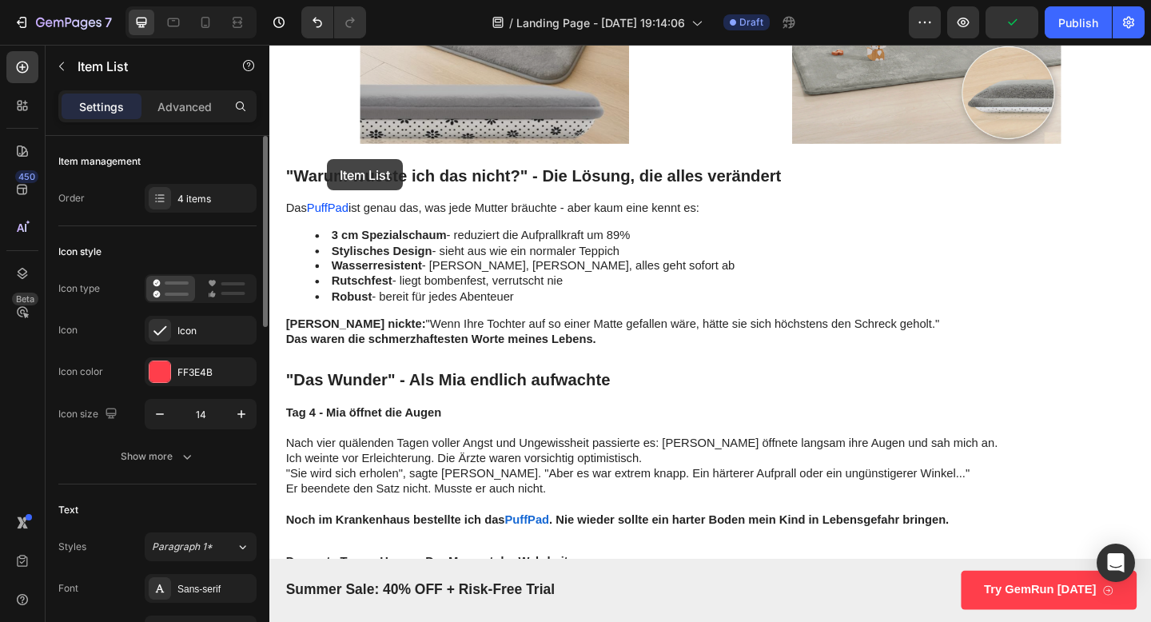
drag, startPoint x: 294, startPoint y: 201, endPoint x: 332, endPoint y: 169, distance: 49.3
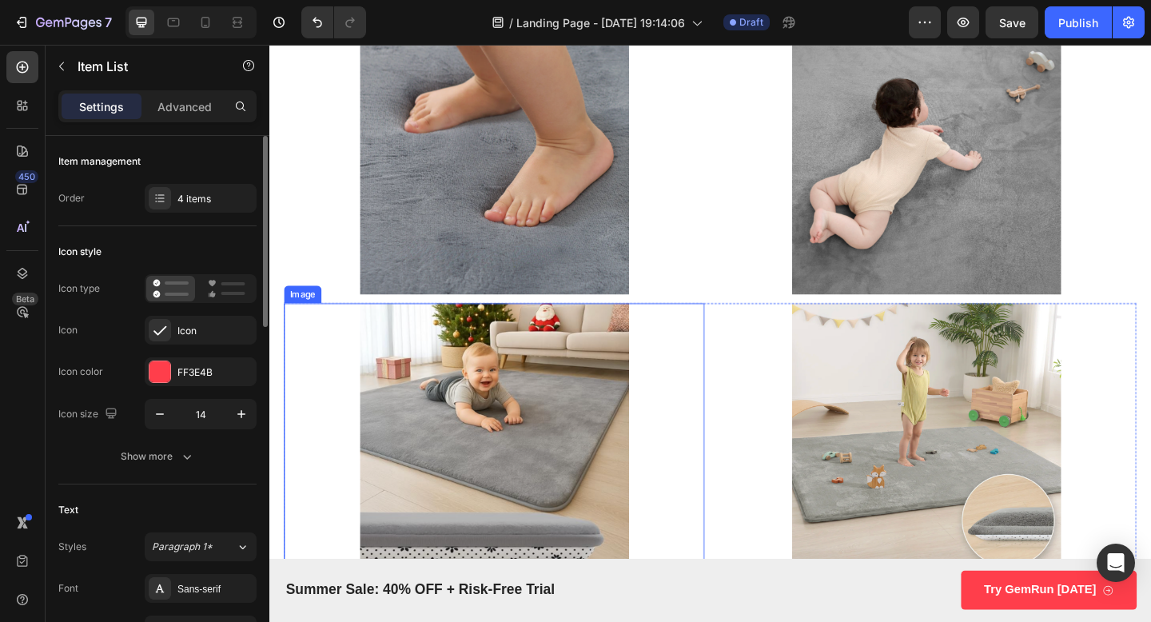
scroll to position [3768, 0]
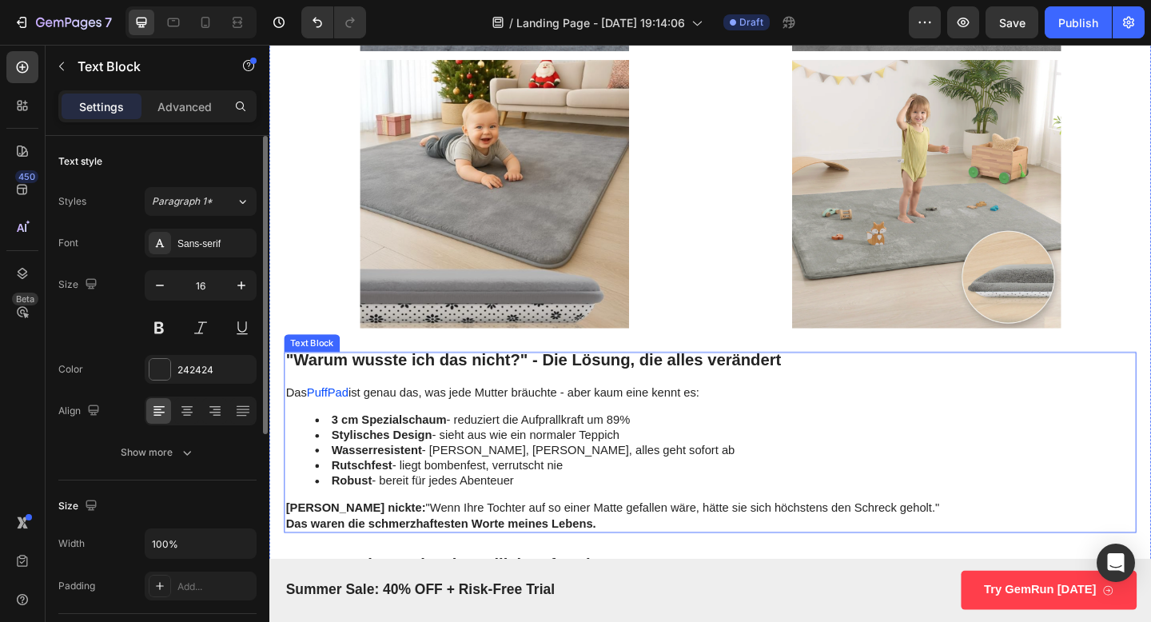
click at [367, 381] on strong ""Warum wusste ich das nicht?" - Die Lösung, die alles verändert" at bounding box center [556, 388] width 539 height 20
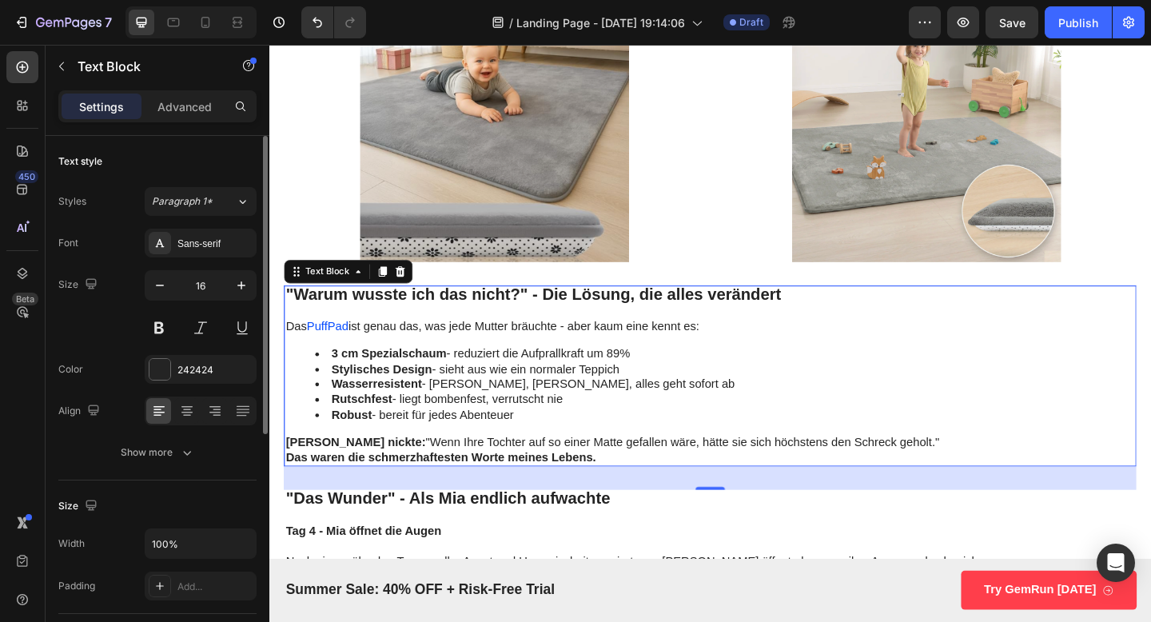
scroll to position [3935, 0]
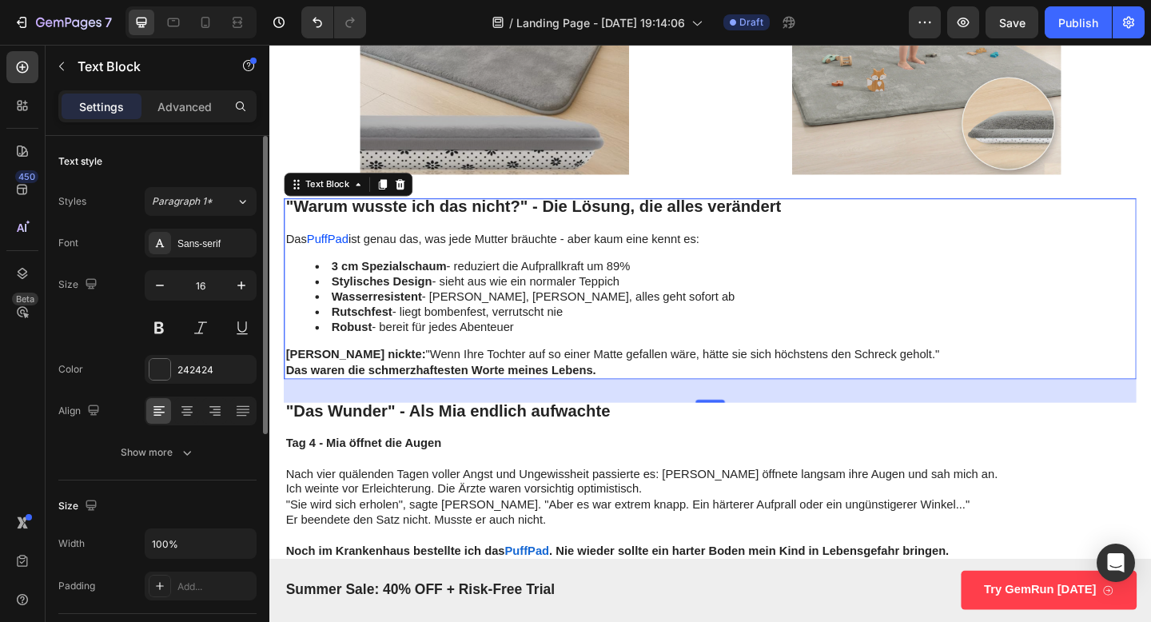
click at [536, 424] on div "32" at bounding box center [748, 422] width 927 height 26
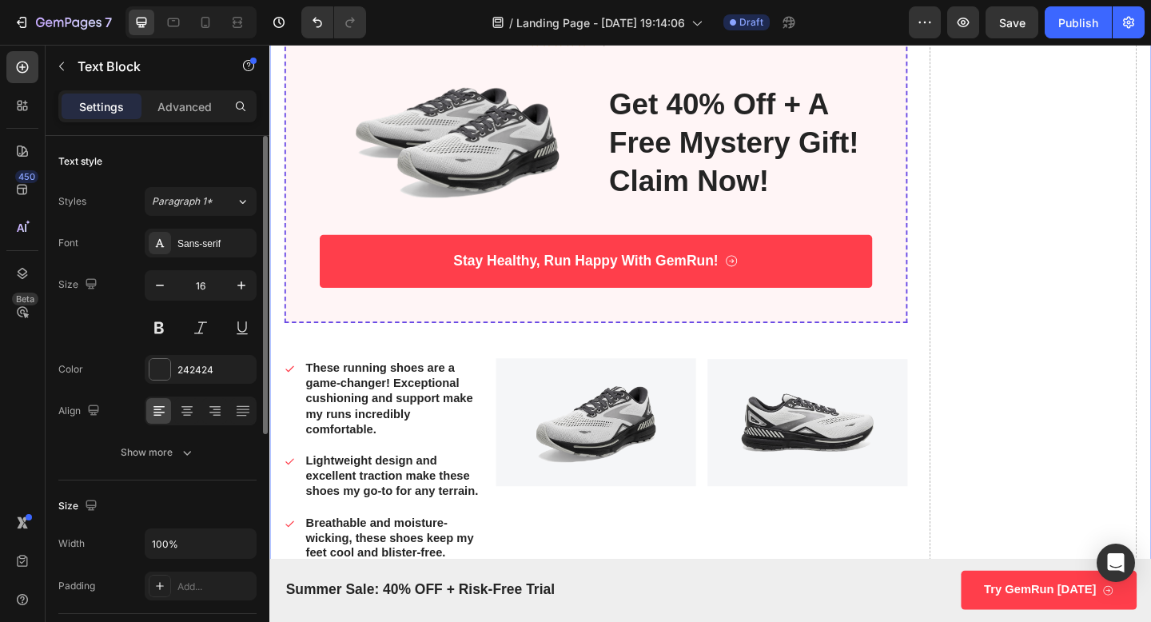
scroll to position [5406, 0]
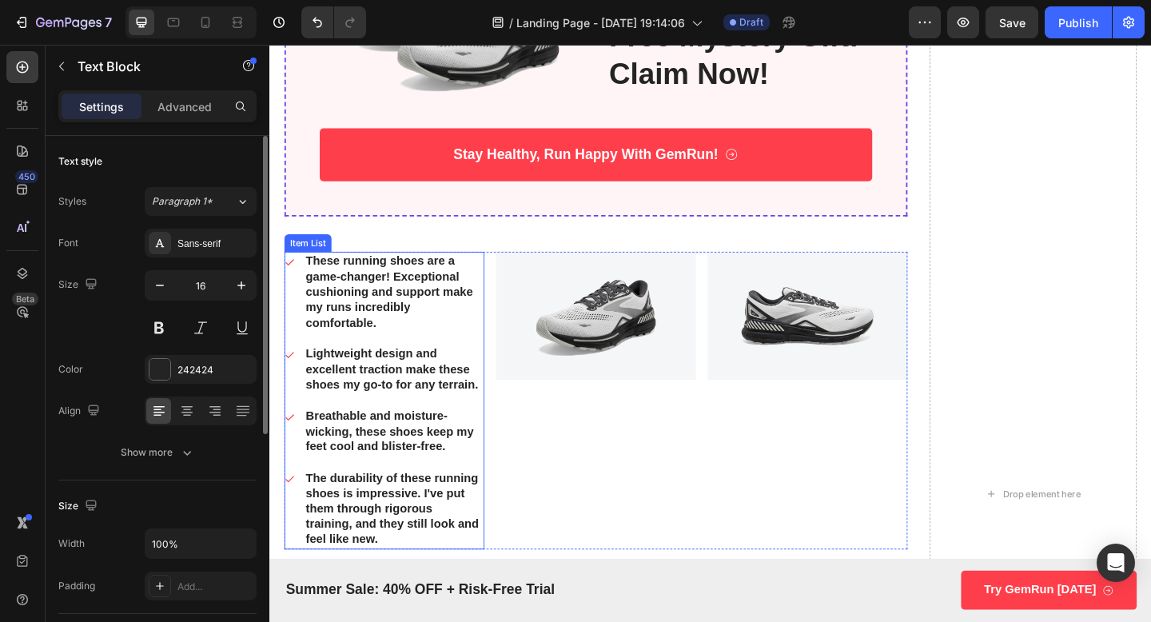
click at [502, 274] on div "These running shoes are a game-changer! Exceptional cushioning and support make…" at bounding box center [404, 314] width 197 height 88
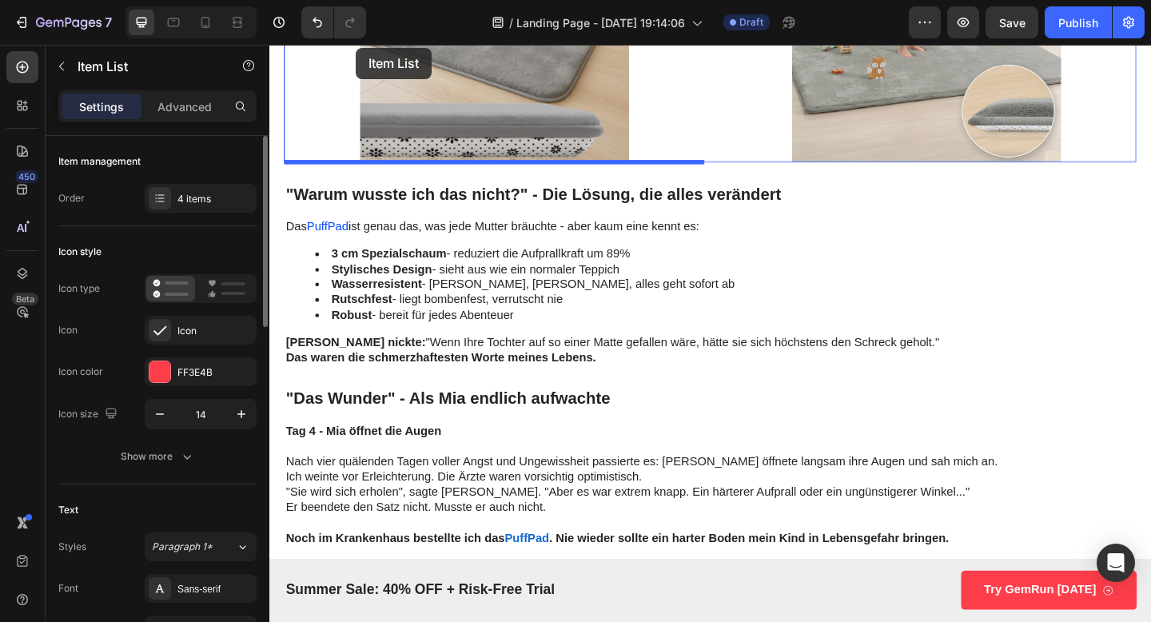
scroll to position [3938, 0]
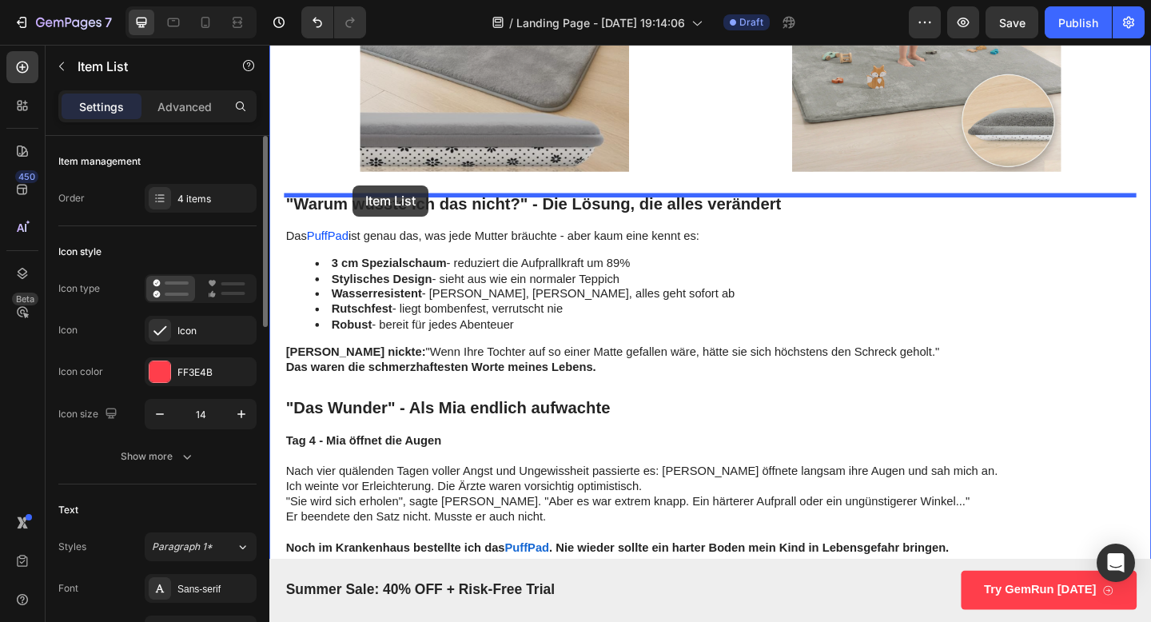
drag, startPoint x: 326, startPoint y: 259, endPoint x: 360, endPoint y: 197, distance: 70.1
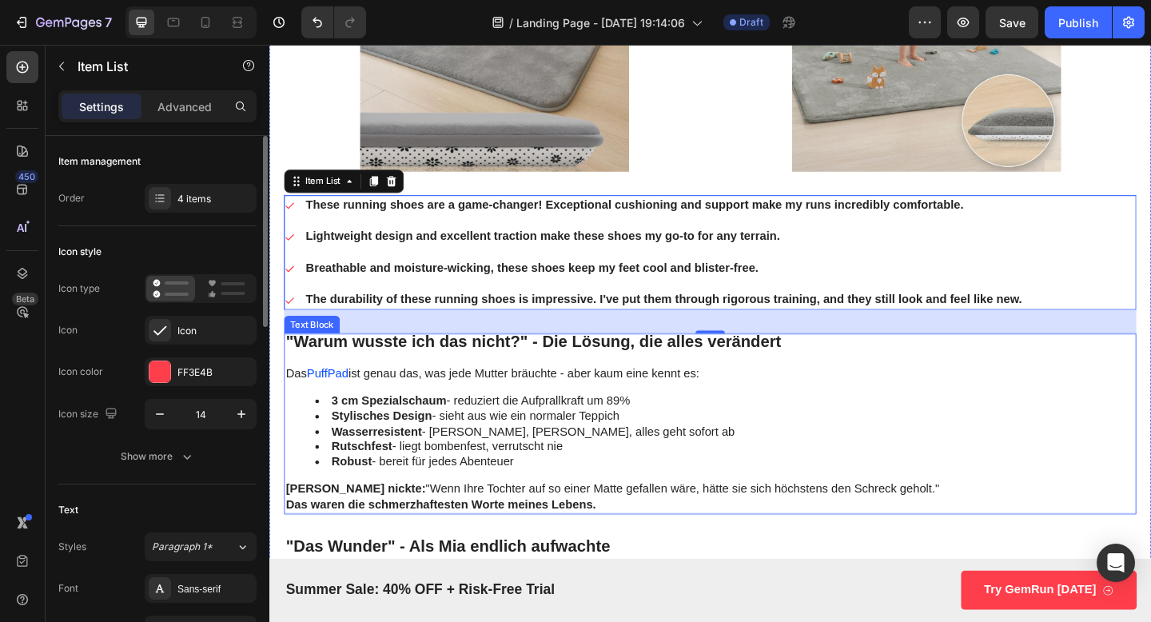
click at [470, 365] on strong ""Warum wusste ich das nicht?" - Die Lösung, die alles verändert" at bounding box center [556, 368] width 539 height 20
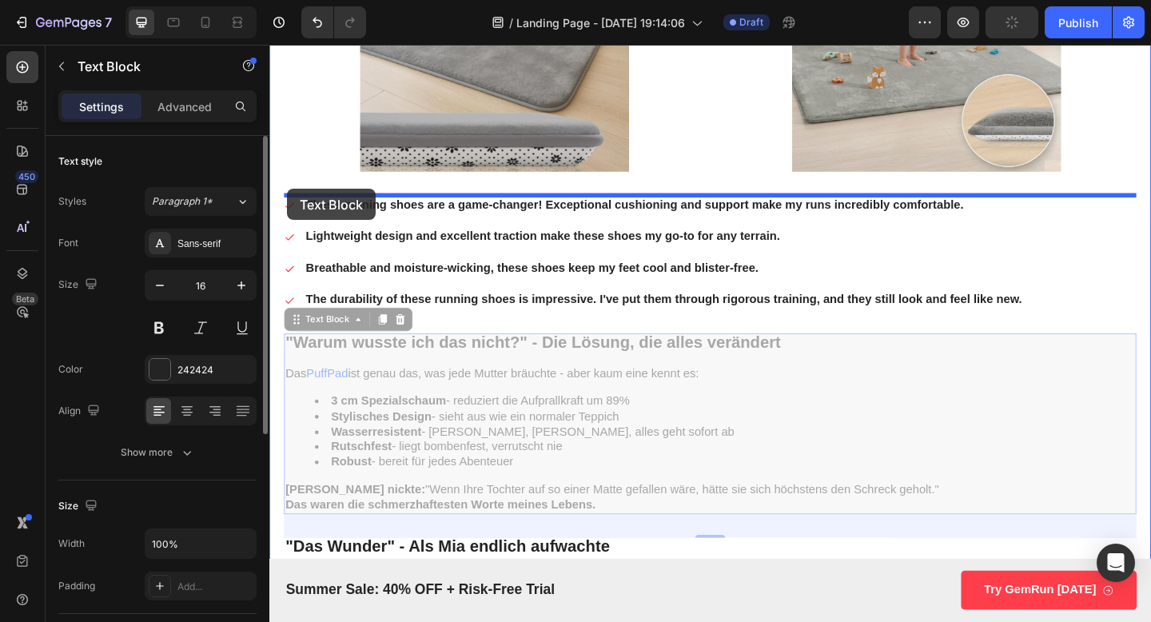
drag, startPoint x: 298, startPoint y: 345, endPoint x: 289, endPoint y: 201, distance: 144.2
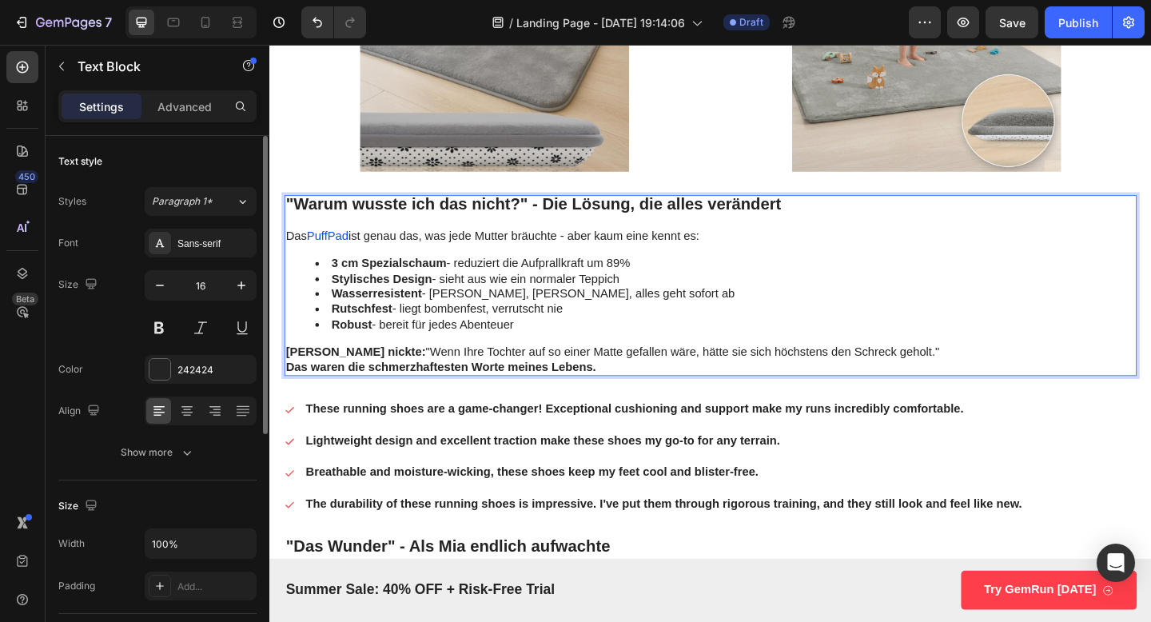
click at [327, 335] on li "Rutschfest - liegt bombenfest, verrutscht nie" at bounding box center [765, 333] width 892 height 17
click at [347, 333] on strong "Rutschfest" at bounding box center [370, 332] width 66 height 14
drag, startPoint x: 542, startPoint y: 355, endPoint x: 331, endPoint y: 277, distance: 225.1
click at [331, 277] on ul "3 cm Spezialschaum - reduziert die Aufprallkraft um 89% Stylisches Design - sie…" at bounding box center [749, 316] width 924 height 83
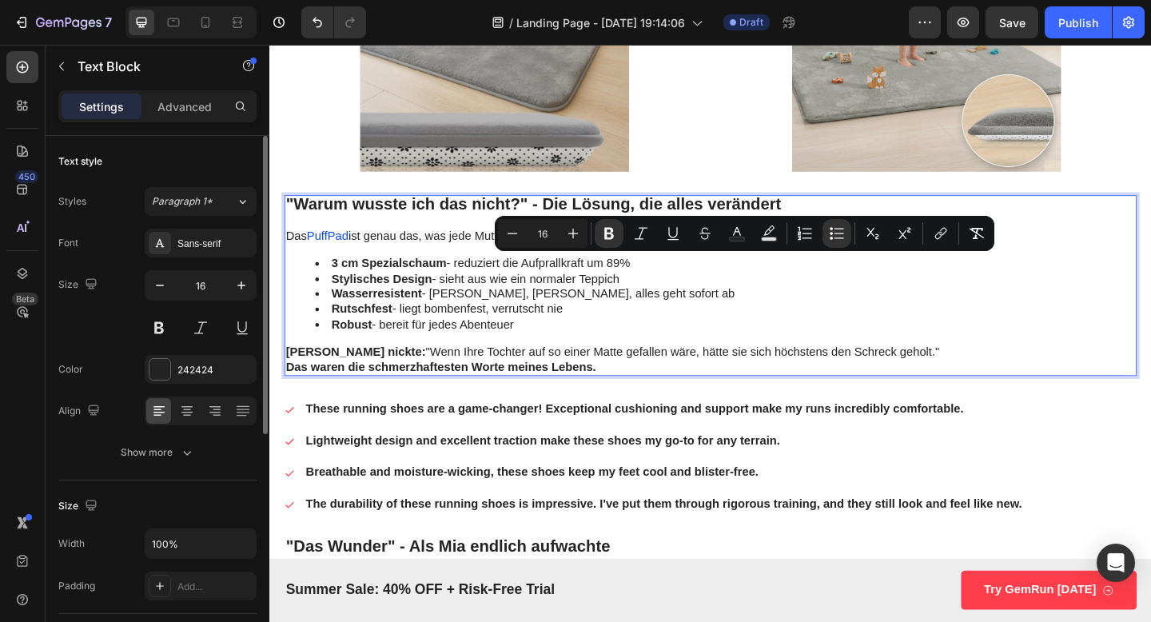
copy ul "3 cm Spezialschaum - reduziert die Aufprallkraft um 89% Stylisches Design - sie…"
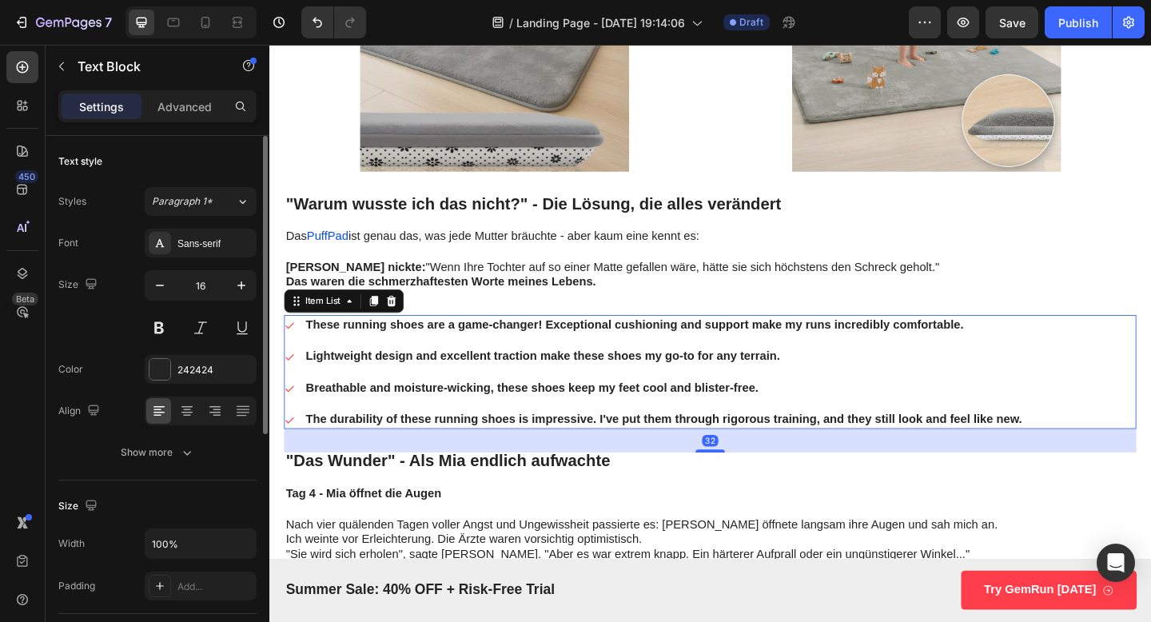
click at [380, 349] on p "These running shoes are a game-changer! Exceptional cushioning and support make…" at bounding box center [699, 349] width 780 height 17
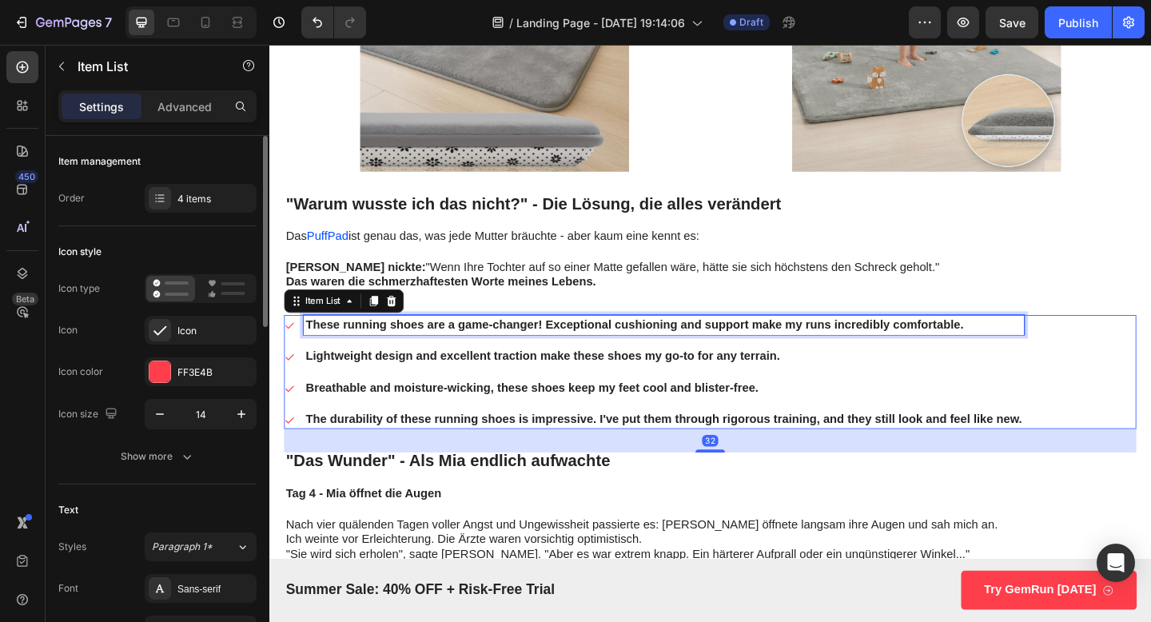
click at [380, 349] on p "These running shoes are a game-changer! Exceptional cushioning and support make…" at bounding box center [699, 349] width 780 height 17
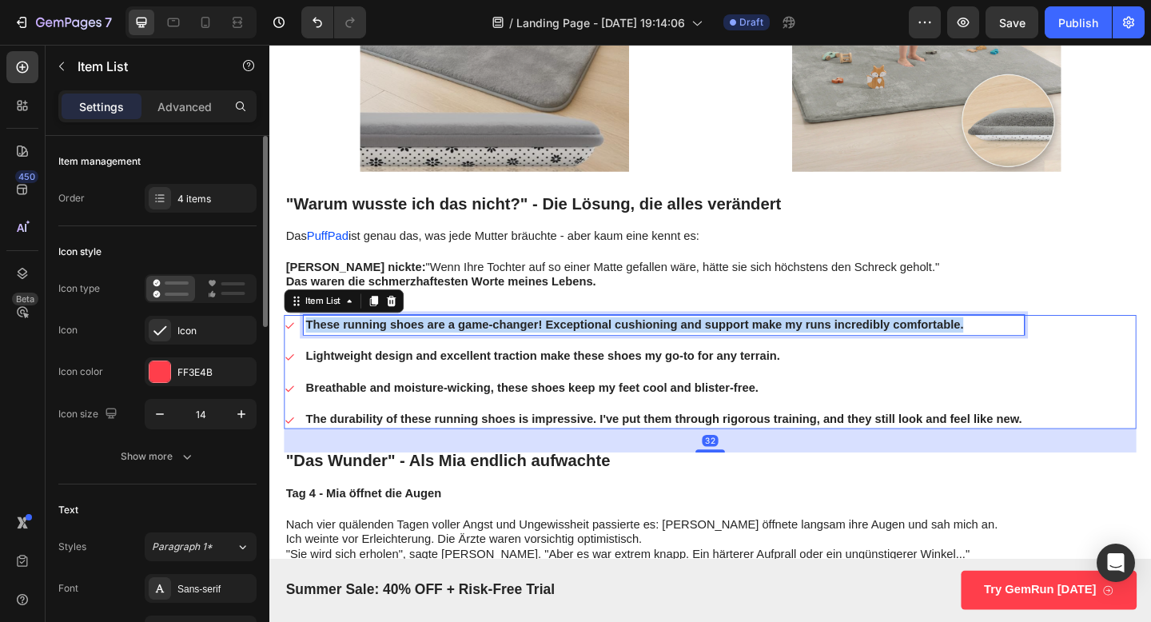
click at [380, 349] on p "These running shoes are a game-changer! Exceptional cushioning and support make…" at bounding box center [699, 349] width 780 height 17
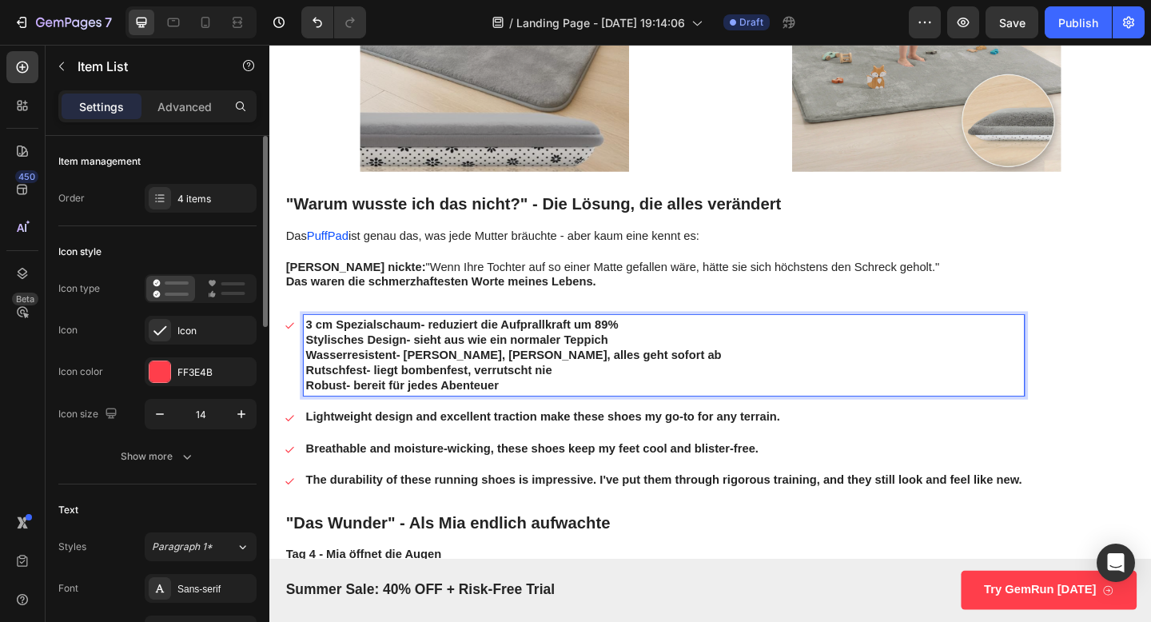
click at [337, 359] on strong "Stylisches Design" at bounding box center [364, 366] width 110 height 14
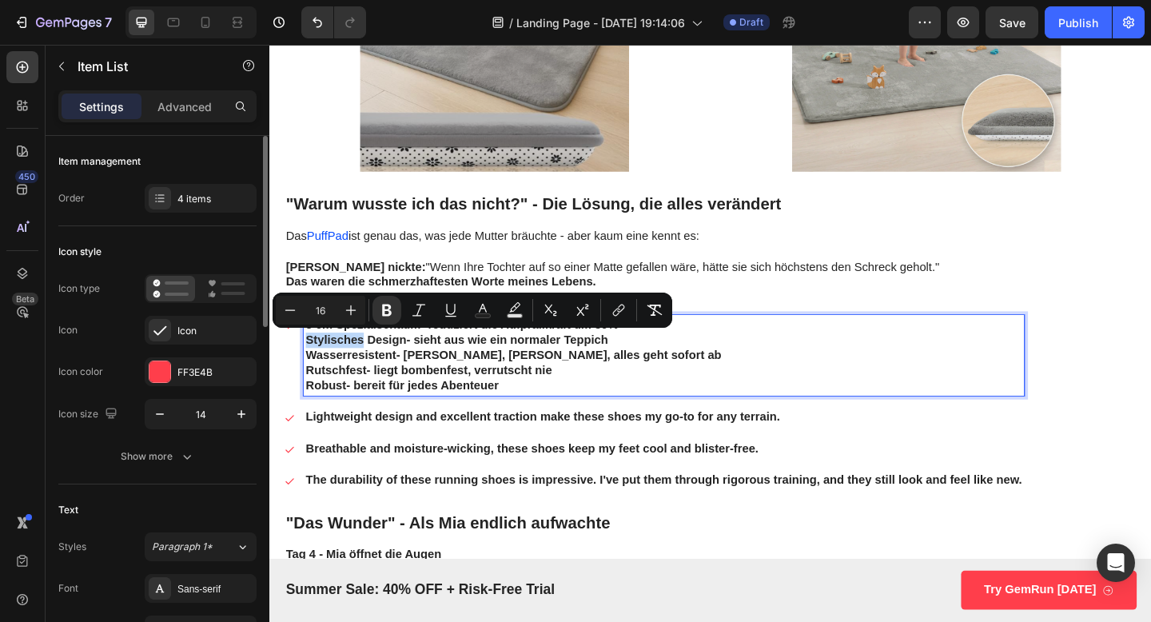
click at [506, 411] on p "Robust - bereit für jedes Abenteuer" at bounding box center [699, 416] width 780 height 17
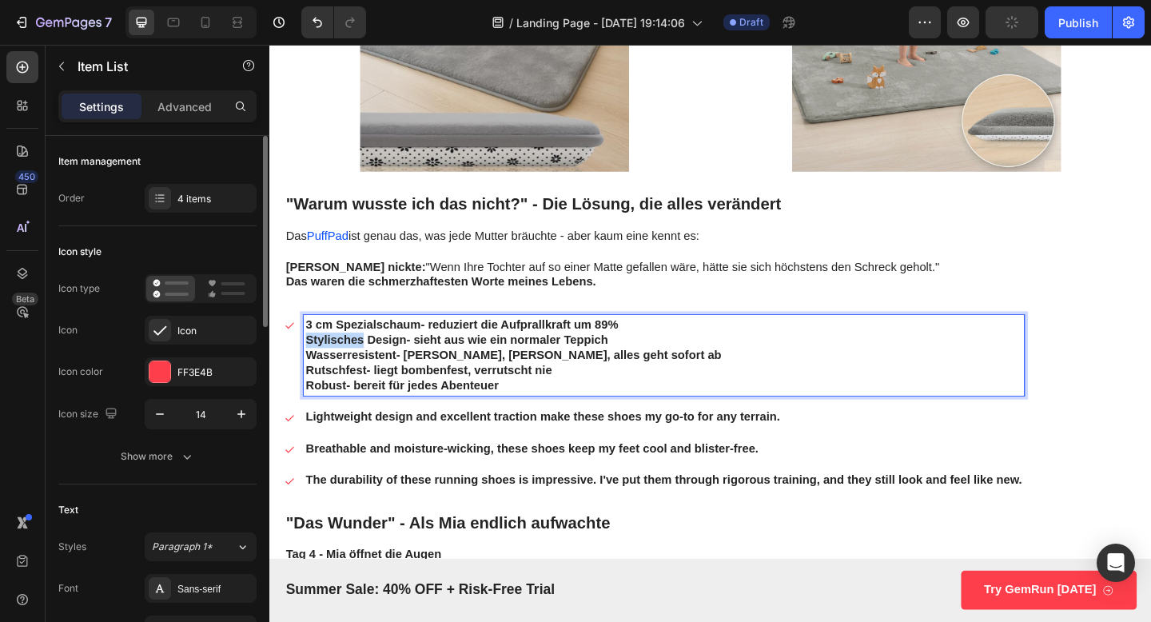
drag, startPoint x: 536, startPoint y: 417, endPoint x: 302, endPoint y: 363, distance: 240.3
click at [302, 363] on div "3 cm Spezialschaum - reduziert die Aufprallkraft um 89% Stylisches Design - sie…" at bounding box center [687, 383] width 805 height 88
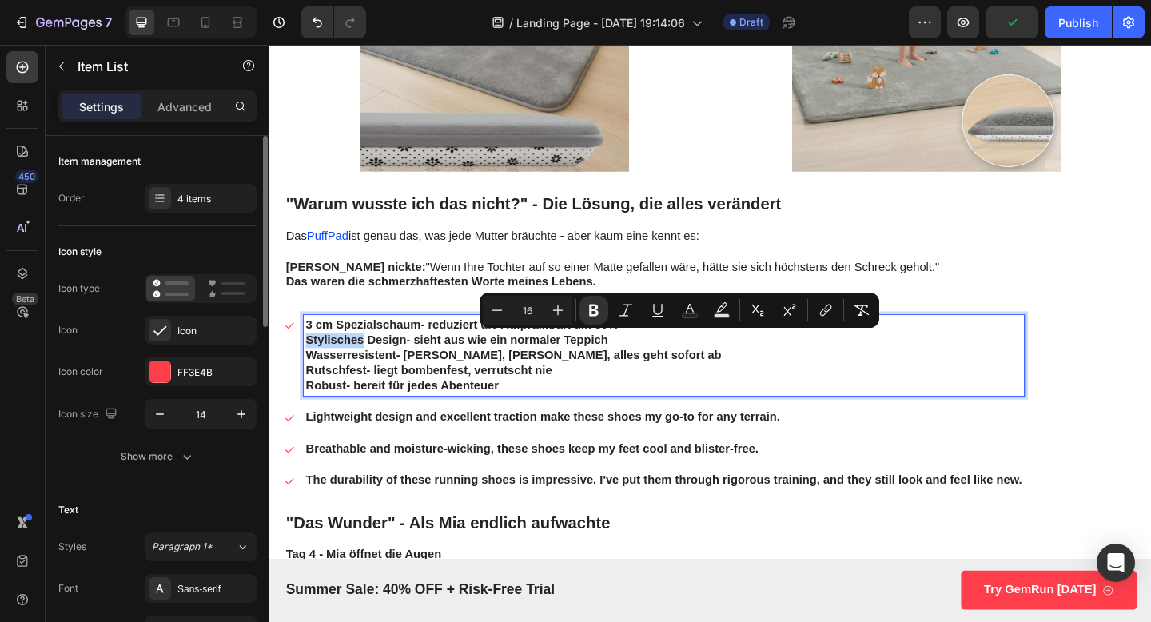
copy div "Stylisches Design - sieht aus wie ein normaler Teppich Wasserresistent - Milch,…"
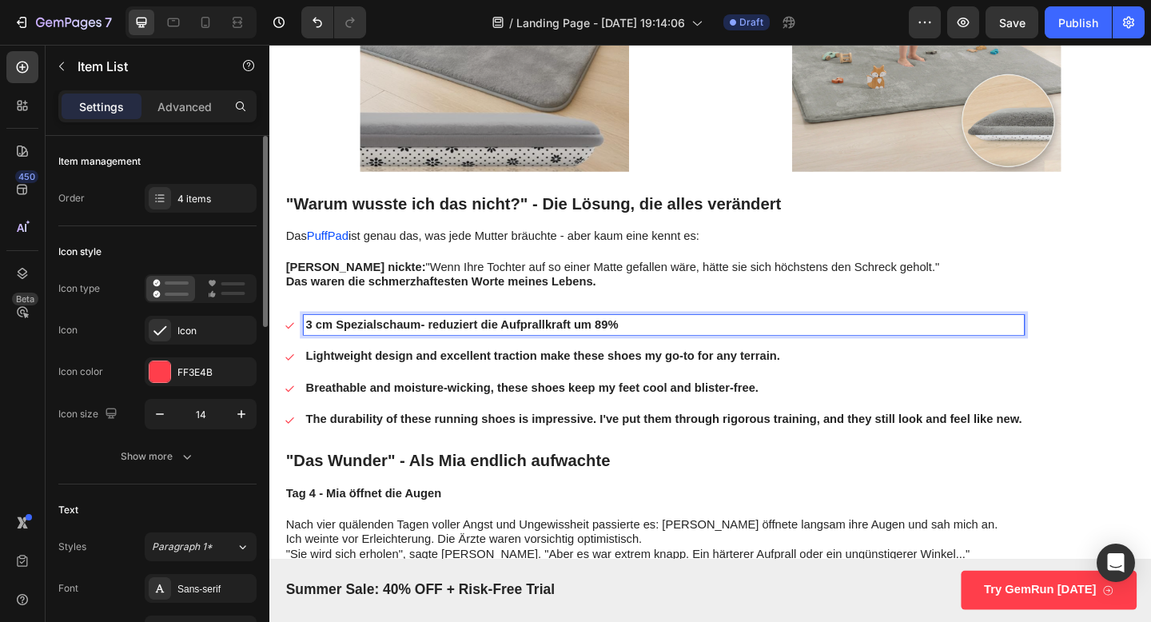
click at [363, 389] on p "Lightweight design and excellent traction make these shoes my go-to for any ter…" at bounding box center [699, 384] width 780 height 17
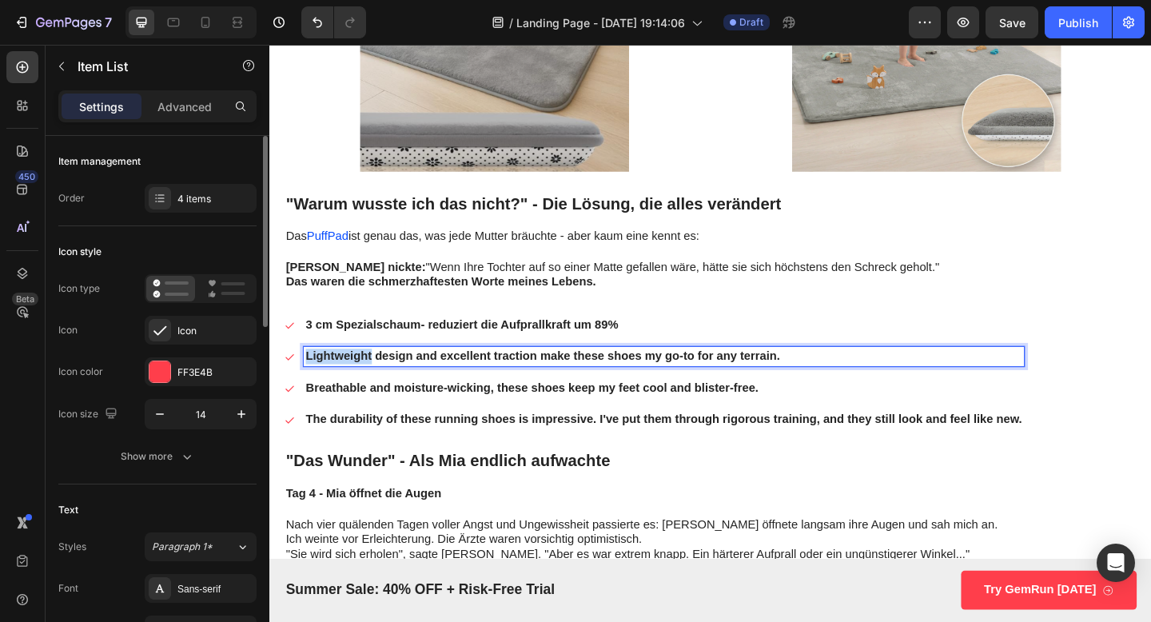
click at [363, 389] on p "Lightweight design and excellent traction make these shoes my go-to for any ter…" at bounding box center [699, 384] width 780 height 17
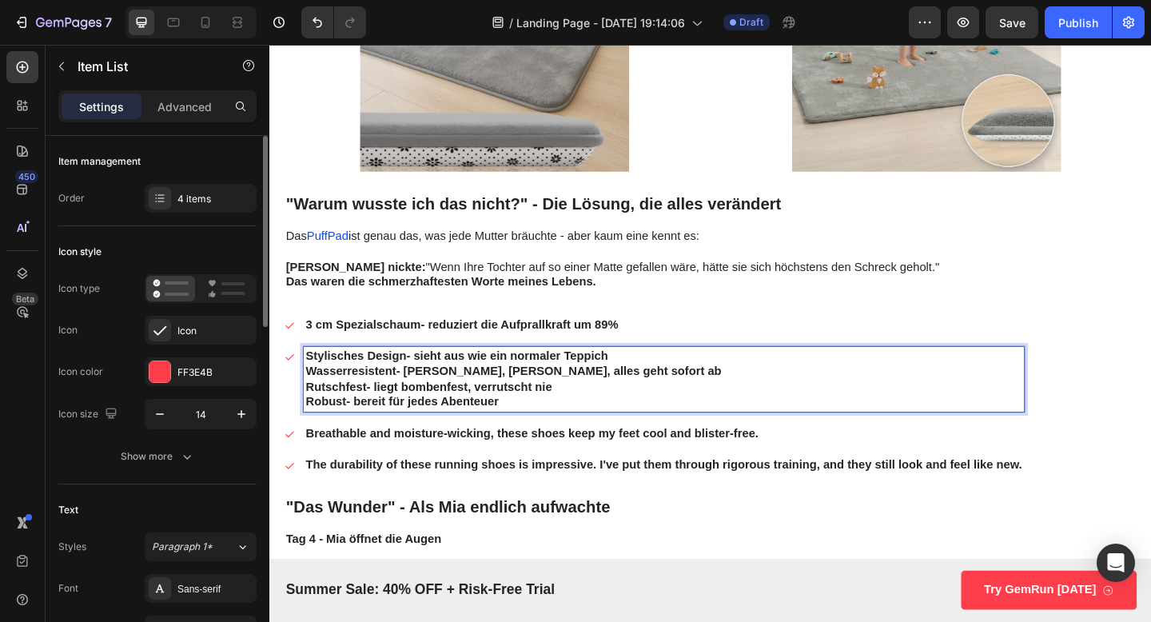
click at [341, 401] on strong "Wasserresistent" at bounding box center [358, 400] width 98 height 14
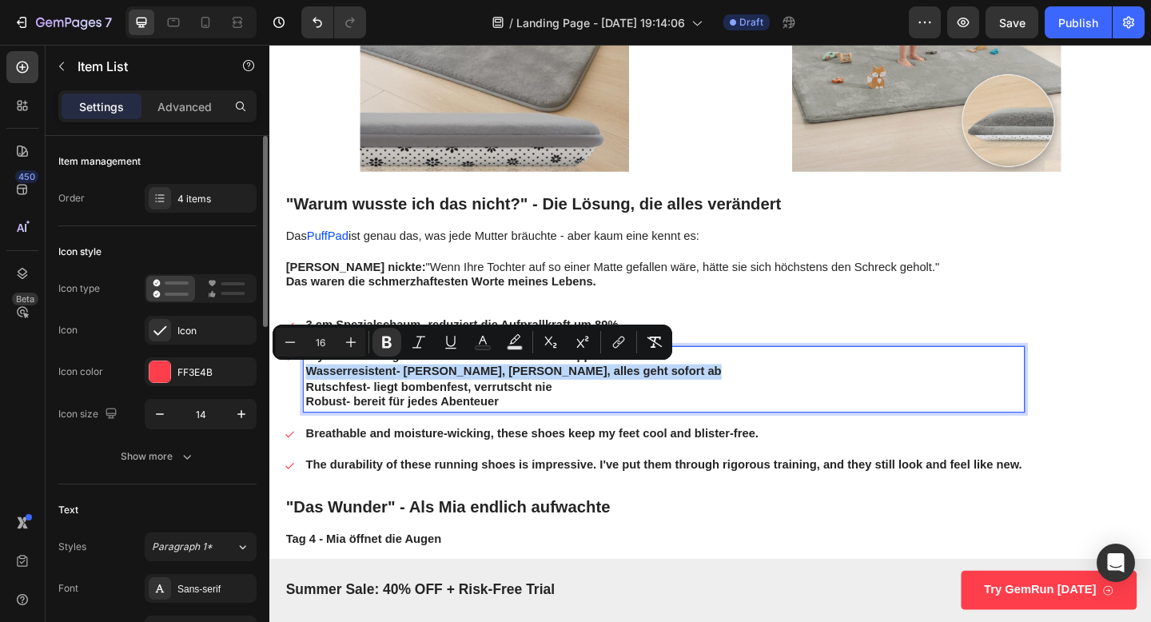
click at [341, 401] on strong "Wasserresistent" at bounding box center [358, 400] width 98 height 14
click at [560, 437] on p "Robust - bereit für jedes Abenteuer" at bounding box center [699, 433] width 780 height 17
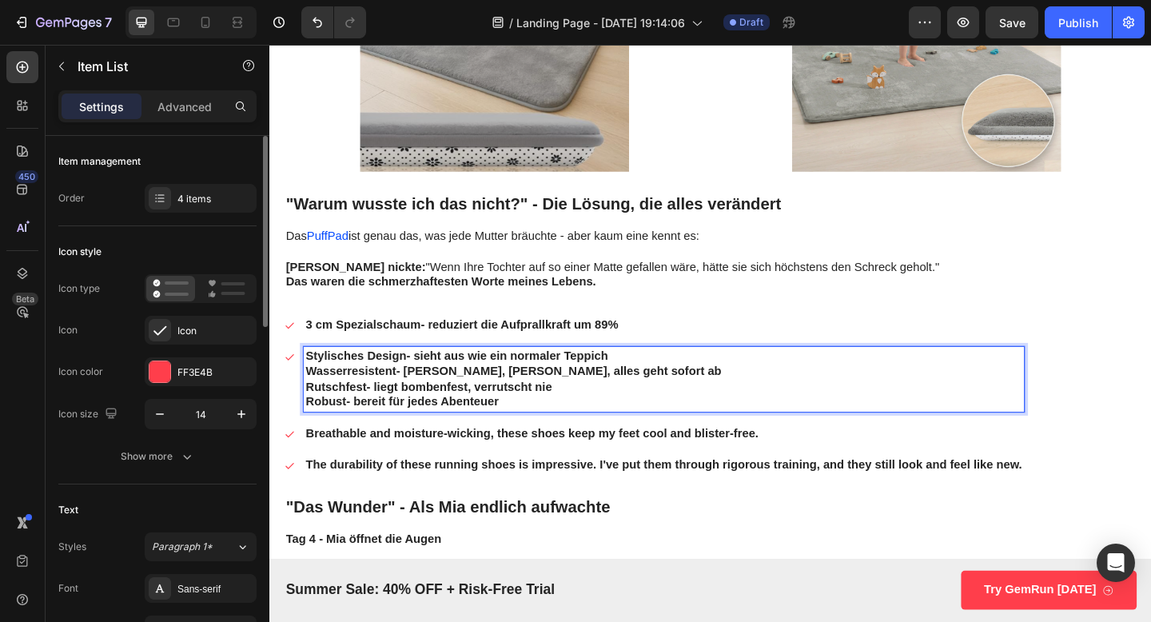
drag, startPoint x: 524, startPoint y: 437, endPoint x: 291, endPoint y: 404, distance: 235.7
click at [291, 404] on div "Stylisches Design - sieht aus wie ein normaler Teppich Wasserresistent - Milch,…" at bounding box center [687, 408] width 805 height 71
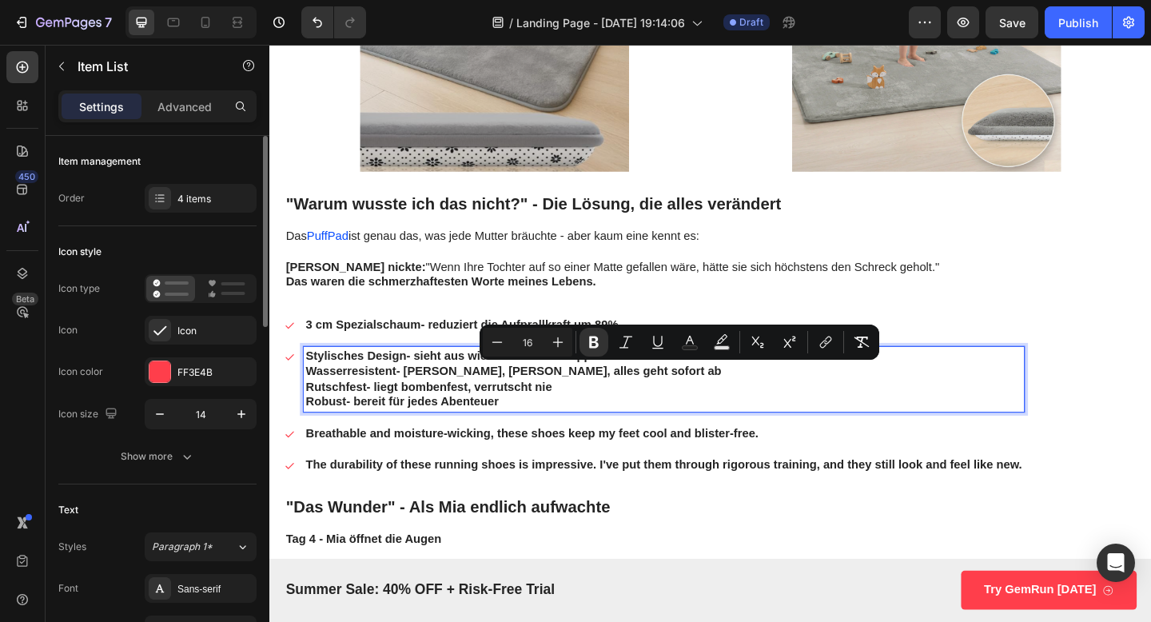
copy div "Wasserresistent - Milch, Brei, alles geht sofort ab Rutschfest - liegt bombenfe…"
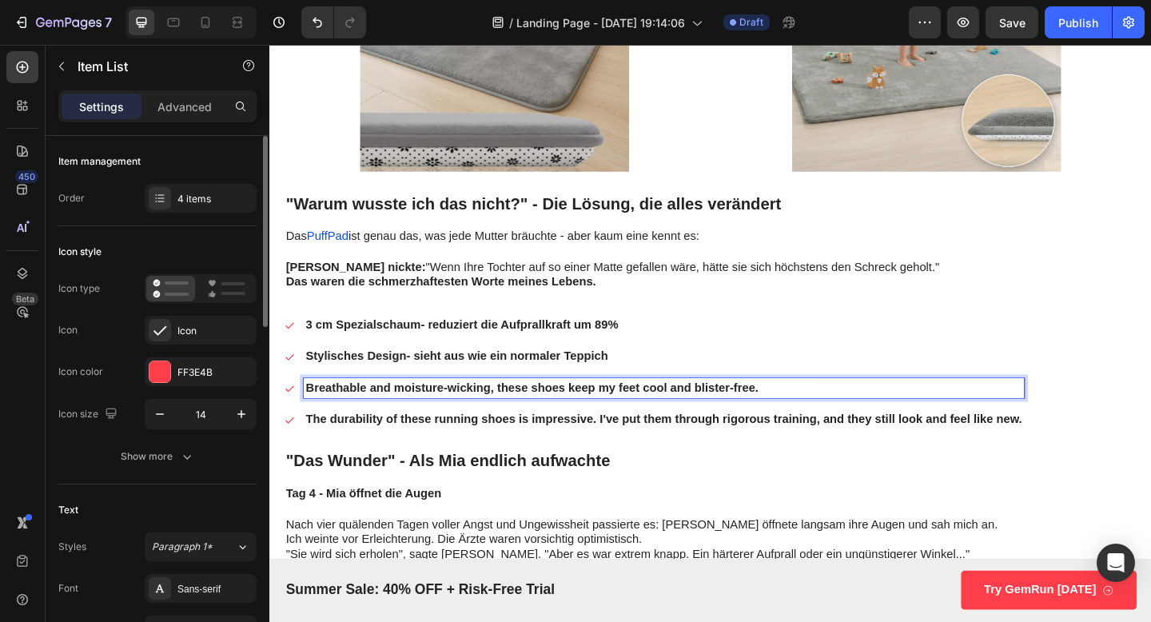
click at [357, 410] on p "Breathable and moisture-wicking, these shoes keep my feet cool and blister-free." at bounding box center [699, 418] width 780 height 17
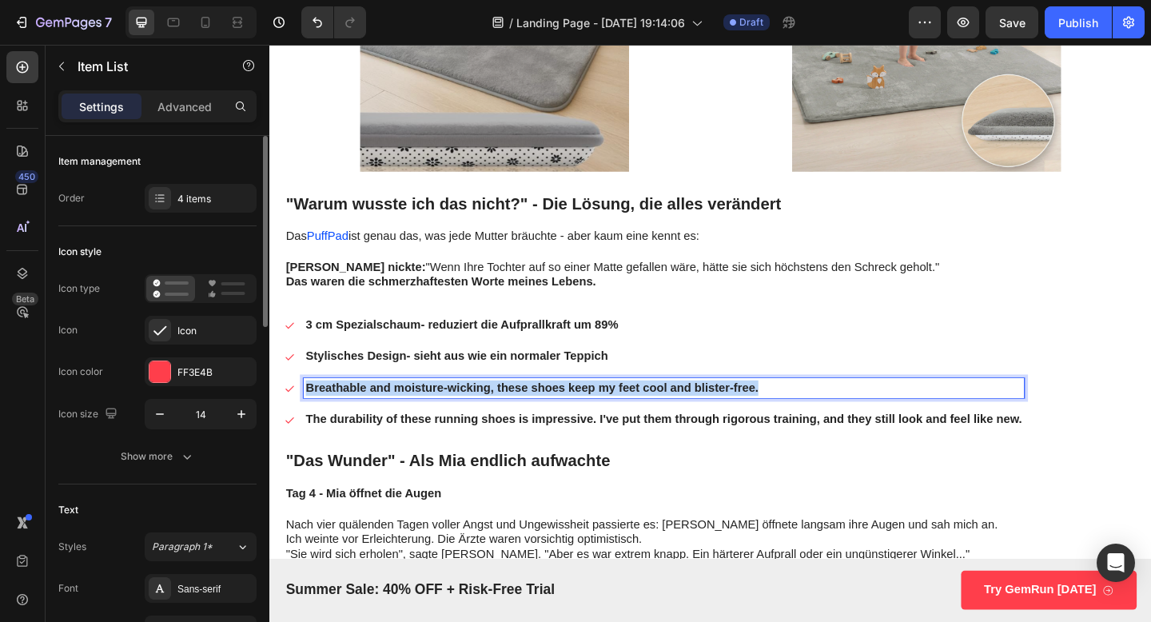
click at [357, 410] on p "Breathable and moisture-wicking, these shoes keep my feet cool and blister-free." at bounding box center [699, 418] width 780 height 17
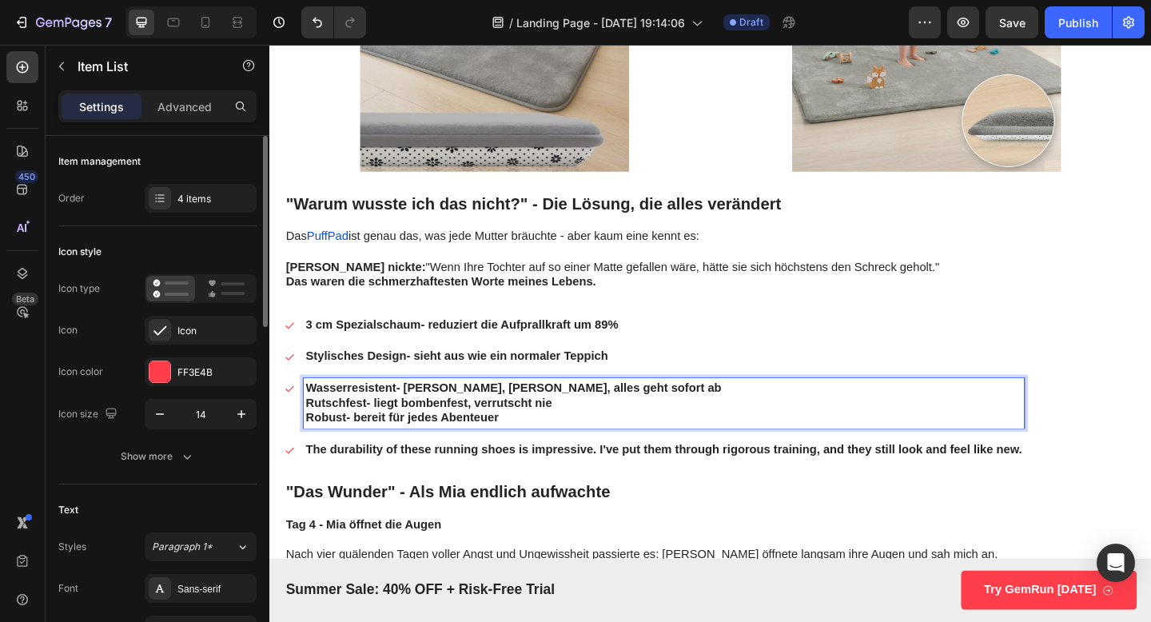
click at [357, 437] on strong "Rutschfest" at bounding box center [342, 435] width 66 height 14
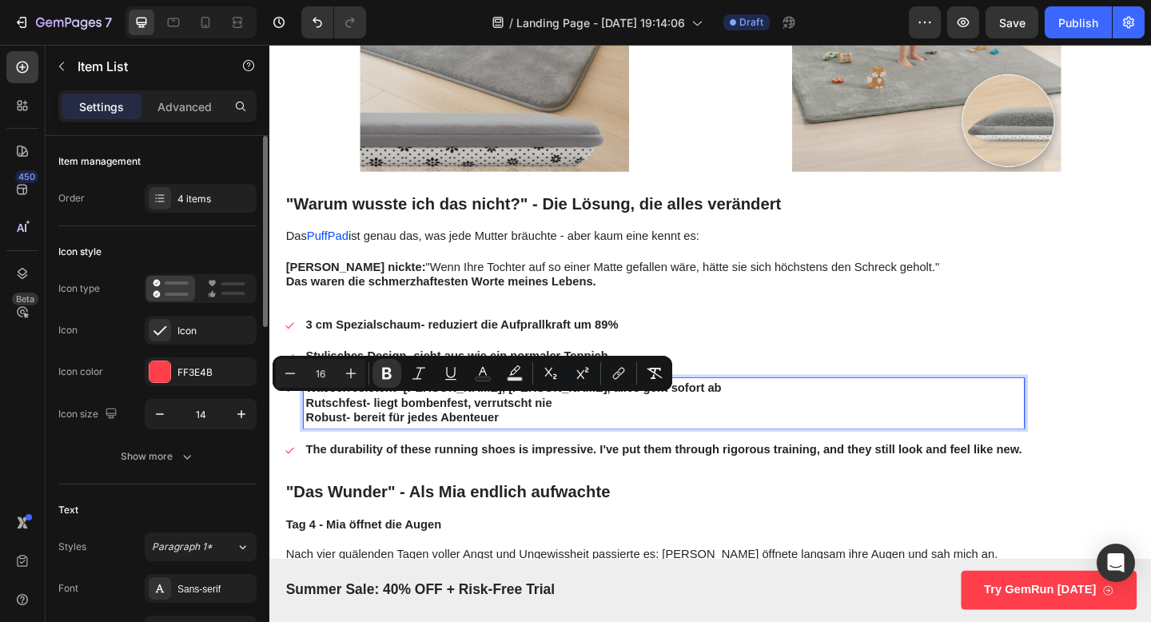
click at [525, 457] on p "Robust - bereit für jedes Abenteuer" at bounding box center [699, 451] width 780 height 17
drag, startPoint x: 525, startPoint y: 457, endPoint x: 306, endPoint y: 437, distance: 220.0
click at [306, 437] on div "Wasserresistent - Milch, Brei, alles geht sofort ab Rutschfest - liegt bombenfe…" at bounding box center [698, 435] width 784 height 54
copy div "Rutschfest - liegt bombenfest, verrutscht nie Robust - bereit für jedes Abenteu…"
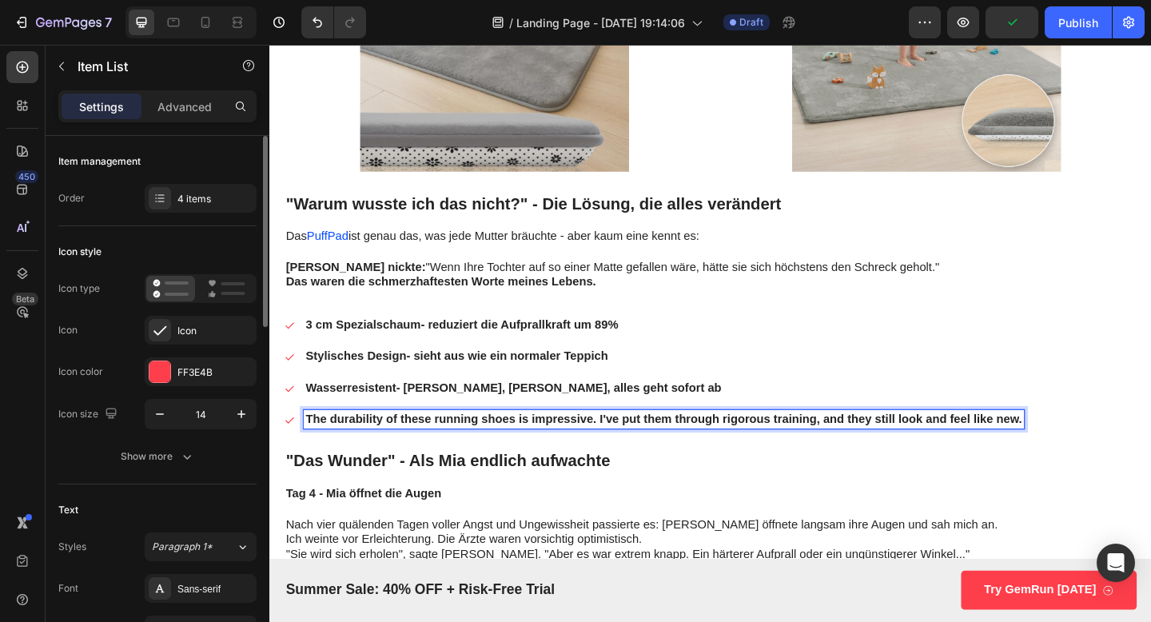
click at [357, 452] on p "The durability of these running shoes is impressive. I've put them through rigo…" at bounding box center [699, 453] width 780 height 17
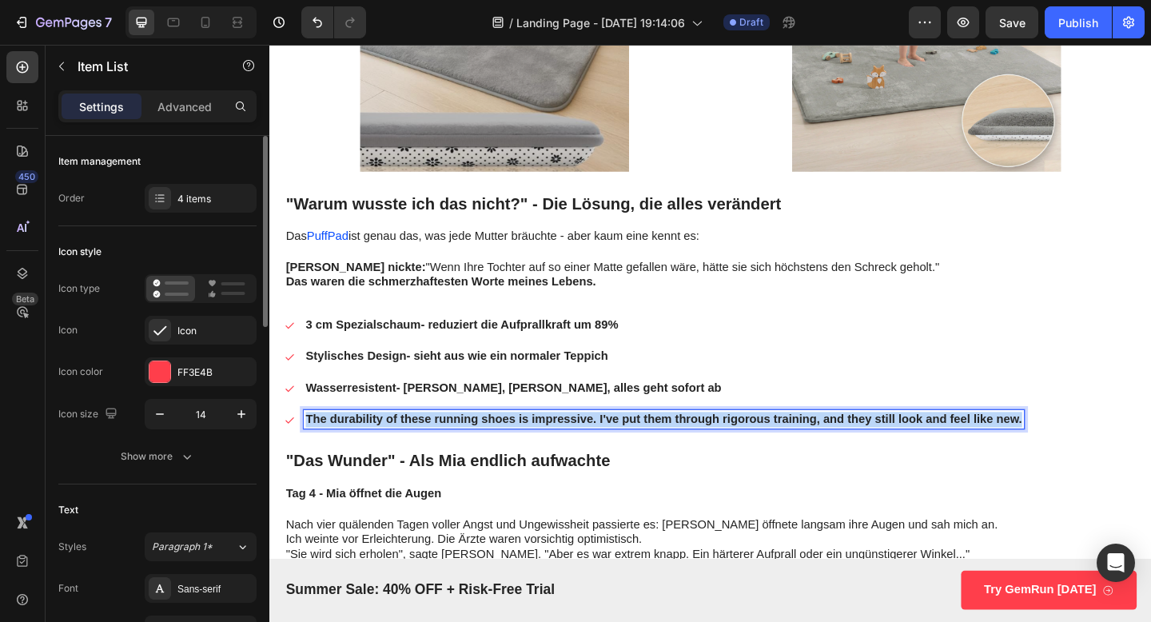
click at [357, 452] on p "The durability of these running shoes is impressive. I've put them through rigo…" at bounding box center [699, 453] width 780 height 17
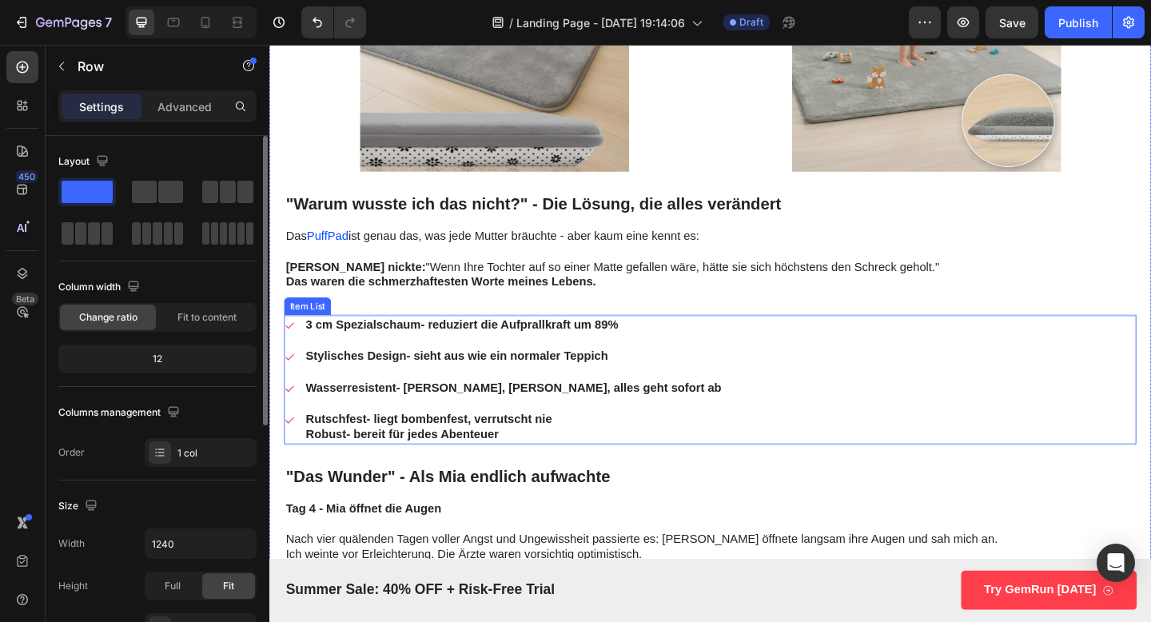
click at [477, 468] on p "Robust - bereit für jedes Abenteuer" at bounding box center [535, 469] width 453 height 17
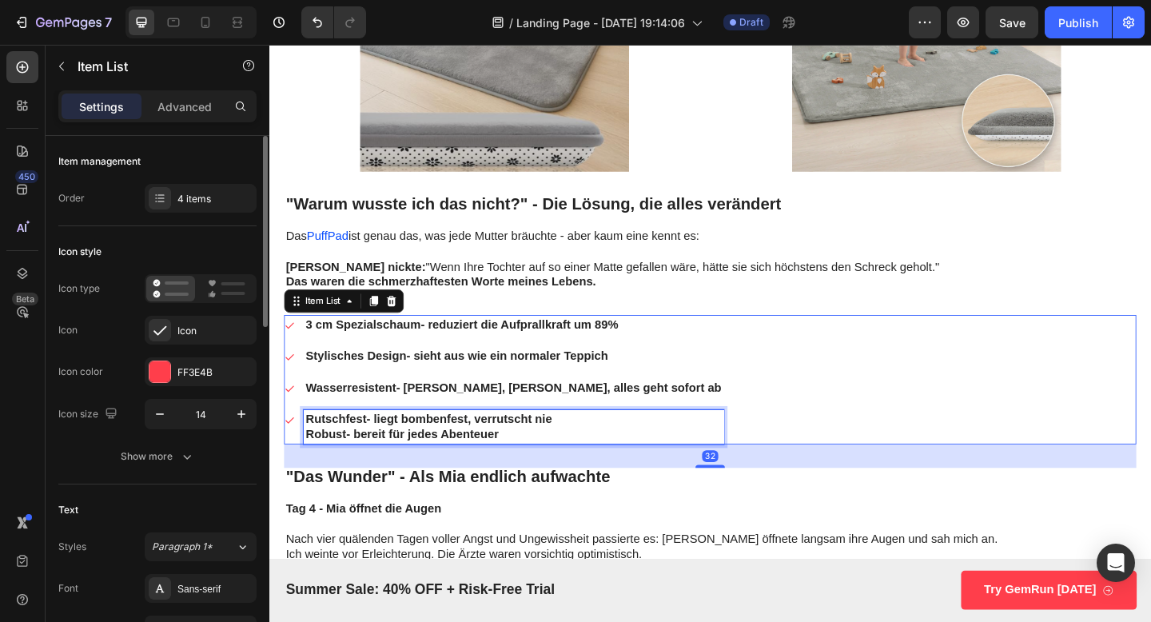
click at [477, 468] on p "Robust - bereit für jedes Abenteuer" at bounding box center [535, 469] width 453 height 17
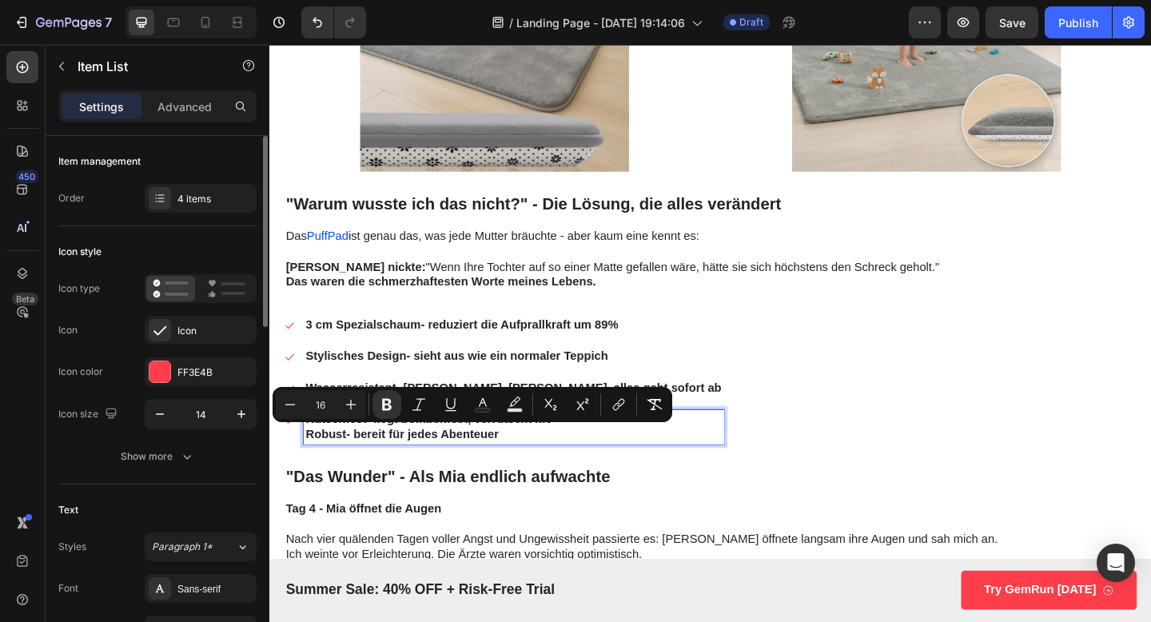
copy p "Robust - bereit für jedes Abenteuer"
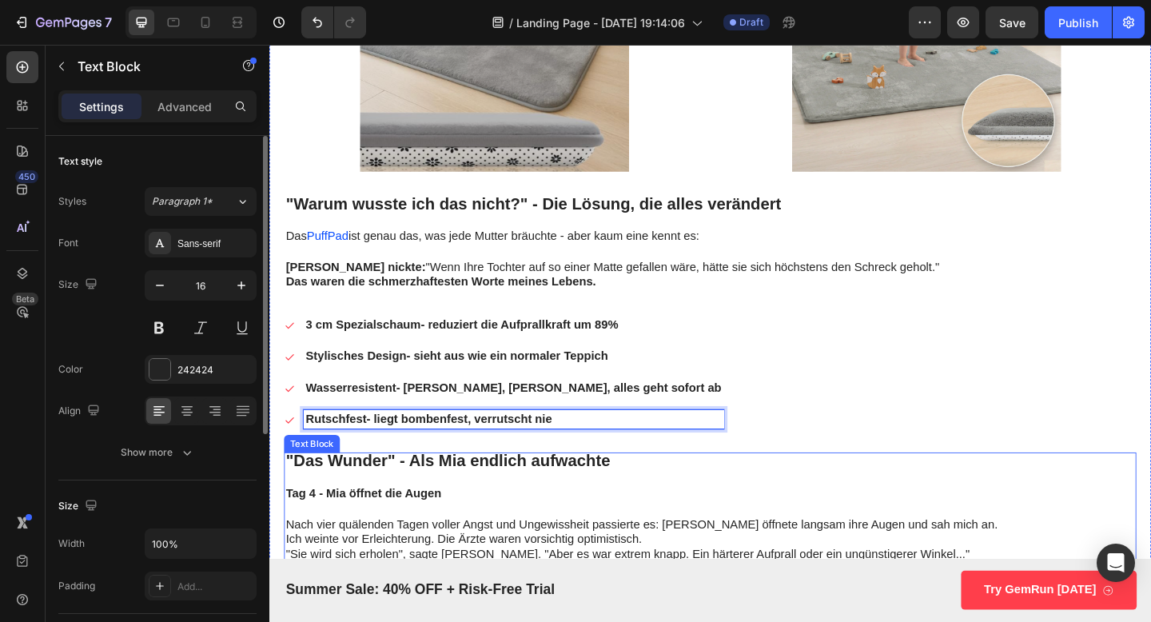
click at [361, 495] on strong ""Das Wunder" - Als Mia endlich aufwachte" at bounding box center [463, 498] width 353 height 20
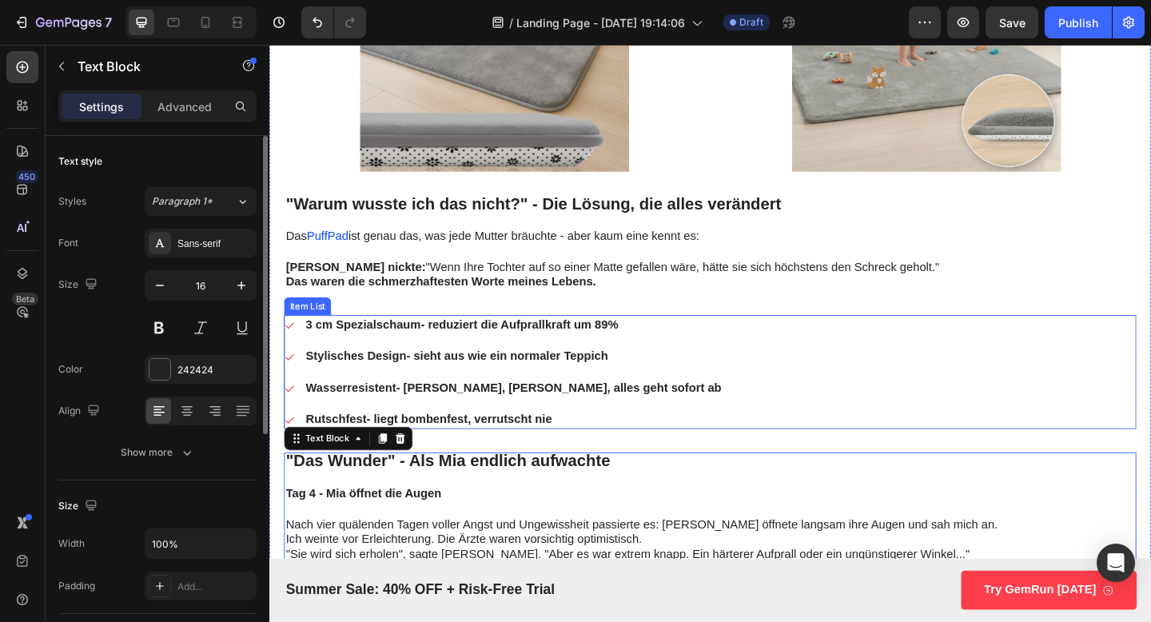
click at [421, 439] on div "3 cm Spezialschaum - reduziert die Aufprallkraft um 89% Stylisches Design - sie…" at bounding box center [524, 401] width 478 height 124
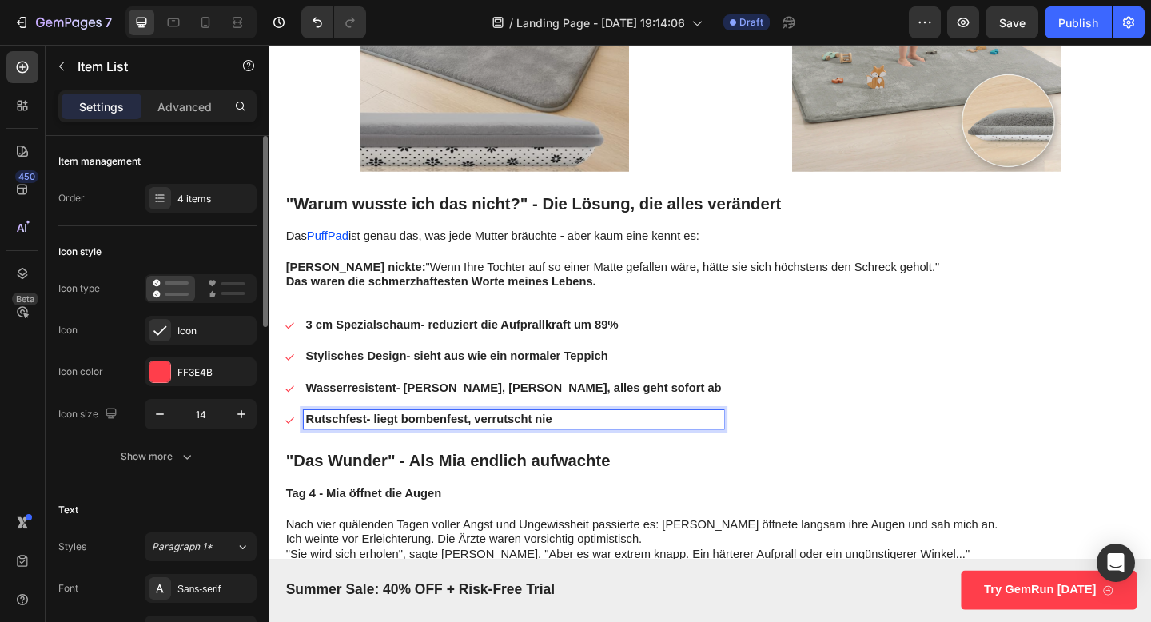
click at [286, 457] on icon at bounding box center [290, 453] width 11 height 11
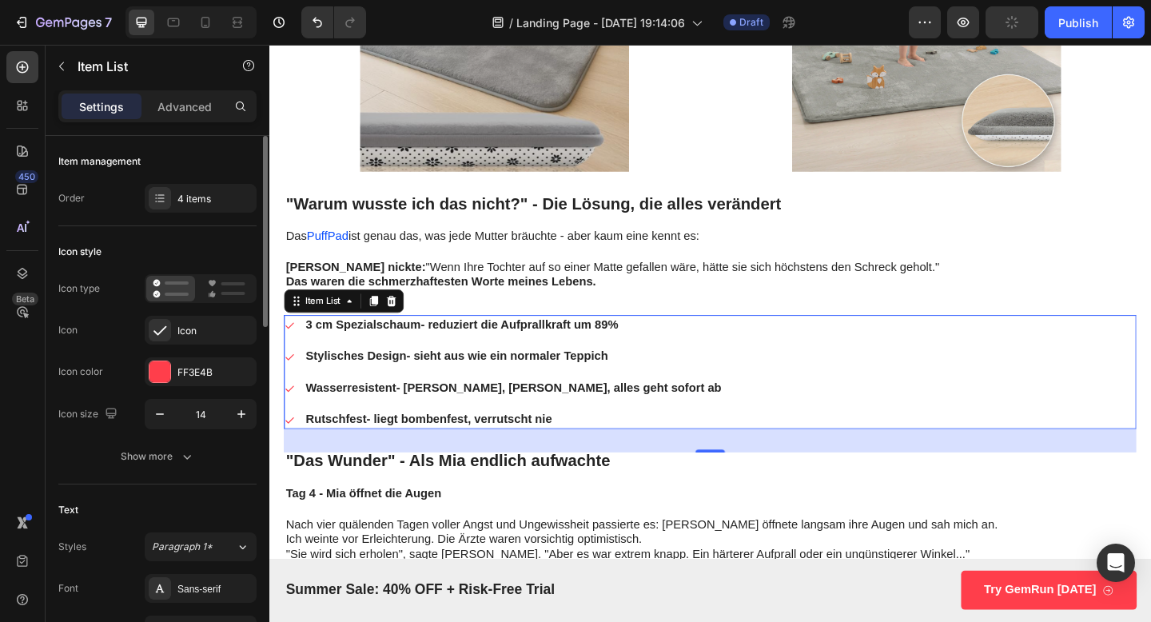
click at [288, 453] on icon at bounding box center [290, 453] width 11 height 11
click at [307, 449] on div "Rutschfest - liegt bombenfest, verrutscht nie" at bounding box center [534, 453] width 457 height 22
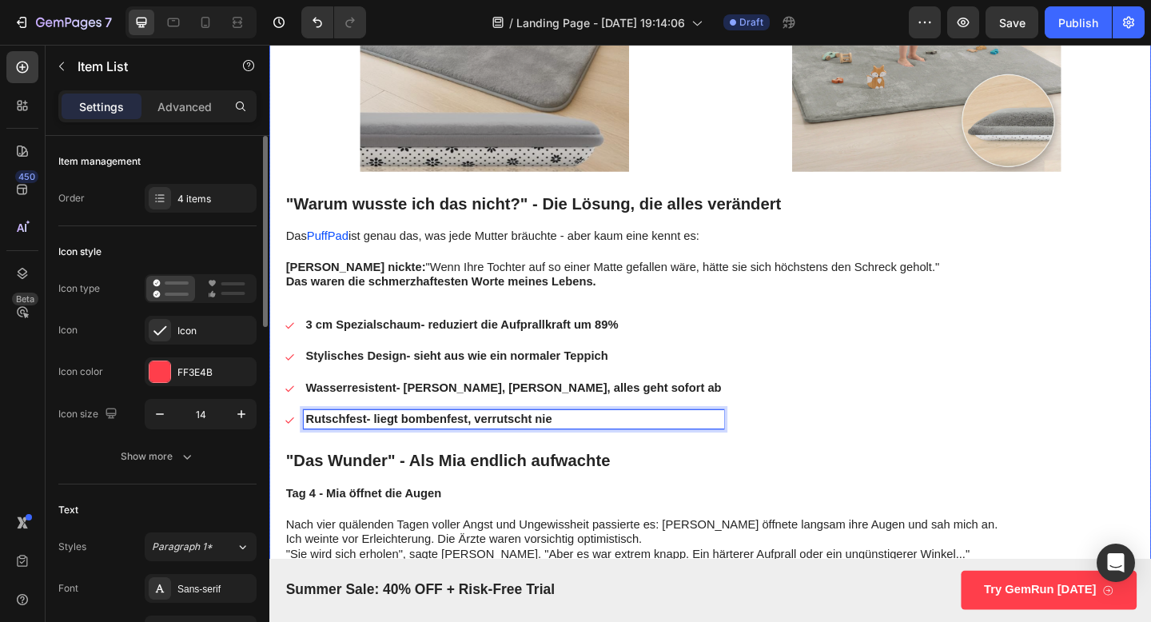
click at [294, 491] on strong ""Das Wunder" - Als Mia endlich aufwachte" at bounding box center [463, 498] width 353 height 20
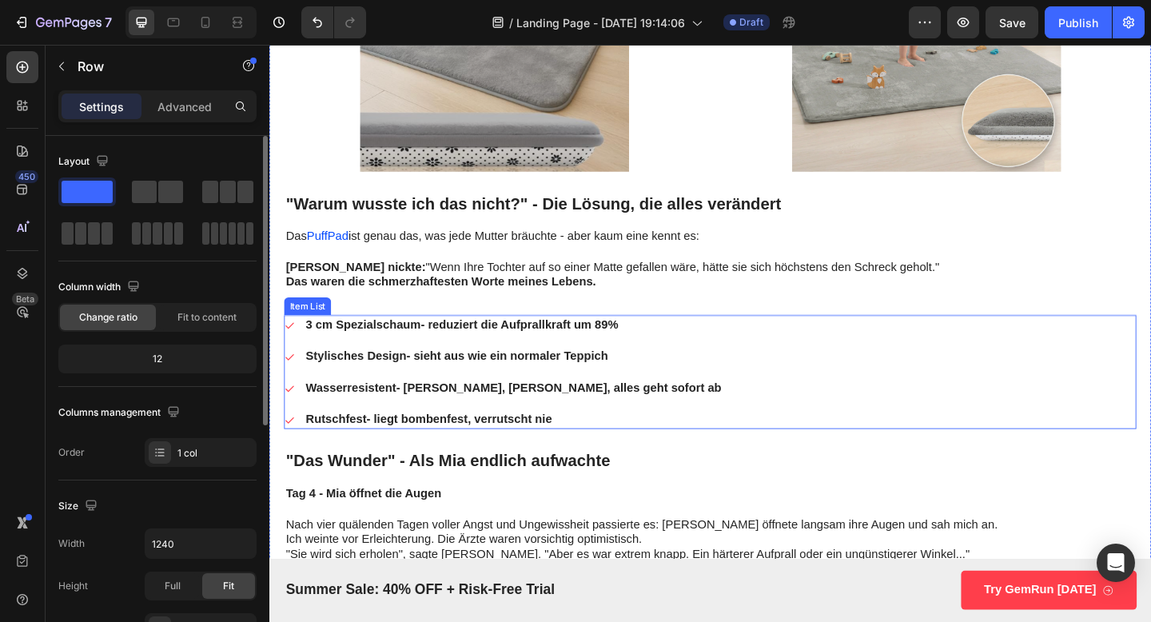
click at [320, 353] on strong "3 cm Spezialschaum" at bounding box center [372, 349] width 126 height 14
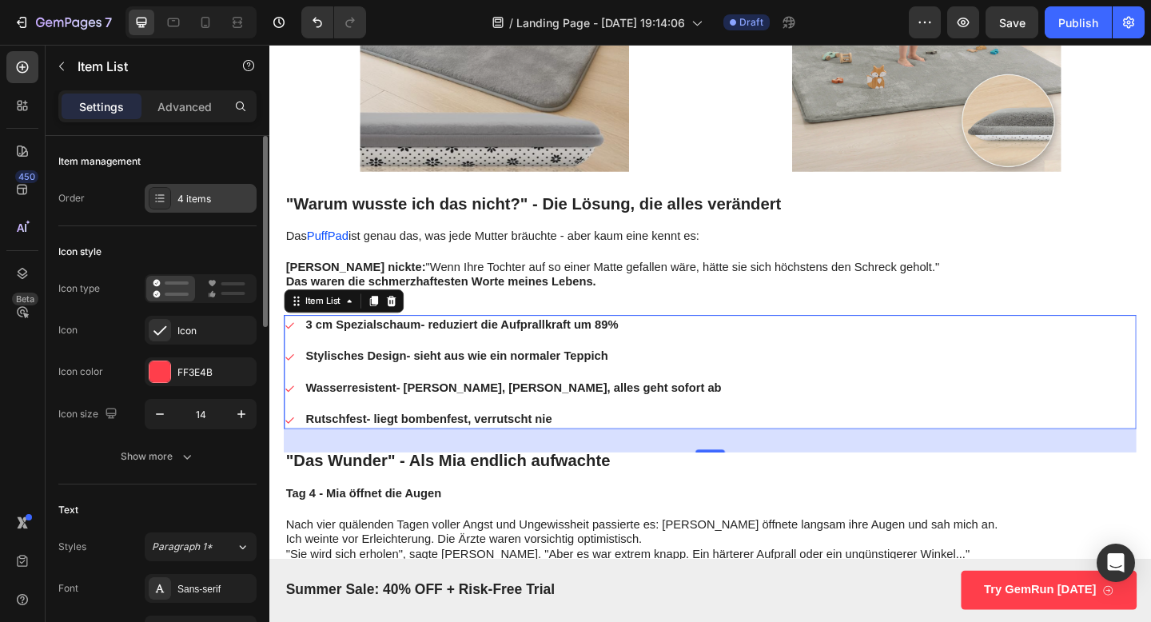
click at [192, 201] on div "4 items" at bounding box center [214, 199] width 75 height 14
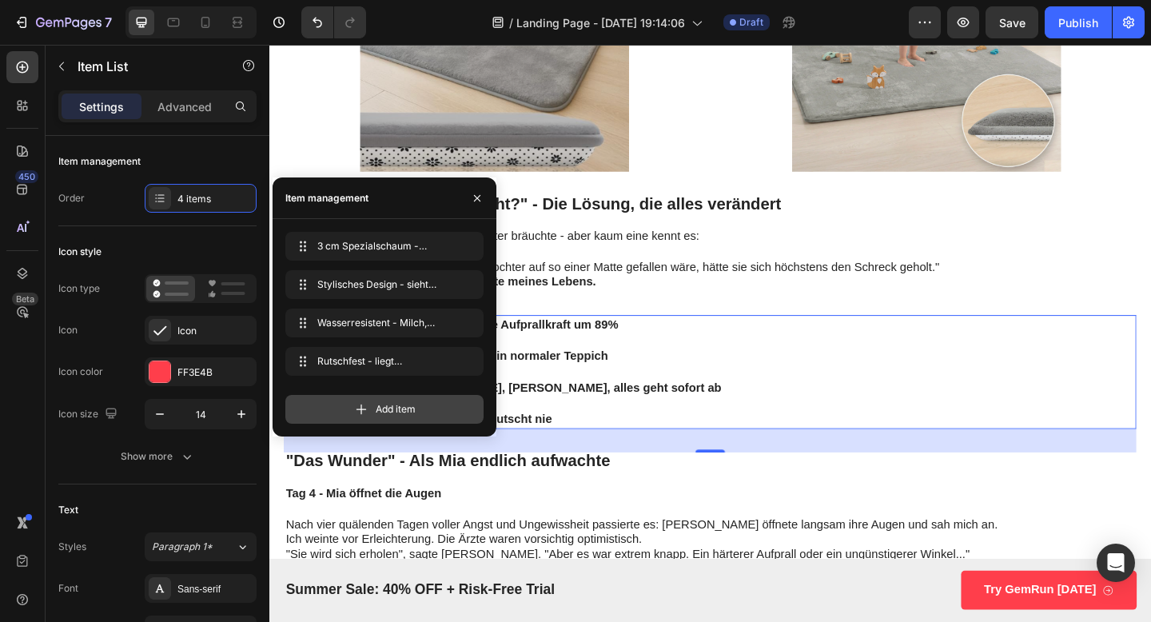
click at [344, 401] on div "Add item" at bounding box center [384, 409] width 198 height 29
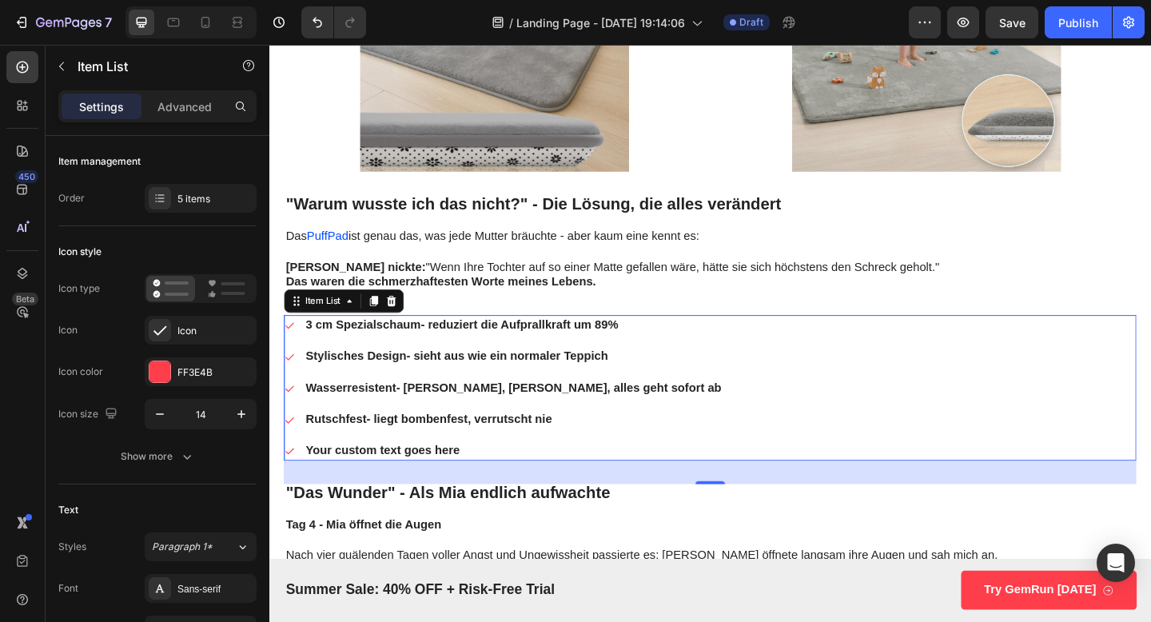
click at [727, 415] on div "3 cm Spezialschaum - reduziert die Aufprallkraft um 89% Stylisches Design - sie…" at bounding box center [748, 418] width 927 height 158
click at [385, 490] on div "Your custom text goes here" at bounding box center [534, 487] width 457 height 22
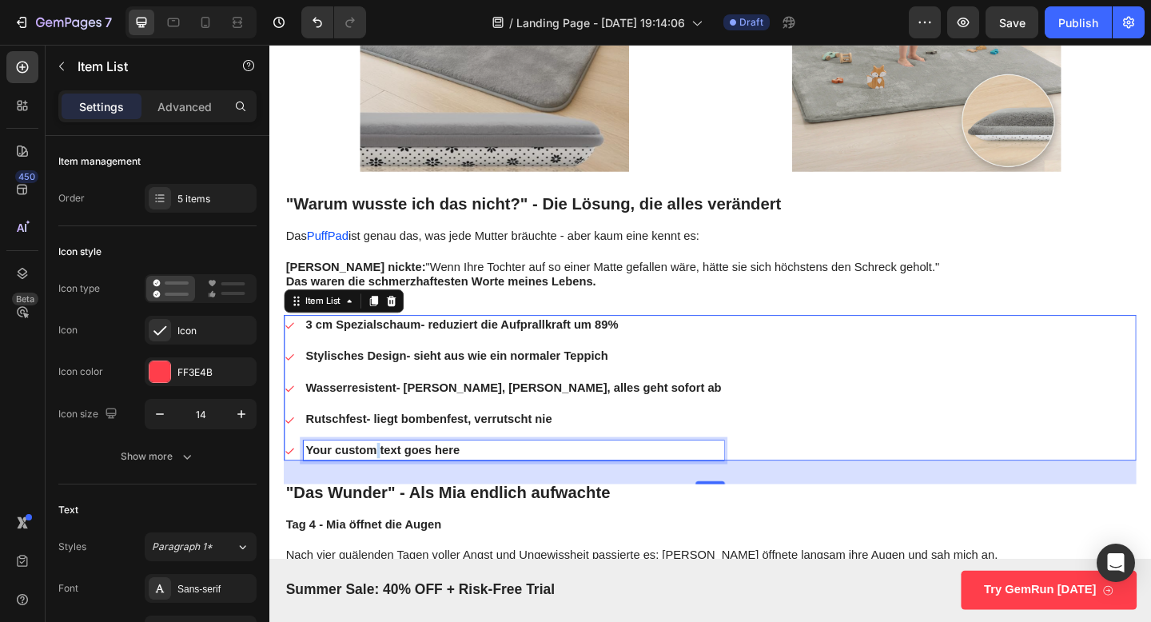
click at [385, 490] on p "Your custom text goes here" at bounding box center [535, 486] width 453 height 17
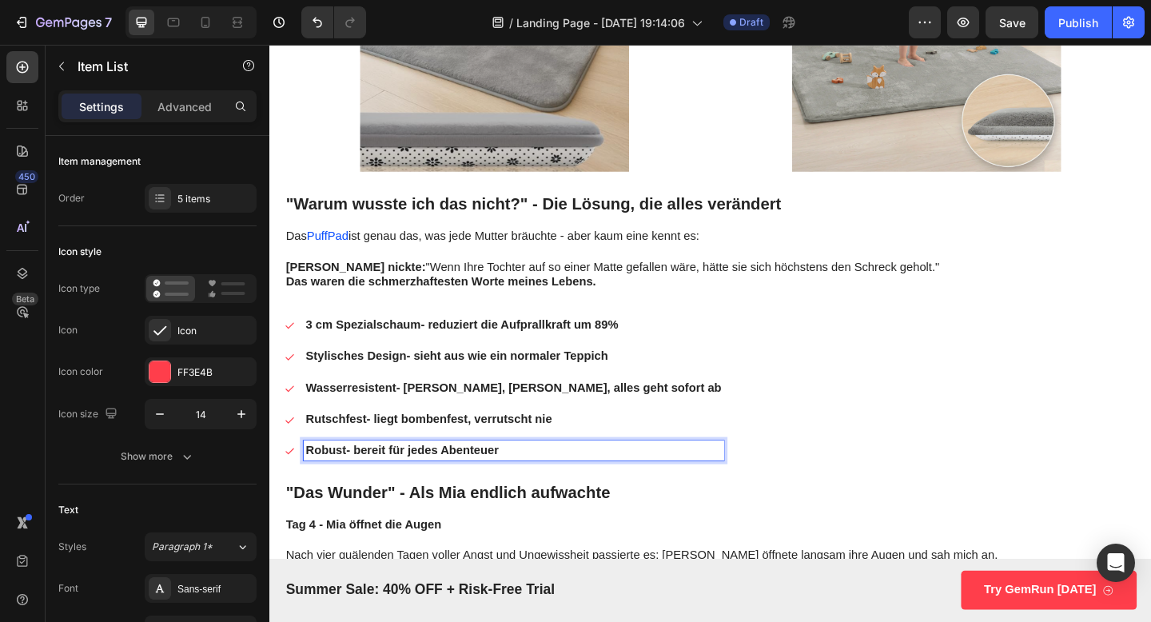
click at [724, 433] on div "3 cm Spezialschaum - reduziert die Aufprallkraft um 89% Stylisches Design - sie…" at bounding box center [748, 418] width 927 height 158
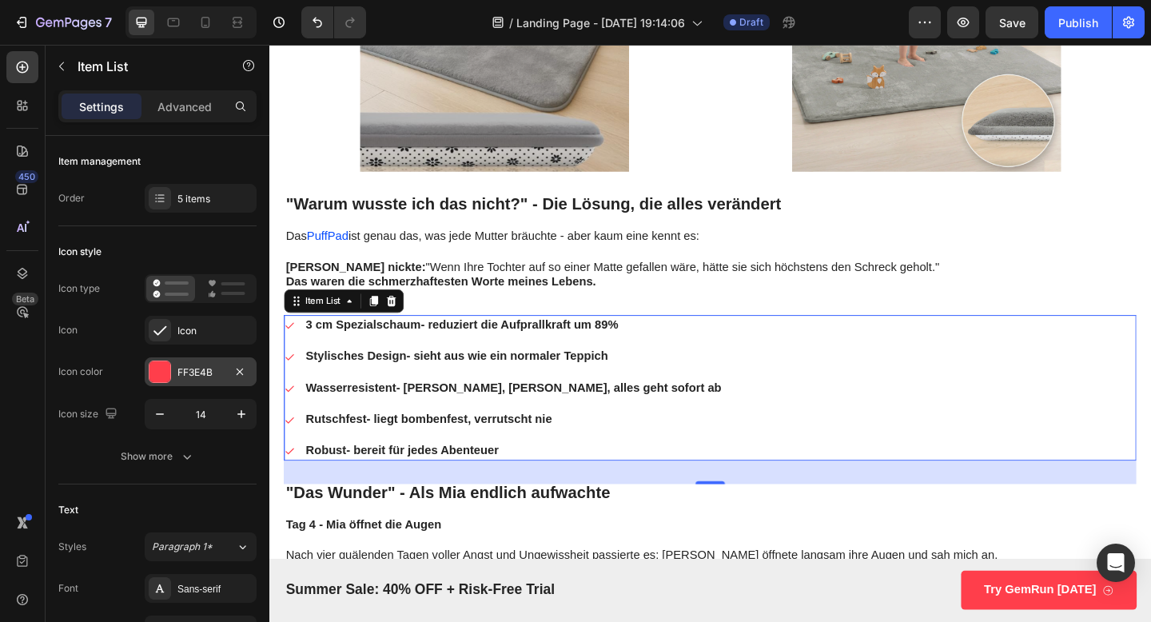
click at [168, 376] on div at bounding box center [160, 371] width 21 height 21
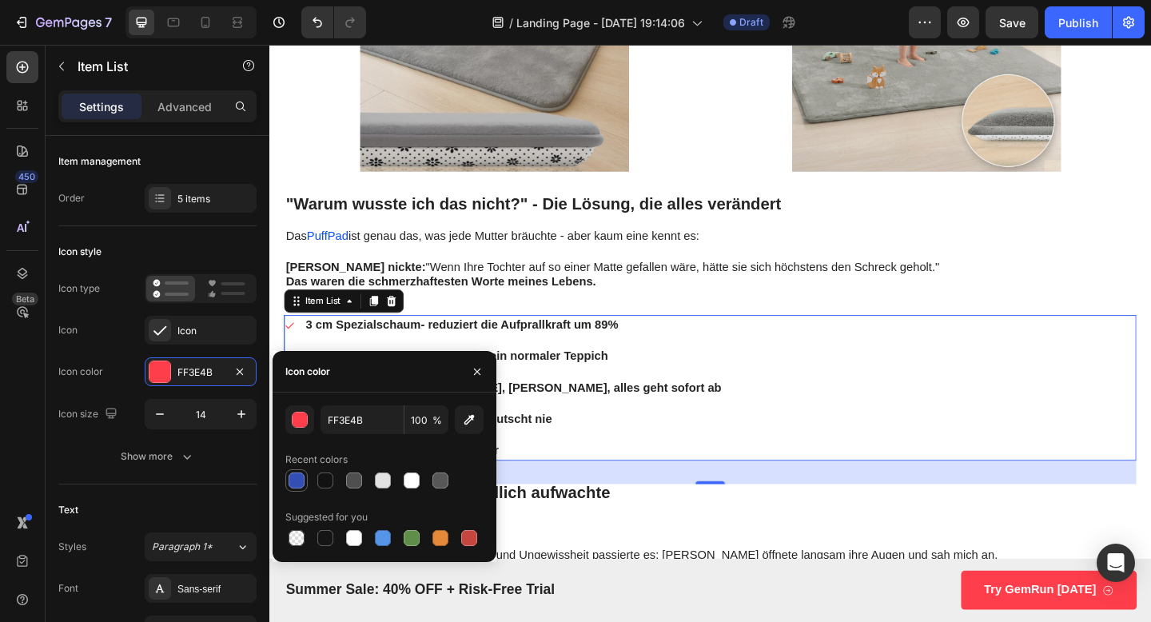
click at [298, 477] on div at bounding box center [297, 481] width 16 height 16
click at [380, 545] on div at bounding box center [383, 538] width 16 height 16
type input "5594E7"
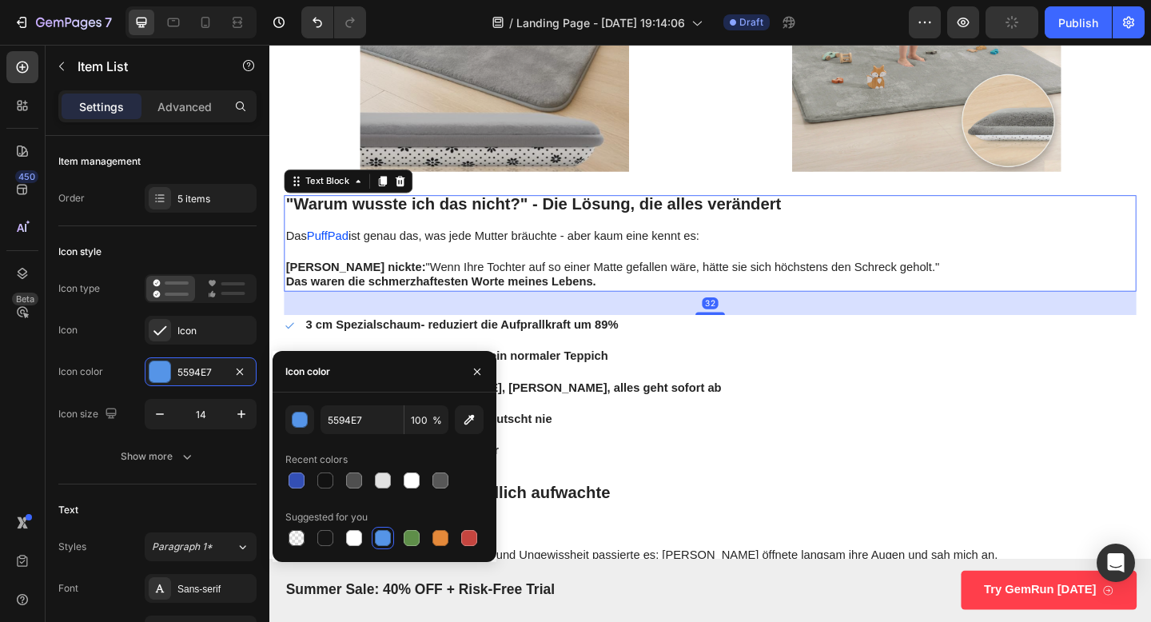
click at [951, 250] on p "Das PuffPad ist genau das, was jede Mutter bräuchte - aber kaum eine kennt es:" at bounding box center [749, 253] width 924 height 17
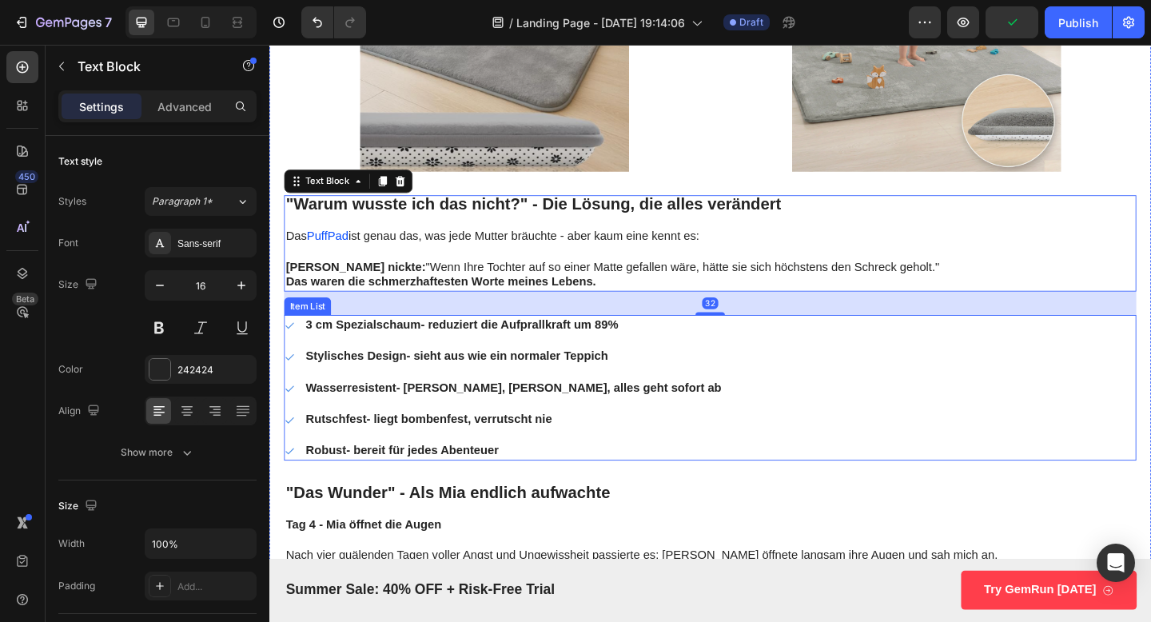
click at [775, 490] on div "3 cm Spezialschaum - reduziert die Aufprallkraft um 89% Stylisches Design - sie…" at bounding box center [748, 418] width 927 height 158
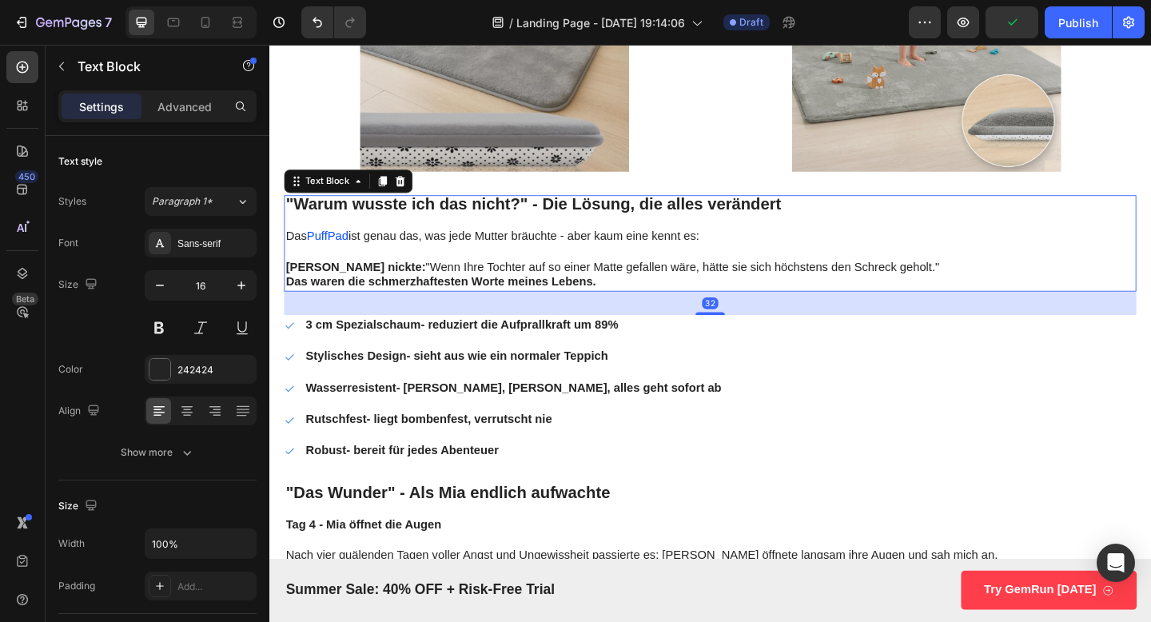
click at [580, 300] on strong "Das waren die schmerzhaftesten Worte meines Lebens." at bounding box center [455, 303] width 337 height 14
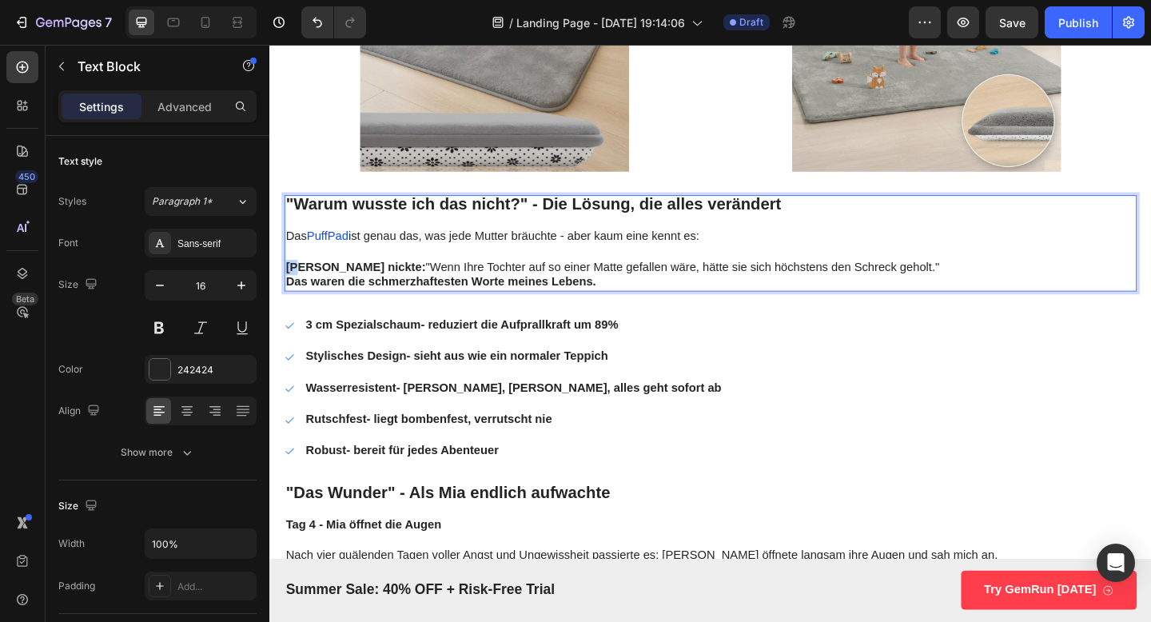
click at [436, 279] on p "[PERSON_NAME] nickte: "Wenn Ihre Tochter auf so einer Matte gefallen wäre, hätt…" at bounding box center [749, 287] width 924 height 17
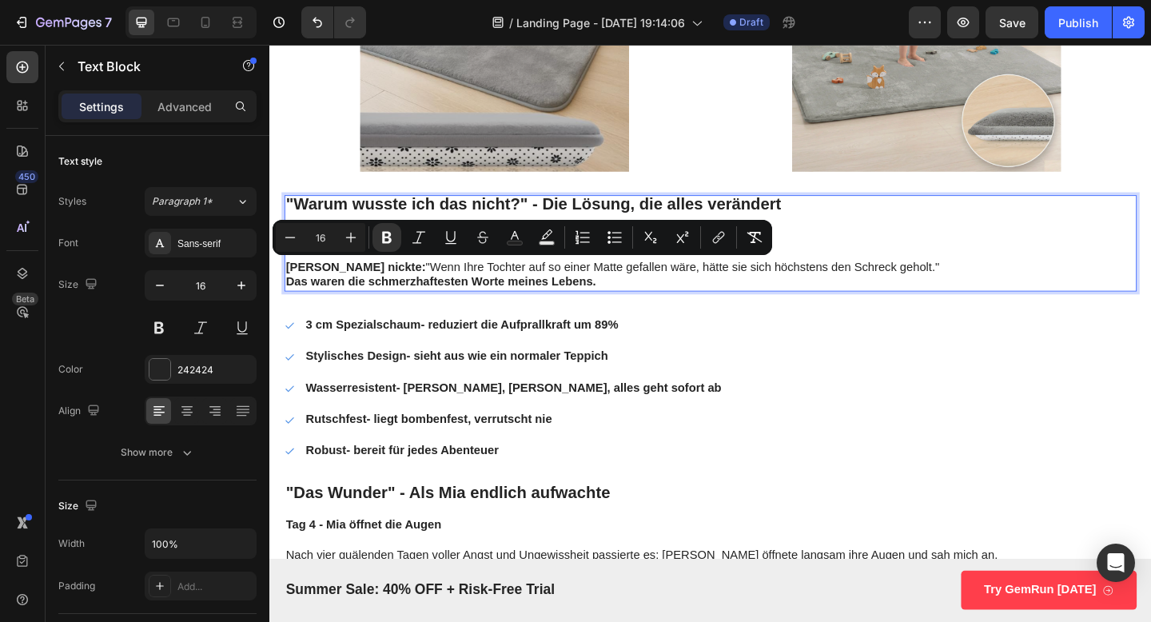
click at [422, 300] on strong "Das waren die schmerzhaftesten Worte meines Lebens." at bounding box center [455, 303] width 337 height 14
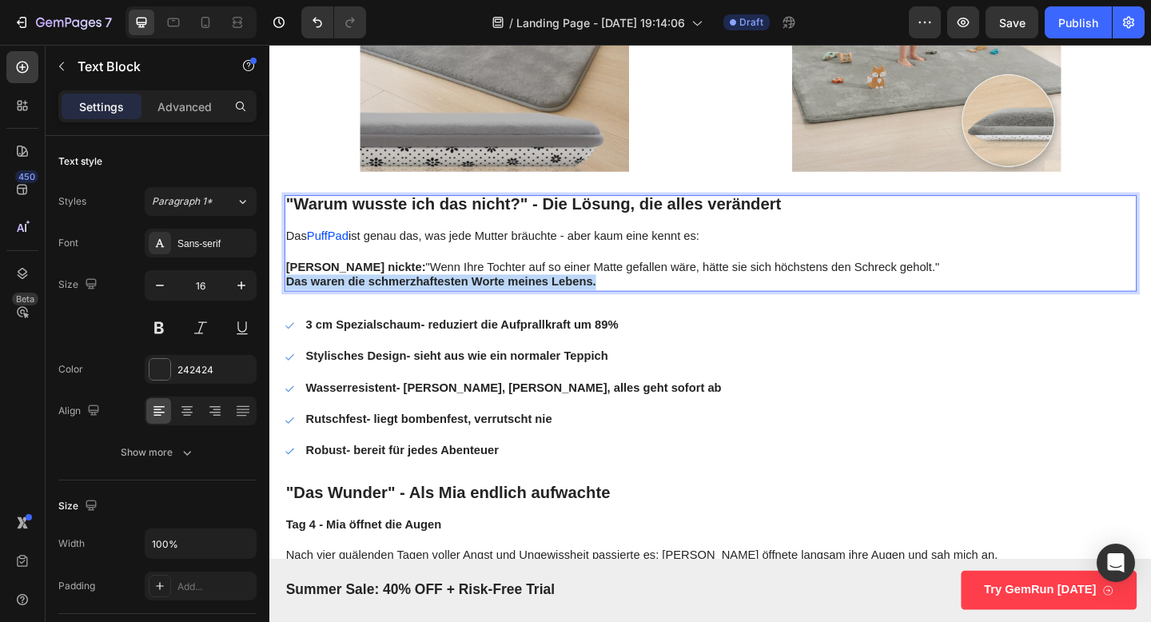
click at [422, 300] on strong "Das waren die schmerzhaftesten Worte meines Lebens." at bounding box center [455, 303] width 337 height 14
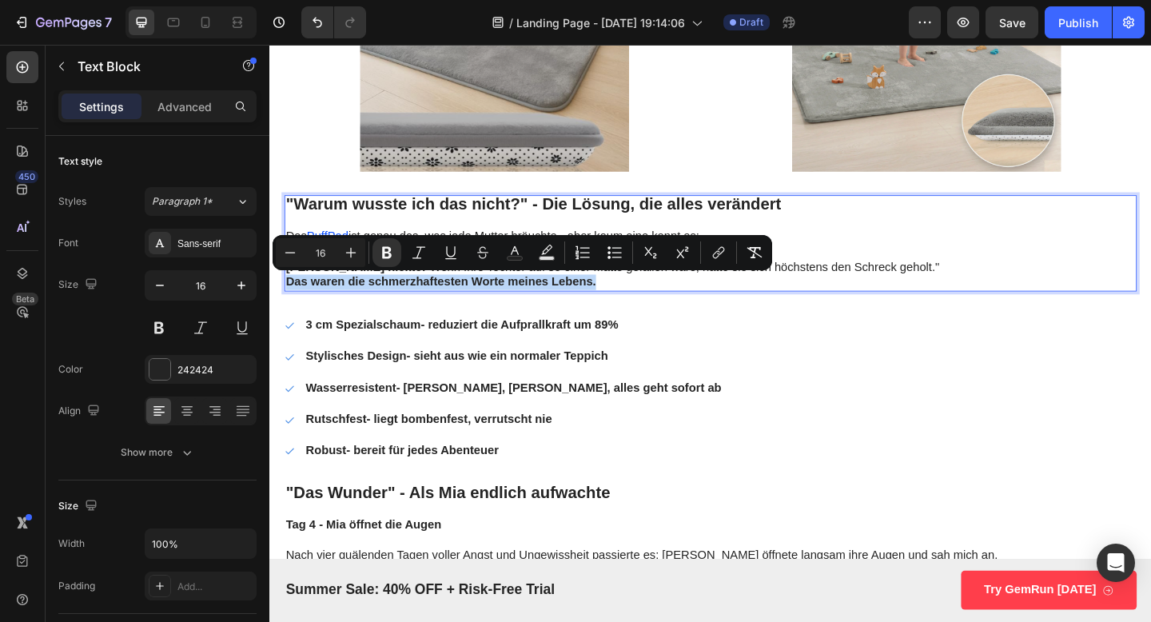
click at [559, 312] on p "Das waren die schmerzhaftesten Worte meines Lebens." at bounding box center [749, 303] width 924 height 17
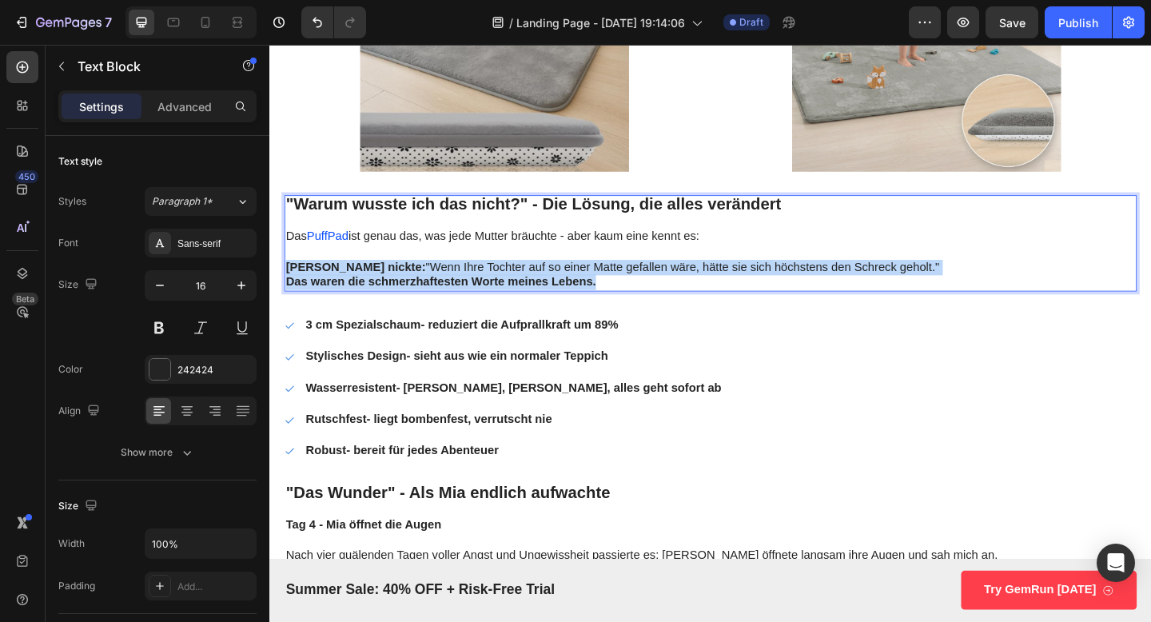
drag, startPoint x: 624, startPoint y: 304, endPoint x: 288, endPoint y: 279, distance: 337.5
click at [288, 279] on div ""Warum wusste ich das nicht?" - Die Lösung, die alles verändert Das PuffPad ist…" at bounding box center [748, 261] width 927 height 105
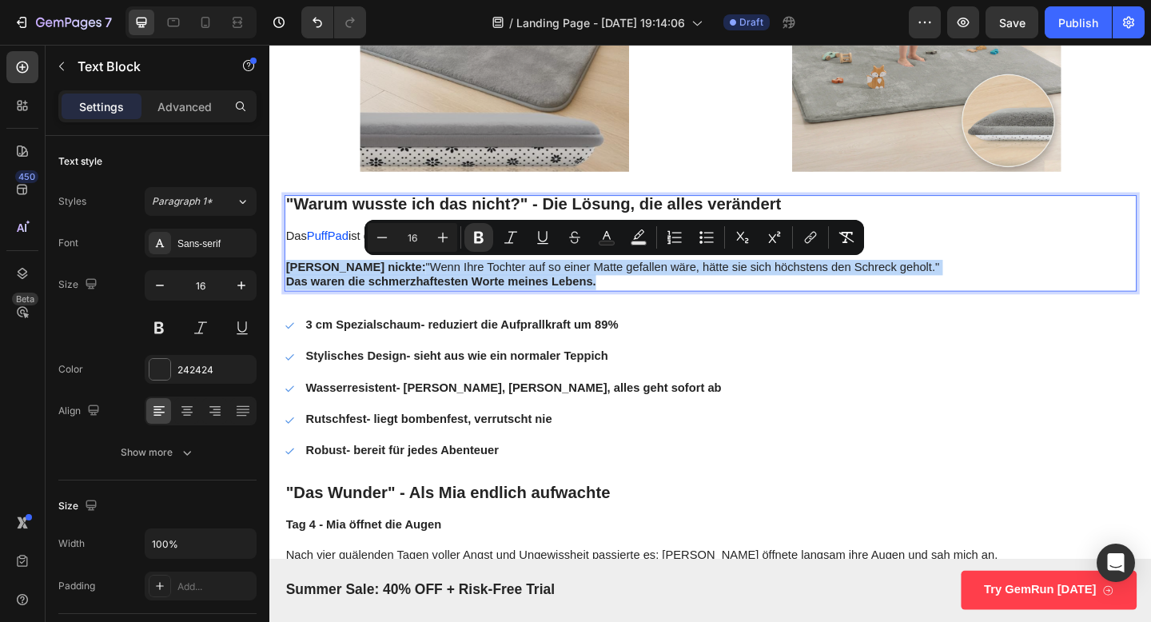
copy div "[PERSON_NAME] nickte: "Wenn Ihre Tochter auf so einer Matte gefallen wäre, hätt…"
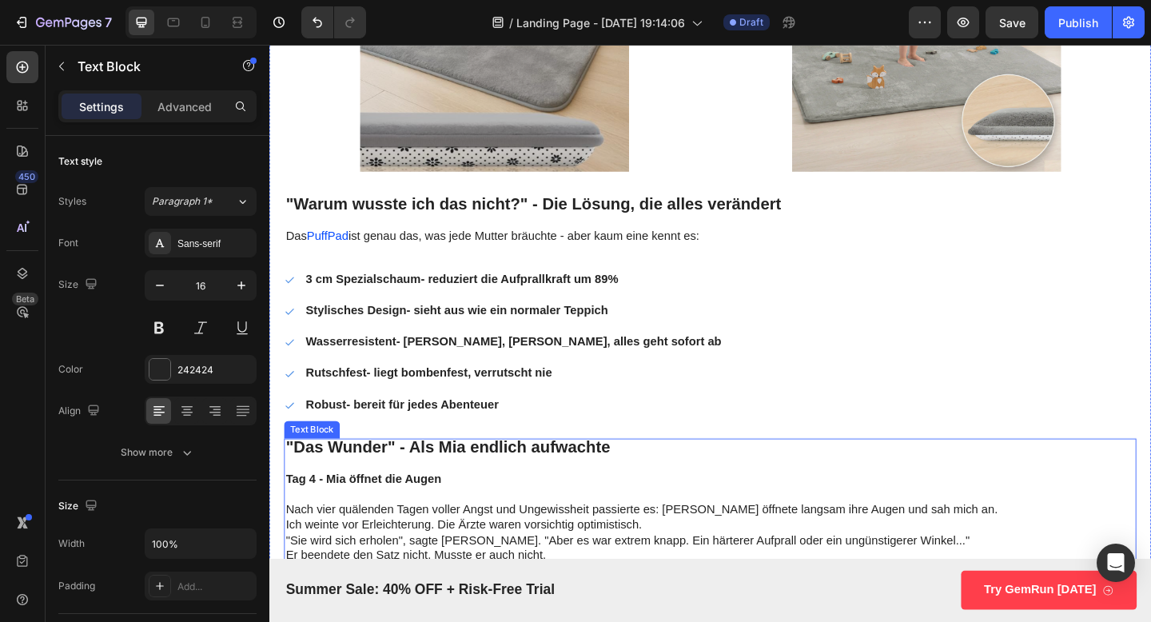
click at [481, 497] on p at bounding box center [749, 501] width 924 height 17
click at [389, 461] on icon at bounding box center [393, 458] width 9 height 11
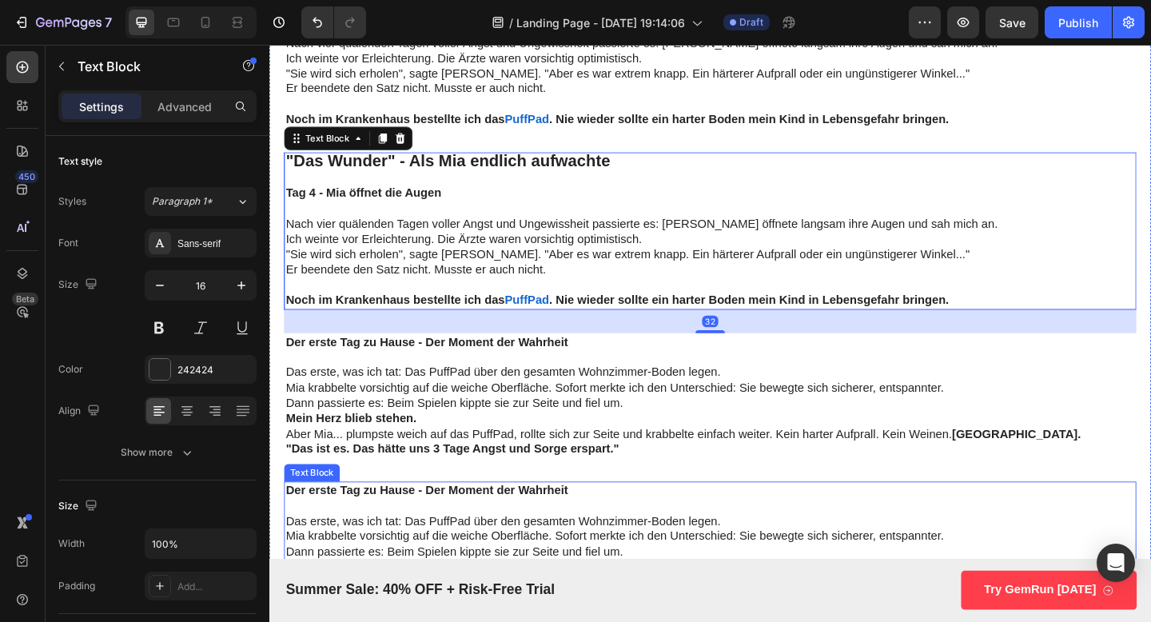
scroll to position [4364, 0]
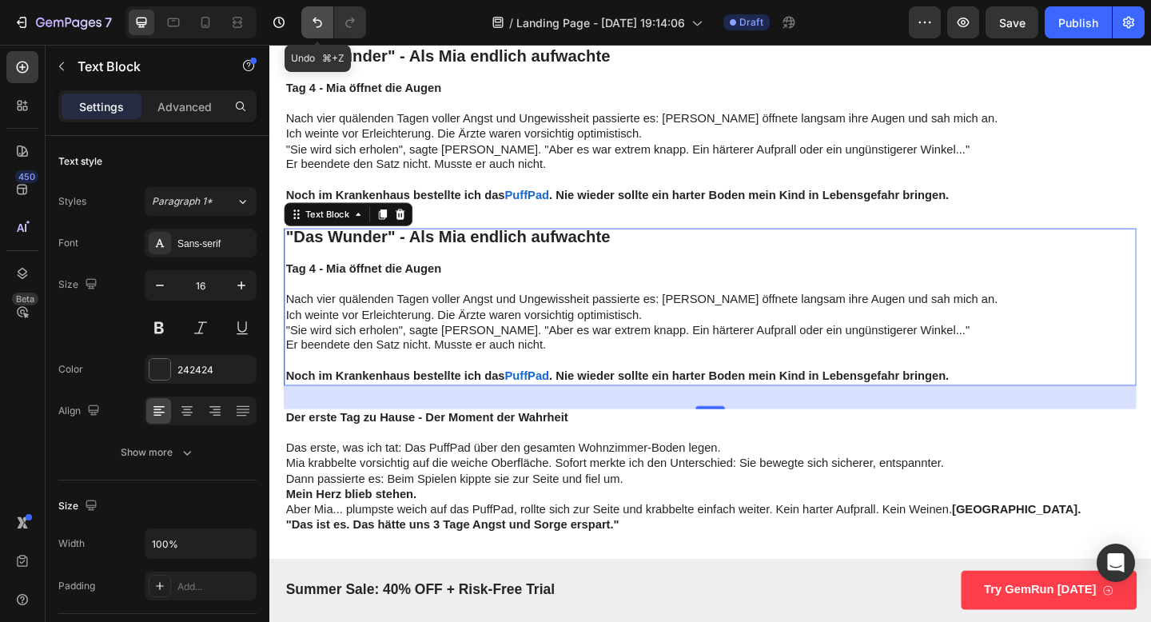
click at [314, 29] on icon "Undo/Redo" at bounding box center [317, 22] width 16 height 16
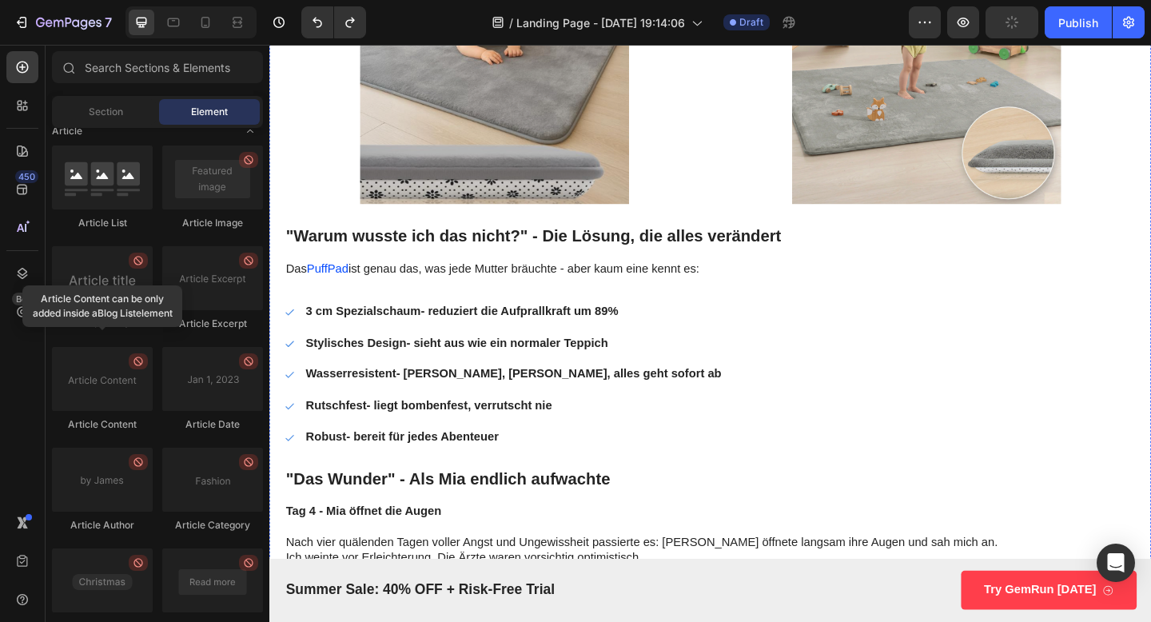
scroll to position [3846, 0]
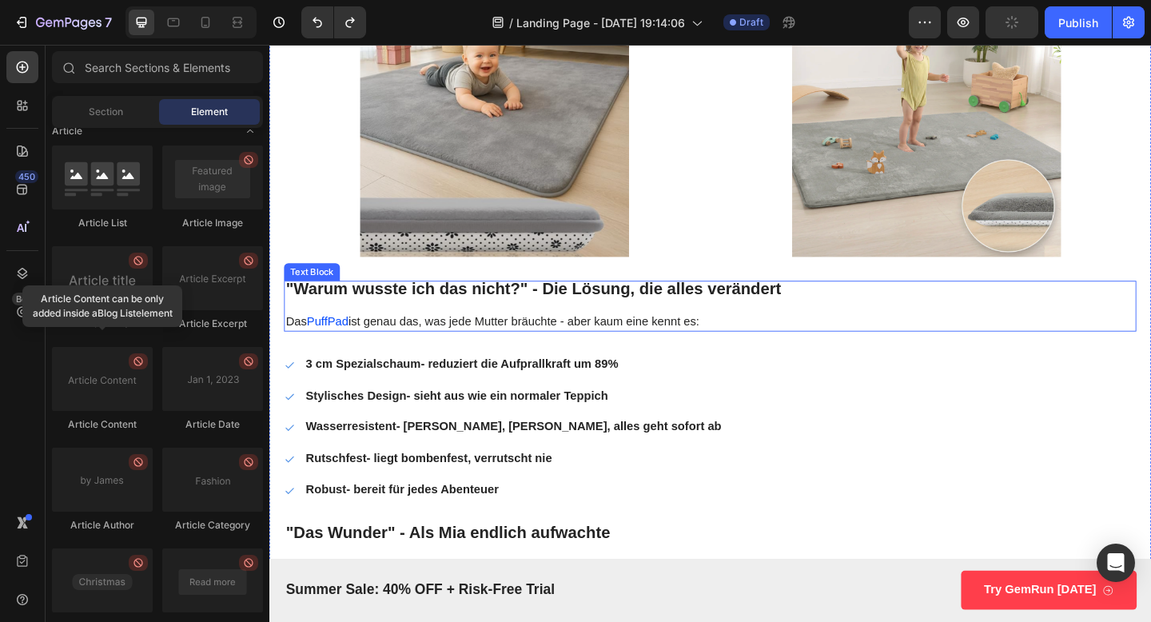
click at [331, 309] on strong ""Warum wusste ich das nicht?" - Die Lösung, die alles verändert" at bounding box center [556, 311] width 539 height 20
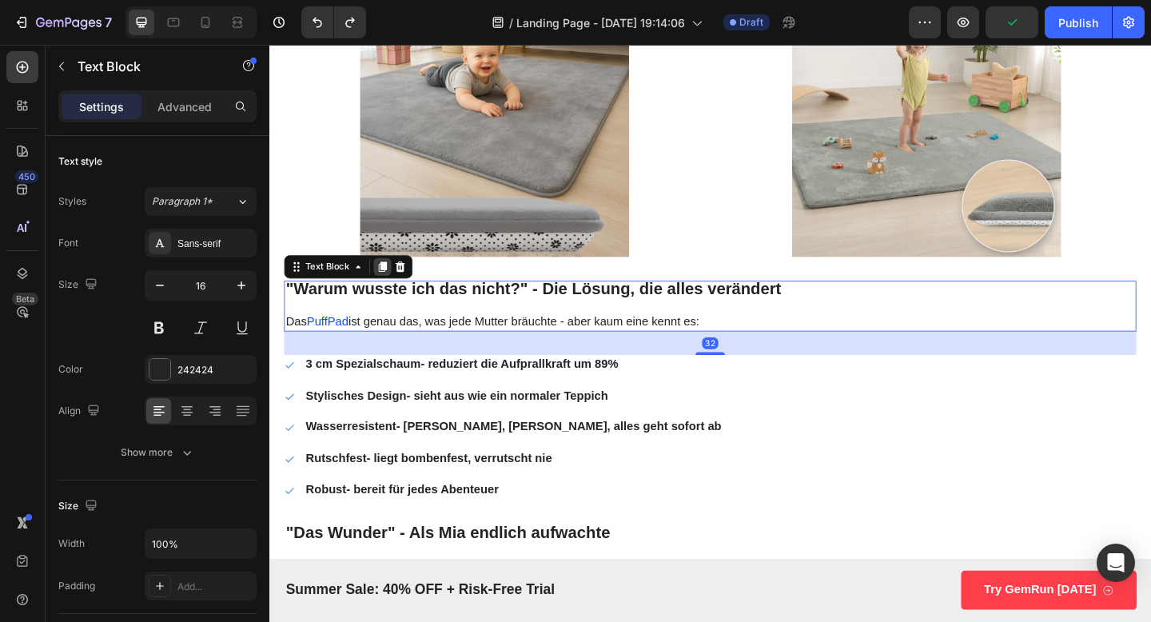
click at [393, 286] on icon at bounding box center [393, 286] width 9 height 11
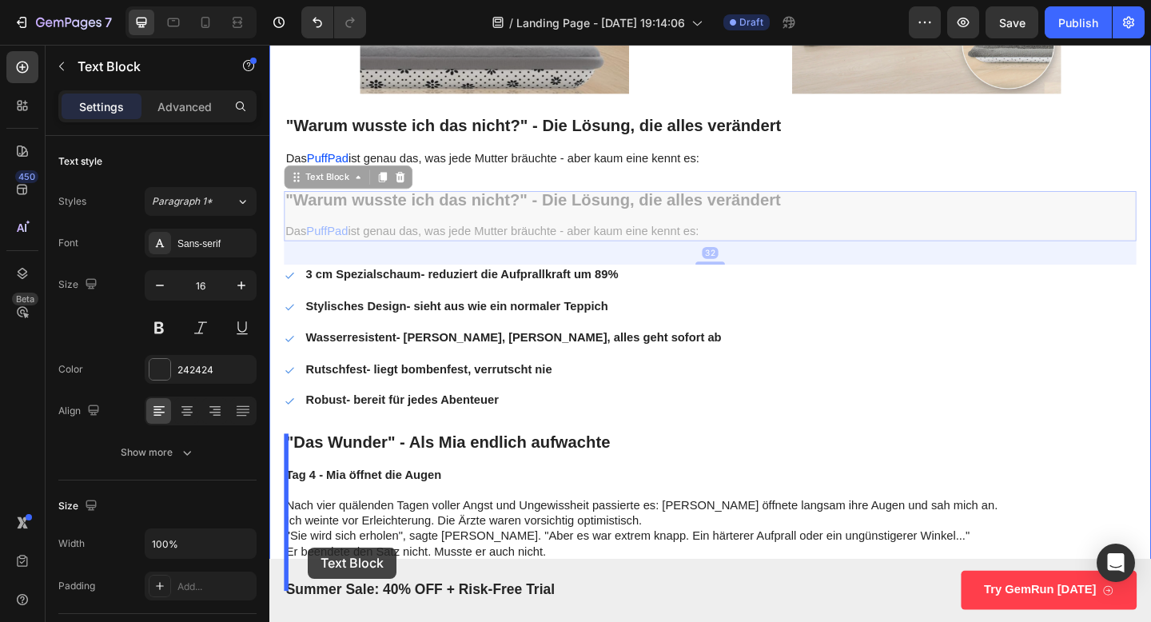
scroll to position [4069, 0]
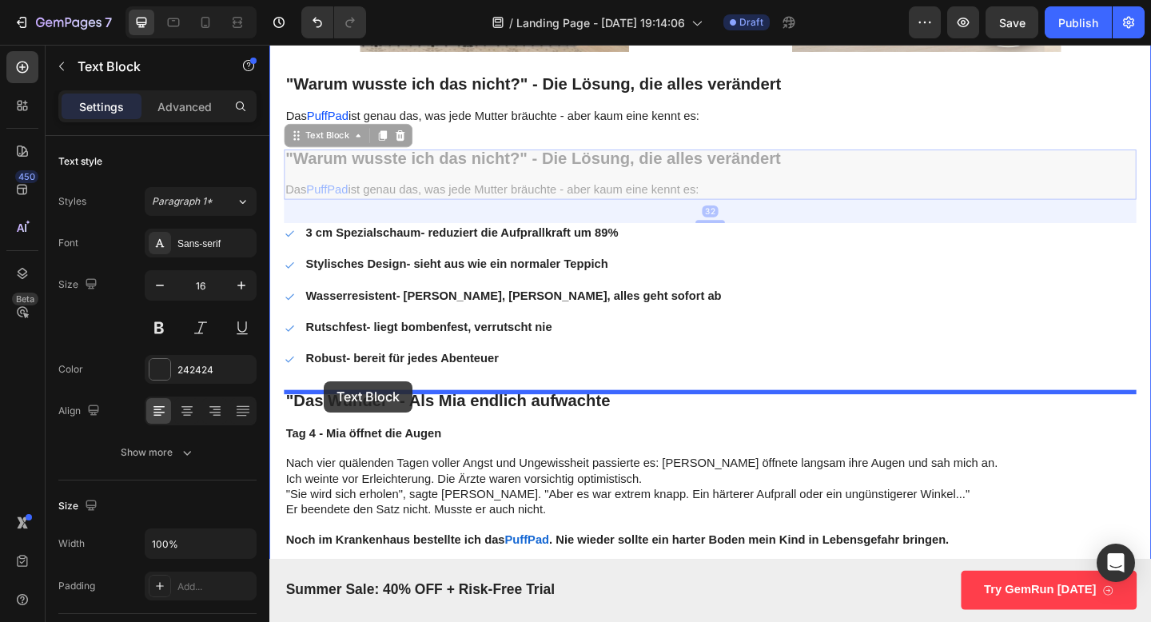
drag, startPoint x: 311, startPoint y: 372, endPoint x: 329, endPoint y: 411, distance: 42.9
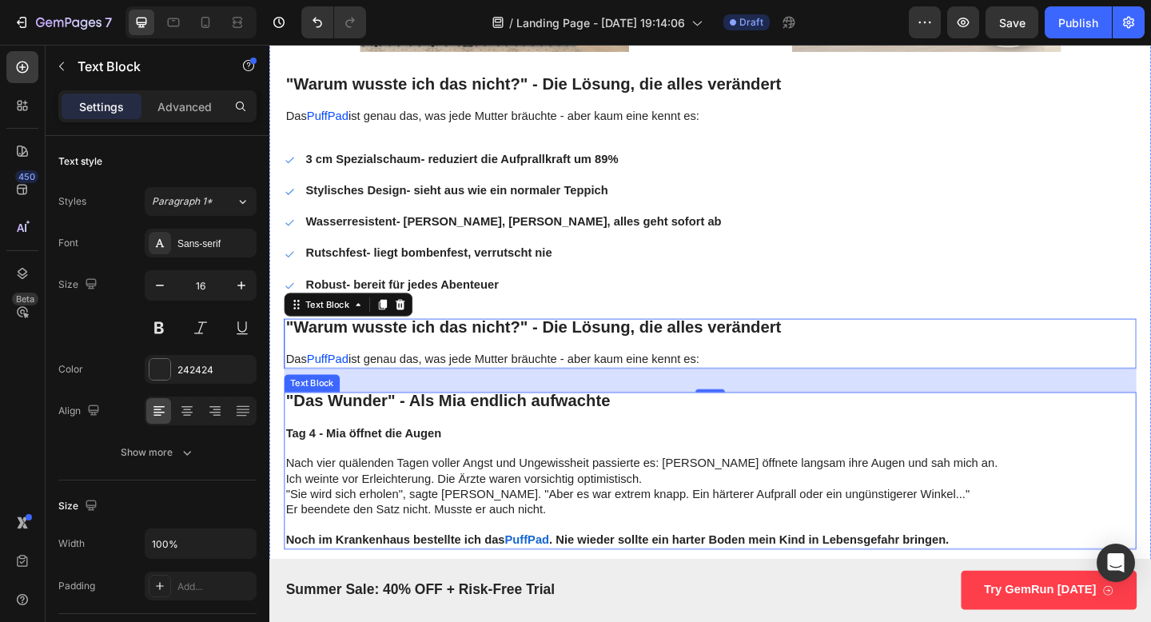
click at [672, 441] on p ""Das Wunder" - Als Mia endlich aufwachte" at bounding box center [749, 434] width 924 height 18
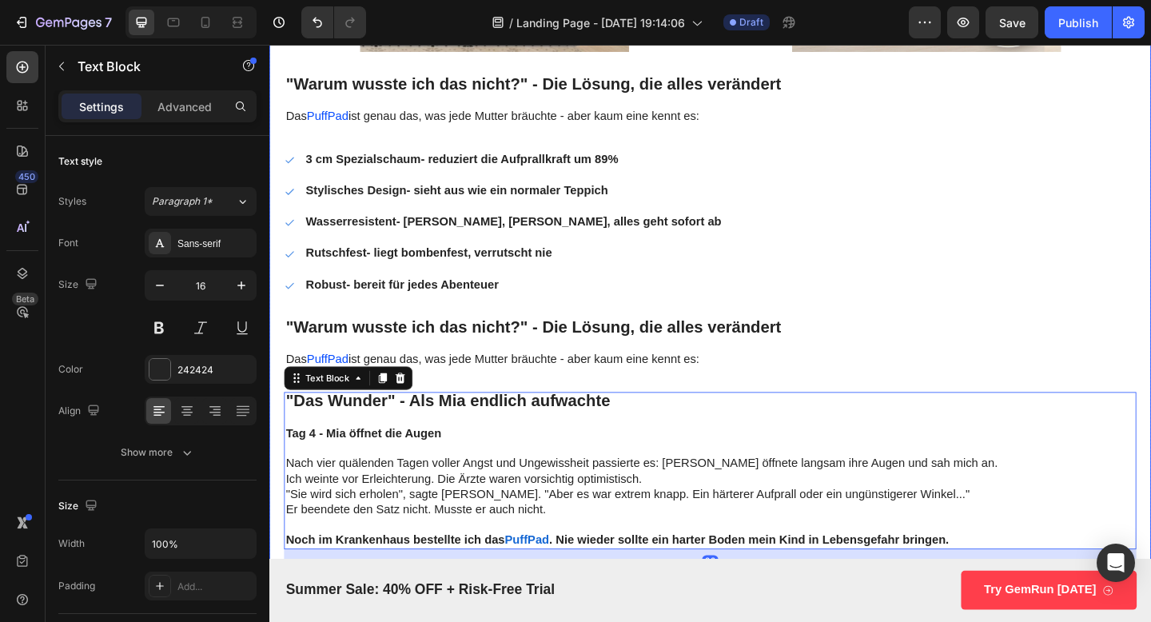
click at [764, 391] on p "Das PuffPad ist genau das, was jede Mutter bräuchte - aber kaum eine kennt es:" at bounding box center [749, 387] width 924 height 17
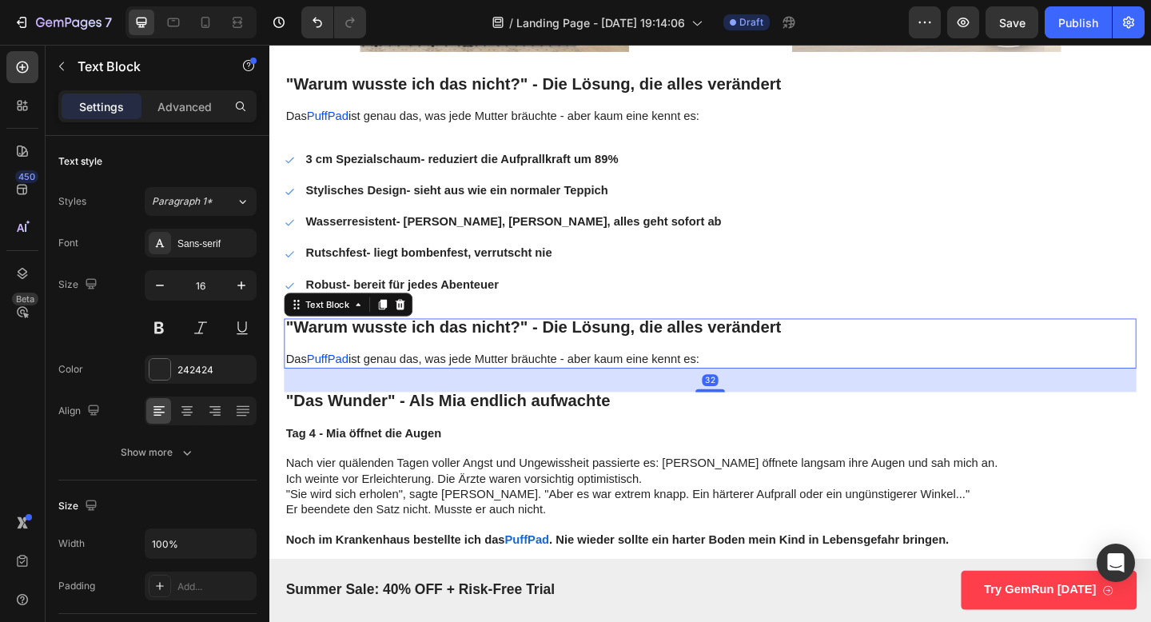
click at [761, 367] on p at bounding box center [749, 371] width 924 height 17
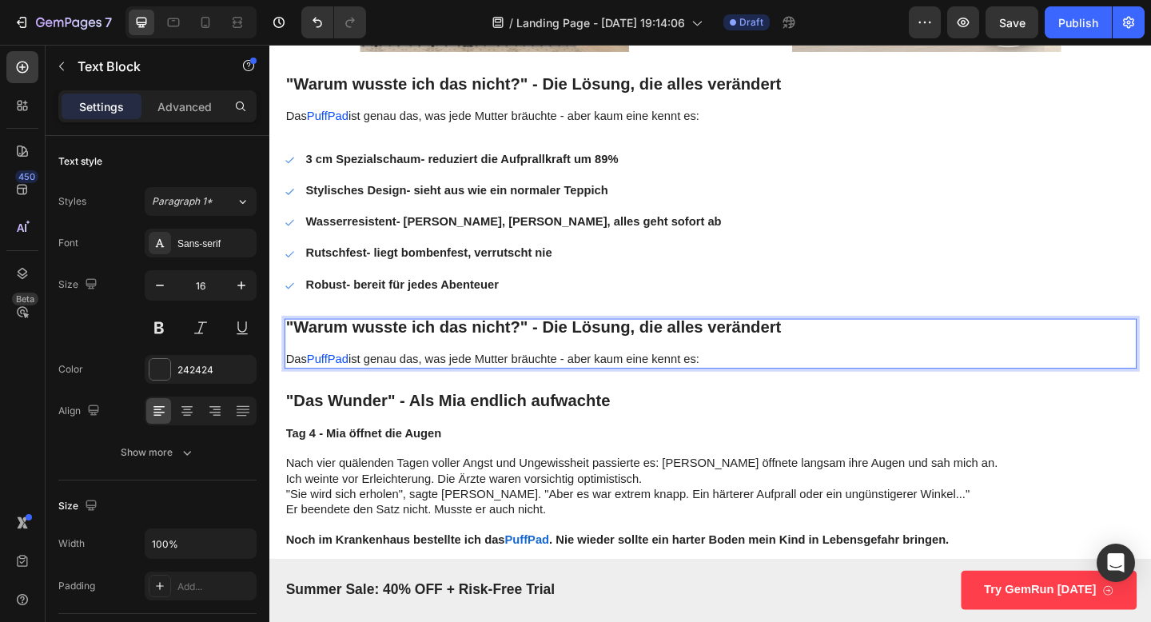
click at [755, 395] on p "Das PuffPad ist genau das, was jede Mutter bräuchte - aber kaum eine kennt es:" at bounding box center [749, 387] width 924 height 17
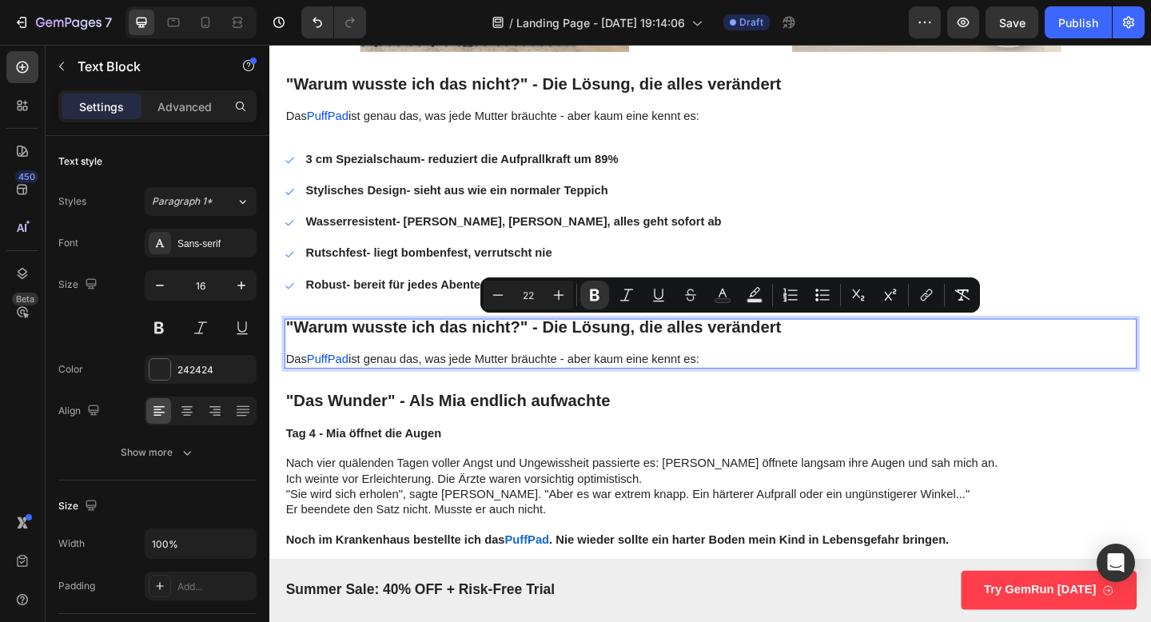
drag, startPoint x: 751, startPoint y: 384, endPoint x: 287, endPoint y: 351, distance: 464.9
click at [287, 351] on div ""Warum wusste ich das nicht?" - Die Lösung, die alles verändert Das PuffPad ist…" at bounding box center [748, 370] width 927 height 54
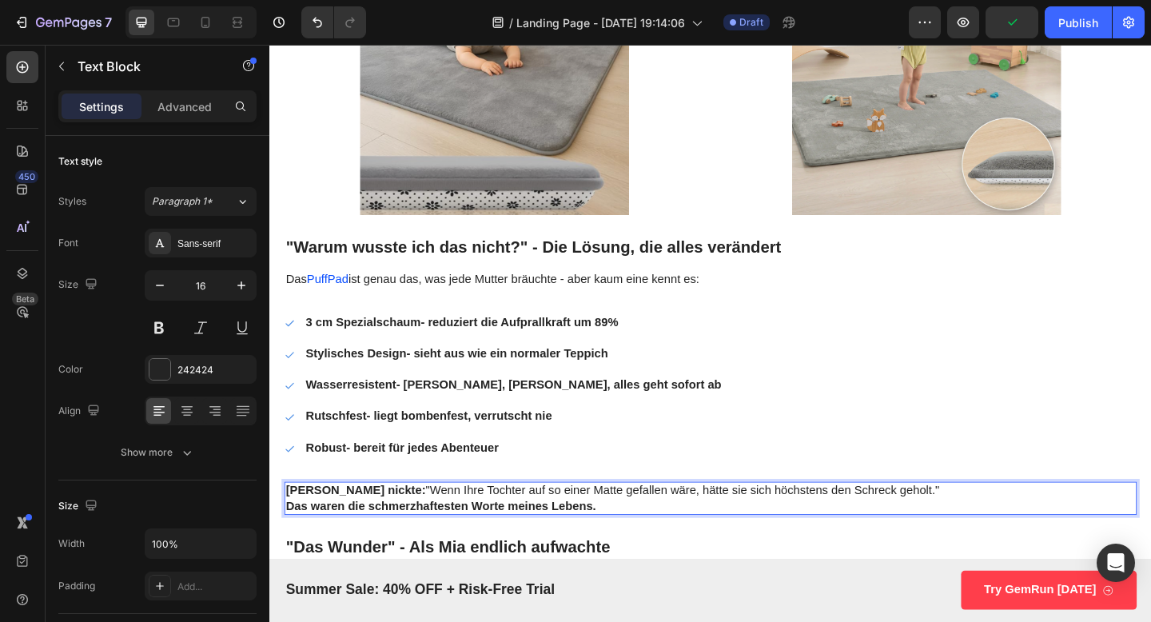
scroll to position [3875, 0]
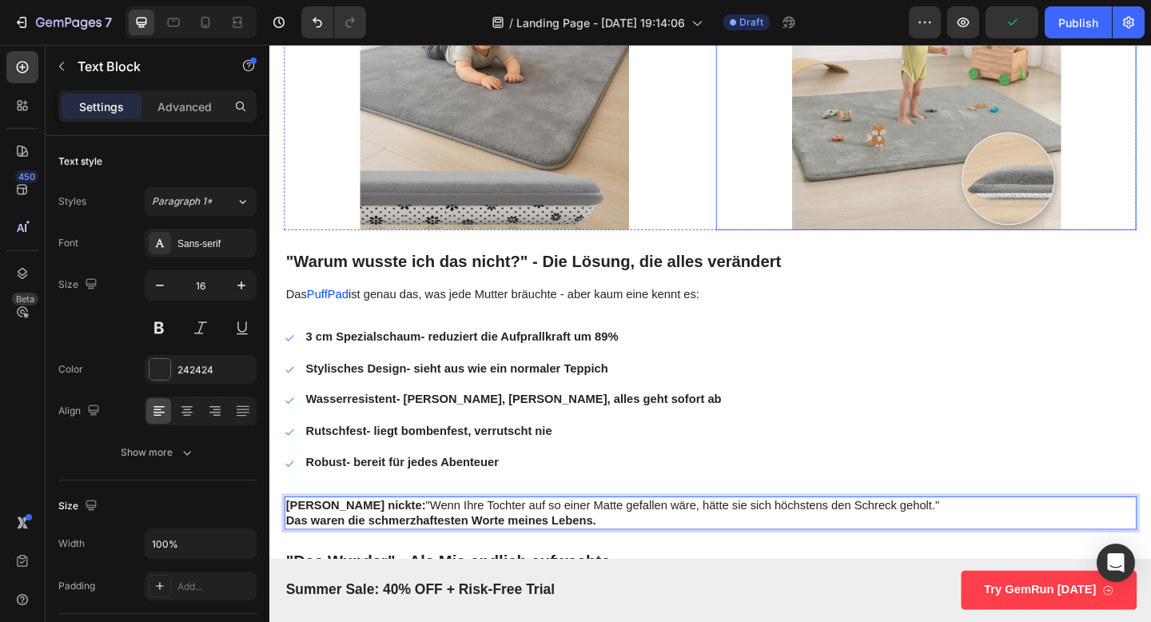
click at [776, 212] on img at bounding box center [984, 100] width 457 height 293
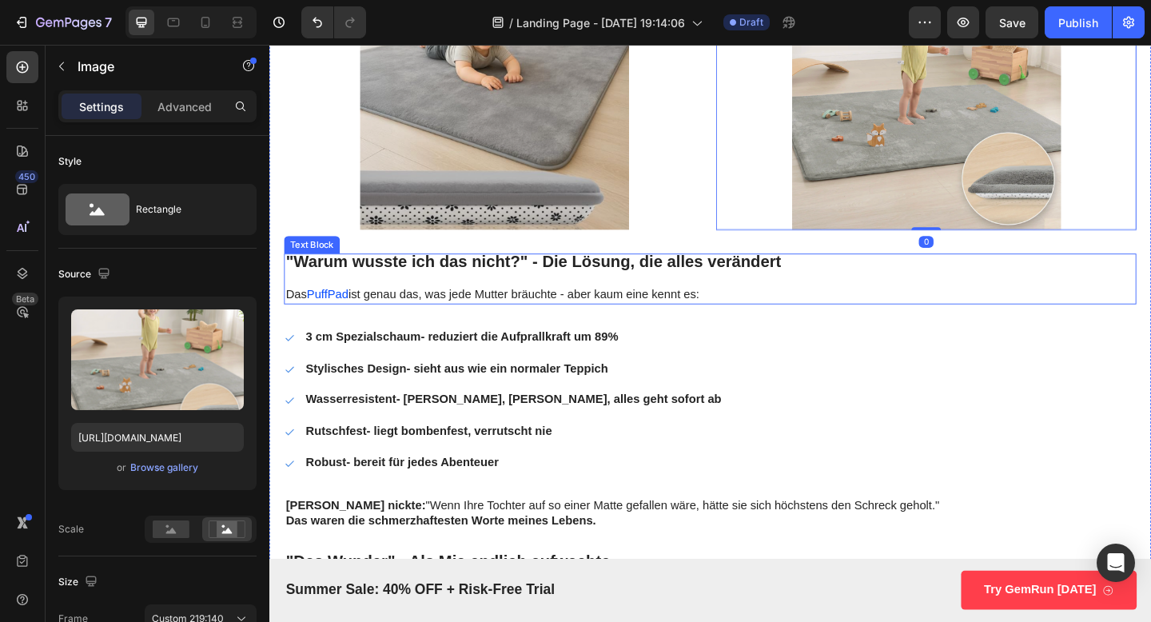
click at [489, 311] on p "Das PuffPad ist genau das, was jede Mutter bräuchte - aber kaum eine kennt es:" at bounding box center [749, 317] width 924 height 17
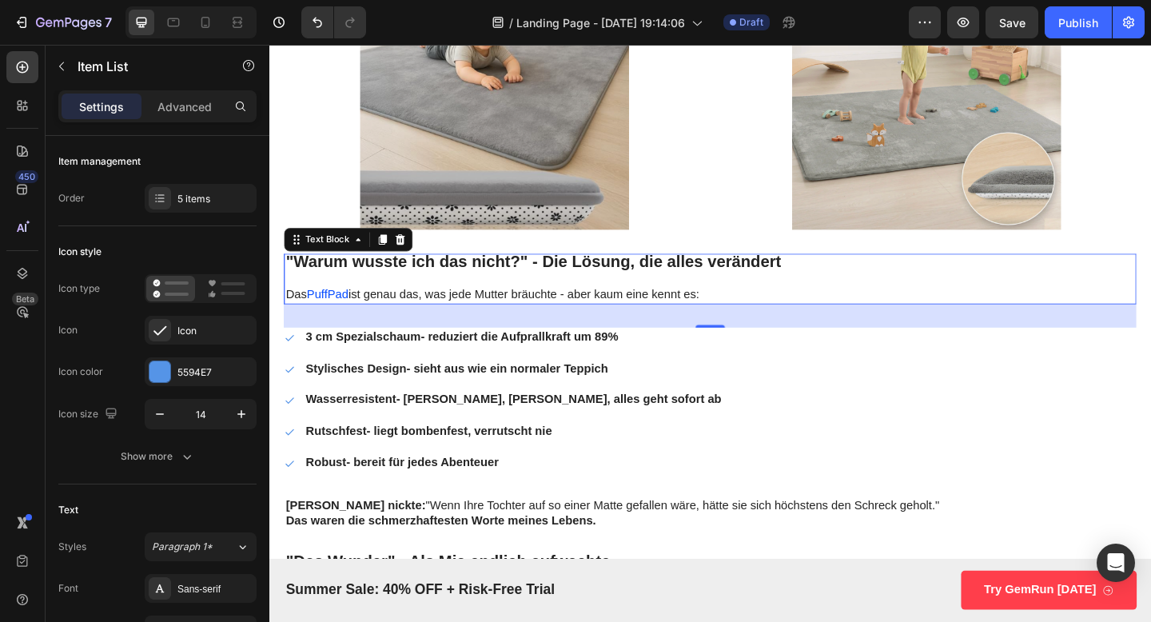
click at [466, 357] on p "3 cm Spezialschaum - reduziert die Aufprallkraft um 89%" at bounding box center [535, 363] width 453 height 17
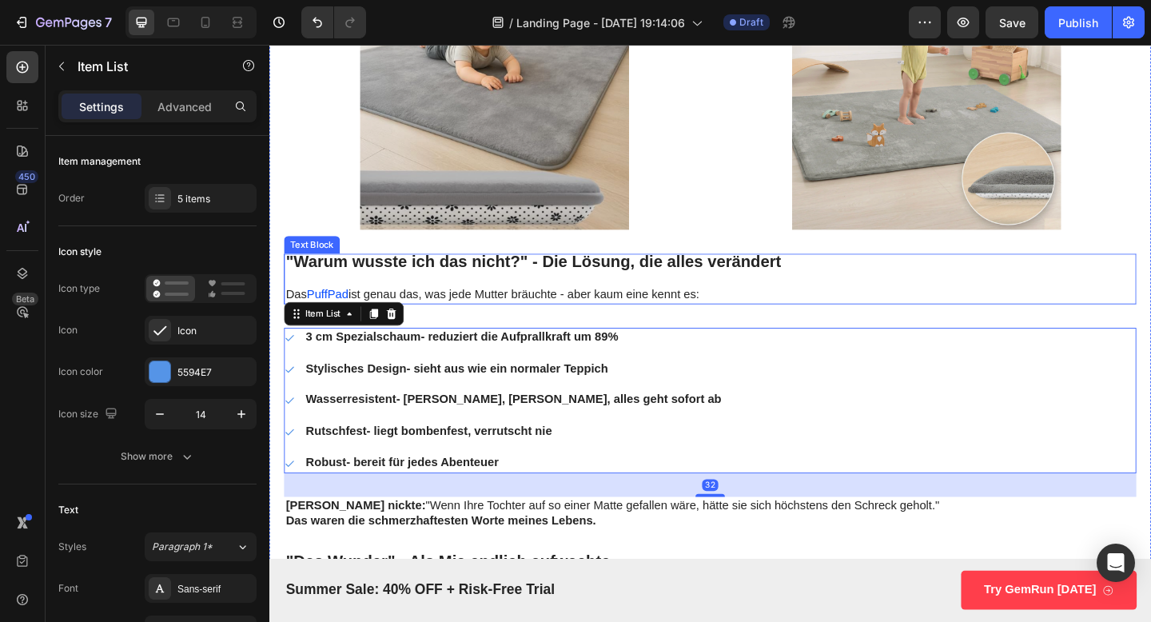
click at [628, 321] on p "Das PuffPad ist genau das, was jede Mutter bräuchte - aber kaum eine kennt es:" at bounding box center [749, 317] width 924 height 17
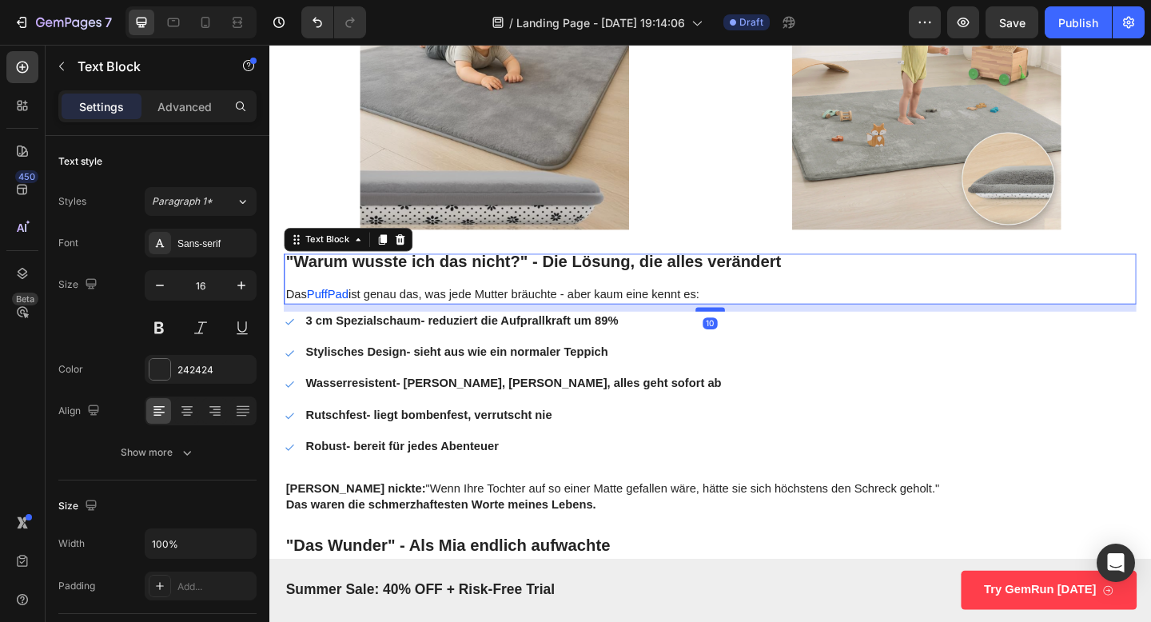
drag, startPoint x: 751, startPoint y: 350, endPoint x: 757, endPoint y: 333, distance: 18.7
click at [757, 333] on div at bounding box center [749, 332] width 32 height 5
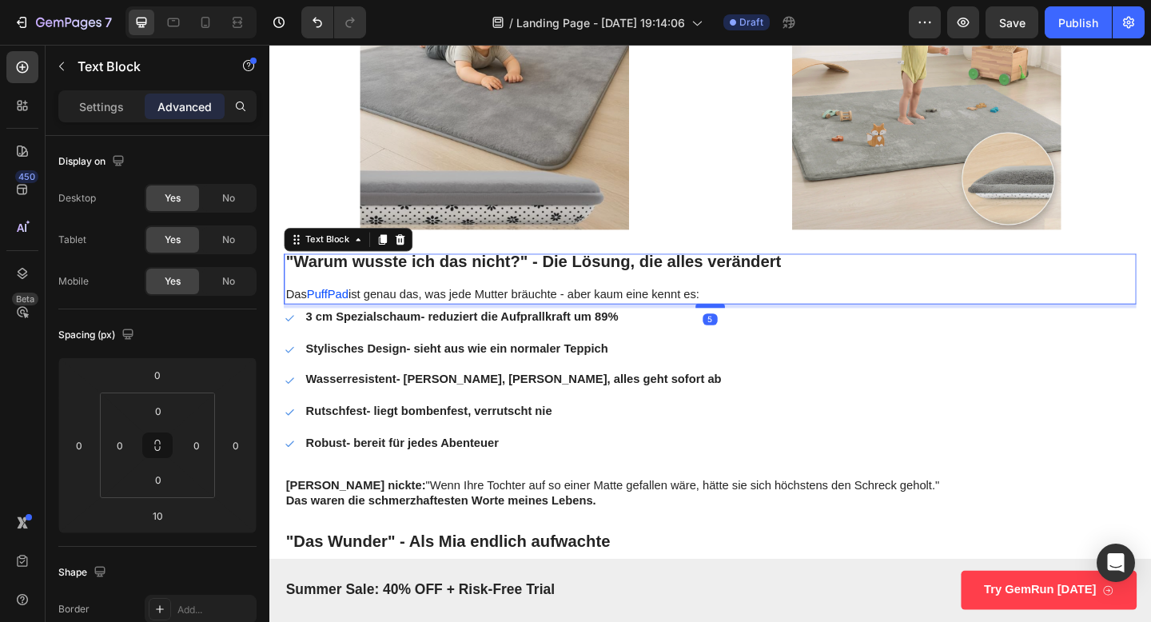
click at [757, 329] on div at bounding box center [749, 328] width 32 height 5
type input "5"
click at [592, 534] on strong "Das waren die schmerzhaftesten Worte meines Lebens." at bounding box center [455, 541] width 337 height 14
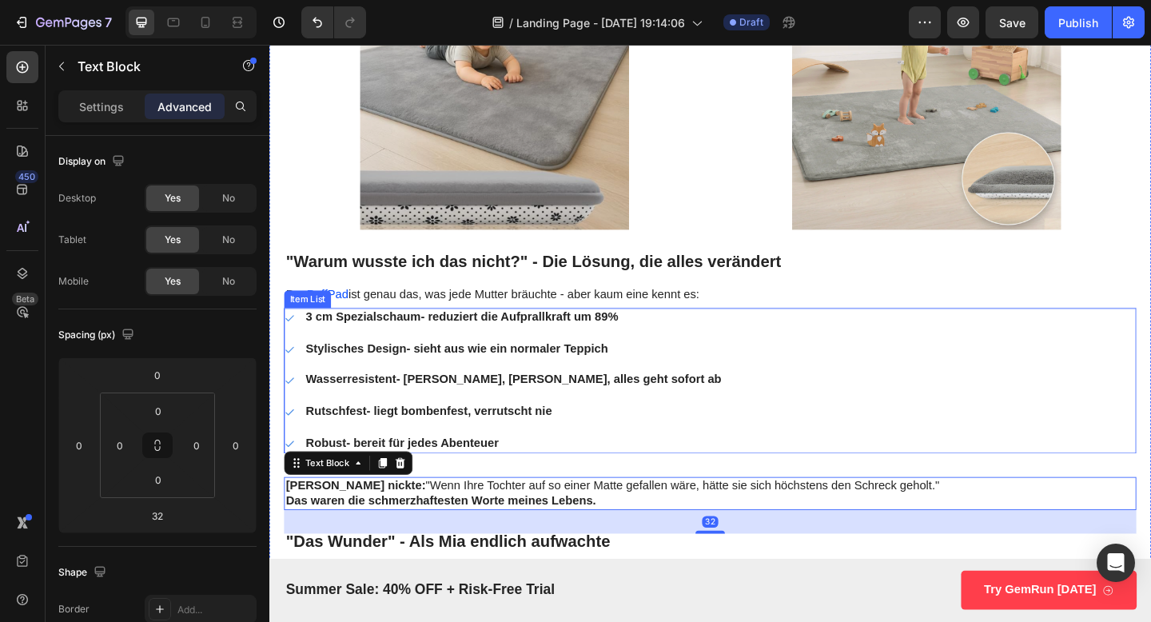
click at [590, 471] on p "Robust - bereit für jedes Abenteuer" at bounding box center [535, 478] width 453 height 17
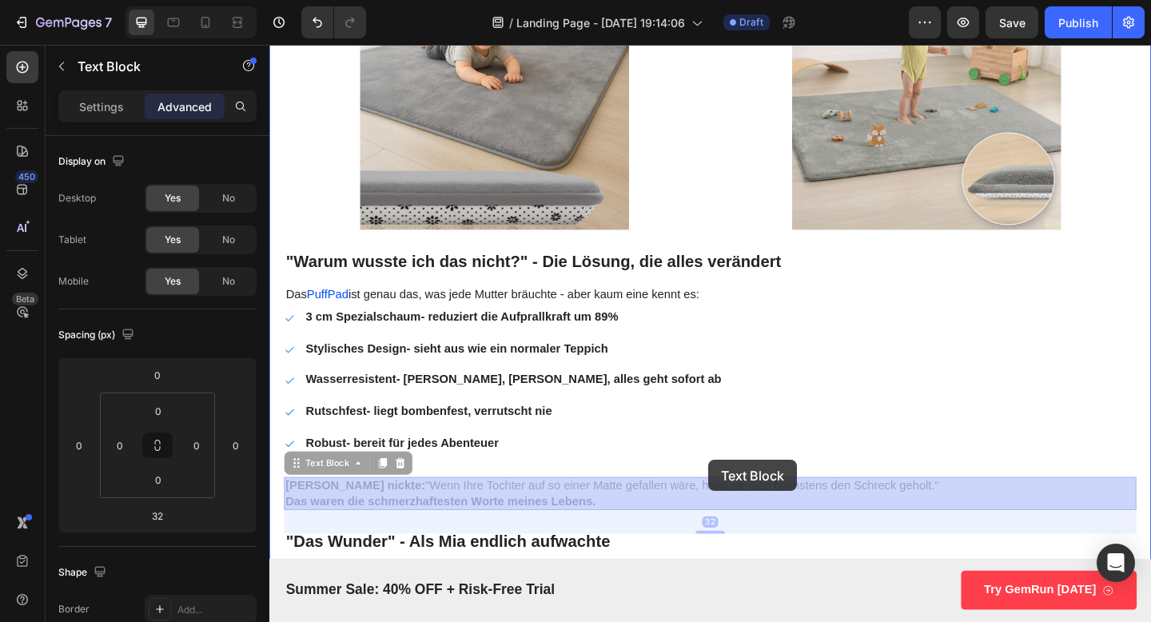
drag, startPoint x: 747, startPoint y: 514, endPoint x: 747, endPoint y: 497, distance: 17.6
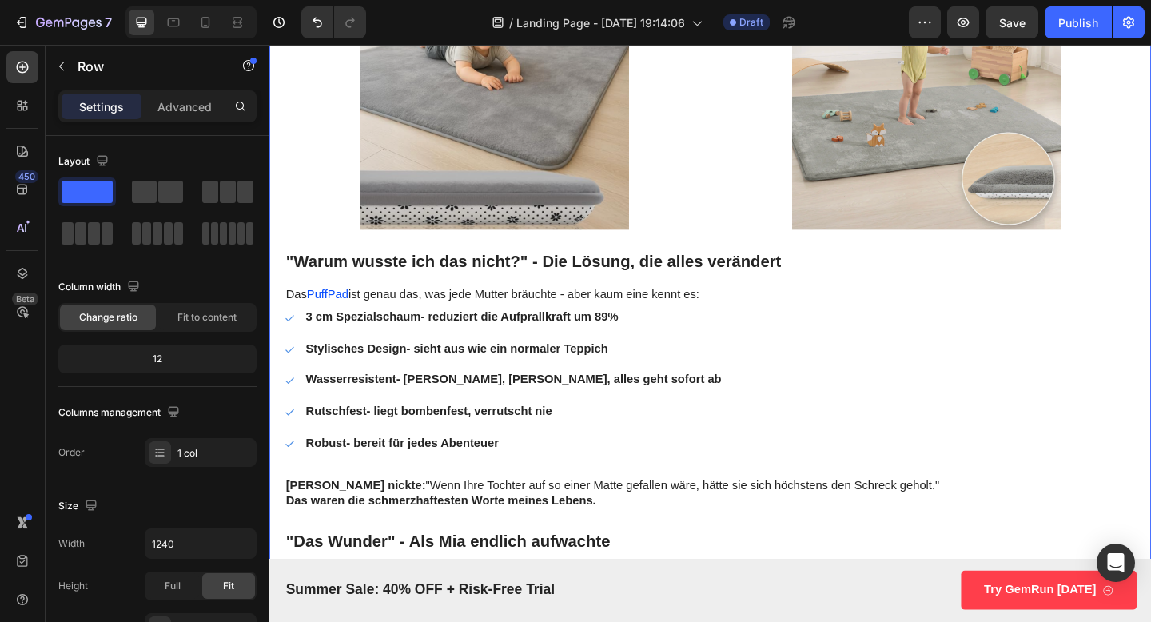
click at [713, 486] on div "3 cm Spezialschaum - reduziert die Aufprallkraft um 89% Stylisches Design - sie…" at bounding box center [748, 410] width 927 height 158
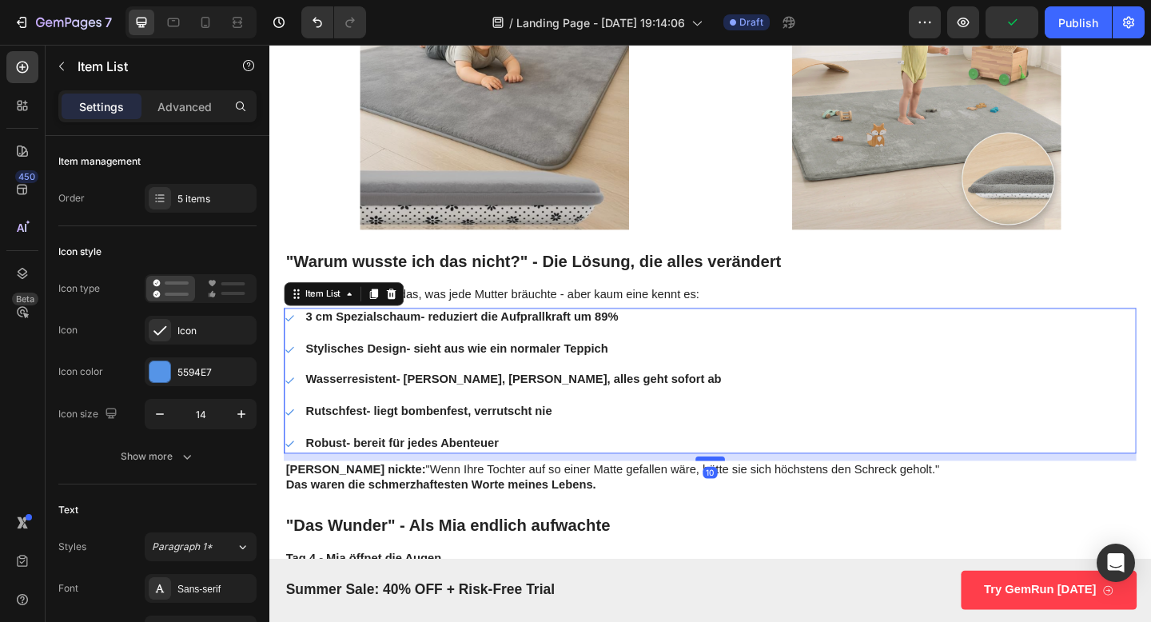
drag, startPoint x: 756, startPoint y: 510, endPoint x: 756, endPoint y: 493, distance: 17.6
click at [756, 493] on div at bounding box center [749, 495] width 32 height 5
type input "100%"
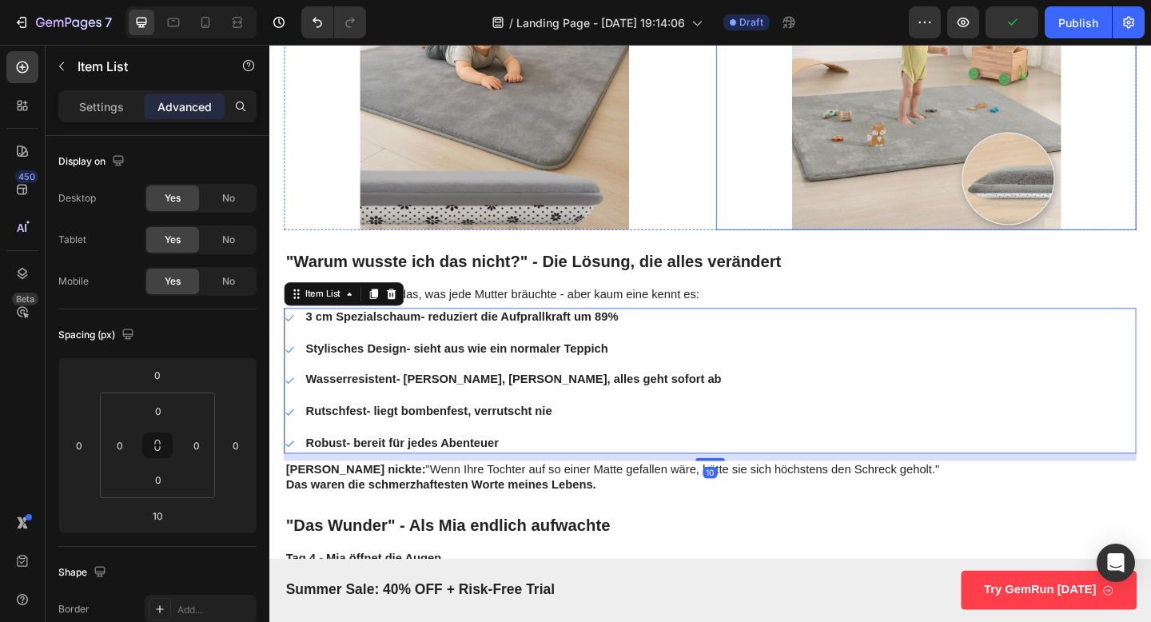
click at [778, 177] on img at bounding box center [984, 100] width 457 height 293
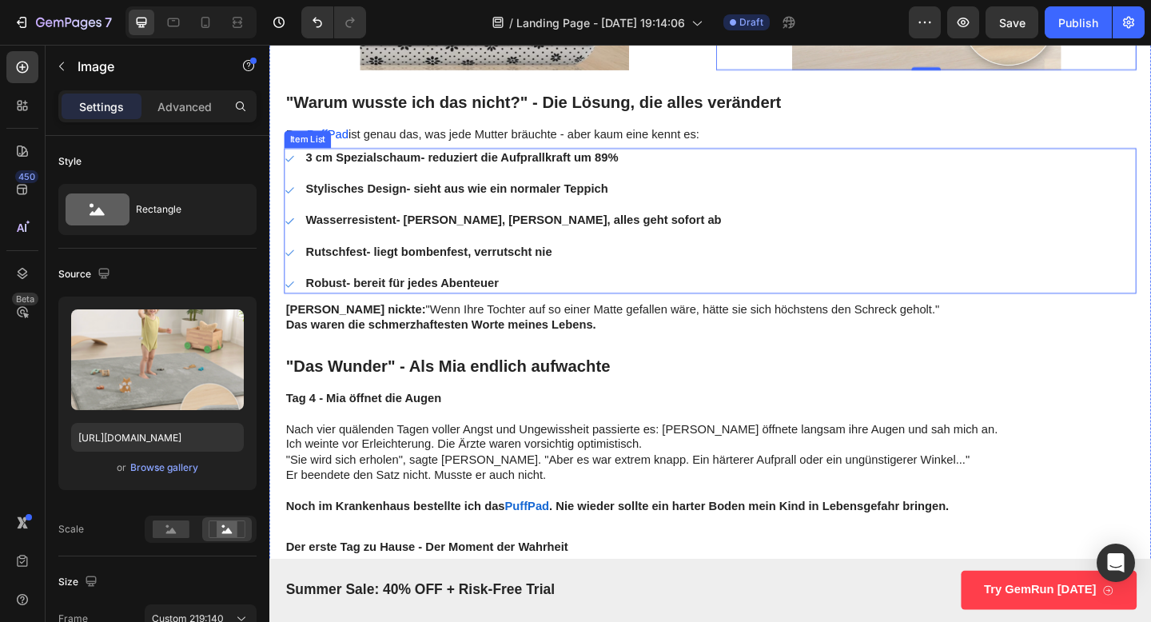
scroll to position [3953, 0]
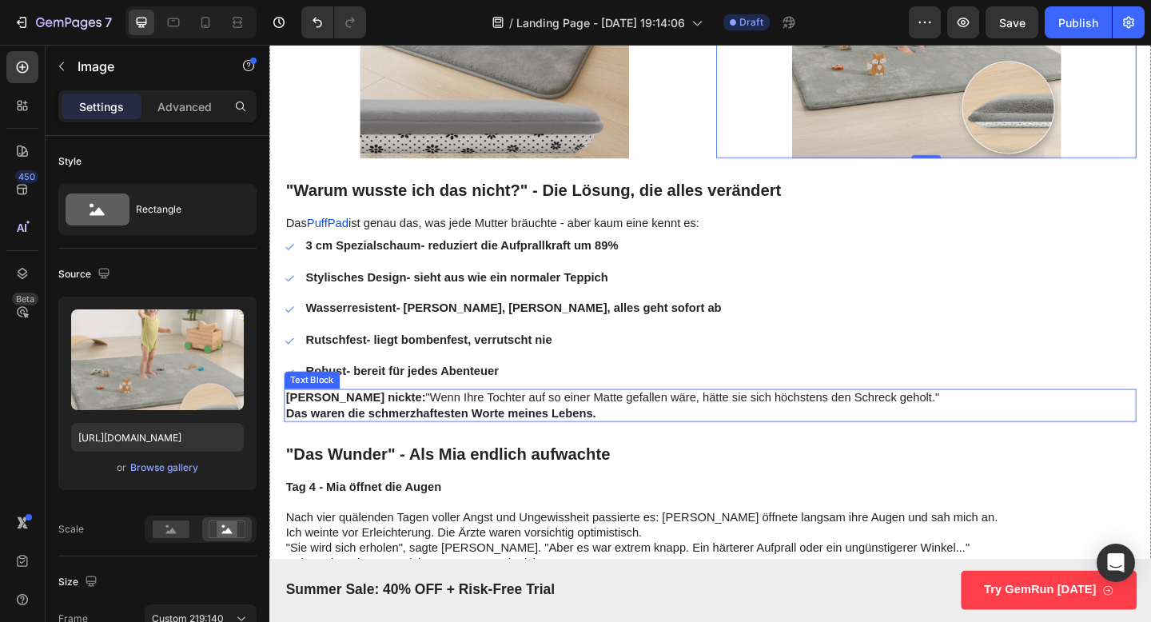
click at [689, 452] on p "Das waren die schmerzhaftesten Worte meines Lebens." at bounding box center [749, 446] width 924 height 17
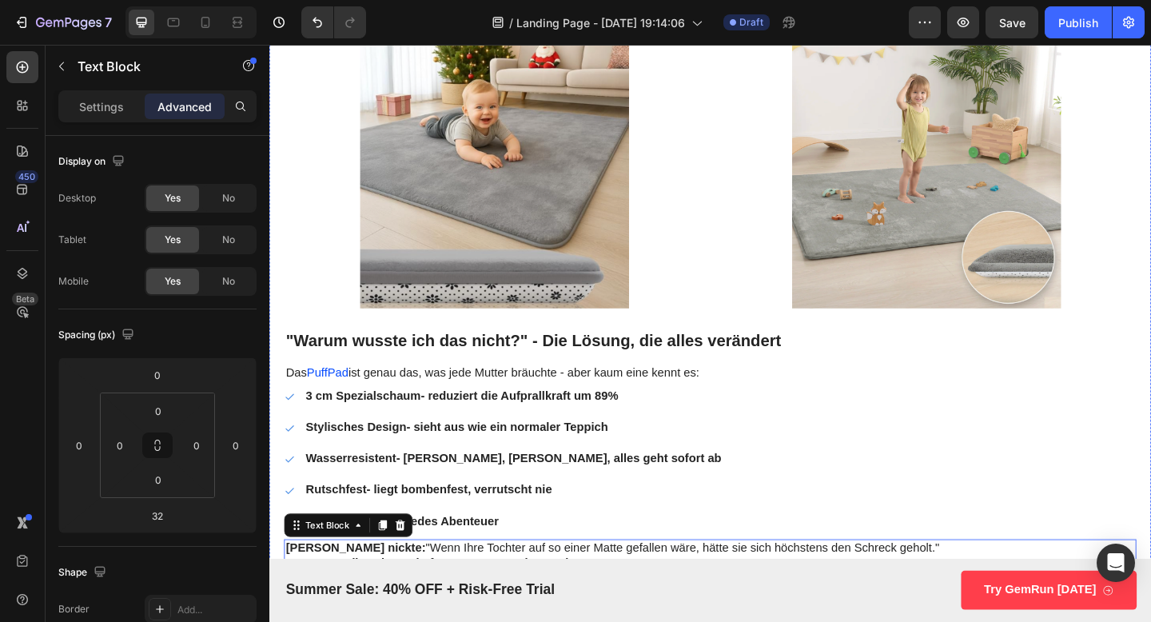
scroll to position [3520, 0]
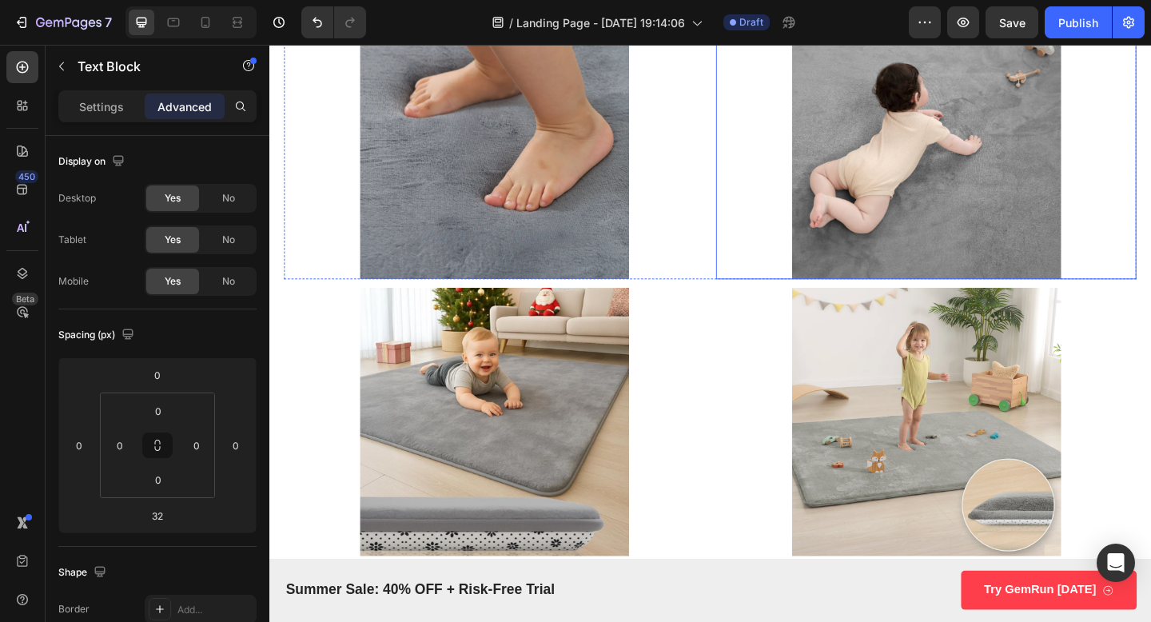
click at [901, 169] on img at bounding box center [984, 153] width 457 height 293
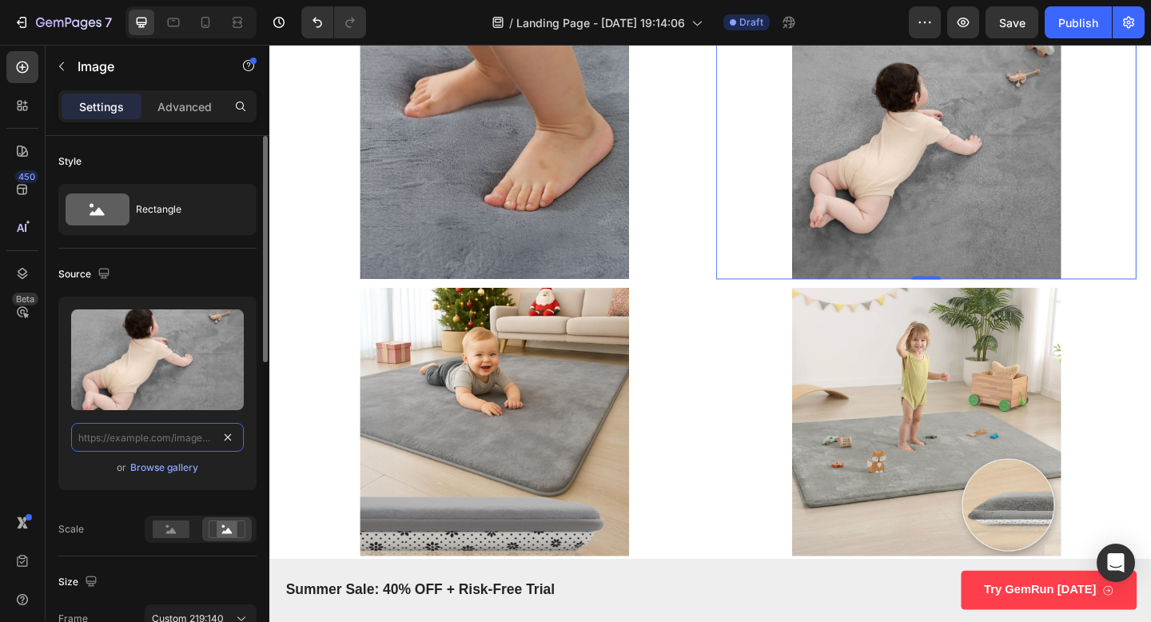
scroll to position [0, 0]
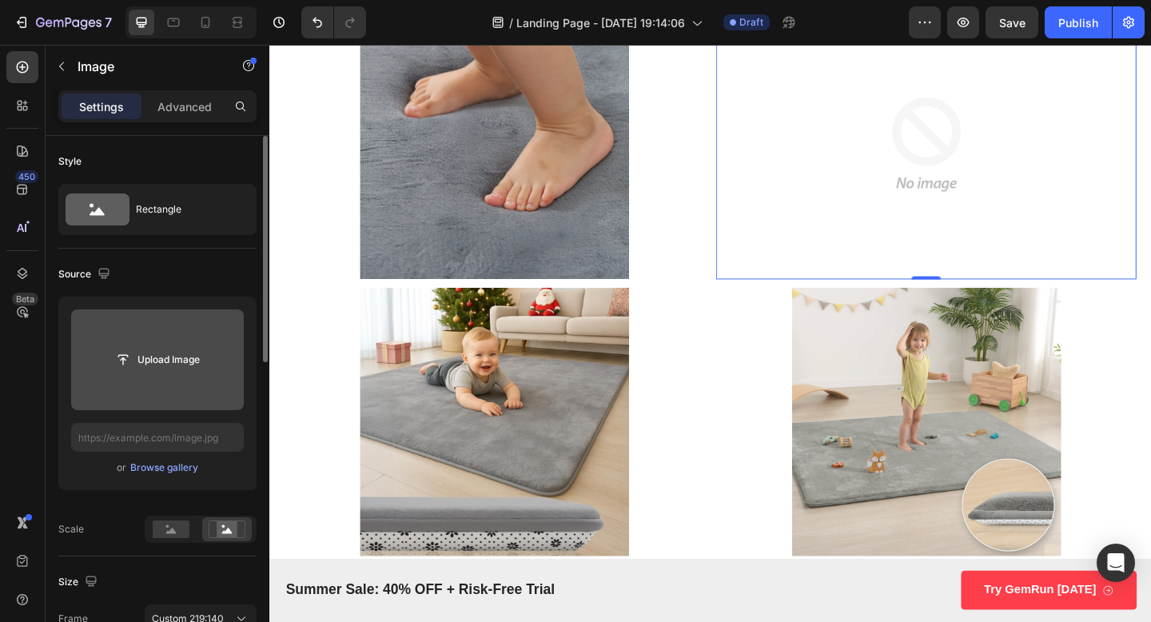
click at [174, 390] on input "file" at bounding box center [157, 359] width 173 height 101
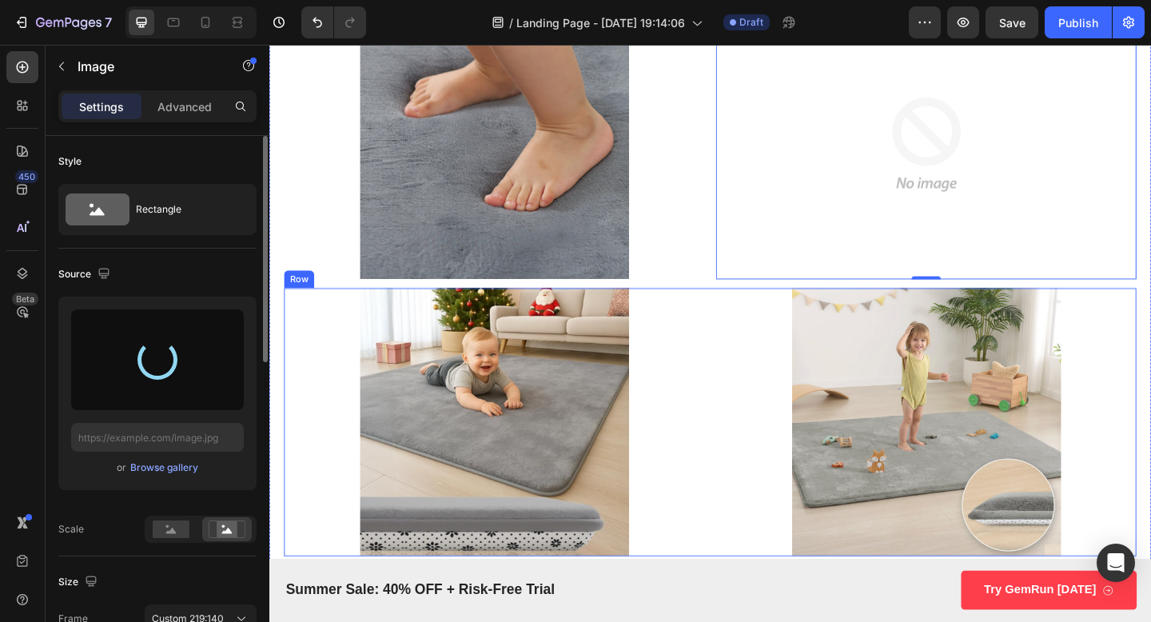
click at [752, 317] on div "Image Image Row" at bounding box center [748, 455] width 927 height 293
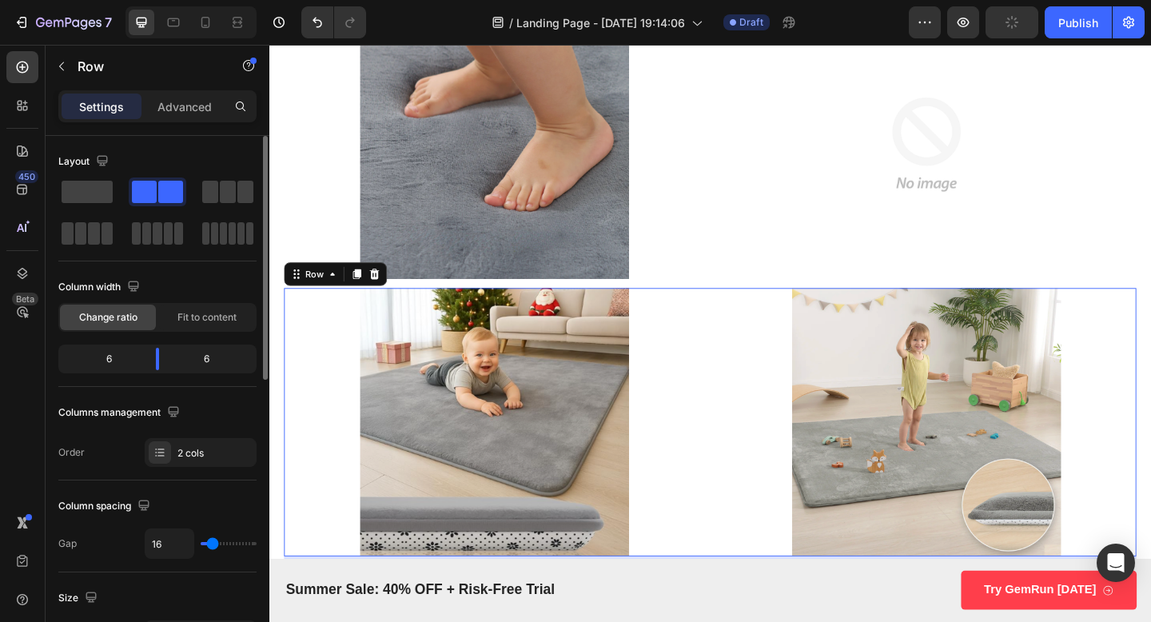
click at [380, 301] on div at bounding box center [383, 294] width 19 height 19
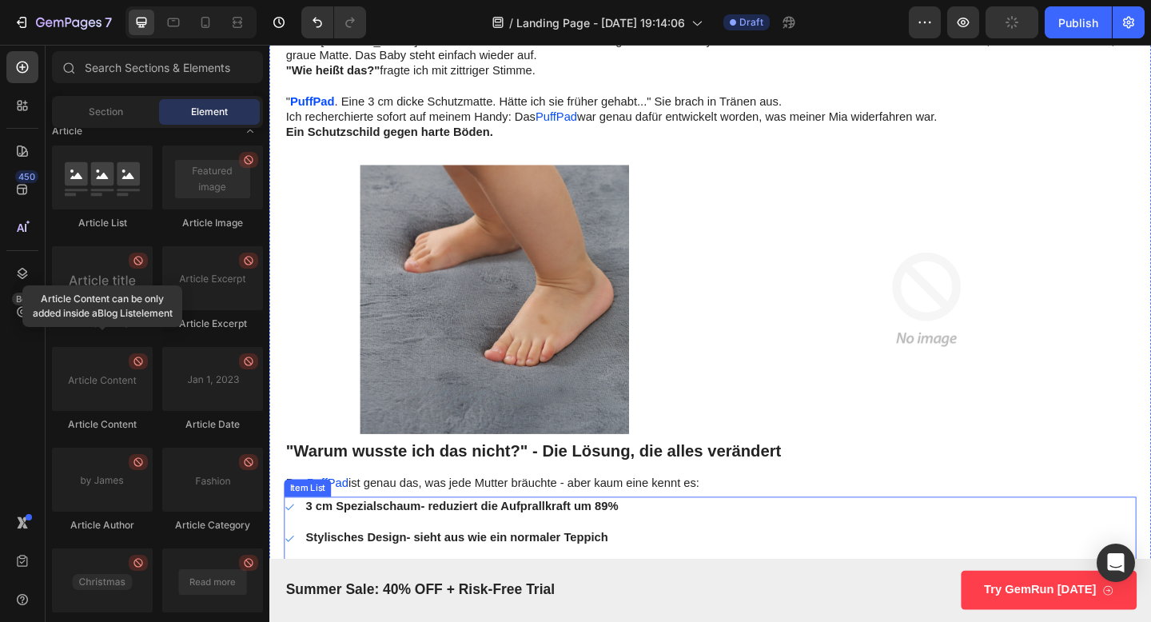
scroll to position [3280, 0]
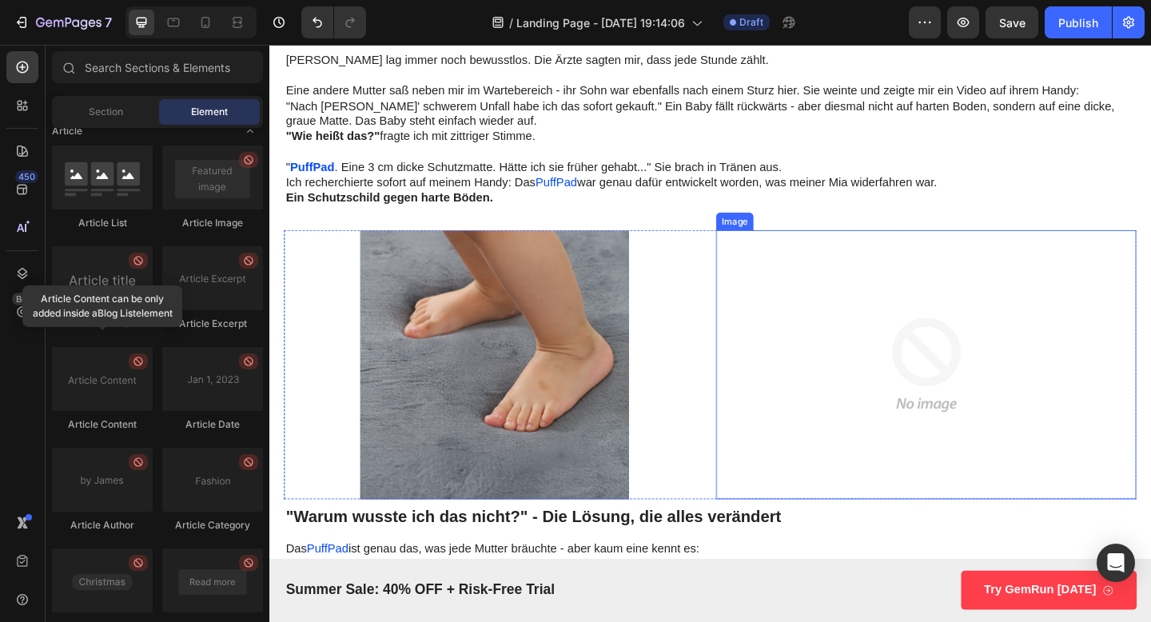
click at [967, 335] on img at bounding box center [984, 393] width 457 height 293
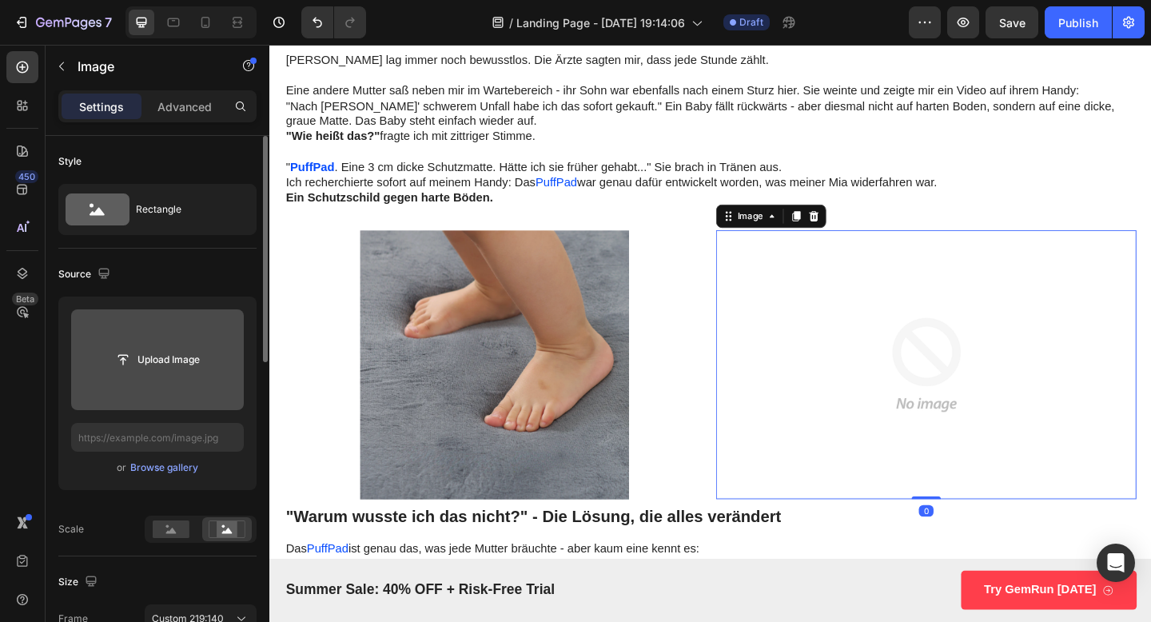
click at [168, 397] on input "file" at bounding box center [157, 359] width 173 height 101
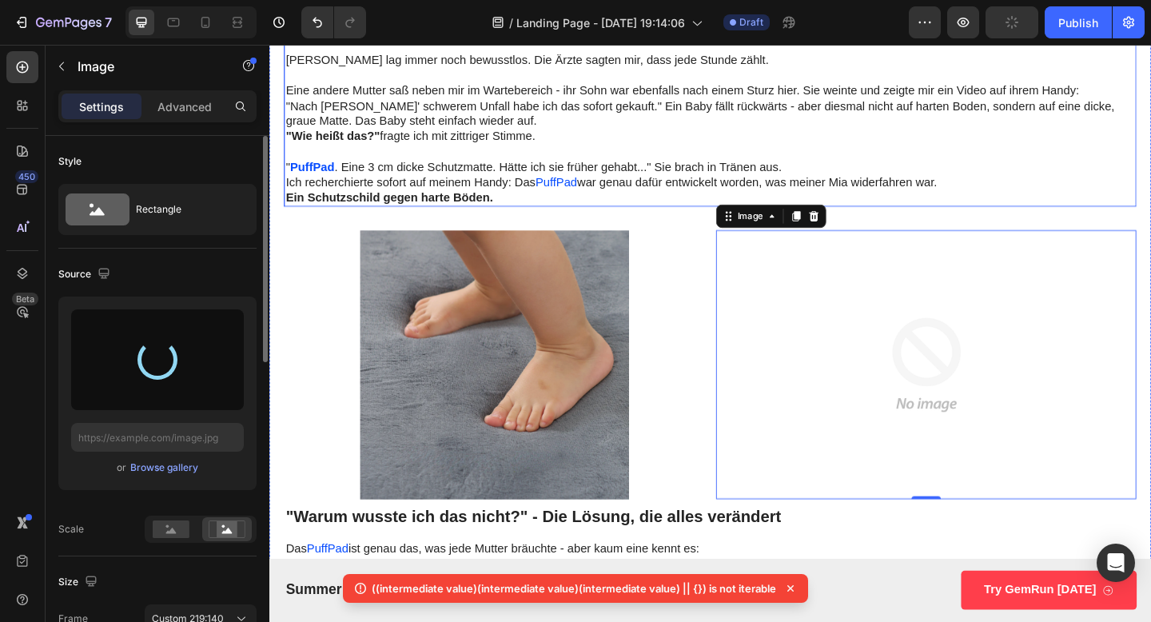
type input "[URL][DOMAIN_NAME]"
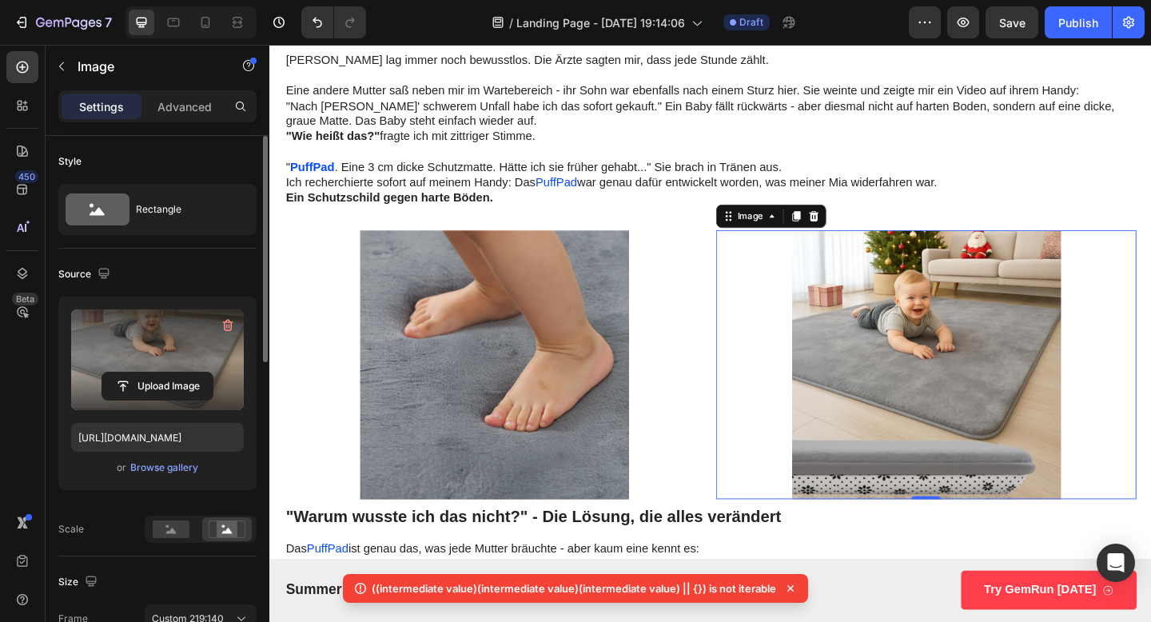
click at [793, 585] on icon at bounding box center [791, 588] width 16 height 16
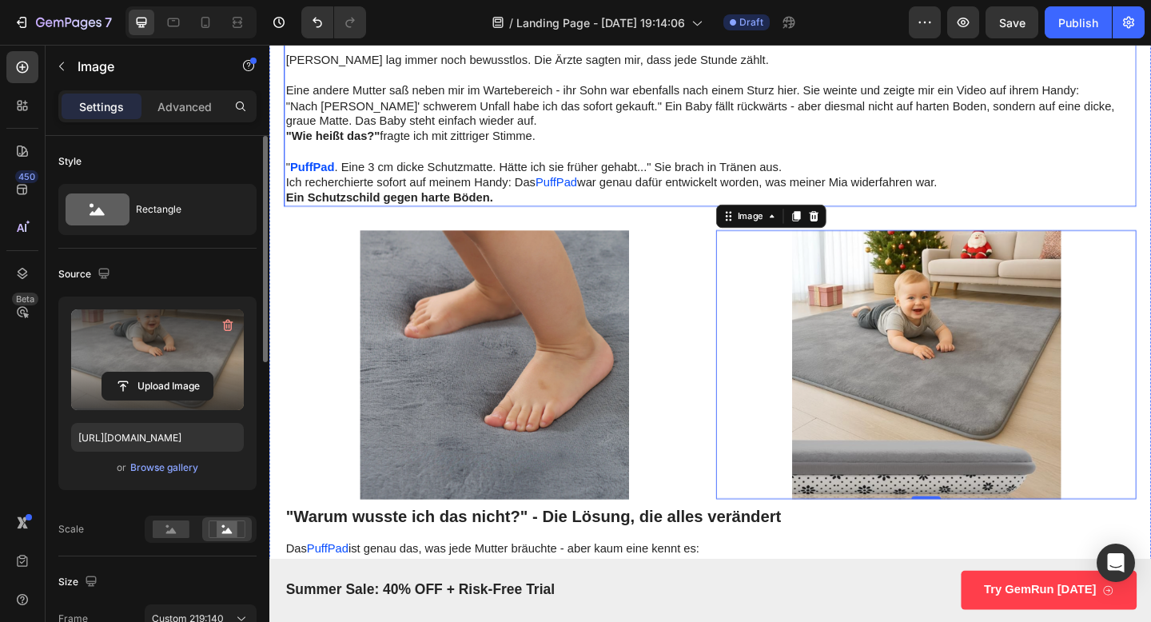
click at [1131, 140] on p ""Wie heißt das?" fragte ich mit zittriger Stimme." at bounding box center [749, 145] width 924 height 17
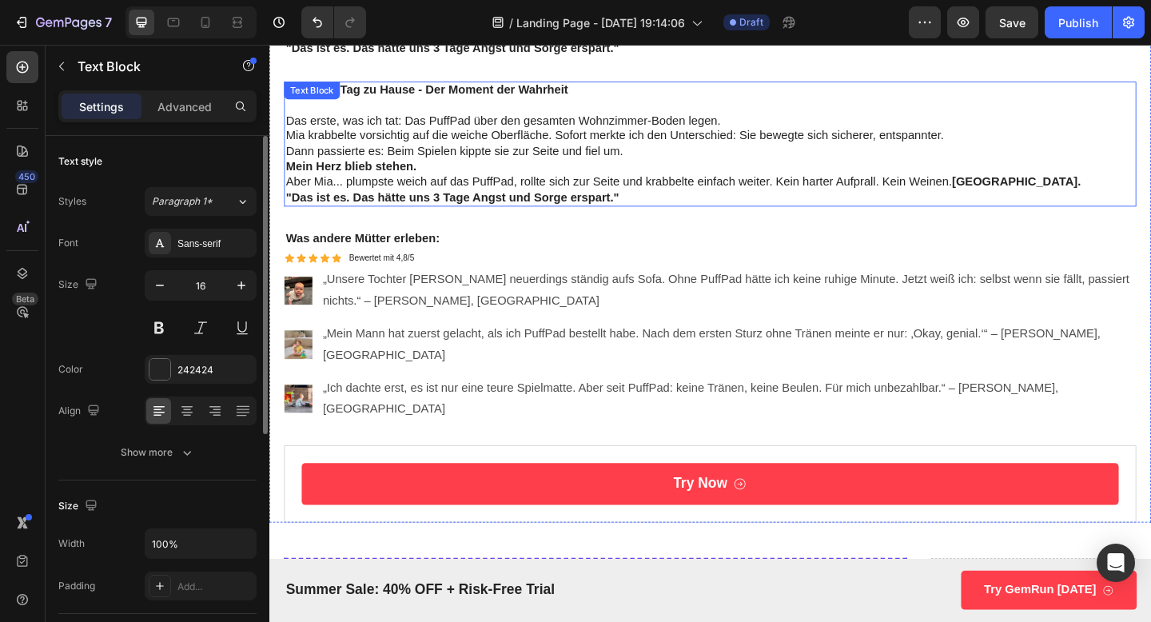
scroll to position [4363, 0]
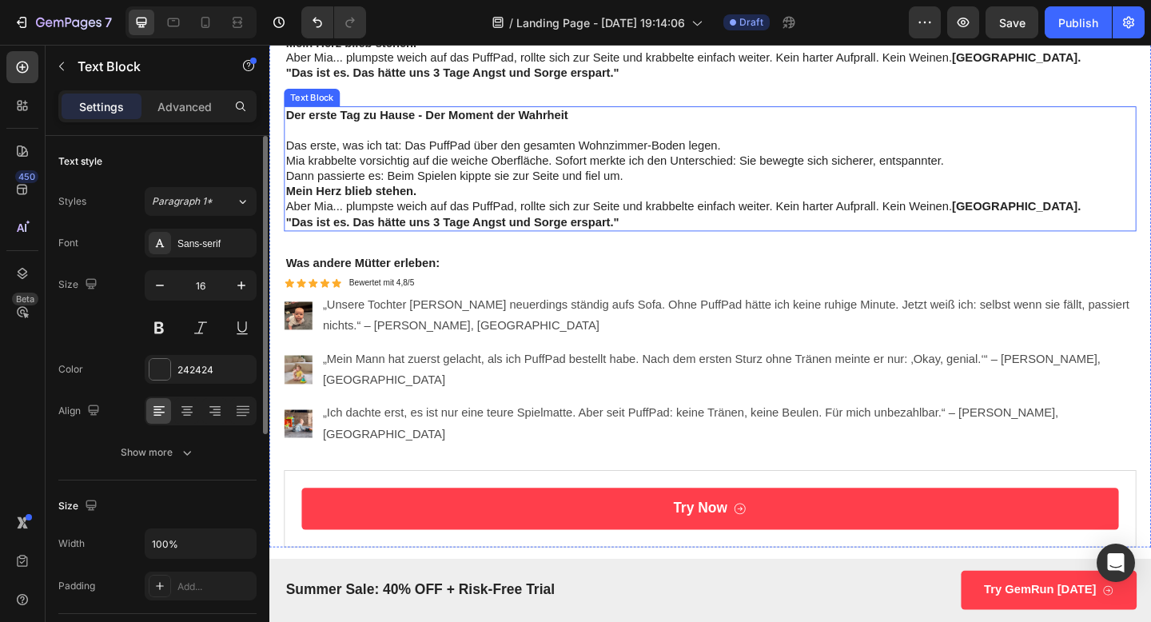
click at [314, 104] on div "Text Block" at bounding box center [316, 102] width 54 height 14
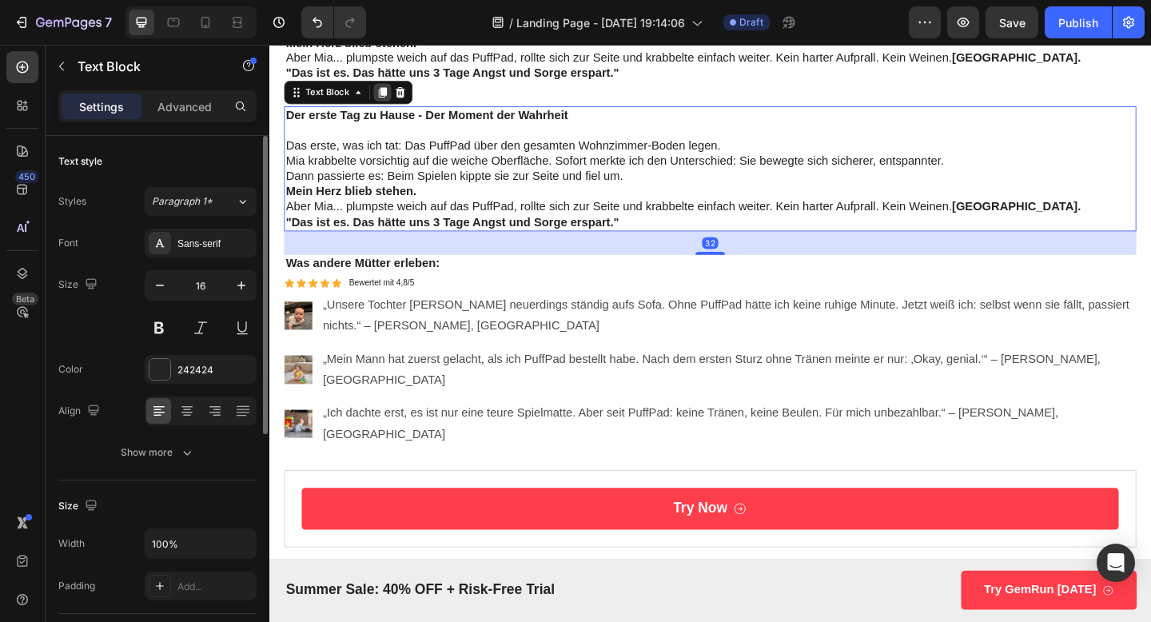
click at [387, 100] on icon at bounding box center [392, 96] width 13 height 13
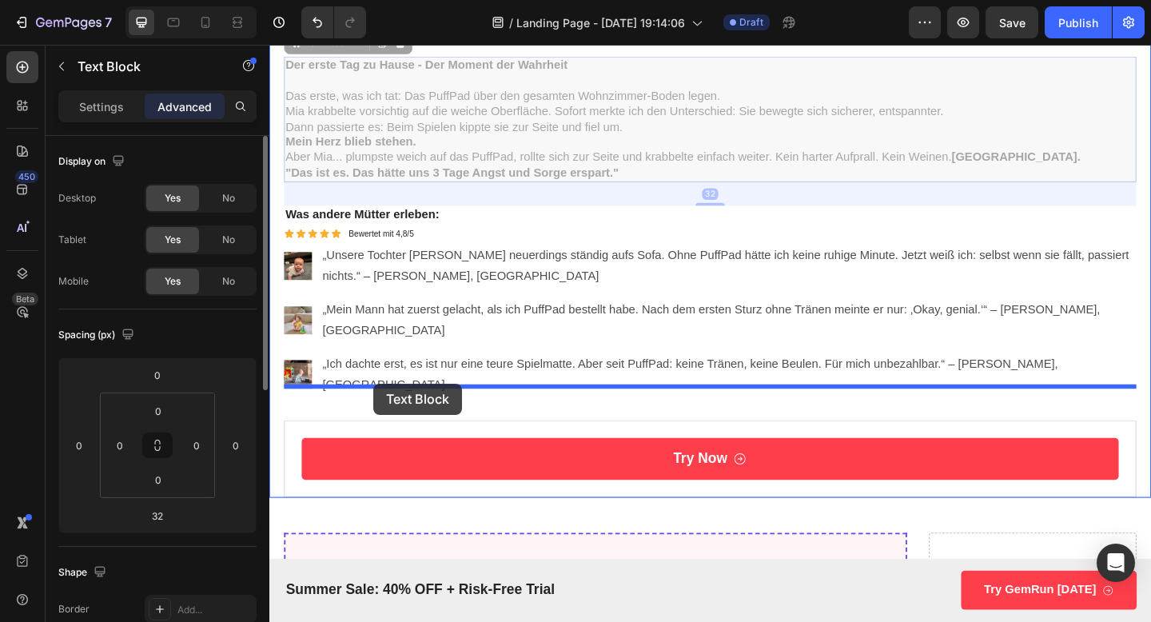
drag, startPoint x: 331, startPoint y: 258, endPoint x: 382, endPoint y: 413, distance: 163.3
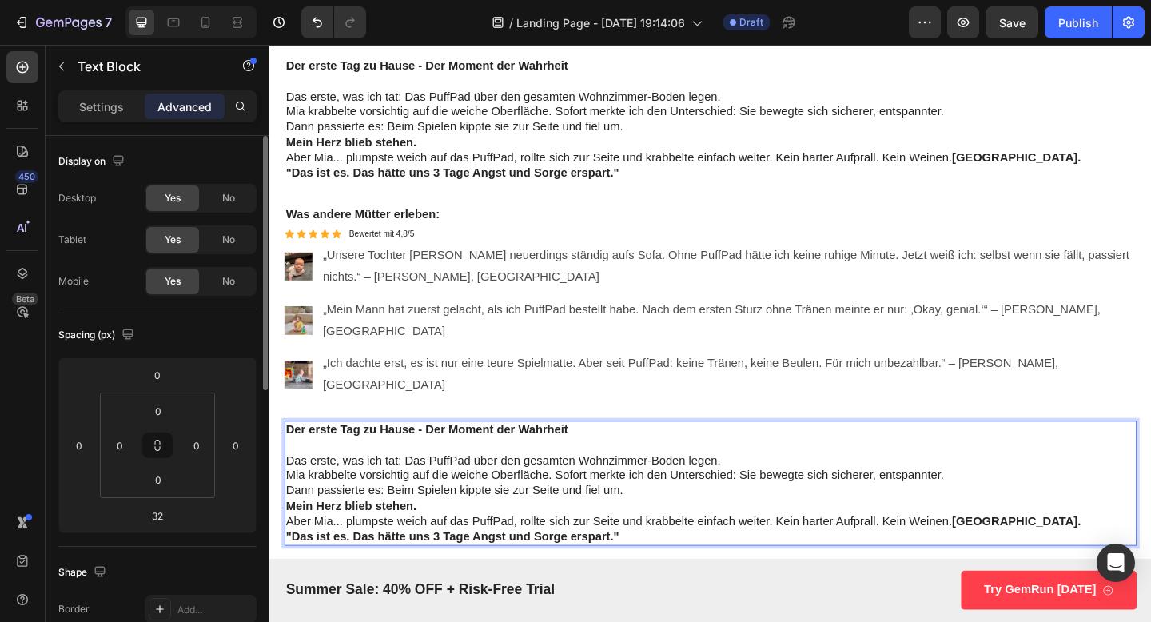
click at [305, 457] on strong "Der erste Tag zu Hause - Der Moment der Wahrheit" at bounding box center [440, 464] width 307 height 14
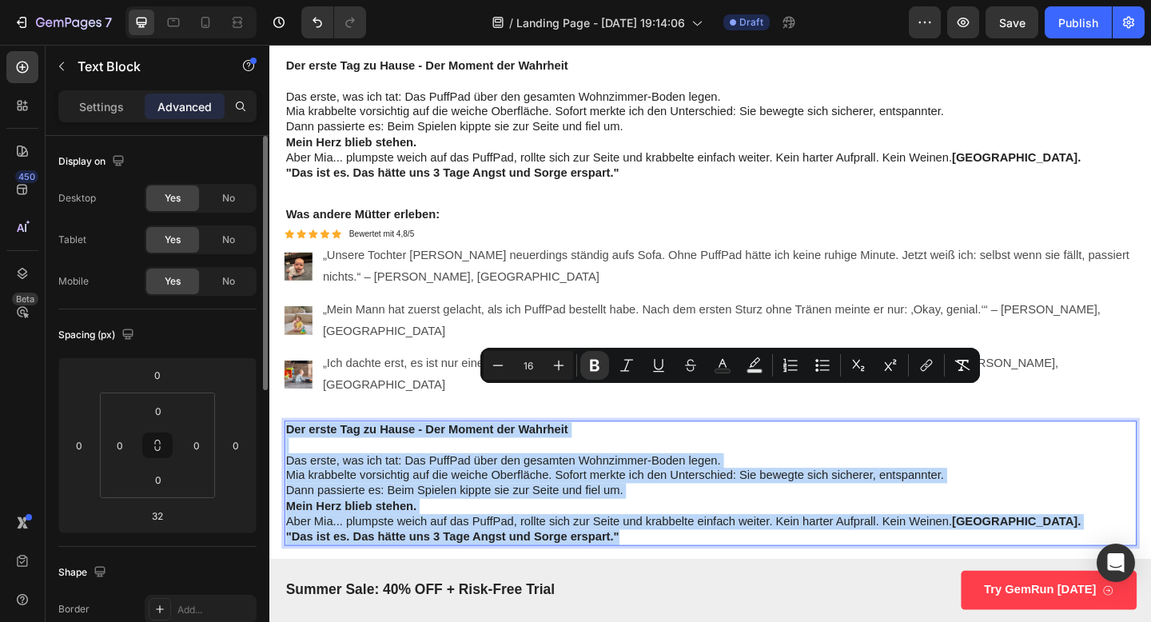
drag, startPoint x: 654, startPoint y: 540, endPoint x: 286, endPoint y: 421, distance: 386.3
click at [286, 454] on div "Der erste Tag zu Hause - Der Moment der Wahrheit Das erste, was ich tat: Das Pu…" at bounding box center [748, 522] width 927 height 136
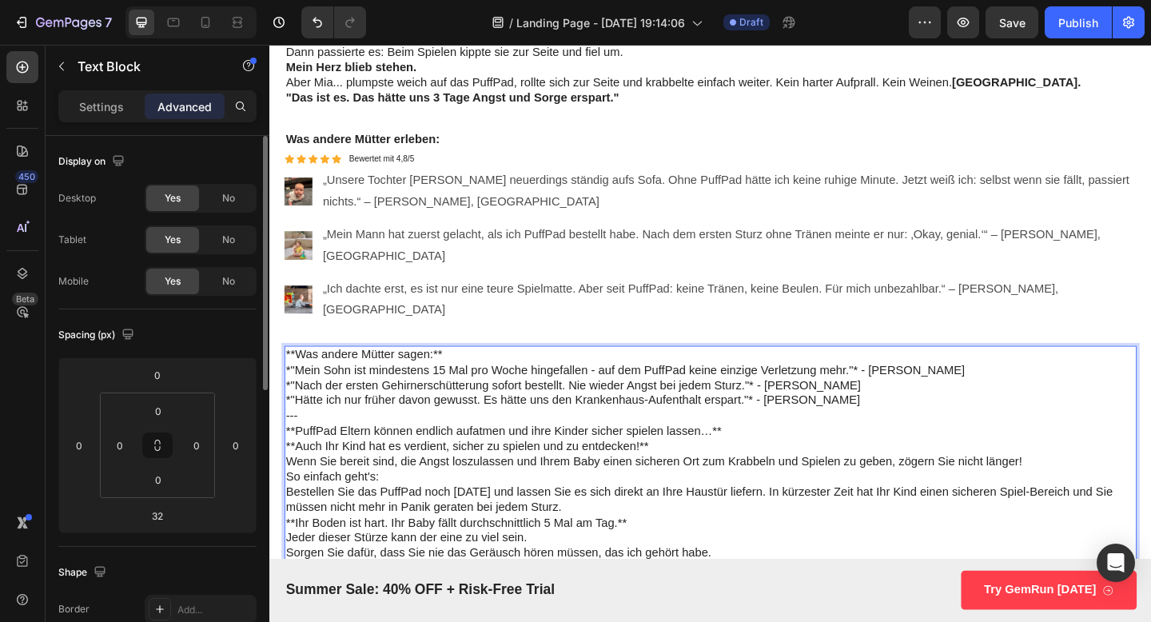
scroll to position [4580, 0]
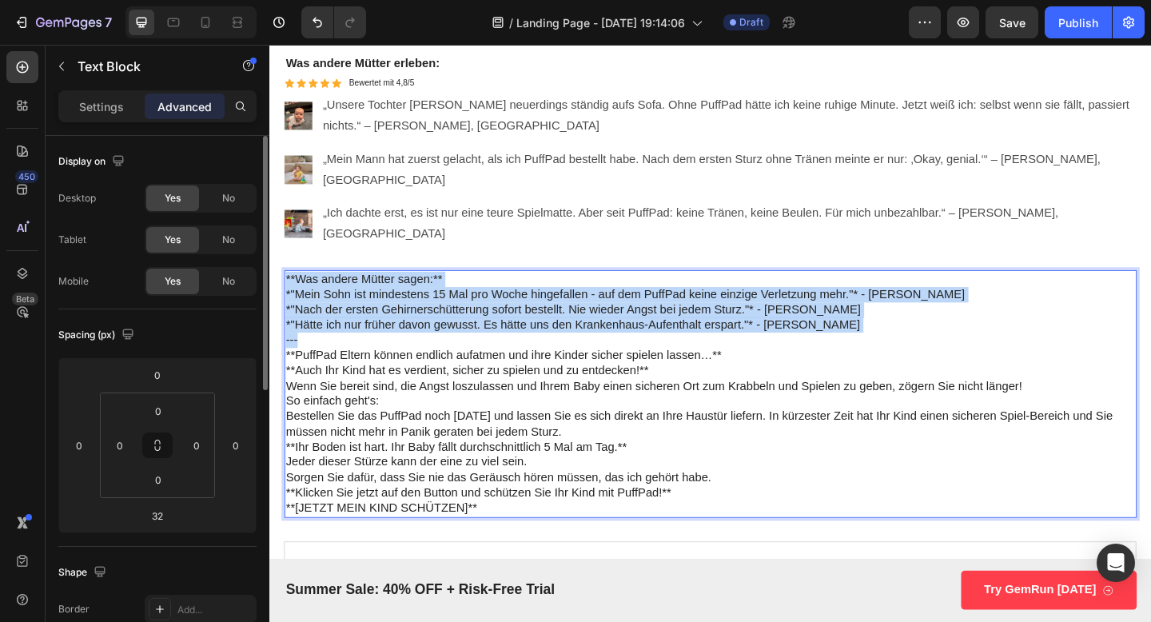
drag, startPoint x: 304, startPoint y: 325, endPoint x: 268, endPoint y: 257, distance: 76.9
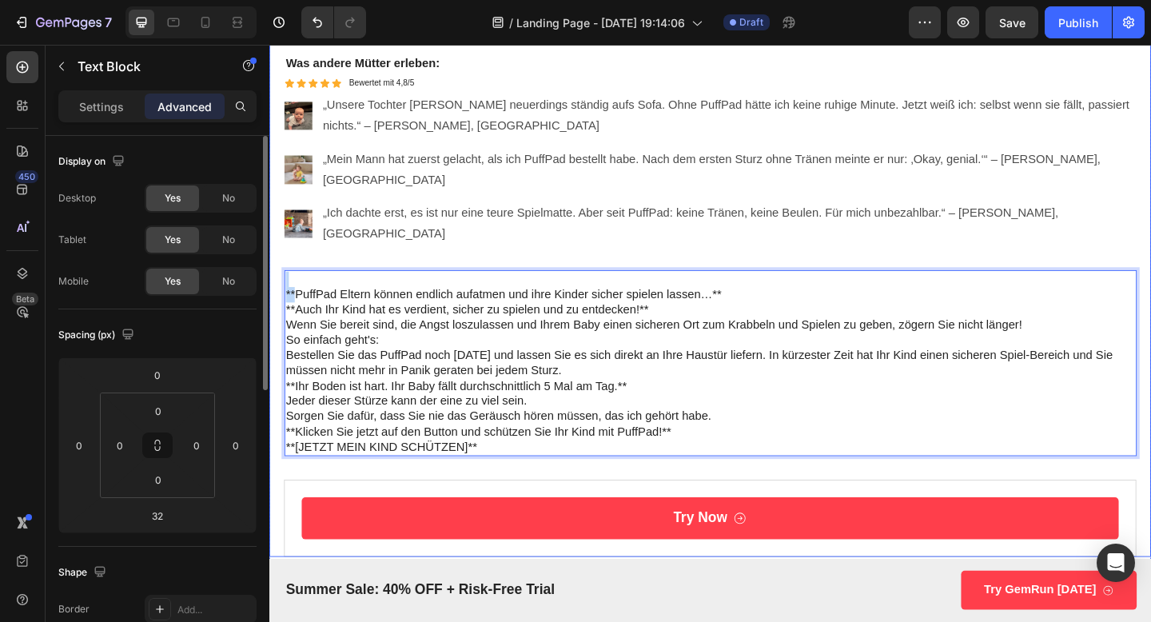
drag, startPoint x: 297, startPoint y: 281, endPoint x: 283, endPoint y: 259, distance: 26.6
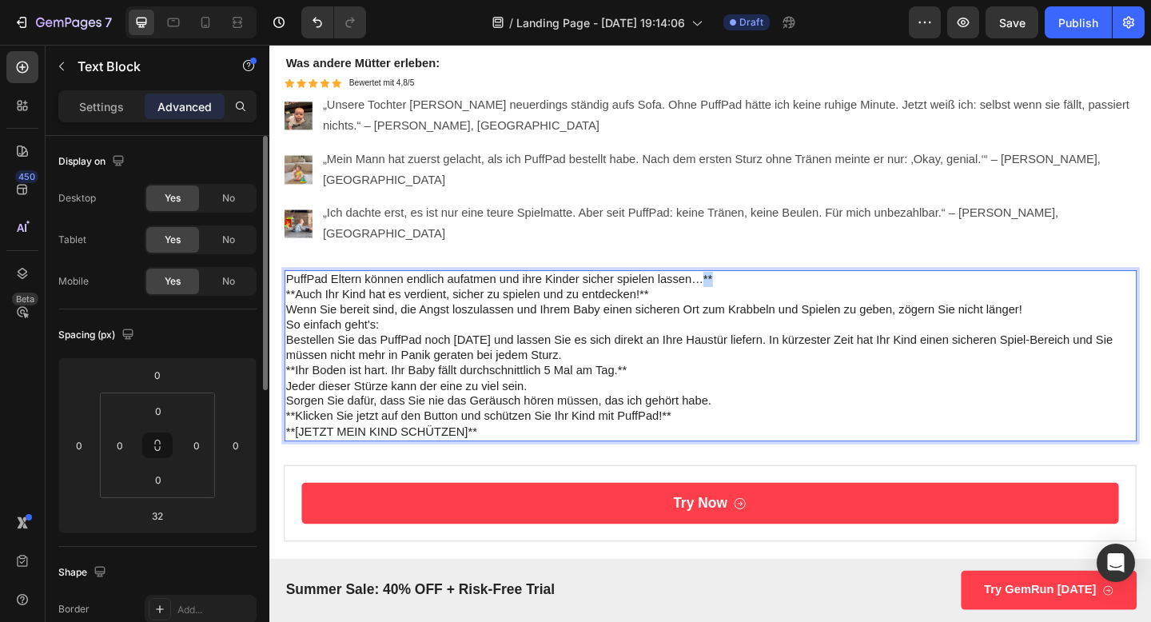
drag, startPoint x: 736, startPoint y: 260, endPoint x: 764, endPoint y: 261, distance: 28.0
click at [764, 292] on p "PuffPad Eltern können endlich aufatmen und ihre Kinder sicher spielen lassen…**" at bounding box center [749, 300] width 924 height 17
click at [687, 292] on p "PuffPad Eltern können endlich aufatmen und ihre Kinder sicher spielen lassen…" at bounding box center [749, 300] width 924 height 17
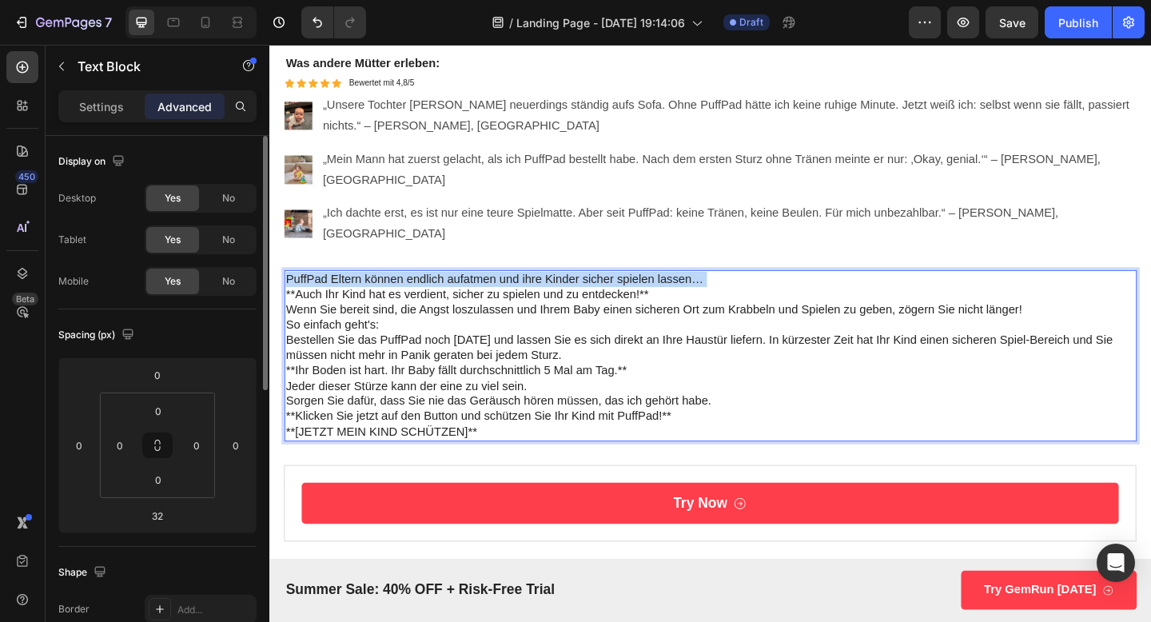
click at [687, 292] on p "PuffPad Eltern können endlich aufatmen und ihre Kinder sicher spielen lassen…" at bounding box center [749, 300] width 924 height 17
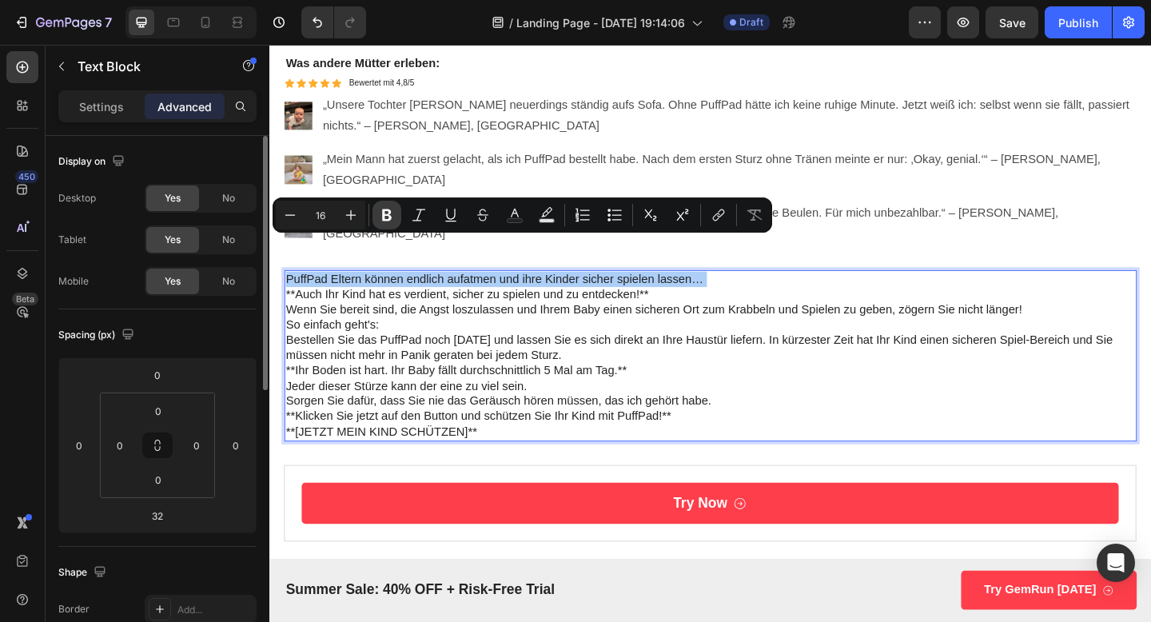
click at [381, 215] on icon "Editor contextual toolbar" at bounding box center [387, 215] width 16 height 16
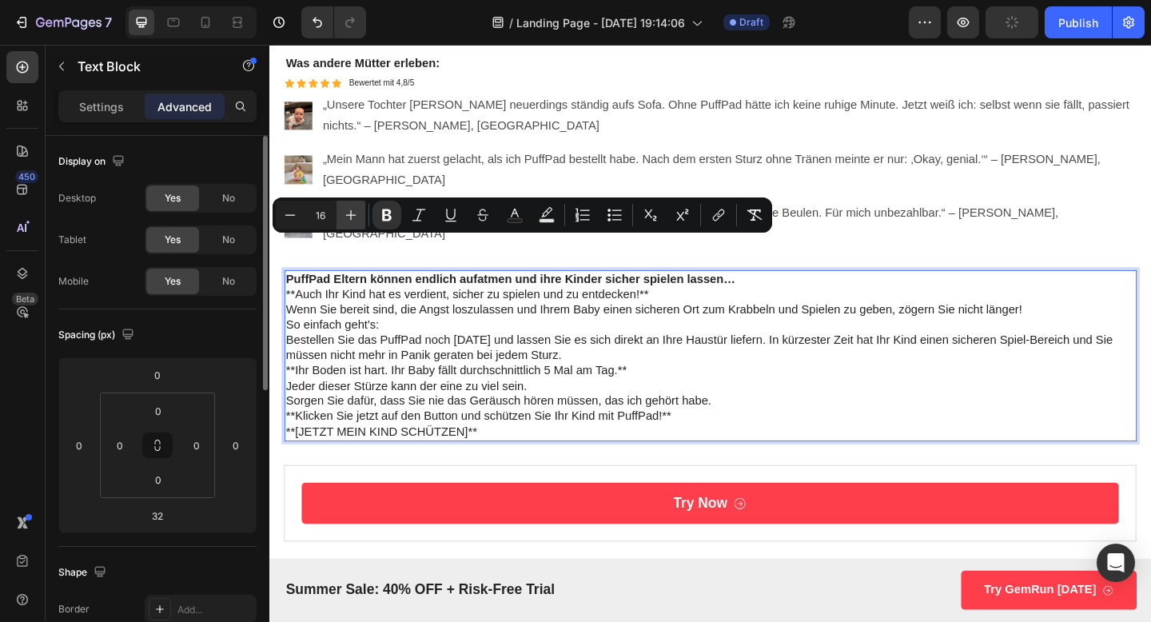
click at [352, 214] on icon "Editor contextual toolbar" at bounding box center [351, 215] width 16 height 16
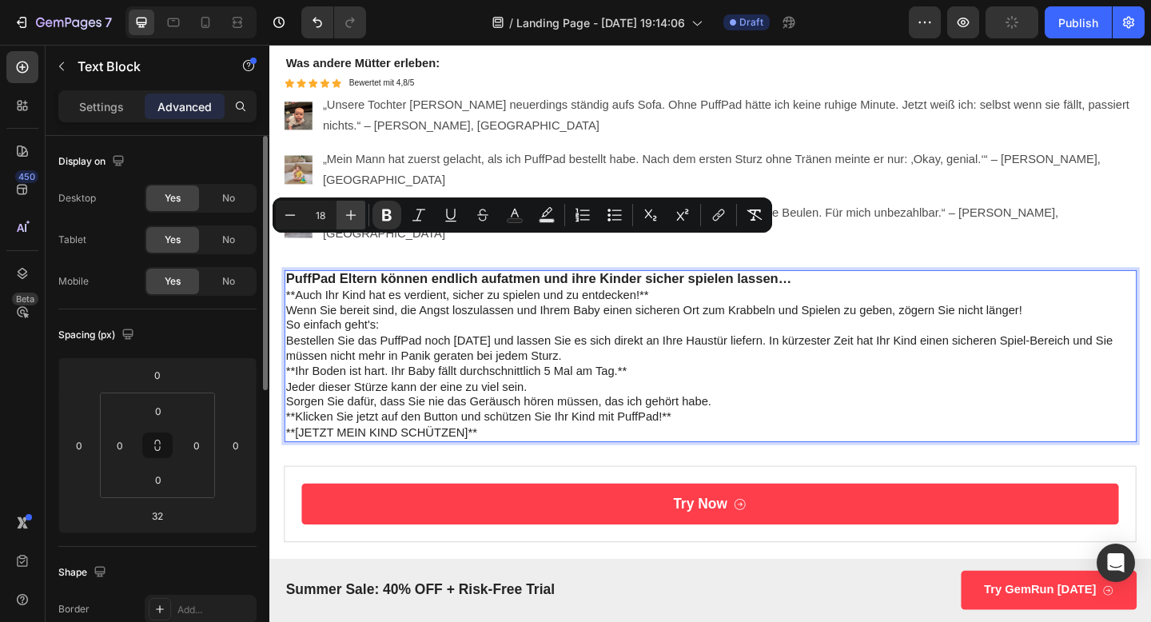
click at [352, 214] on icon "Editor contextual toolbar" at bounding box center [351, 215] width 16 height 16
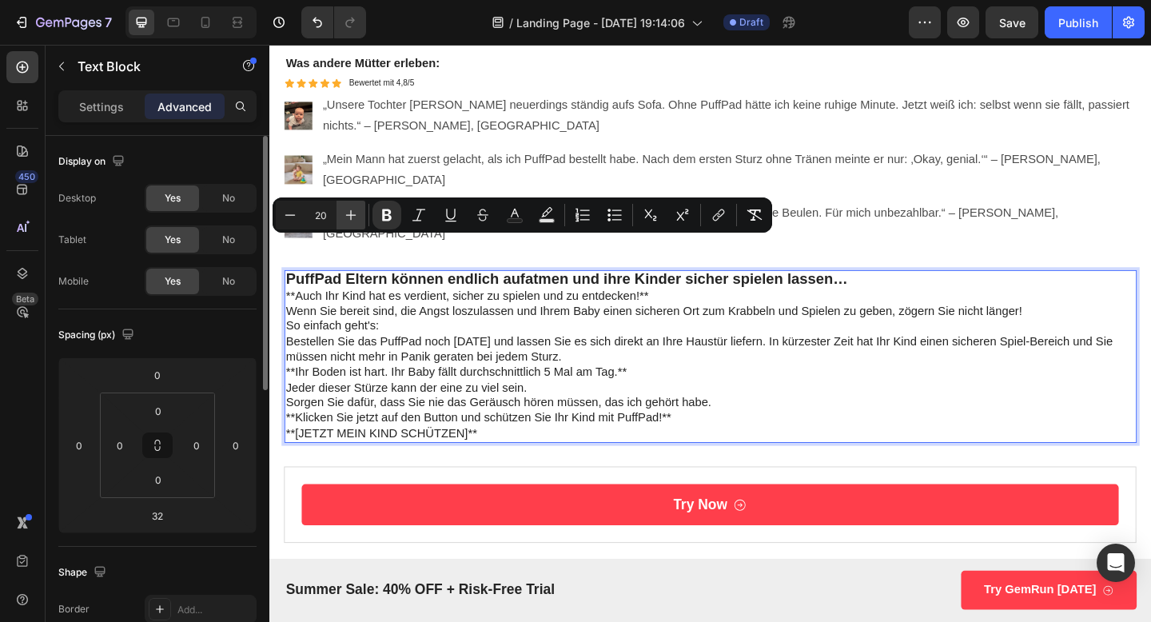
click at [352, 214] on icon "Editor contextual toolbar" at bounding box center [351, 215] width 16 height 16
type input "22"
click at [853, 343] on p "So einfach geht's:" at bounding box center [749, 351] width 924 height 17
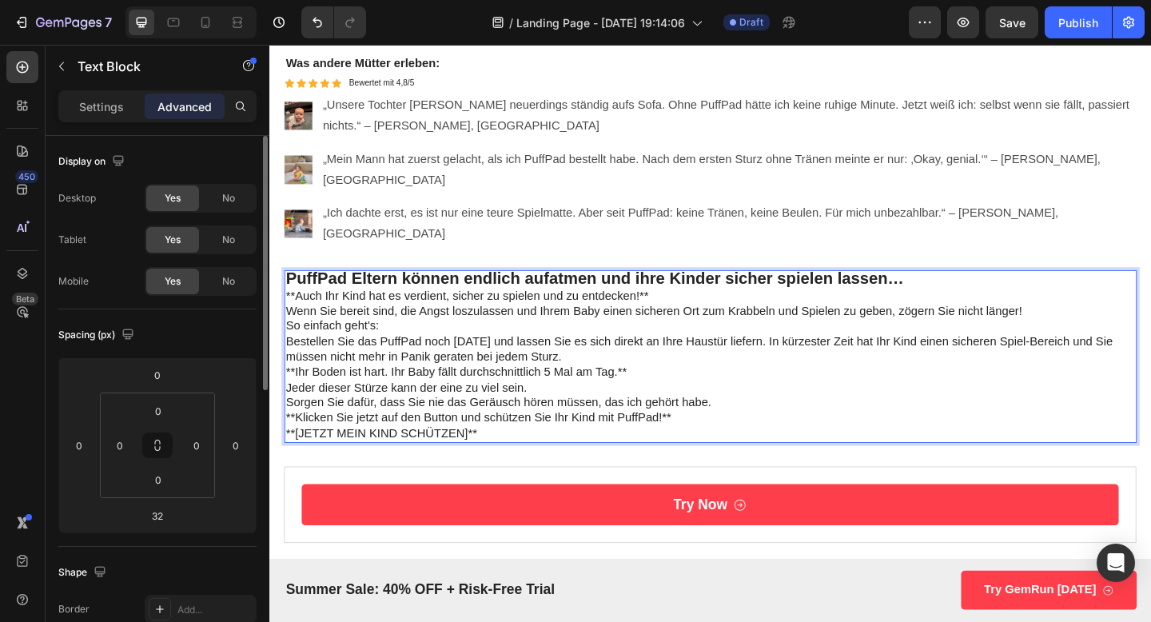
click at [983, 292] on p "PuffPad Eltern können endlich aufatmen und ihre Kinder sicher spielen lassen…" at bounding box center [749, 301] width 924 height 18
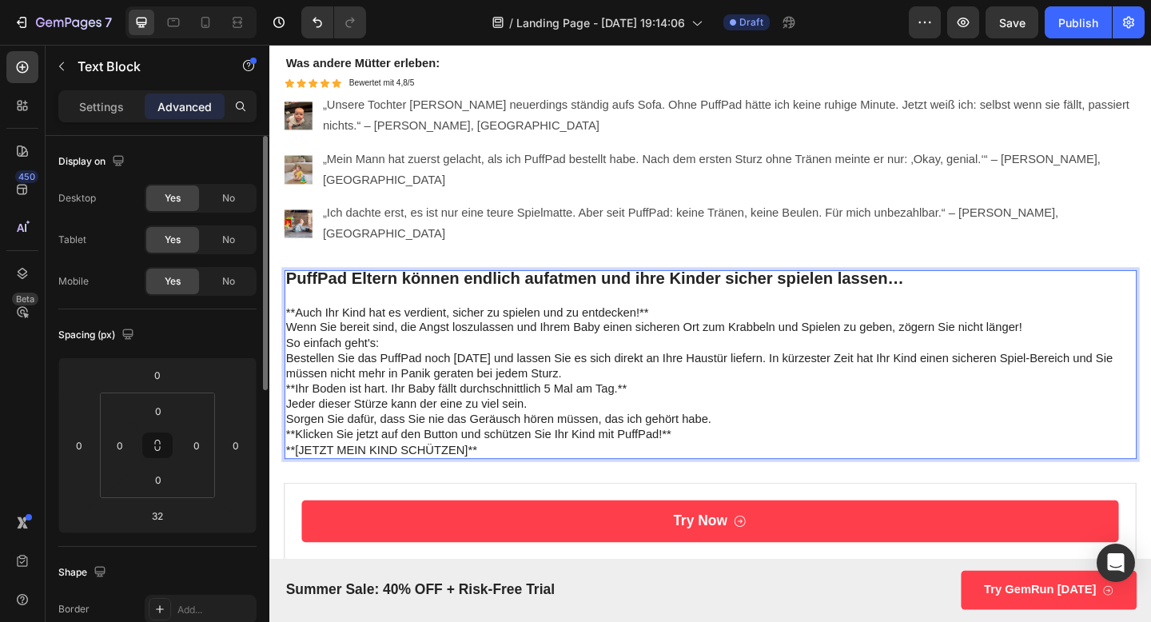
click at [297, 329] on p "**Auch Ihr Kind hat es verdient, sicher zu spielen und zu entdecken!**" at bounding box center [749, 337] width 924 height 17
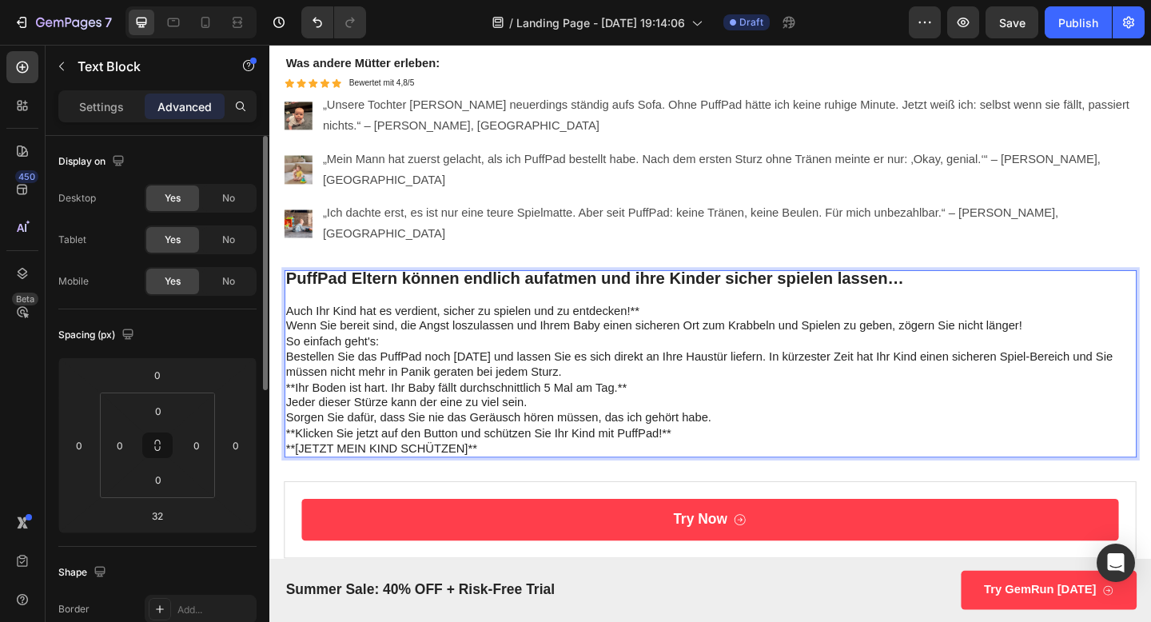
click at [679, 327] on p "Auch Ihr Kind hat es verdient, sicher zu spielen und zu entdecken!**" at bounding box center [749, 335] width 924 height 17
click at [398, 360] on p "So einfach geht's:" at bounding box center [749, 368] width 924 height 17
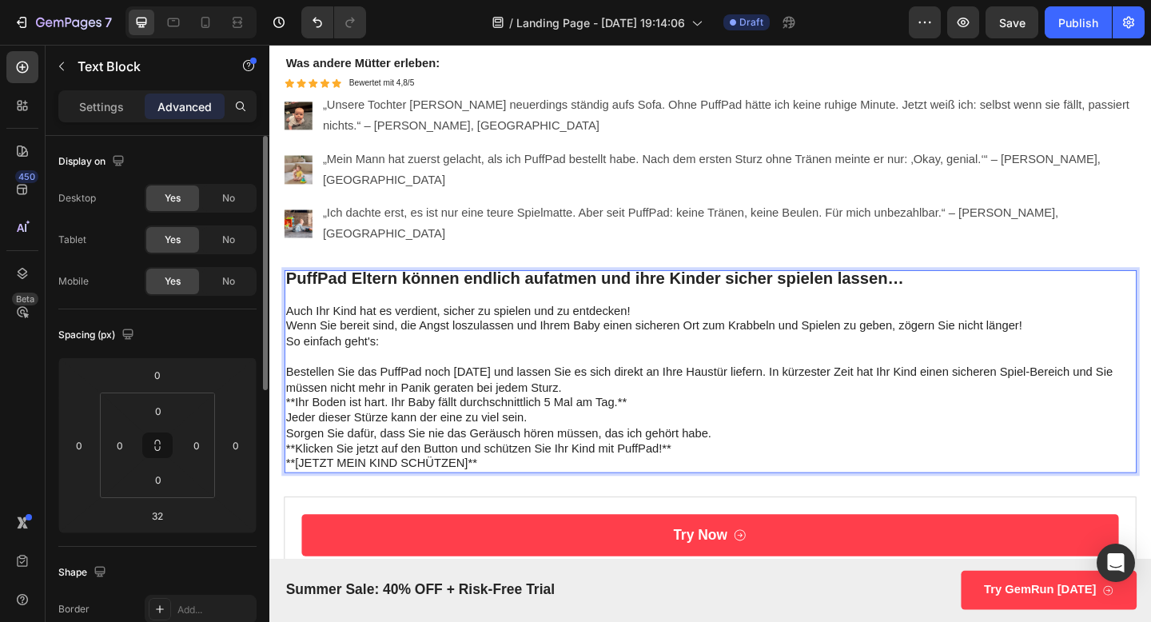
click at [295, 426] on p "**Ihr Boden ist hart. Ihr Baby fällt durchschnittlich 5 Mal am Tag.**" at bounding box center [749, 434] width 924 height 17
click at [653, 426] on p "Ihr Boden ist hart. Ihr Baby fällt durchschnittlich 5 Mal am Tag.**" at bounding box center [749, 434] width 924 height 17
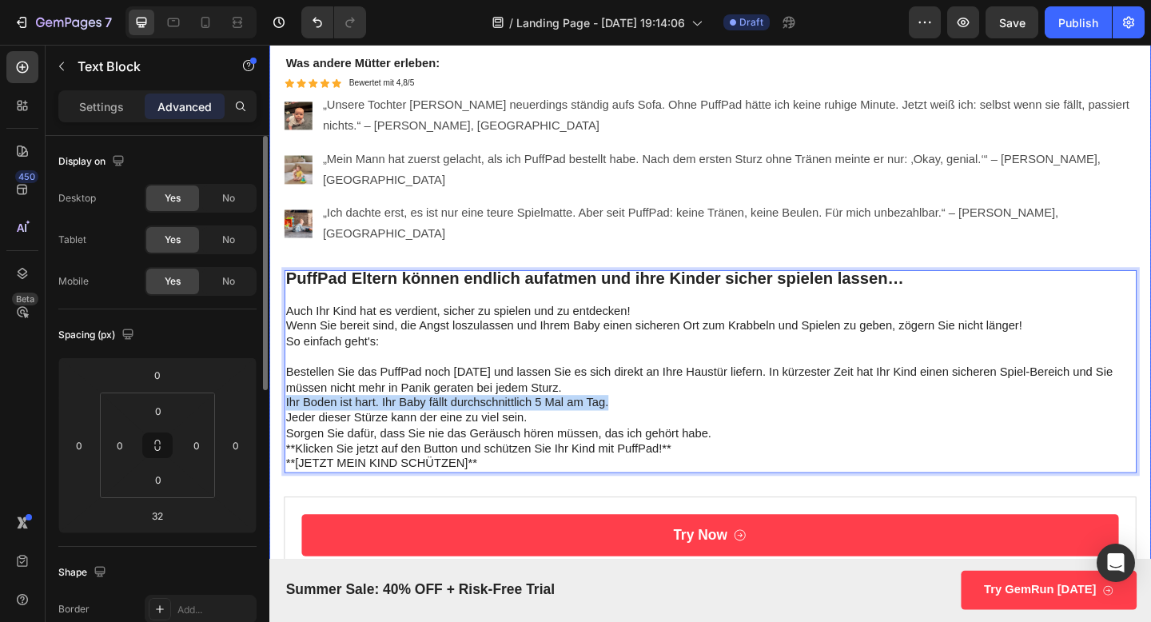
drag, startPoint x: 644, startPoint y: 401, endPoint x: 280, endPoint y: 402, distance: 364.6
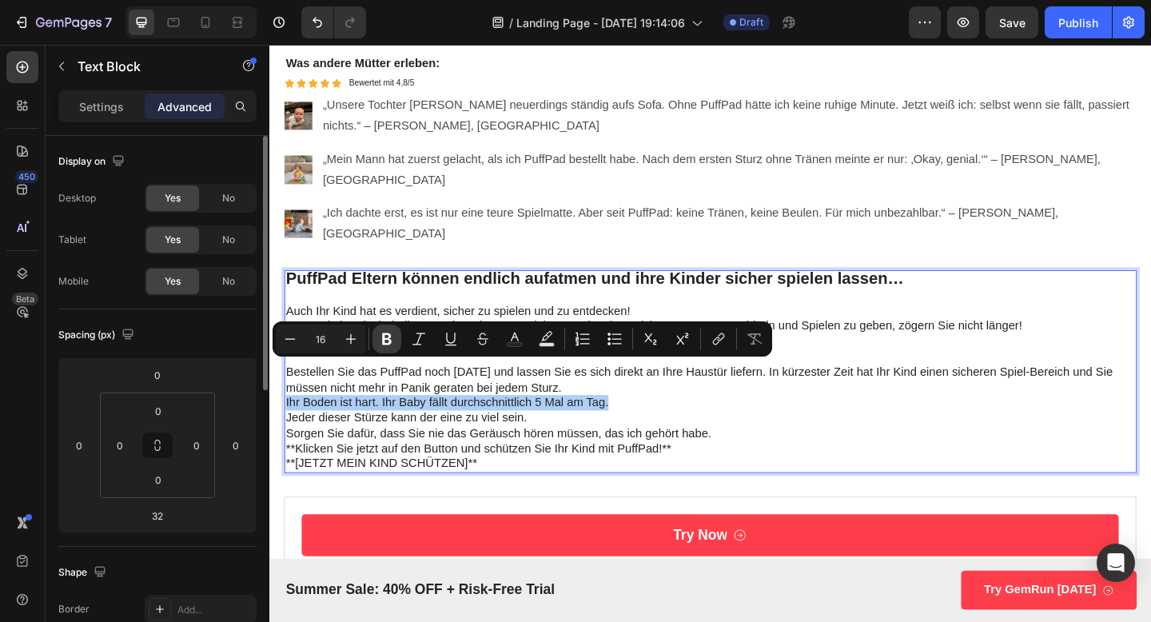
click at [396, 342] on button "Bold" at bounding box center [387, 339] width 29 height 29
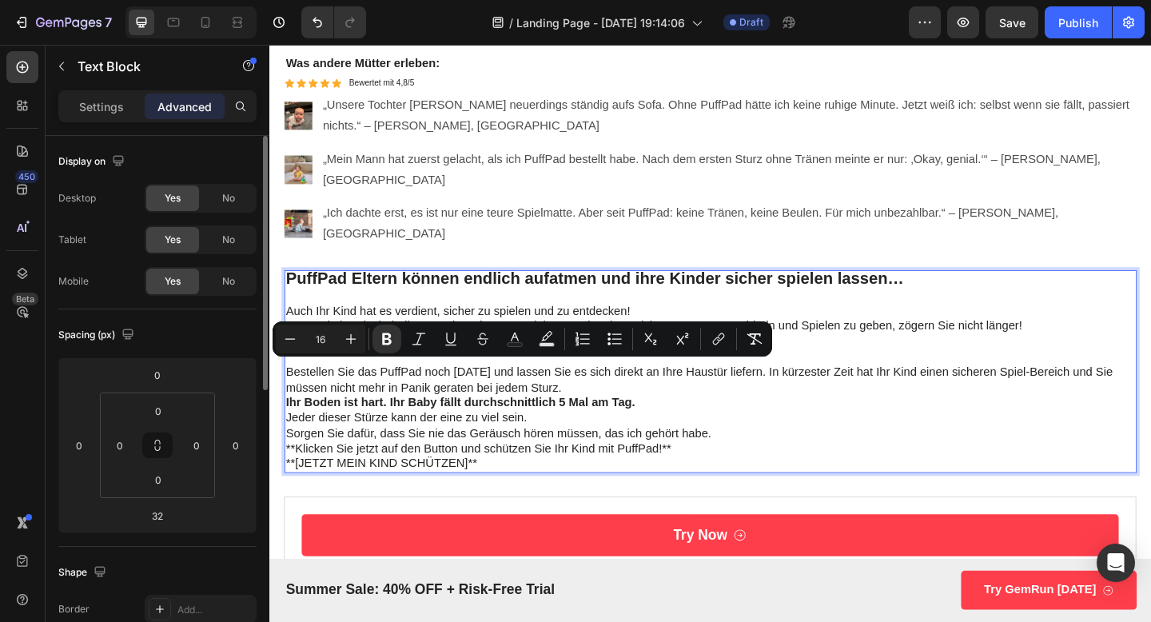
click at [548, 443] on p "Jeder dieser Stürze kann der eine zu viel sein." at bounding box center [749, 451] width 924 height 17
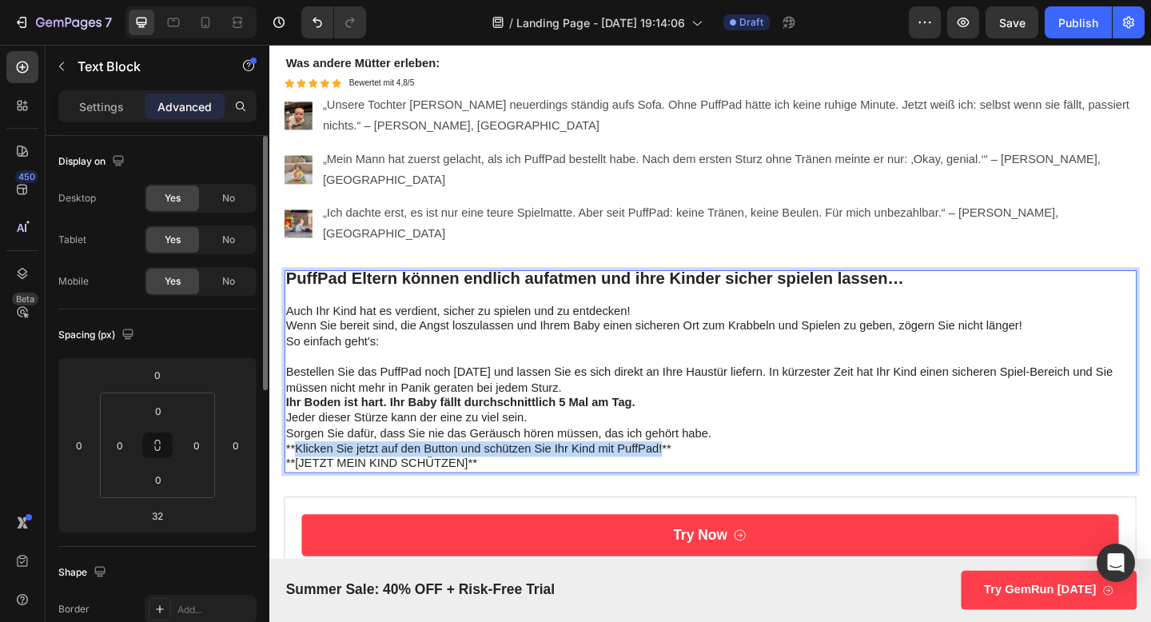
drag, startPoint x: 297, startPoint y: 449, endPoint x: 697, endPoint y: 452, distance: 400.6
click at [697, 477] on p "**Klicken Sie jetzt auf den Button und schützen Sie Ihr Kind mit PuffPad!**" at bounding box center [749, 485] width 924 height 17
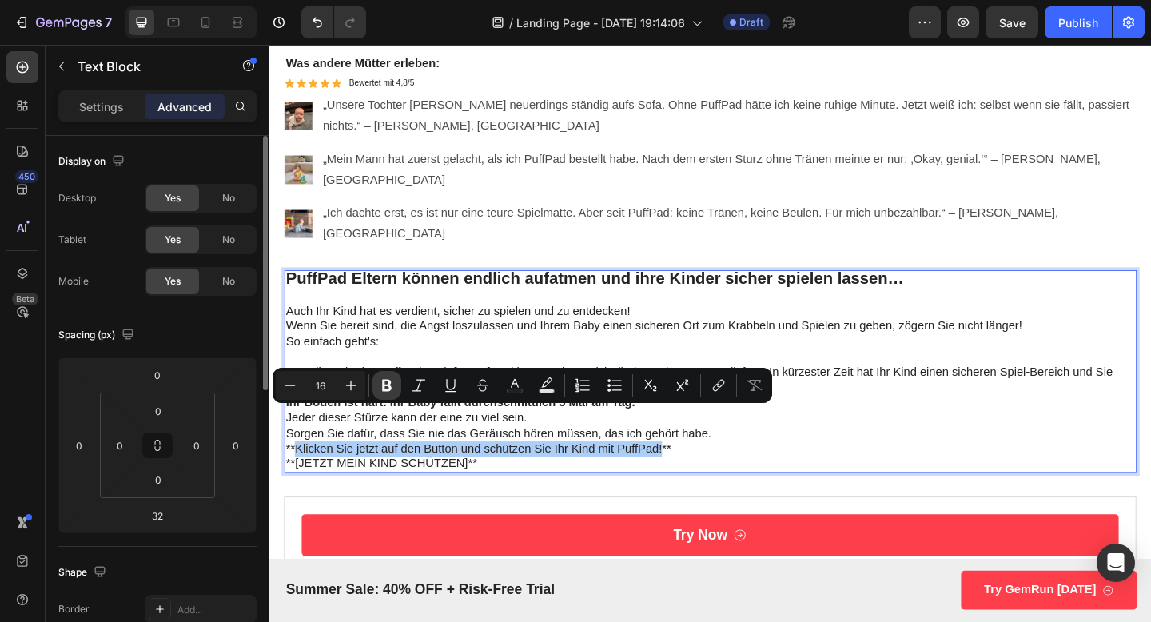
click at [384, 385] on icon "Editor contextual toolbar" at bounding box center [387, 386] width 10 height 12
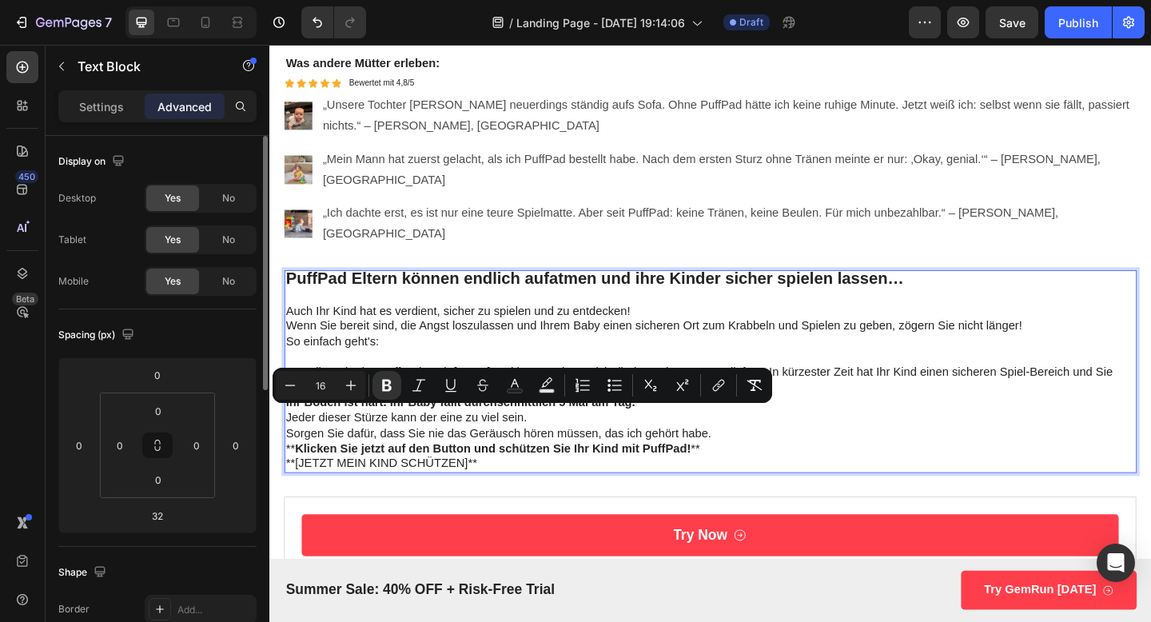
click at [393, 477] on strong "Klicken Sie jetzt auf den Button und schützen Sie Ihr Kind mit PuffPad!" at bounding box center [512, 484] width 431 height 14
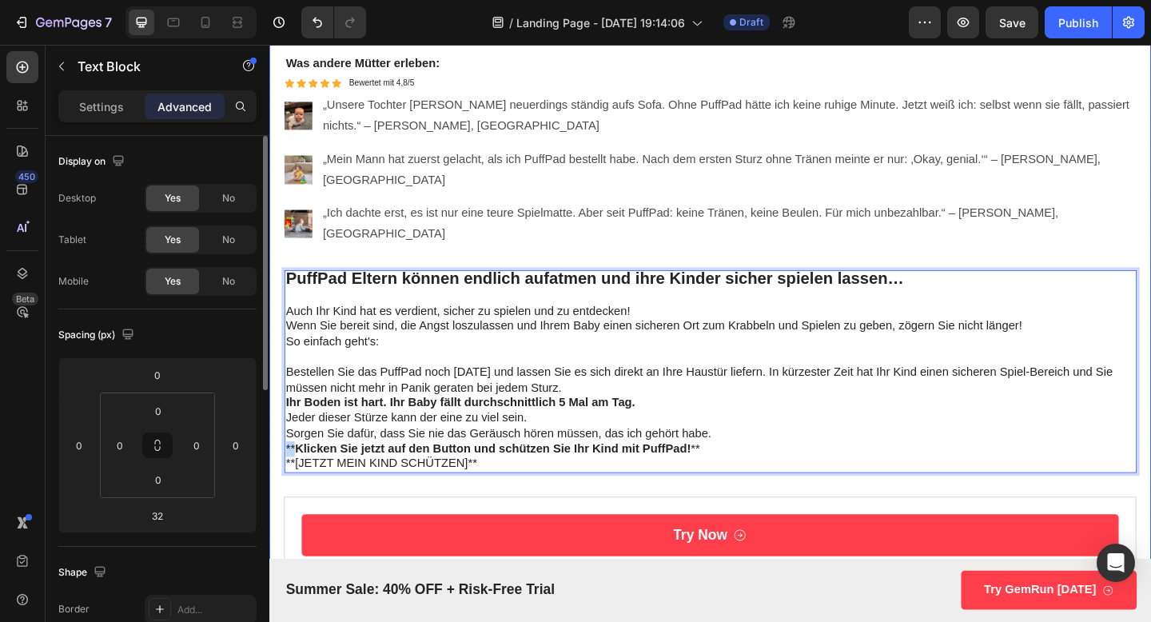
drag, startPoint x: 296, startPoint y: 445, endPoint x: 277, endPoint y: 445, distance: 19.2
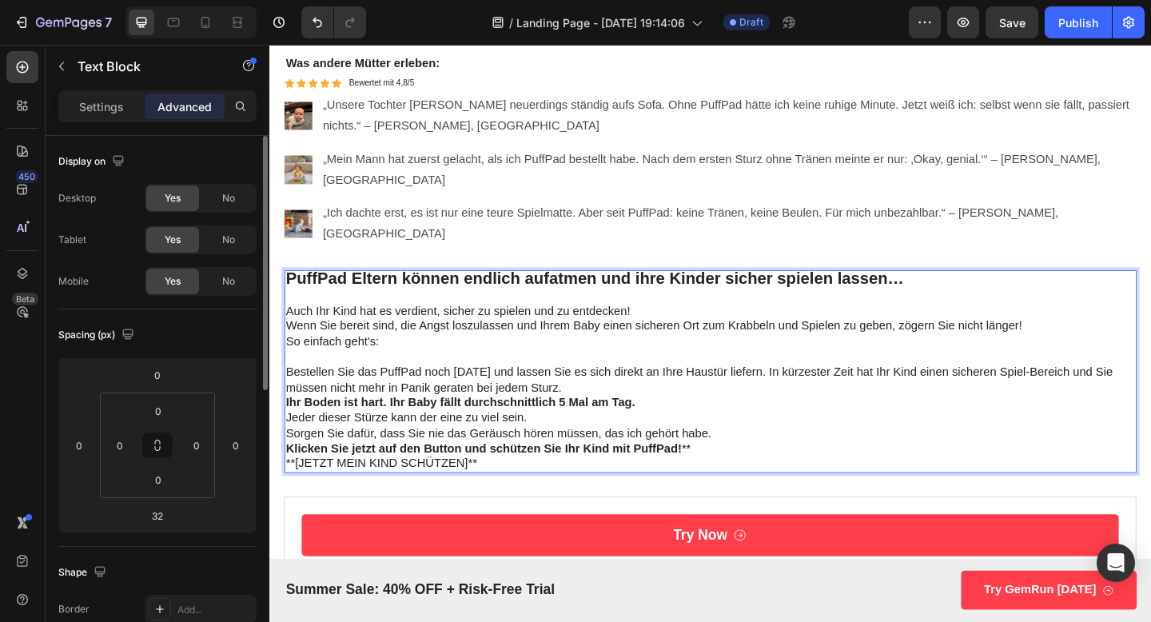
click at [733, 477] on p "Klicken Sie jetzt auf den Button und schützen Sie Ihr Kind mit PuffPad! **" at bounding box center [749, 485] width 924 height 17
click at [427, 493] on p "**[JETZT MEIN KIND SCHÜTZEN]**" at bounding box center [749, 501] width 924 height 17
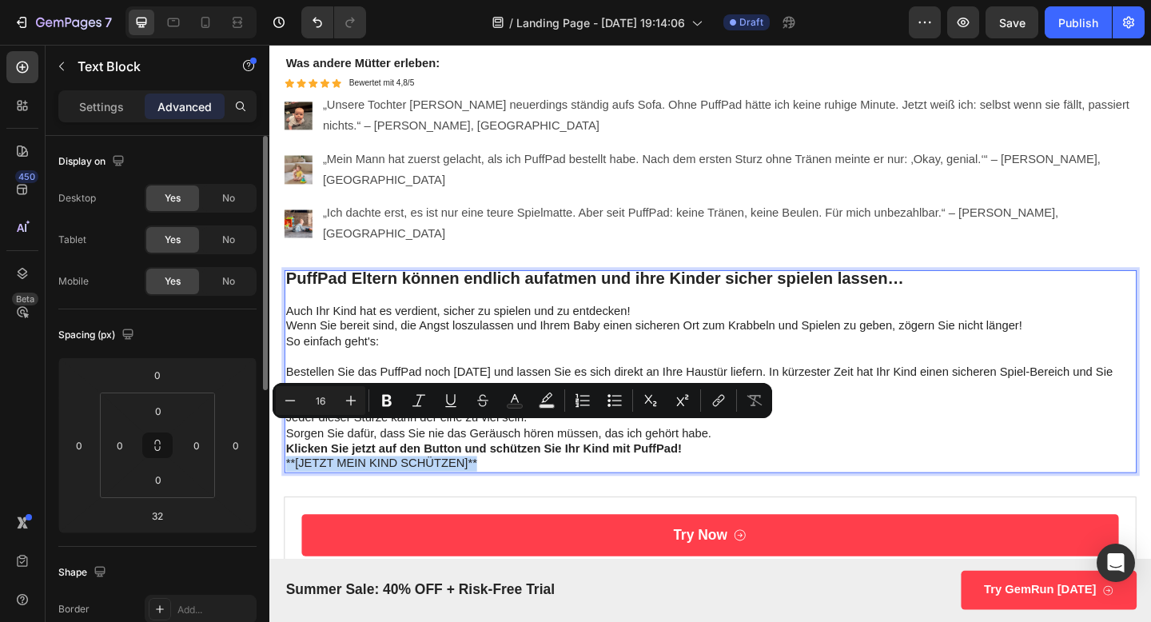
copy p "**[JETZT MEIN KIND SCHÜTZEN]**"
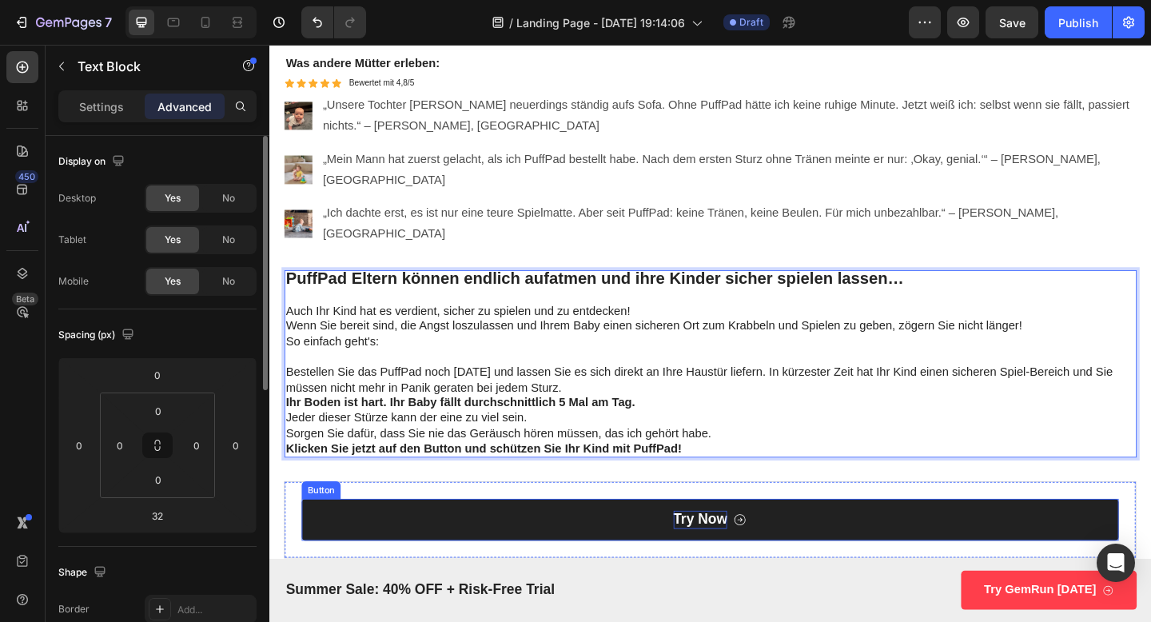
click at [731, 552] on p "Try Now" at bounding box center [738, 562] width 59 height 20
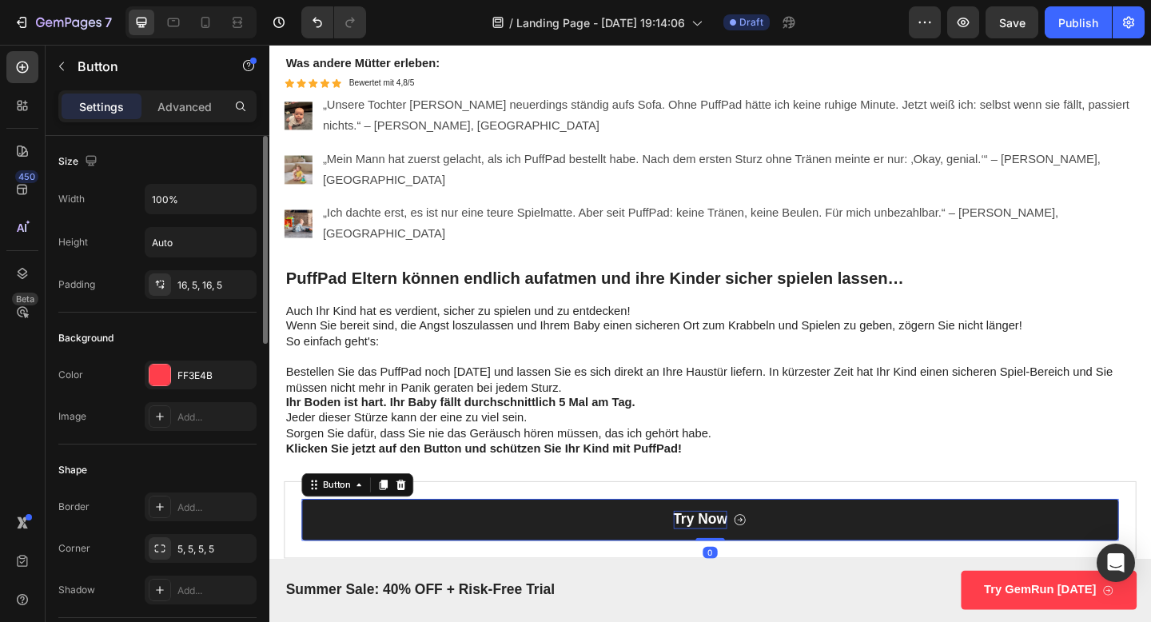
click at [736, 552] on p "Try Now" at bounding box center [738, 562] width 59 height 20
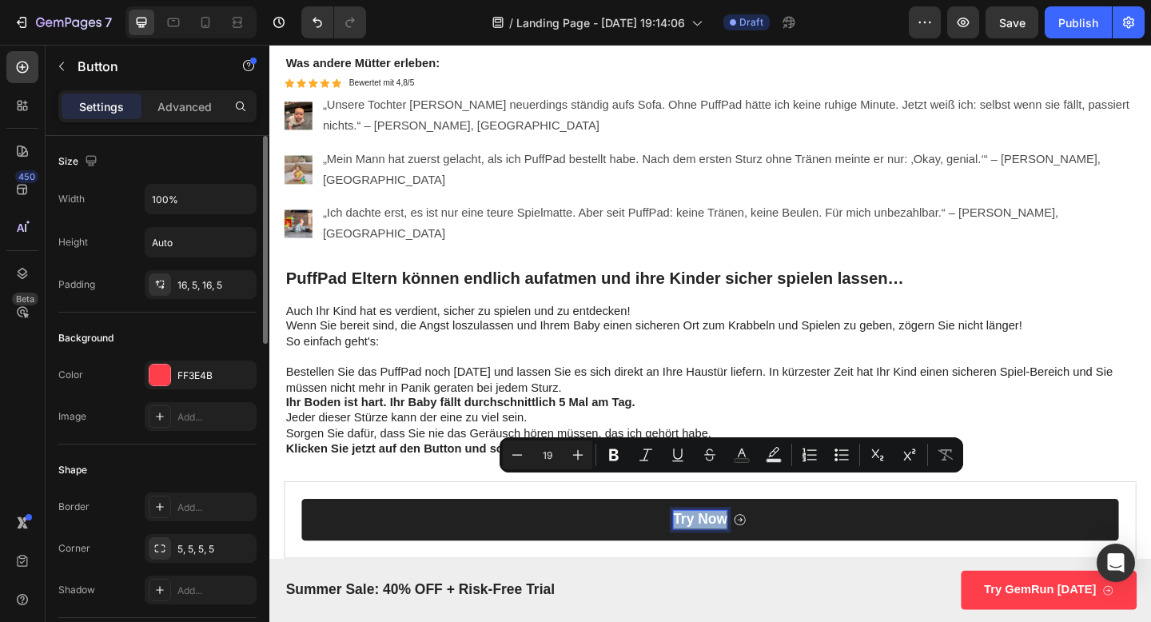
click at [736, 552] on p "Try Now" at bounding box center [738, 562] width 59 height 20
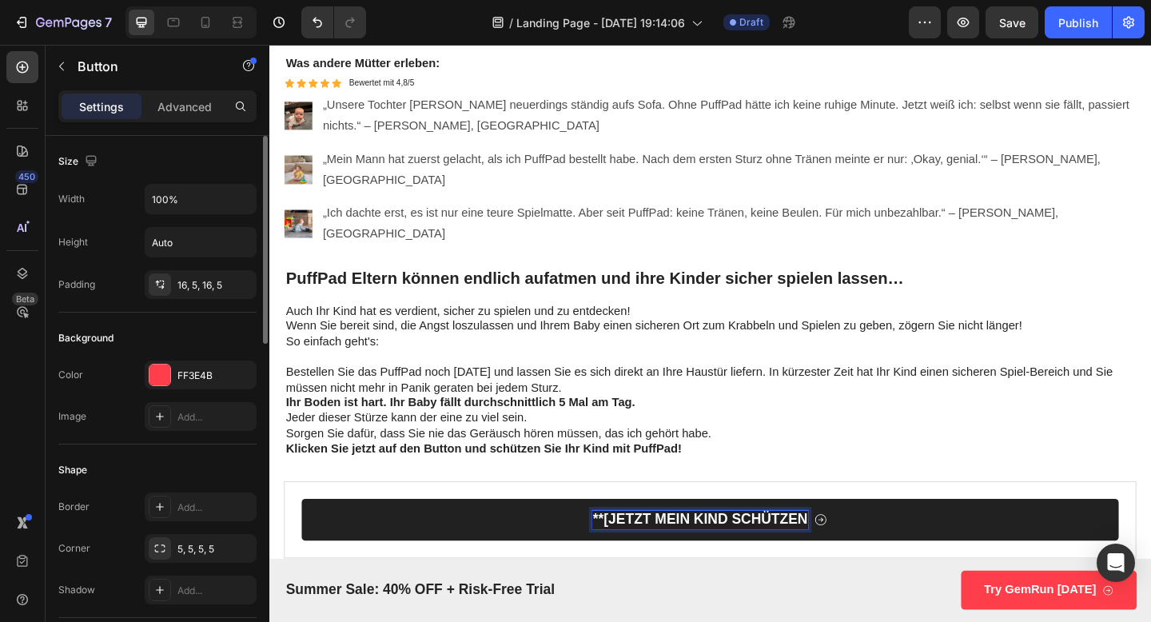
click at [638, 552] on p "**[JETZT MEIN KIND SCHÜTZEN" at bounding box center [737, 562] width 233 height 20
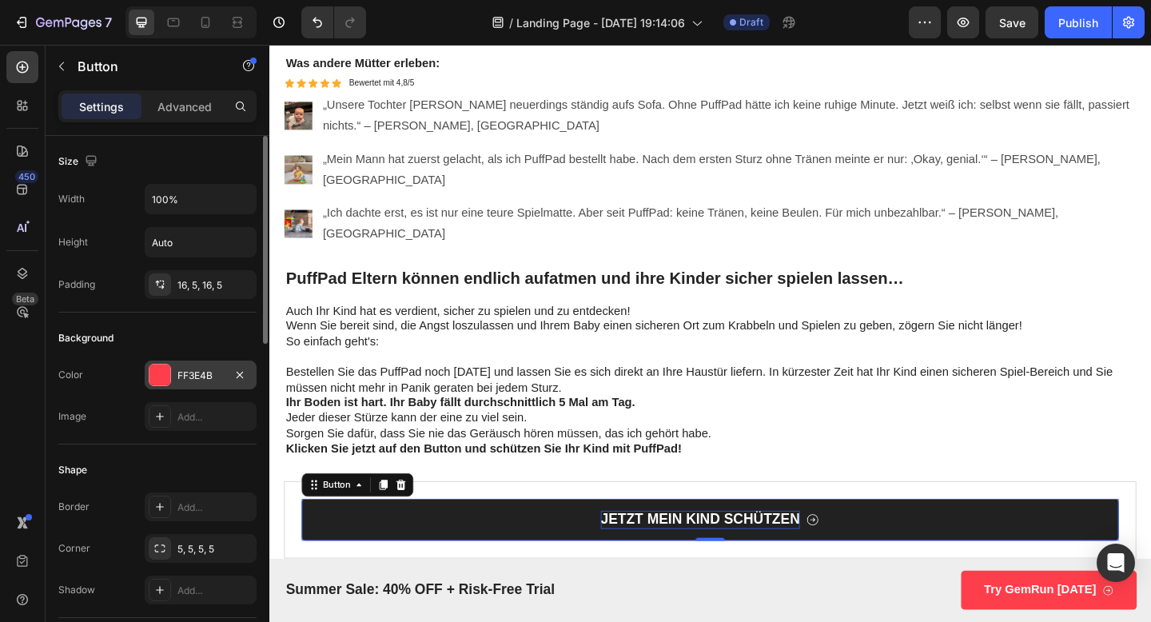
click at [158, 373] on div at bounding box center [160, 375] width 21 height 21
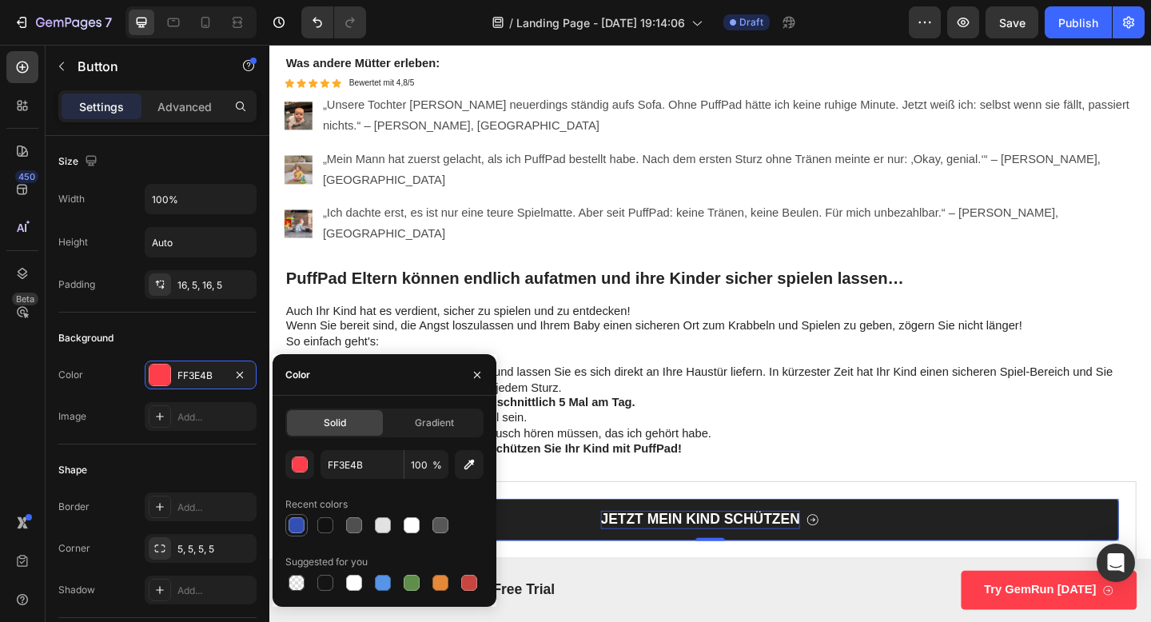
click at [293, 525] on div at bounding box center [297, 525] width 16 height 16
type input "334FB4"
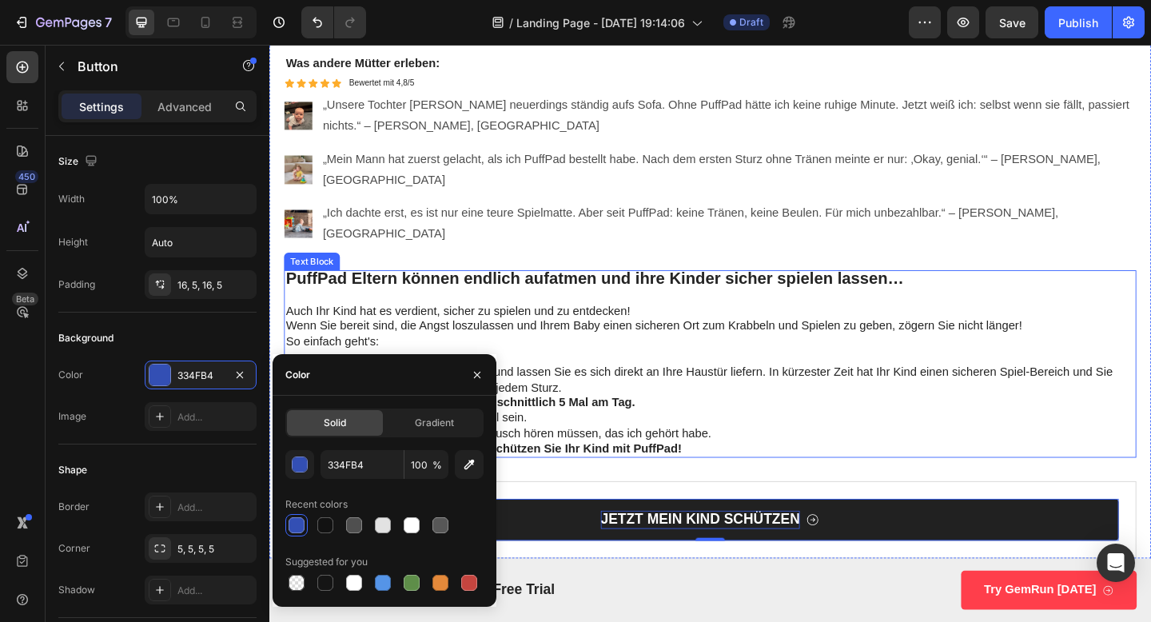
click at [835, 393] on p "Bestellen Sie das PuffPad noch [DATE] und lassen Sie es sich direkt an Ihre Hau…" at bounding box center [749, 410] width 924 height 34
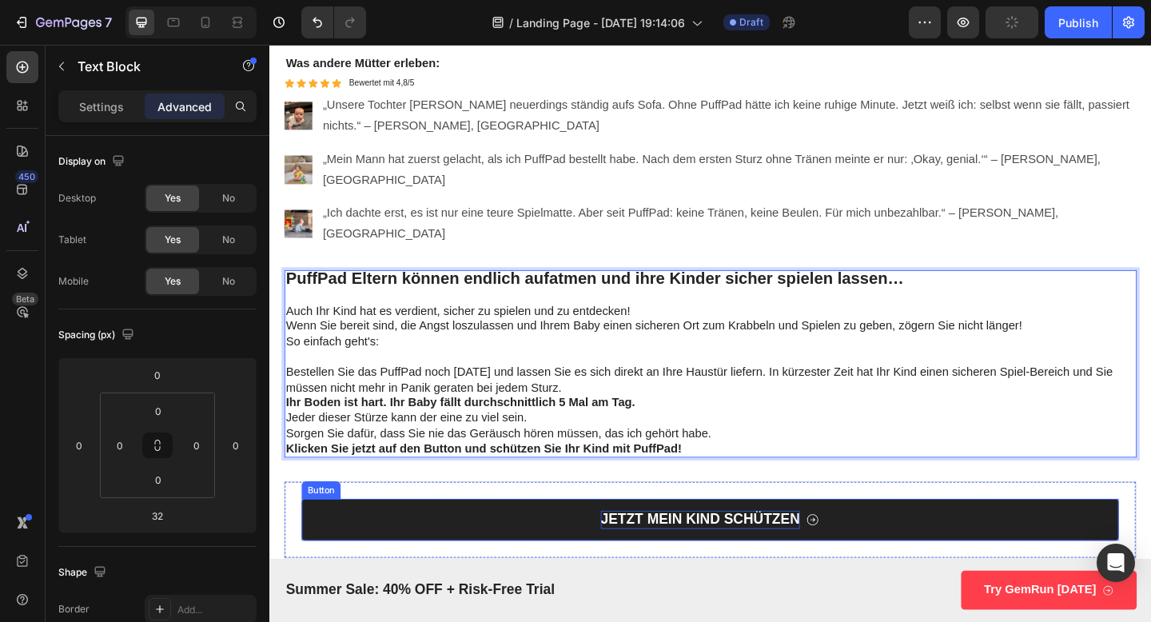
click at [859, 554] on icon at bounding box center [860, 561] width 15 height 15
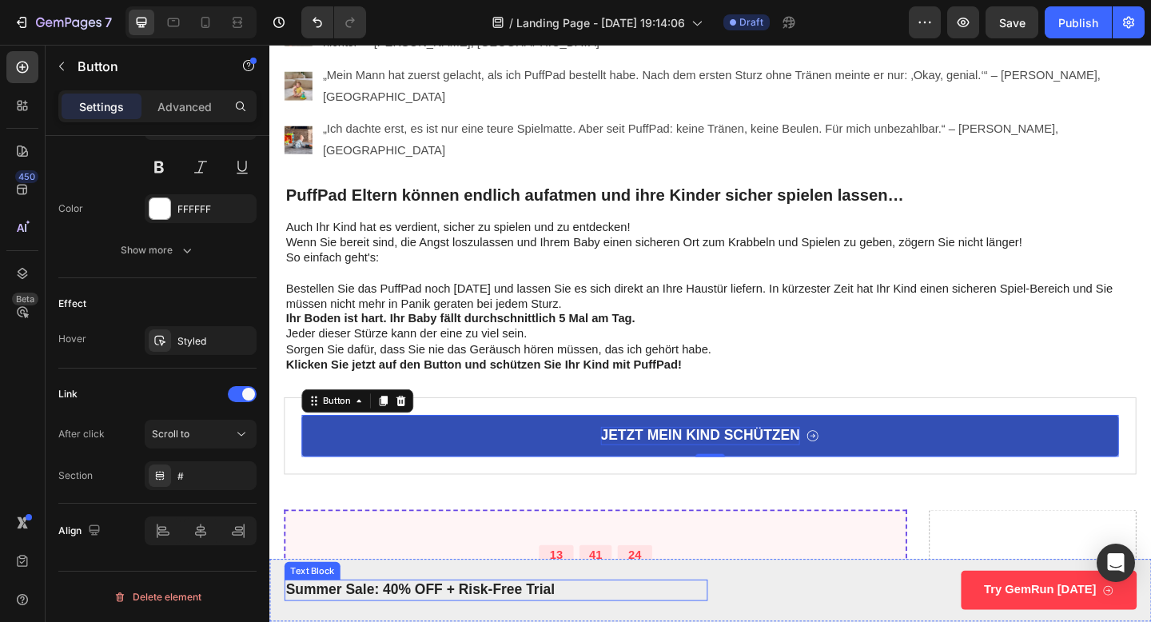
scroll to position [4862, 0]
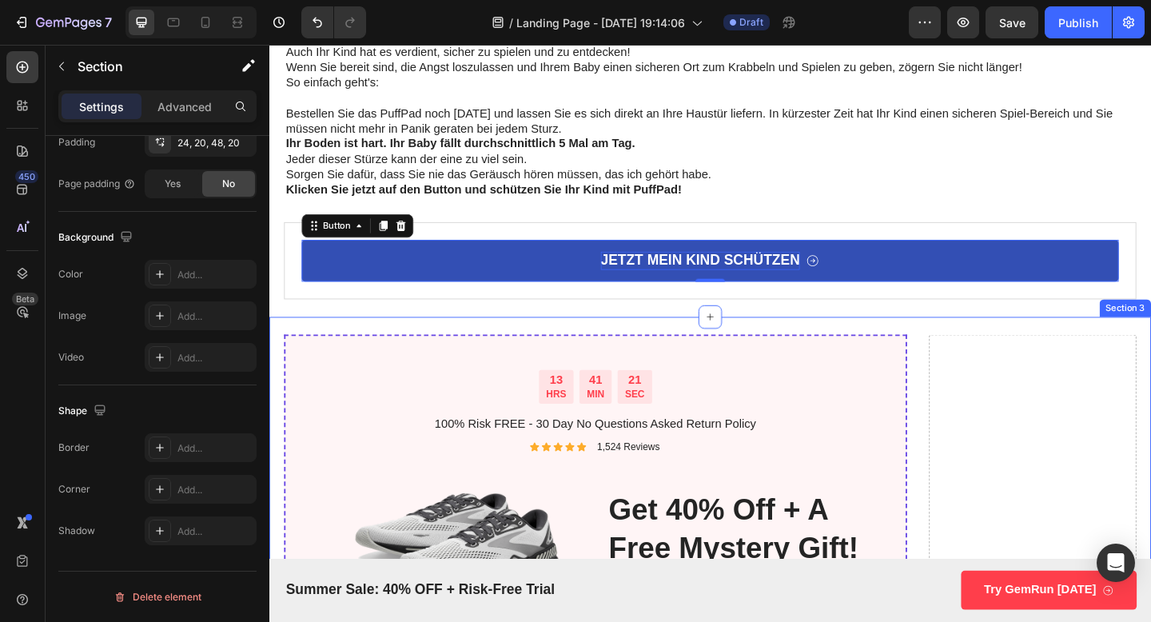
scroll to position [0, 0]
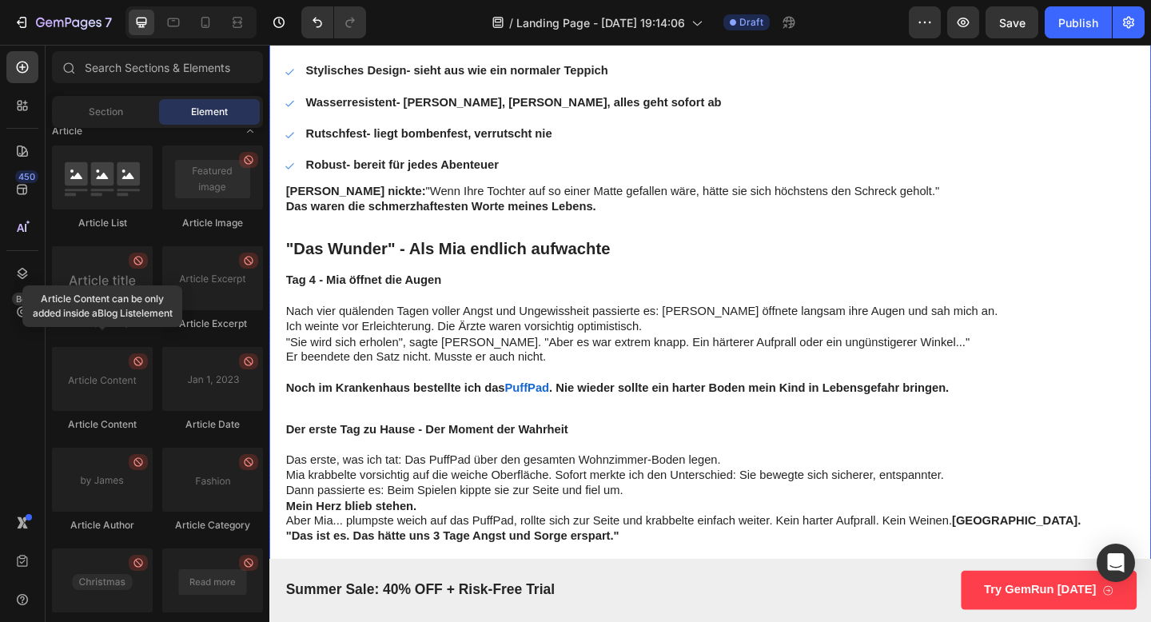
scroll to position [3821, 0]
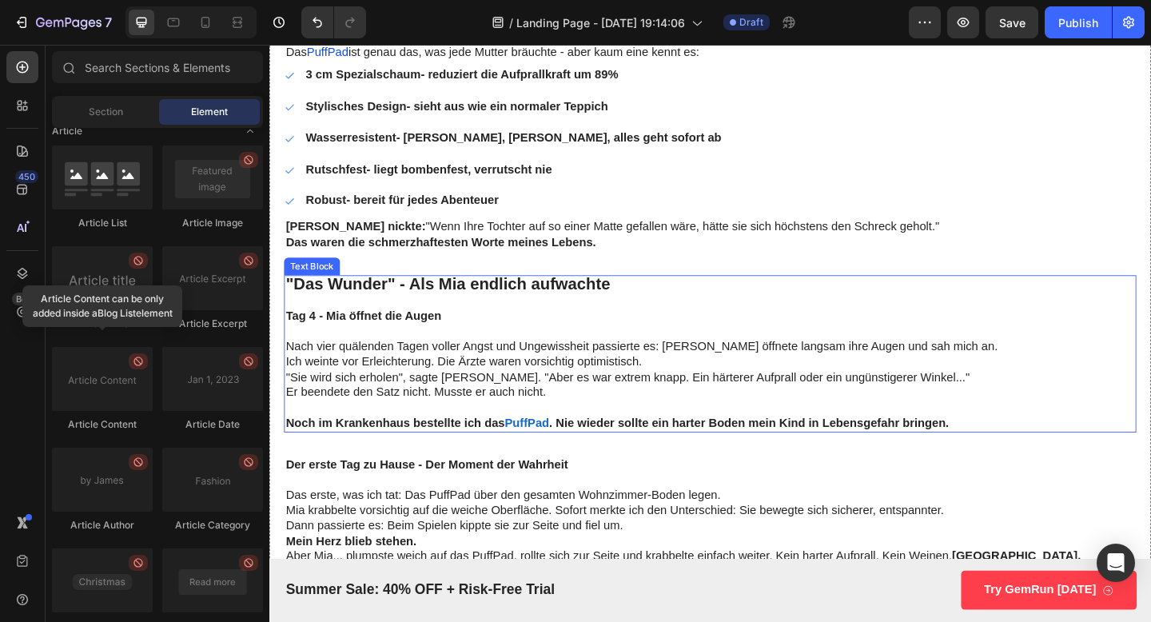
click at [1021, 454] on p "Noch im Krankenhaus bestellte ich das PuffPad . Nie wieder sollte ein harter Bo…" at bounding box center [749, 457] width 924 height 17
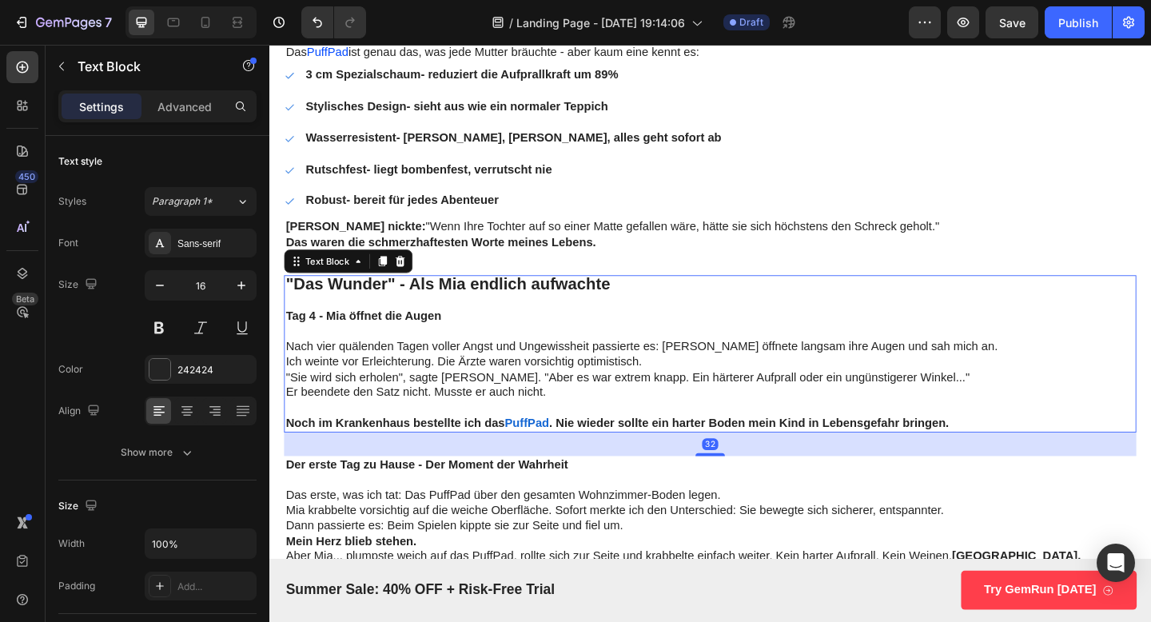
click at [1016, 425] on p "Er beendete den Satz nicht. Musste er auch nicht." at bounding box center [749, 423] width 924 height 17
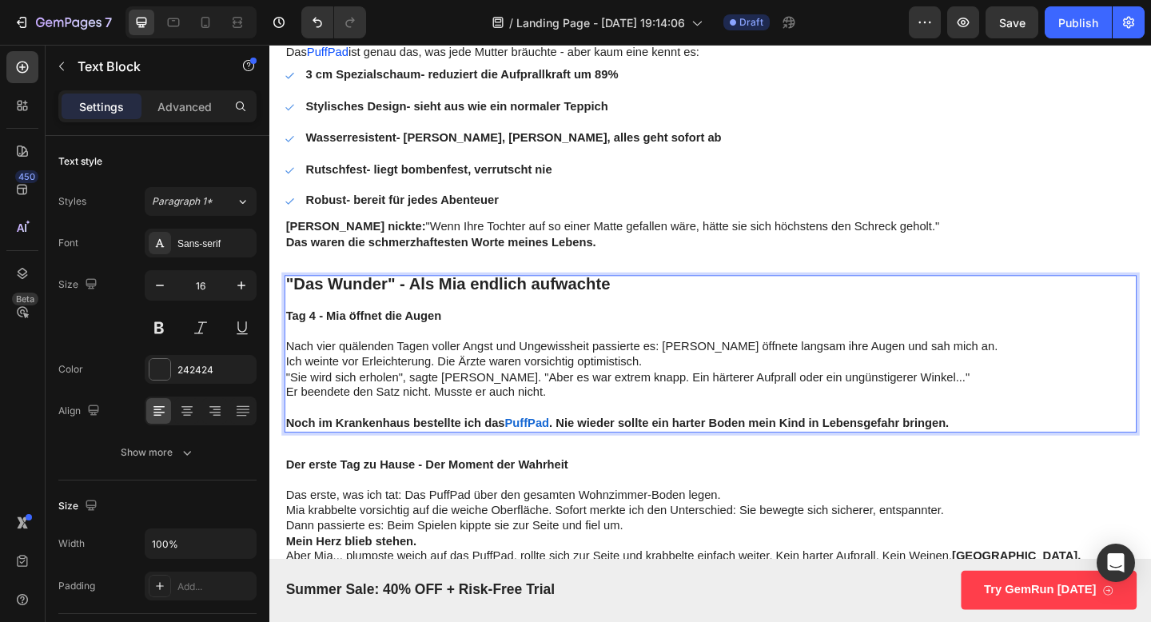
click at [1019, 450] on p "Noch im Krankenhaus bestellte ich das PuffPad . Nie wieder sollte ein harter Bo…" at bounding box center [749, 457] width 924 height 17
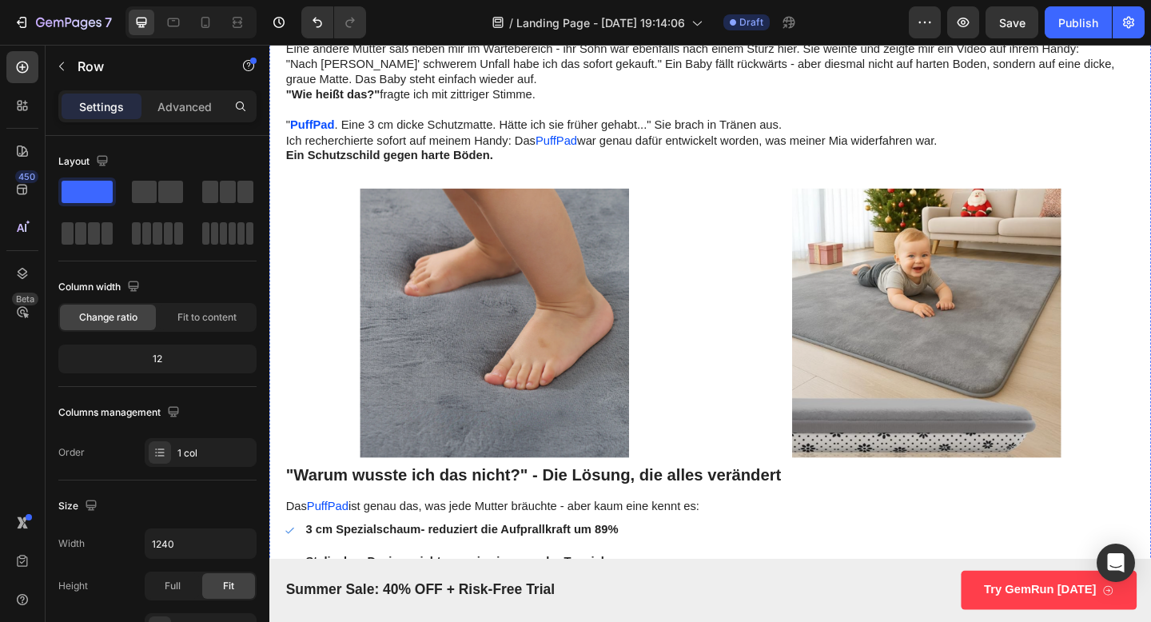
scroll to position [3308, 0]
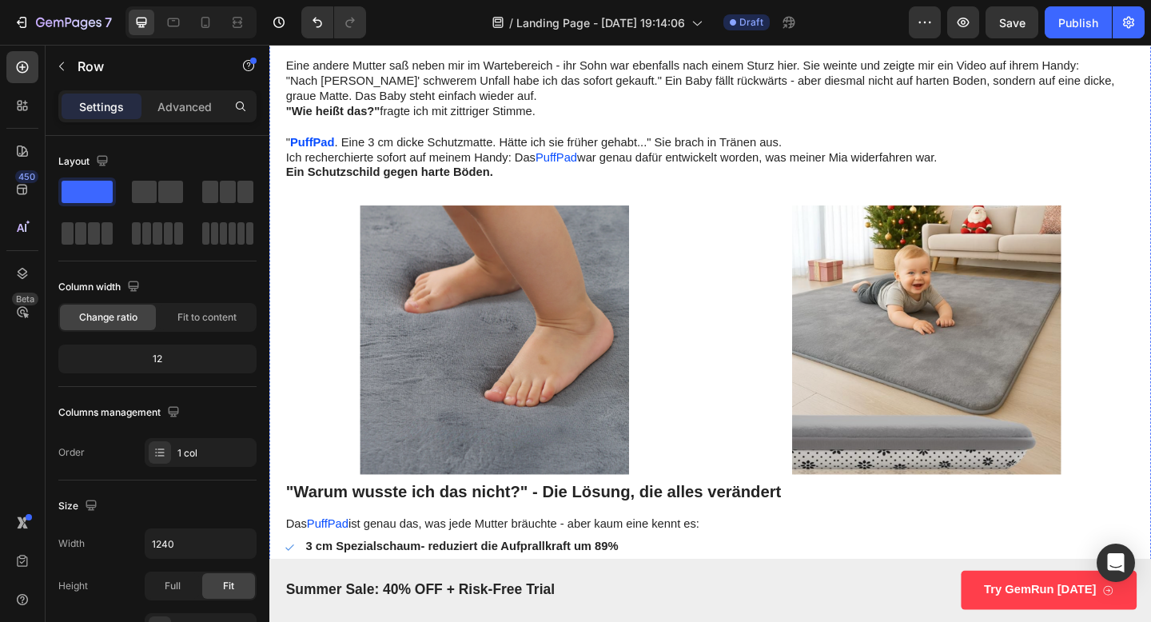
click at [454, 404] on img at bounding box center [513, 366] width 457 height 293
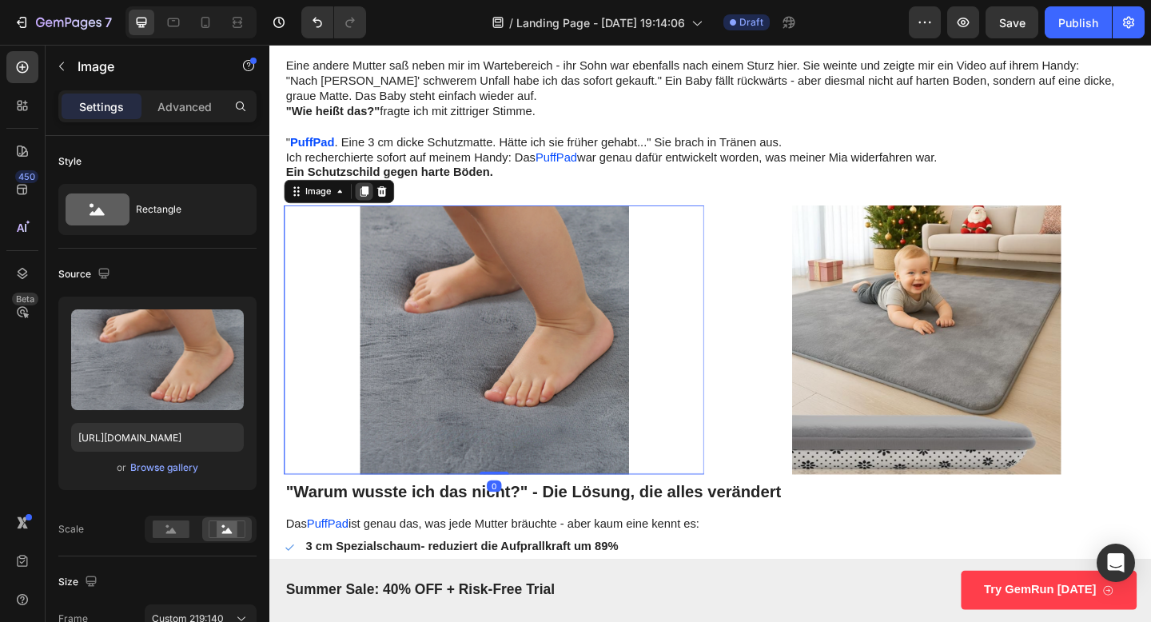
click at [376, 206] on icon at bounding box center [373, 204] width 9 height 11
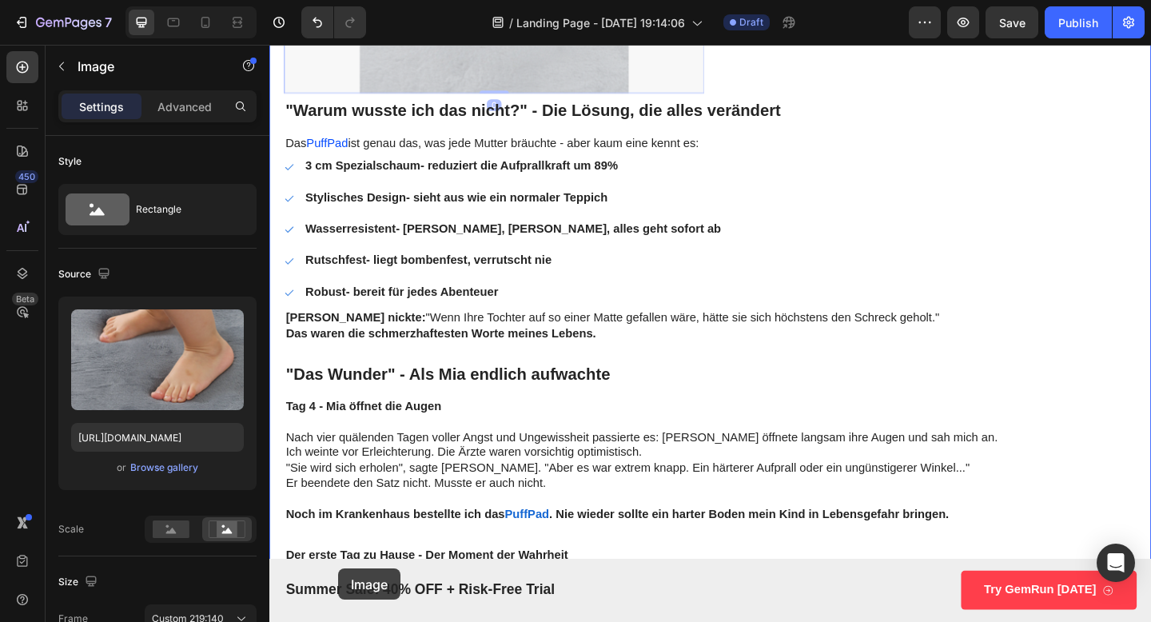
scroll to position [4100, 0]
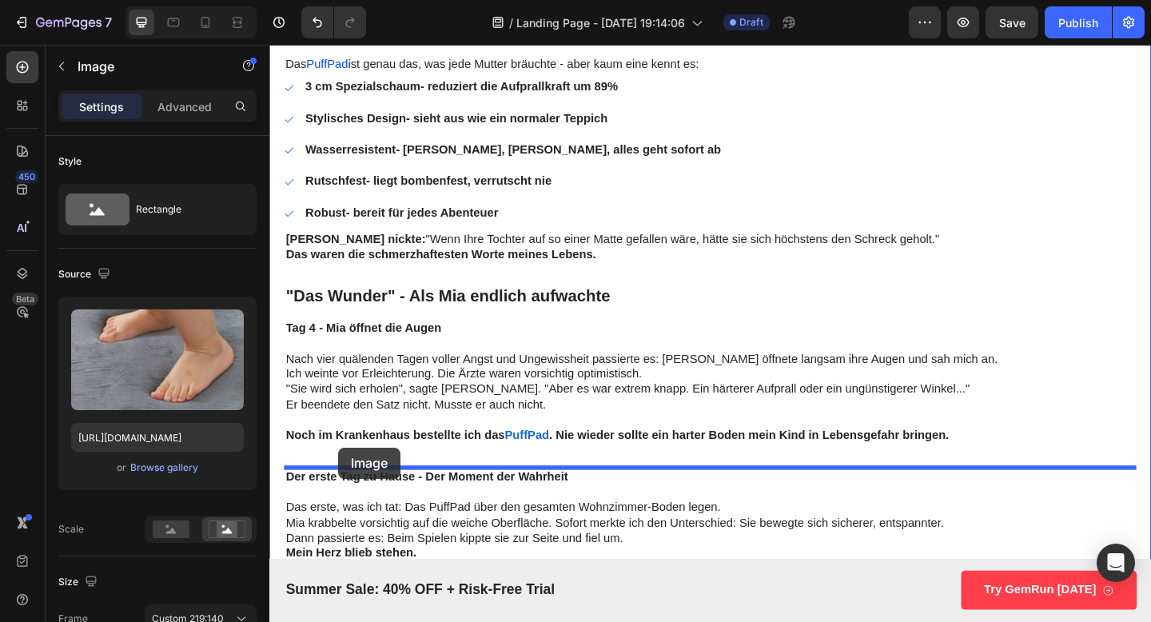
drag, startPoint x: 321, startPoint y: 89, endPoint x: 345, endPoint y: 483, distance: 394.9
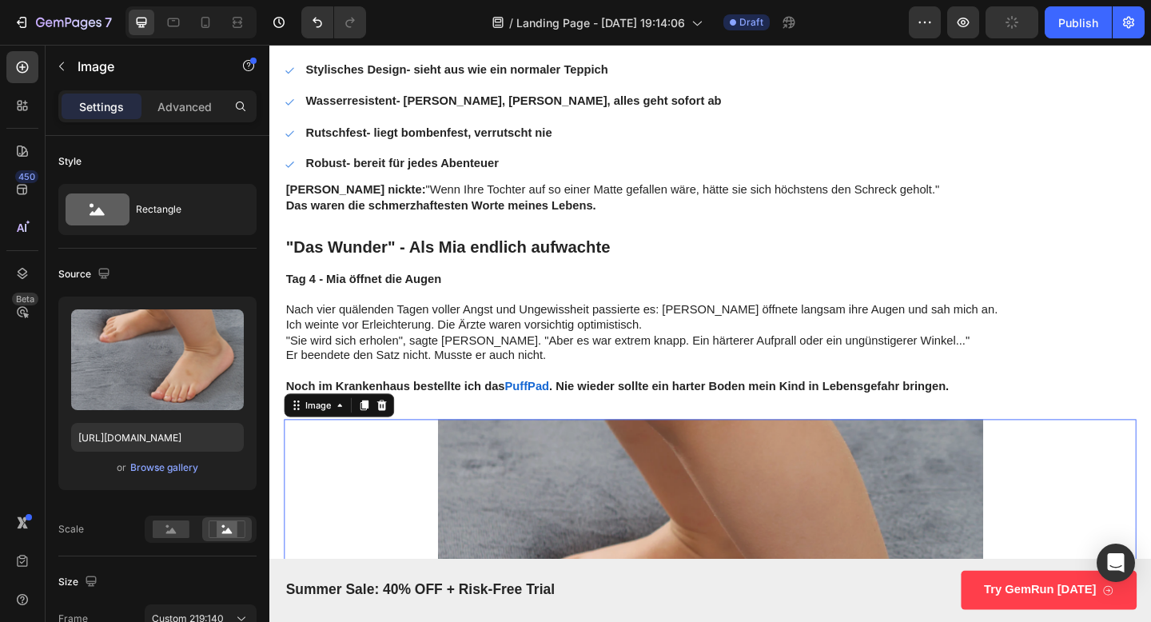
scroll to position [3934, 0]
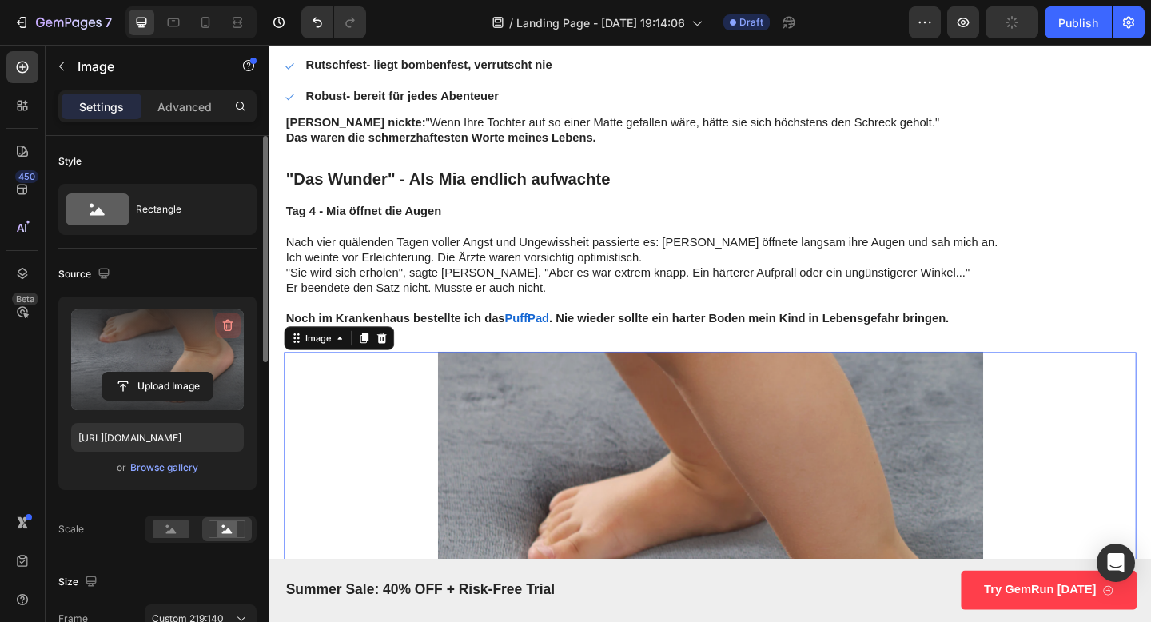
click at [221, 325] on icon "button" at bounding box center [228, 325] width 16 height 16
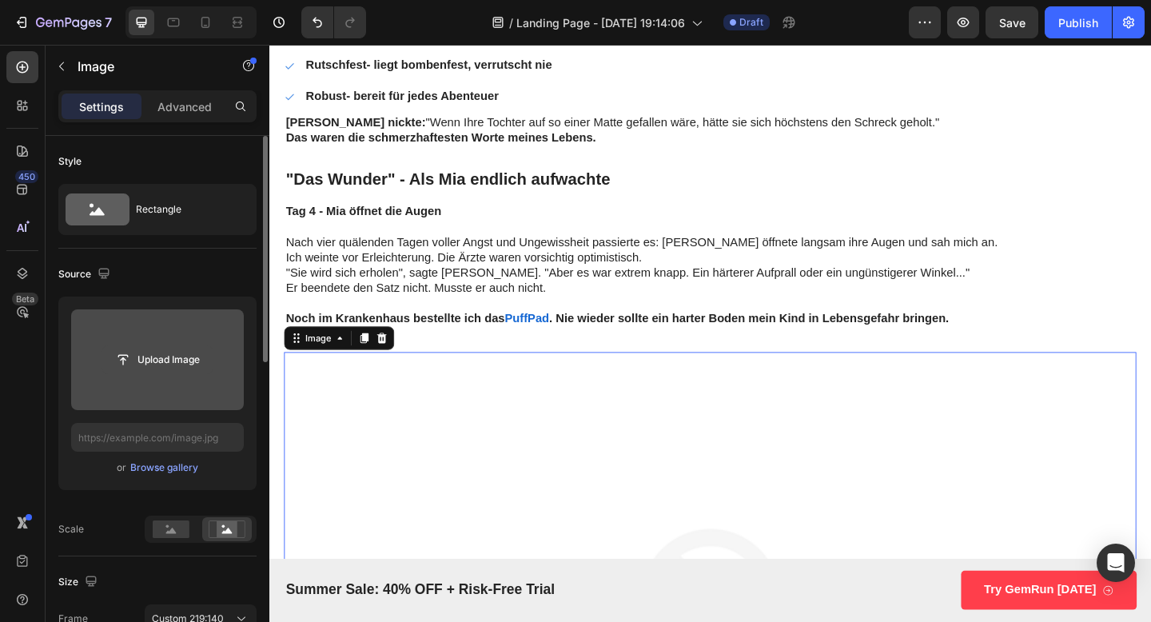
click at [154, 370] on input "file" at bounding box center [157, 359] width 110 height 27
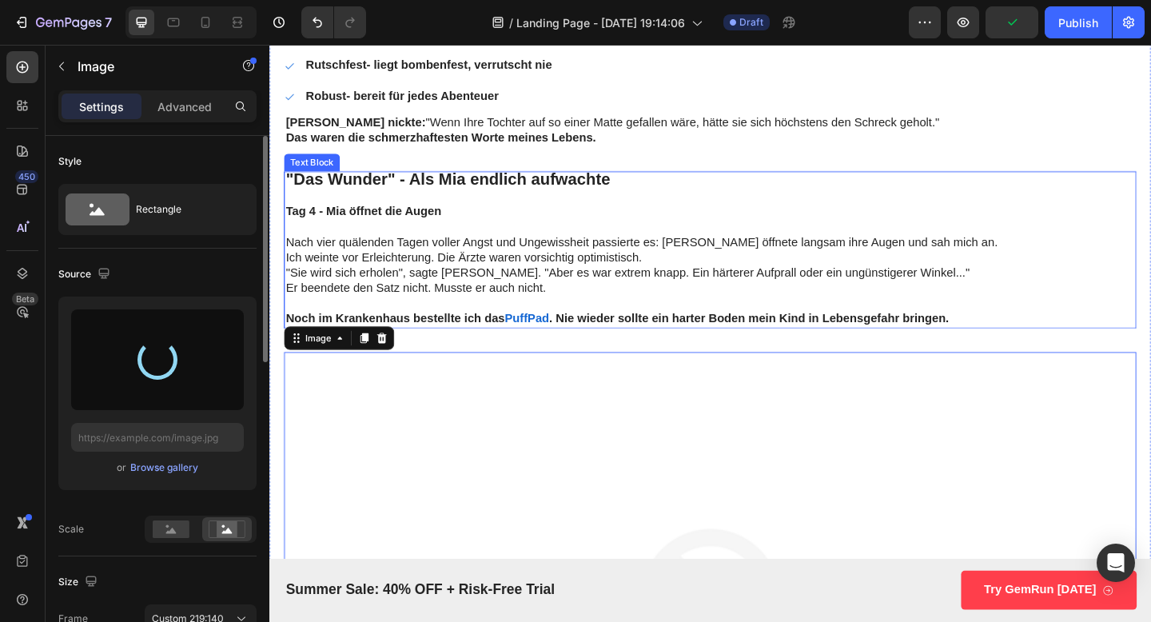
type input "[URL][DOMAIN_NAME]"
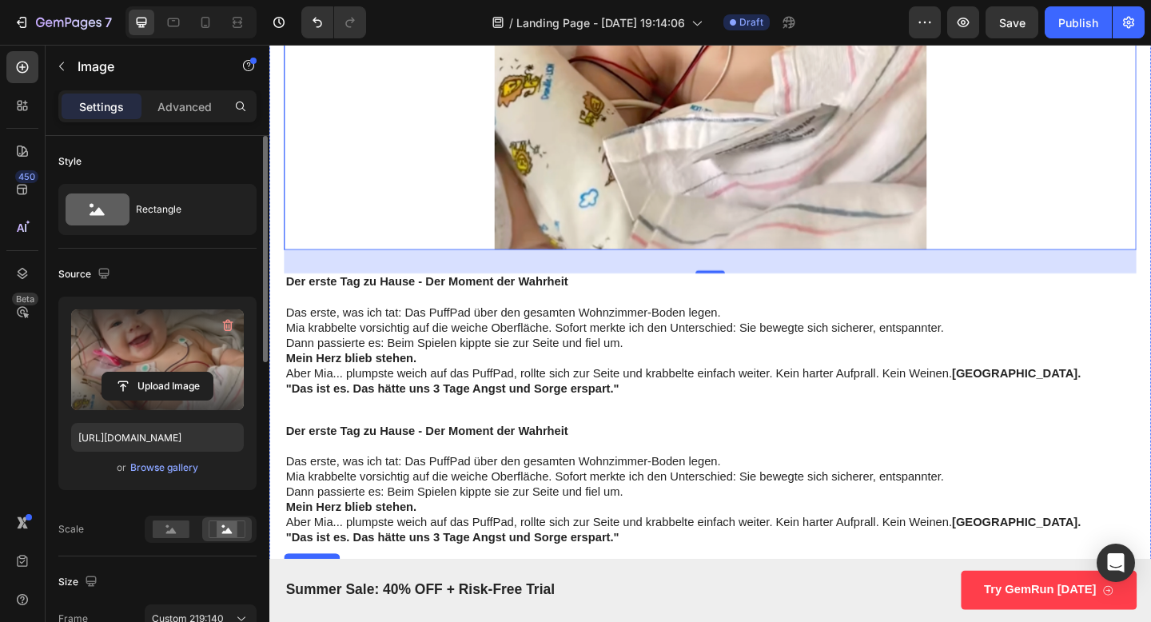
scroll to position [4666, 0]
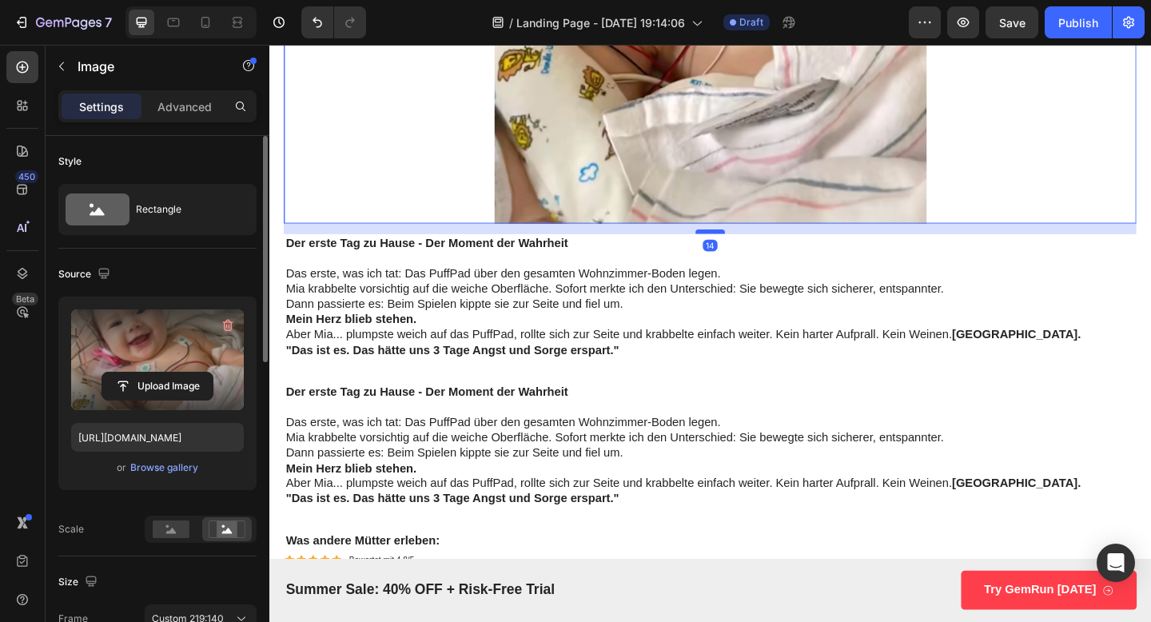
drag, startPoint x: 744, startPoint y: 263, endPoint x: 747, endPoint y: 249, distance: 14.6
click at [747, 249] on div at bounding box center [749, 248] width 32 height 5
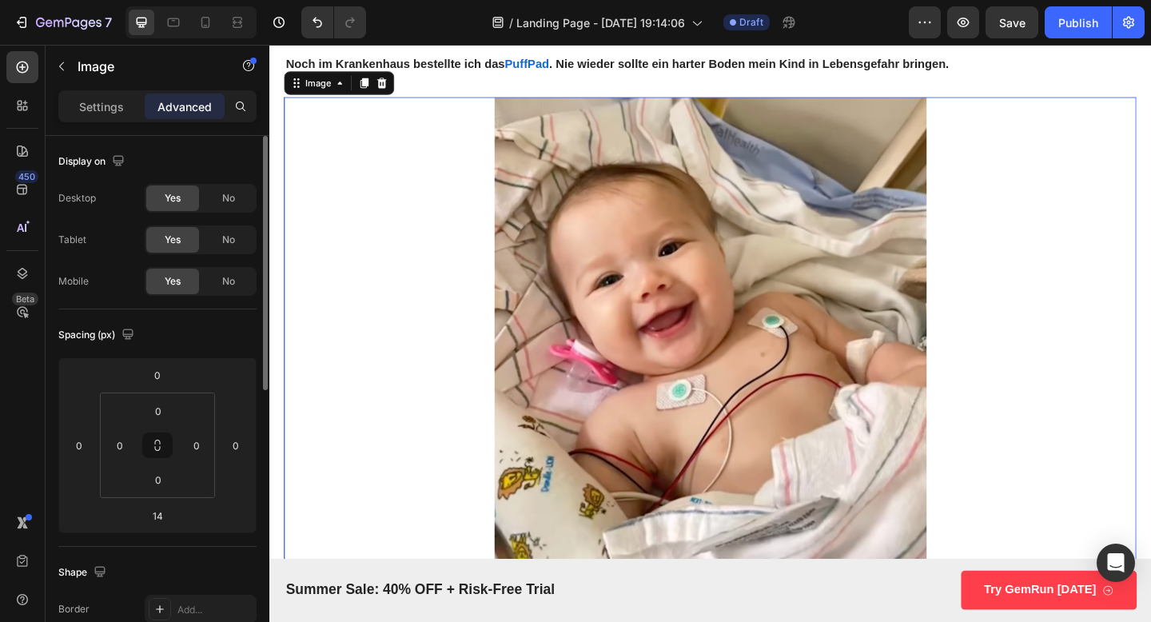
scroll to position [4198, 0]
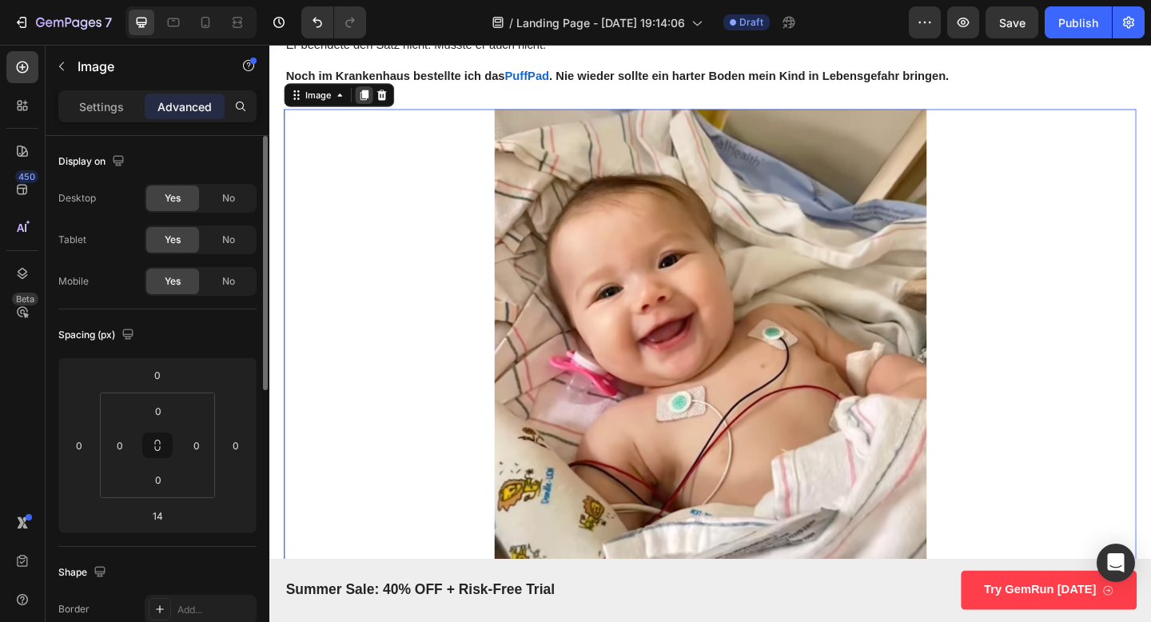
click at [372, 102] on icon at bounding box center [372, 100] width 13 height 13
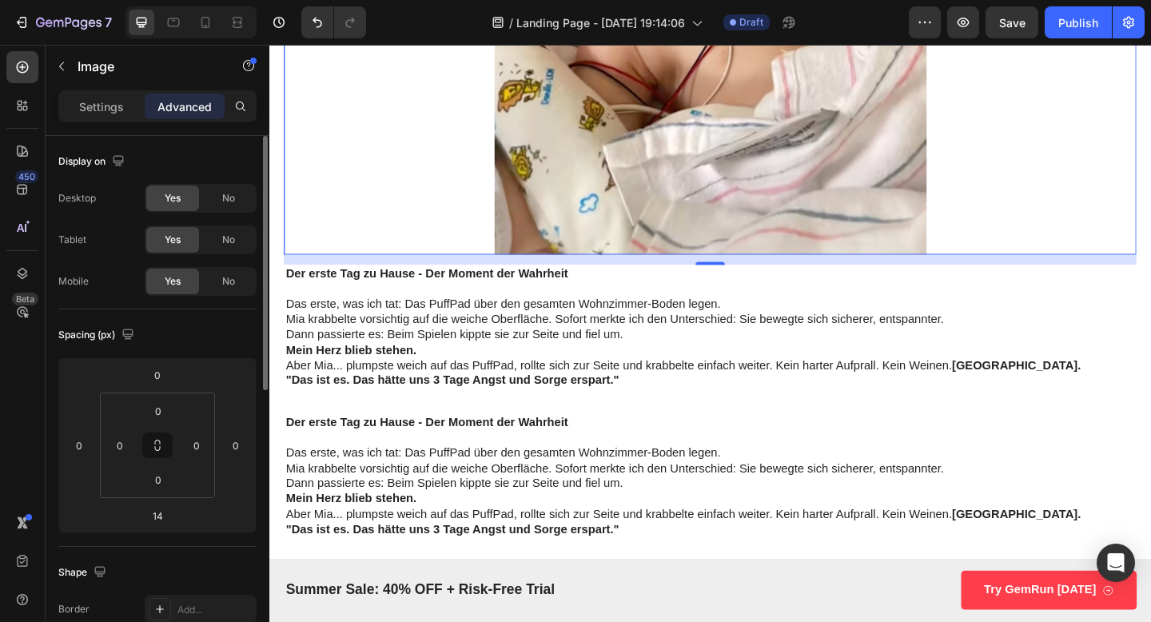
scroll to position [5240, 0]
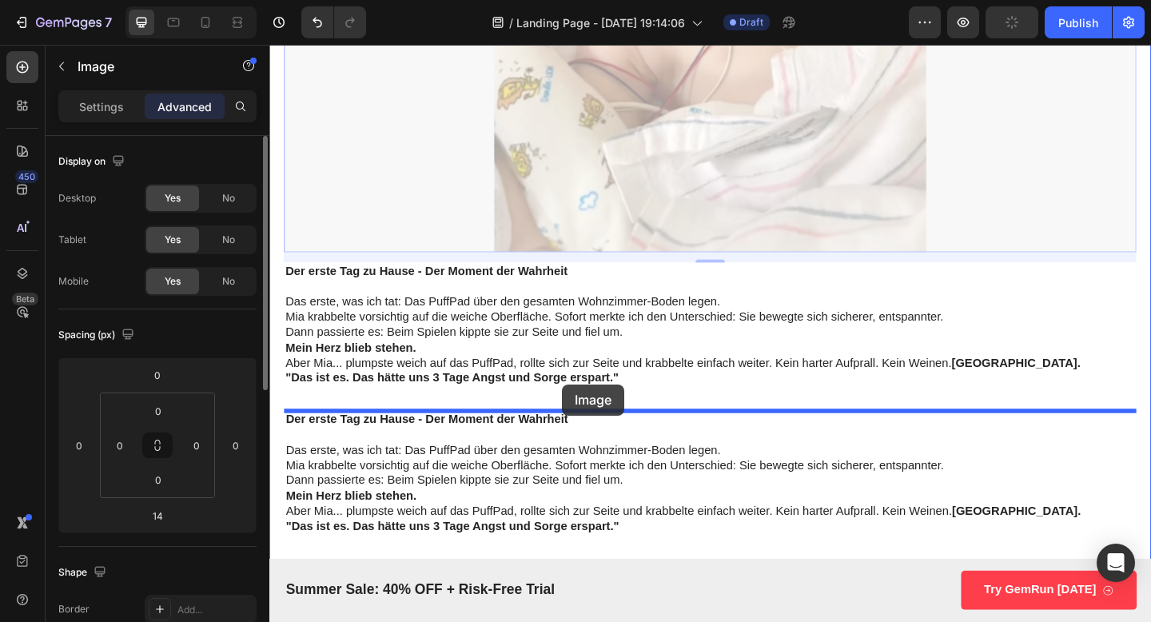
drag, startPoint x: 605, startPoint y: 185, endPoint x: 588, endPoint y: 414, distance: 230.1
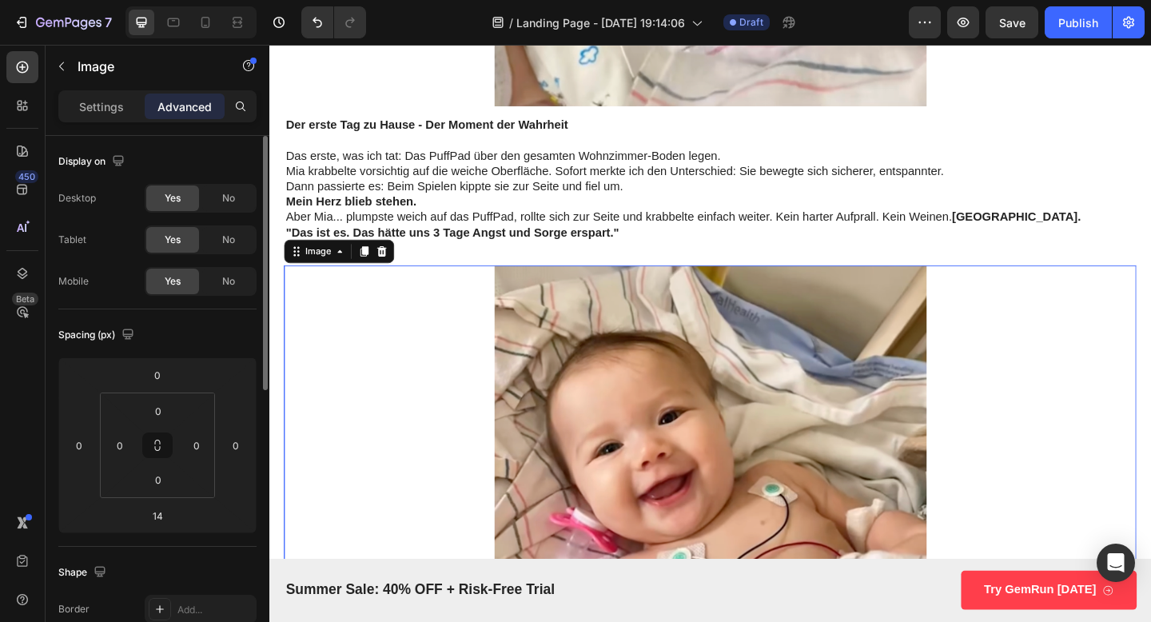
scroll to position [4869, 0]
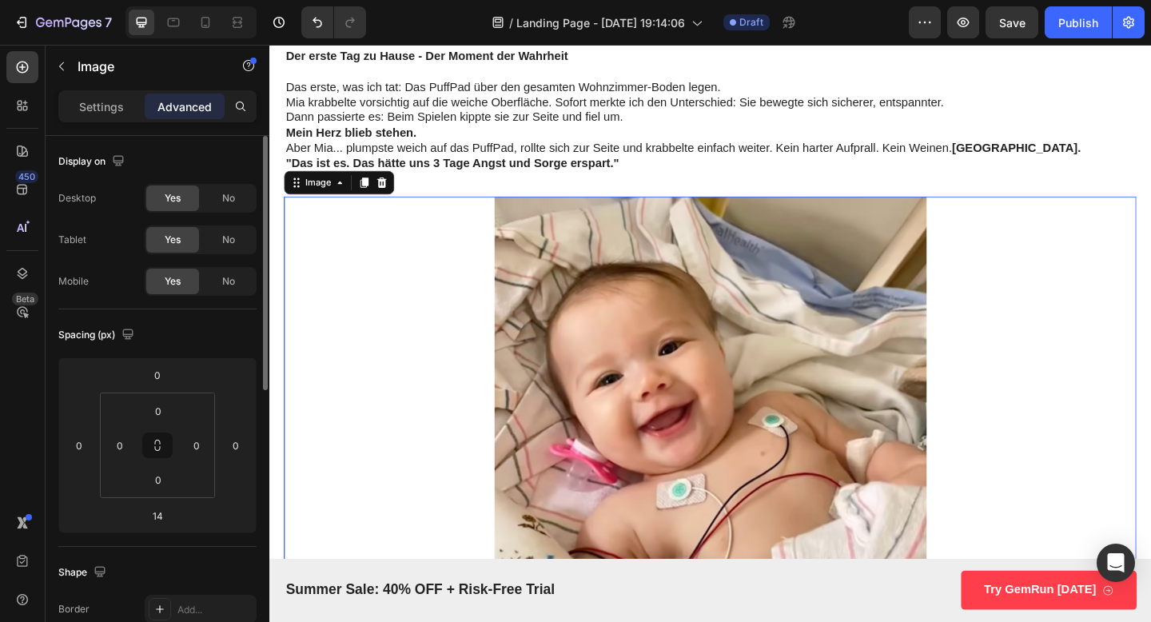
click at [585, 472] on img at bounding box center [748, 506] width 927 height 593
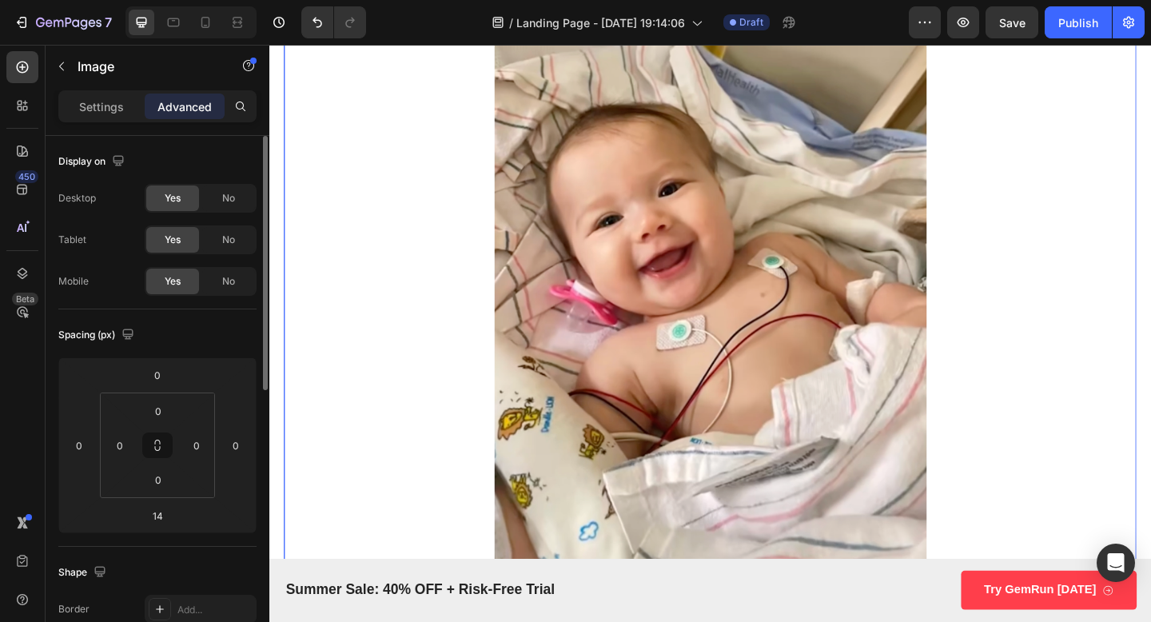
scroll to position [5079, 0]
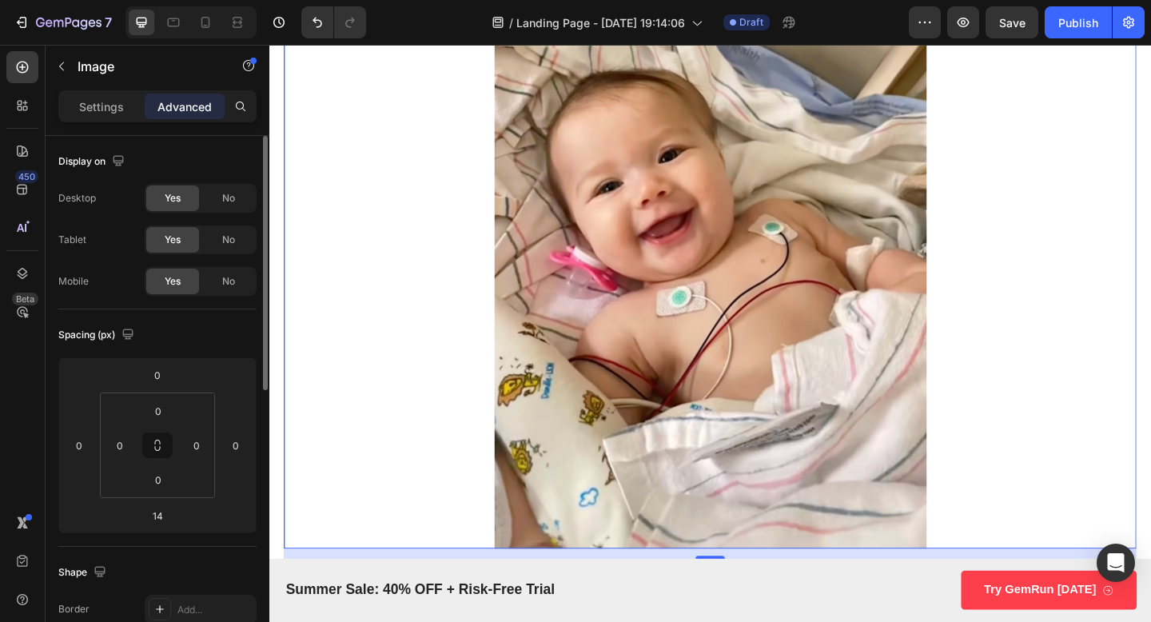
click at [708, 278] on img at bounding box center [748, 297] width 927 height 593
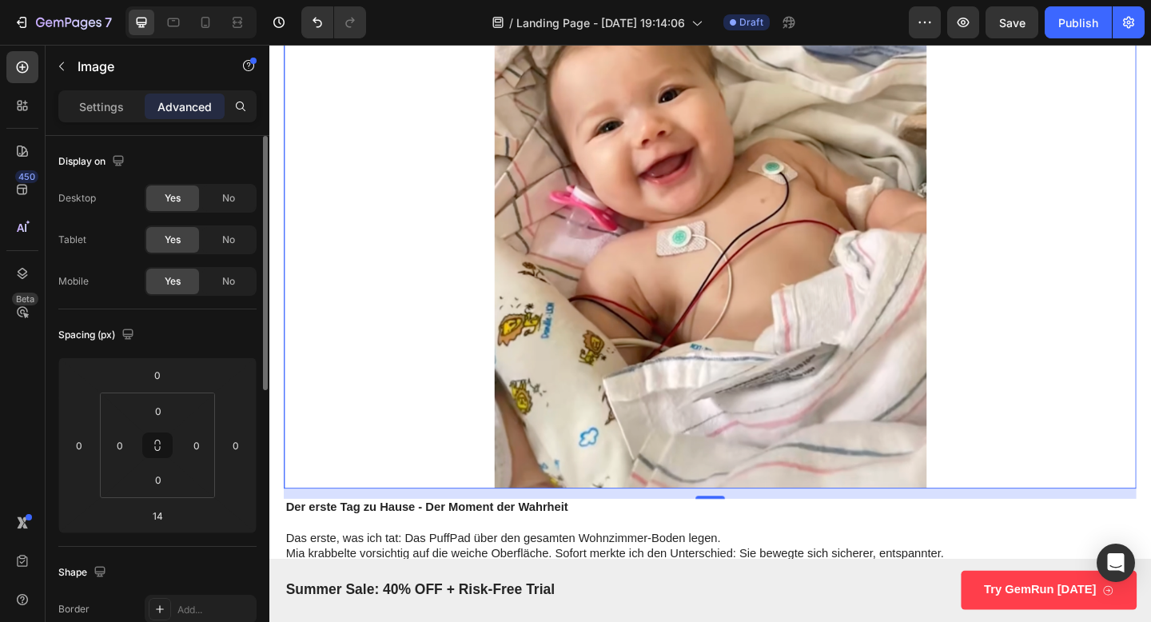
scroll to position [5190, 0]
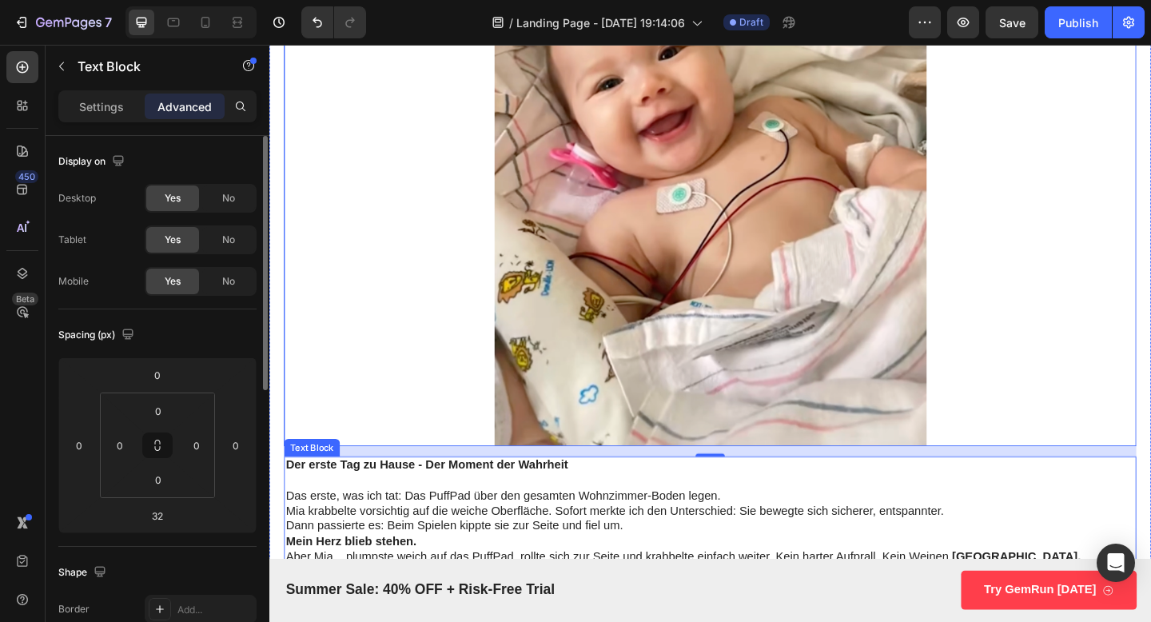
click at [342, 562] on p "Dann passierte es: Beim Spielen kippte sie zur Seite und fiel um." at bounding box center [749, 568] width 924 height 17
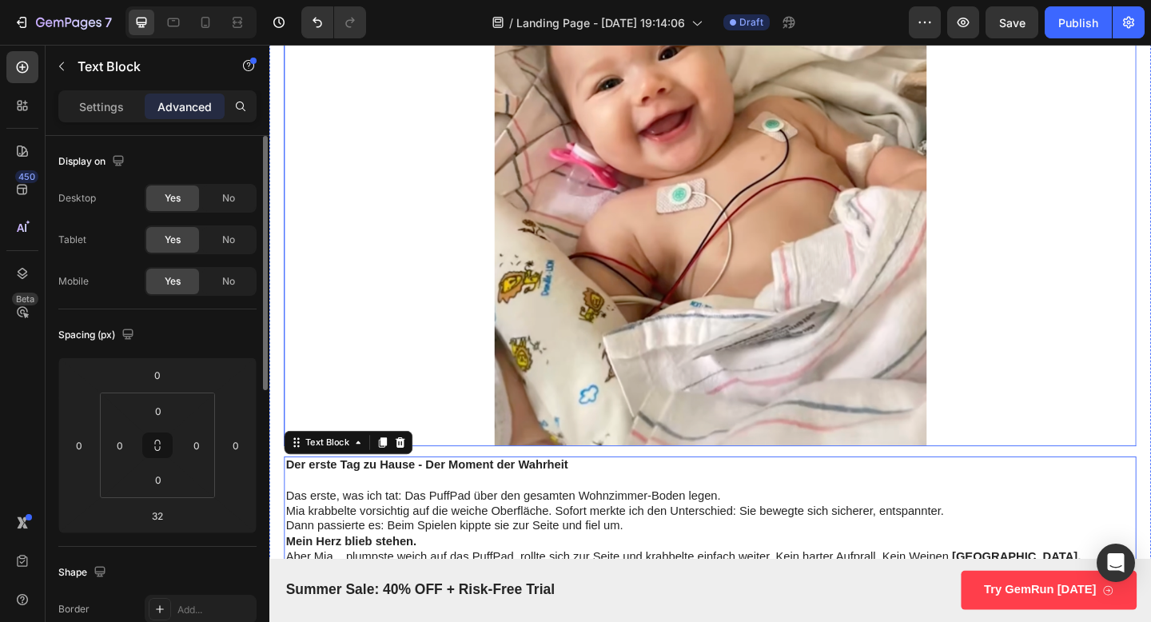
click at [641, 281] on img at bounding box center [748, 185] width 927 height 593
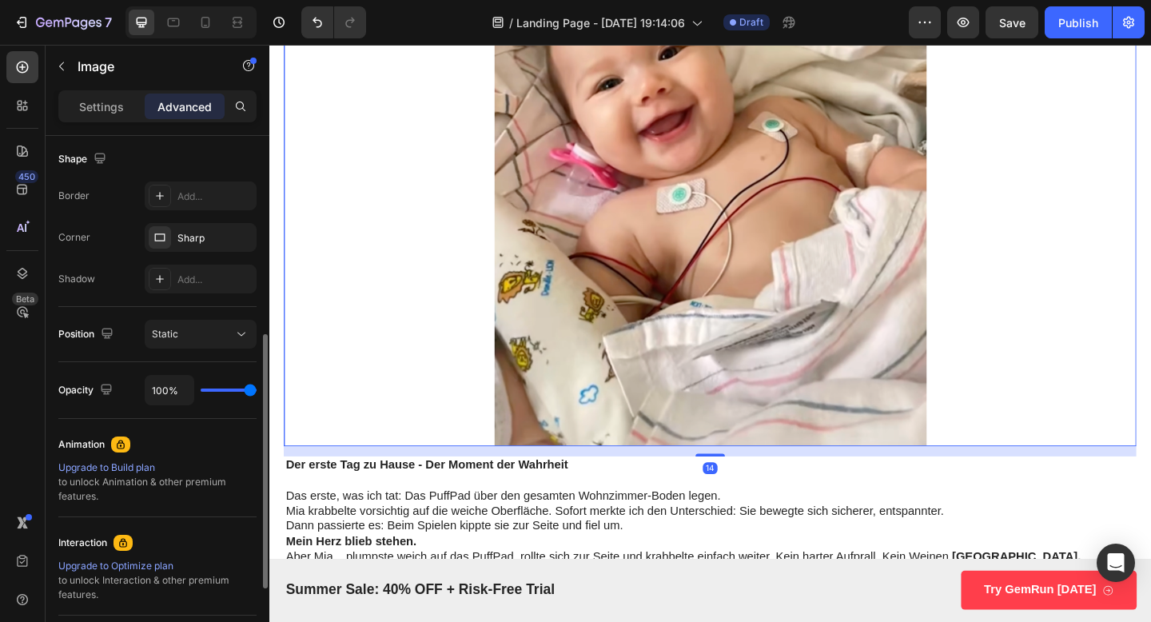
scroll to position [578, 0]
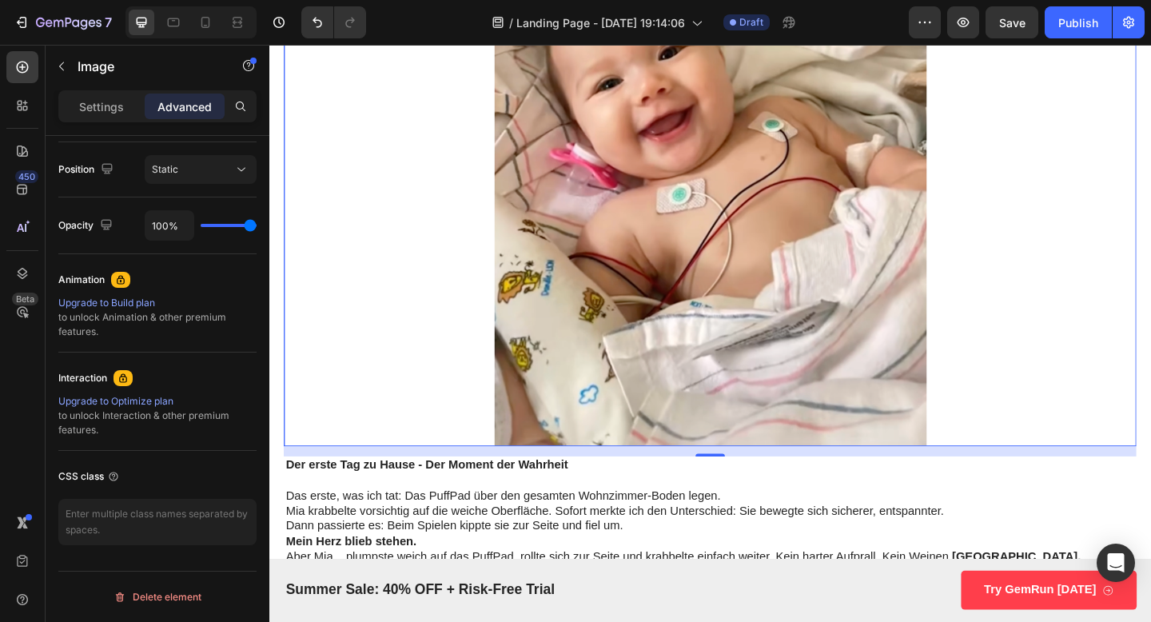
click at [73, 90] on div "Settings Advanced" at bounding box center [157, 106] width 198 height 32
click at [75, 98] on div "Settings" at bounding box center [102, 107] width 80 height 26
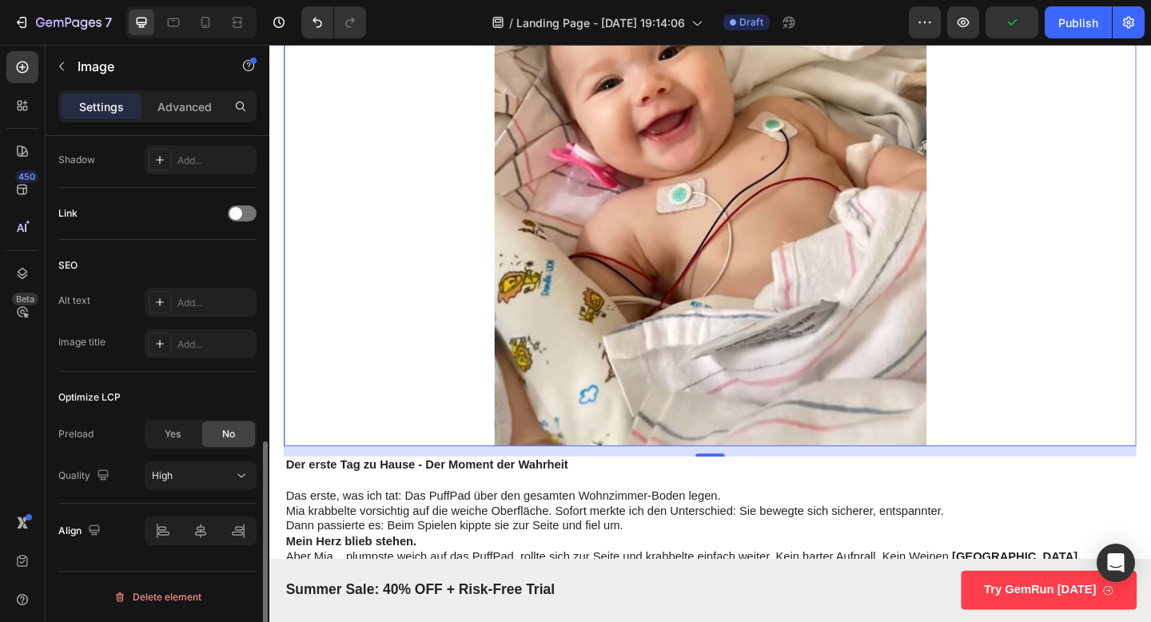
scroll to position [0, 0]
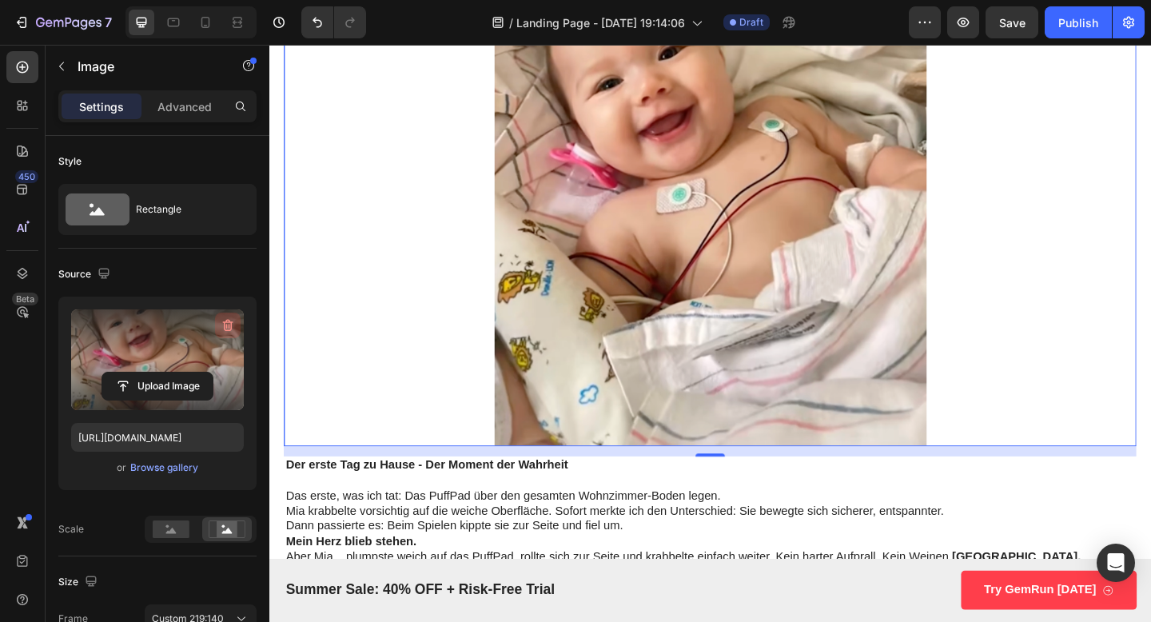
click at [232, 322] on icon "button" at bounding box center [228, 326] width 10 height 12
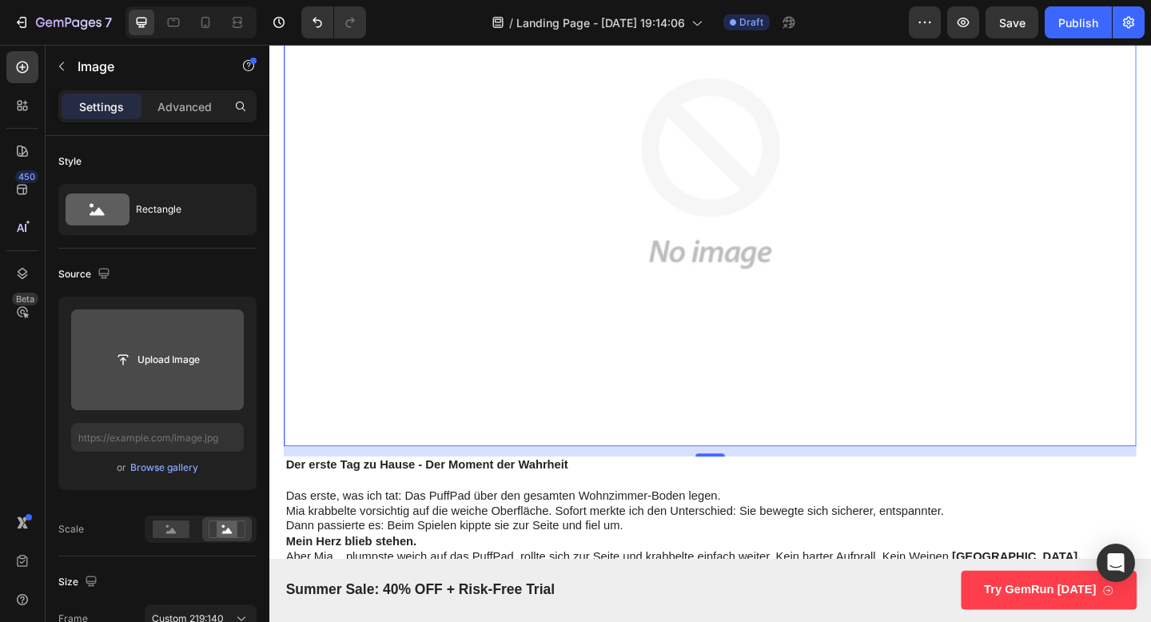
click at [166, 349] on input "file" at bounding box center [157, 359] width 110 height 27
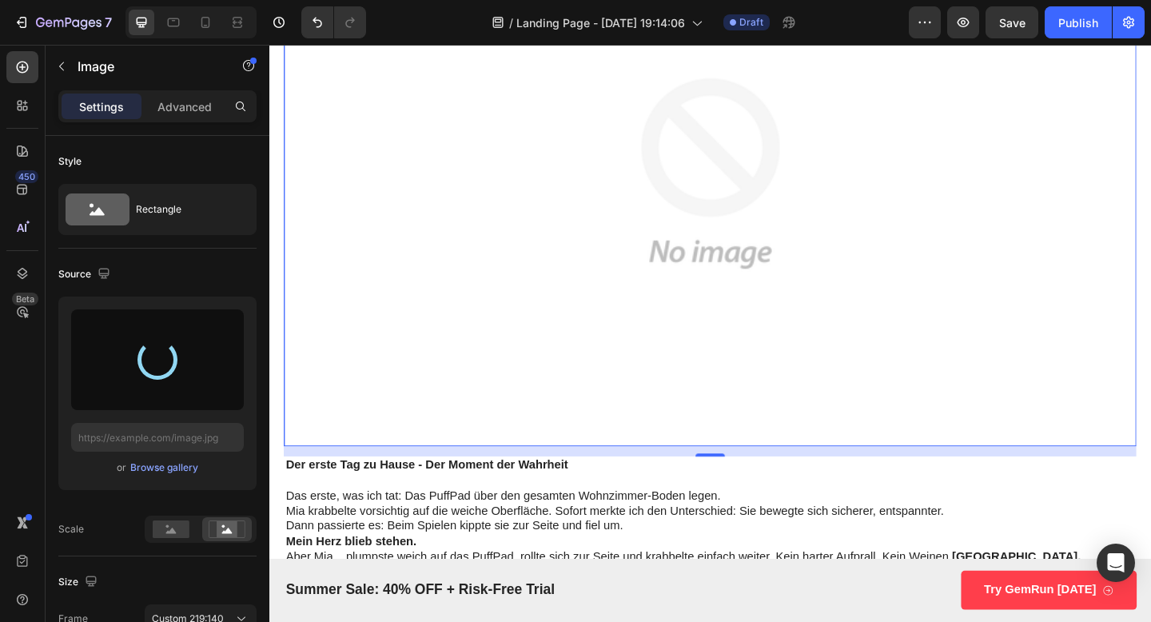
type input "[URL][DOMAIN_NAME]"
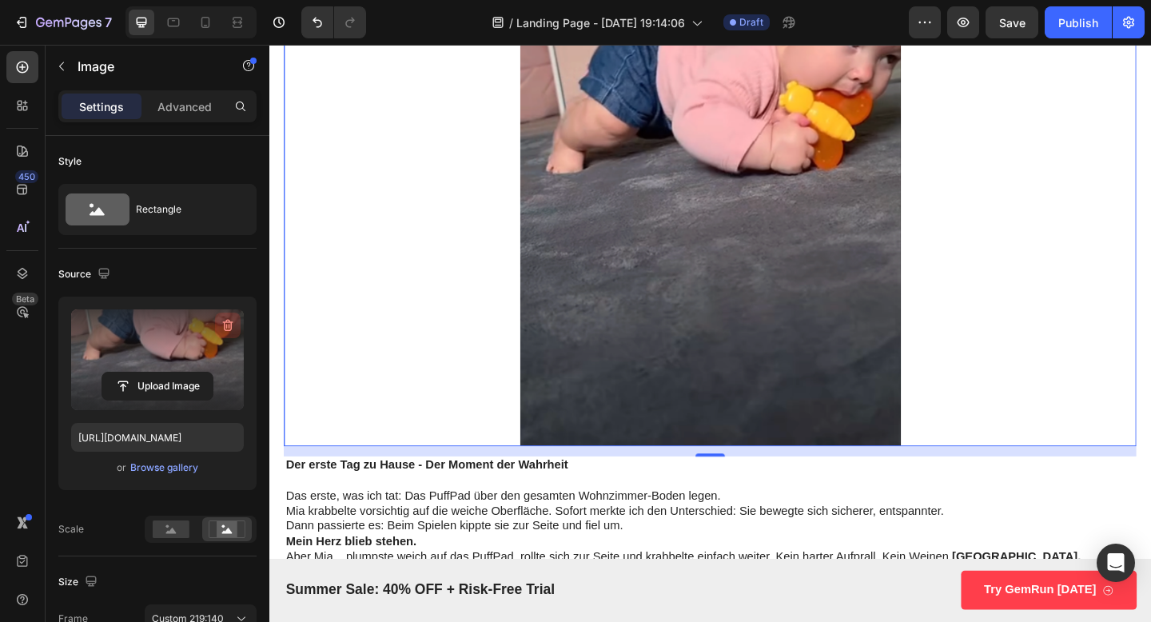
click at [229, 321] on icon "button" at bounding box center [228, 326] width 10 height 12
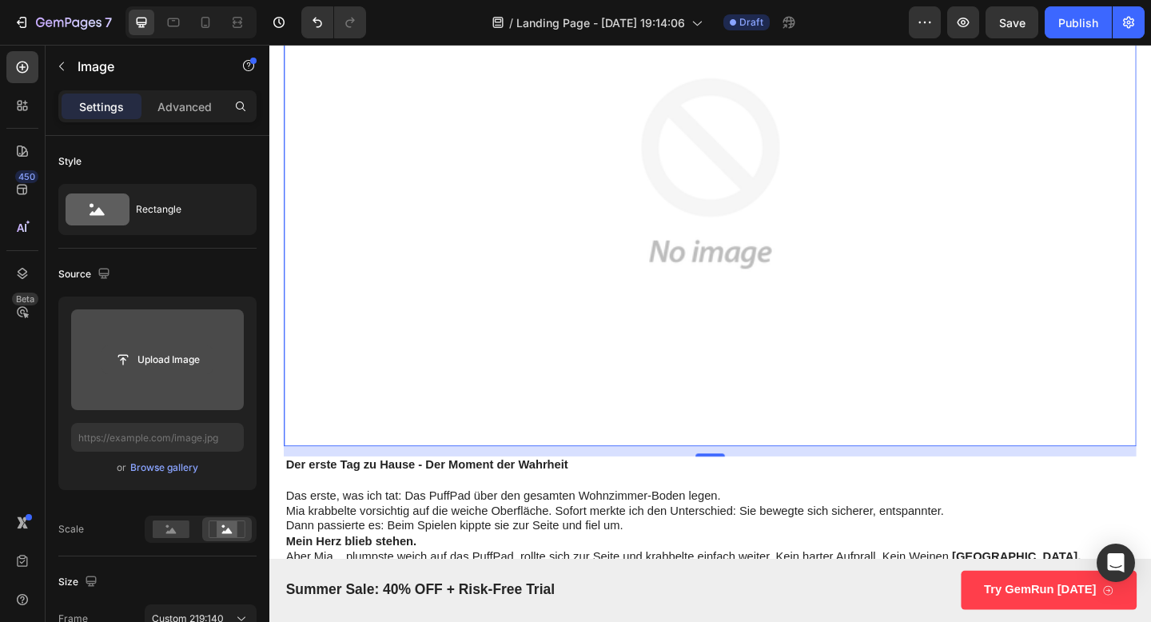
click at [166, 356] on input "file" at bounding box center [157, 359] width 110 height 27
click at [110, 377] on input "file" at bounding box center [157, 359] width 173 height 101
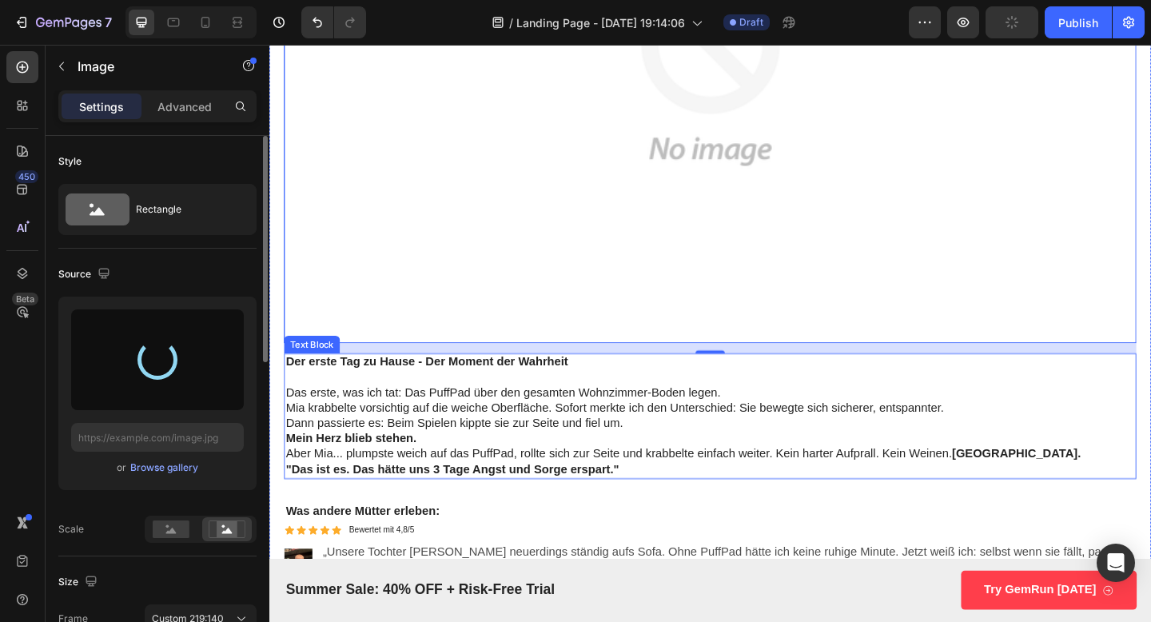
scroll to position [5366, 0]
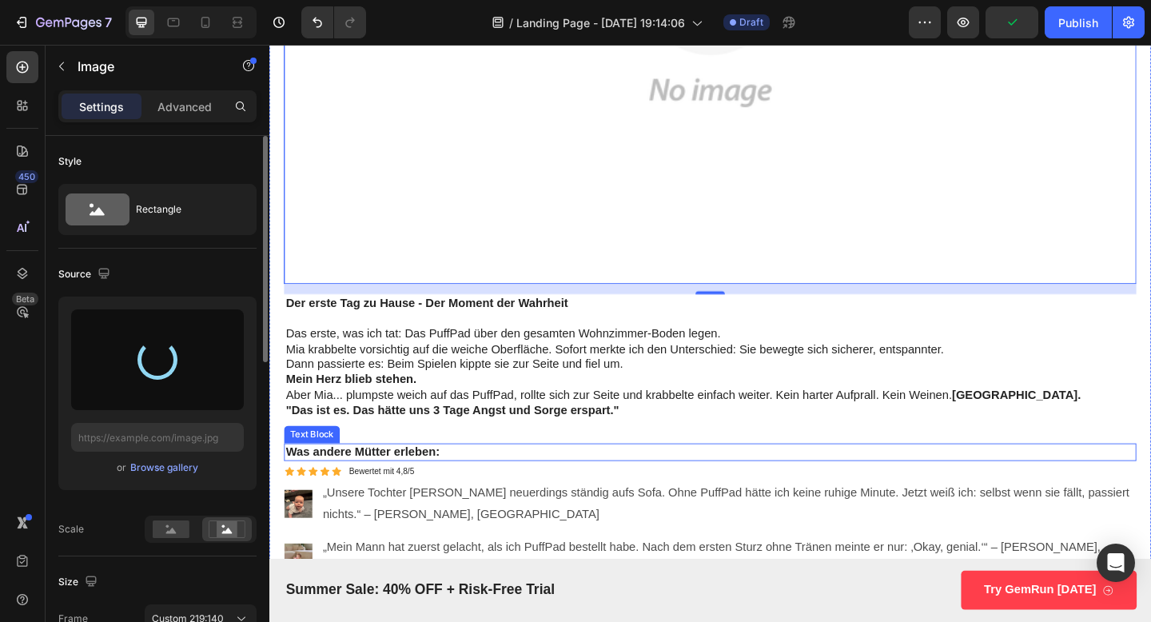
type input "[URL][DOMAIN_NAME]"
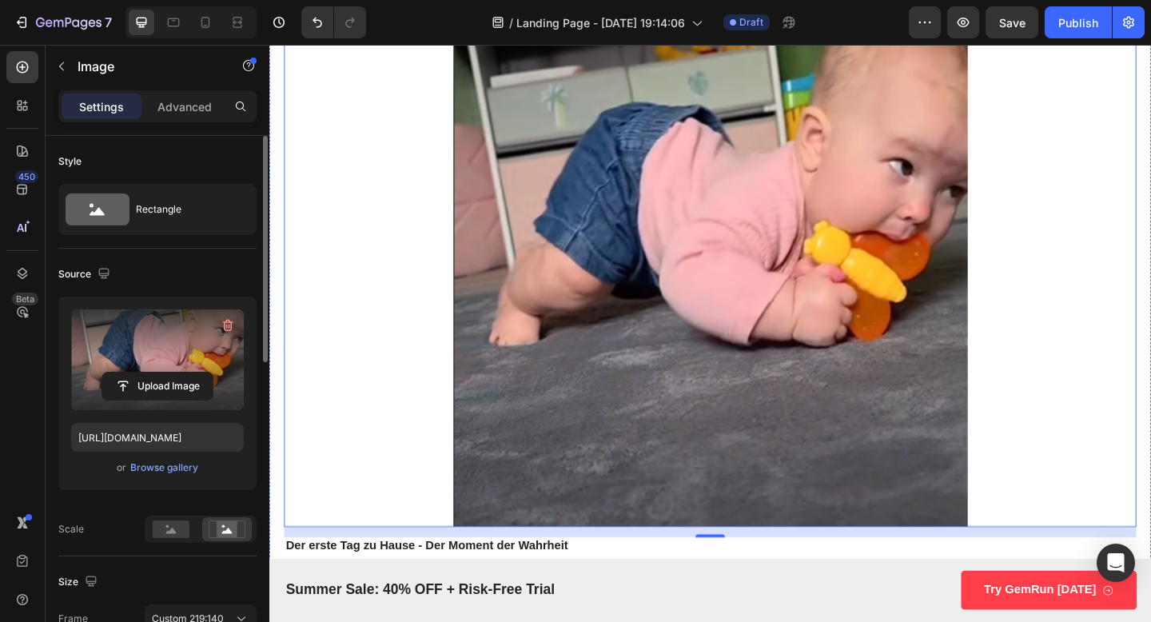
scroll to position [5106, 0]
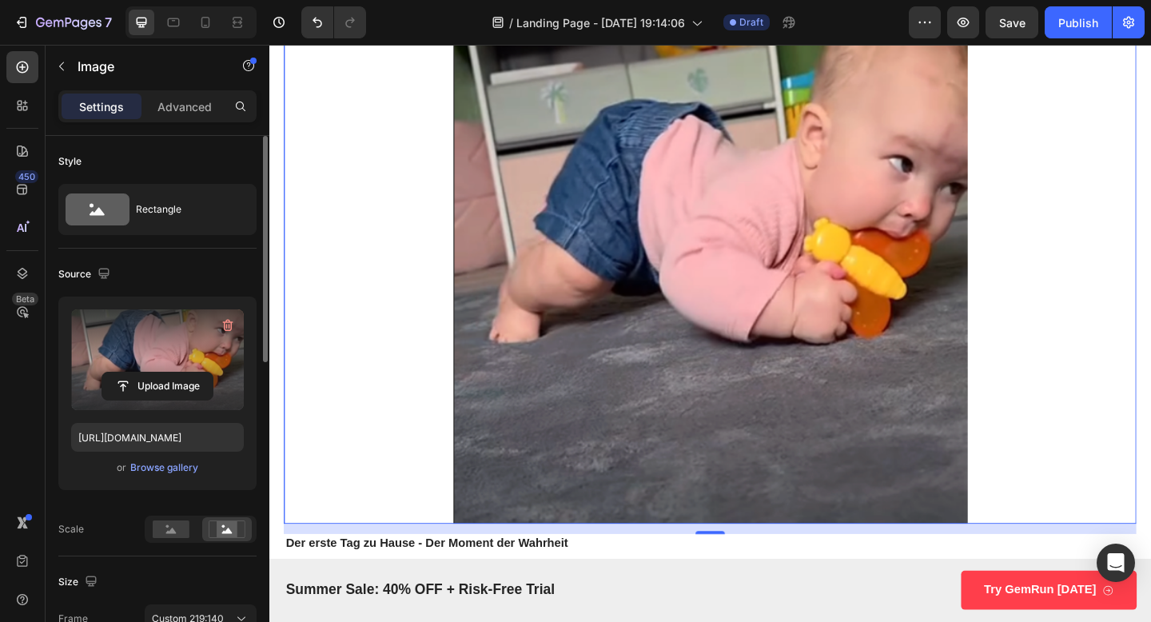
click at [415, 393] on img at bounding box center [748, 270] width 927 height 593
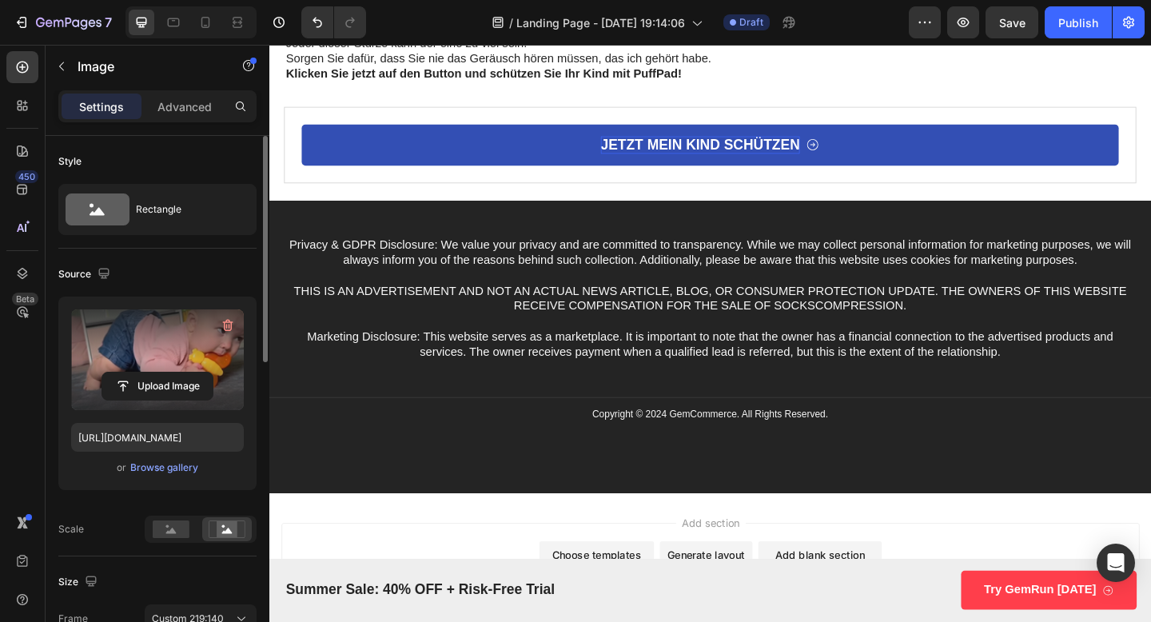
scroll to position [6250, 0]
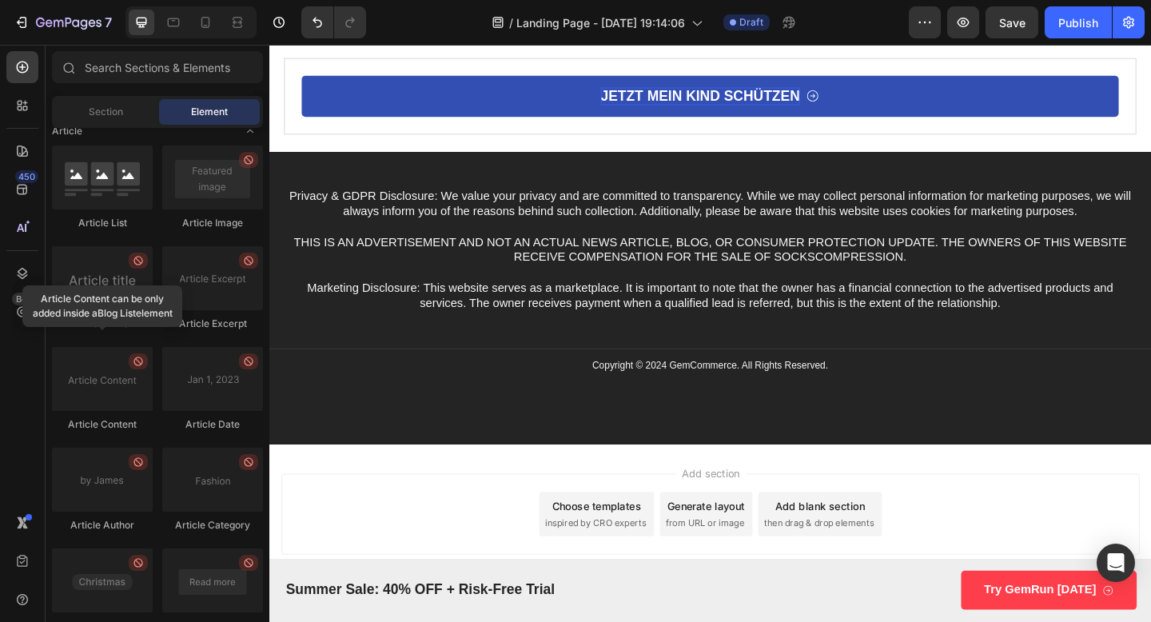
click at [400, 512] on div "Add section Choose templates inspired by CRO experts Generate layout from URL o…" at bounding box center [749, 556] width 934 height 88
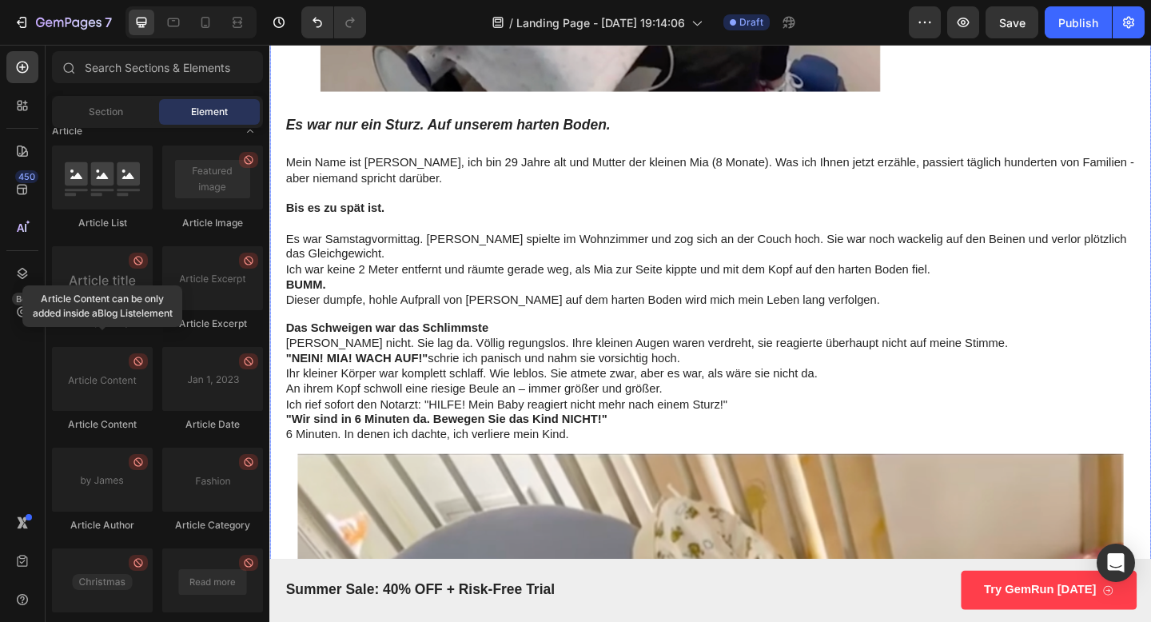
scroll to position [662, 0]
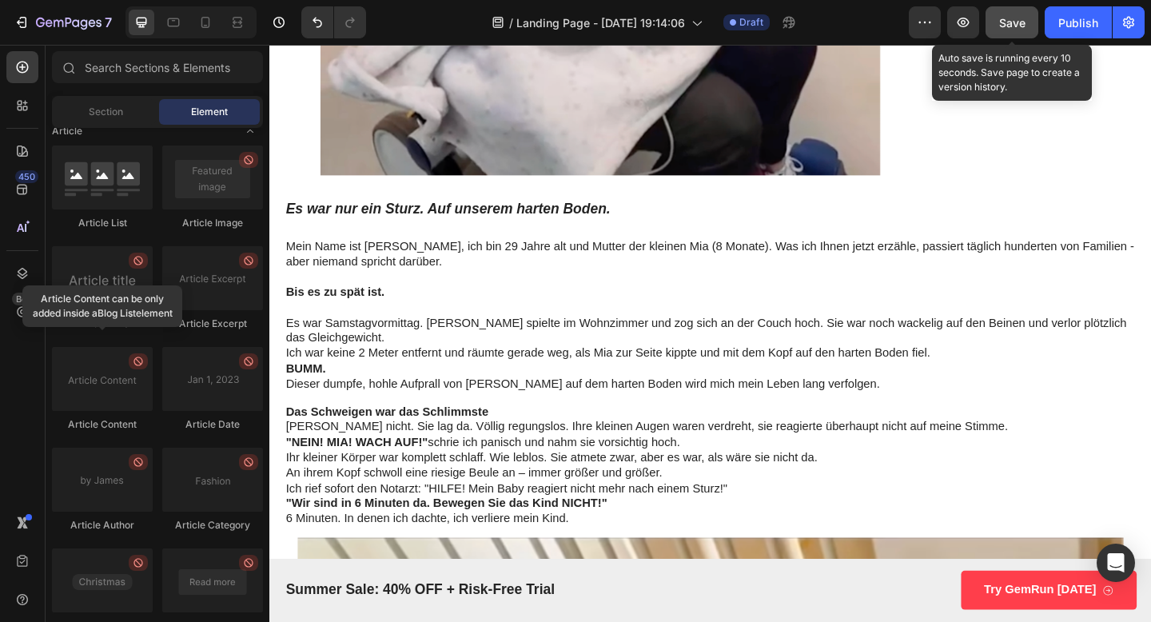
click at [1006, 27] on span "Save" at bounding box center [1012, 23] width 26 height 14
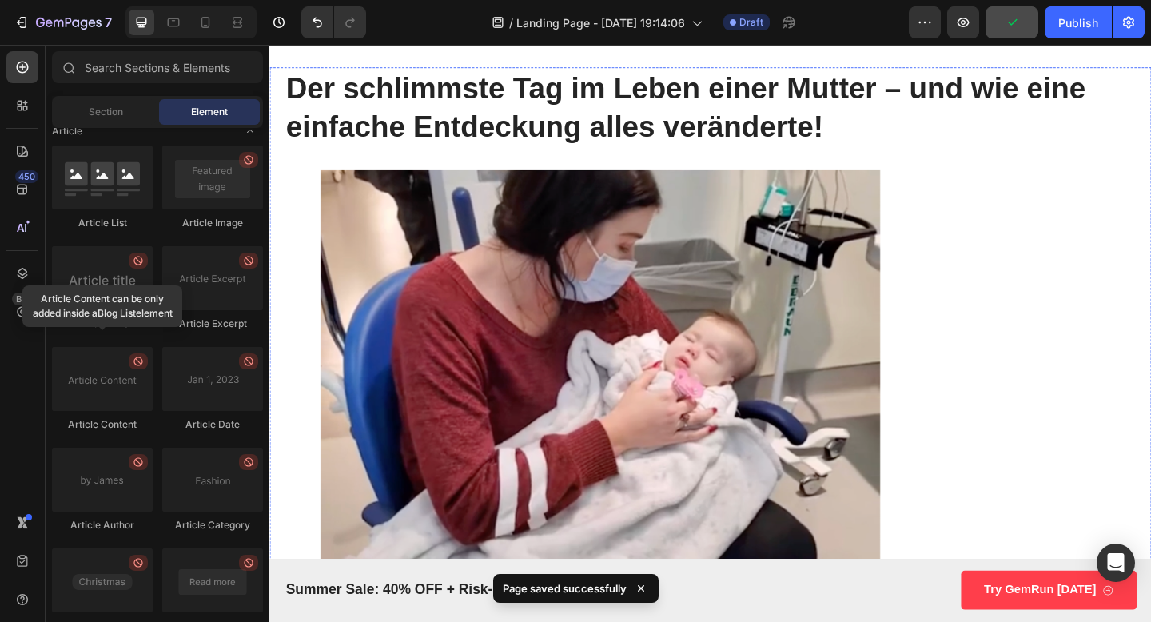
scroll to position [0, 0]
